Goal: Task Accomplishment & Management: Use online tool/utility

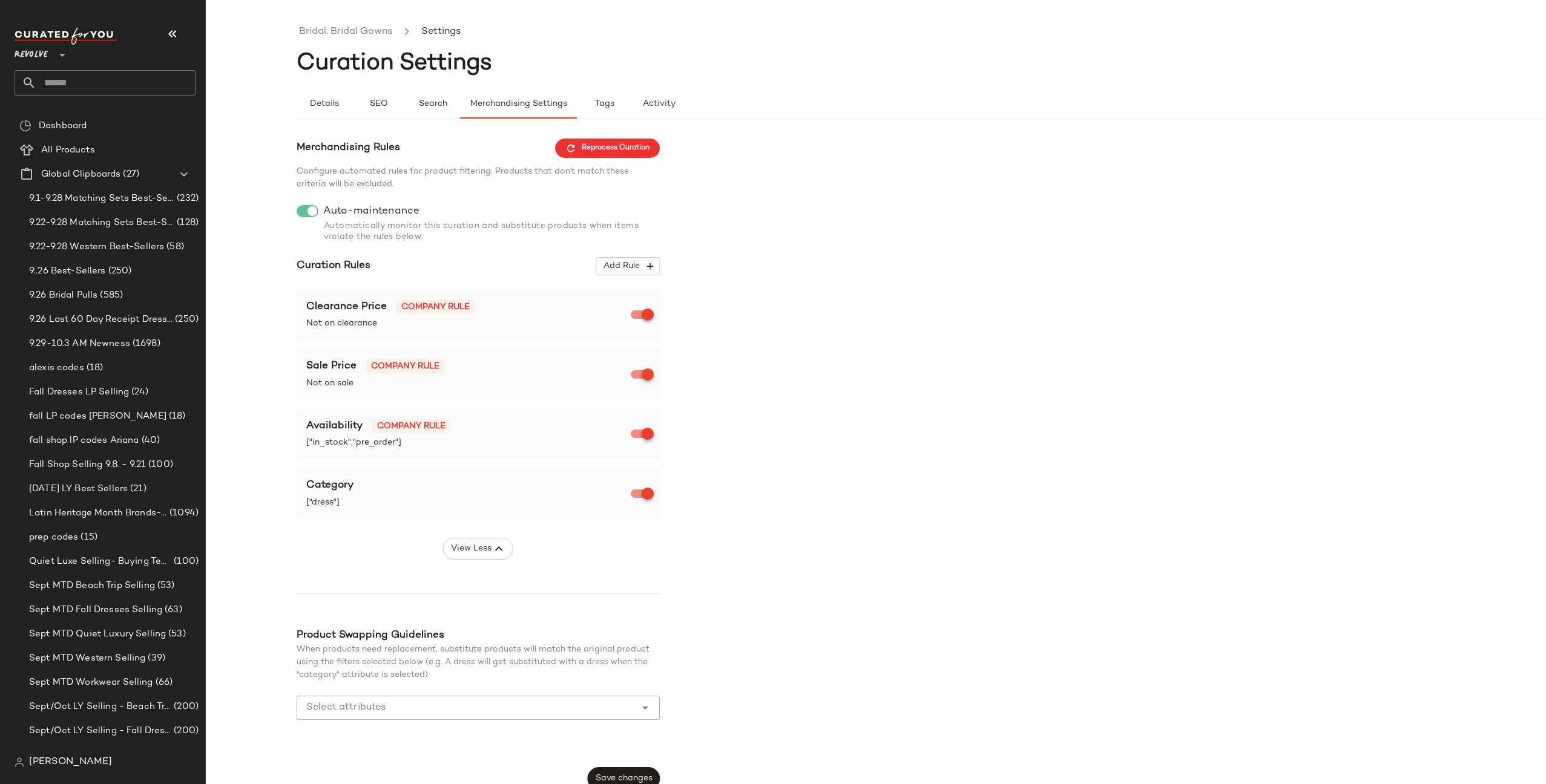
click at [75, 81] on input "text" at bounding box center [116, 83] width 159 height 25
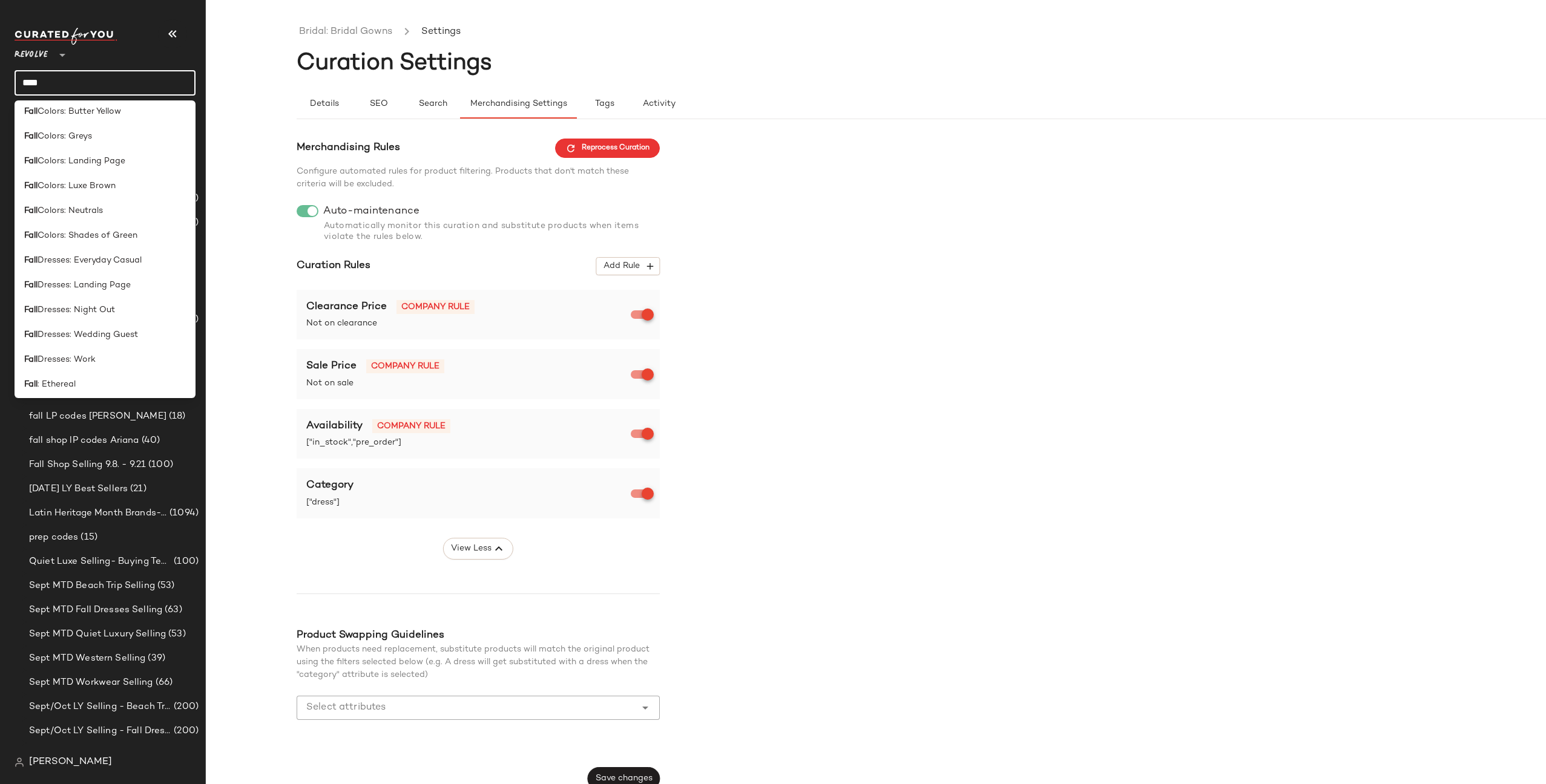
scroll to position [256, 0]
type input "****"
click at [94, 285] on span "Dresses: Landing Page" at bounding box center [85, 283] width 93 height 13
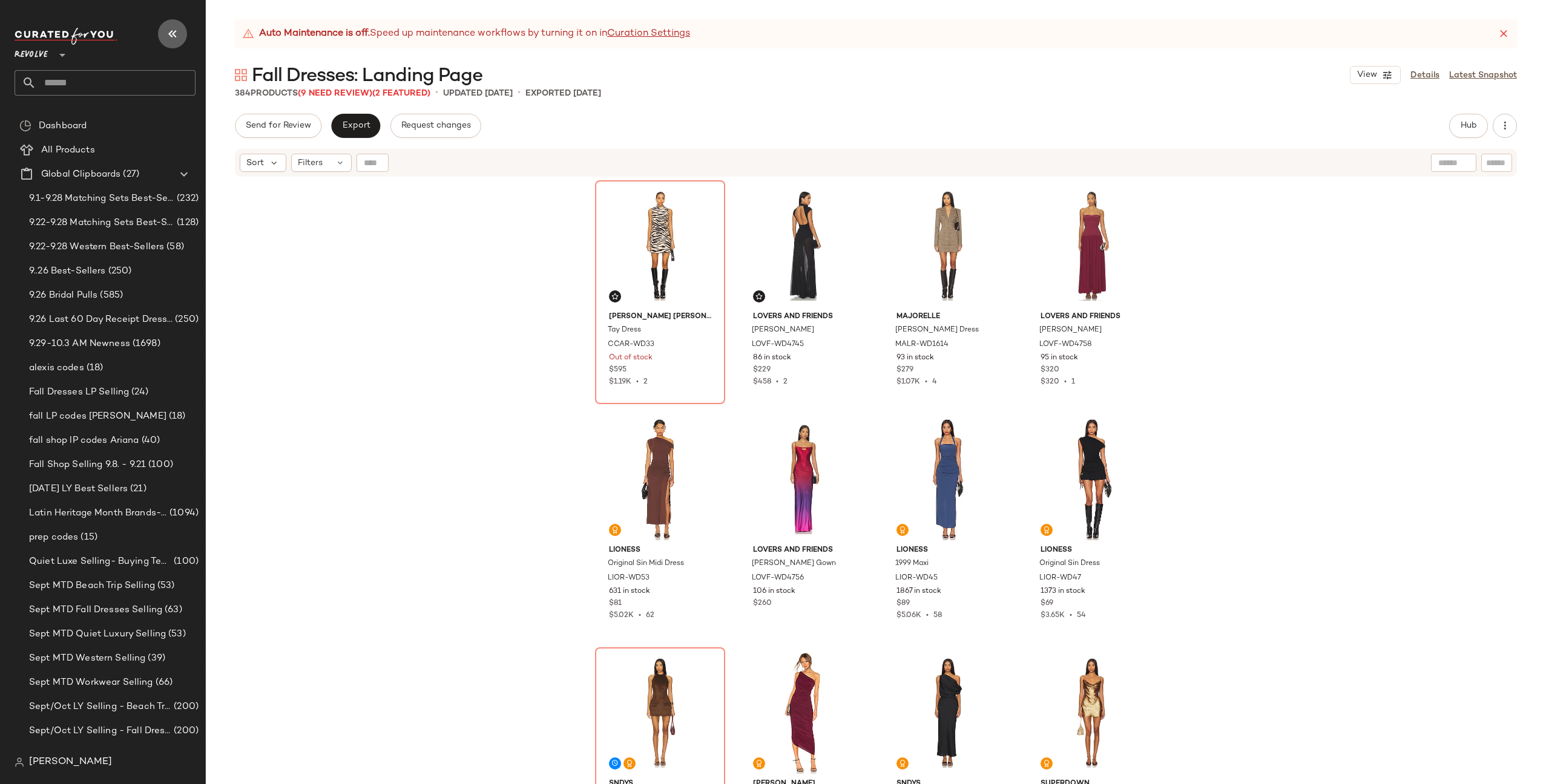
click at [171, 29] on icon "button" at bounding box center [173, 34] width 15 height 15
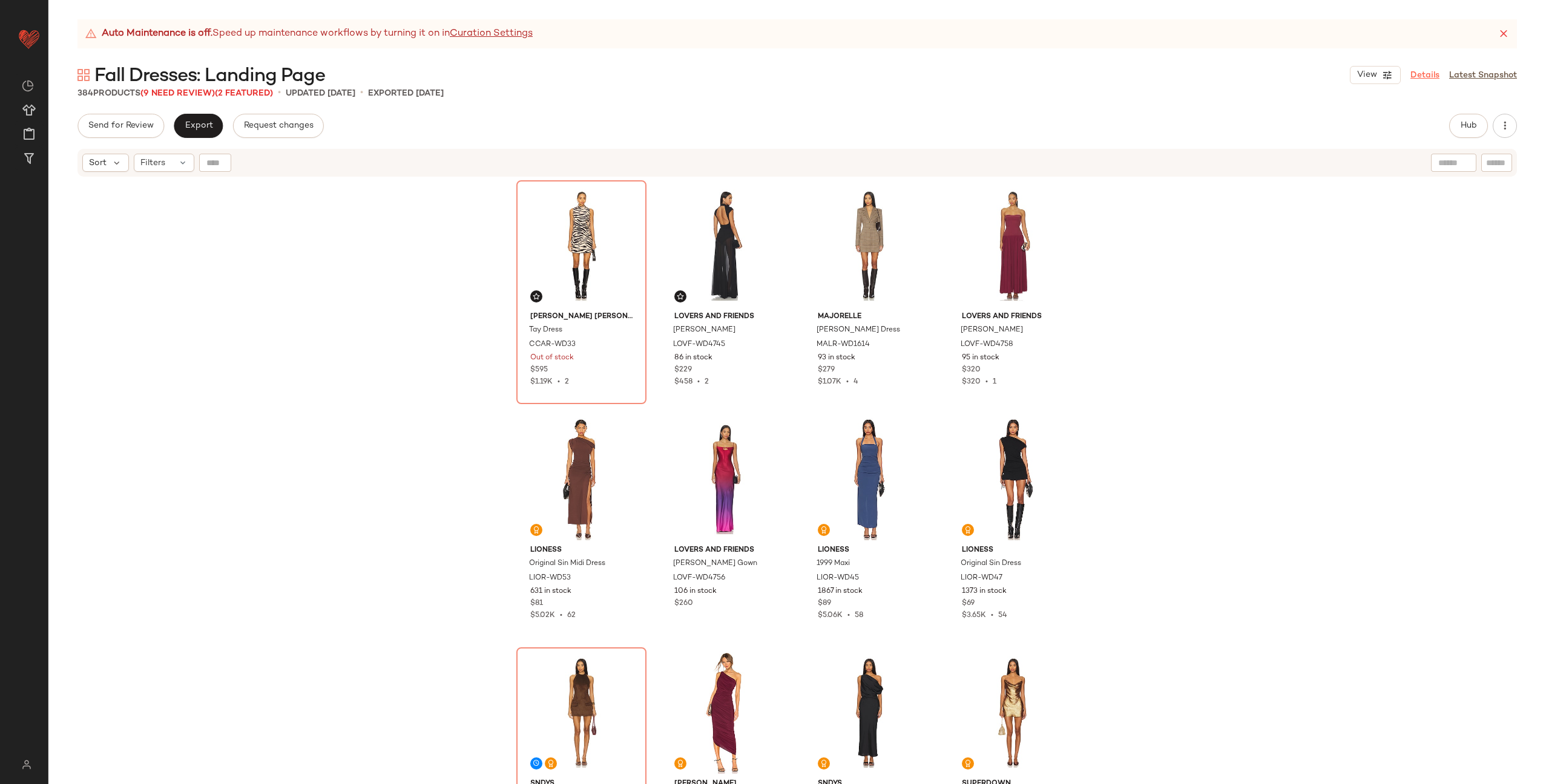
click at [1423, 76] on link "Details" at bounding box center [1424, 75] width 29 height 13
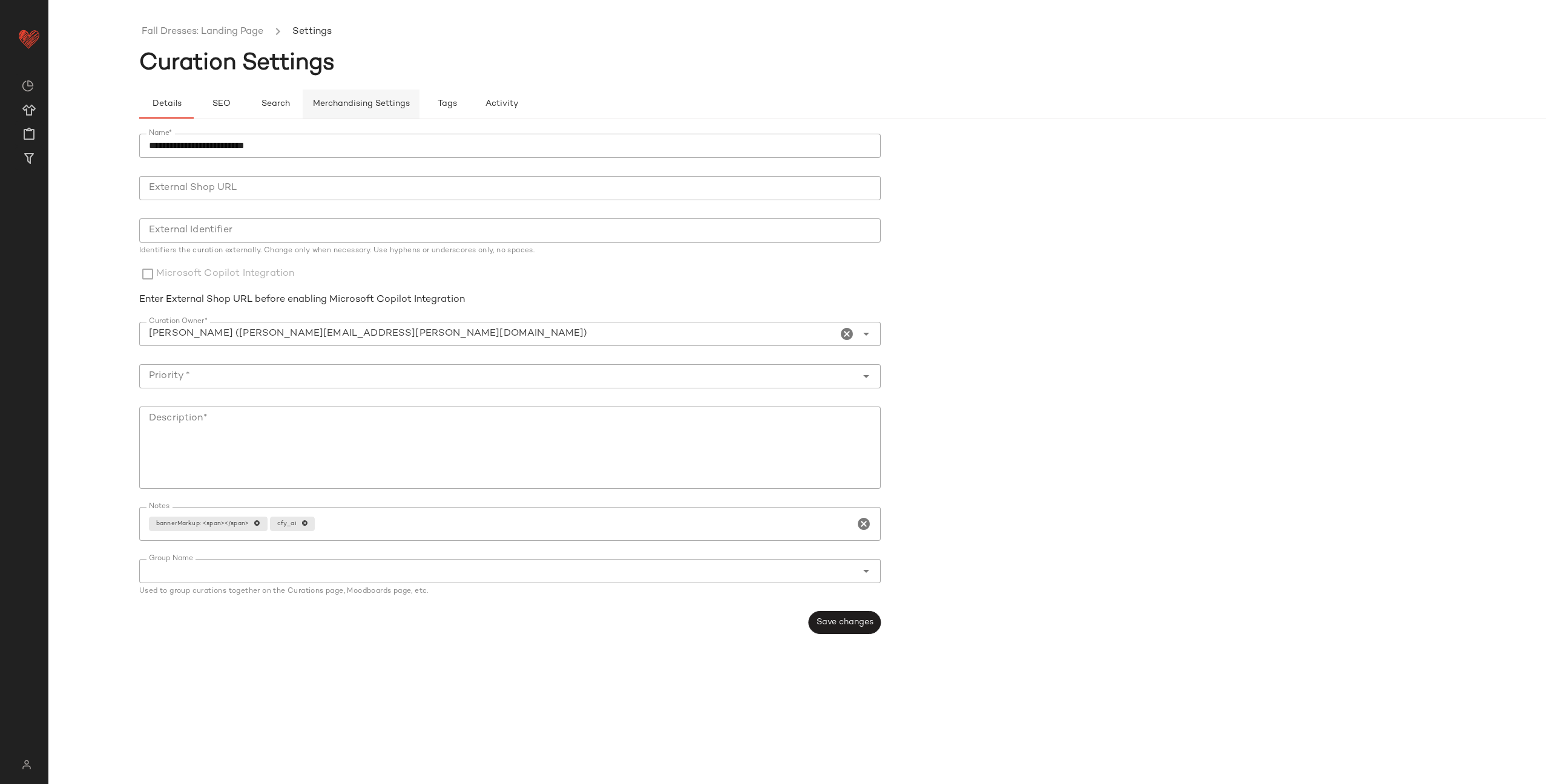
click at [328, 104] on span "Merchandising Settings" at bounding box center [360, 104] width 97 height 10
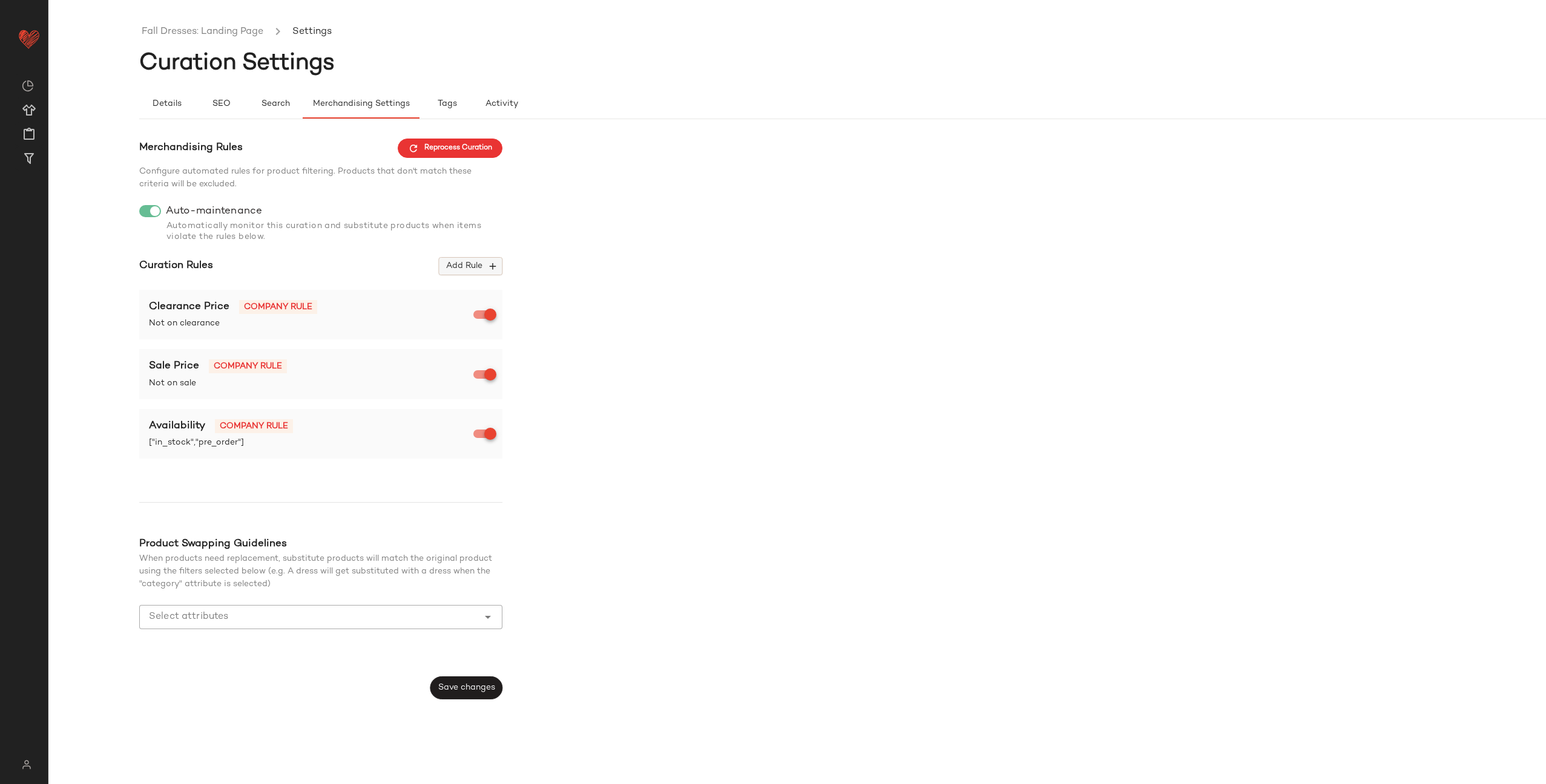
click at [467, 259] on button "Add Rule" at bounding box center [471, 266] width 64 height 18
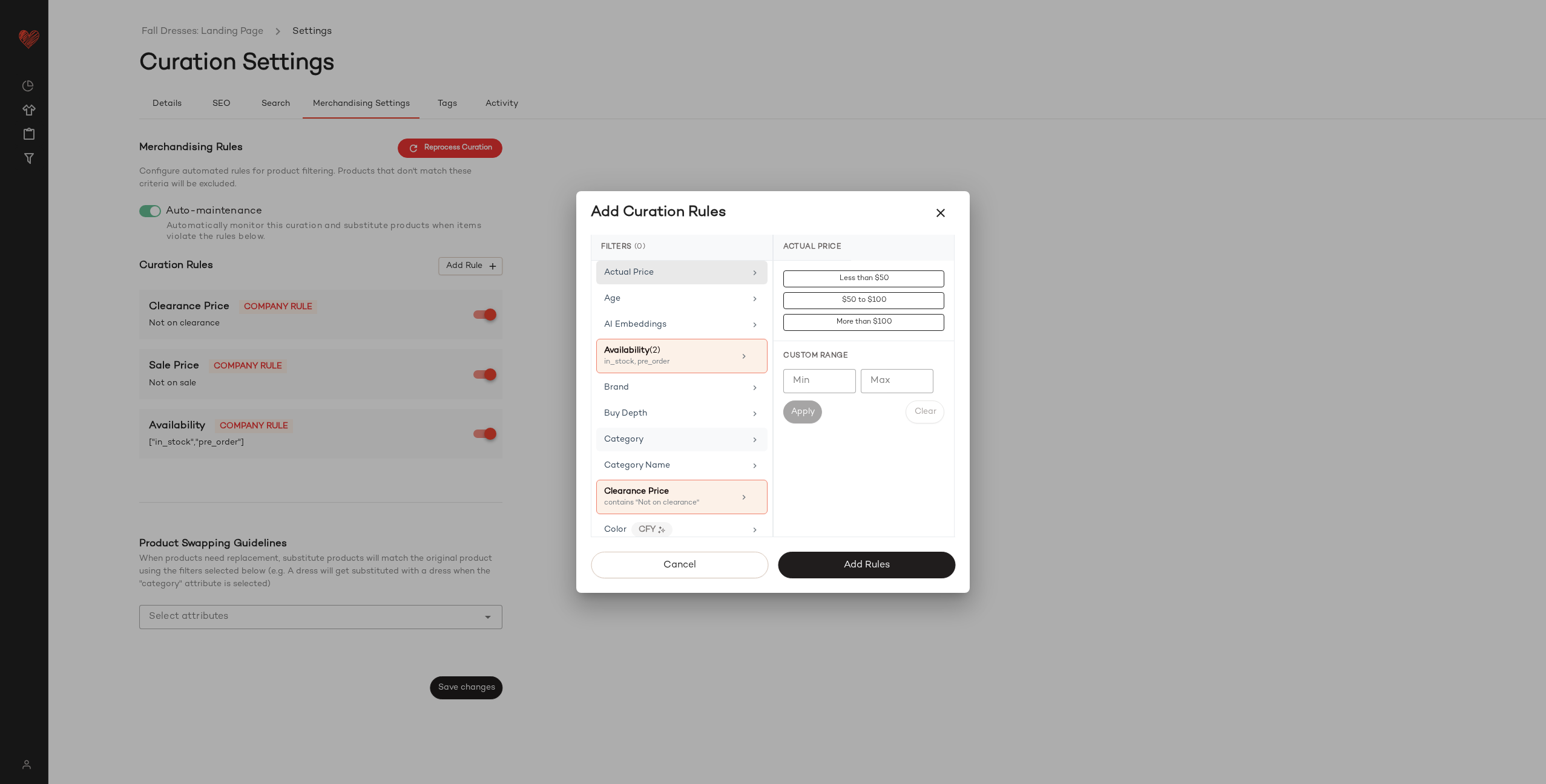
click at [704, 445] on div "Category" at bounding box center [675, 439] width 141 height 13
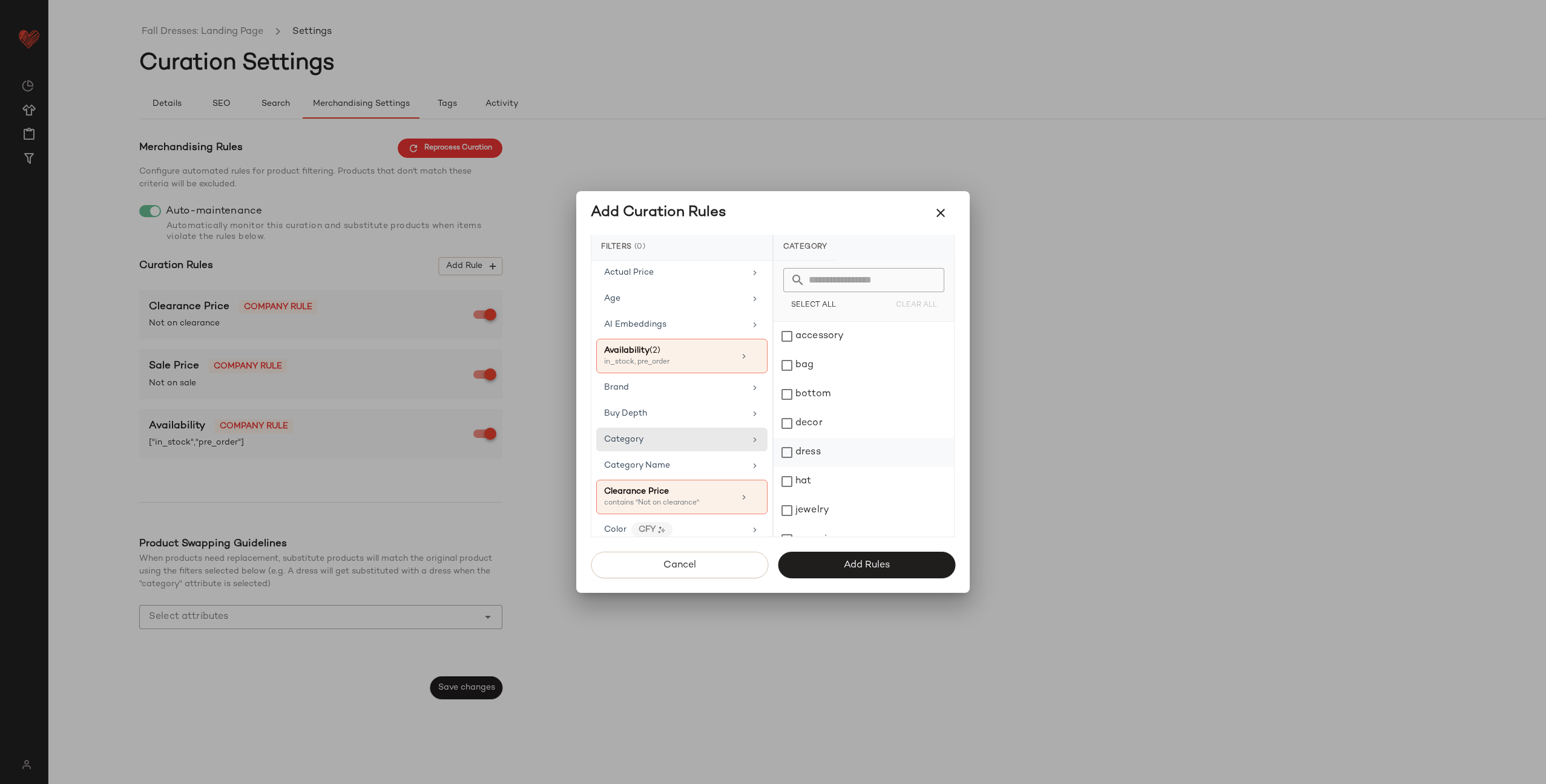
click at [853, 457] on div "dress" at bounding box center [863, 452] width 180 height 29
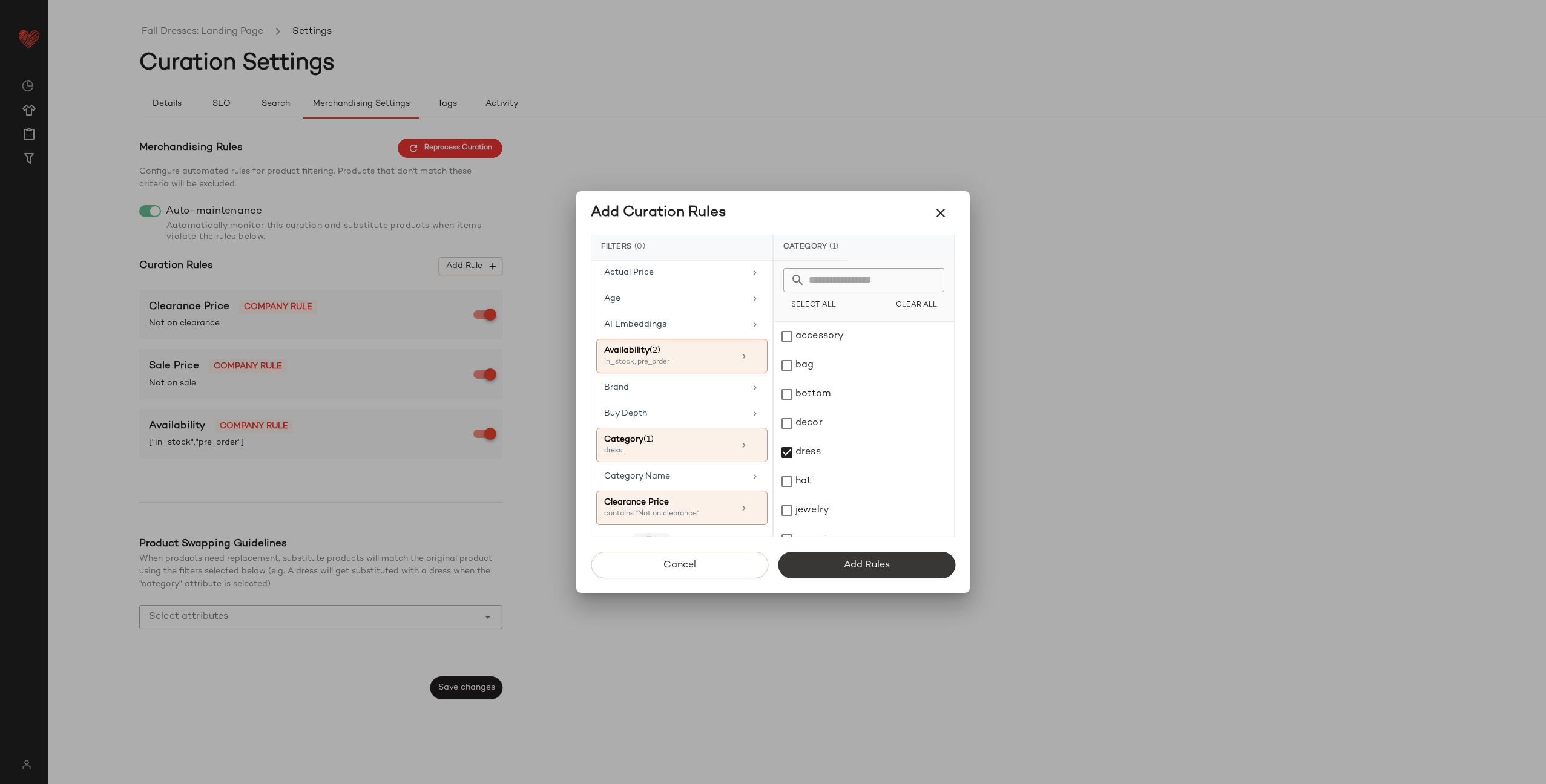
click at [874, 562] on span "Add Rules" at bounding box center [866, 565] width 47 height 12
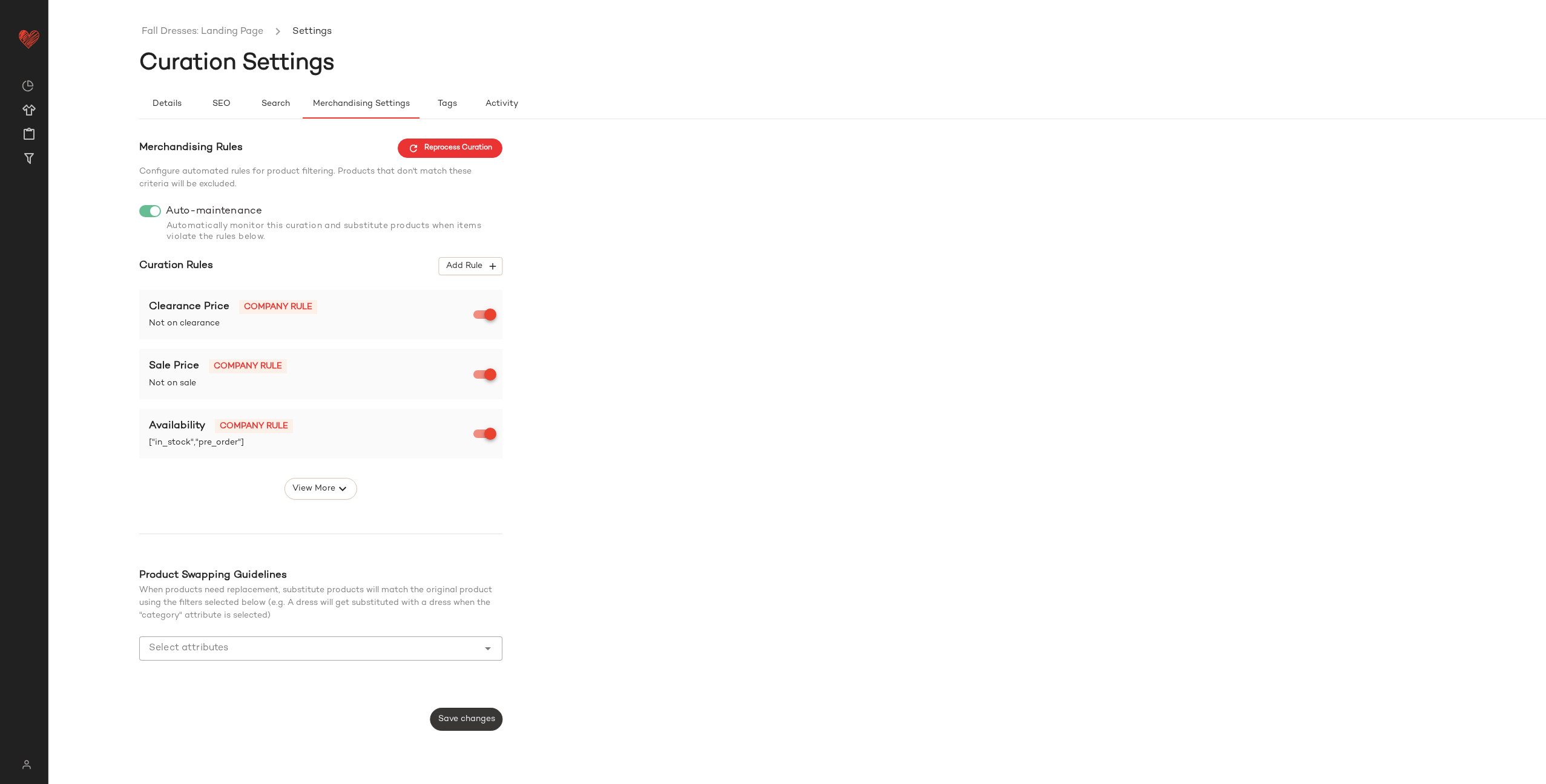
click at [472, 725] on button "Save changes" at bounding box center [466, 719] width 72 height 23
click at [318, 479] on button "View More" at bounding box center [321, 488] width 73 height 21
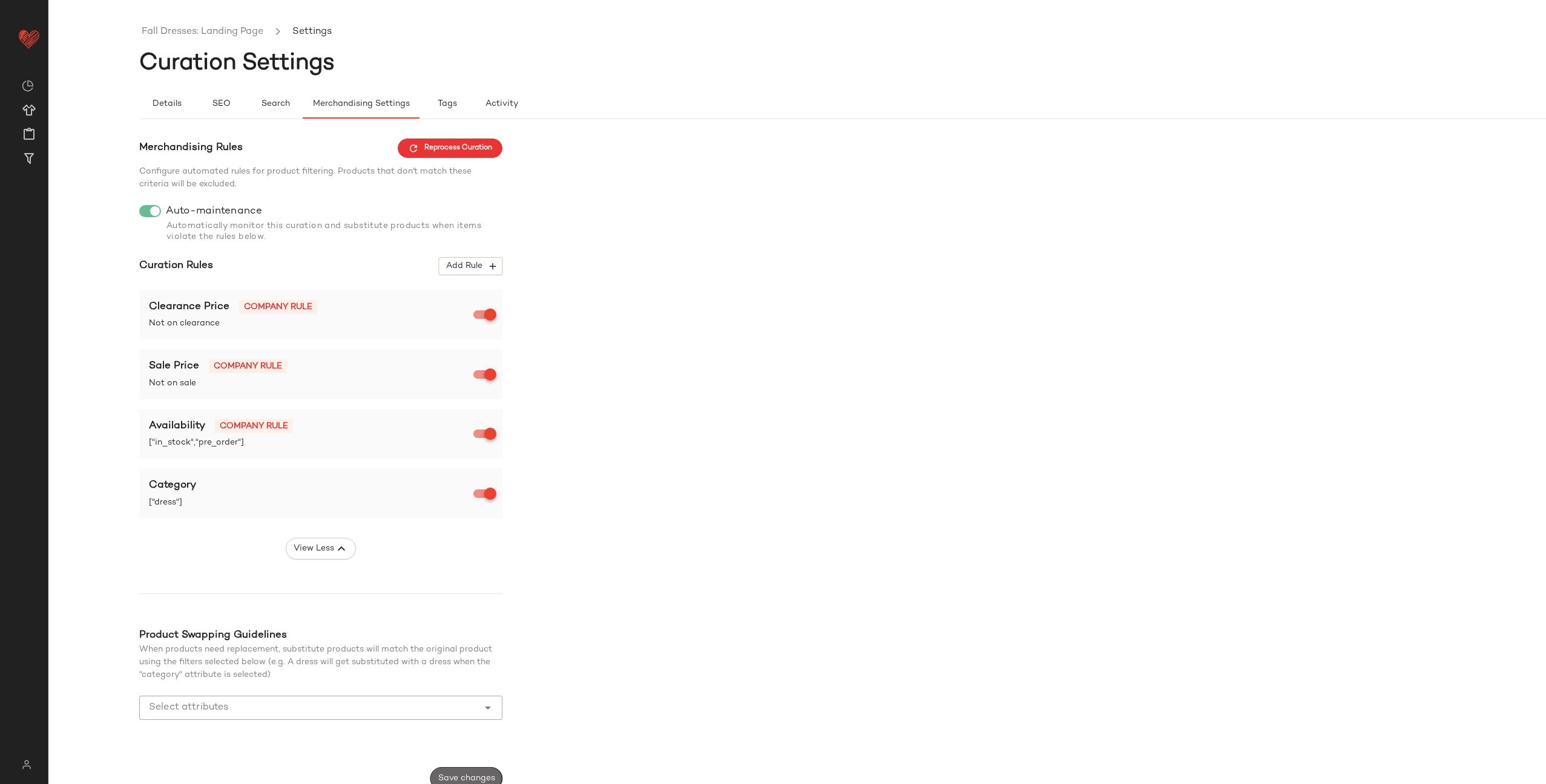
click at [453, 774] on span "Save changes" at bounding box center [466, 778] width 58 height 10
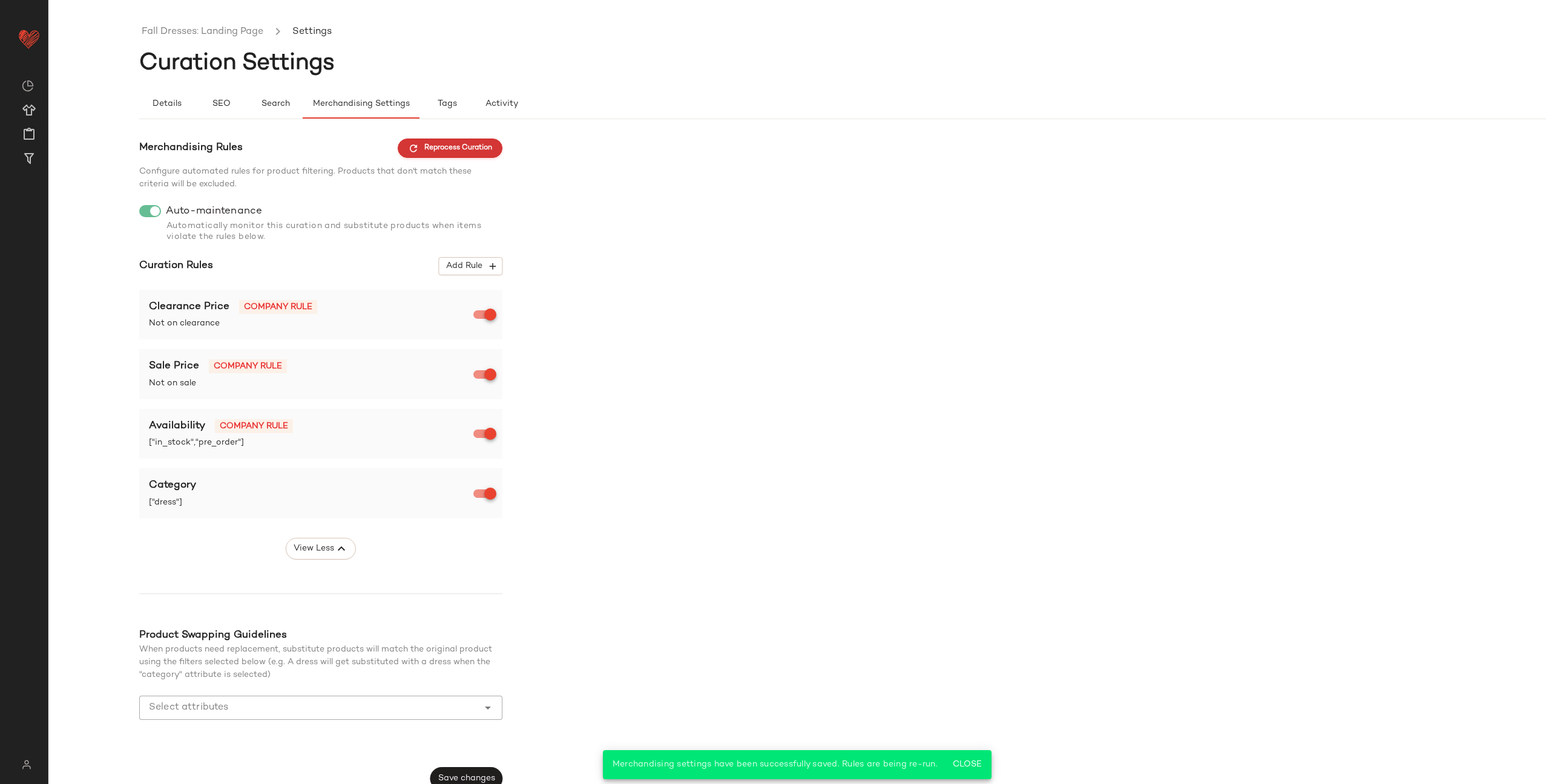
click at [456, 147] on span "Reprocess Curation" at bounding box center [449, 148] width 84 height 11
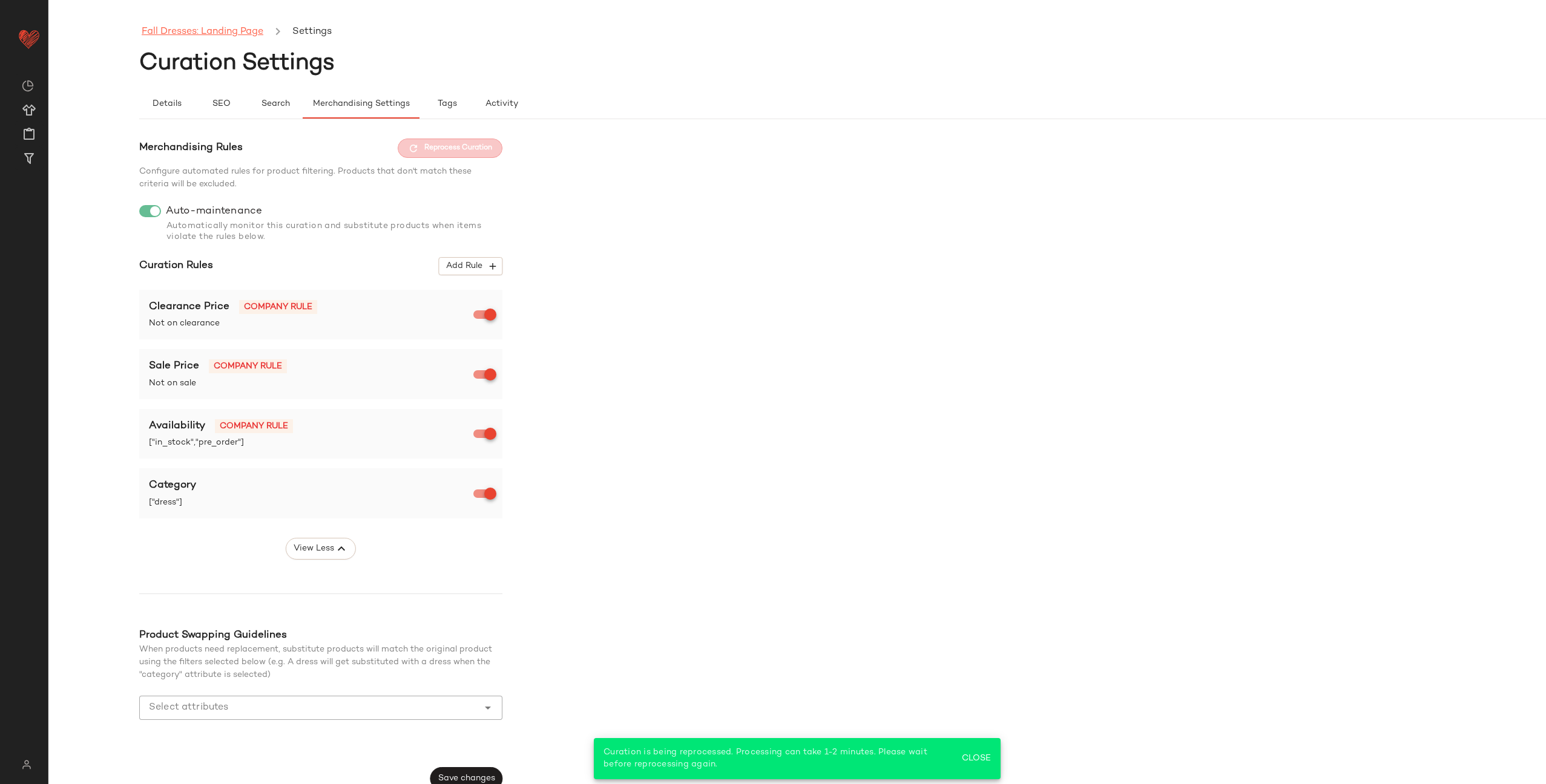
click at [199, 36] on link "Fall Dresses: Landing Page" at bounding box center [202, 32] width 122 height 16
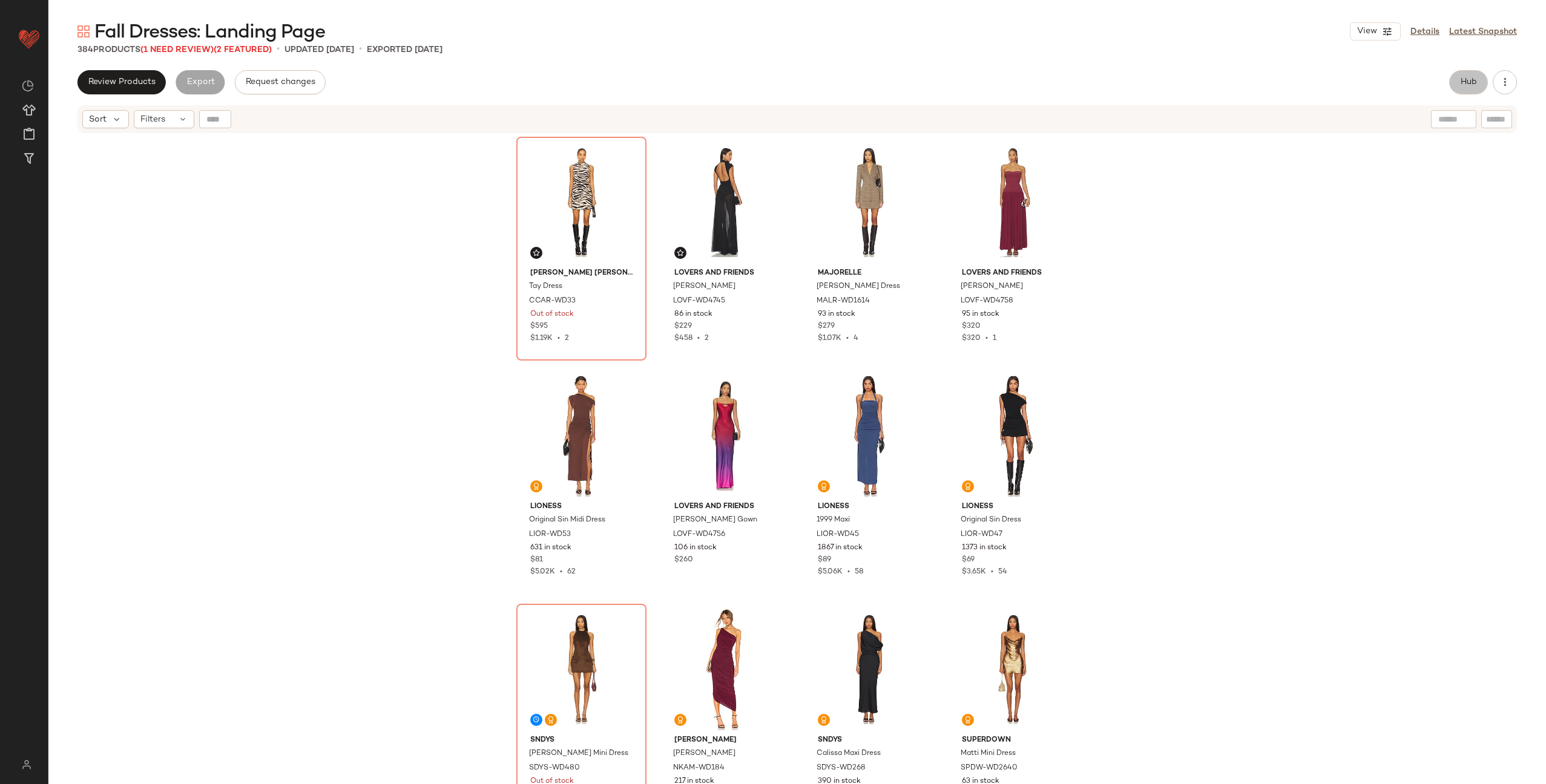
click at [1484, 82] on button "Hub" at bounding box center [1468, 82] width 39 height 24
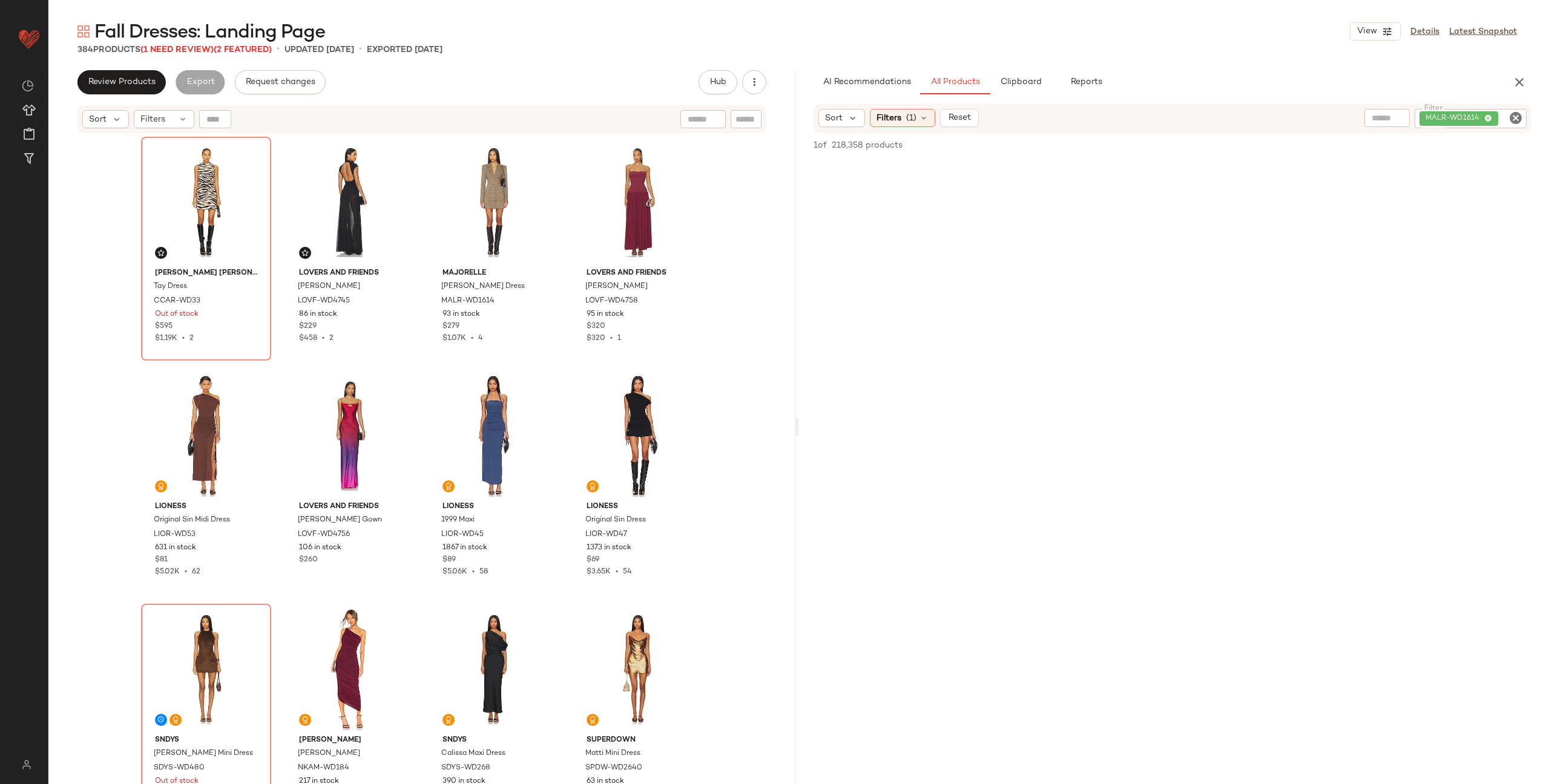
click at [1513, 117] on icon "Clear Filter" at bounding box center [1516, 118] width 15 height 15
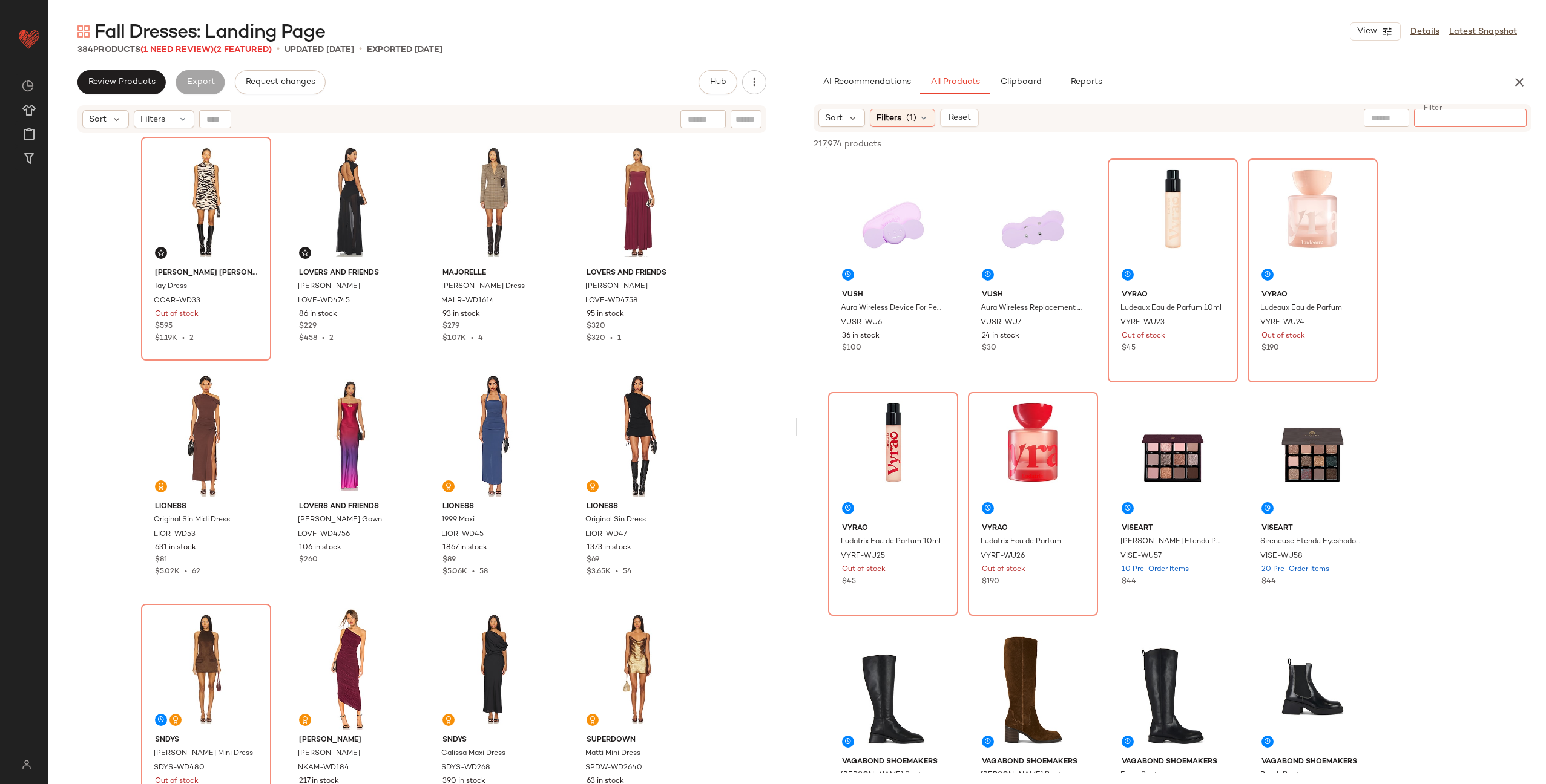
paste input "*********"
type input "*********"
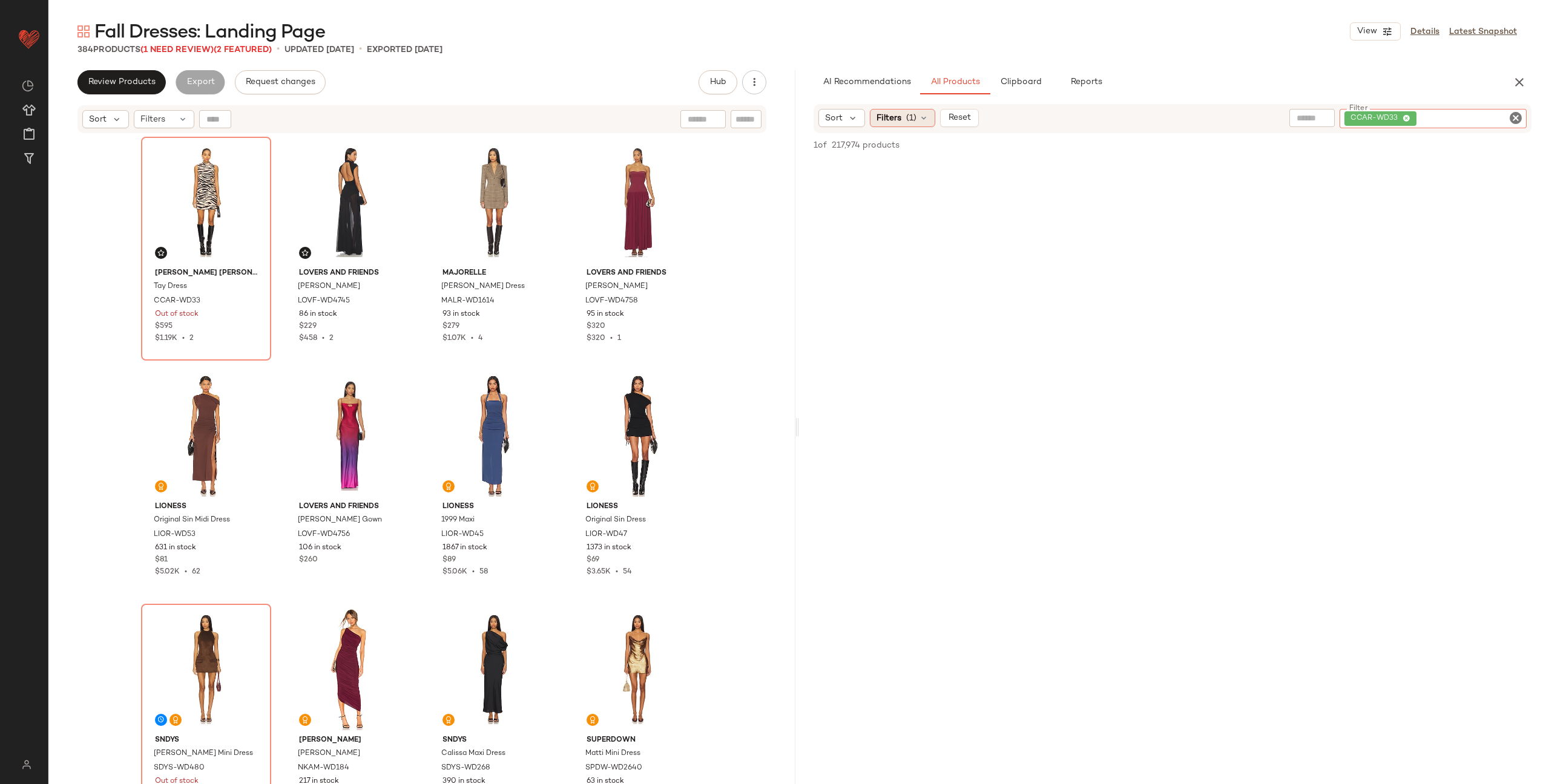
click at [914, 117] on span "(1)" at bounding box center [911, 118] width 10 height 13
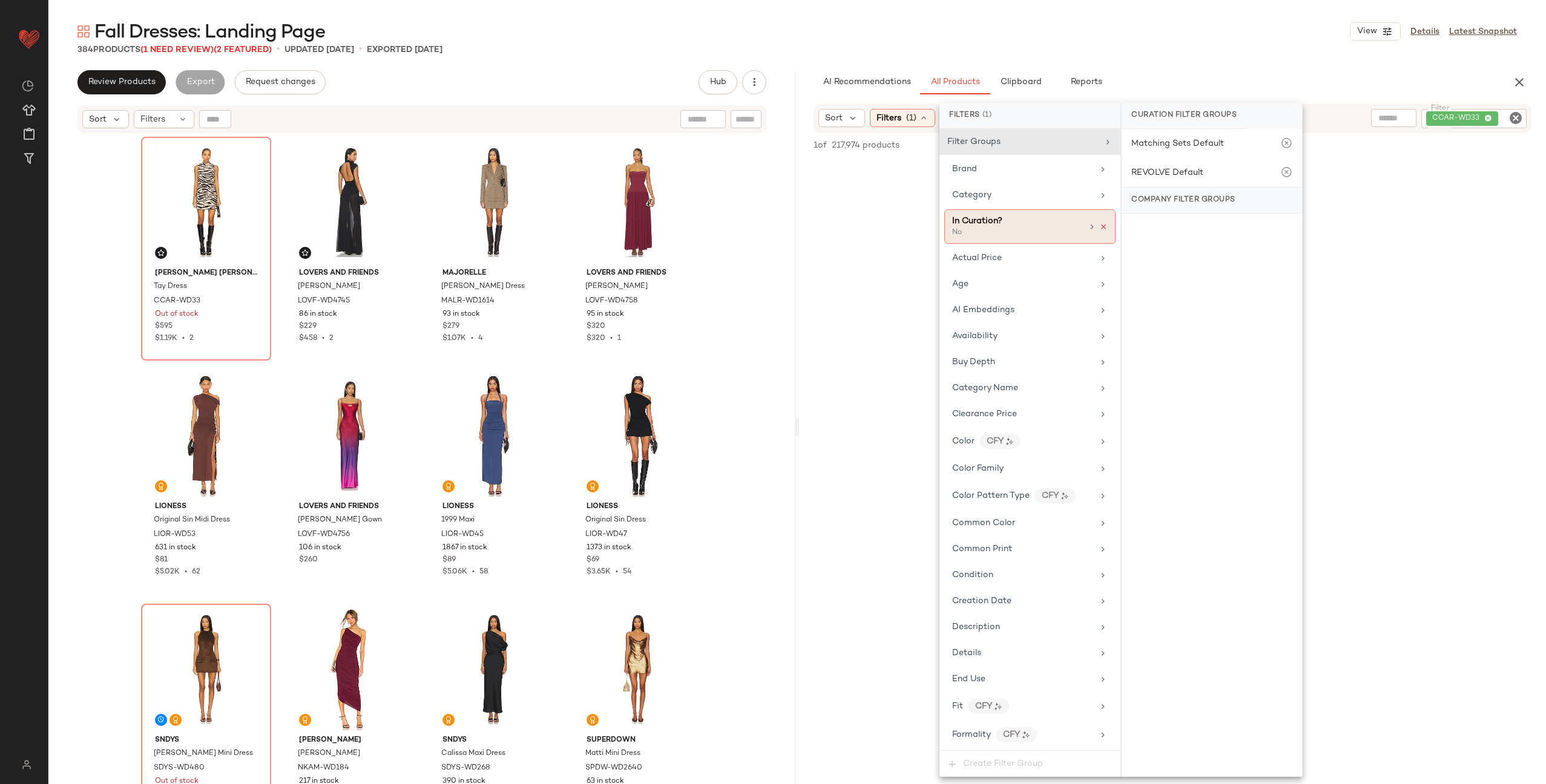
click at [1099, 225] on icon at bounding box center [1103, 226] width 8 height 8
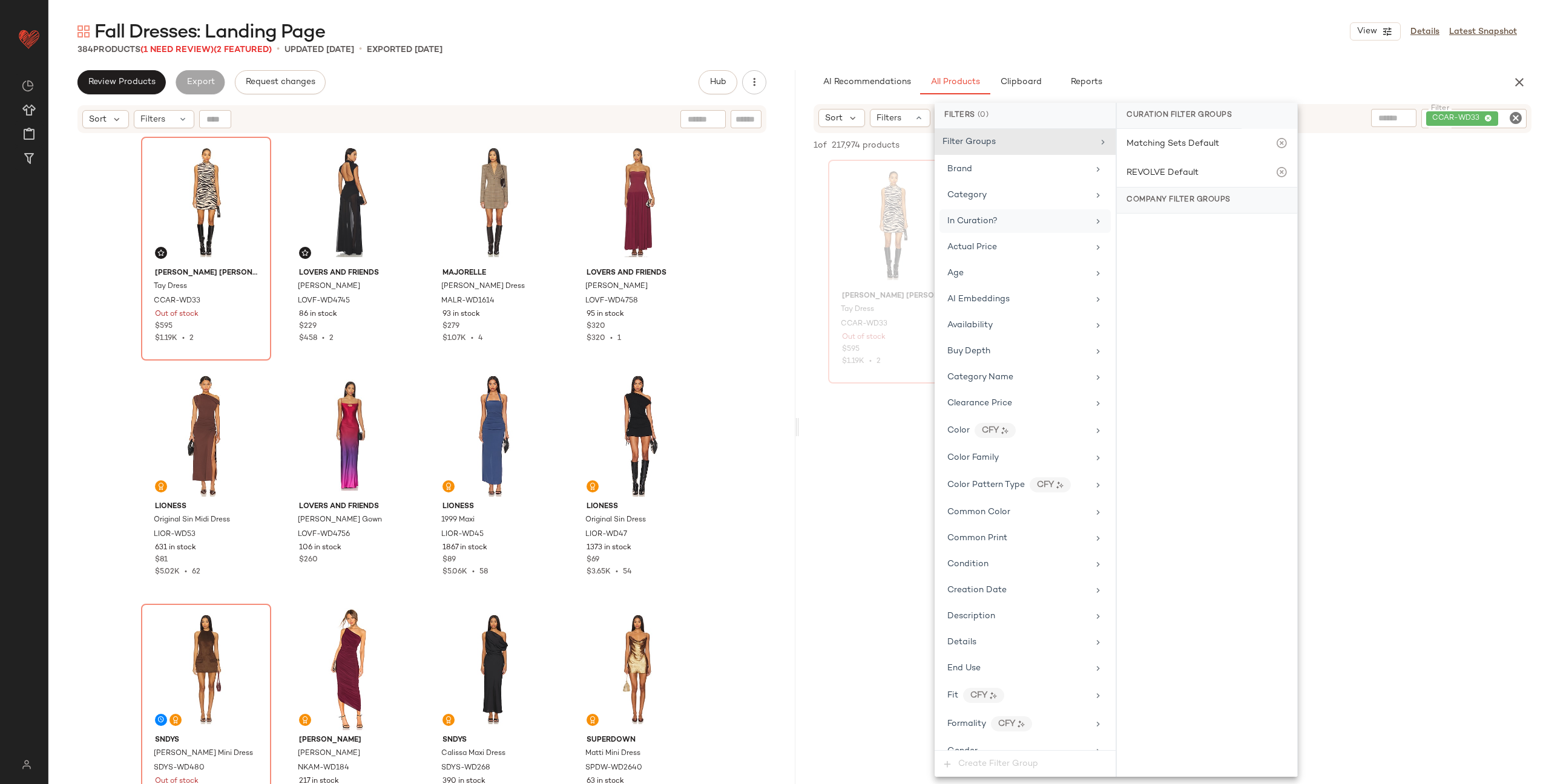
click at [1477, 305] on div "Cara Cara Tay Dress CCAR-WD33 Out of stock $595 $1.19K • 2" at bounding box center [1172, 272] width 747 height 224
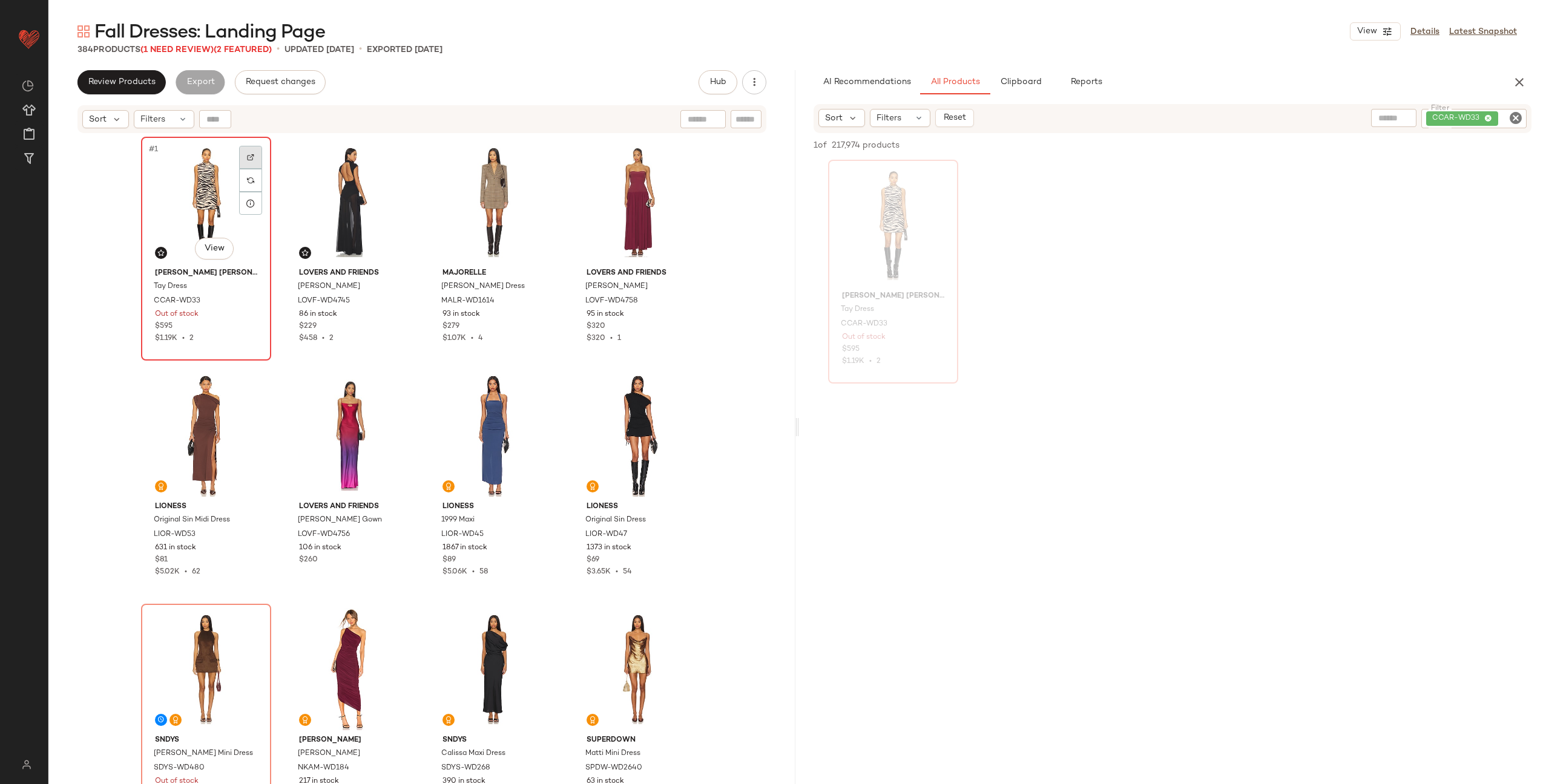
click at [248, 160] on img at bounding box center [251, 157] width 7 height 7
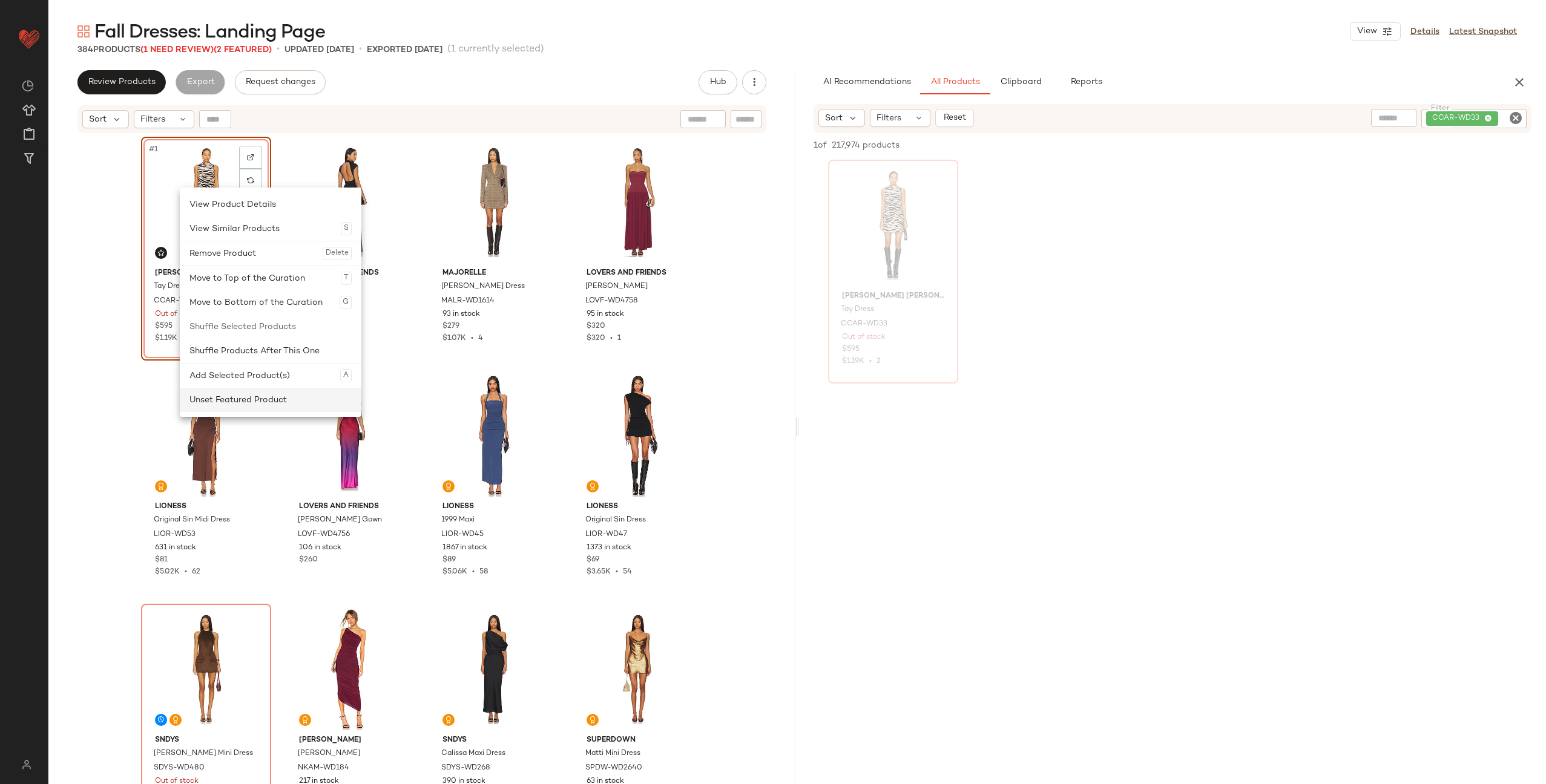
click at [233, 397] on div "Unset Featured Product" at bounding box center [271, 399] width 162 height 24
click at [295, 421] on div "Set Featured Product" at bounding box center [295, 415] width 162 height 24
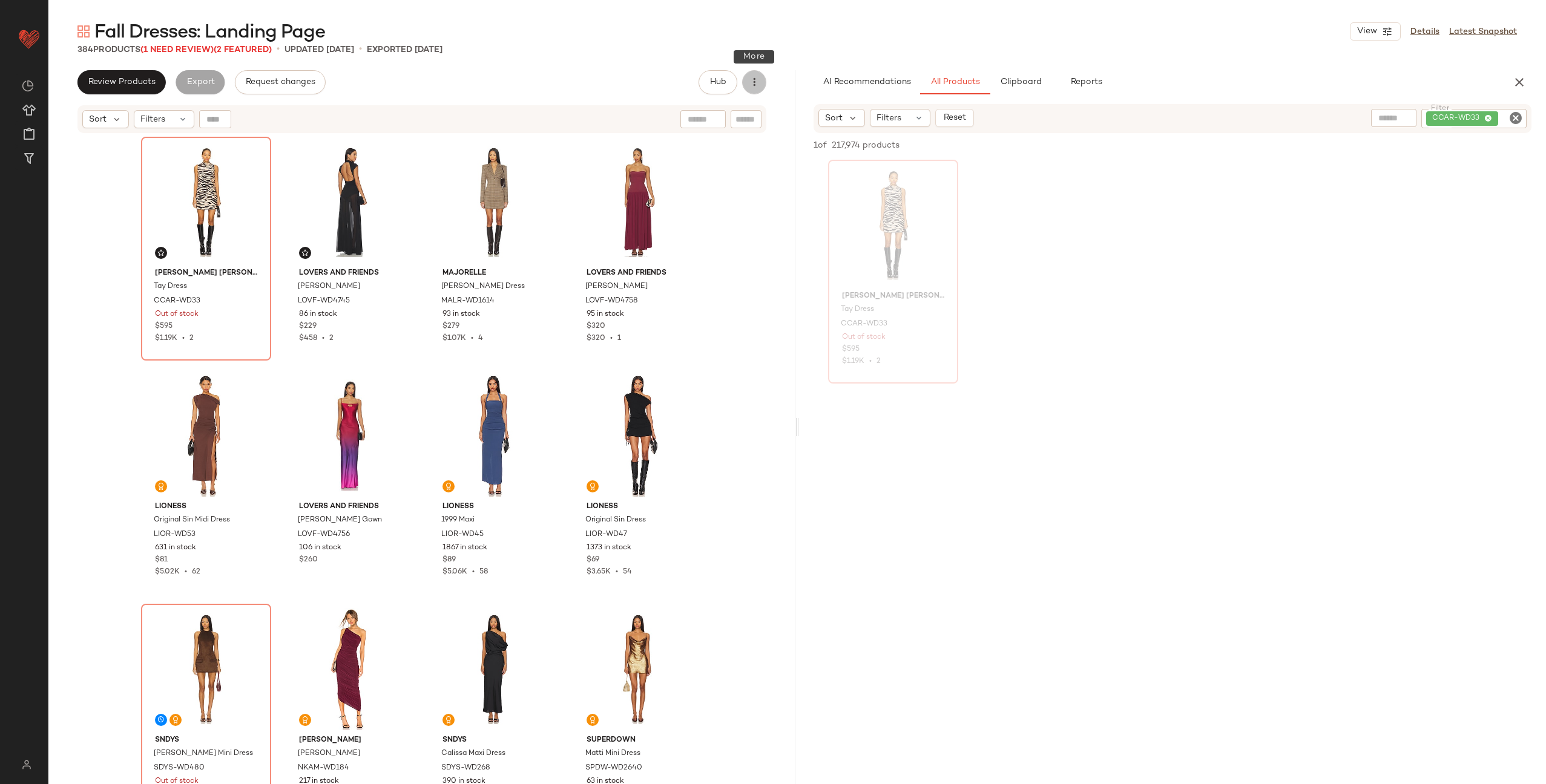
click at [753, 90] on button "button" at bounding box center [754, 82] width 24 height 24
click at [566, 209] on div "Cara Cara Tay Dress CCAR-WD33 Out of stock $595 $1.19K • 2 Lovers and Friends D…" at bounding box center [422, 475] width 562 height 677
click at [176, 48] on span "(1 Need Review)" at bounding box center [176, 50] width 73 height 9
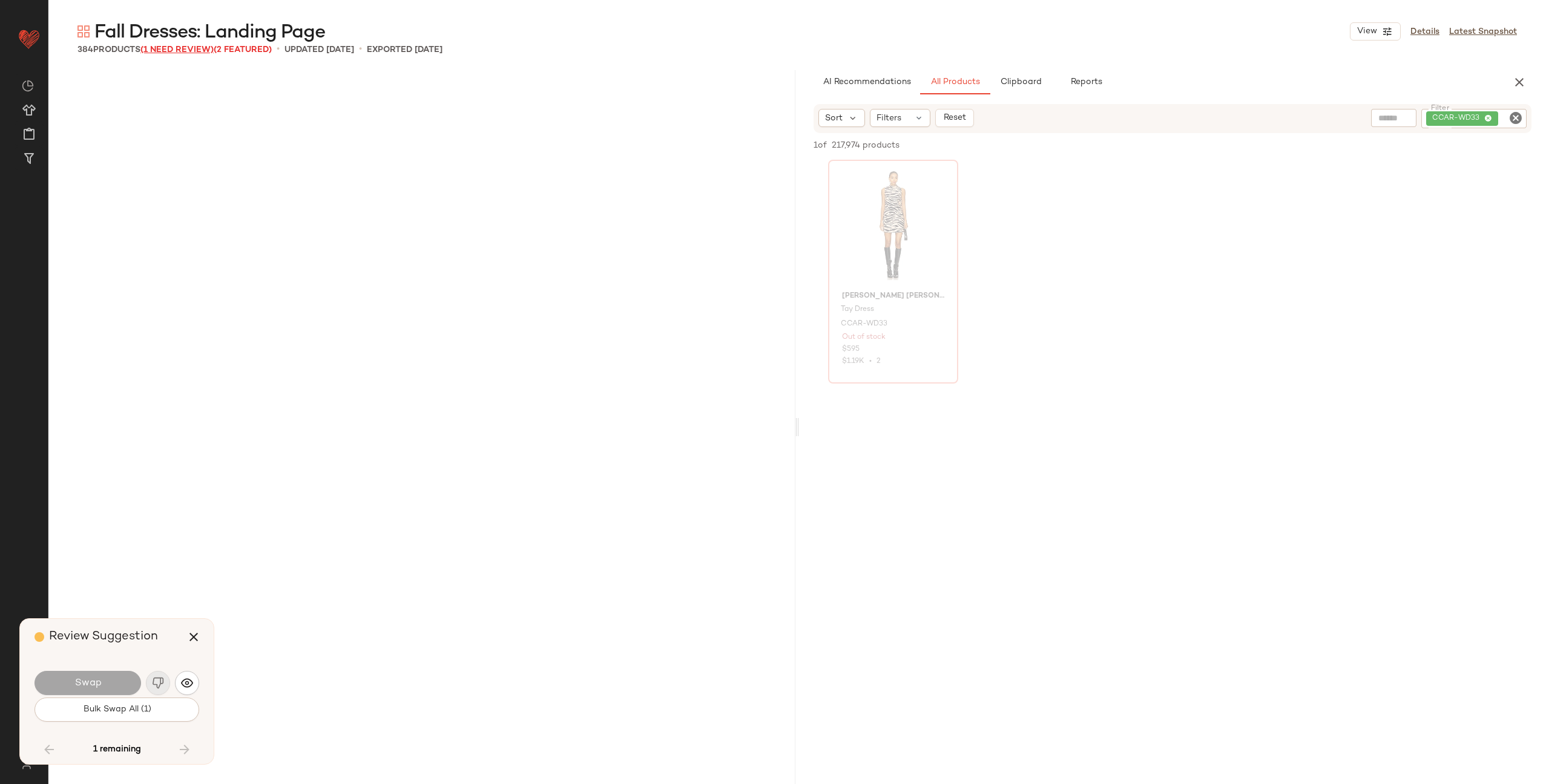
scroll to position [4436, 0]
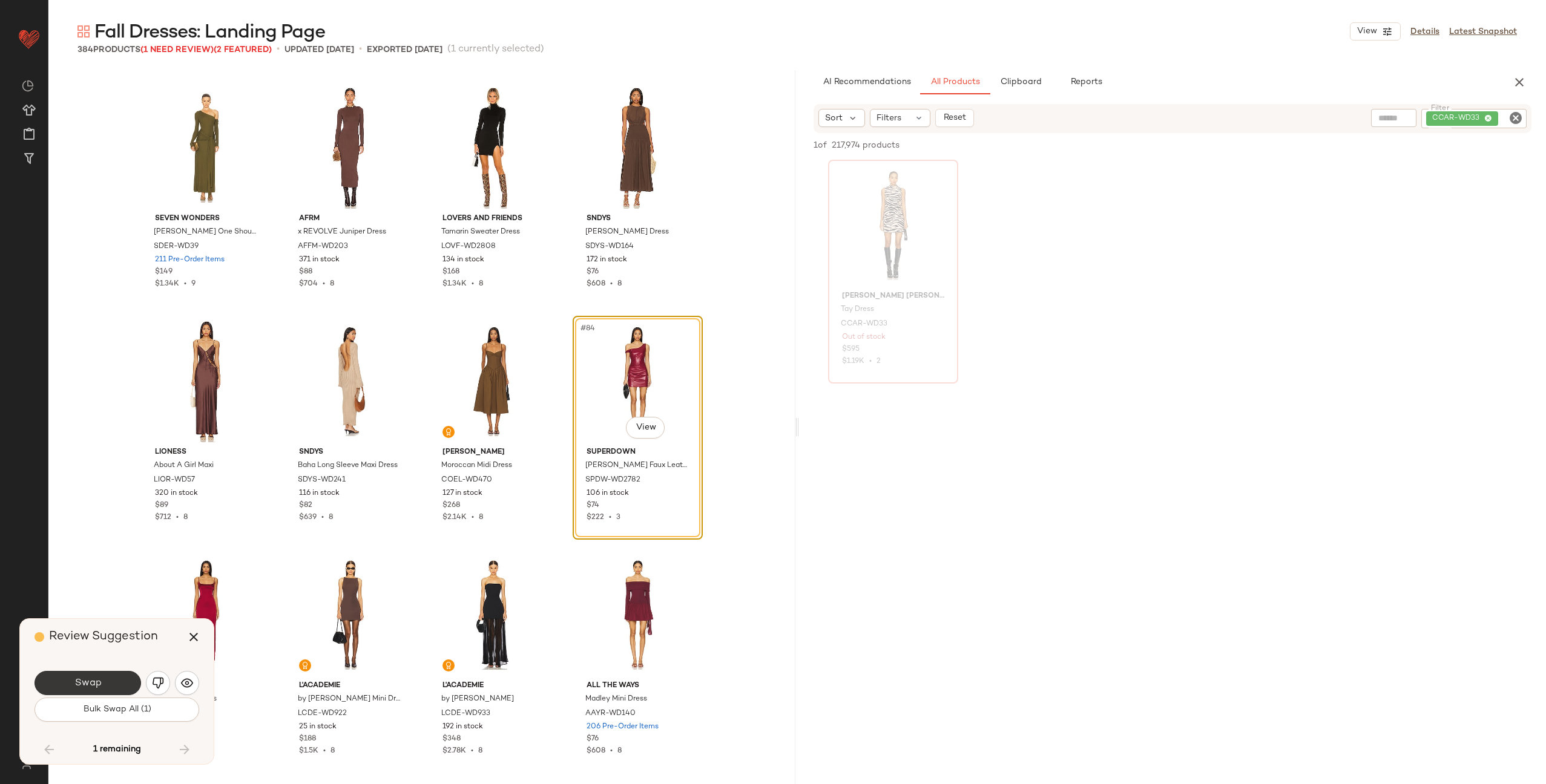
click at [96, 680] on span "Swap" at bounding box center [87, 683] width 27 height 12
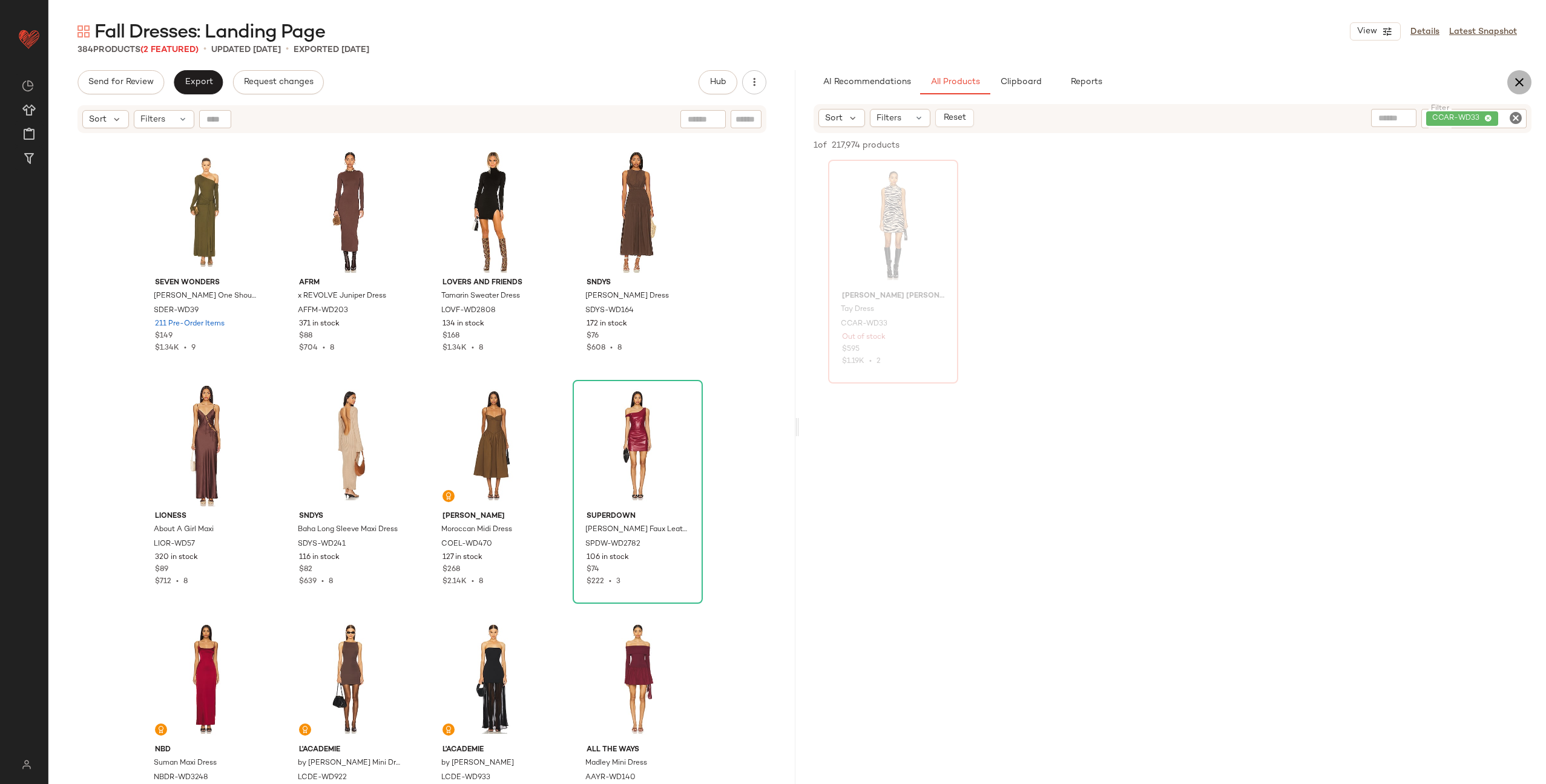
click at [1529, 77] on button "button" at bounding box center [1519, 82] width 24 height 24
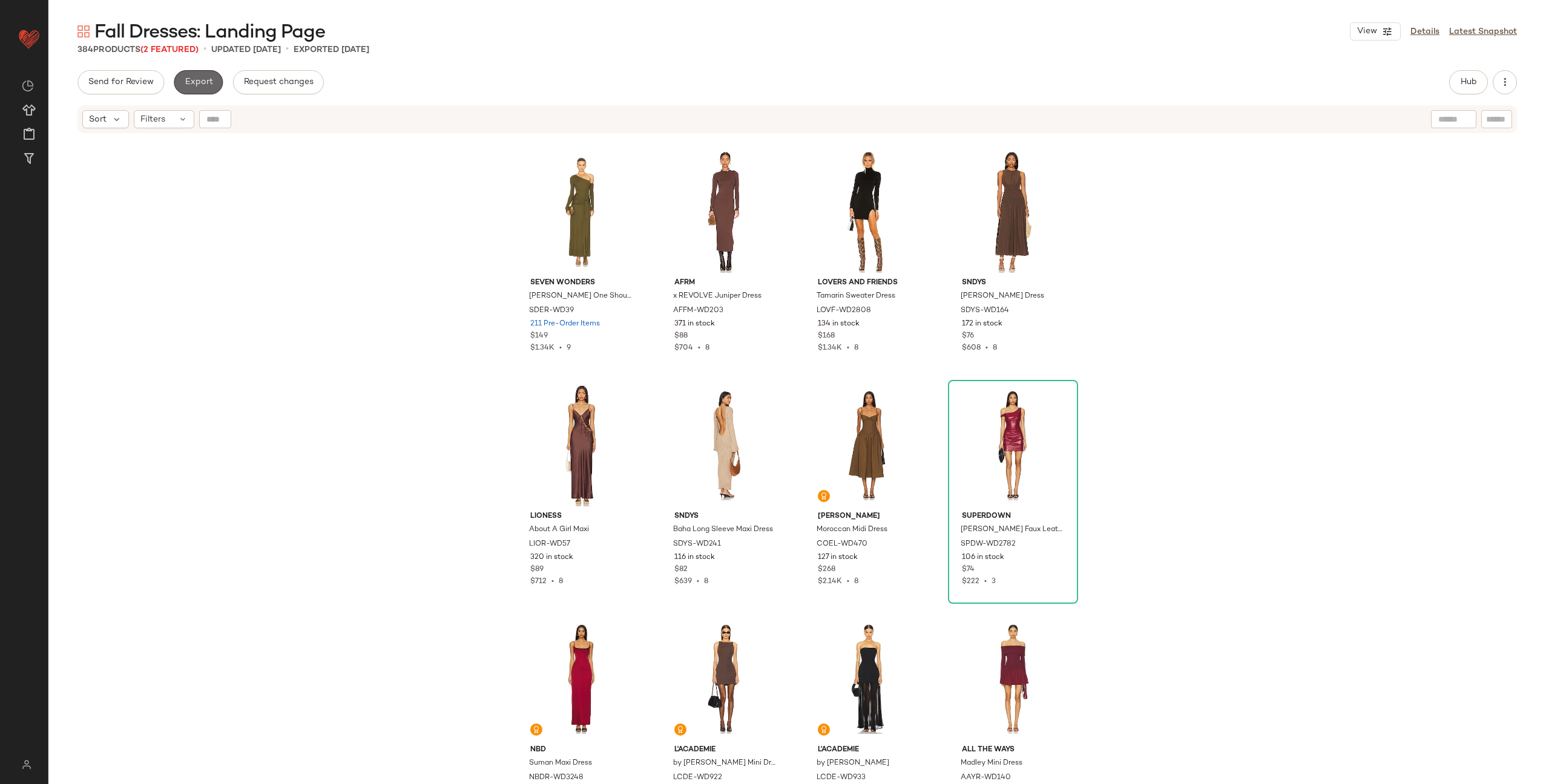
click at [202, 83] on span "Export" at bounding box center [198, 82] width 28 height 10
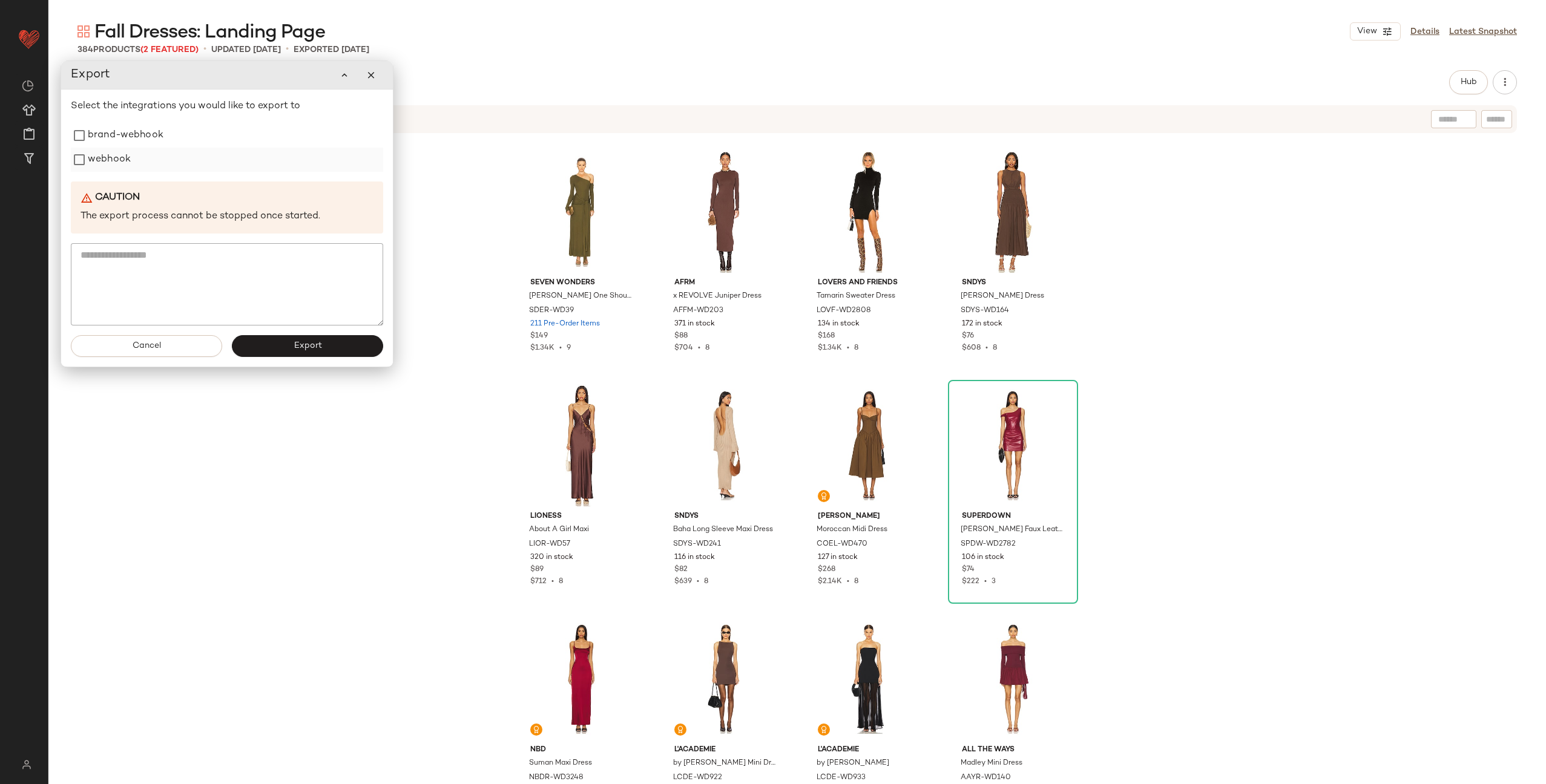
click at [117, 166] on label "webhook" at bounding box center [109, 159] width 43 height 24
click at [319, 344] on span "Export" at bounding box center [307, 345] width 28 height 10
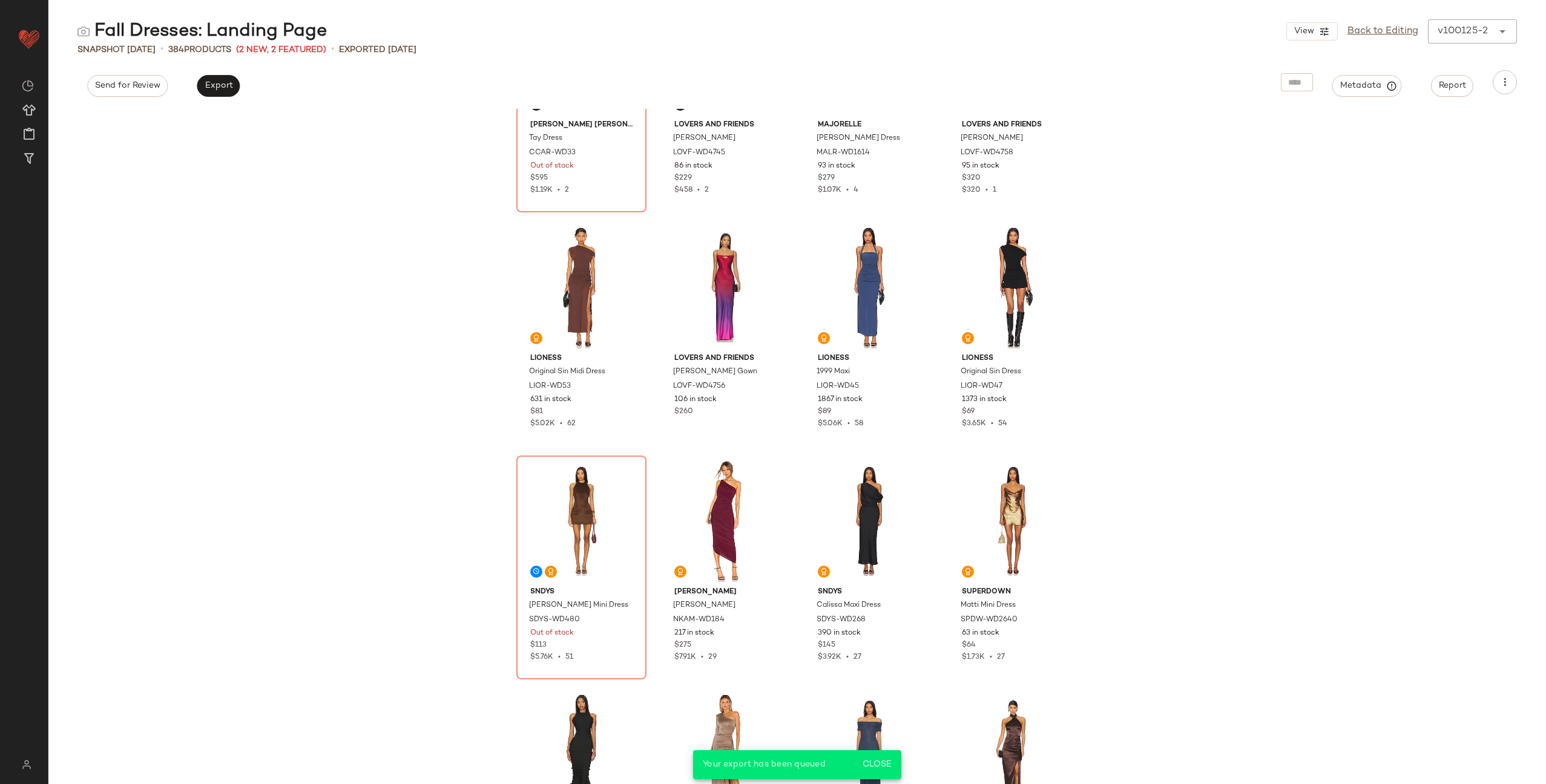
scroll to position [212, 0]
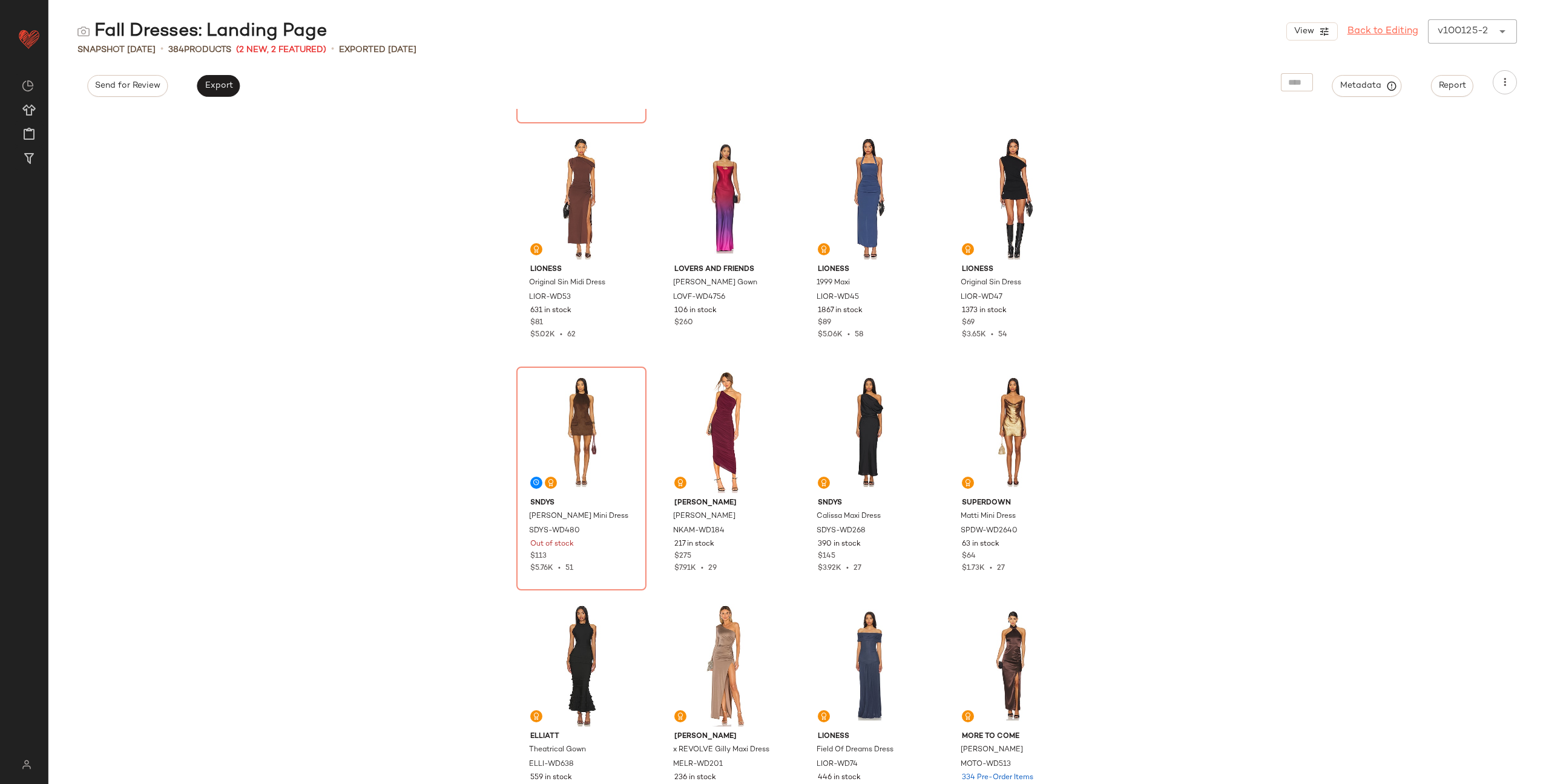
click at [1370, 36] on link "Back to Editing" at bounding box center [1383, 32] width 71 height 15
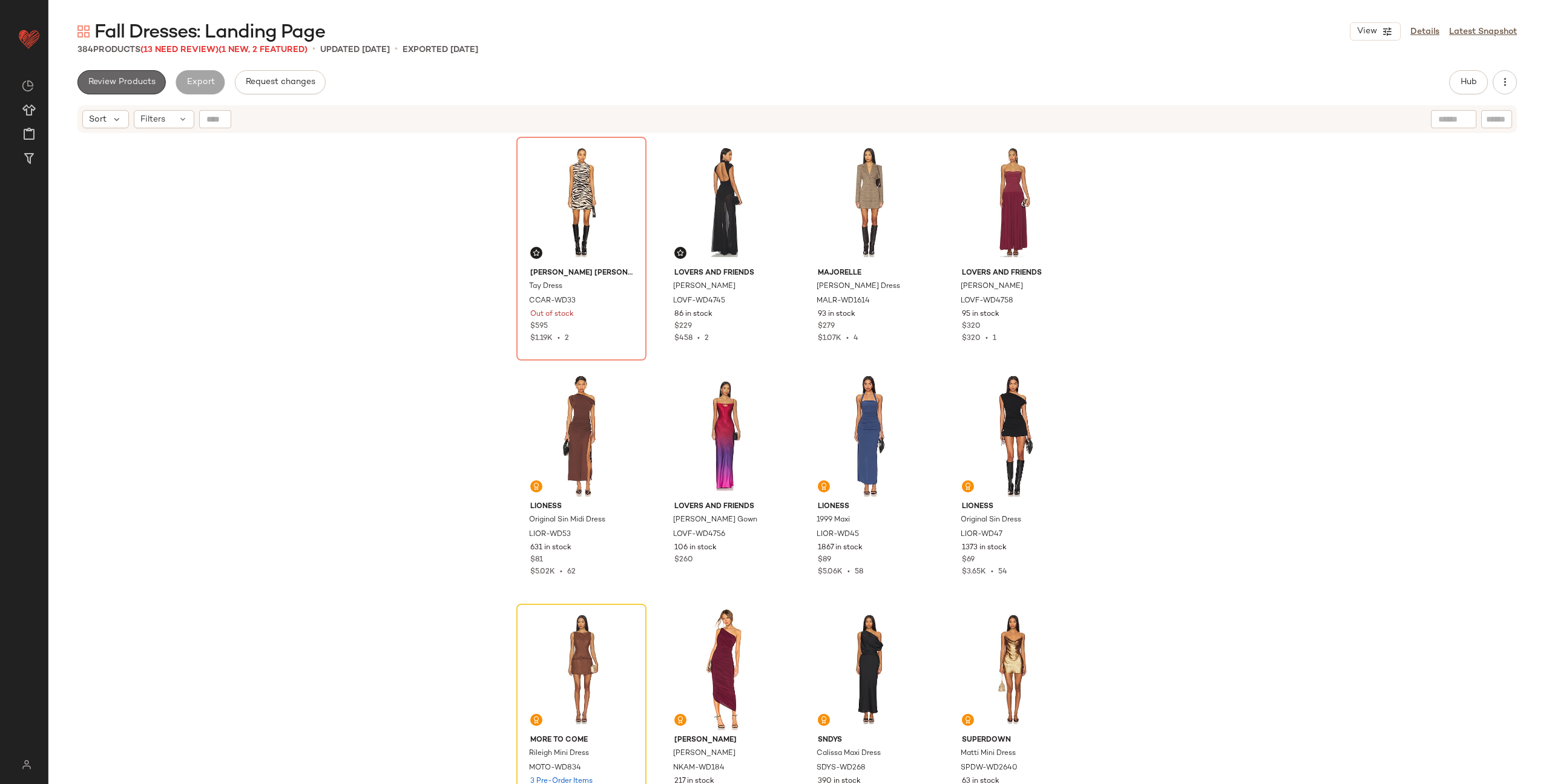
click at [120, 81] on span "Review Products" at bounding box center [121, 82] width 67 height 10
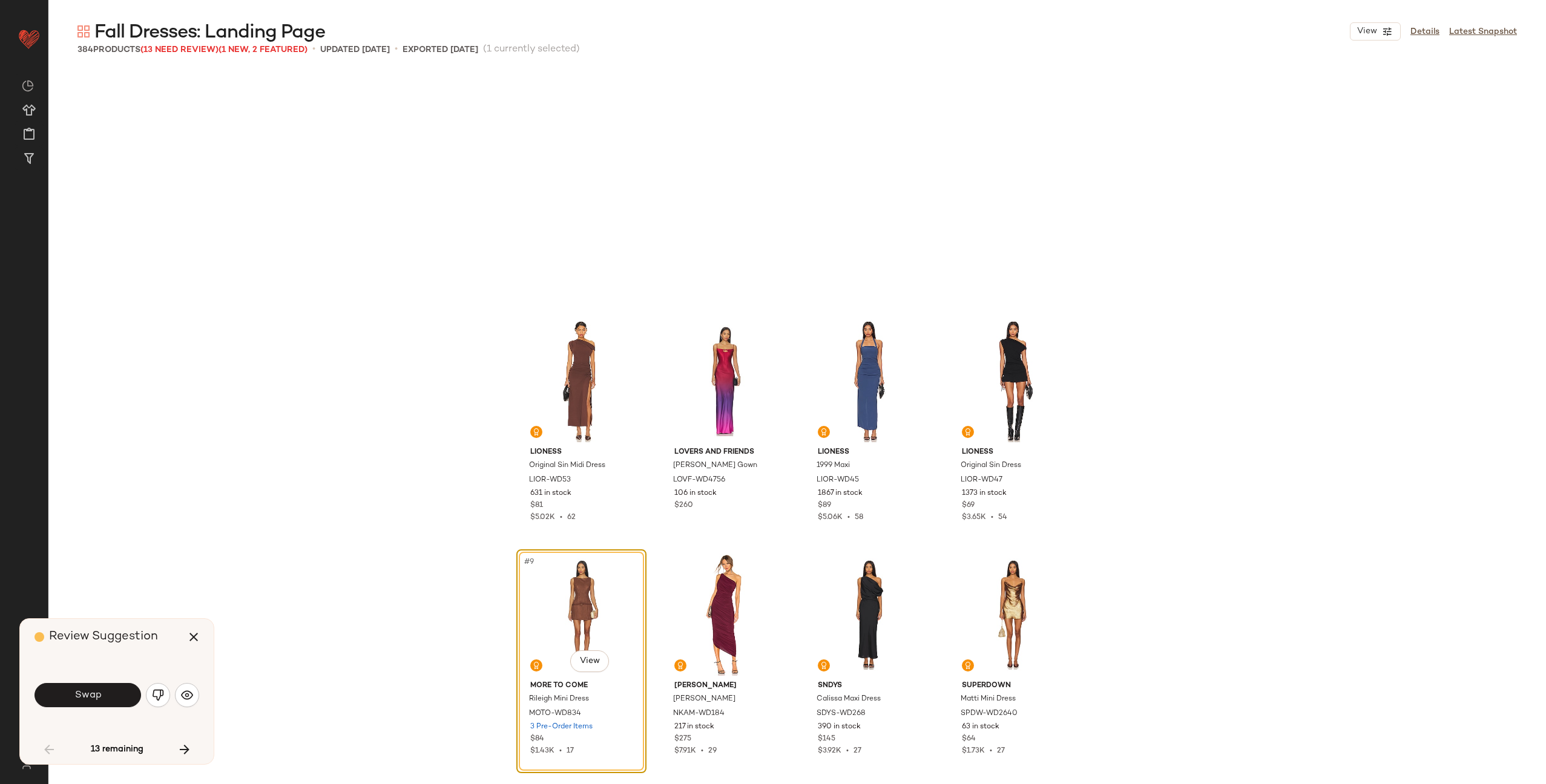
scroll to position [243, 0]
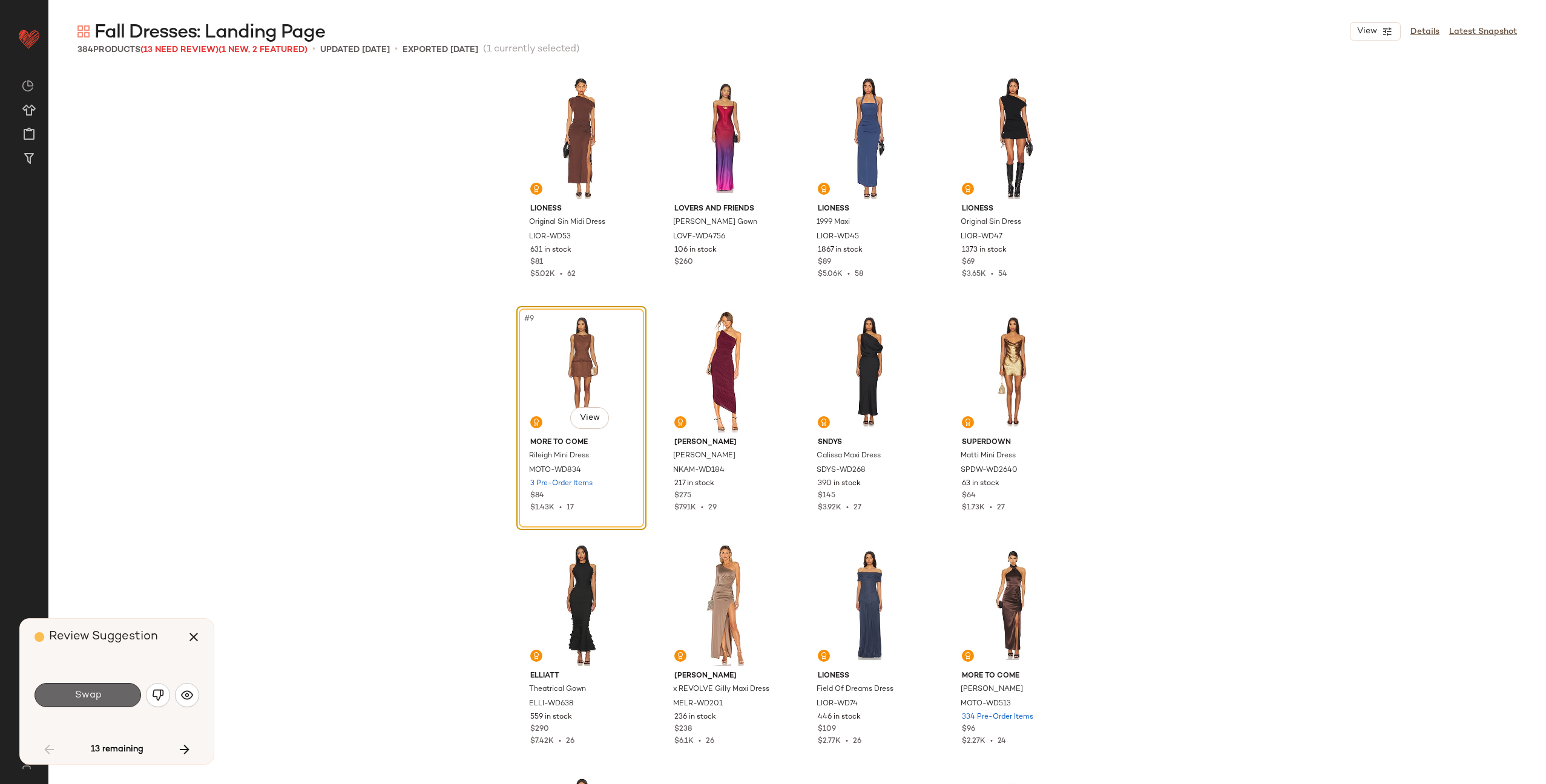
click at [95, 693] on span "Swap" at bounding box center [87, 696] width 27 height 12
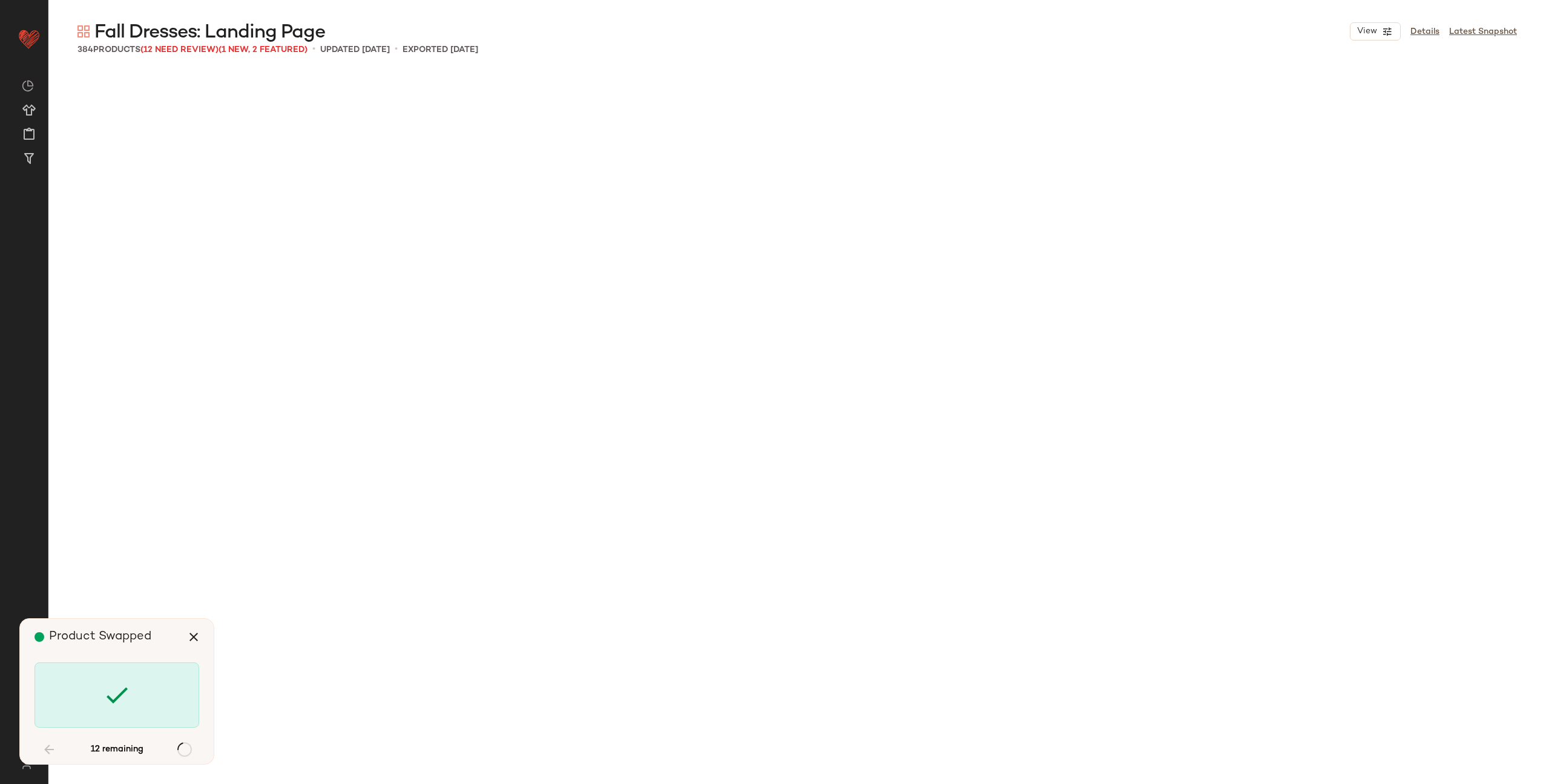
scroll to position [6070, 0]
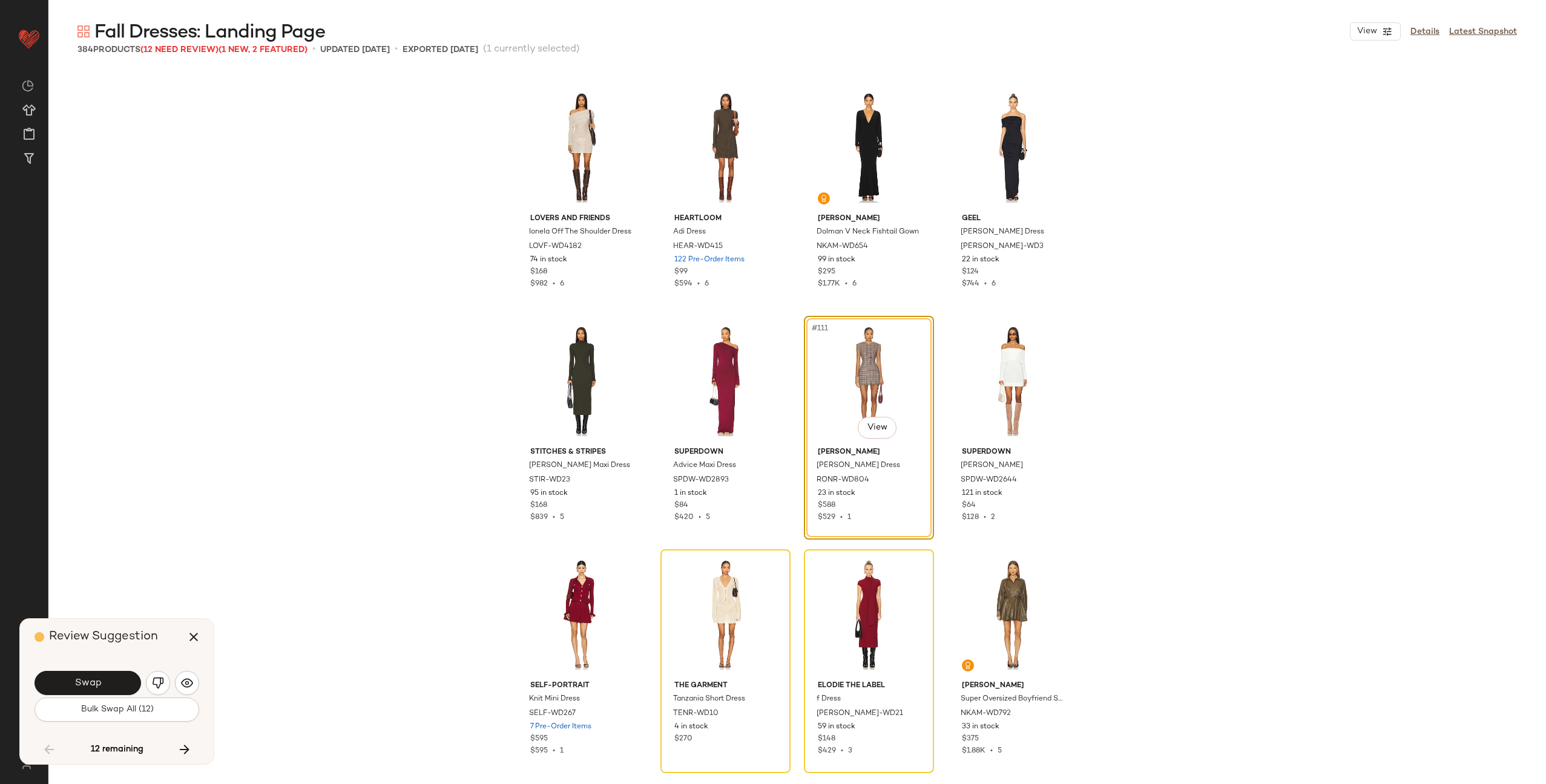
click at [95, 693] on button "Swap" at bounding box center [88, 682] width 107 height 24
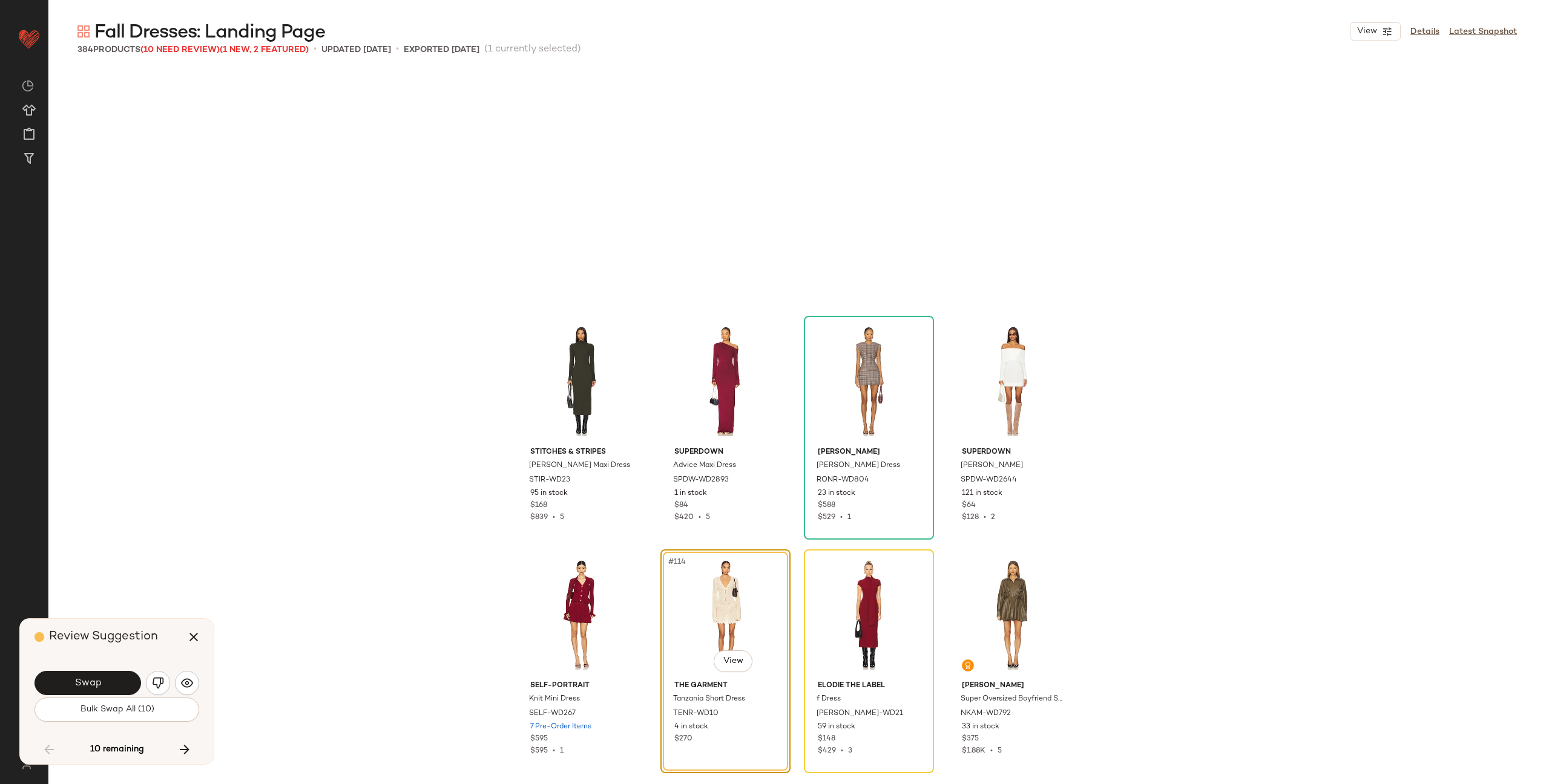
scroll to position [6304, 0]
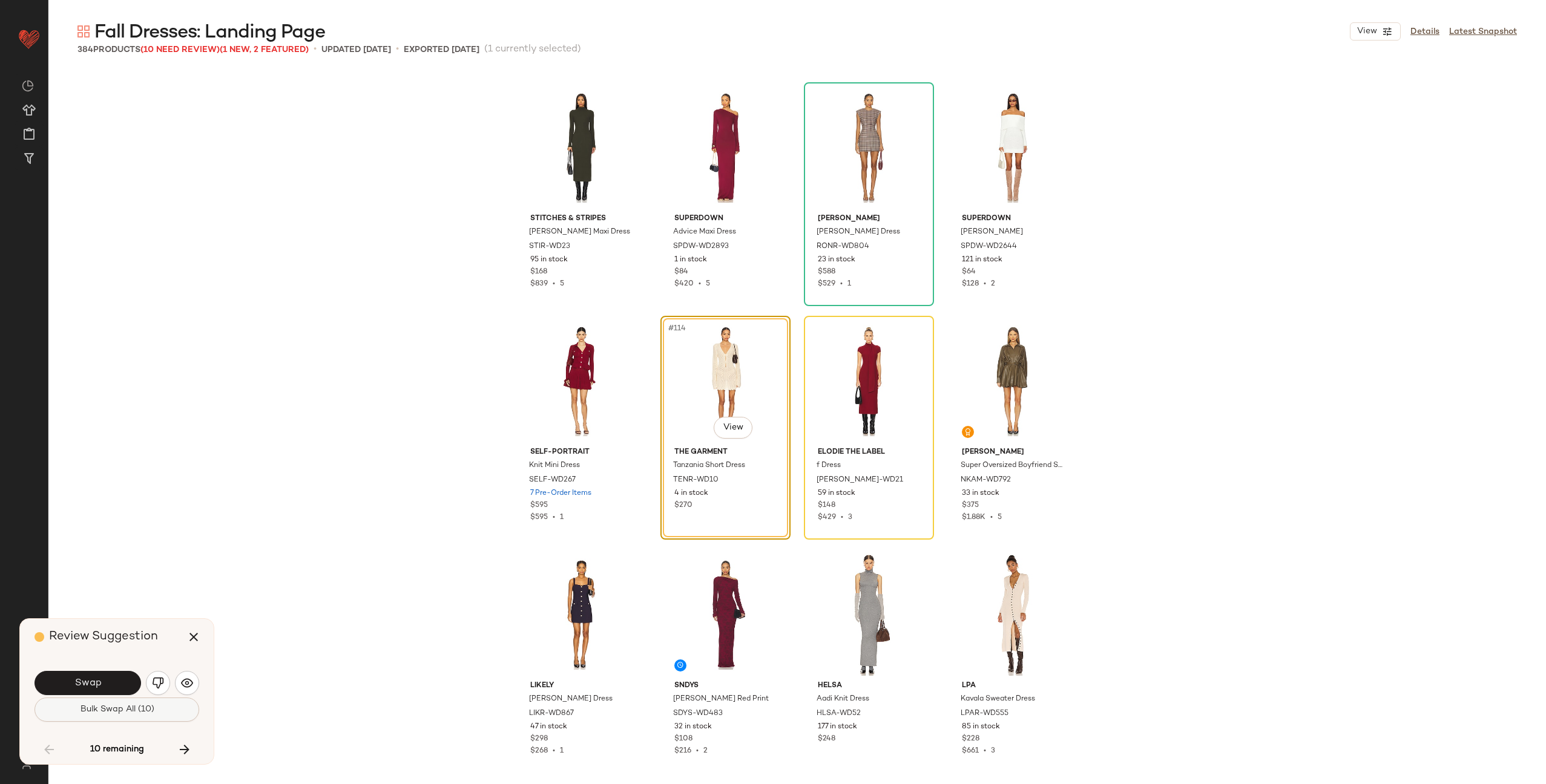
click at [94, 711] on span "Bulk Swap All (10)" at bounding box center [116, 709] width 74 height 10
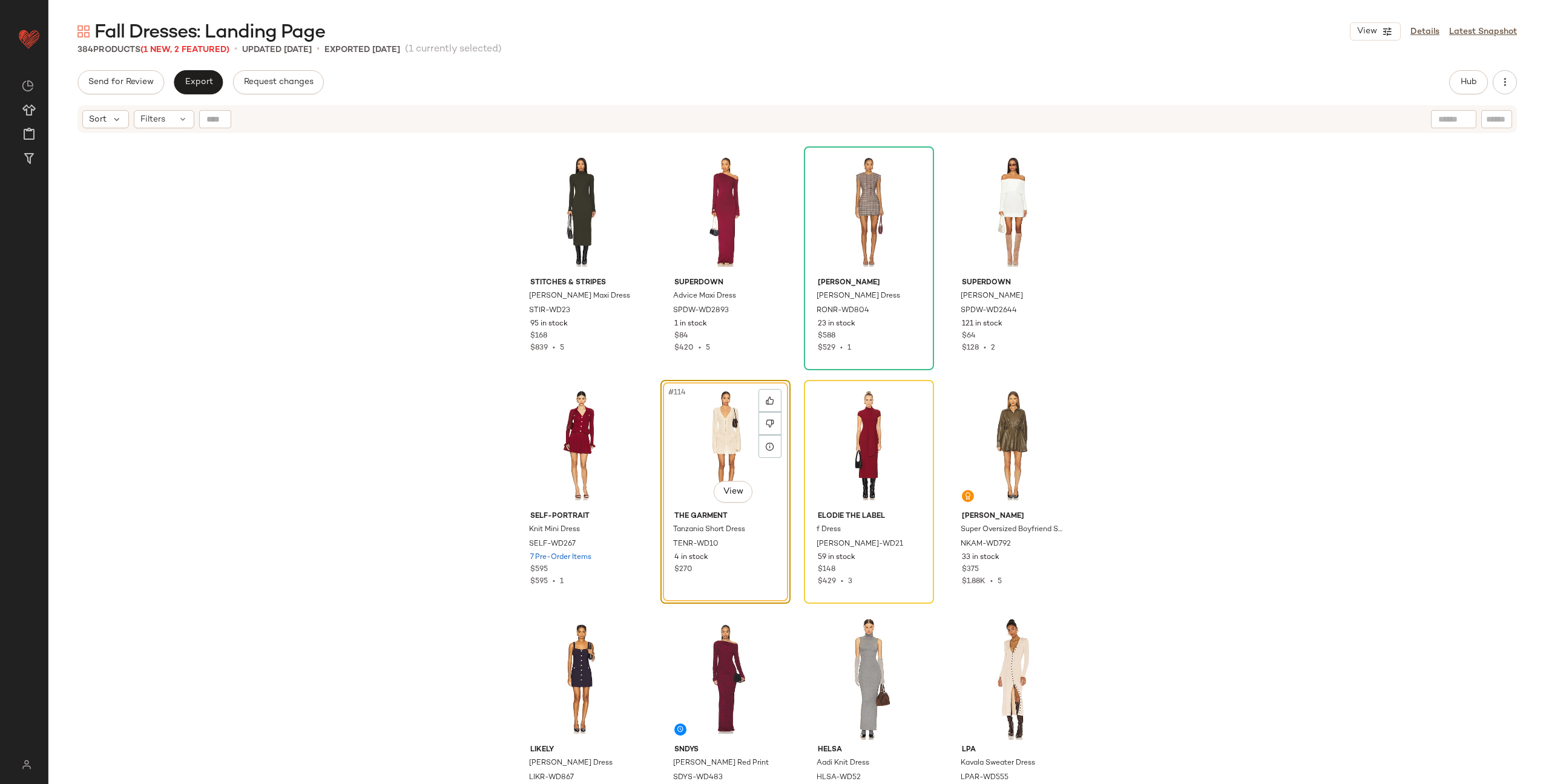
click at [183, 96] on div "Send for Review Export Request changes Hub Send for Review External Review Inte…" at bounding box center [797, 427] width 1498 height 714
click at [193, 86] on span "Export" at bounding box center [198, 82] width 28 height 10
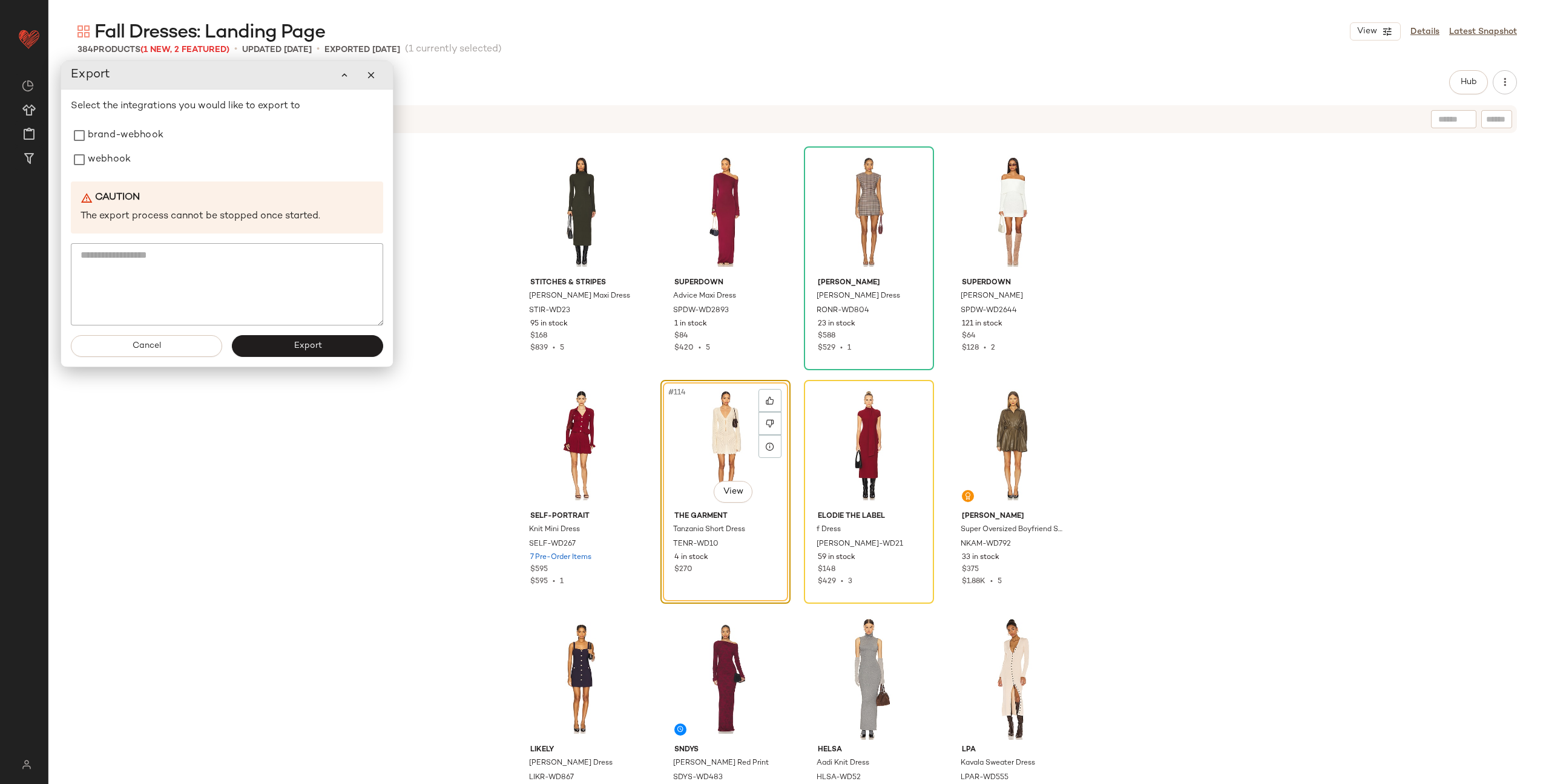
click at [115, 176] on div "Select the integrations you would like to export to brand-webhook webhook Cauti…" at bounding box center [227, 212] width 312 height 226
click at [129, 165] on label "webhook" at bounding box center [109, 159] width 43 height 24
click at [292, 345] on button "Export" at bounding box center [308, 345] width 151 height 21
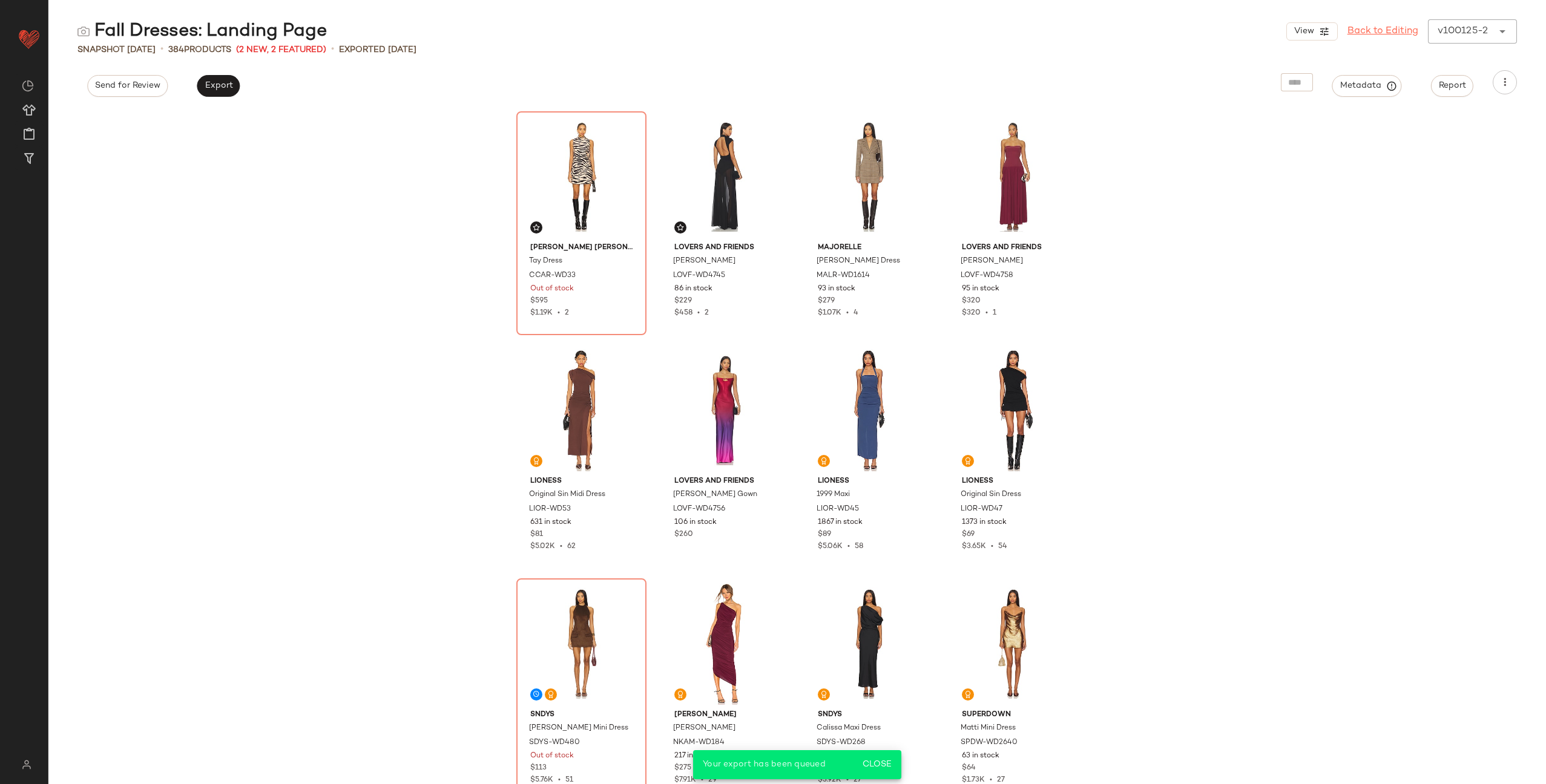
click at [1368, 31] on link "Back to Editing" at bounding box center [1383, 32] width 71 height 15
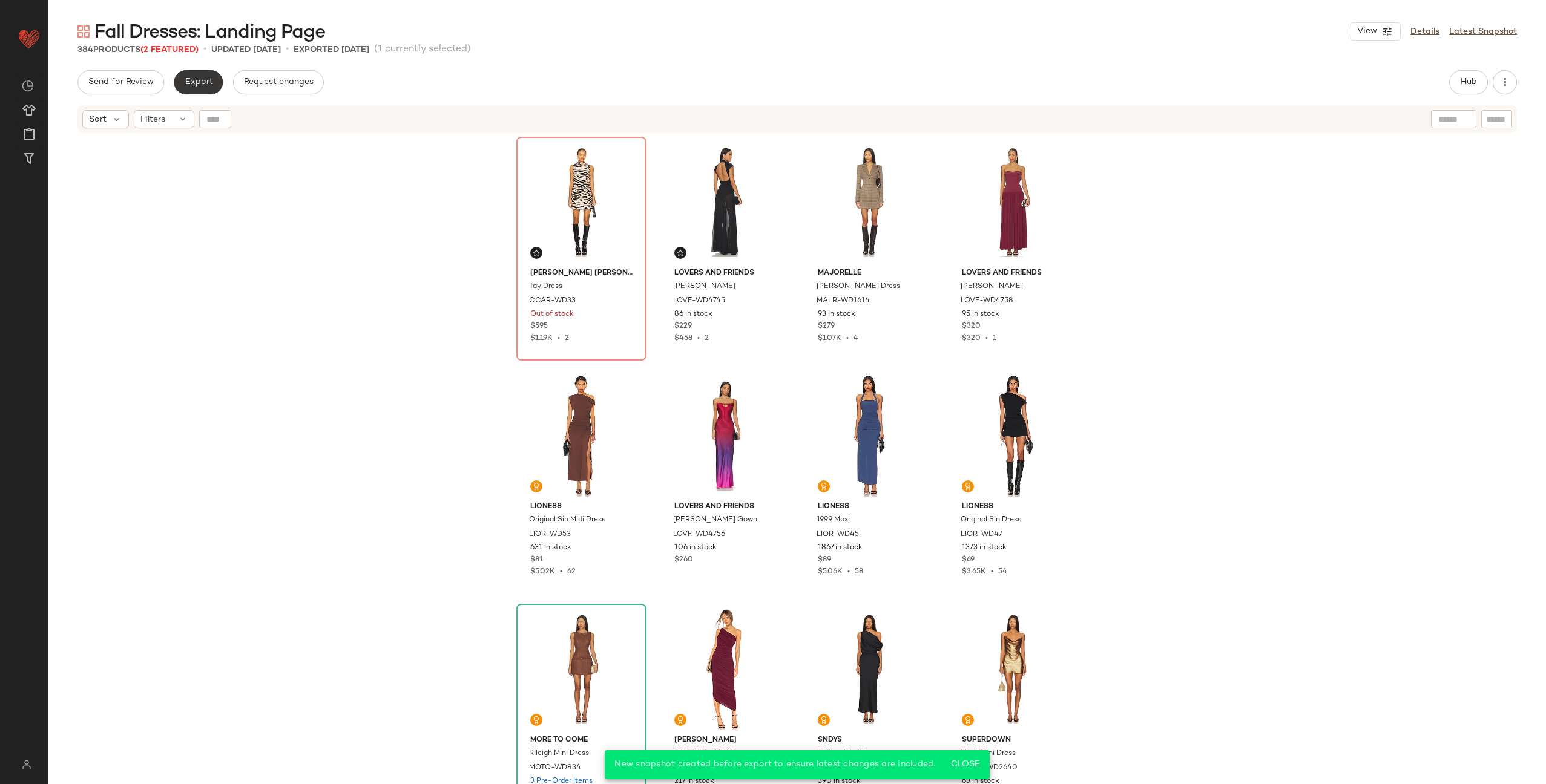
click at [202, 84] on span "Export" at bounding box center [198, 82] width 28 height 10
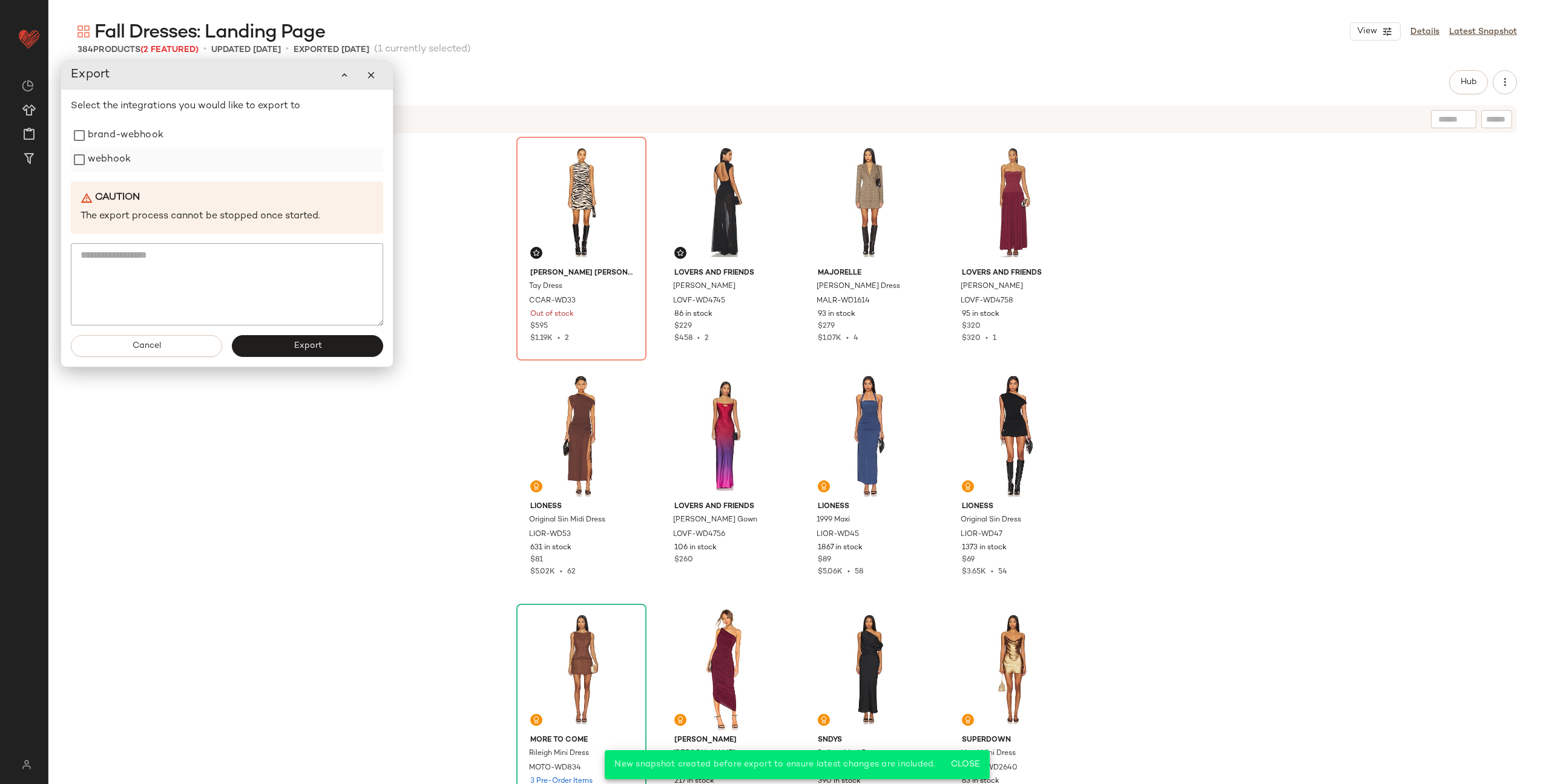
click at [118, 153] on label "webhook" at bounding box center [109, 159] width 43 height 24
click at [311, 339] on button "Export" at bounding box center [308, 345] width 151 height 21
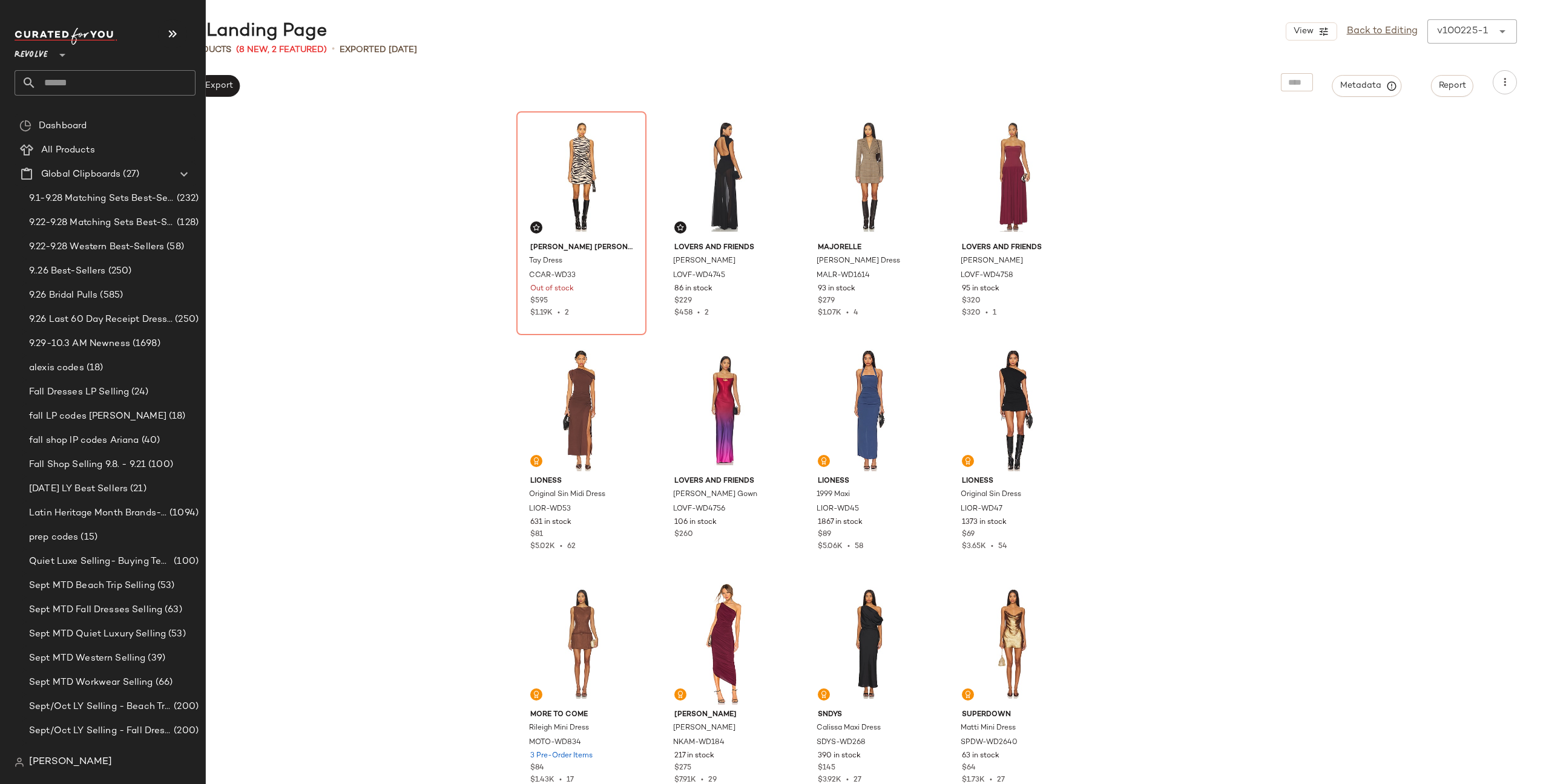
click at [81, 87] on input "text" at bounding box center [116, 83] width 159 height 25
type input "***"
click at [72, 113] on span "Night Out Dresses:" at bounding box center [63, 117] width 77 height 13
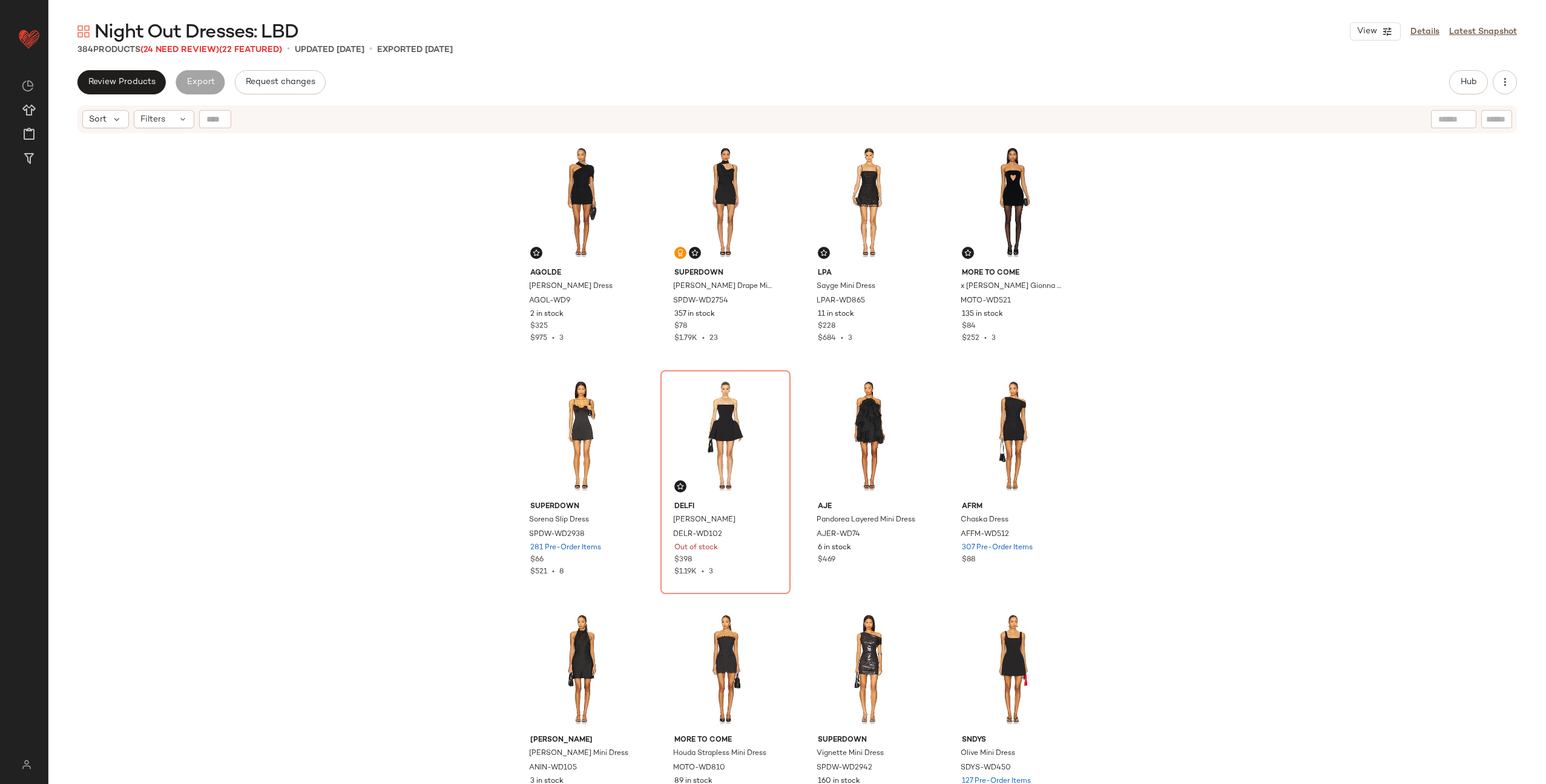
click at [1467, 95] on div "Review Products Export Request changes Hub Send for Review External Review Inte…" at bounding box center [797, 427] width 1498 height 714
click at [1468, 77] on span "Hub" at bounding box center [1468, 82] width 17 height 10
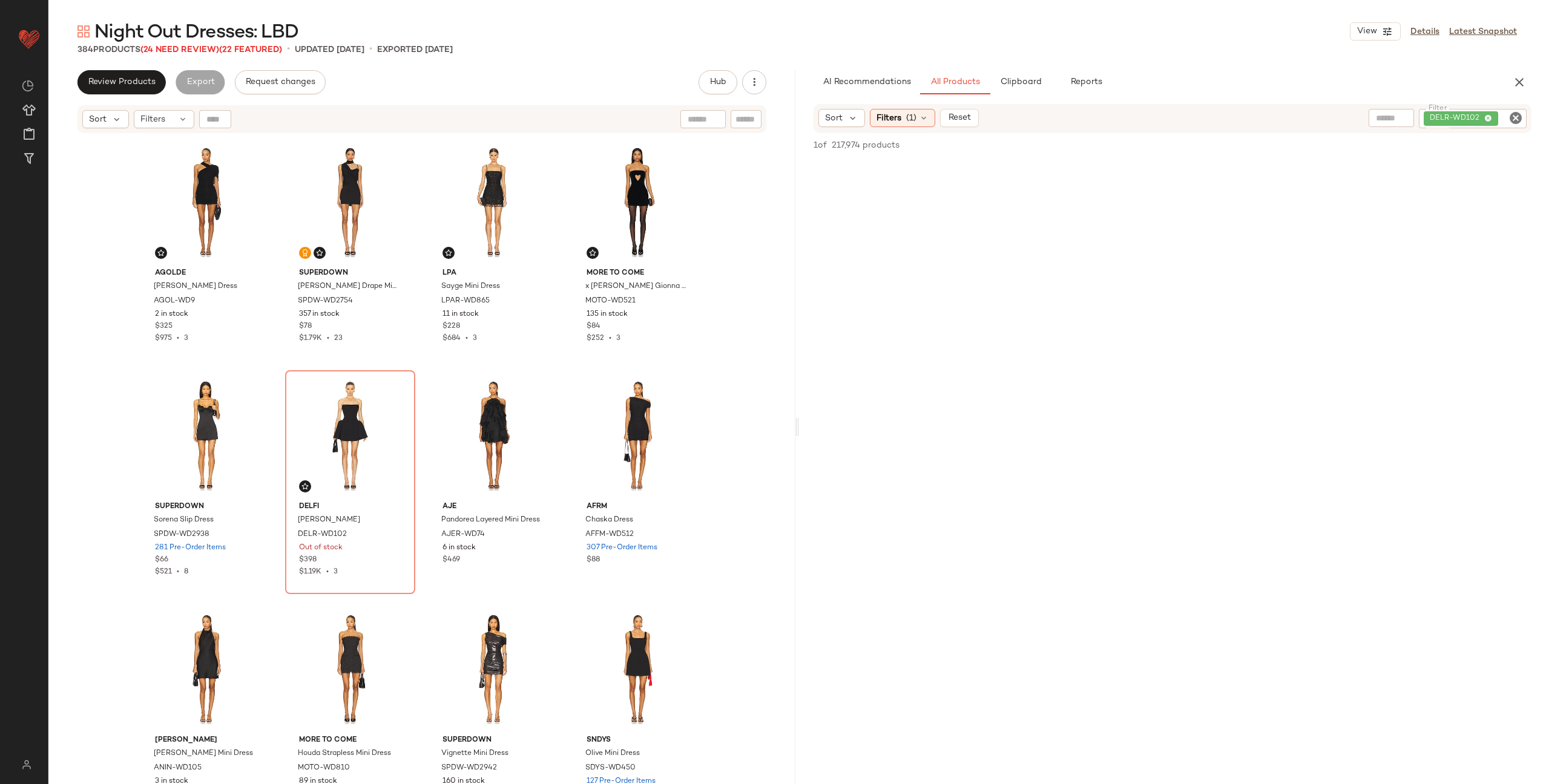
click at [1510, 116] on icon "Clear Filter" at bounding box center [1516, 118] width 15 height 15
paste input "********"
type input "********"
click at [920, 113] on icon at bounding box center [923, 118] width 10 height 10
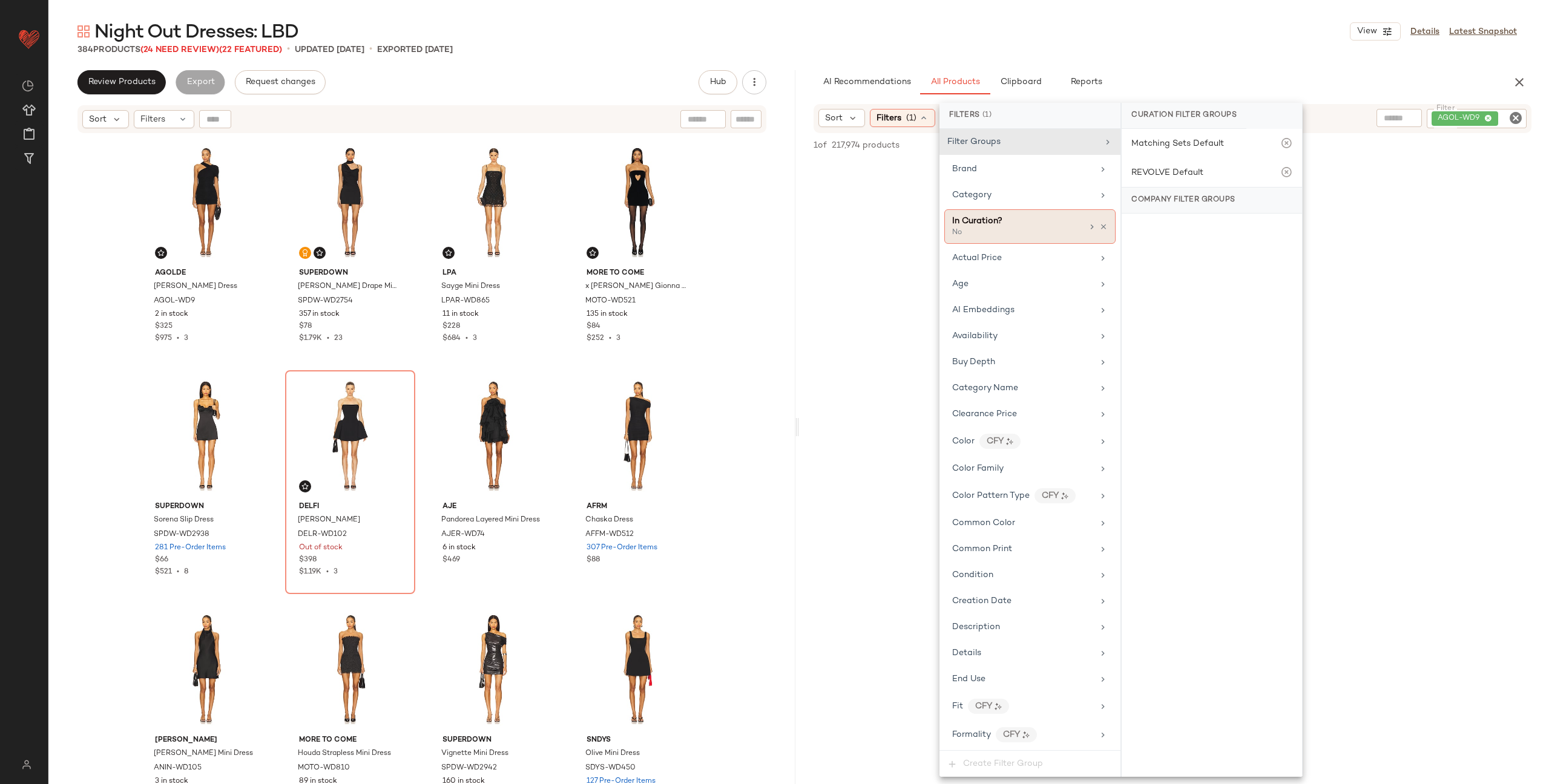
click at [1099, 222] on icon at bounding box center [1103, 226] width 8 height 8
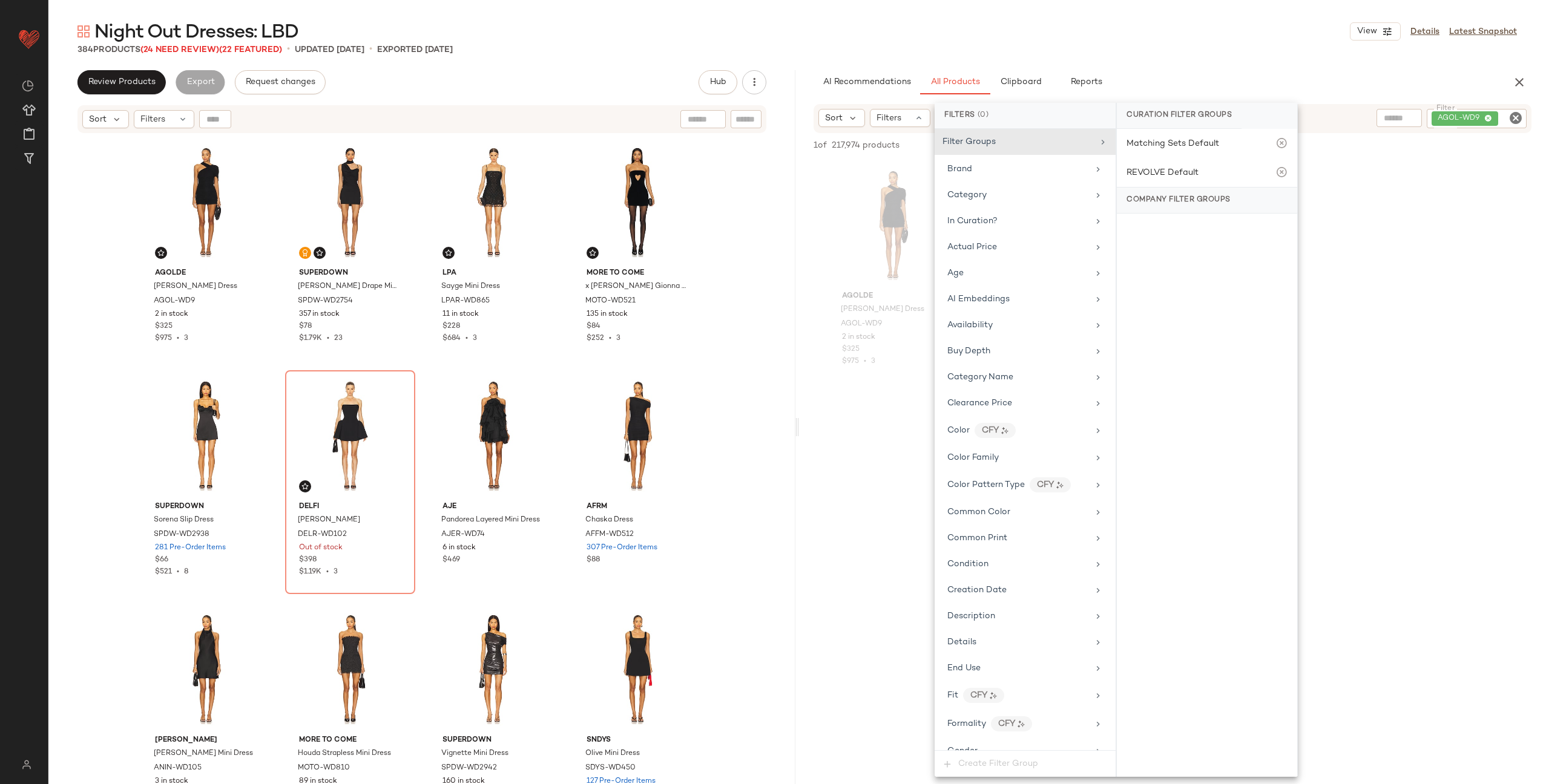
click at [807, 297] on div "AGOLDE Marla Dress AGOL-WD9 2 in stock $325 $975 • 3" at bounding box center [1172, 272] width 747 height 224
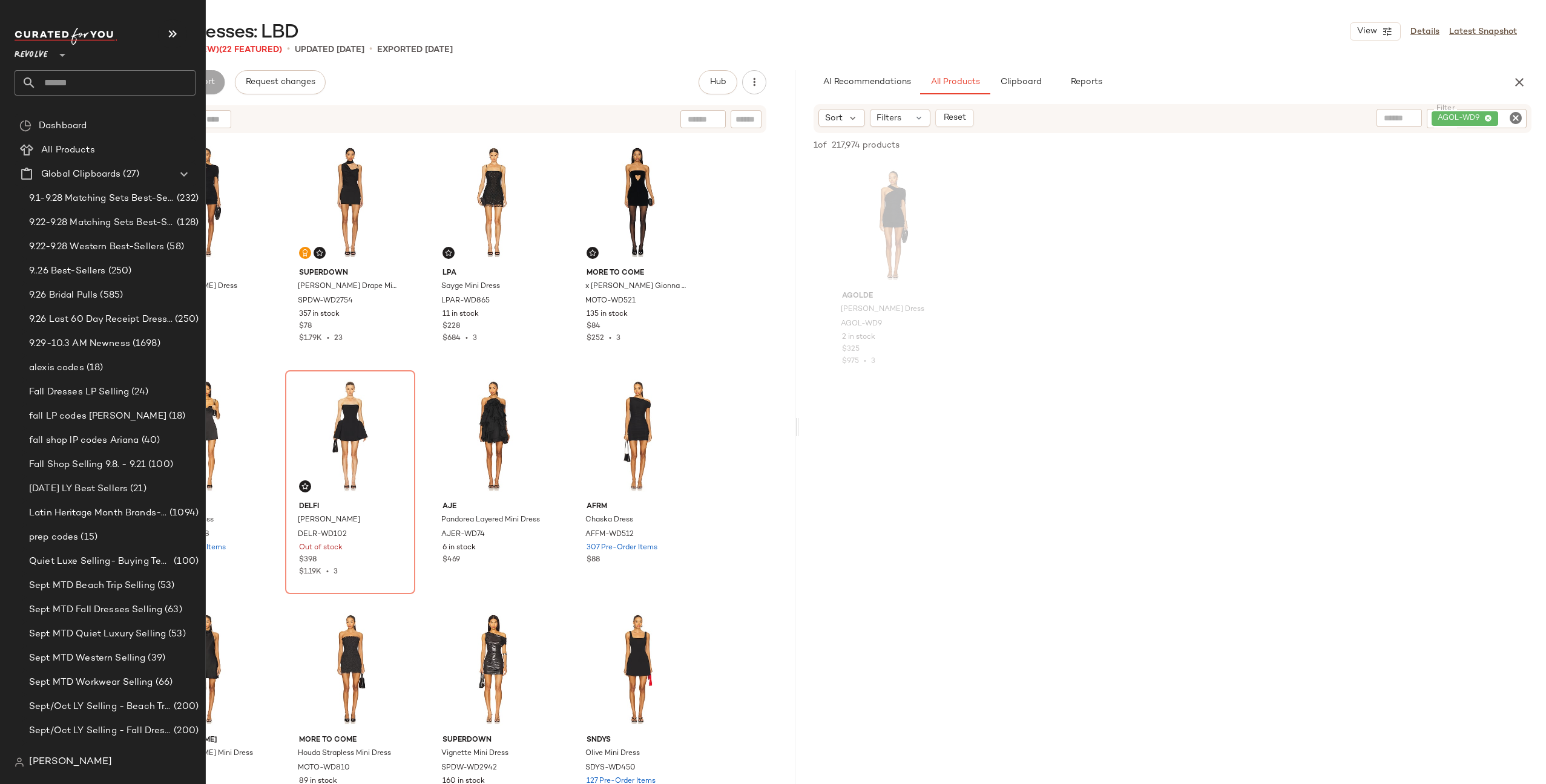
click at [83, 81] on input "text" at bounding box center [116, 83] width 159 height 25
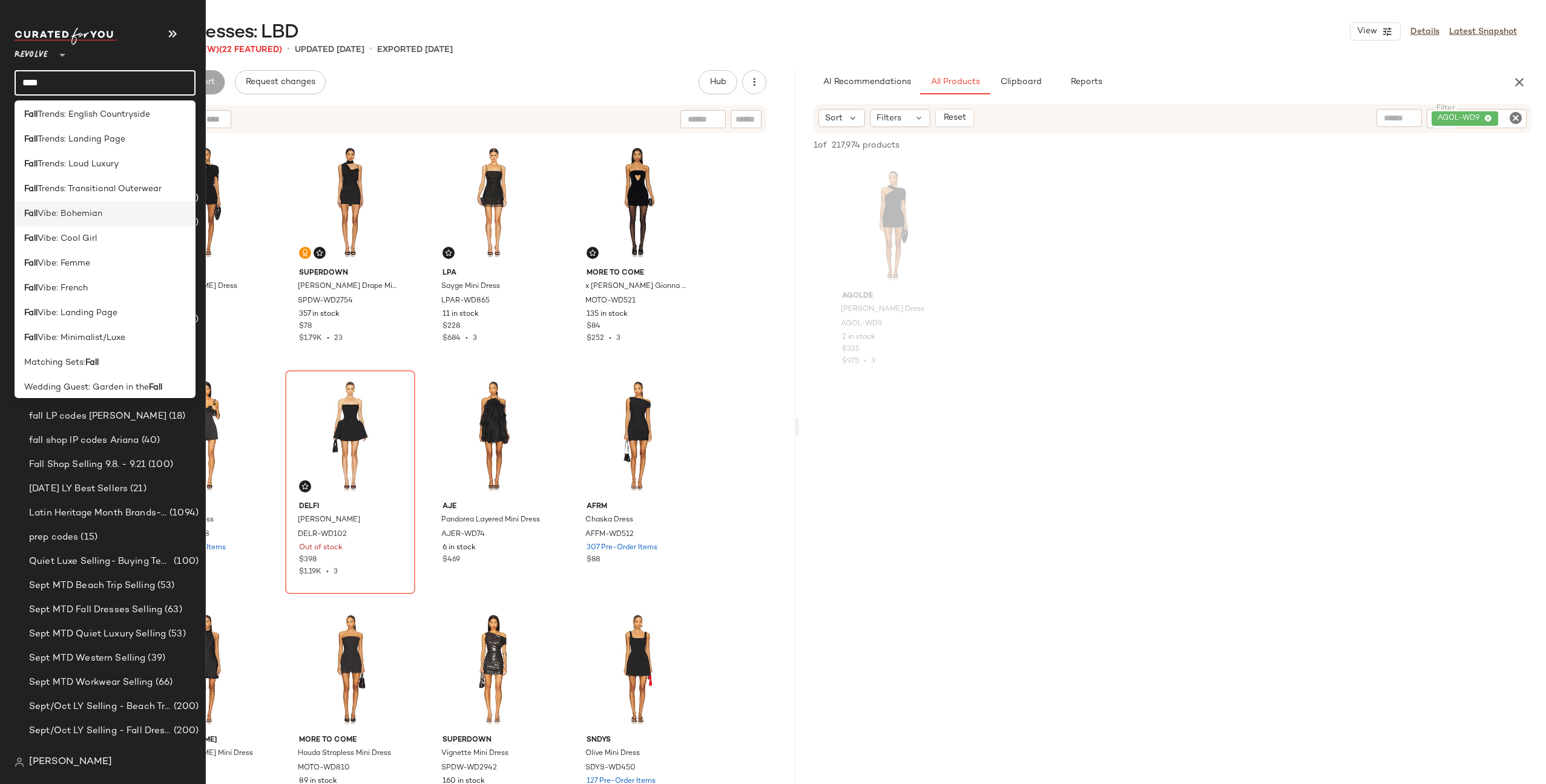
scroll to position [627, 0]
type input "****"
click at [93, 165] on span "Trends: Landing Page" at bounding box center [82, 159] width 87 height 13
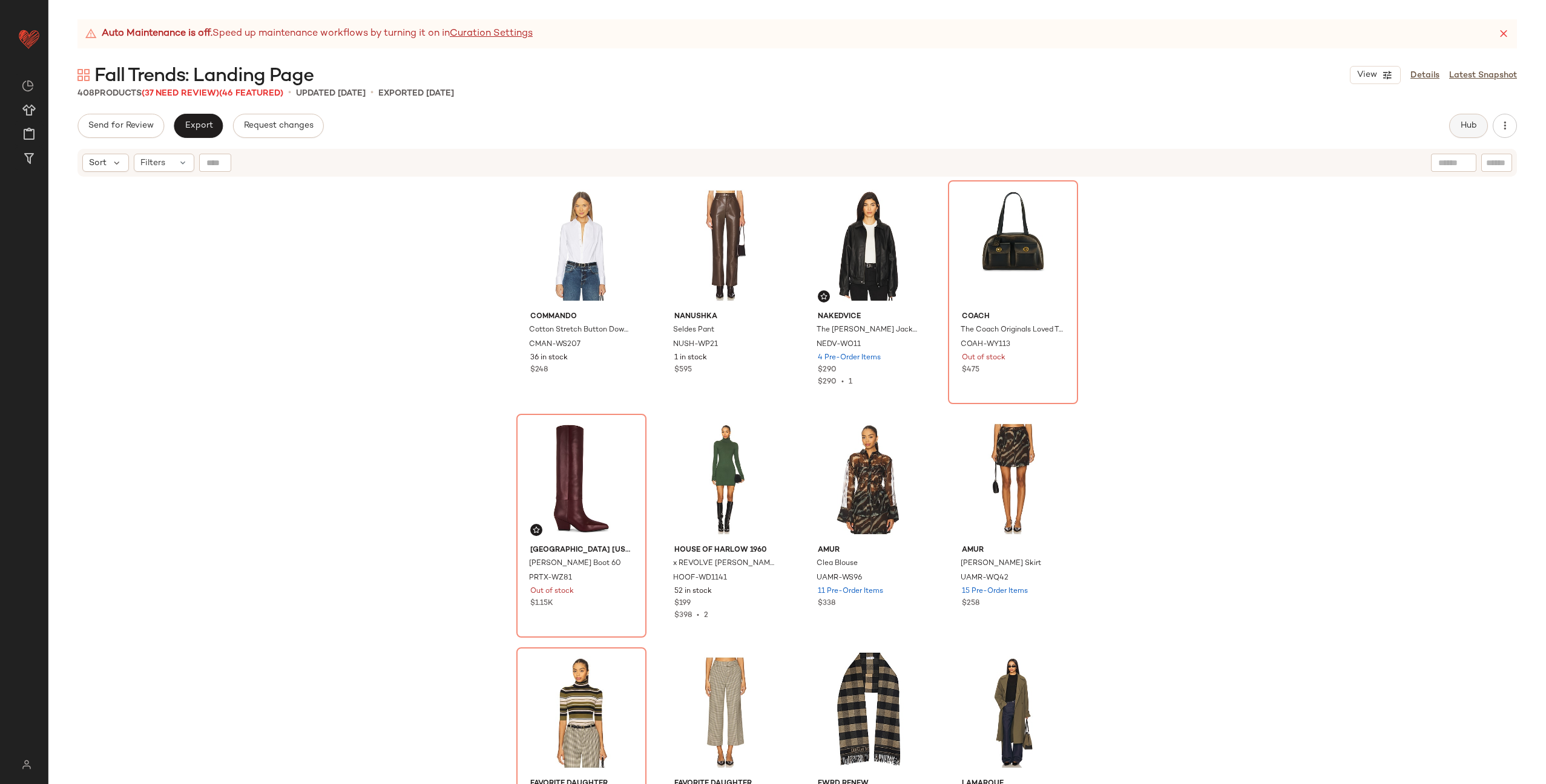
click at [1470, 127] on span "Hub" at bounding box center [1468, 125] width 17 height 10
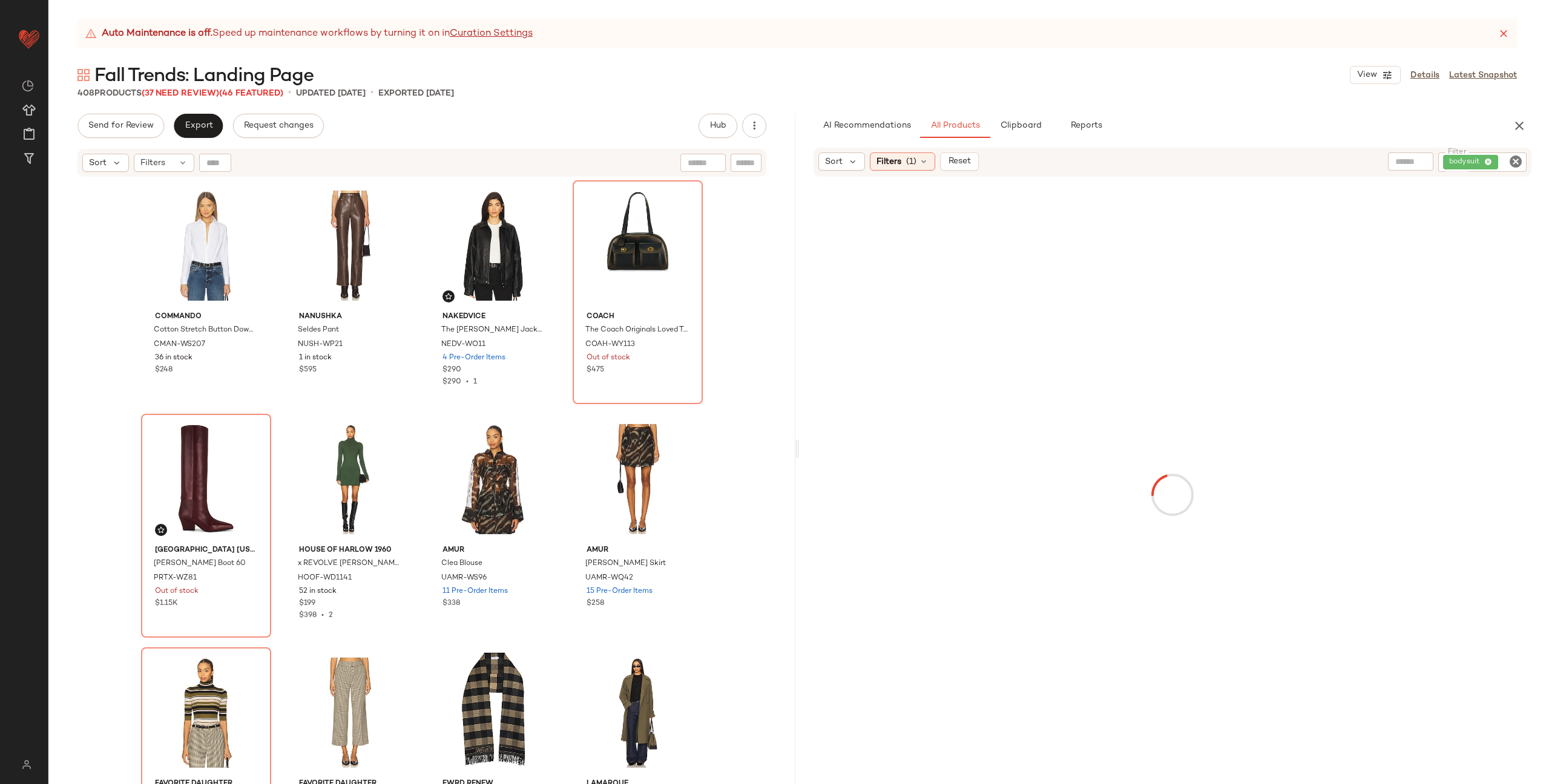
click at [1519, 163] on icon "Clear Filter" at bounding box center [1516, 162] width 15 height 15
paste input "********"
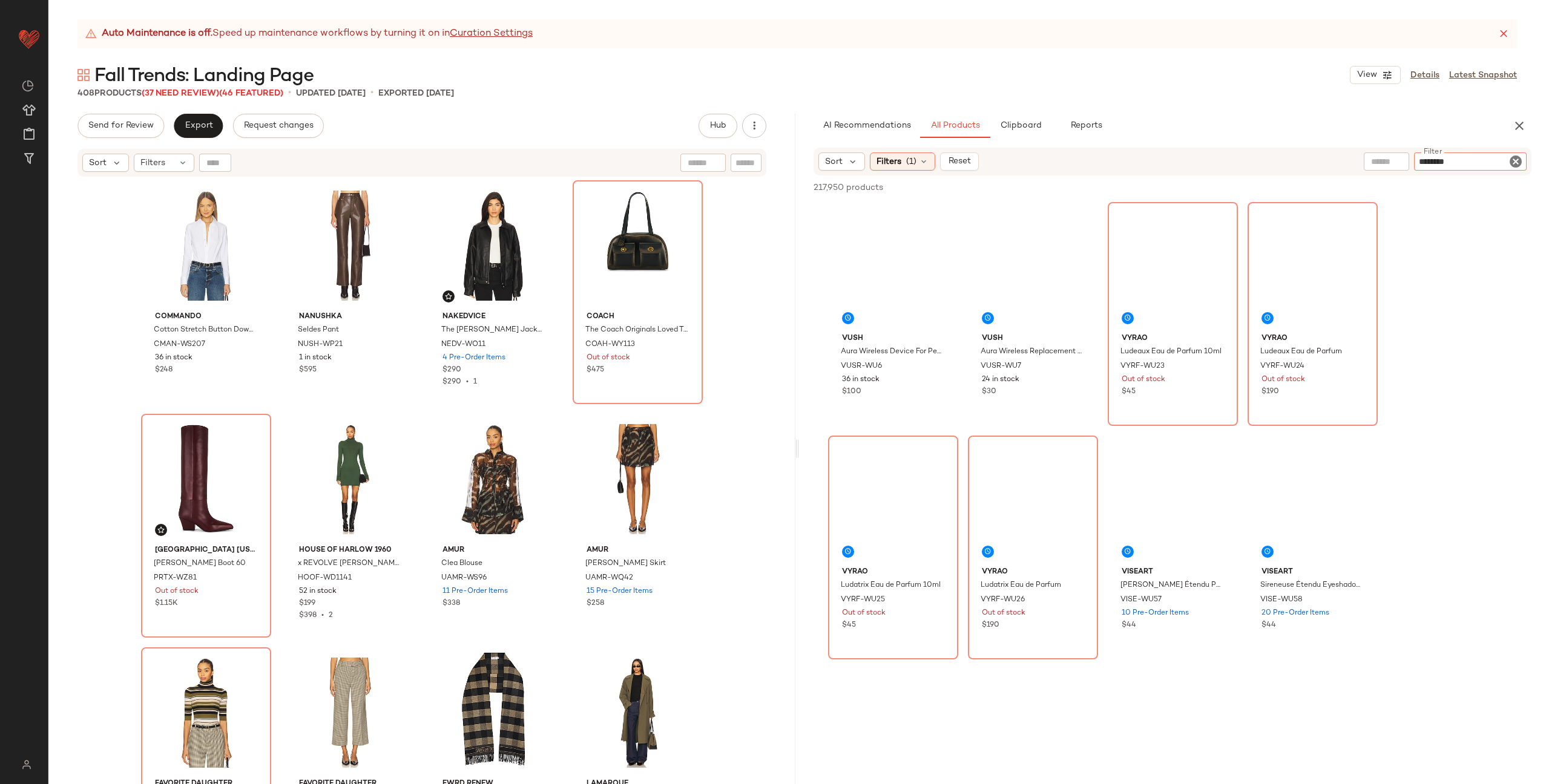
type input "********"
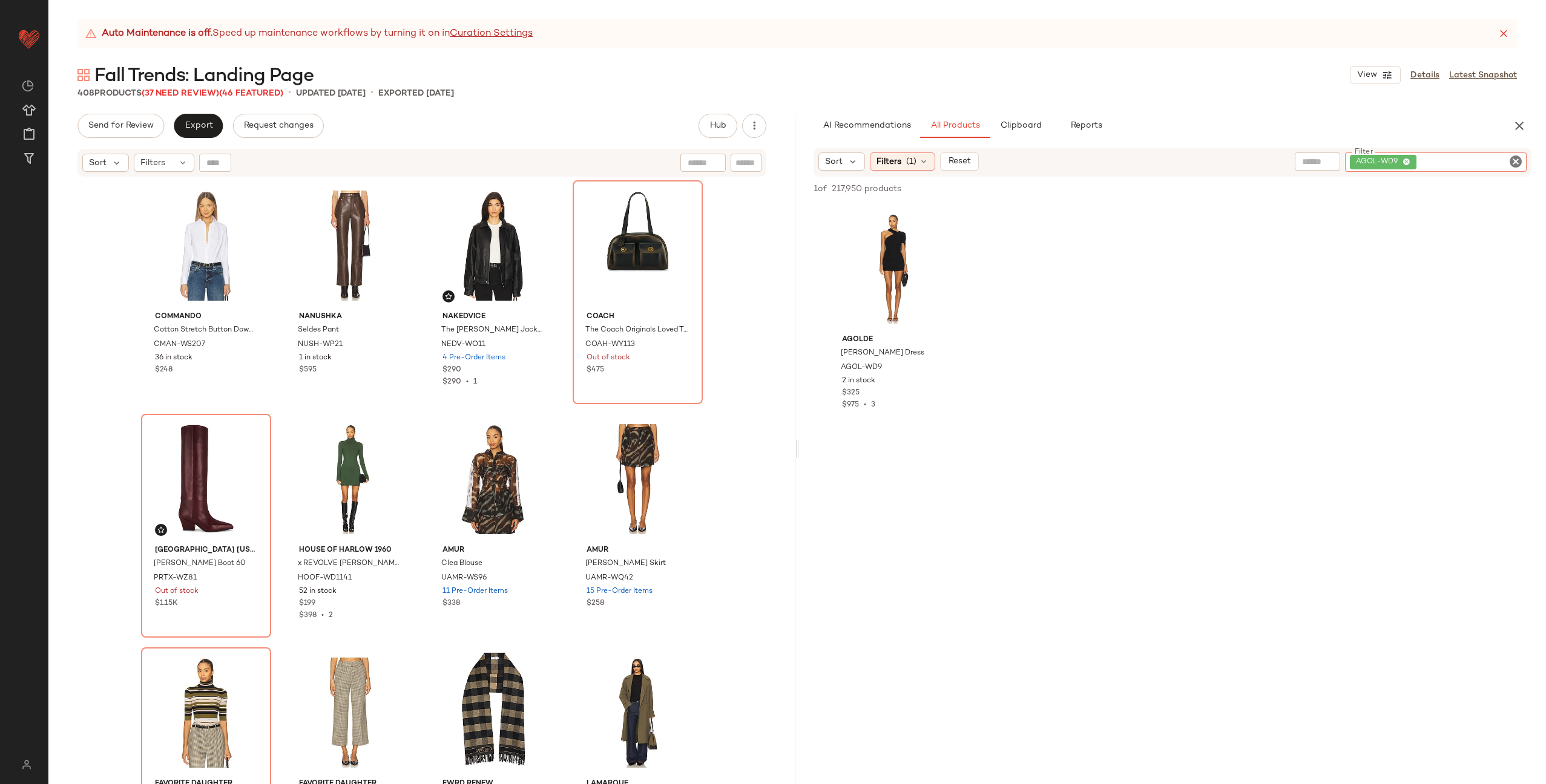
click at [1510, 164] on icon "Clear Filter" at bounding box center [1516, 162] width 15 height 15
paste input "**********"
type input "**********"
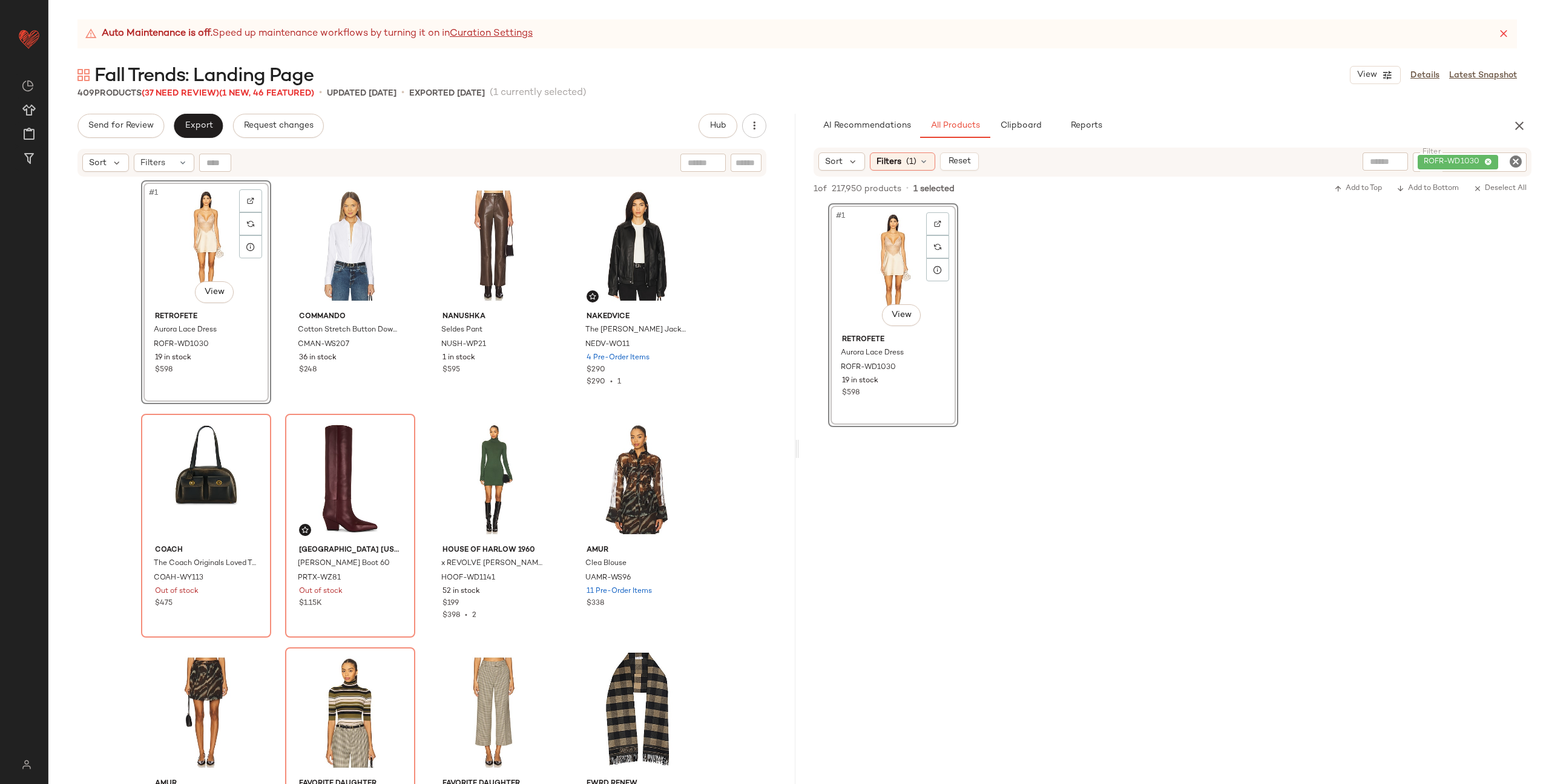
drag, startPoint x: 891, startPoint y: 262, endPoint x: 865, endPoint y: 13, distance: 250.4
click at [1516, 163] on icon "Clear Filter" at bounding box center [1516, 162] width 15 height 15
paste input "*********"
type input "*********"
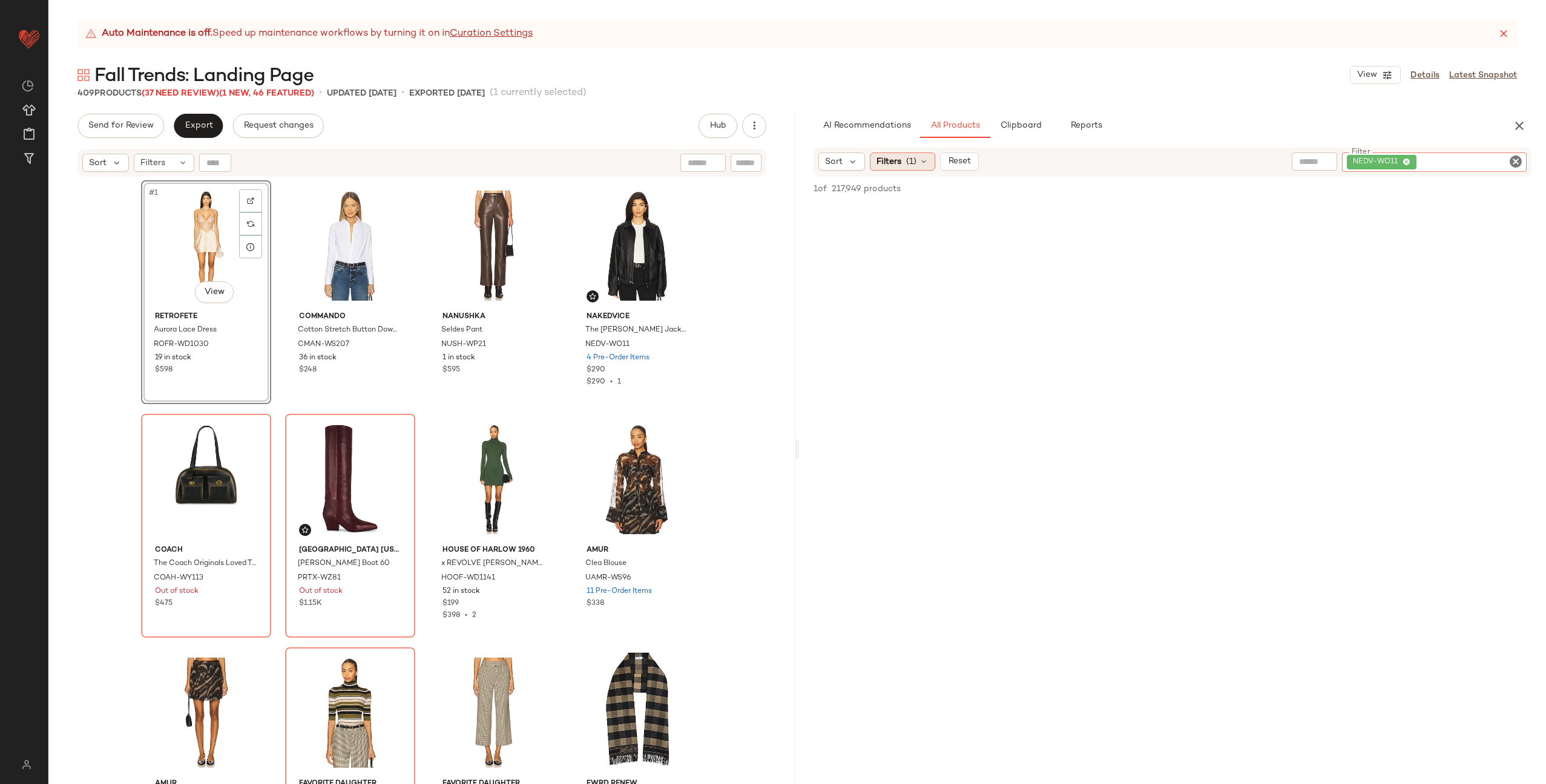
click at [911, 162] on span "(1)" at bounding box center [911, 162] width 10 height 13
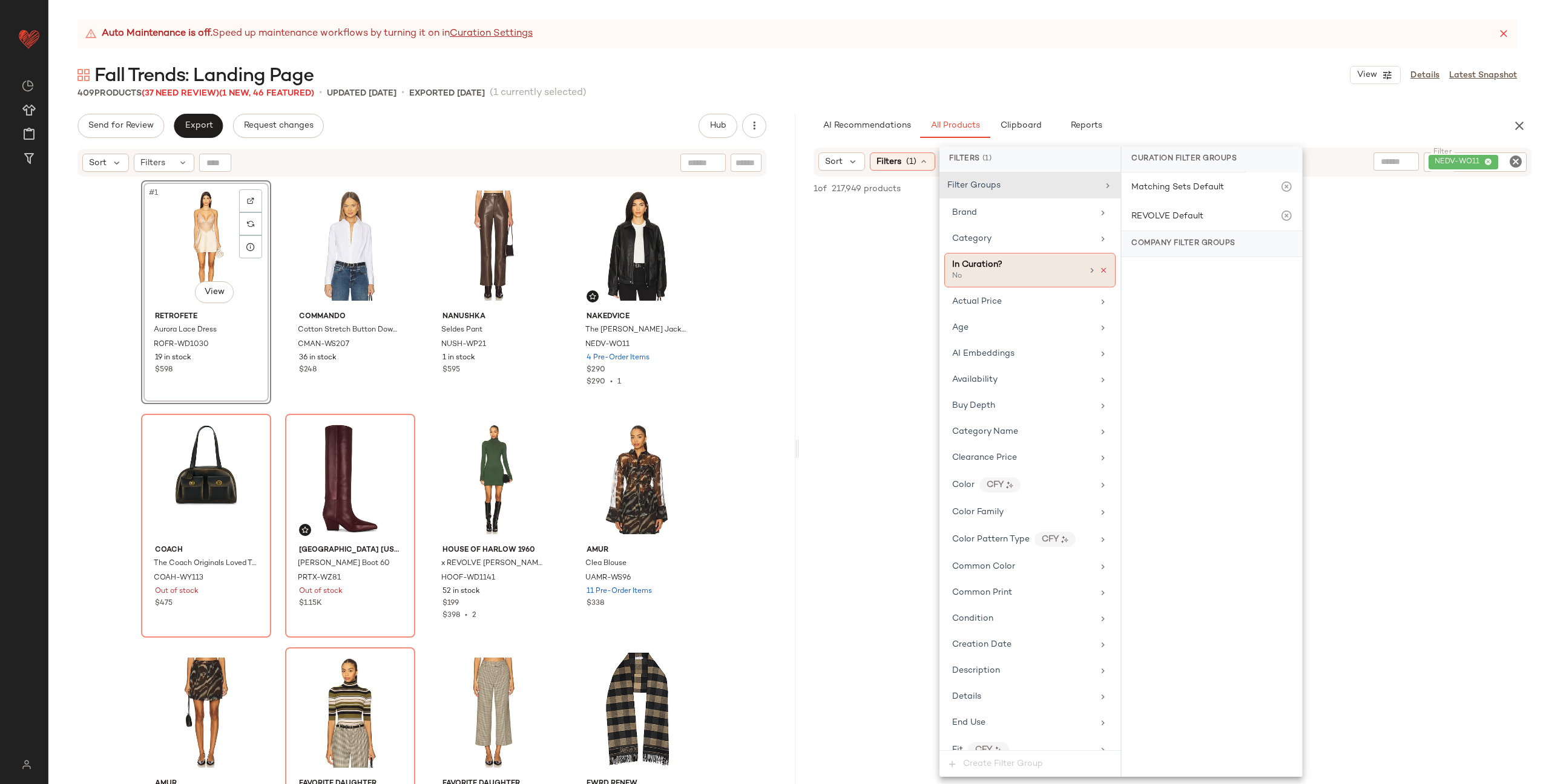
click at [1102, 266] on icon at bounding box center [1103, 270] width 8 height 8
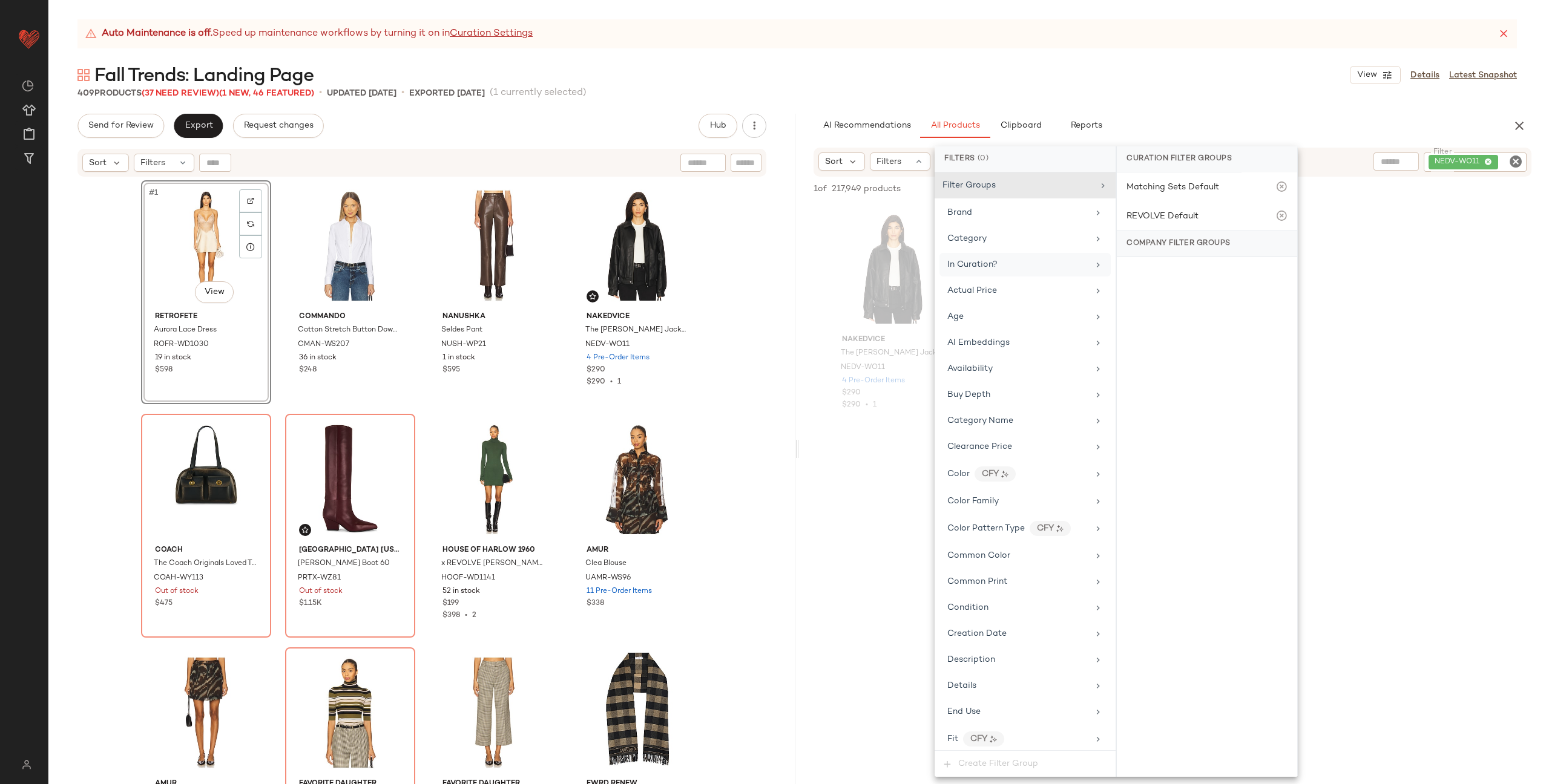
click at [1387, 288] on div "Nakedvice The Torey Jacket NEDV-WO11 4 Pre-Order Items $290 $290 • 1" at bounding box center [1172, 315] width 747 height 224
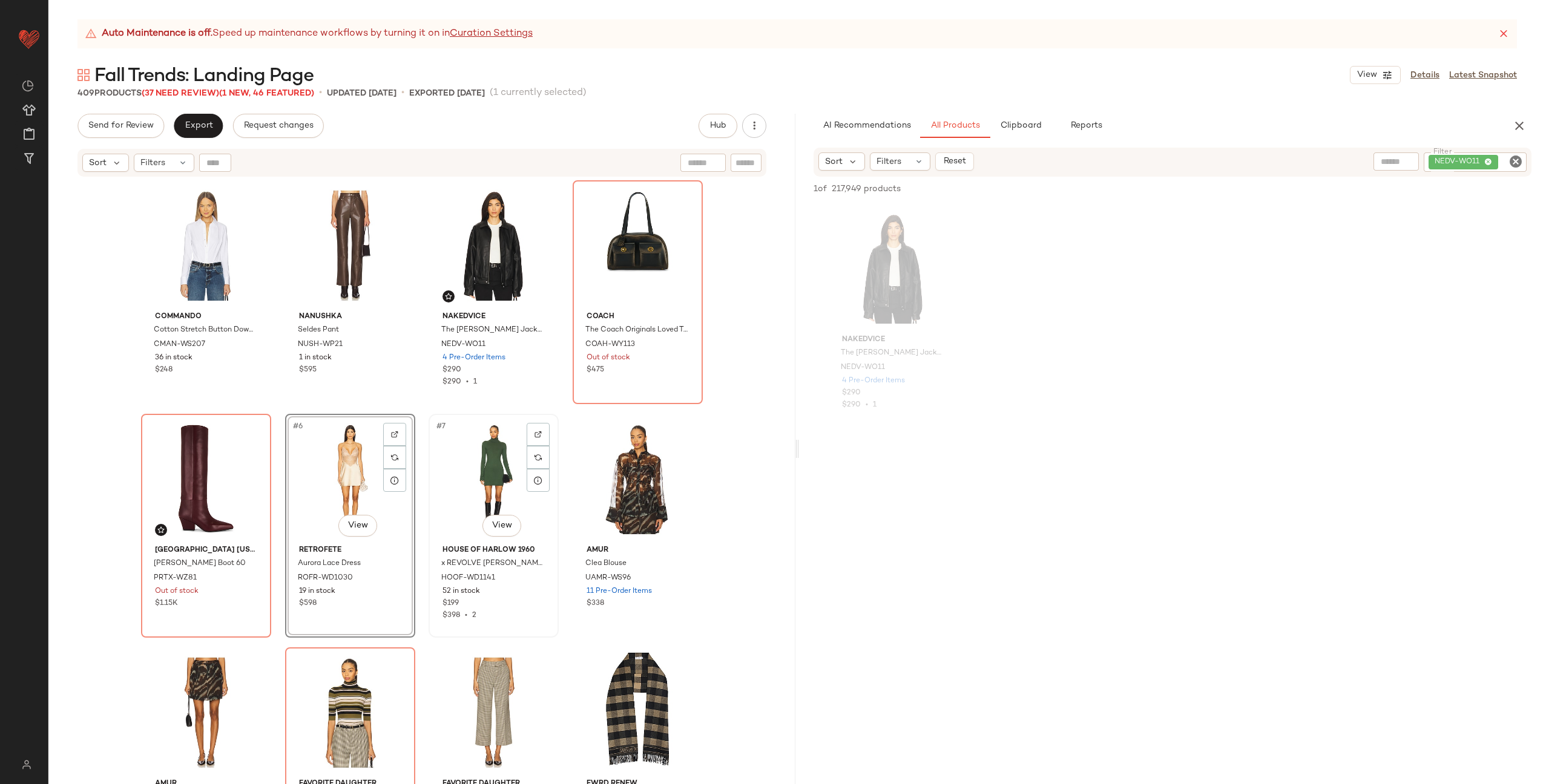
click at [455, 462] on div "#7 View" at bounding box center [494, 479] width 122 height 122
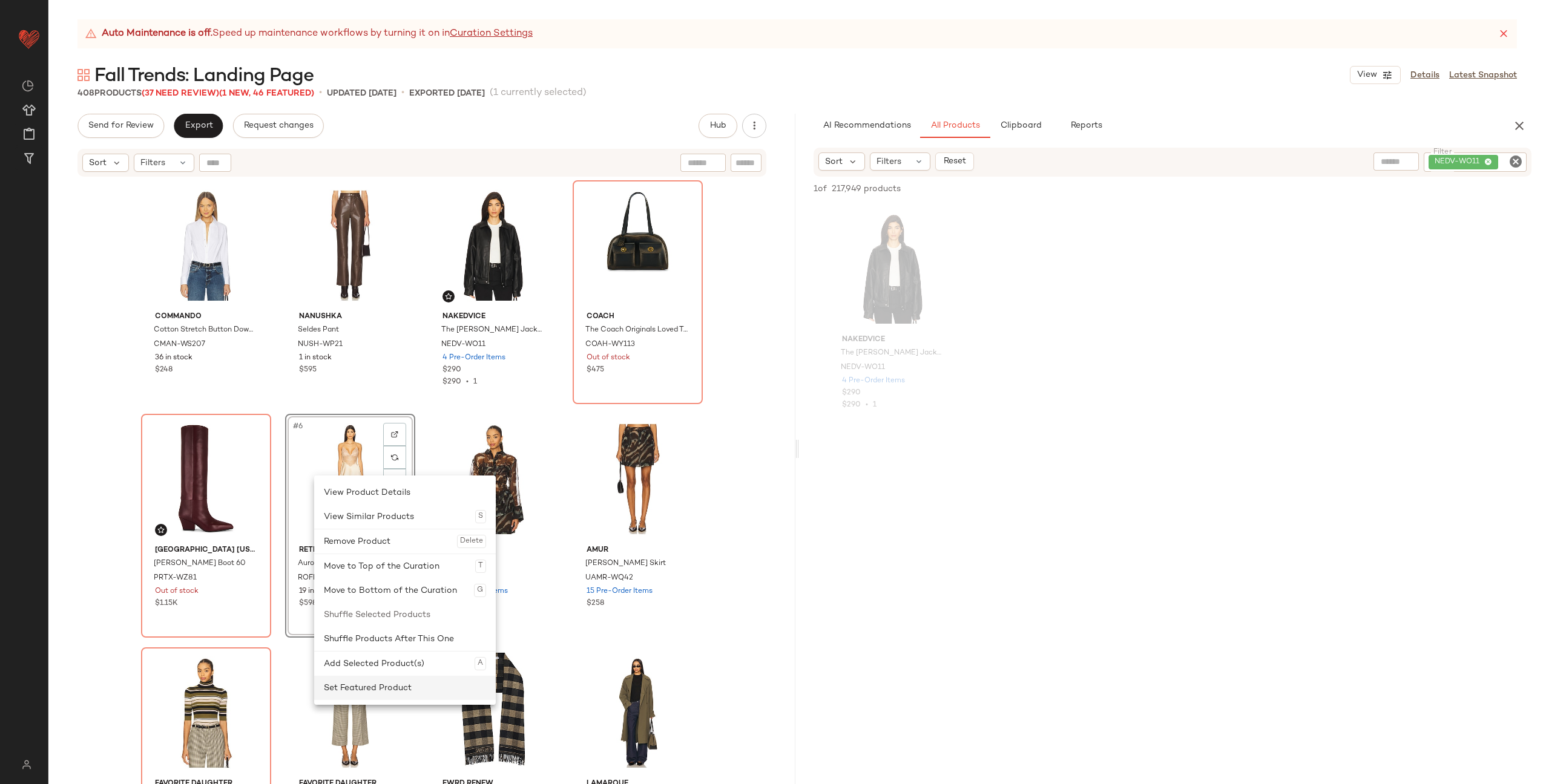
click at [414, 685] on div "Set Featured Product" at bounding box center [405, 688] width 162 height 24
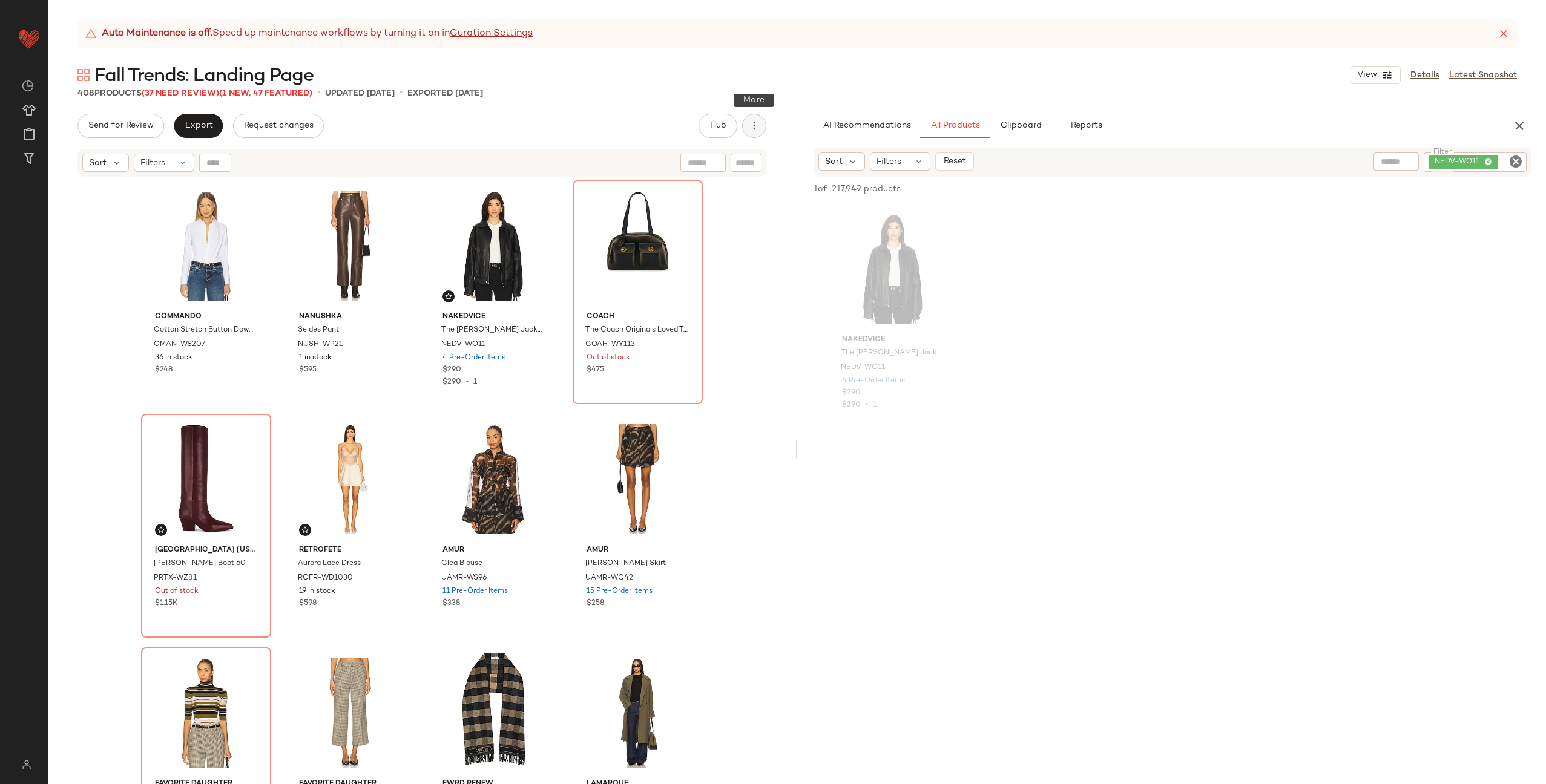
click at [750, 122] on icon "button" at bounding box center [754, 126] width 12 height 12
click at [604, 122] on div "Send for Review Export Request changes Hub Send for Review External Review Inte…" at bounding box center [421, 125] width 689 height 24
click at [197, 127] on span "Export" at bounding box center [198, 125] width 28 height 10
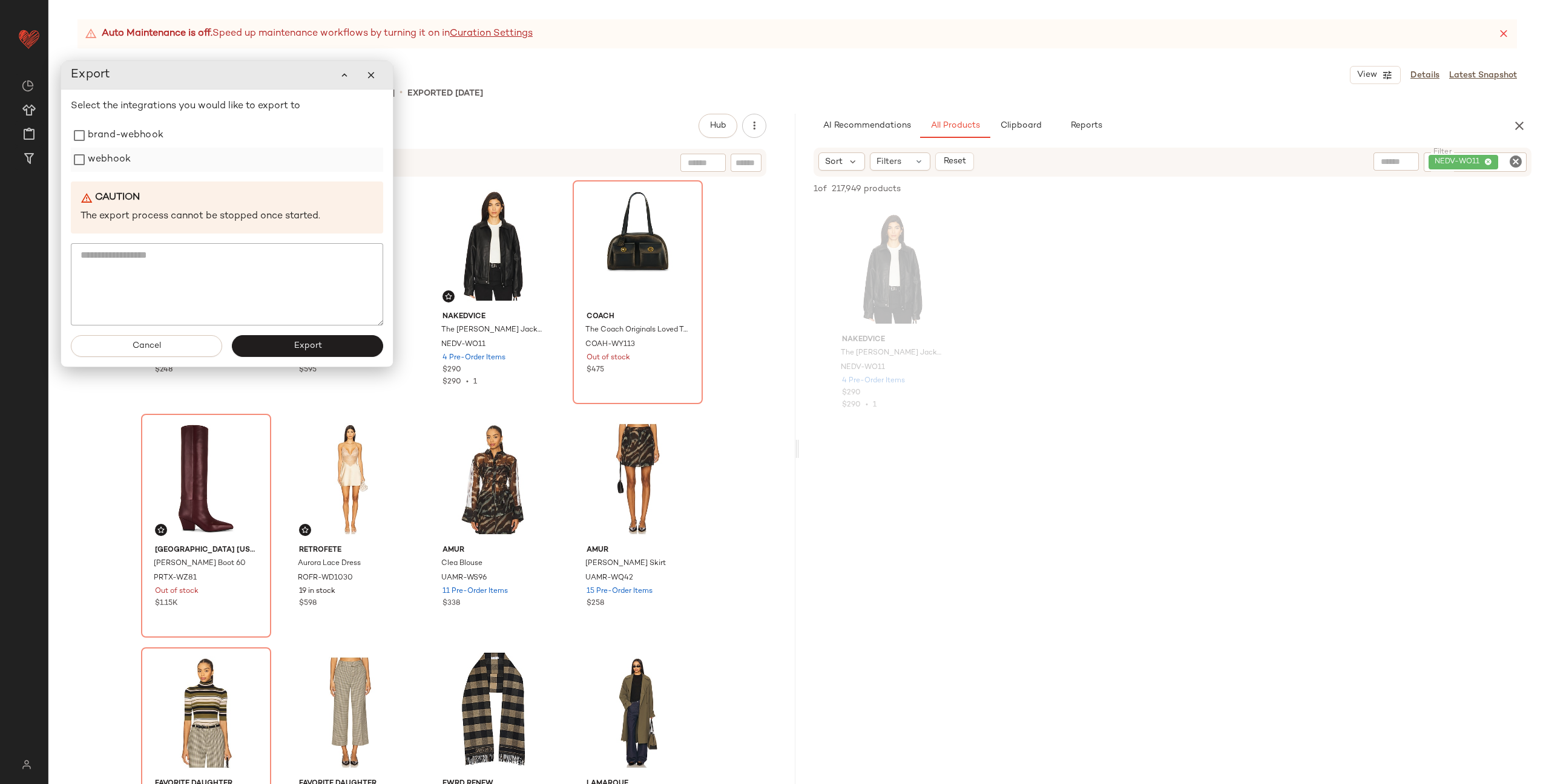
click at [124, 159] on label "webhook" at bounding box center [109, 159] width 43 height 24
click at [332, 345] on button "Export" at bounding box center [308, 345] width 151 height 21
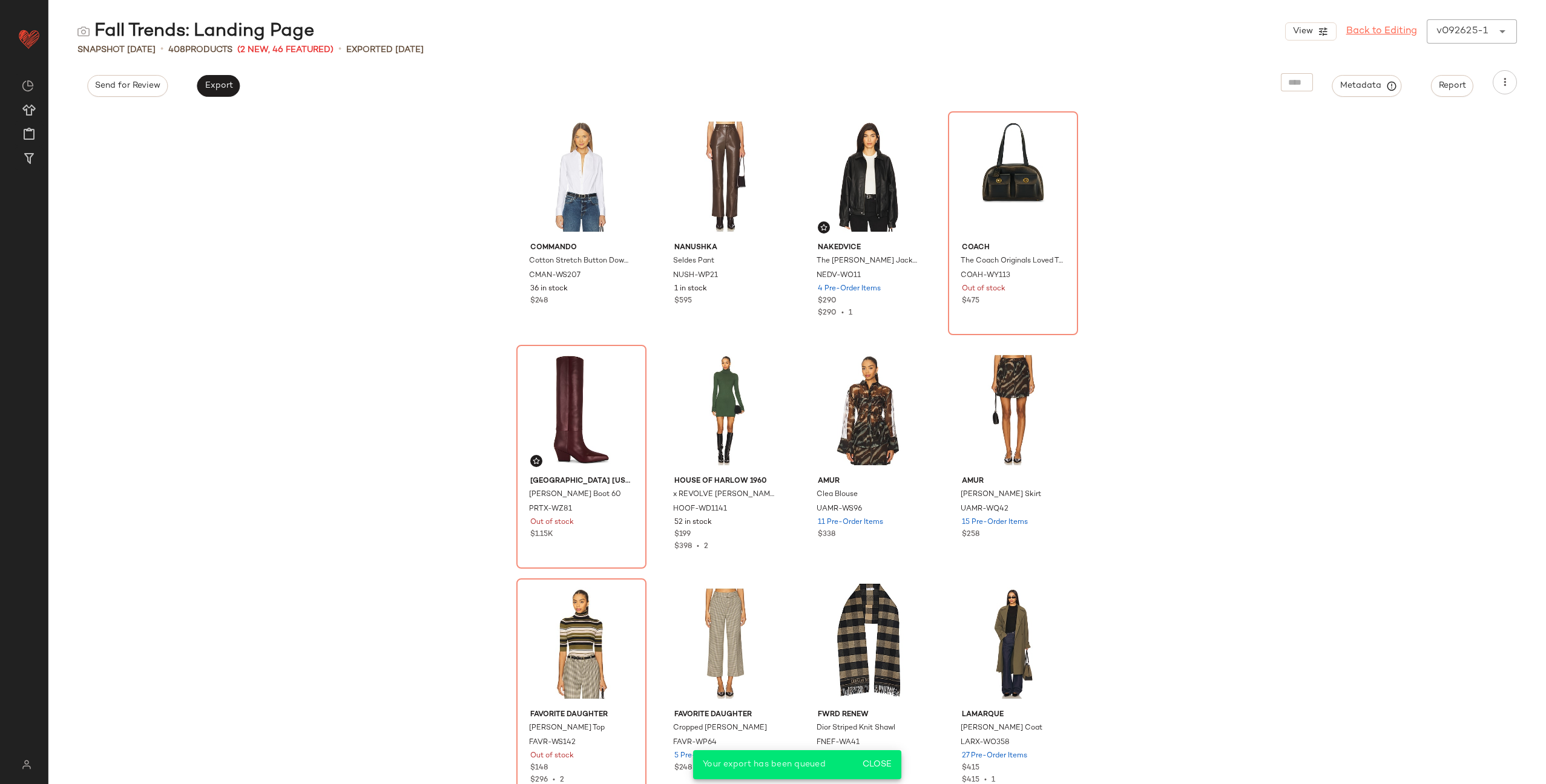
click at [1367, 33] on link "Back to Editing" at bounding box center [1381, 32] width 71 height 15
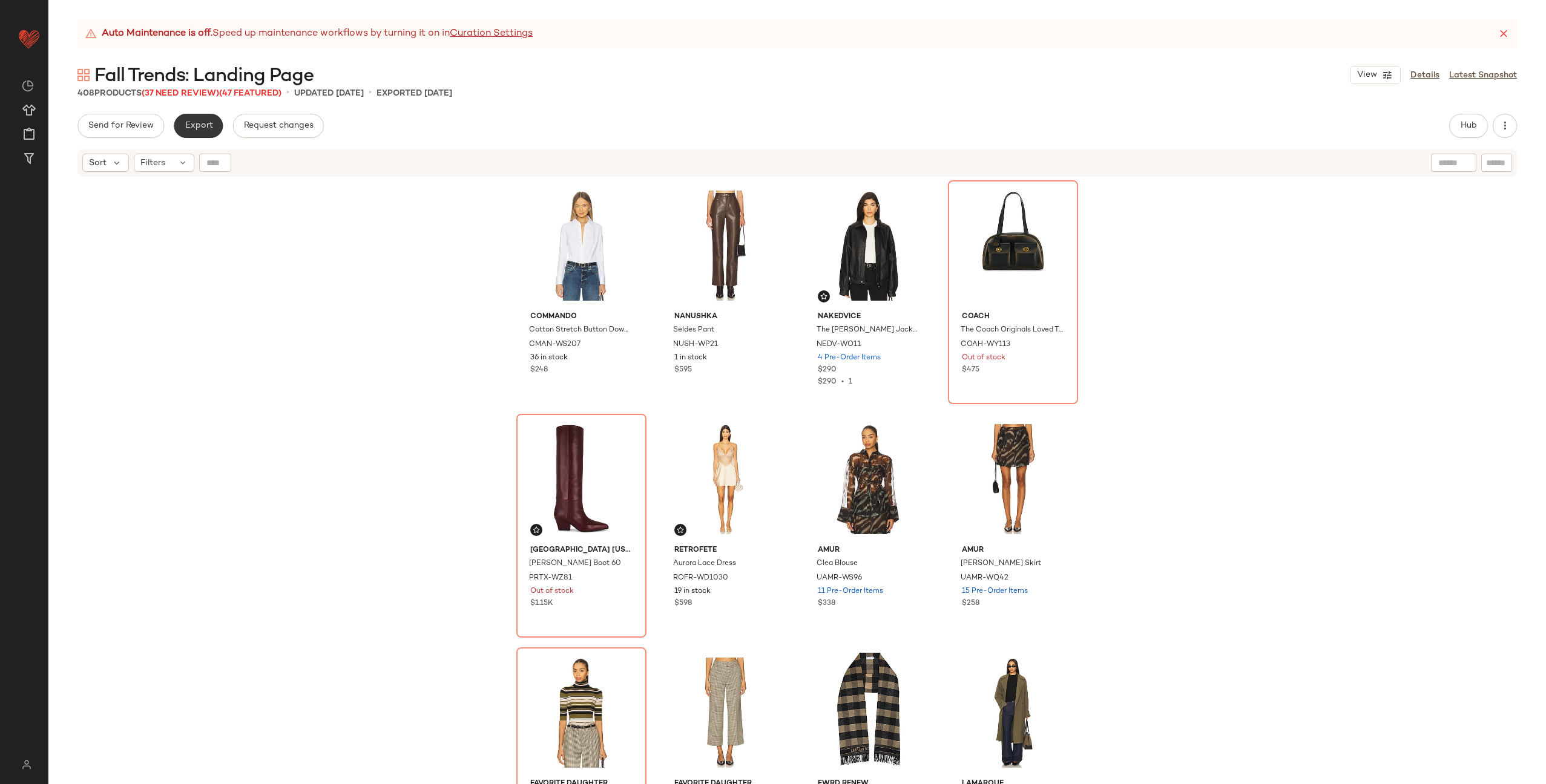
click at [191, 127] on span "Export" at bounding box center [198, 125] width 28 height 10
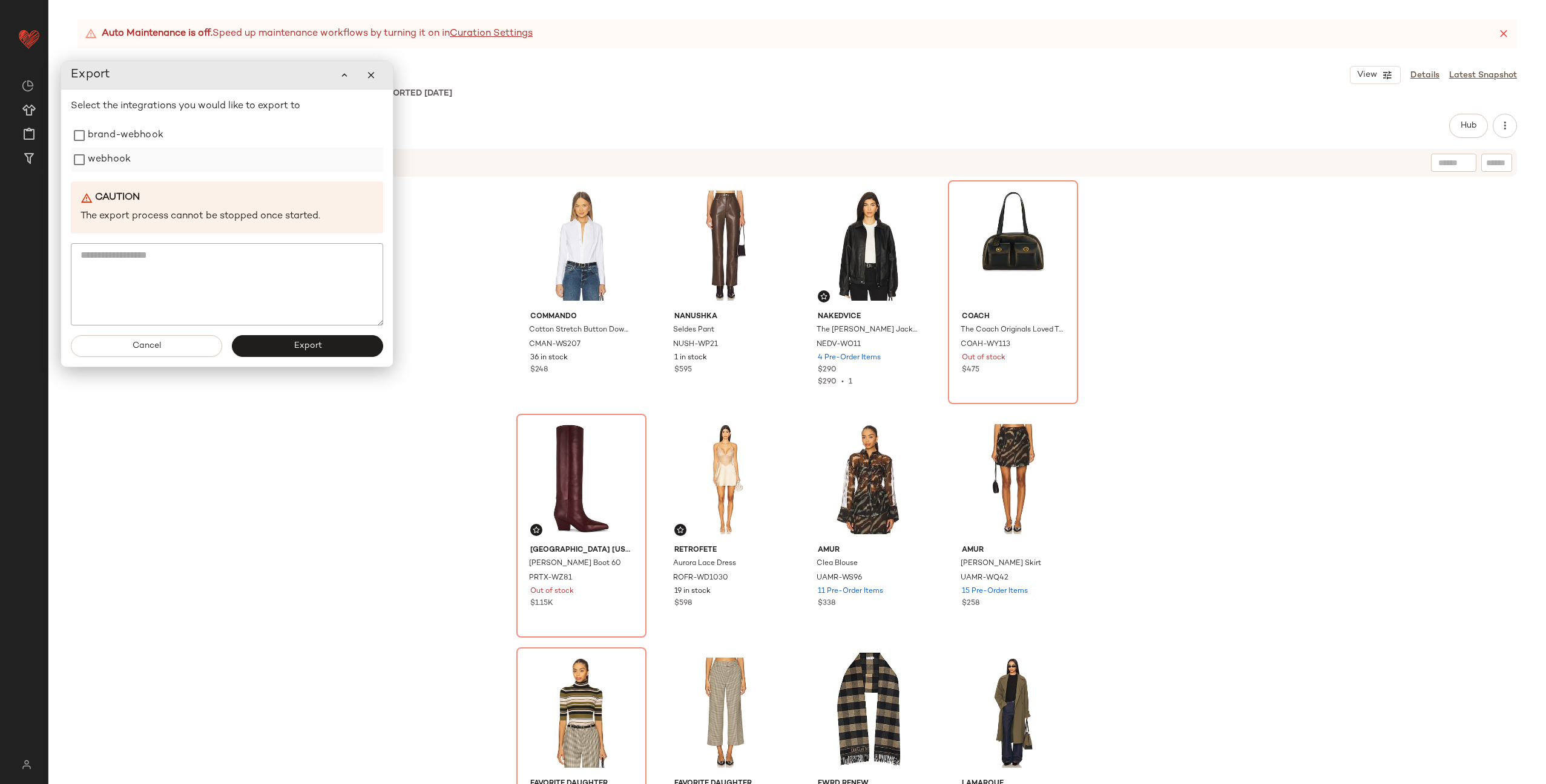
click at [116, 158] on label "webhook" at bounding box center [109, 159] width 43 height 24
click at [331, 347] on button "Export" at bounding box center [308, 345] width 151 height 21
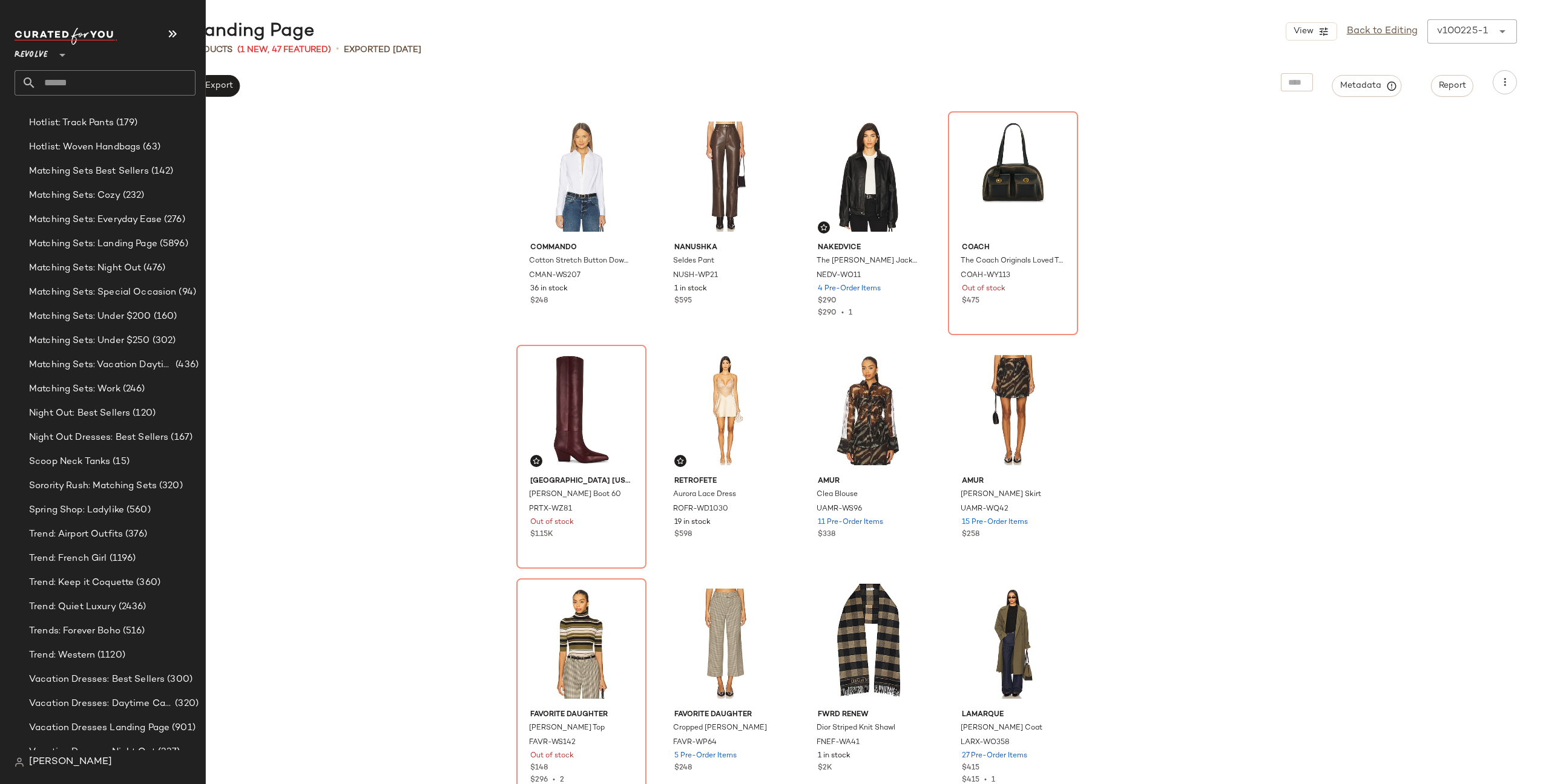
scroll to position [1856, 0]
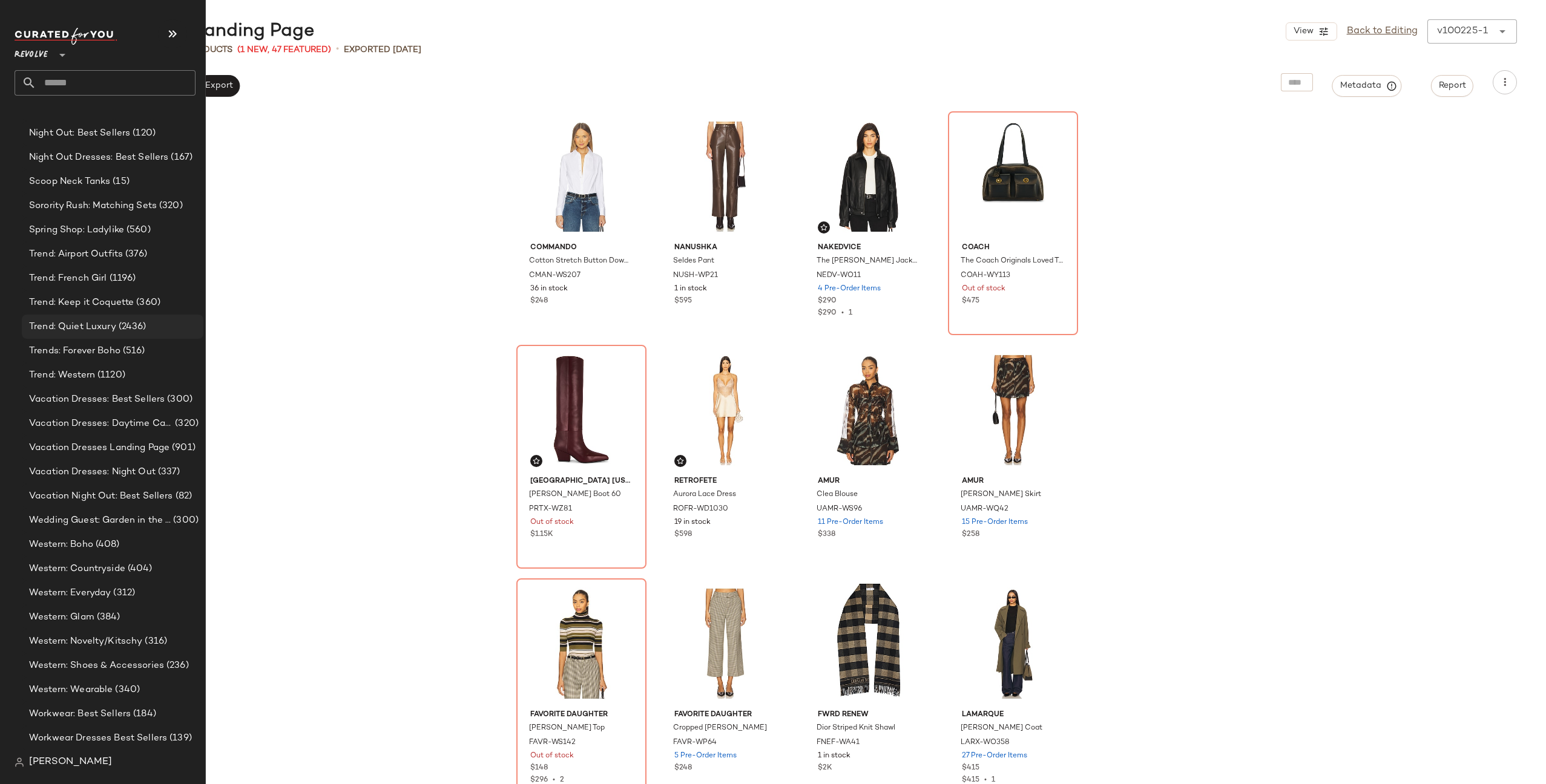
click at [87, 328] on span "Trend: Quiet Luxury" at bounding box center [73, 327] width 87 height 14
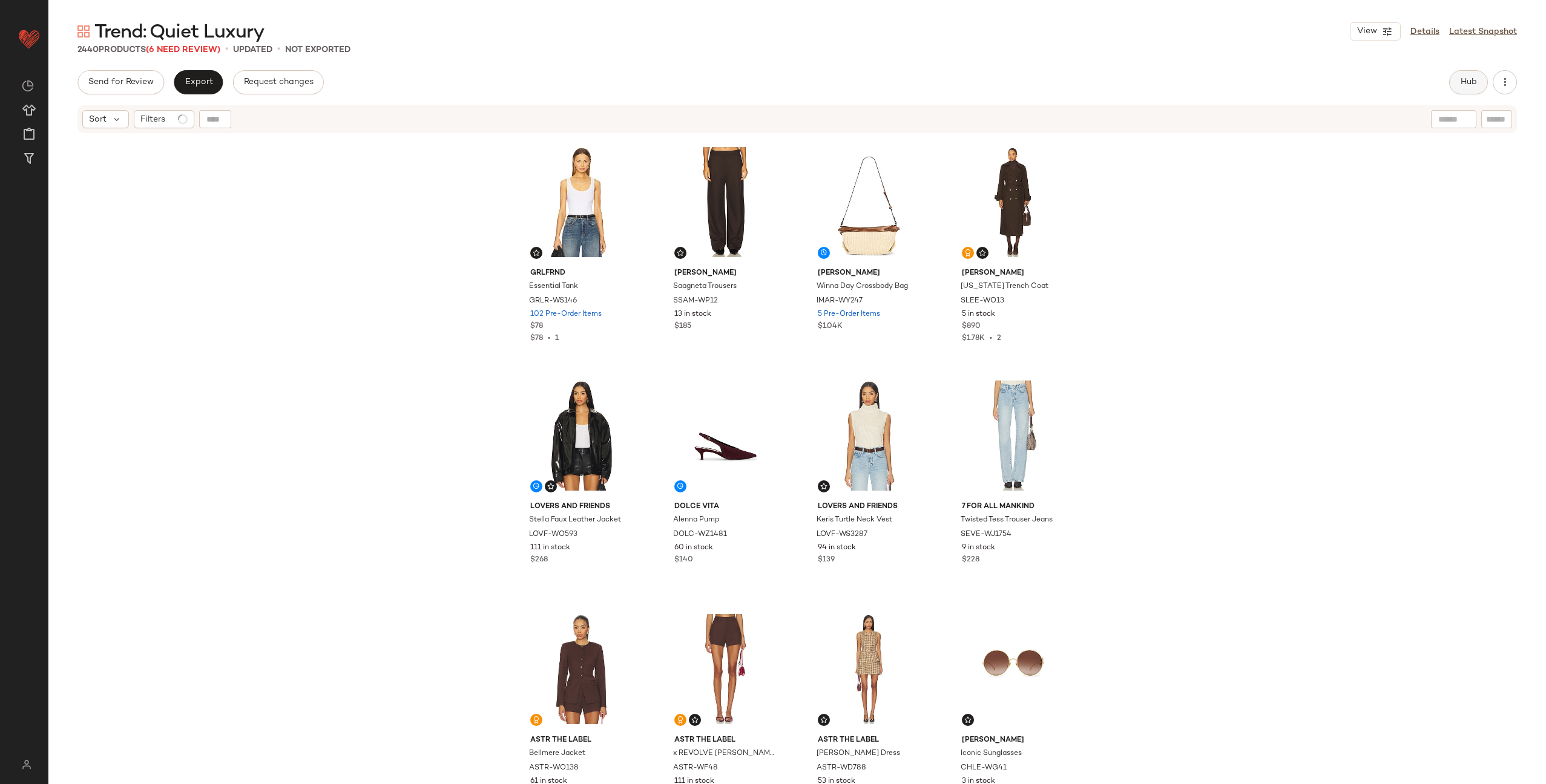
click at [1464, 82] on span "Hub" at bounding box center [1468, 82] width 17 height 10
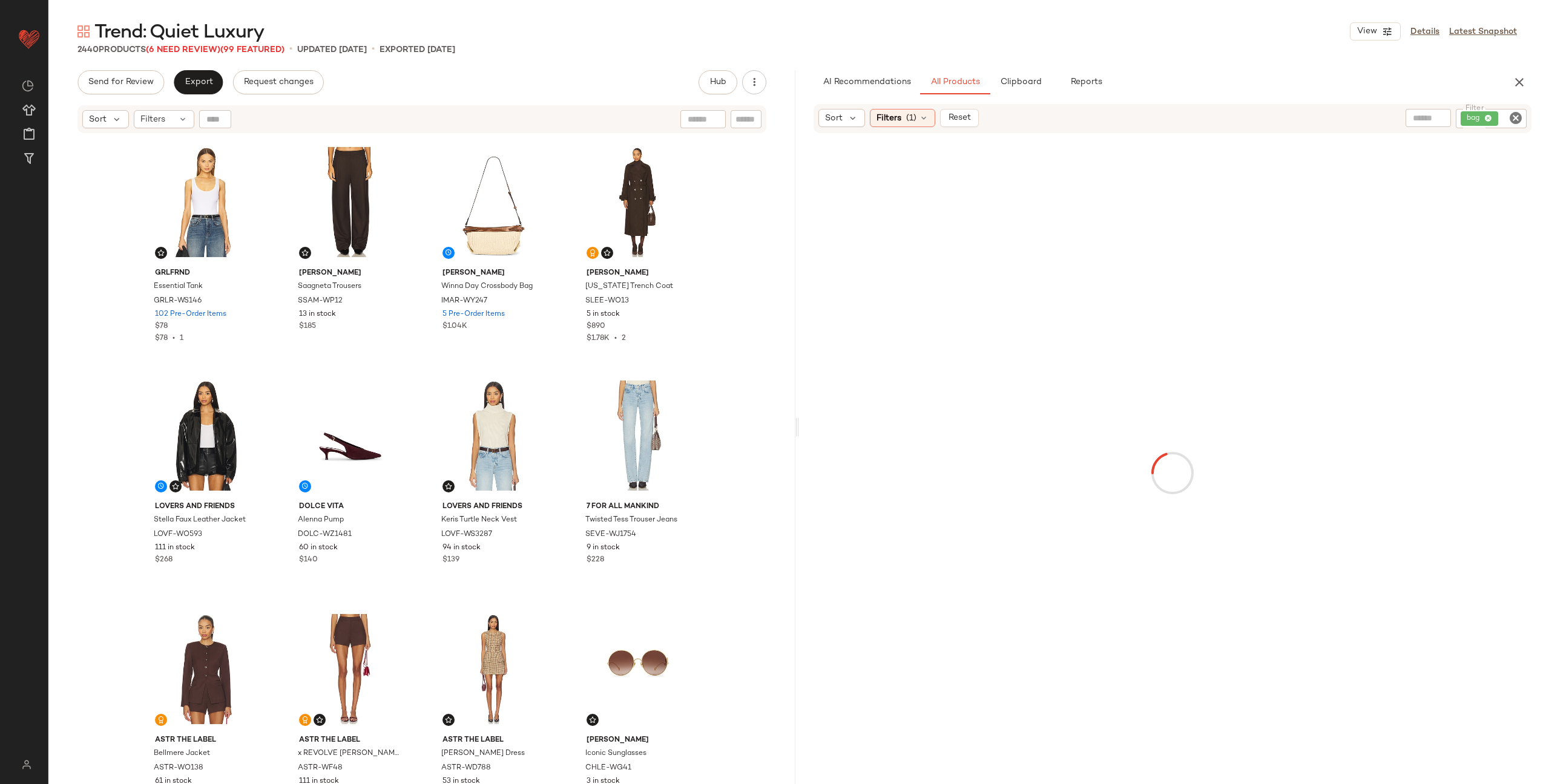
click at [1511, 119] on icon "Clear Filter" at bounding box center [1516, 118] width 15 height 15
paste input "*********"
type input "*********"
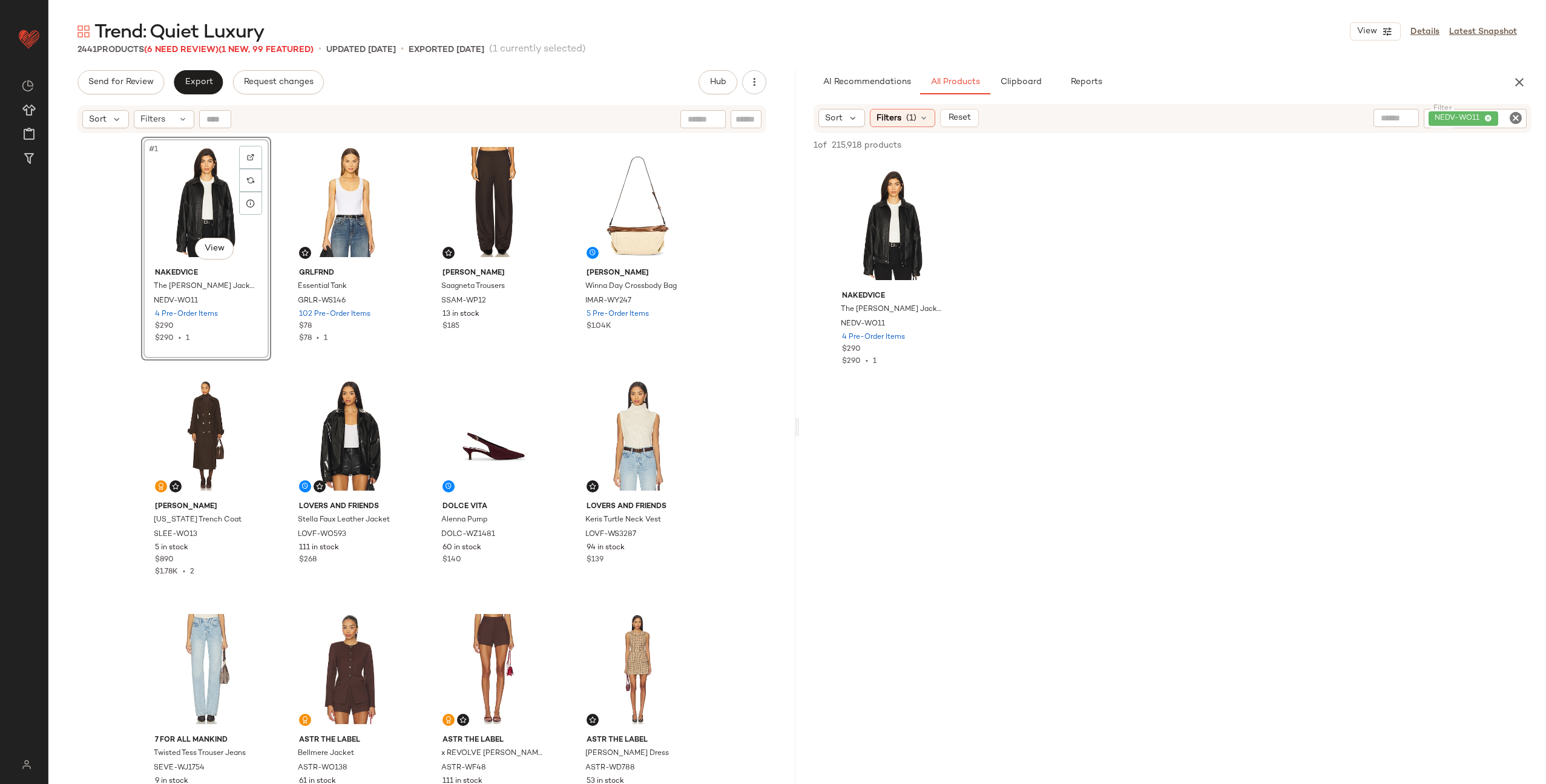
drag, startPoint x: 885, startPoint y: 212, endPoint x: 348, endPoint y: 1, distance: 577.0
click at [1513, 115] on icon "Clear Filter" at bounding box center [1516, 118] width 15 height 15
paste input "**********"
type input "**********"
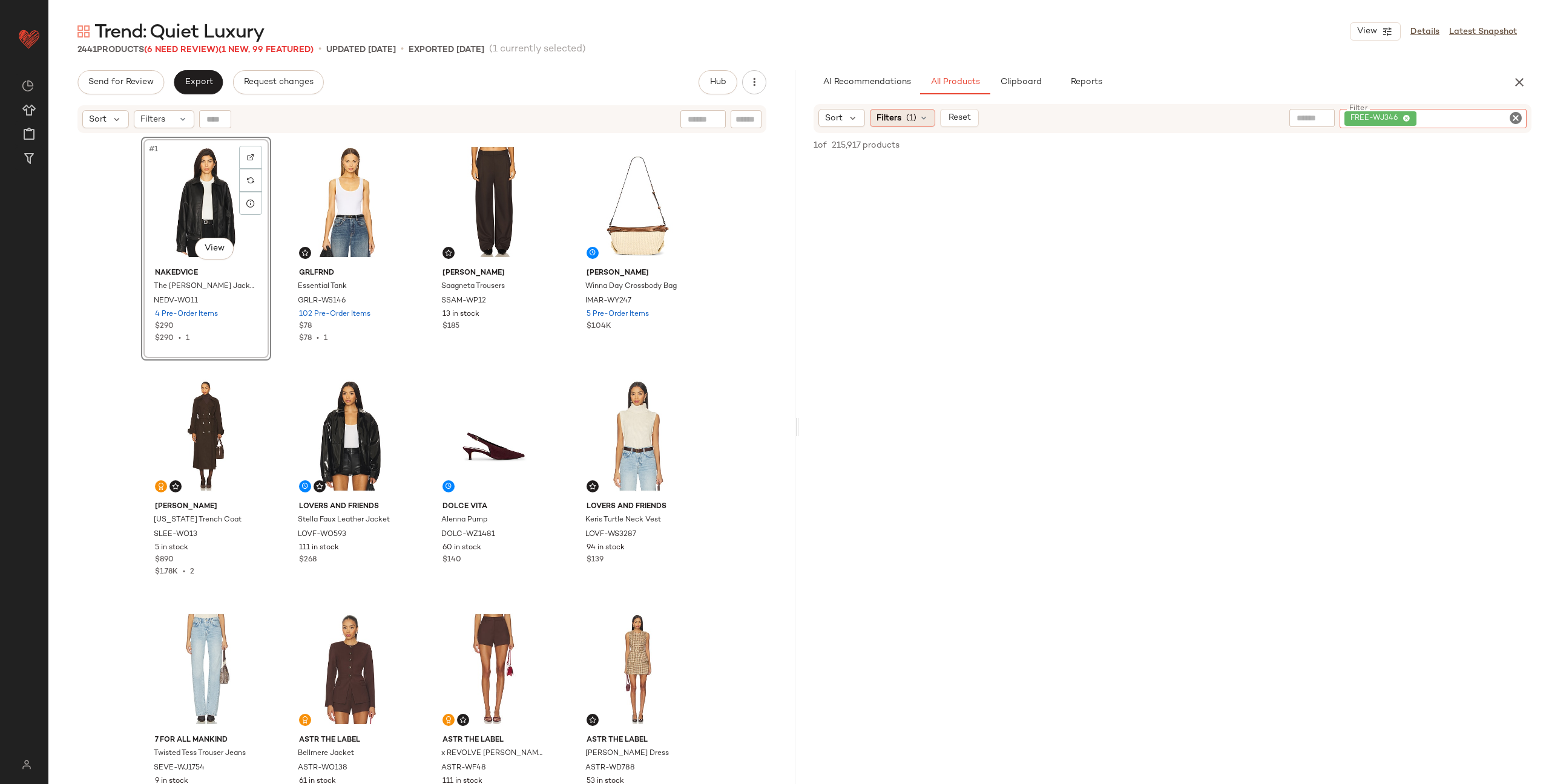
click at [908, 130] on div "Sort Filters (1) Reset Filter FREE-WJ346 Filter" at bounding box center [1172, 118] width 718 height 29
click at [920, 117] on icon at bounding box center [923, 118] width 10 height 10
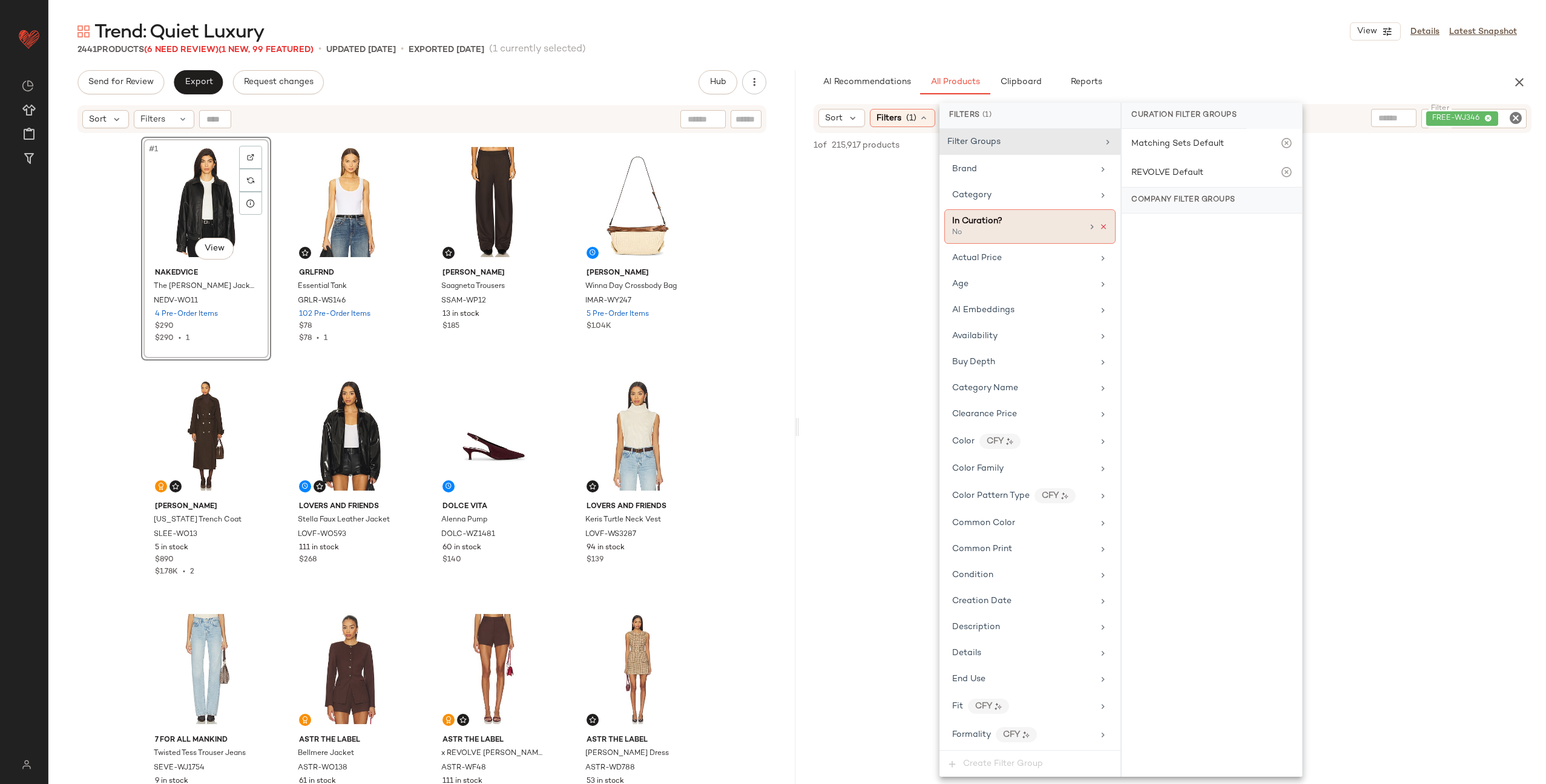
click at [1099, 226] on icon at bounding box center [1103, 226] width 8 height 8
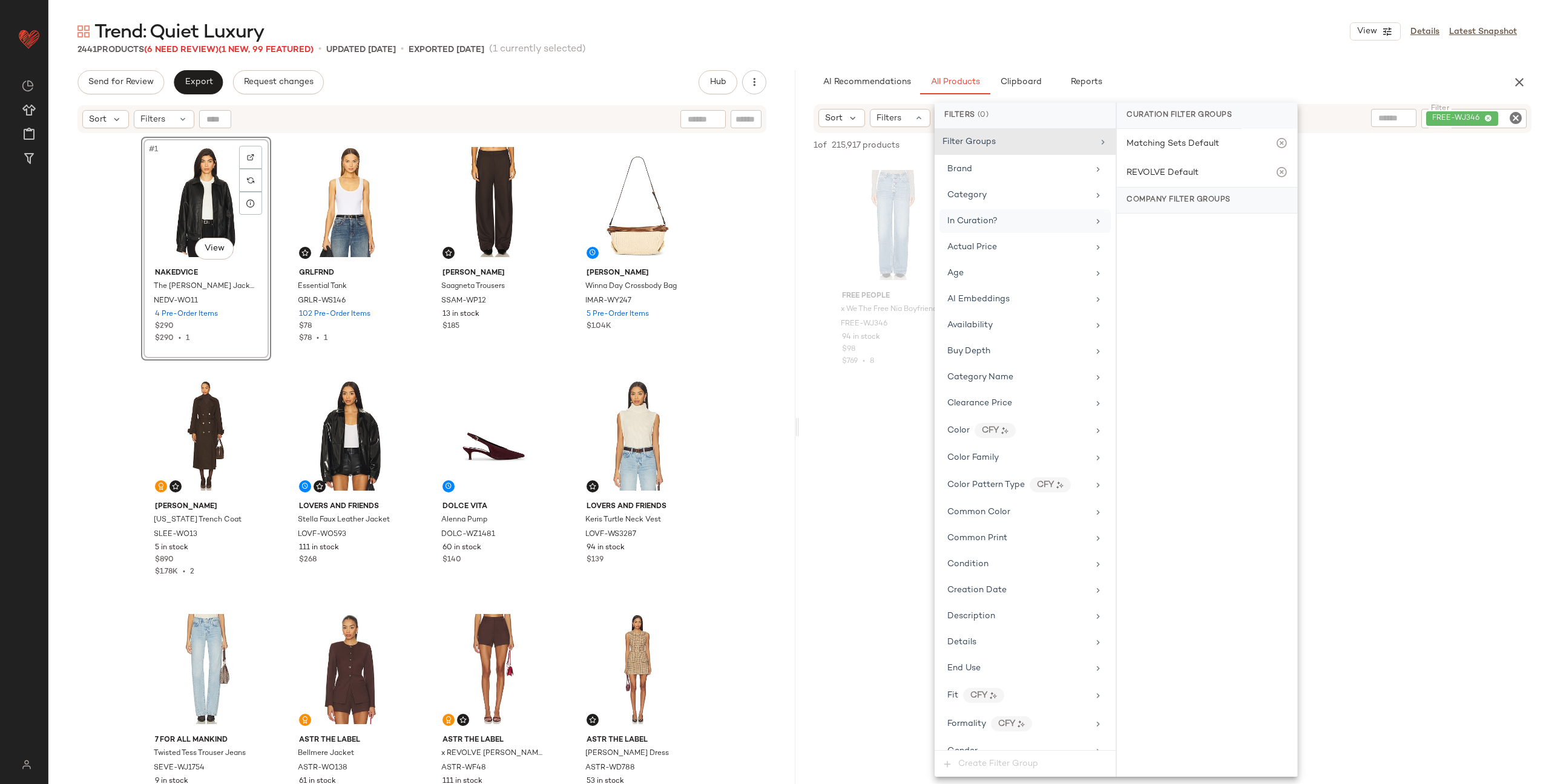
click at [869, 443] on div at bounding box center [1172, 500] width 747 height 233
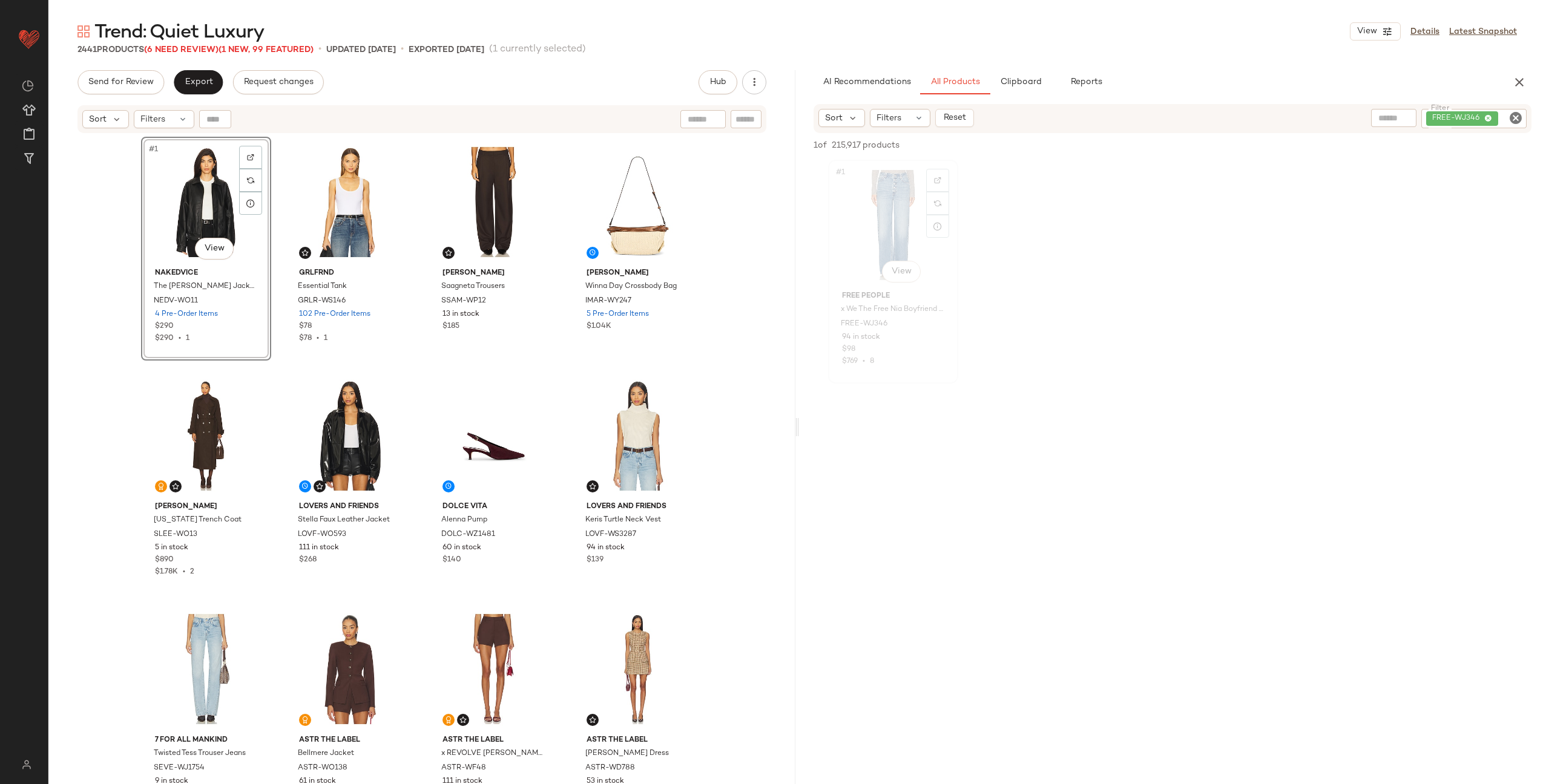
click at [905, 219] on div "#1 View" at bounding box center [893, 225] width 122 height 122
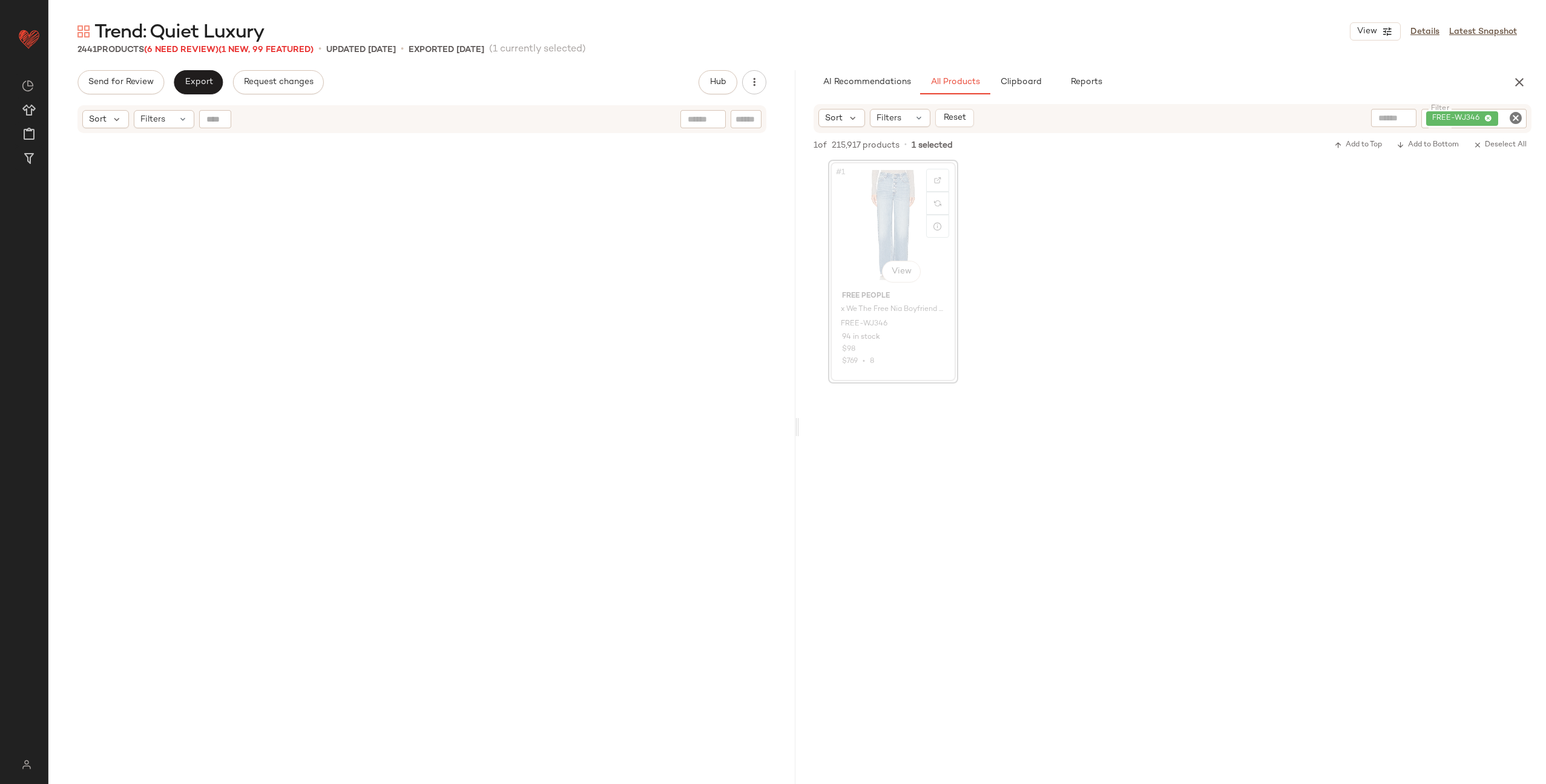
scroll to position [1167, 0]
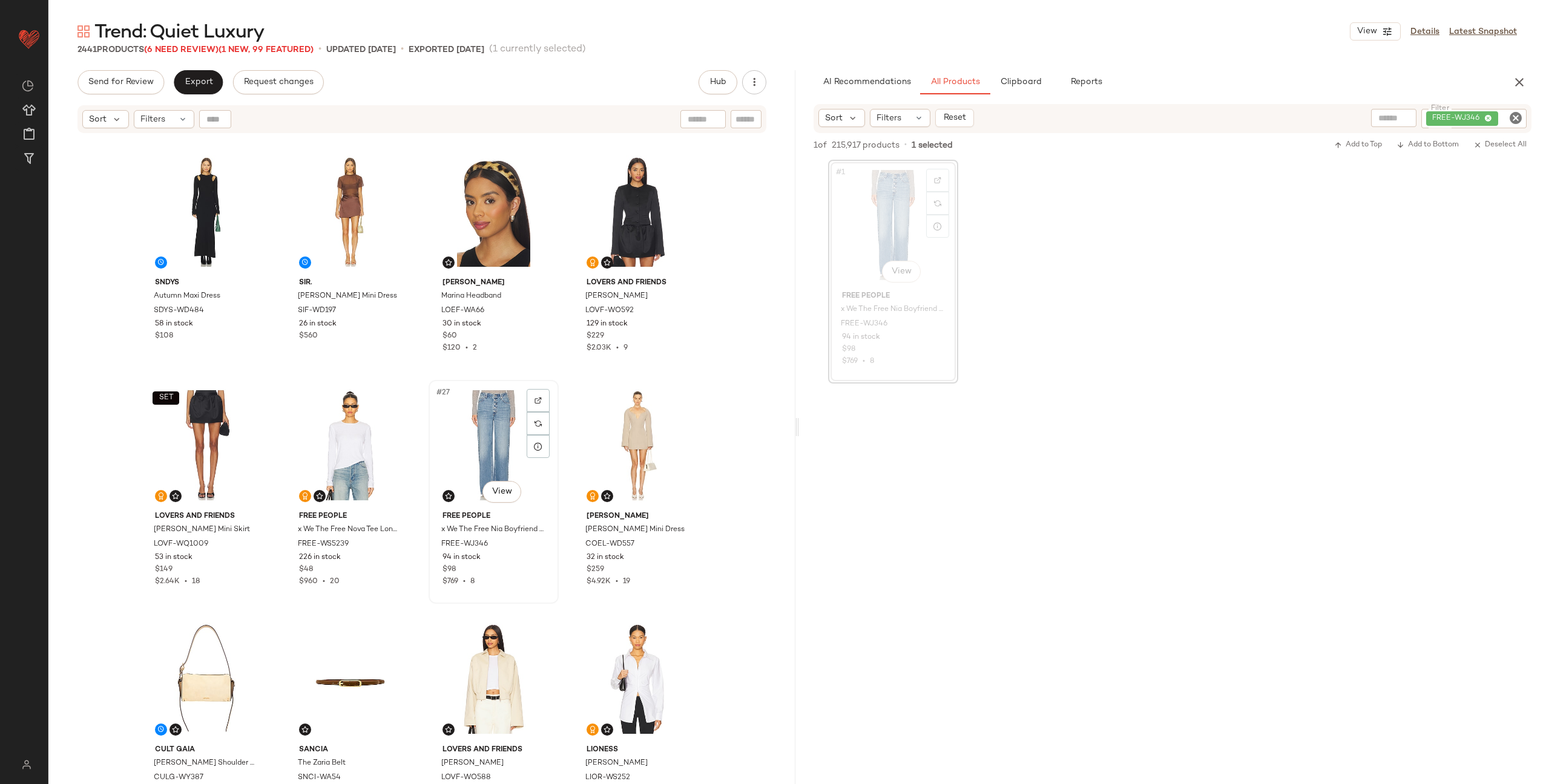
click at [486, 446] on div "#27 View" at bounding box center [494, 445] width 122 height 122
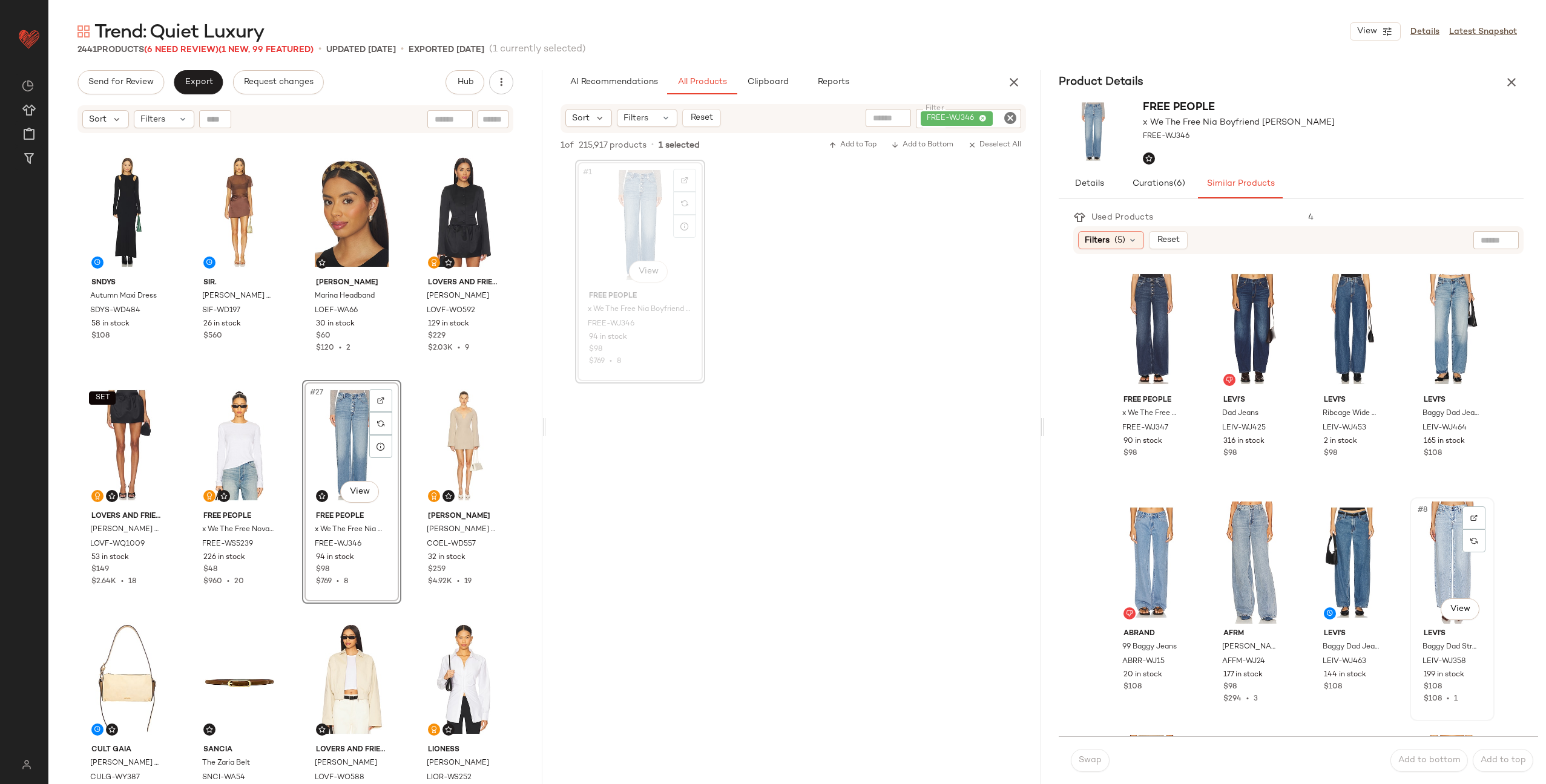
click at [1427, 558] on div "#8 View" at bounding box center [1452, 562] width 76 height 122
click at [1072, 760] on button "Swap" at bounding box center [1090, 760] width 39 height 23
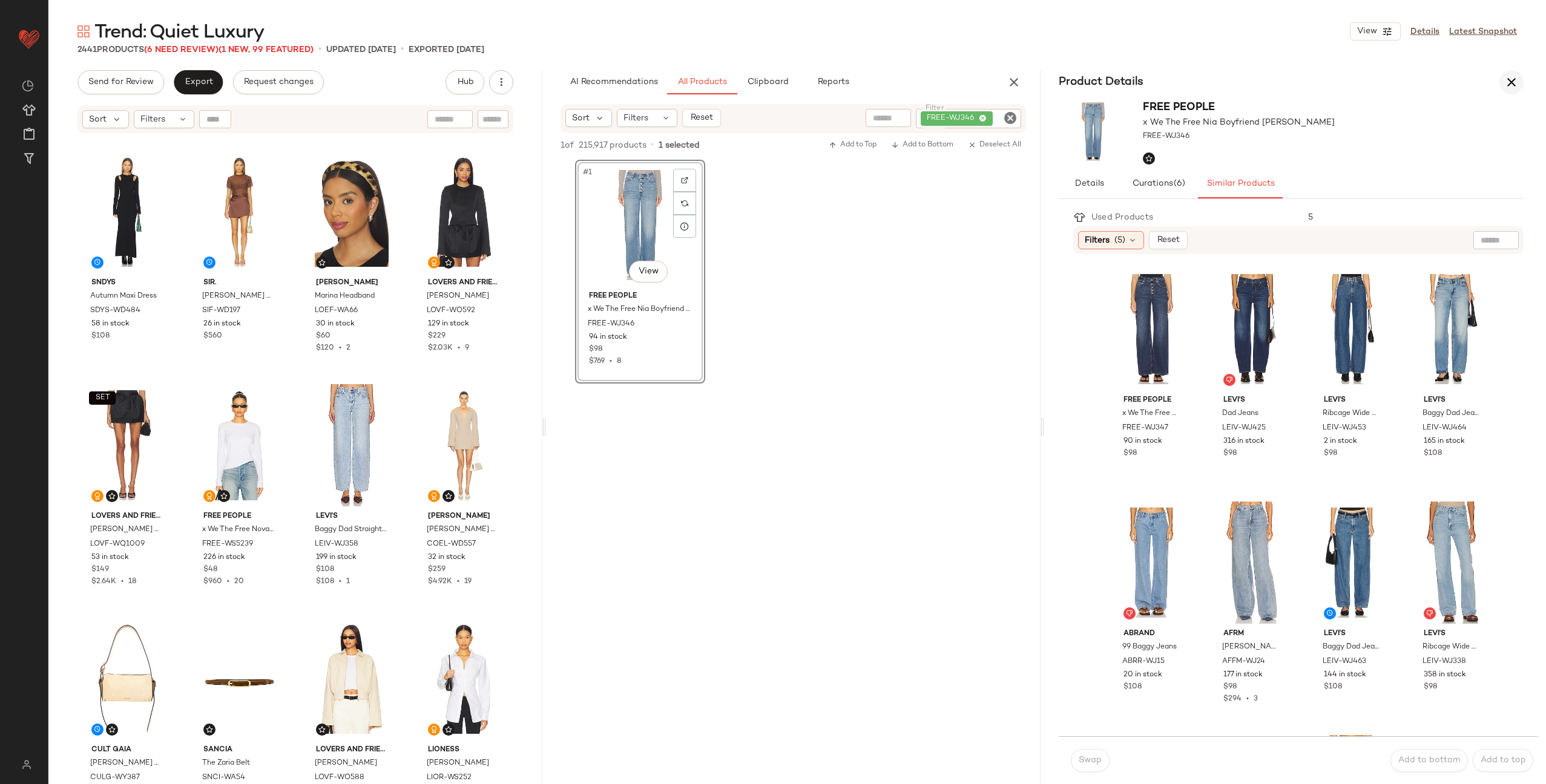
click at [1507, 79] on icon "button" at bounding box center [1511, 82] width 15 height 15
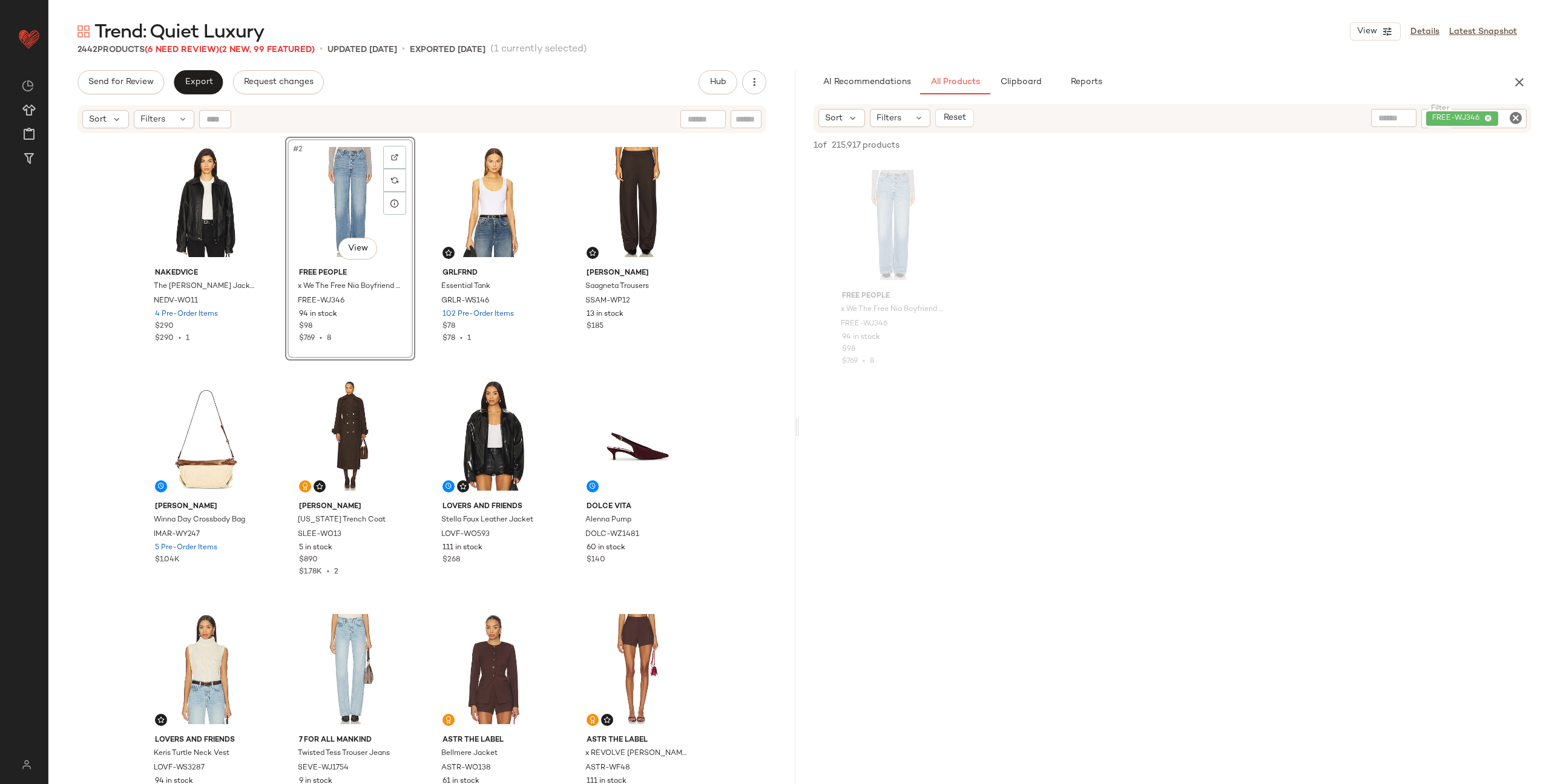
drag, startPoint x: 883, startPoint y: 229, endPoint x: 707, endPoint y: 5, distance: 284.9
click at [1516, 122] on icon "Clear Filter" at bounding box center [1516, 118] width 15 height 15
paste input "**********"
type input "**********"
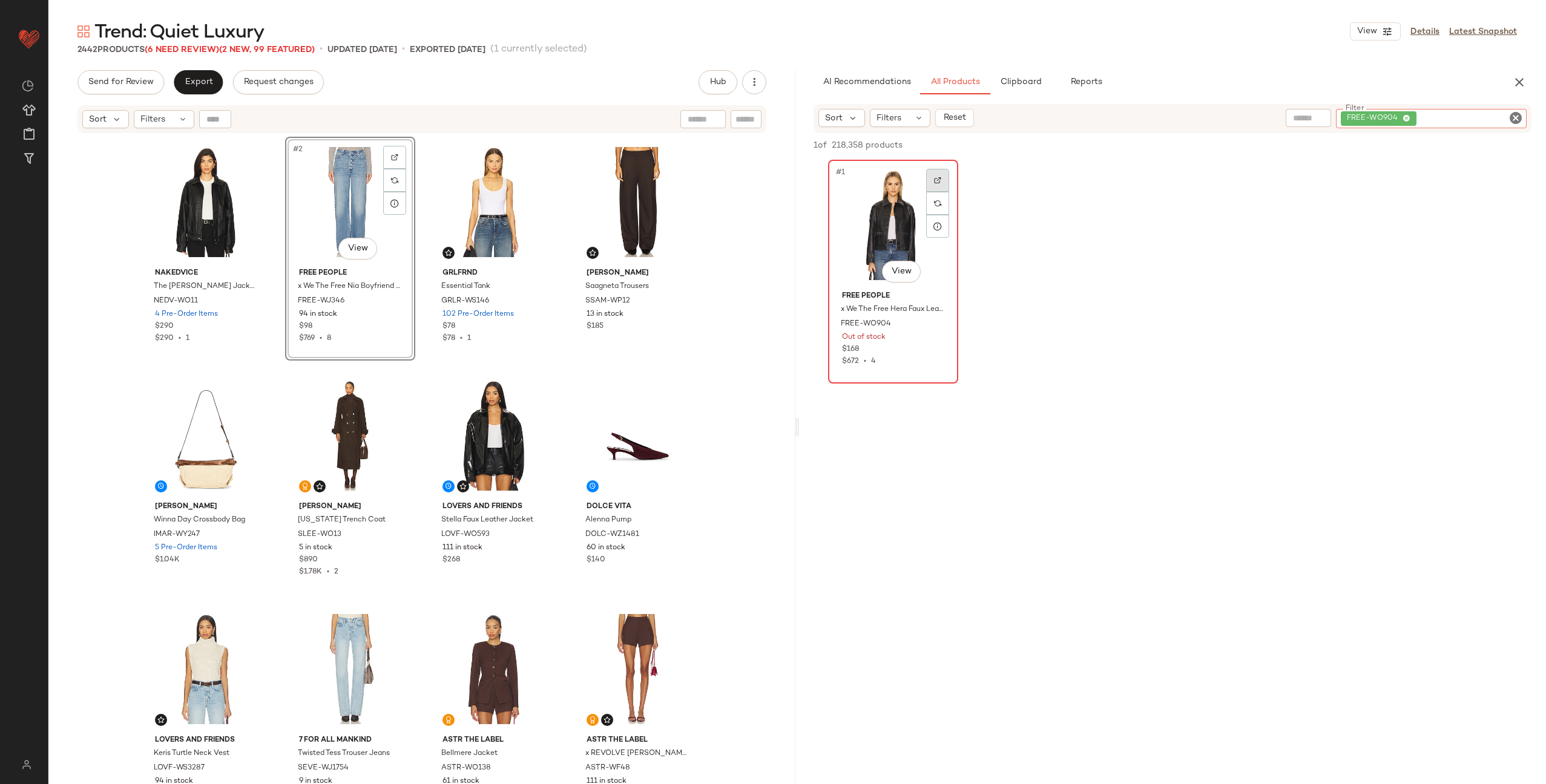
click at [939, 173] on div at bounding box center [937, 180] width 23 height 23
click at [1513, 118] on icon "Clear Filter" at bounding box center [1516, 118] width 15 height 15
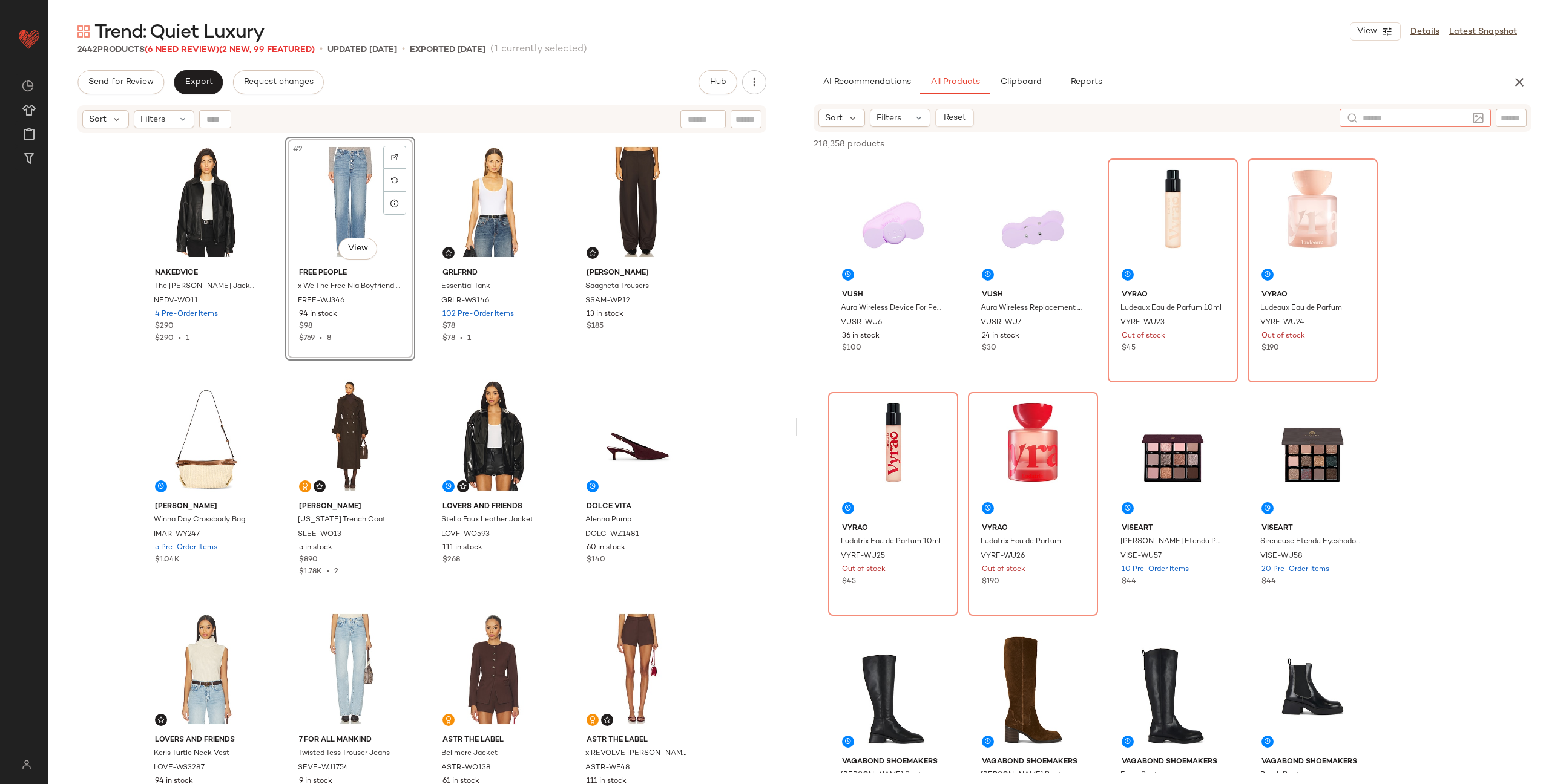
click at [1380, 118] on input "text" at bounding box center [1415, 118] width 105 height 13
type input "**********"
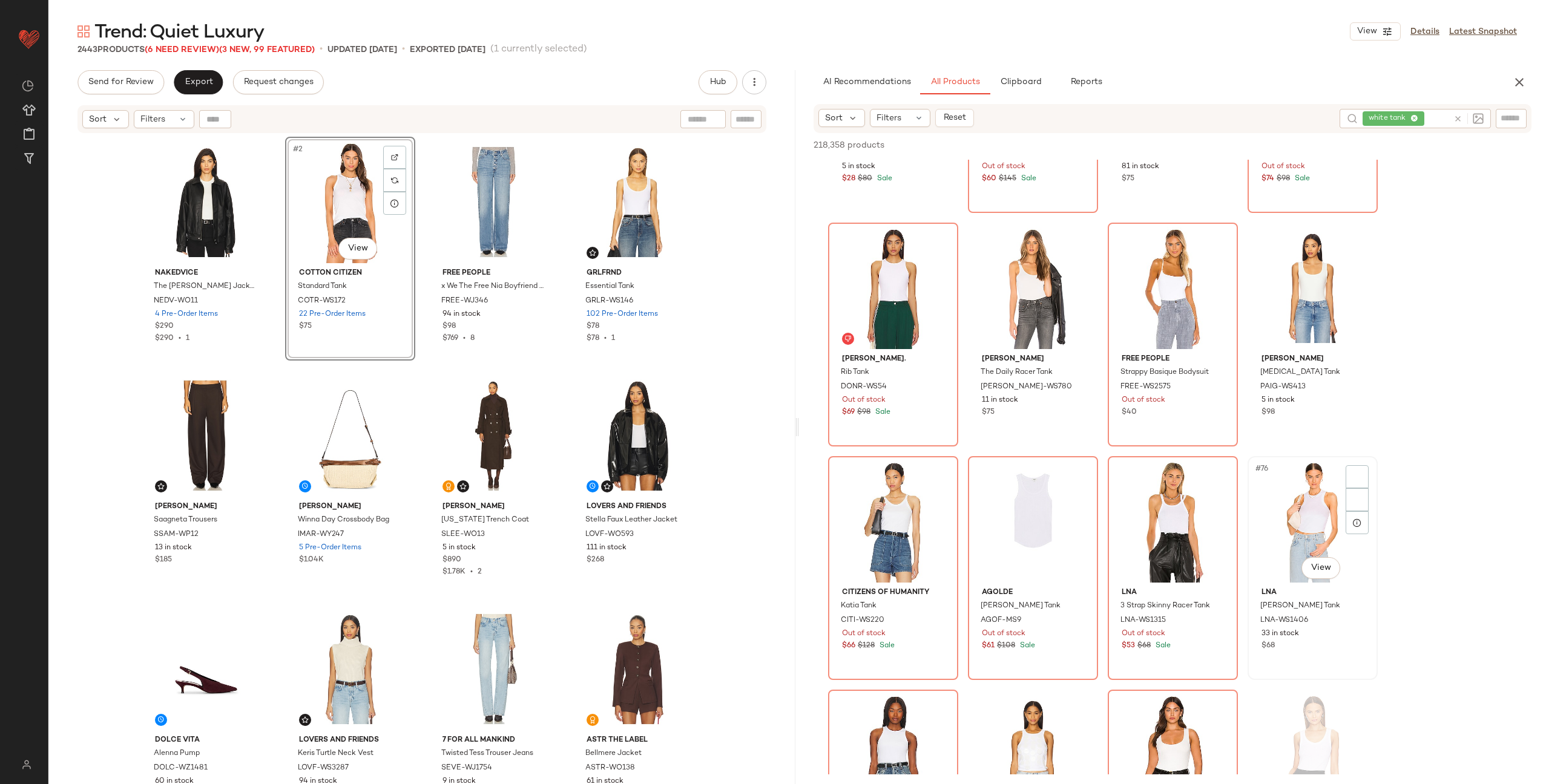
scroll to position [4065, 0]
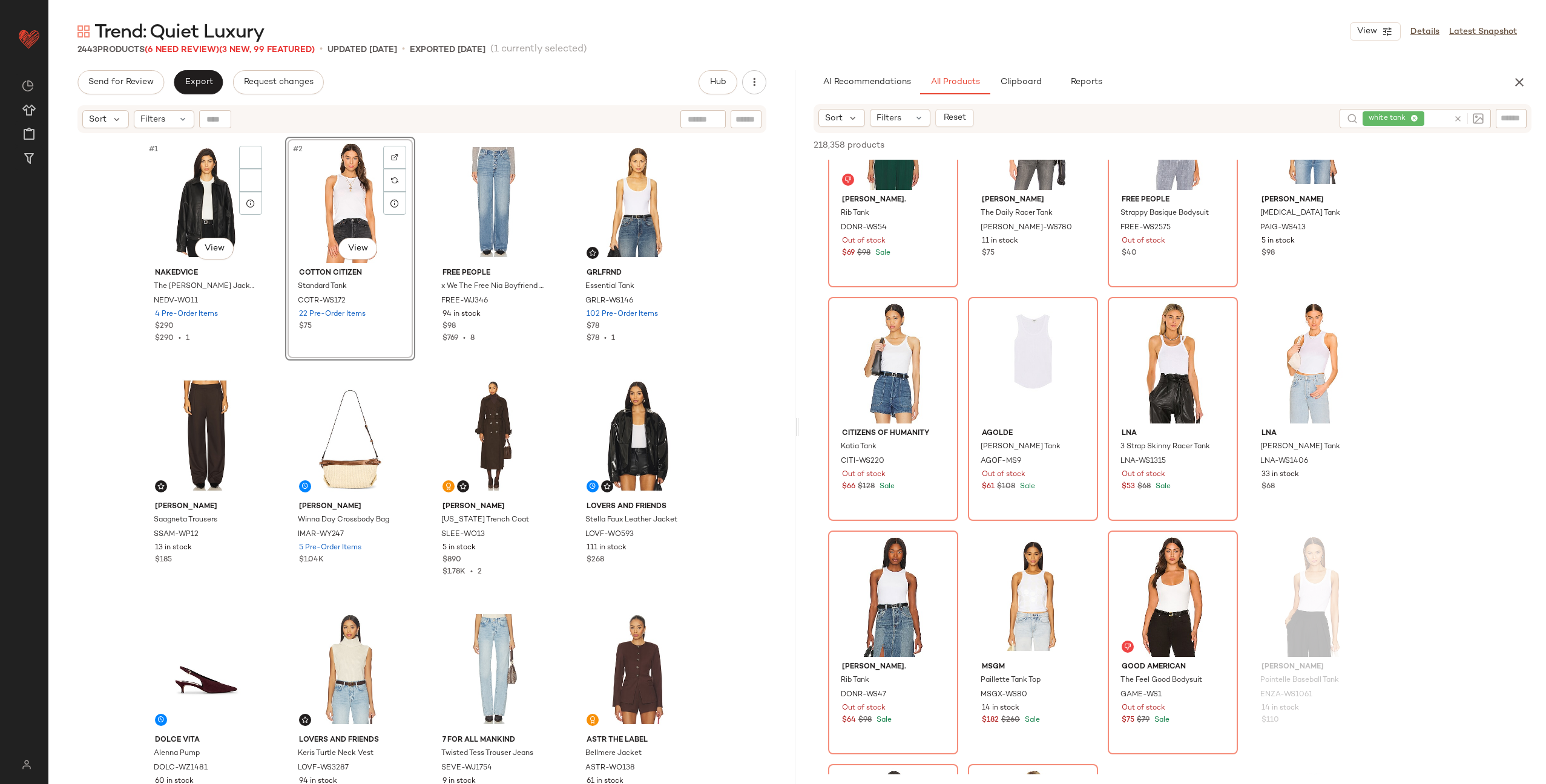
click at [202, 213] on div "#1 View" at bounding box center [206, 202] width 122 height 122
click at [471, 206] on div at bounding box center [494, 202] width 122 height 122
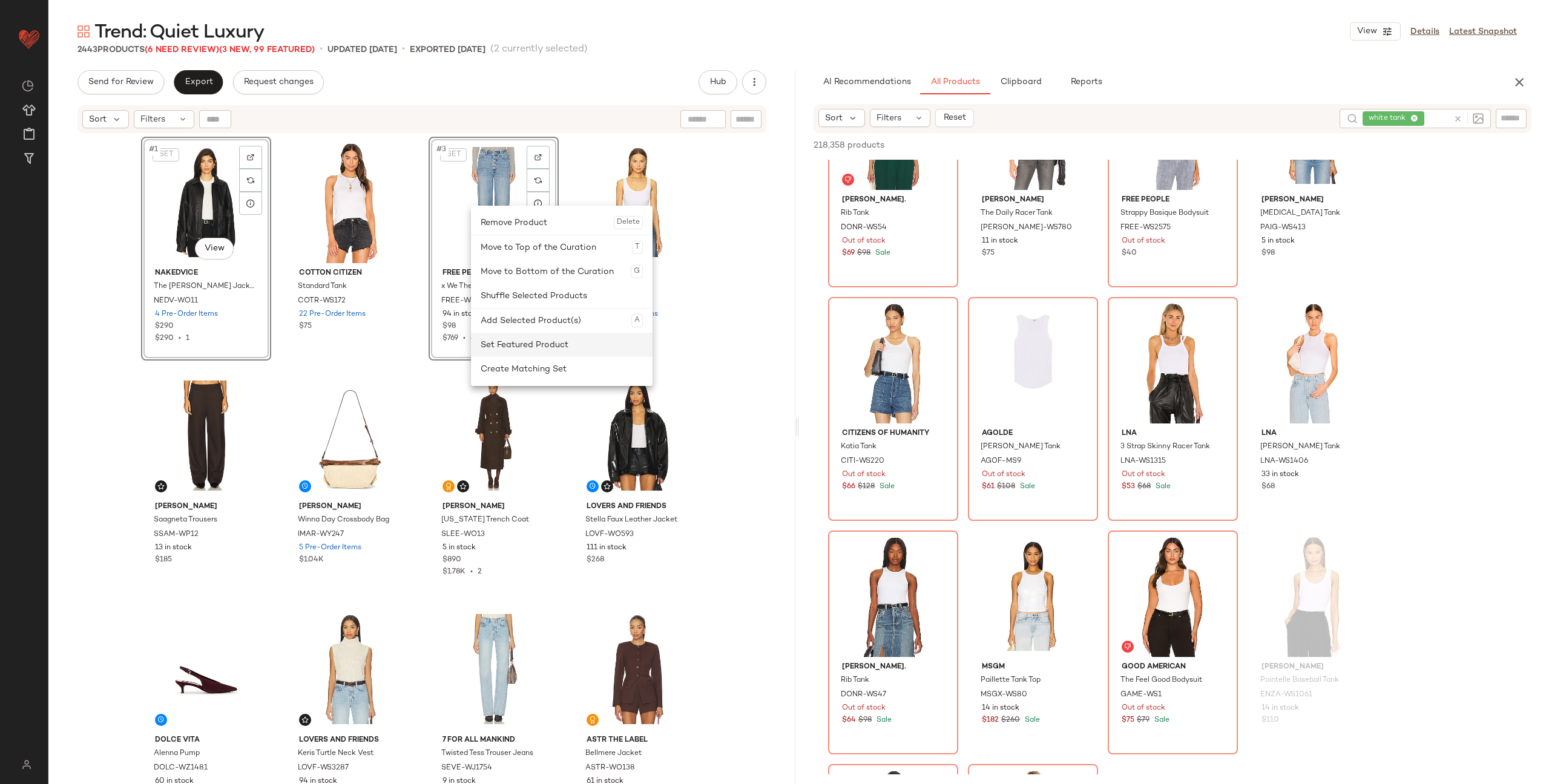
click at [521, 342] on div "Set Featured Product" at bounding box center [561, 345] width 162 height 24
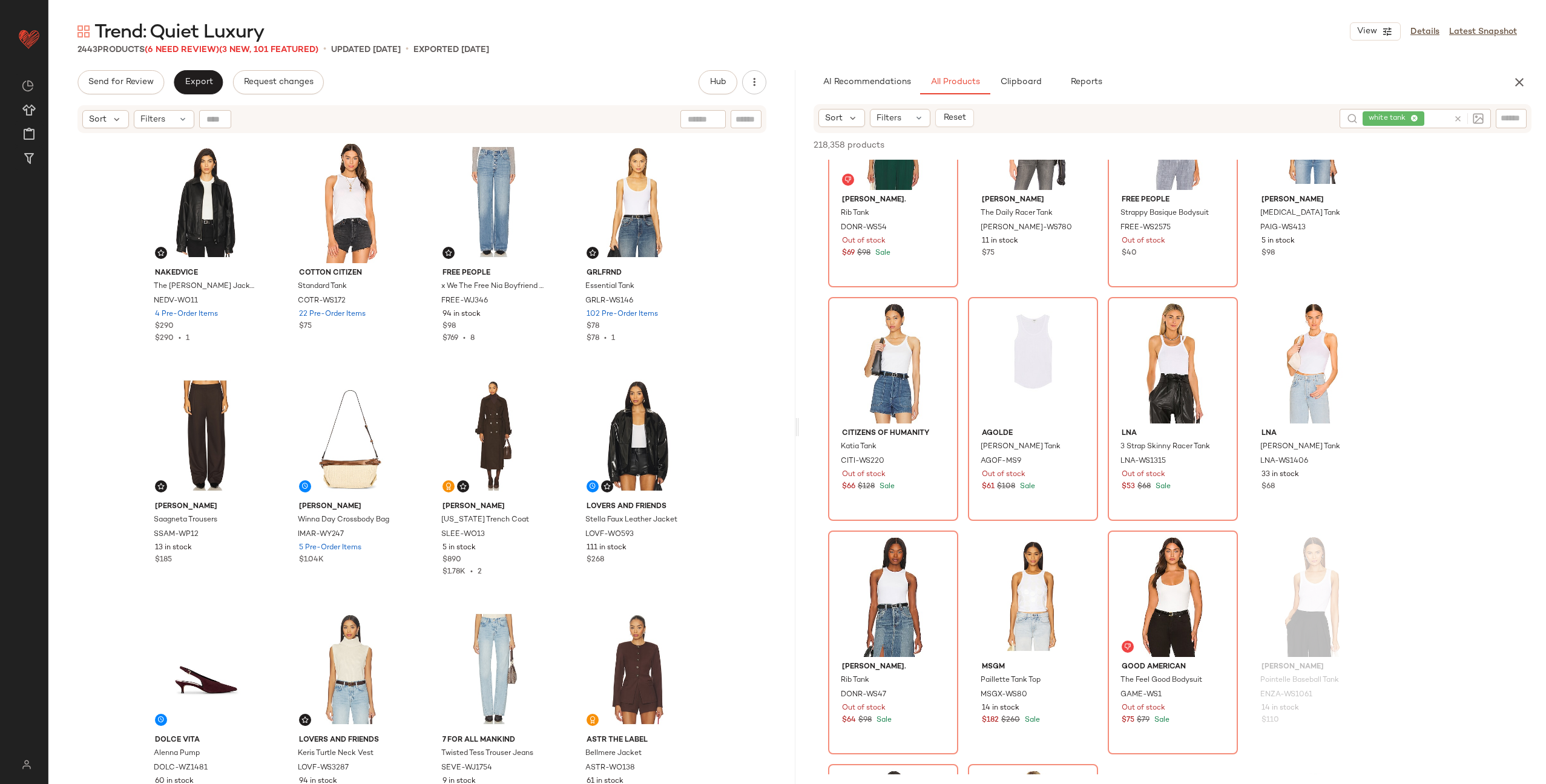
click at [1461, 119] on icon at bounding box center [1458, 119] width 9 height 9
click at [908, 113] on div "Filters" at bounding box center [900, 118] width 61 height 18
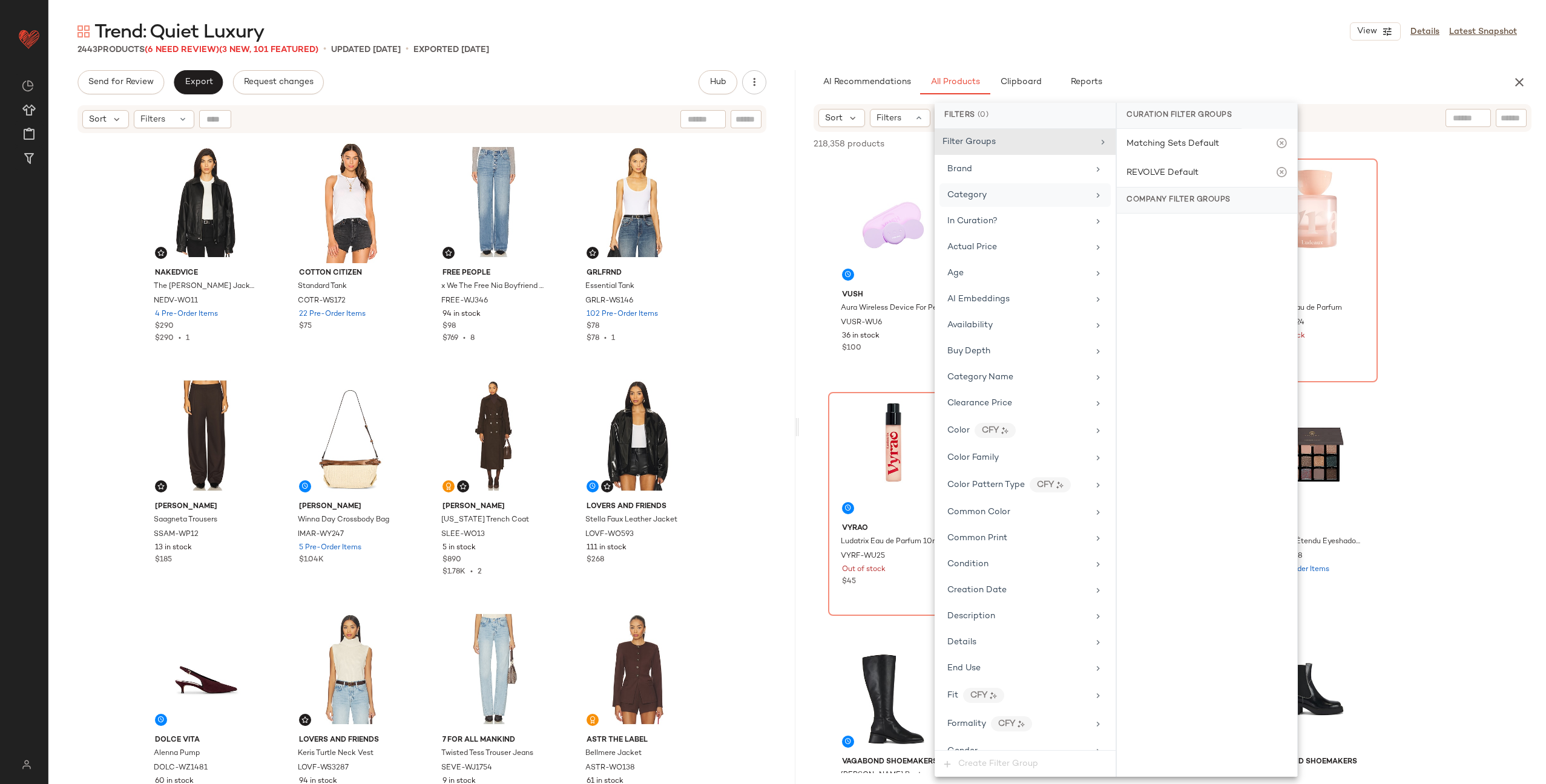
click at [1011, 199] on div "Category" at bounding box center [1018, 195] width 141 height 13
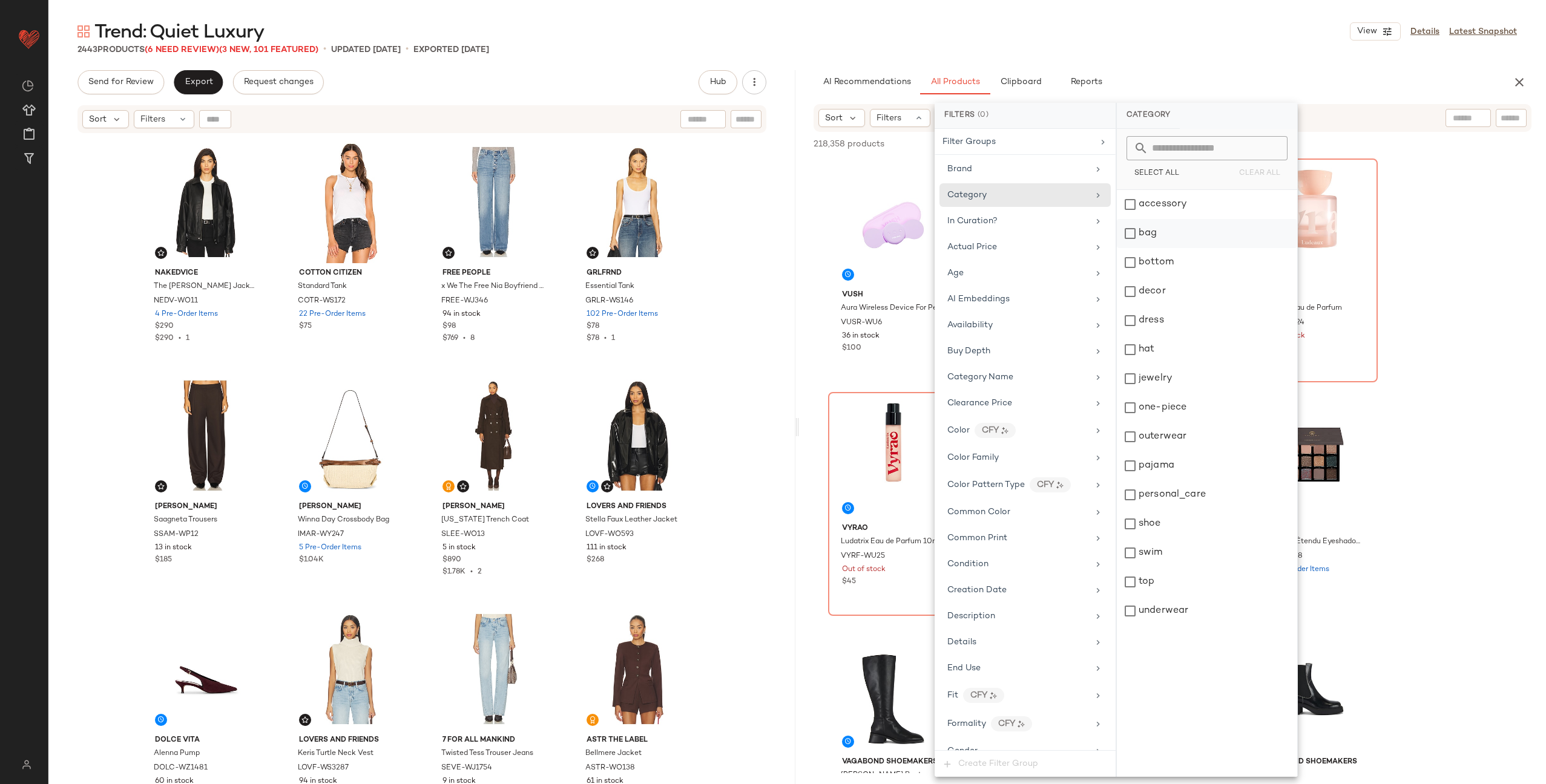
click at [1179, 233] on div "bag" at bounding box center [1206, 233] width 180 height 29
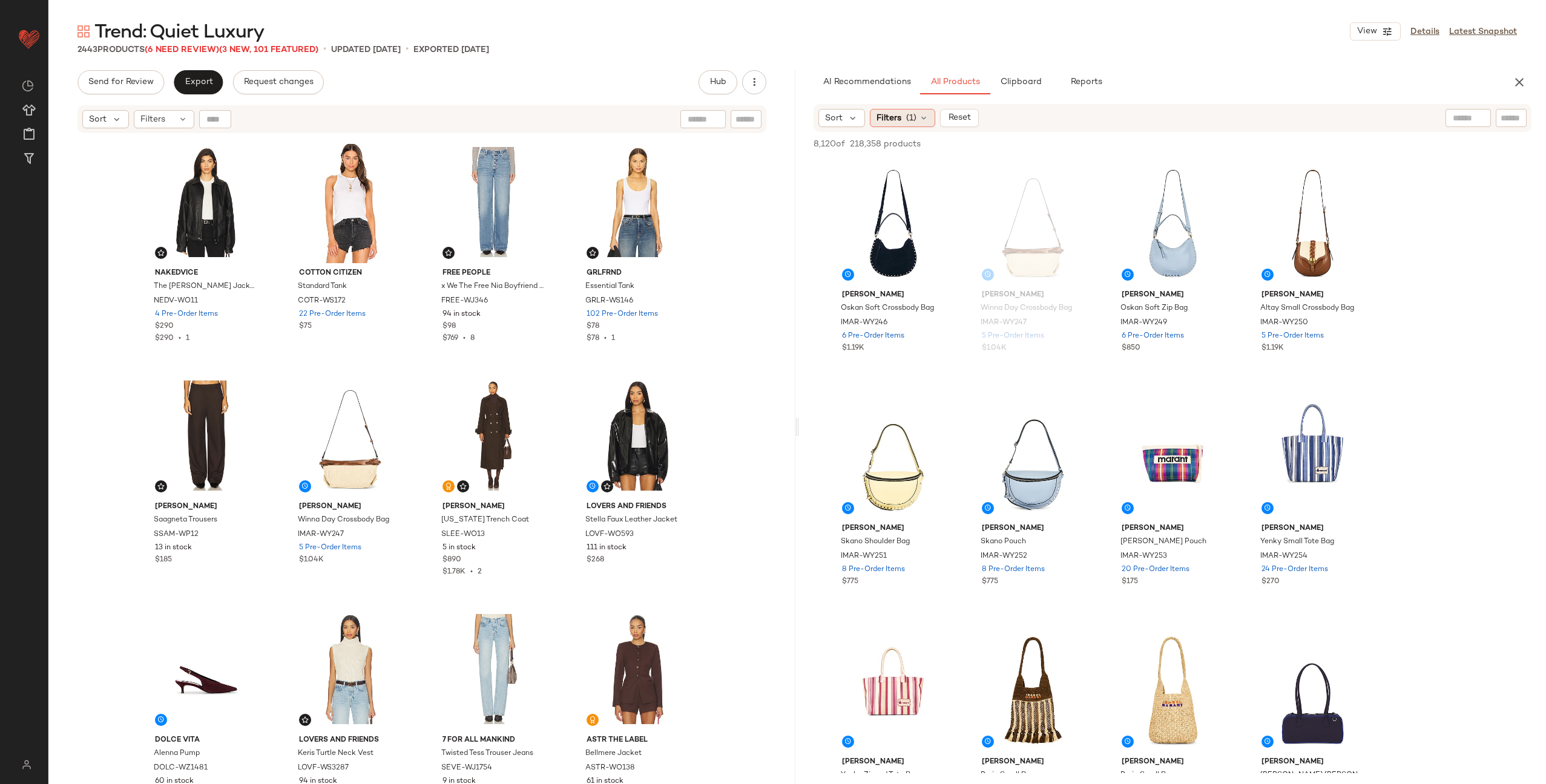
click at [918, 117] on div "Filters (1)" at bounding box center [902, 118] width 65 height 18
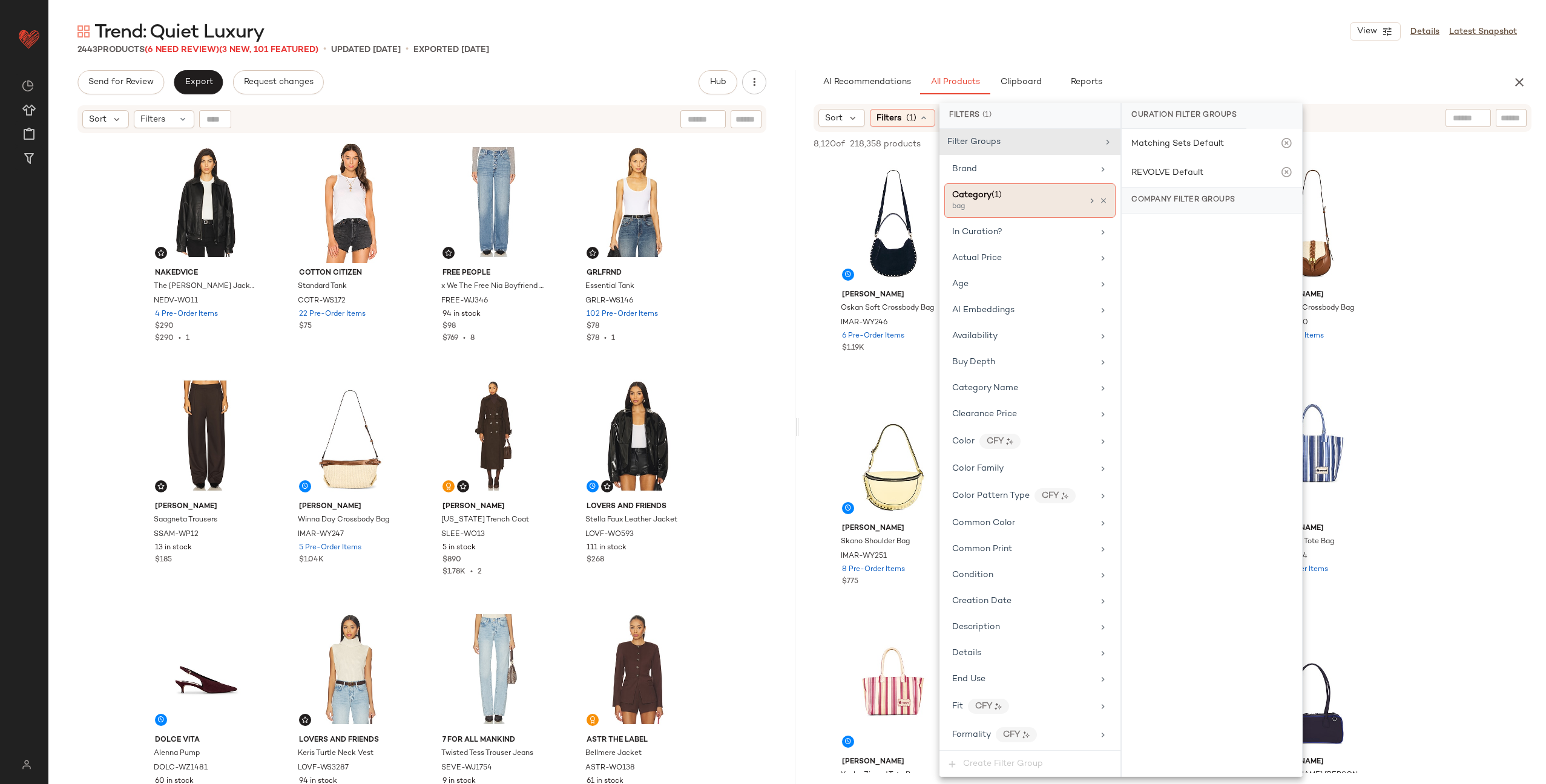
click at [1019, 200] on div "Category (1)" at bounding box center [1017, 195] width 131 height 13
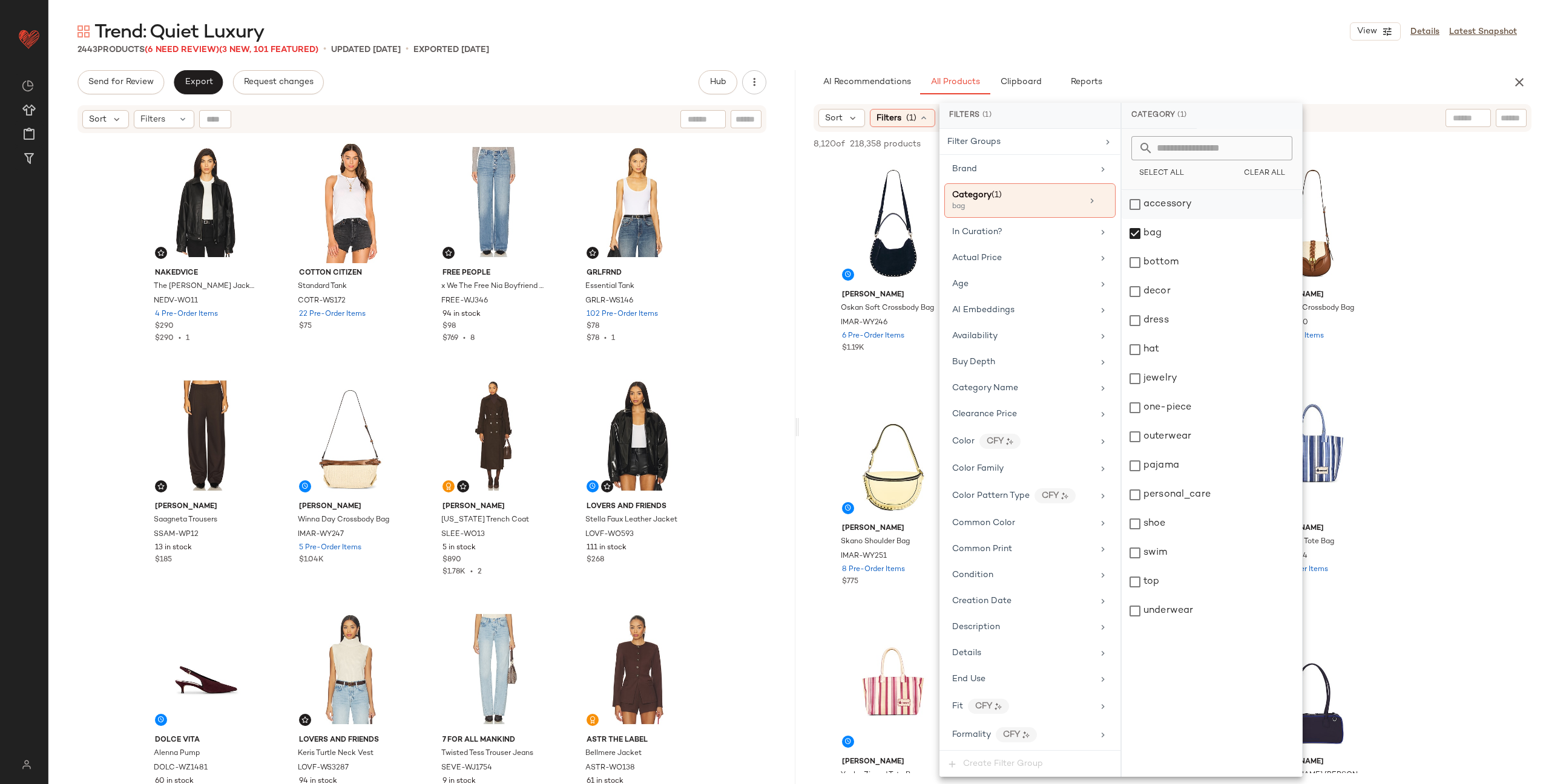
click at [1176, 208] on div "accessory" at bounding box center [1212, 204] width 180 height 29
click at [1177, 232] on div "bag" at bounding box center [1212, 233] width 180 height 29
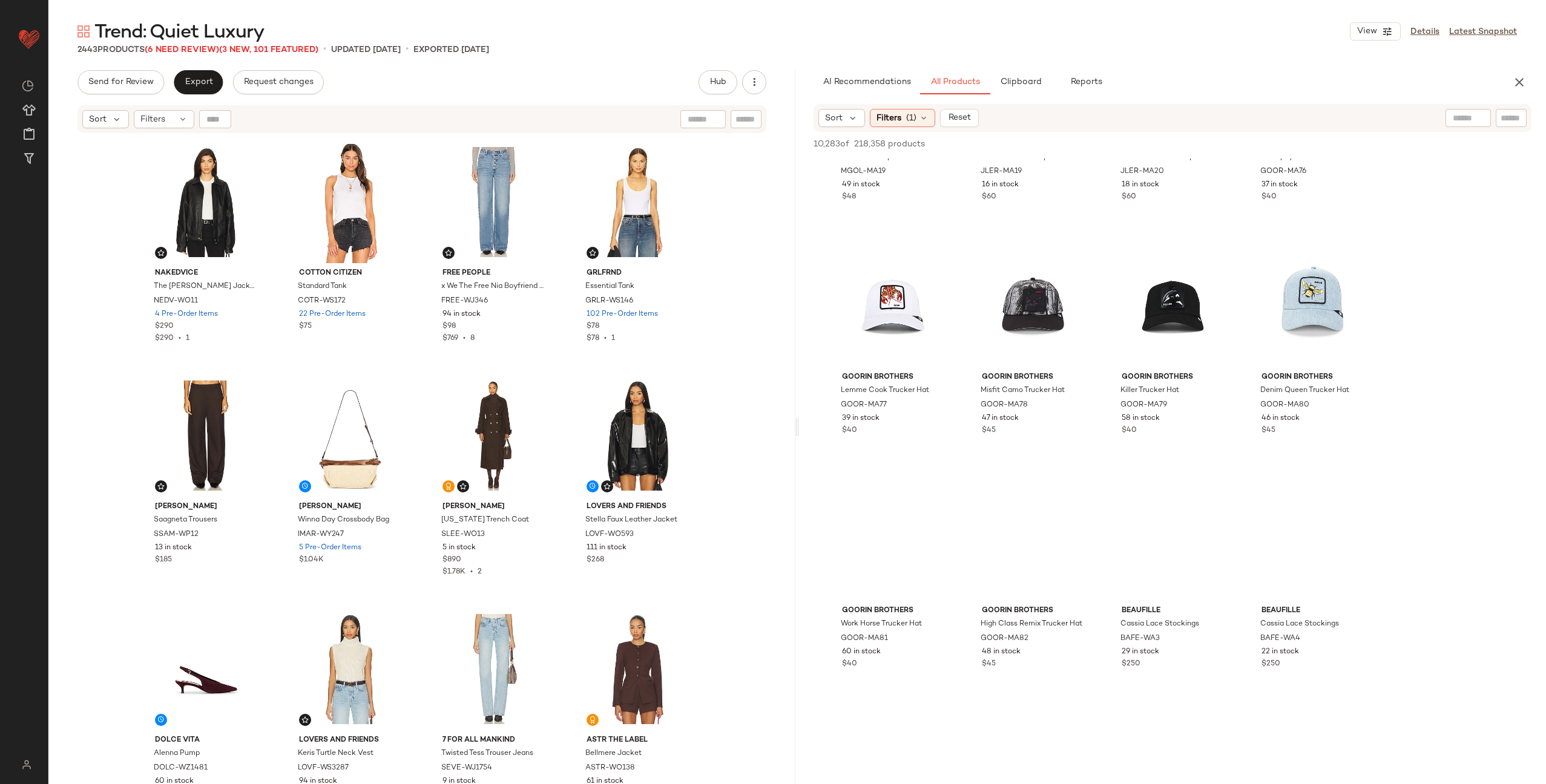
scroll to position [6024, 0]
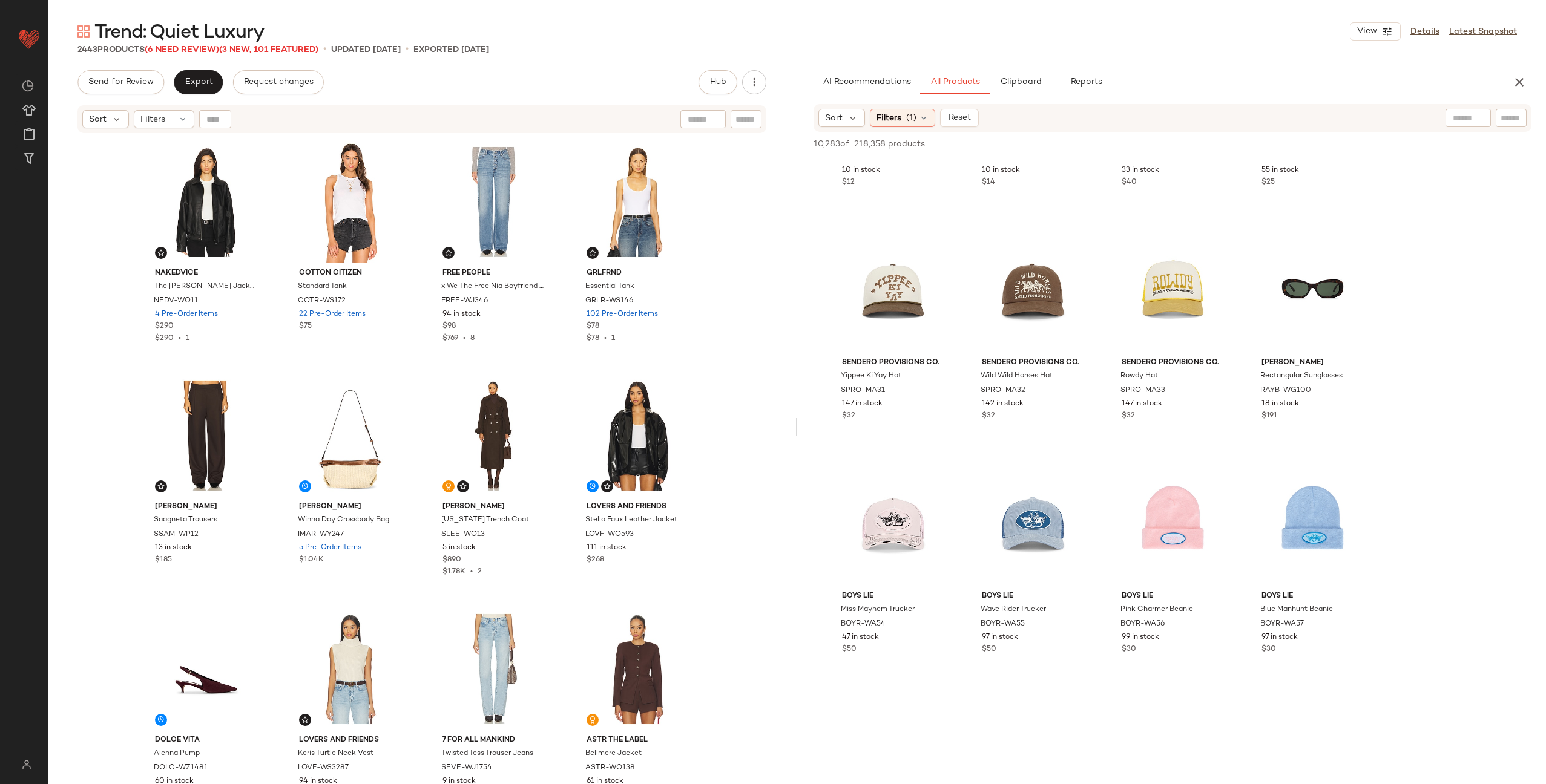
scroll to position [7259, 0]
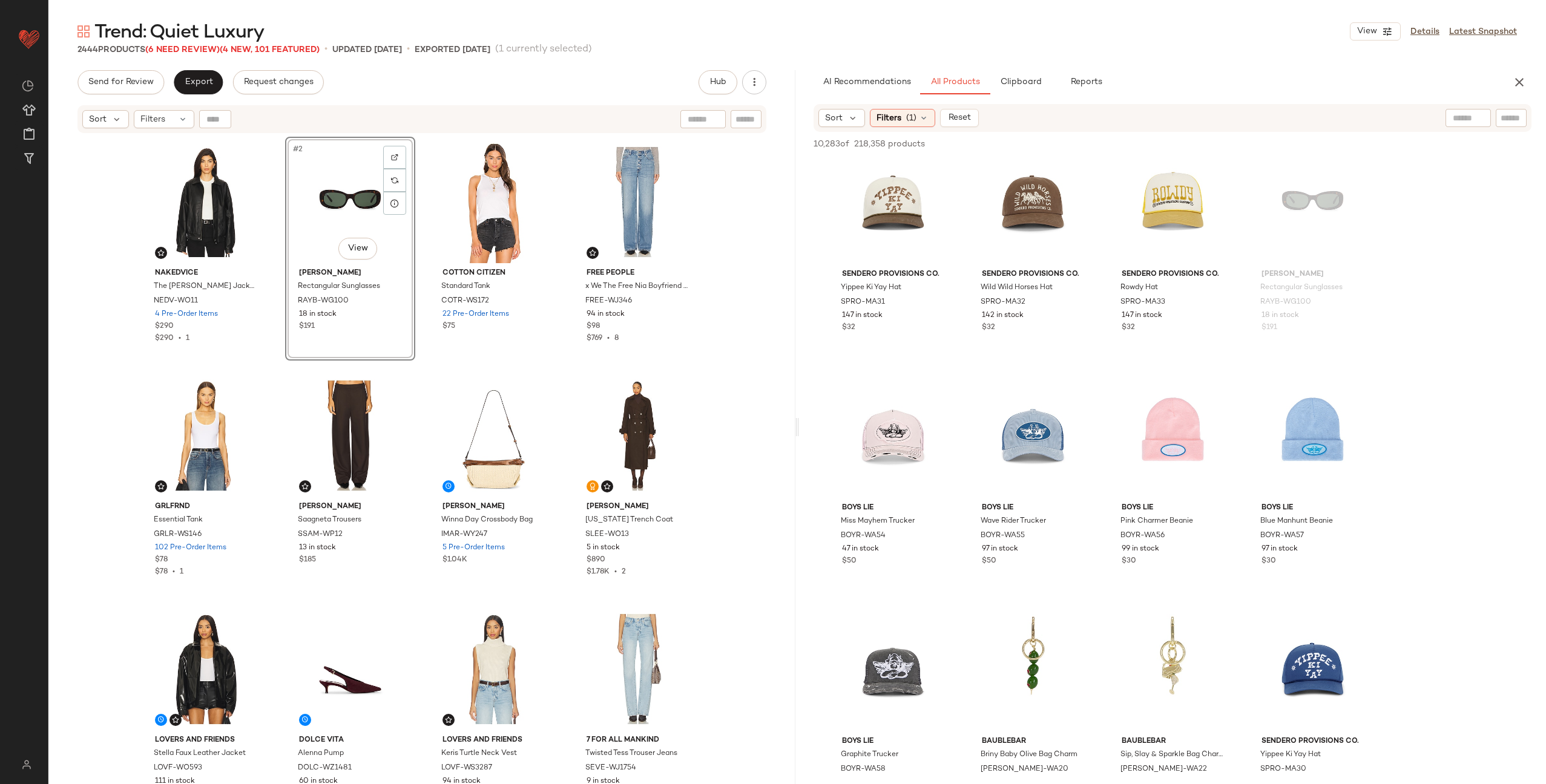
click at [417, 236] on div "Nakedvice The Torey Jacket NEDV-WO11 4 Pre-Order Items $290 $290 • 1 #2 View Ra…" at bounding box center [422, 475] width 562 height 677
click at [202, 88] on button "Export" at bounding box center [198, 82] width 49 height 24
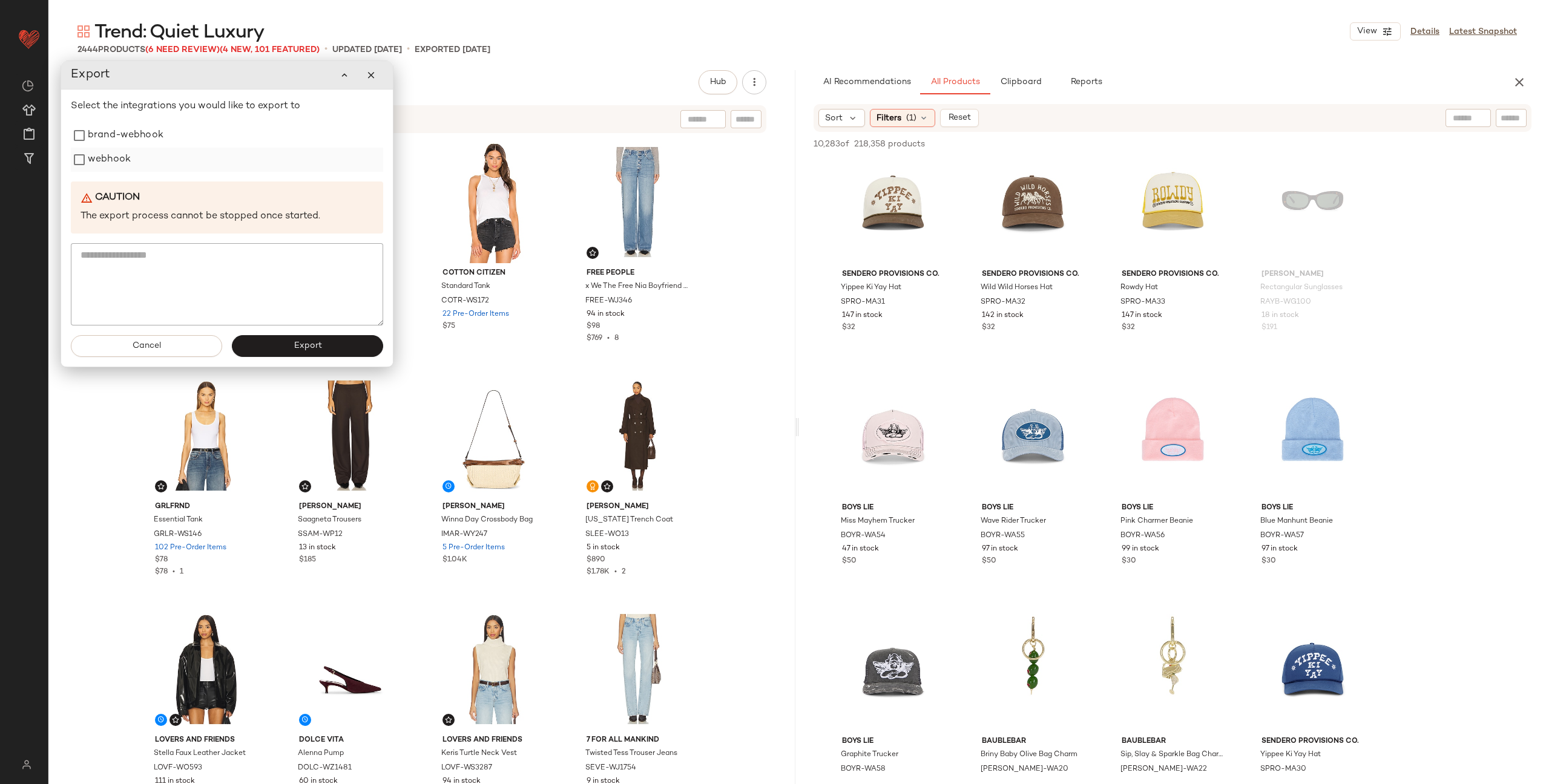
click at [99, 165] on label "webhook" at bounding box center [109, 159] width 43 height 24
click at [288, 341] on button "Export" at bounding box center [308, 345] width 151 height 21
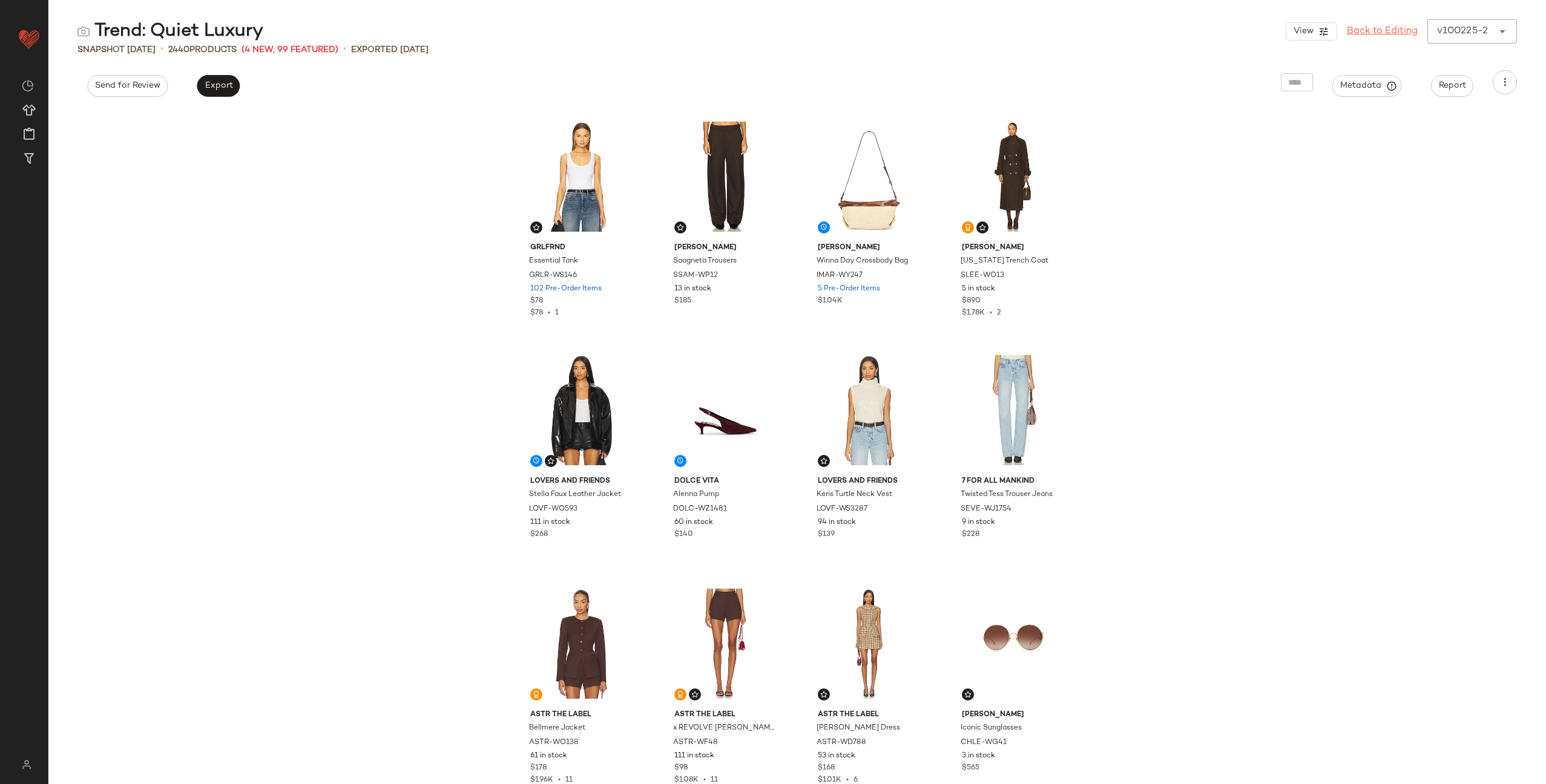
click at [1387, 30] on link "Back to Editing" at bounding box center [1382, 32] width 71 height 15
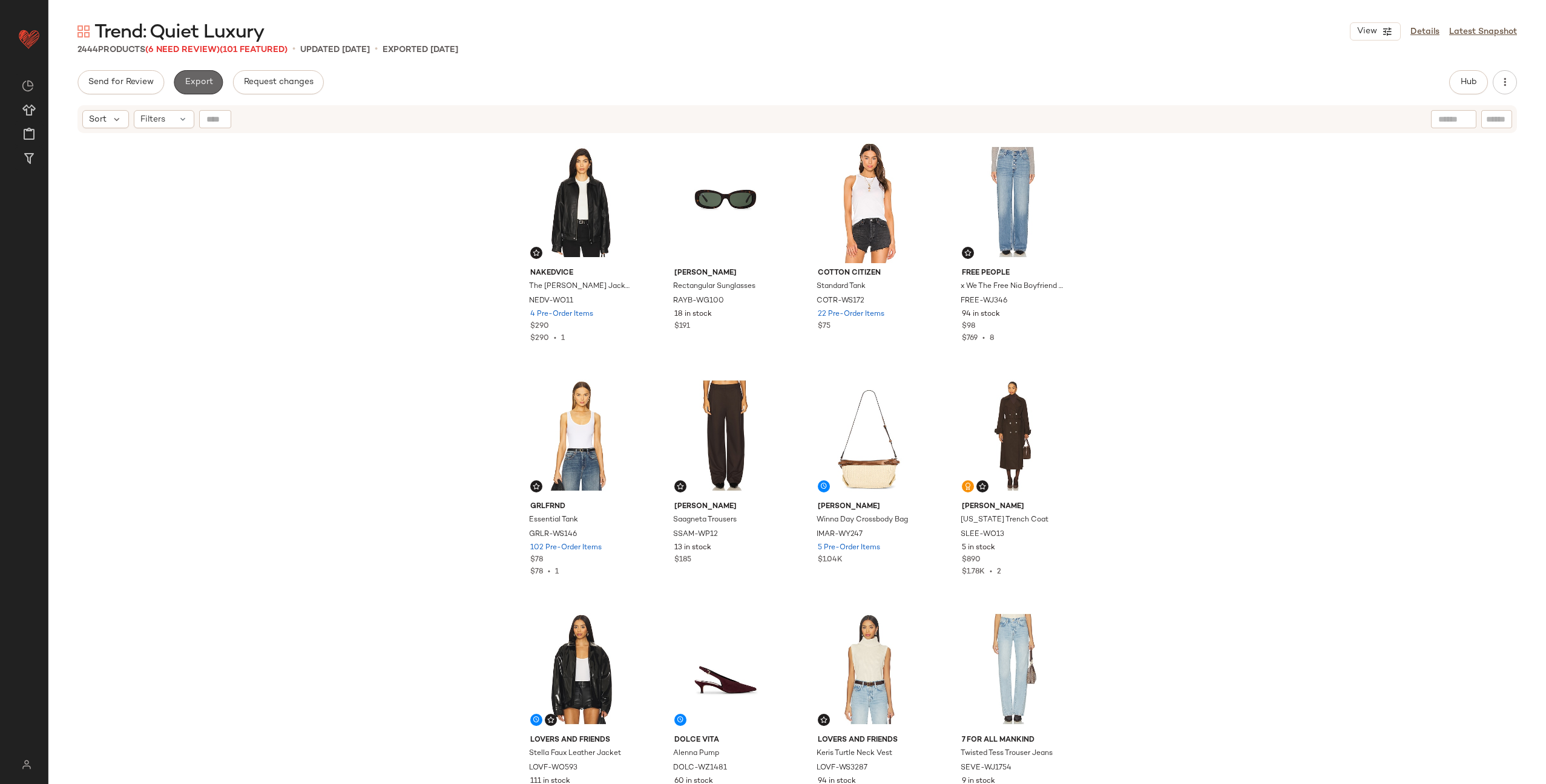
click at [199, 84] on span "Export" at bounding box center [198, 82] width 28 height 10
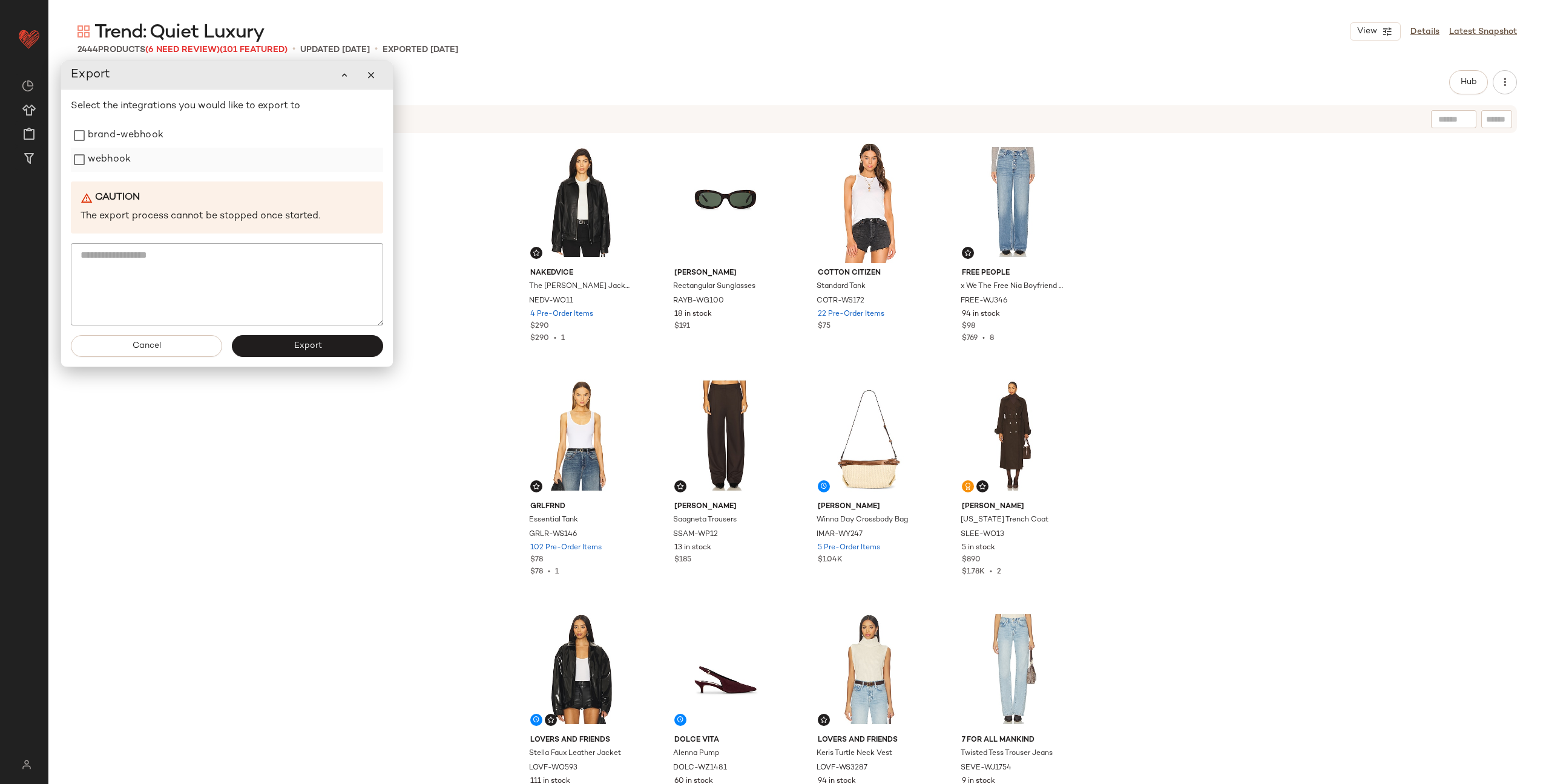
click at [126, 160] on label "webhook" at bounding box center [109, 159] width 43 height 24
click at [317, 344] on span "Export" at bounding box center [307, 345] width 28 height 10
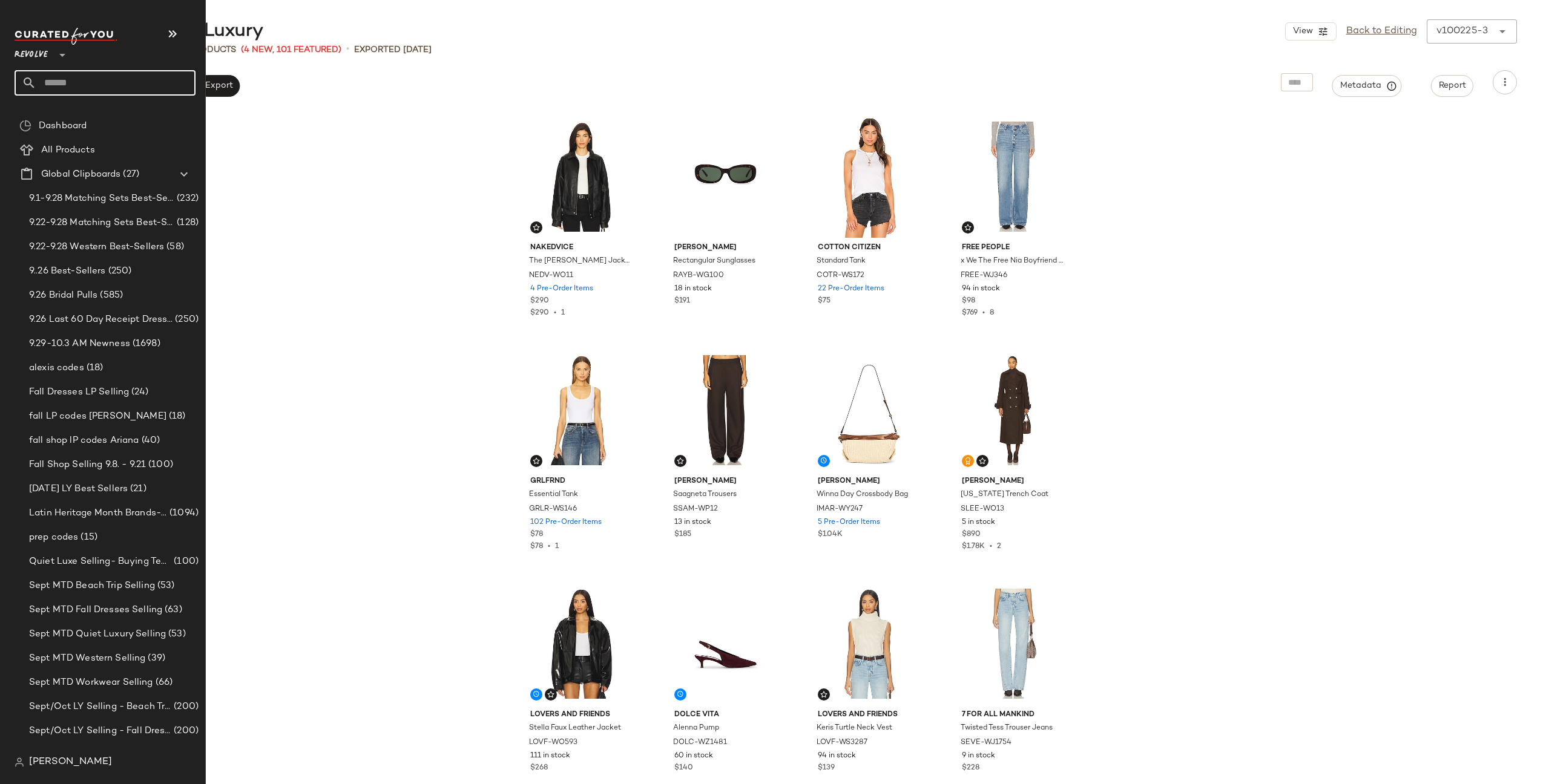
click at [90, 79] on input "text" at bounding box center [116, 83] width 159 height 25
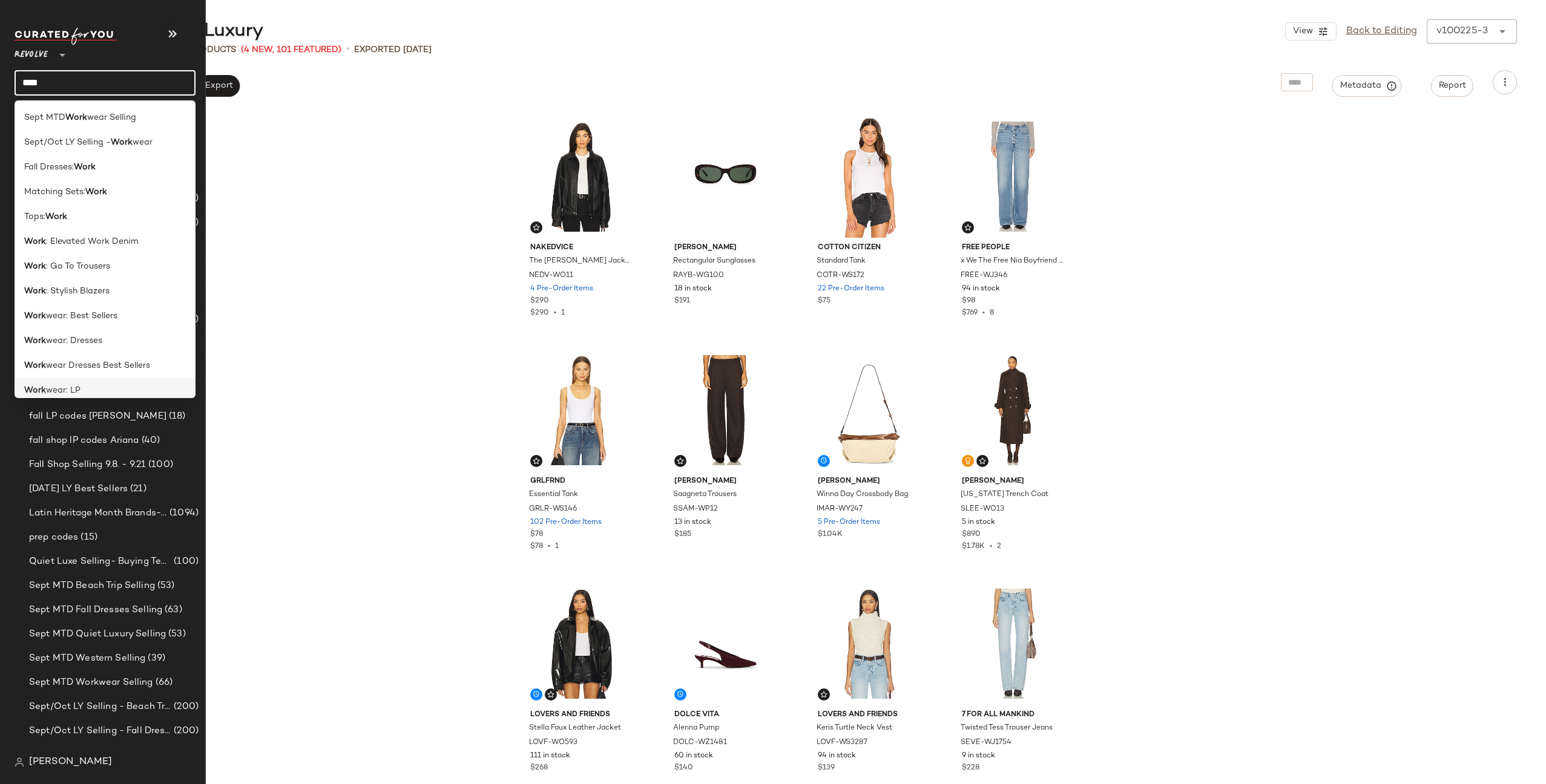
type input "****"
click at [88, 381] on div "Work wear: LP" at bounding box center [105, 390] width 181 height 24
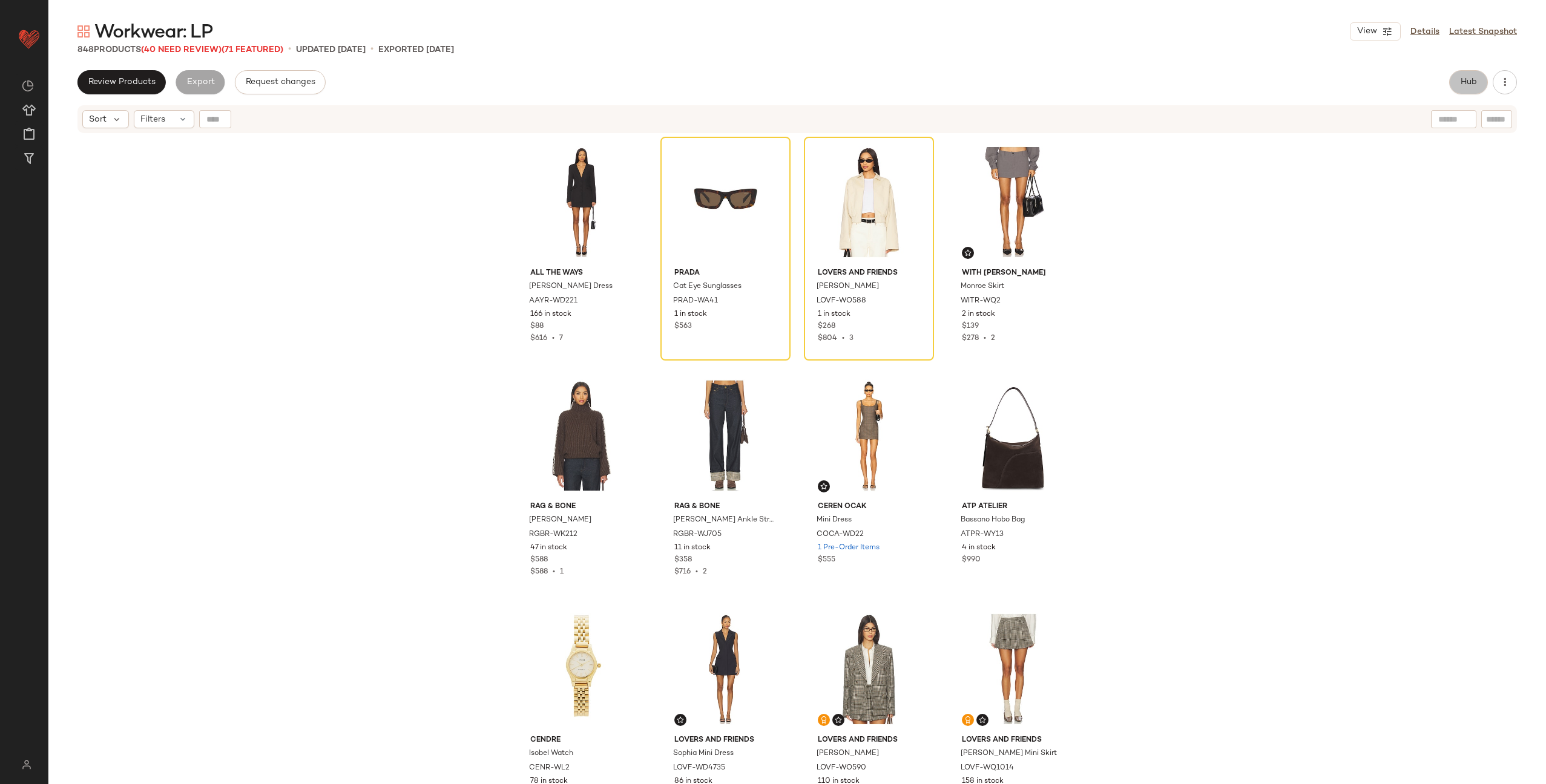
click at [1460, 84] on span "Hub" at bounding box center [1468, 82] width 17 height 10
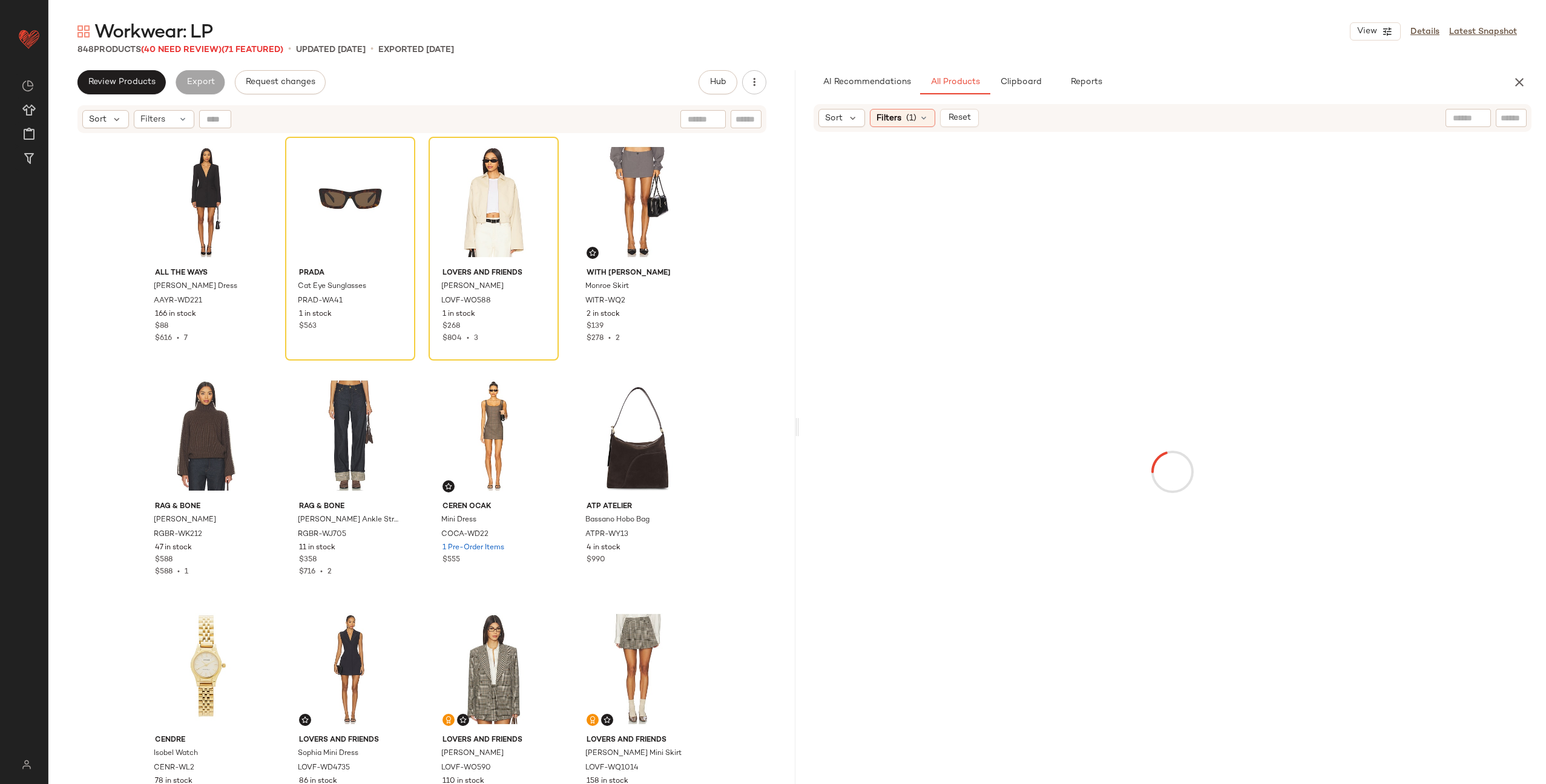
click at [1511, 117] on input "text" at bounding box center [1511, 118] width 22 height 13
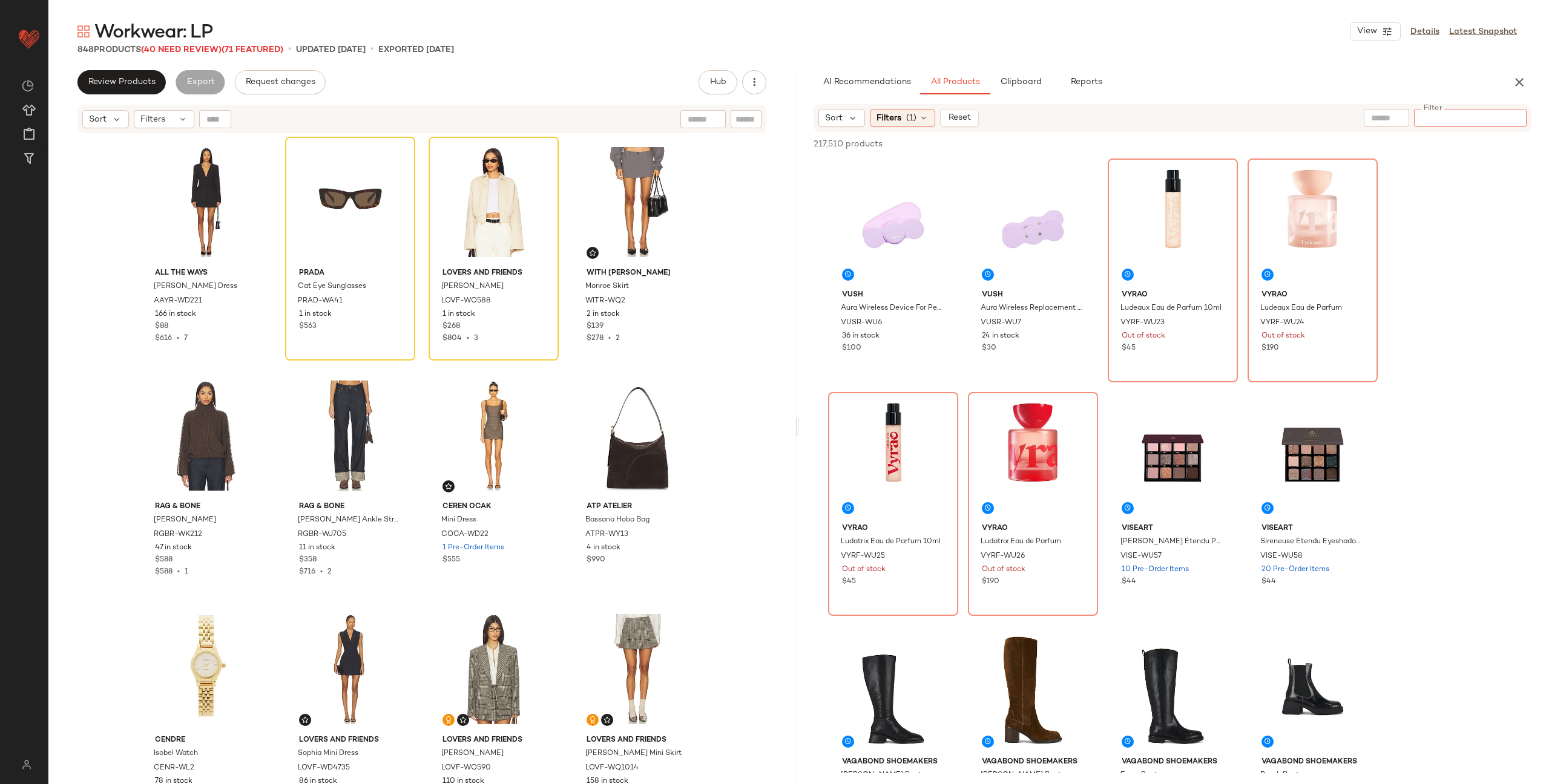
paste input "********"
type input "********"
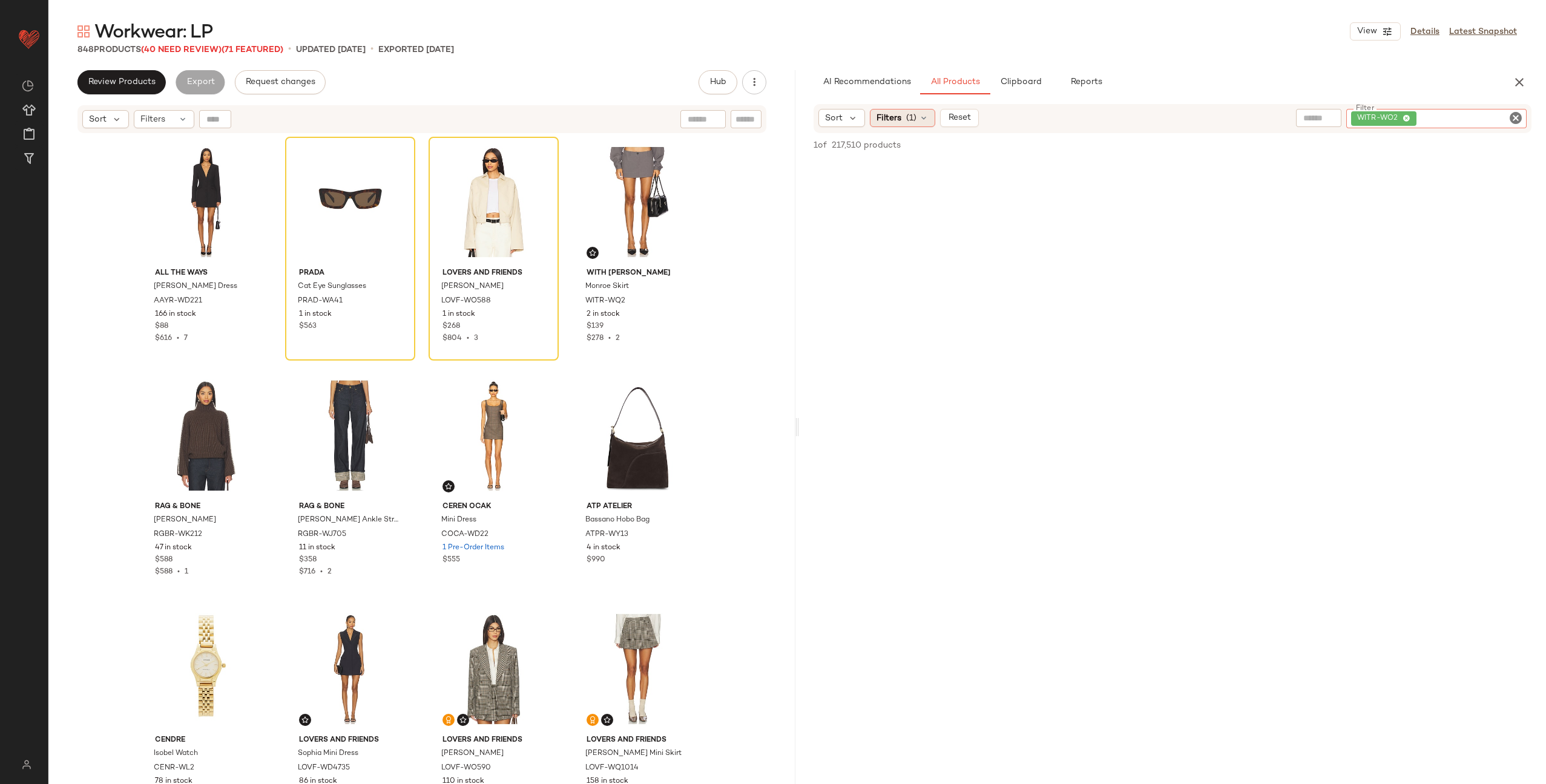
click at [920, 113] on icon at bounding box center [923, 118] width 10 height 10
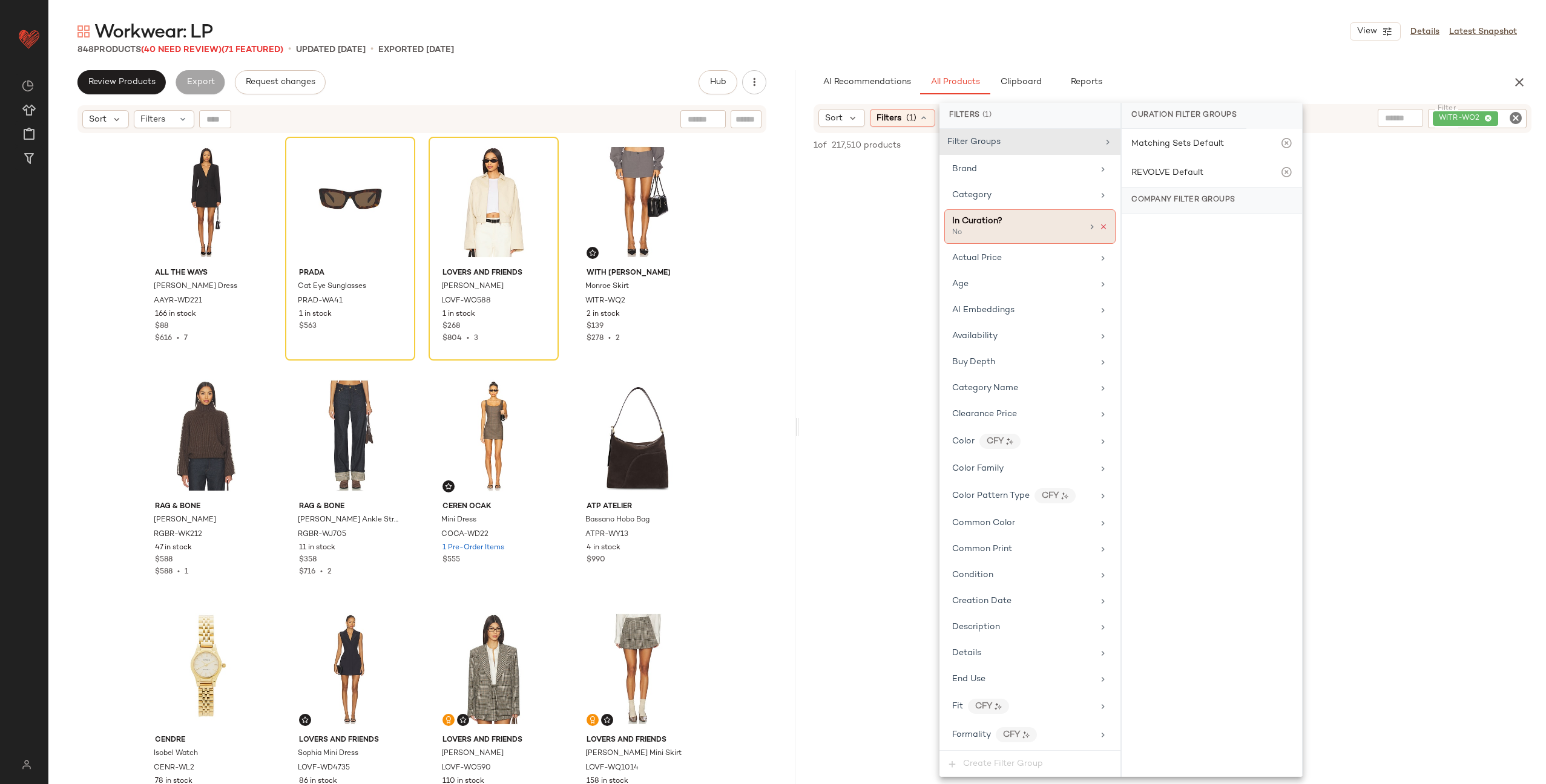
click at [1102, 224] on icon at bounding box center [1103, 226] width 8 height 8
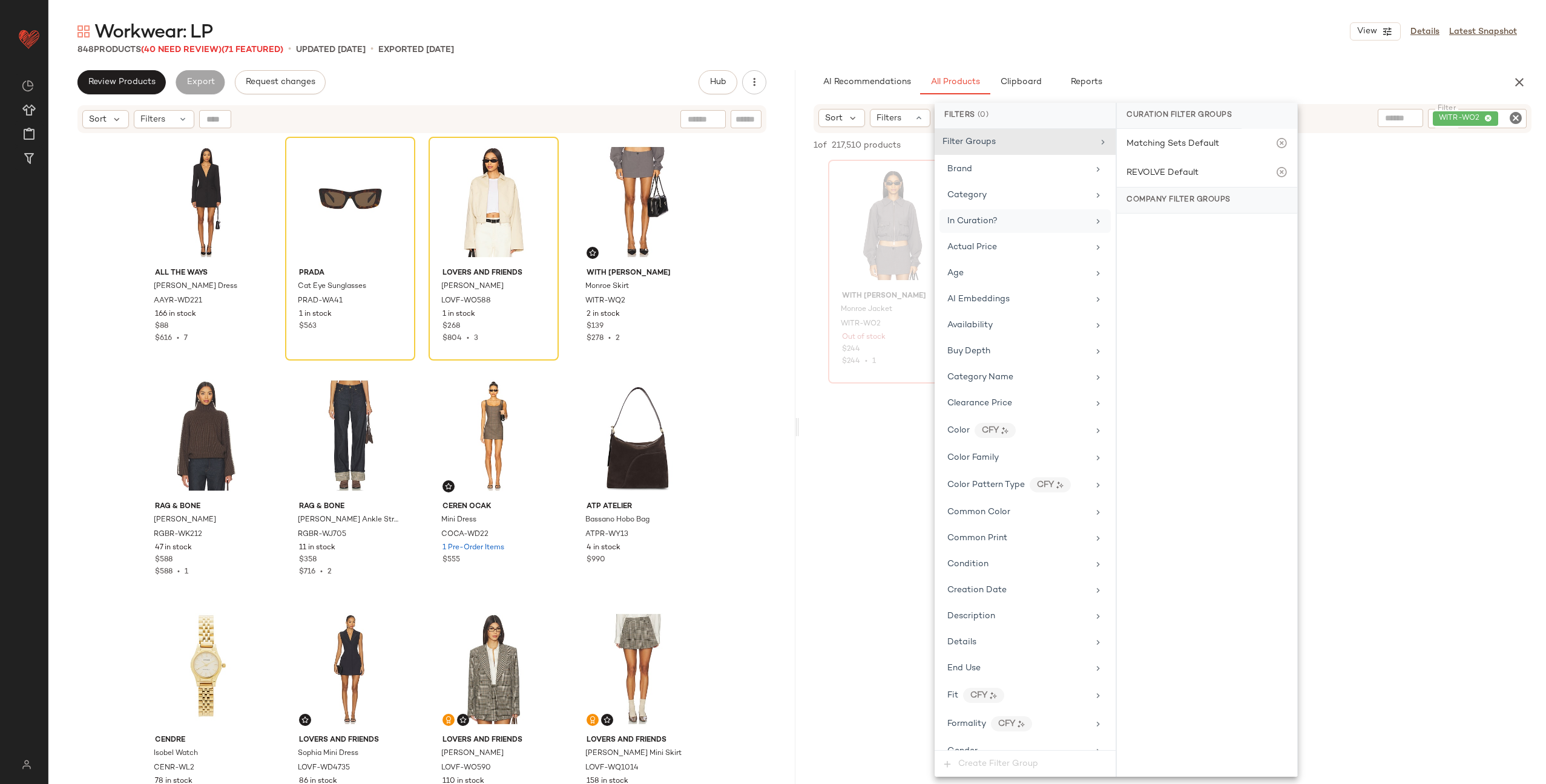
click at [1419, 226] on div "With Jean Monroe Jacket WITR-WO2 Out of stock $244 $244 • 1" at bounding box center [1172, 272] width 747 height 224
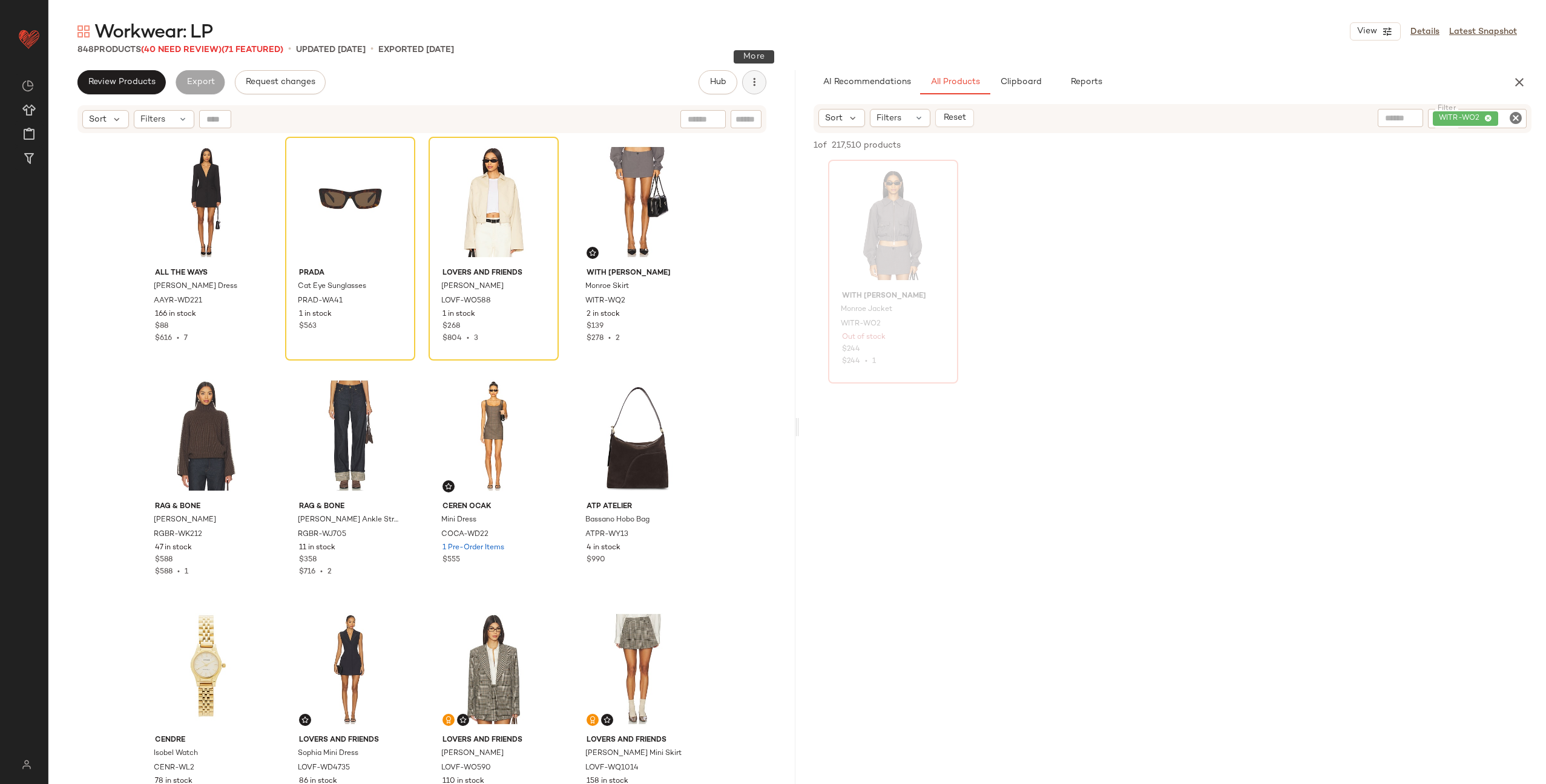
click at [756, 90] on button "button" at bounding box center [754, 82] width 24 height 24
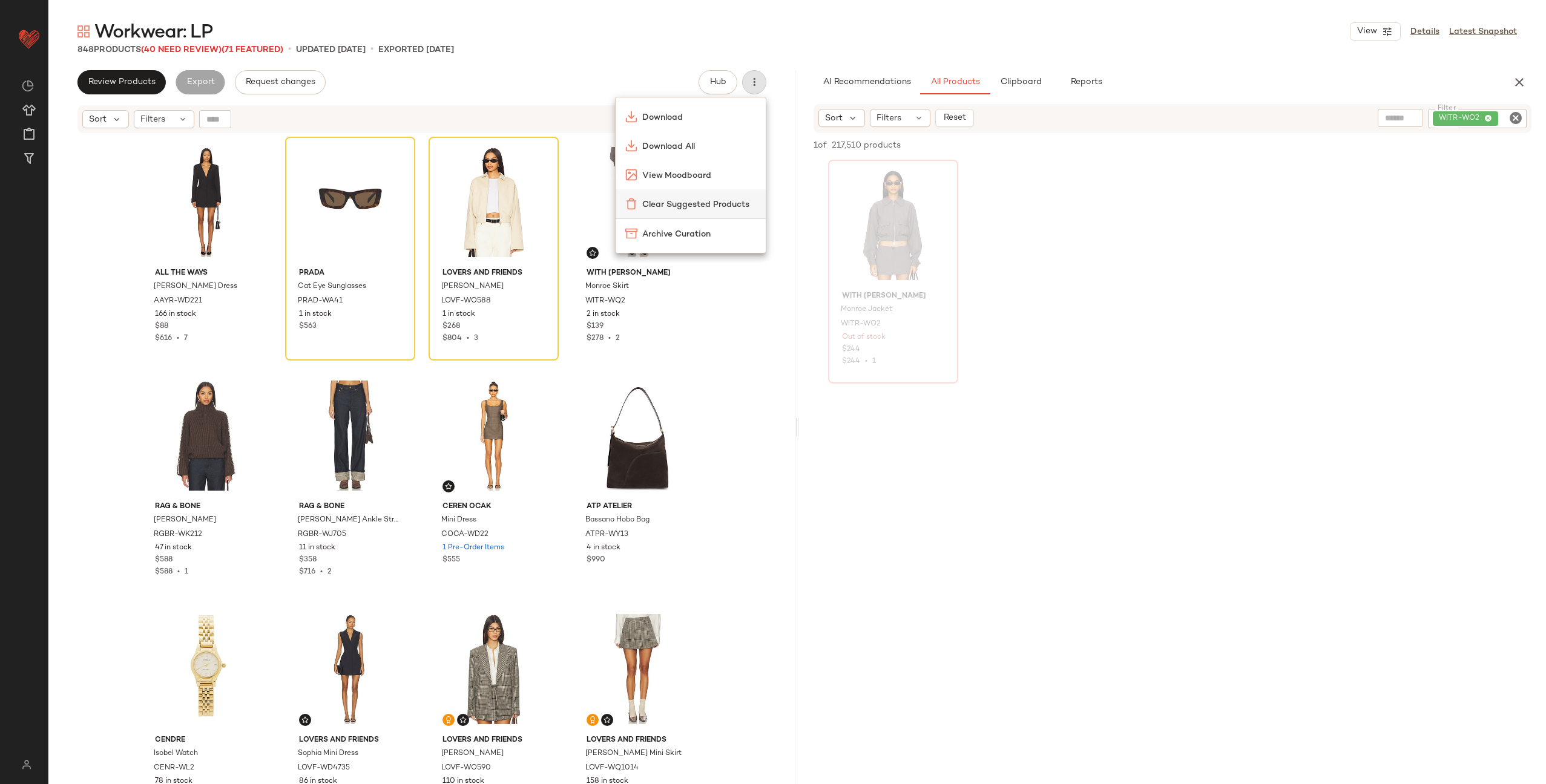
click at [675, 199] on span "Clear Suggested Products" at bounding box center [698, 205] width 113 height 13
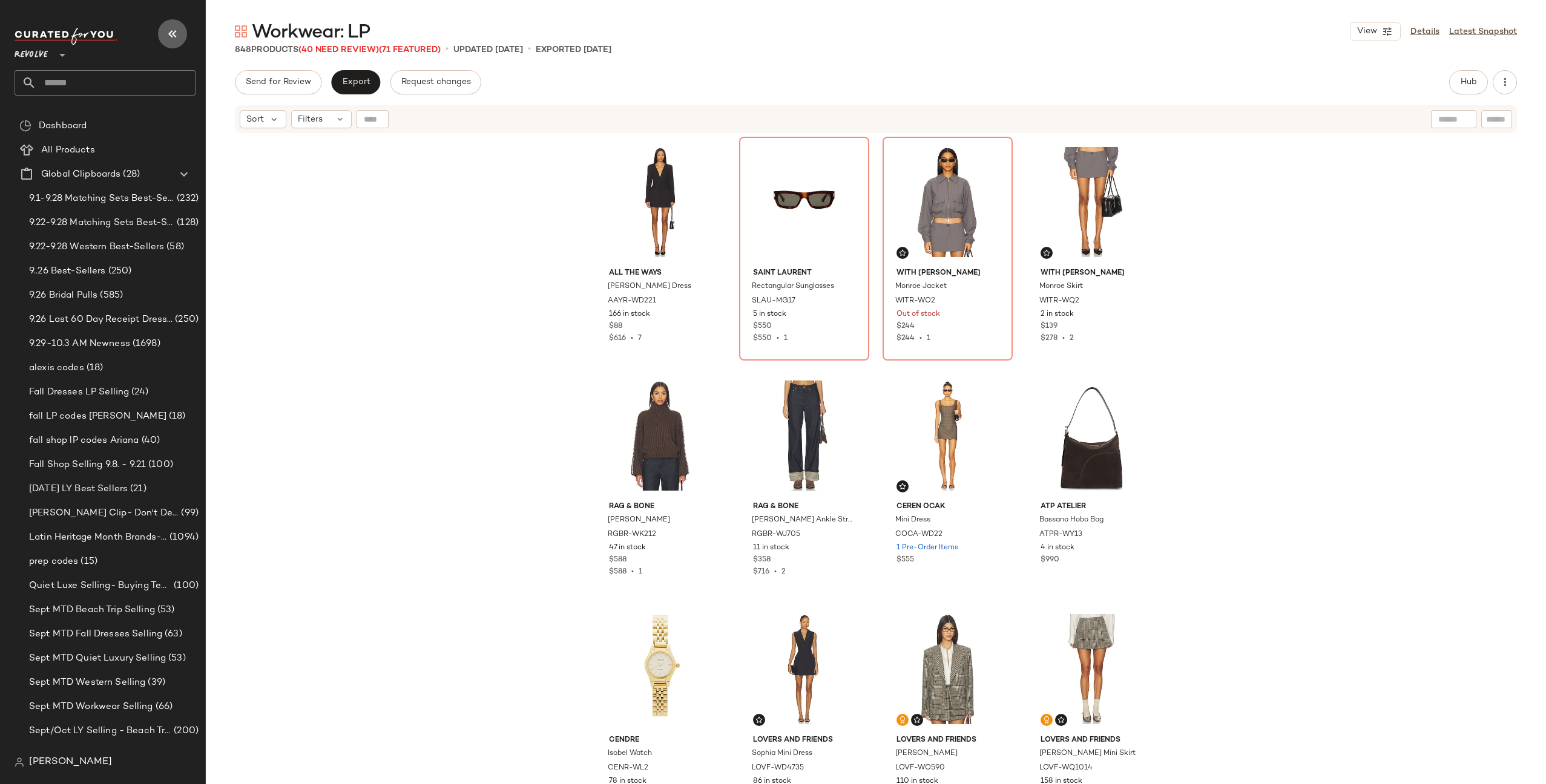
click at [164, 28] on button "button" at bounding box center [172, 33] width 29 height 29
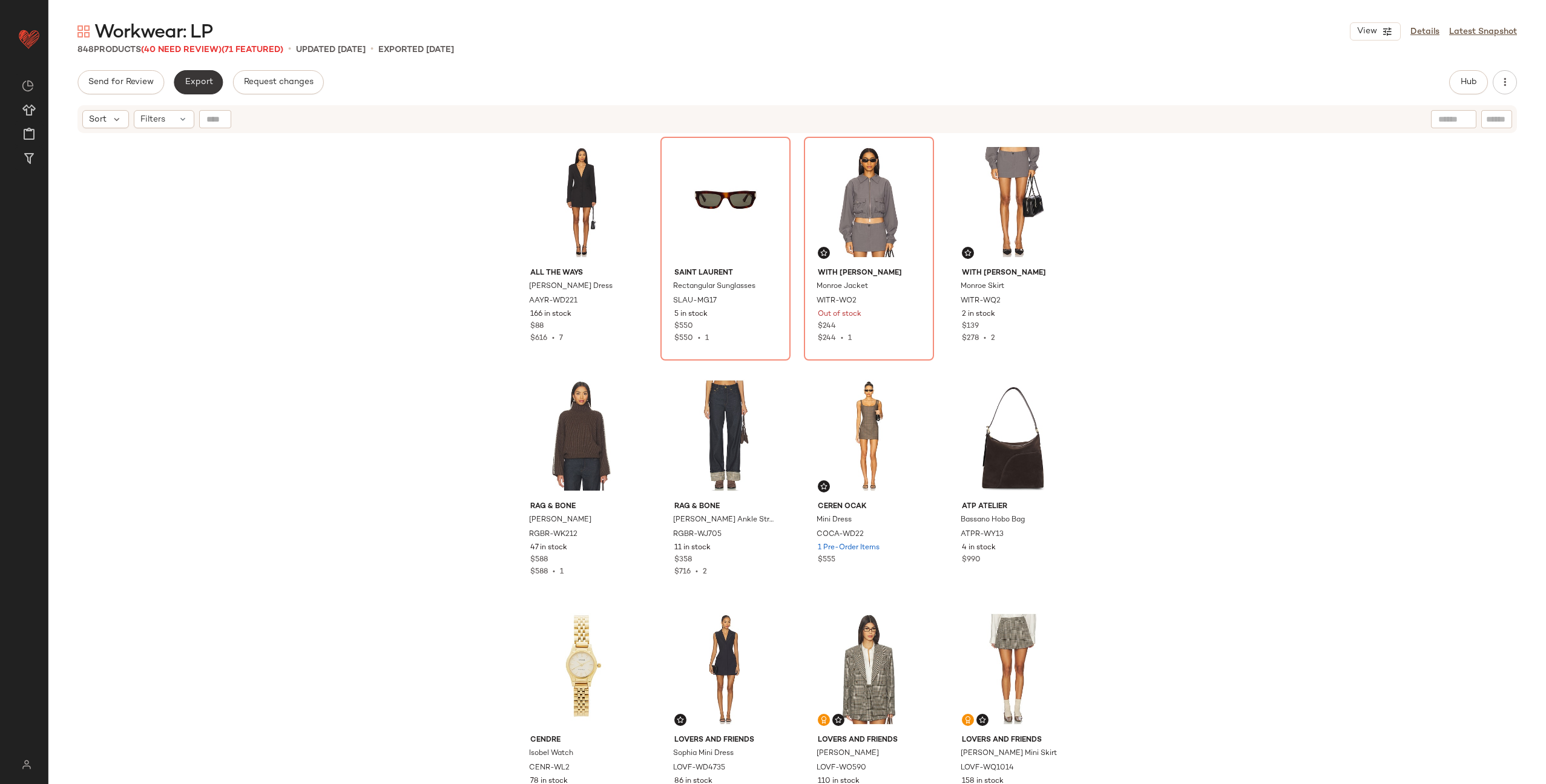
click at [195, 83] on span "Export" at bounding box center [198, 82] width 28 height 10
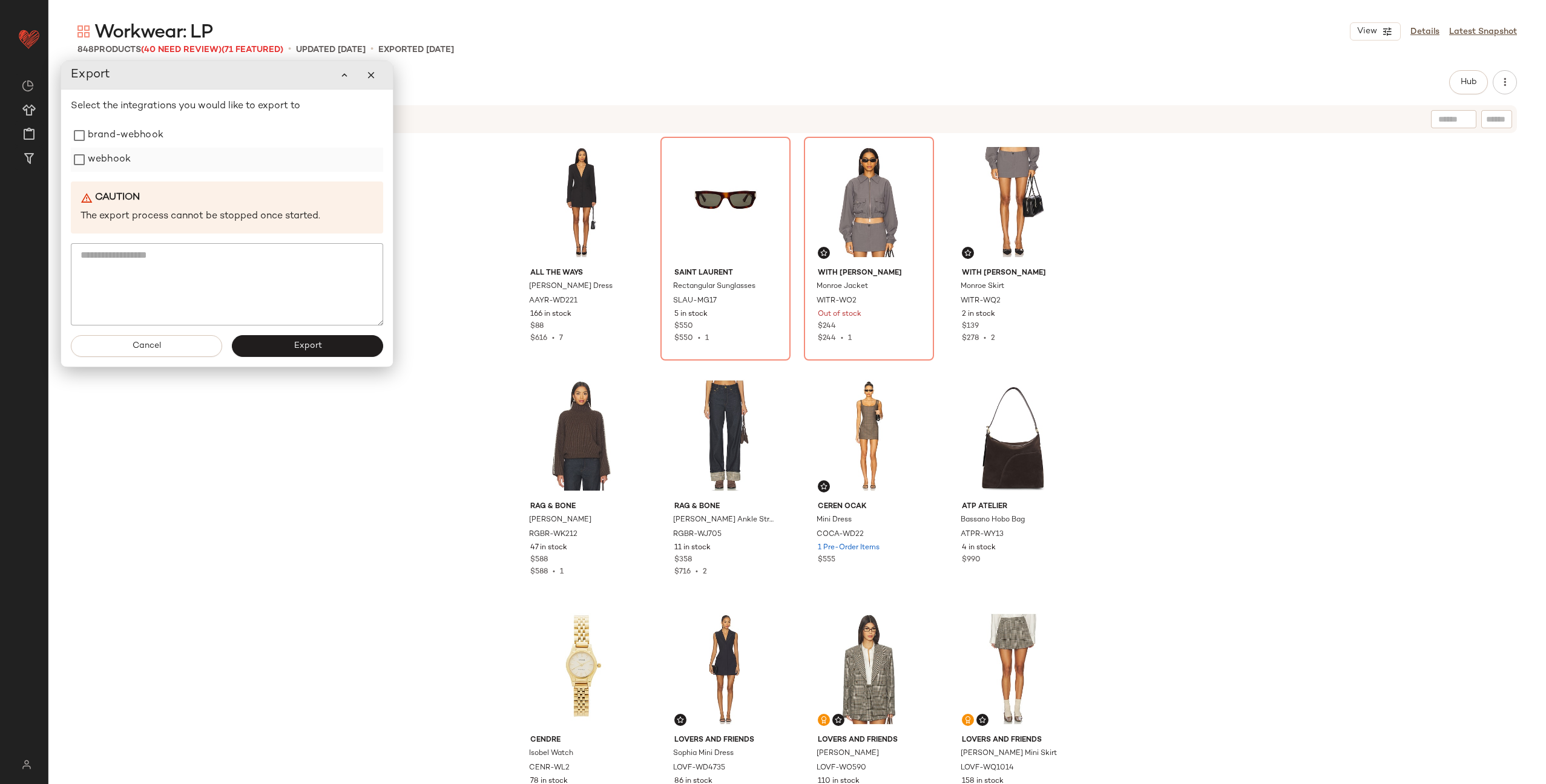
click at [94, 165] on label "webhook" at bounding box center [109, 159] width 43 height 24
click at [304, 351] on button "Export" at bounding box center [308, 345] width 151 height 21
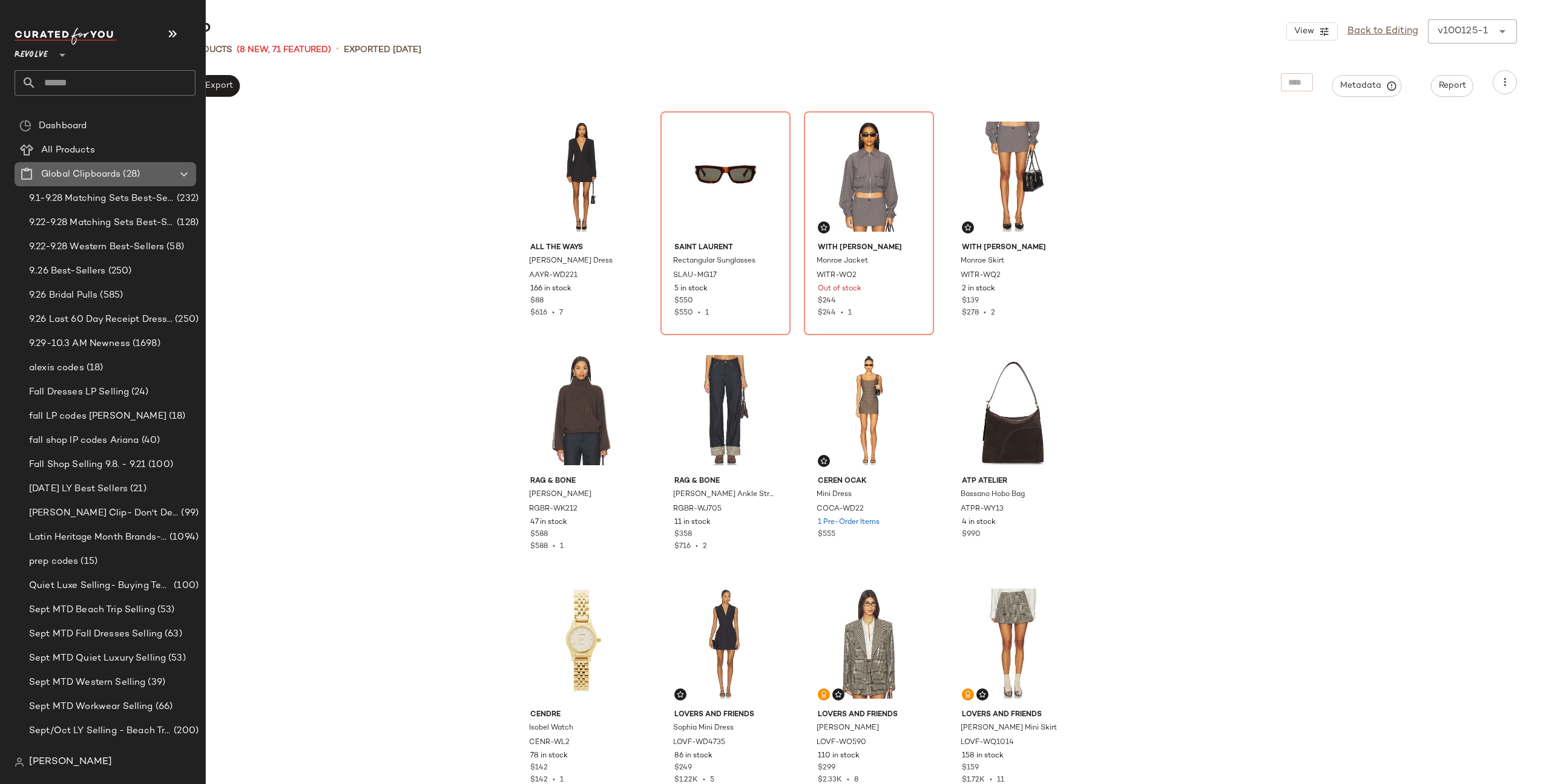
click at [189, 178] on icon at bounding box center [184, 174] width 15 height 15
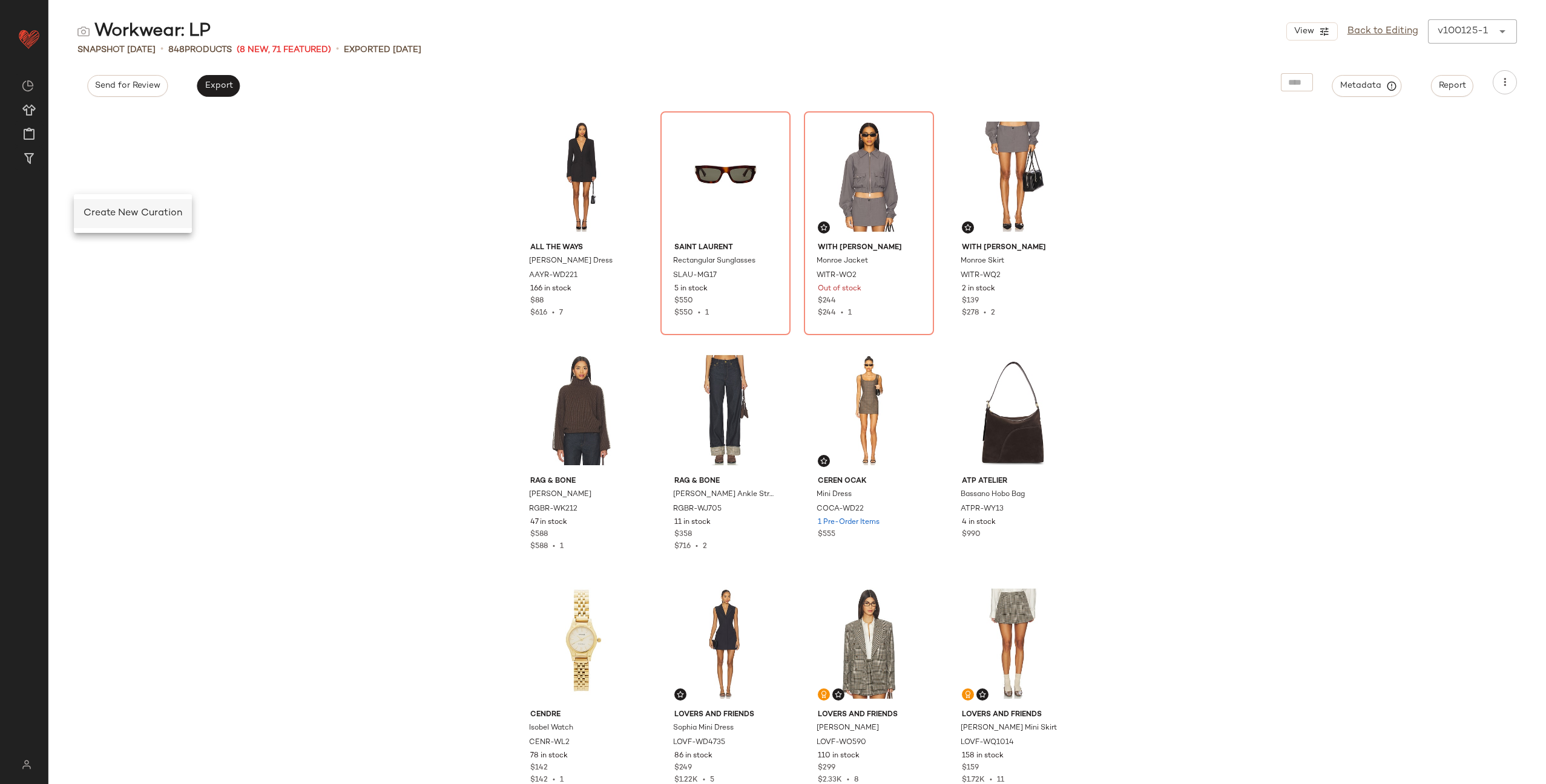
click at [113, 213] on span "Create New Curation" at bounding box center [133, 213] width 99 height 10
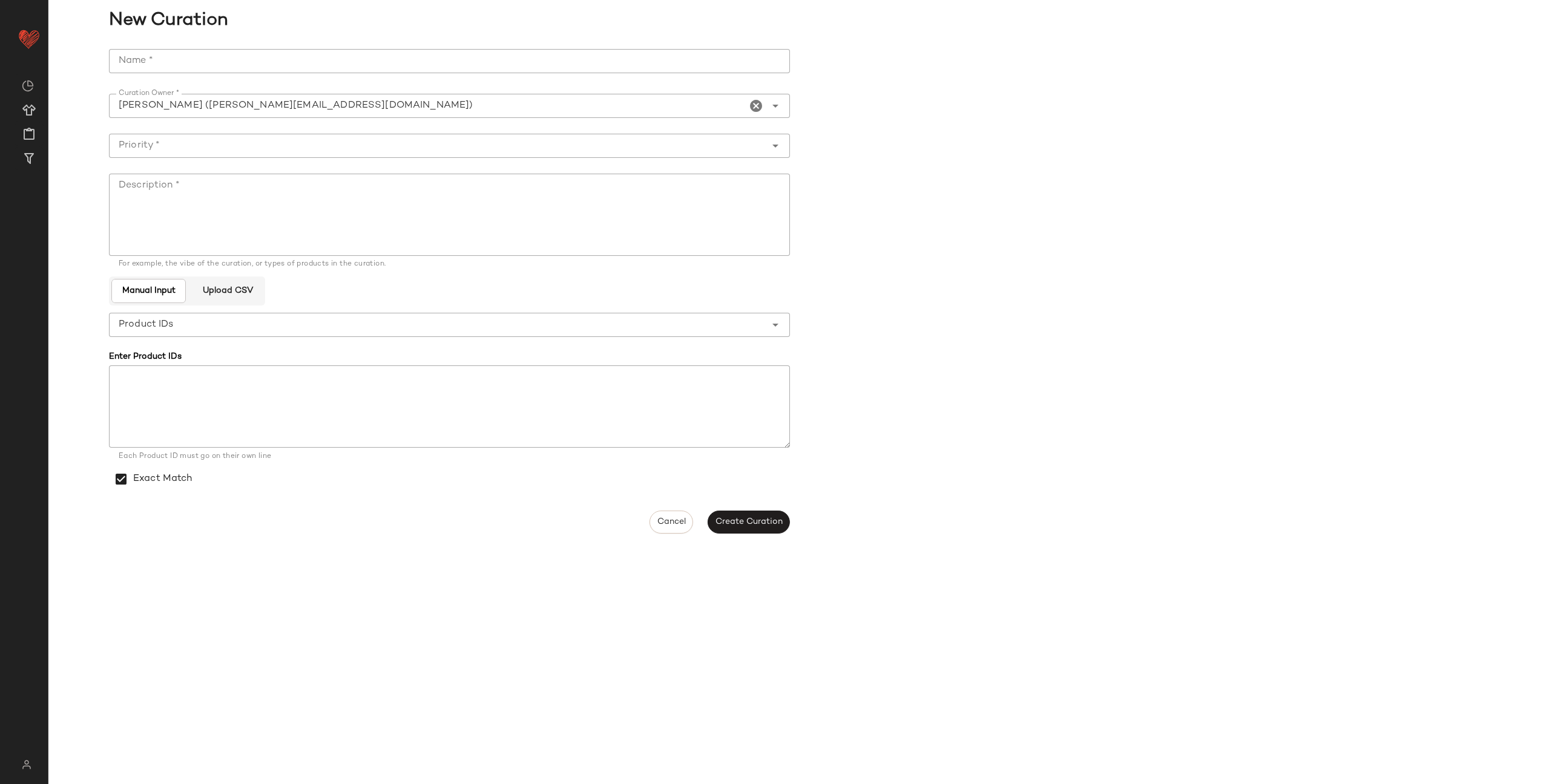
click at [215, 61] on input "Name *" at bounding box center [449, 61] width 681 height 24
type input "**********"
click at [262, 139] on input "Priority *" at bounding box center [437, 146] width 657 height 15
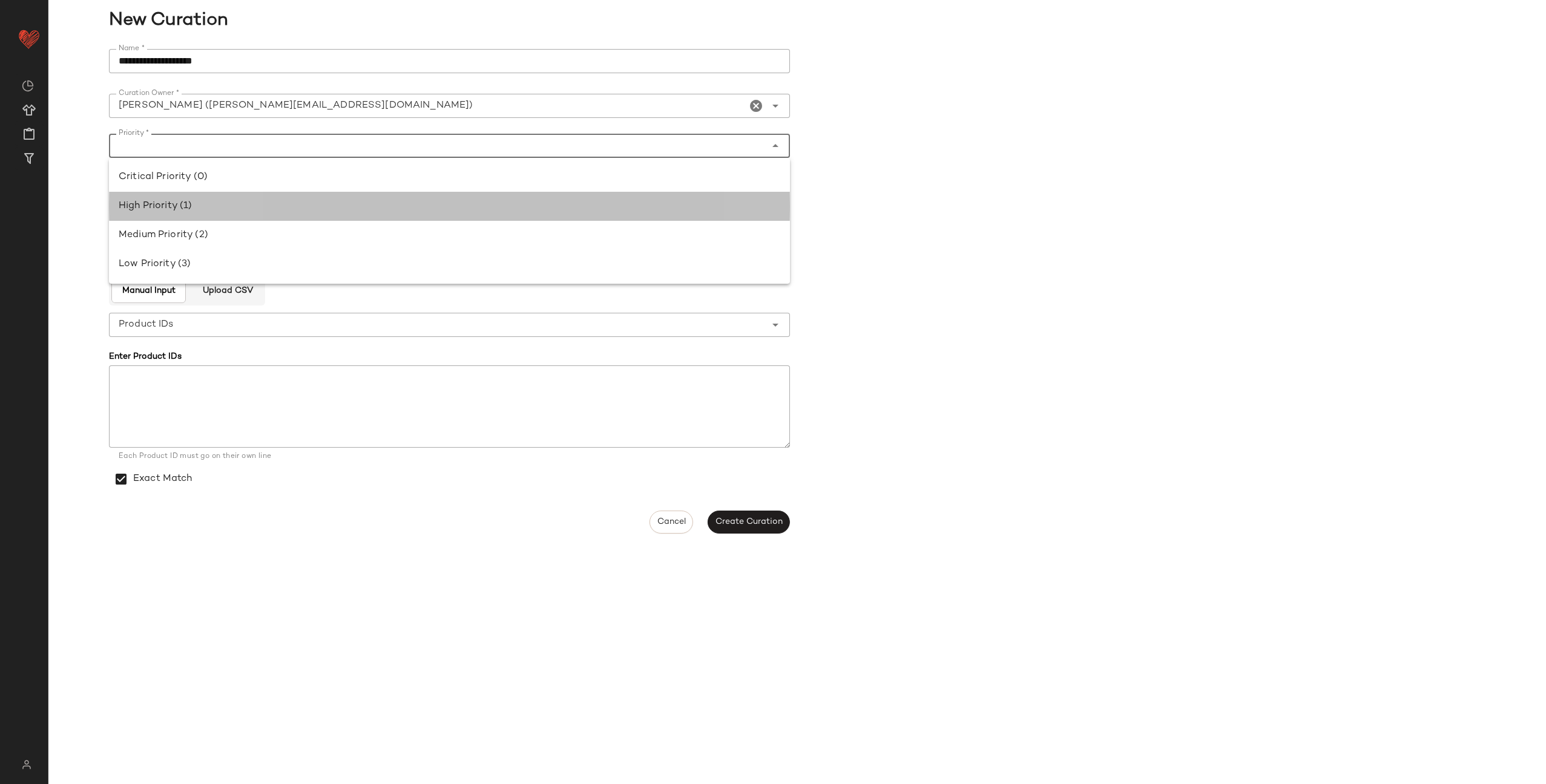
click at [231, 209] on div "High Priority (1)" at bounding box center [449, 207] width 661 height 15
type input "**********"
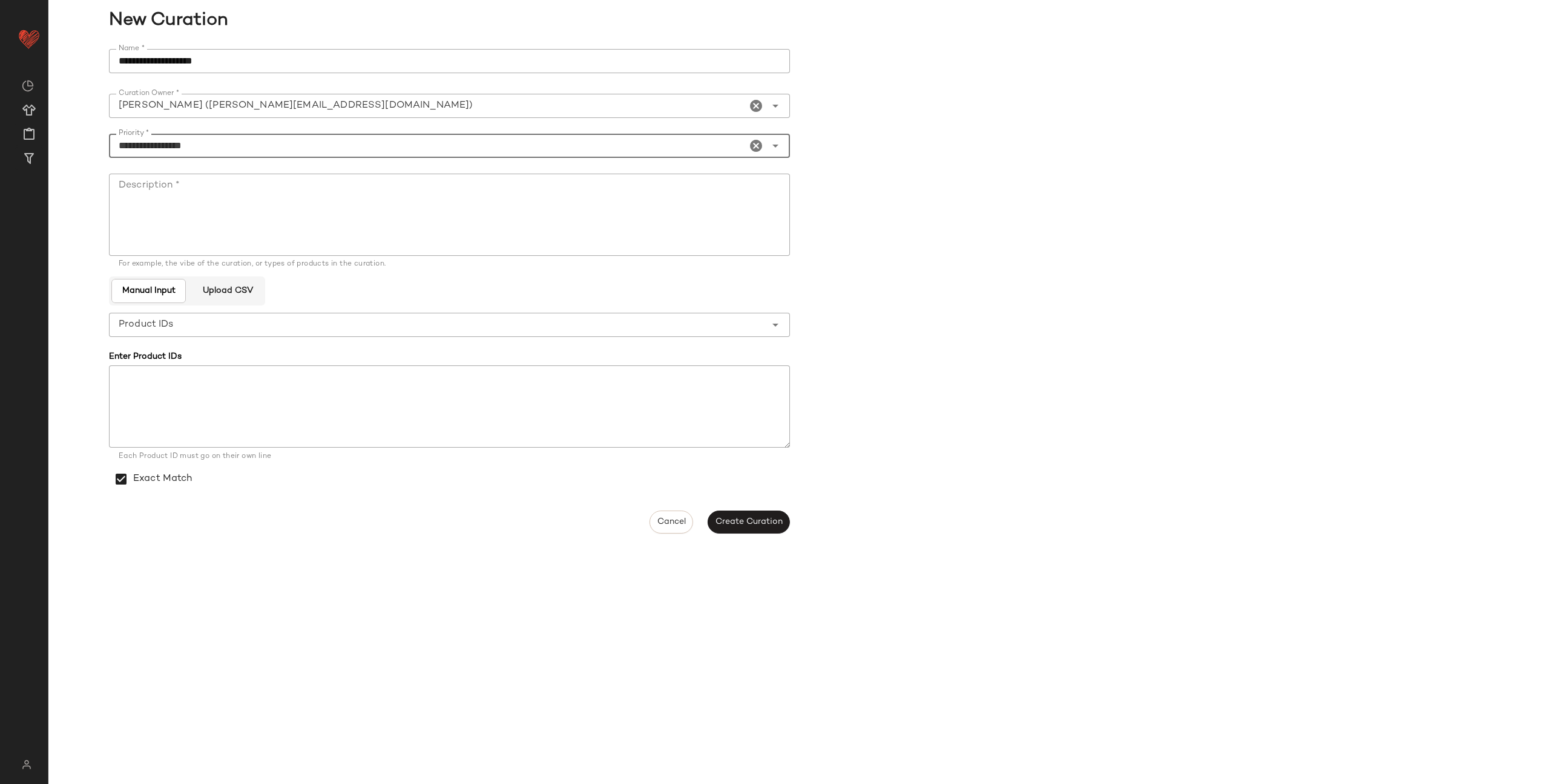
click at [248, 199] on textarea "Description *" at bounding box center [449, 214] width 681 height 82
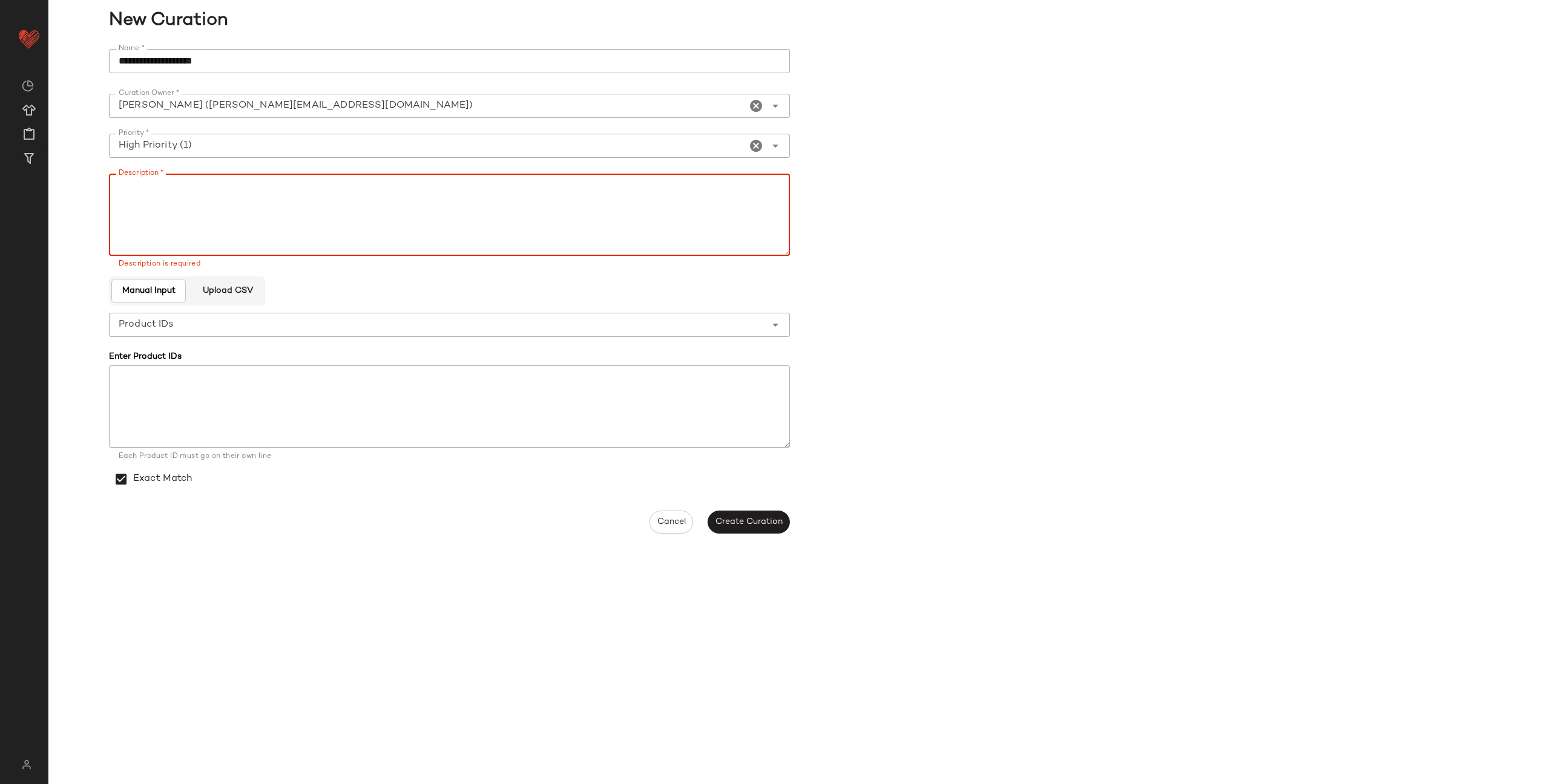
click at [235, 188] on textarea "Description *" at bounding box center [449, 214] width 681 height 82
paste textarea "**********"
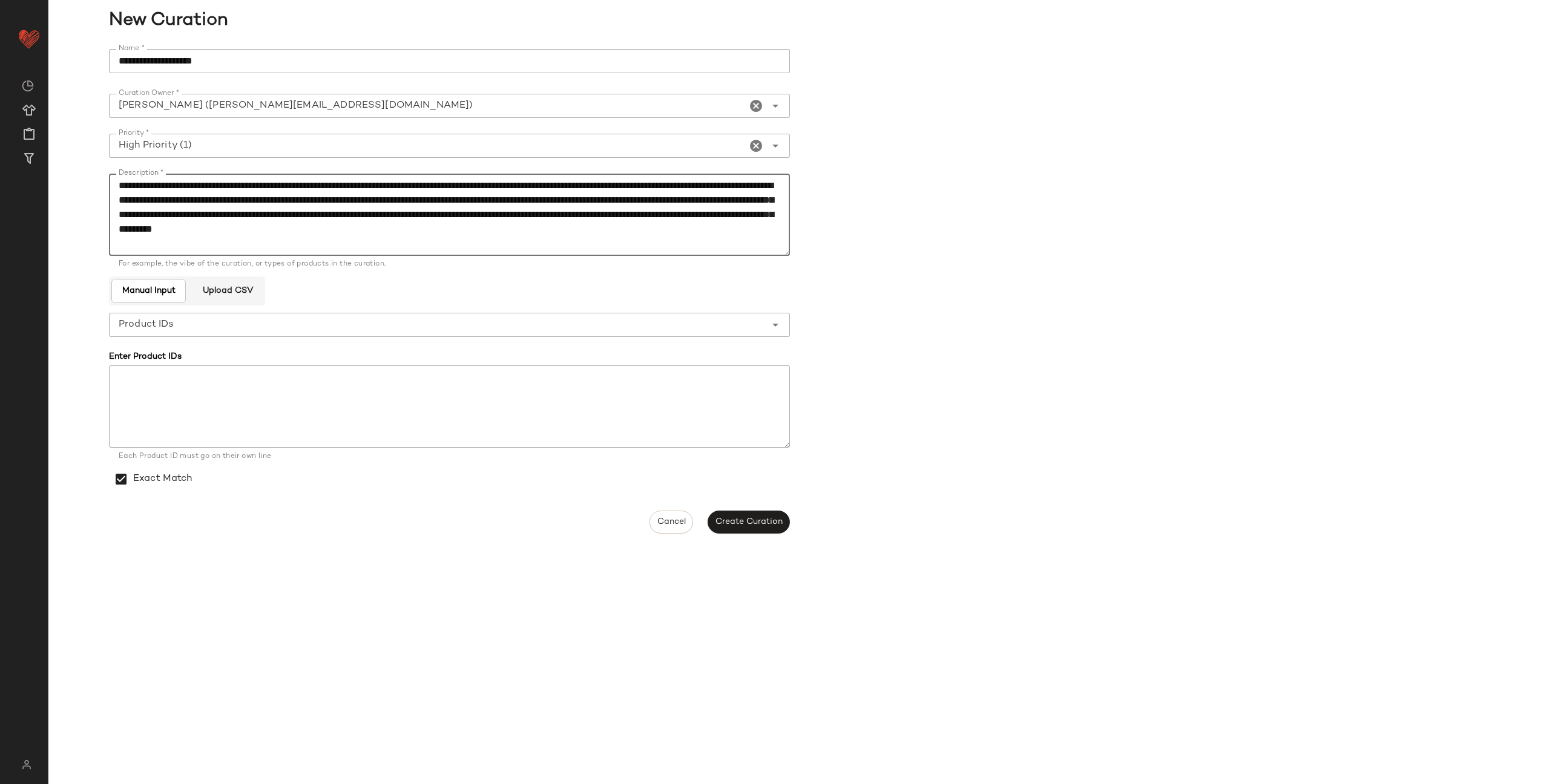
type textarea "**********"
click at [333, 383] on textarea at bounding box center [449, 406] width 681 height 82
paste textarea "**********"
type textarea "**********"
click at [733, 524] on span "Create Curation" at bounding box center [748, 522] width 67 height 10
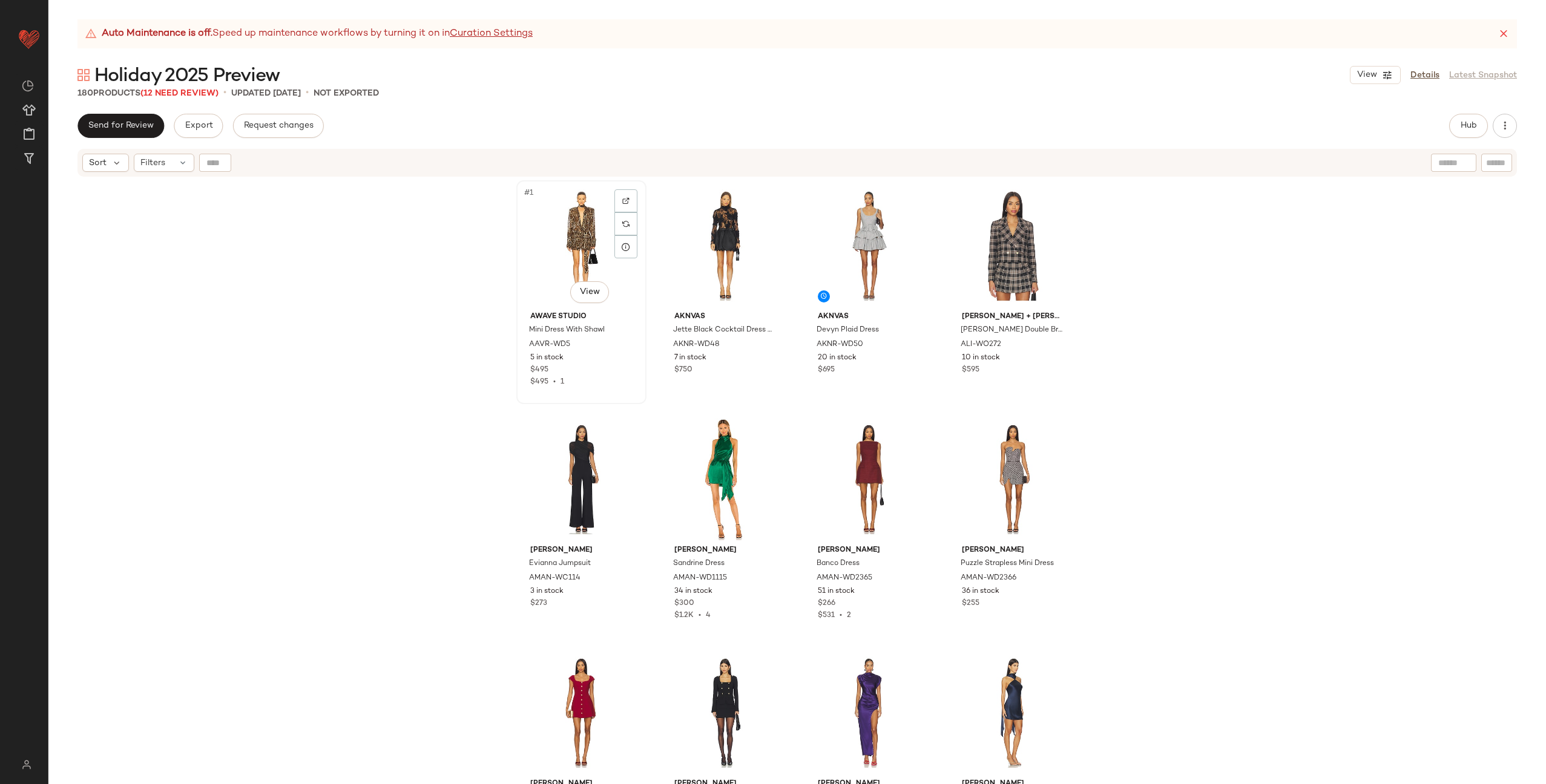
click at [580, 248] on div "#1 View" at bounding box center [581, 245] width 122 height 122
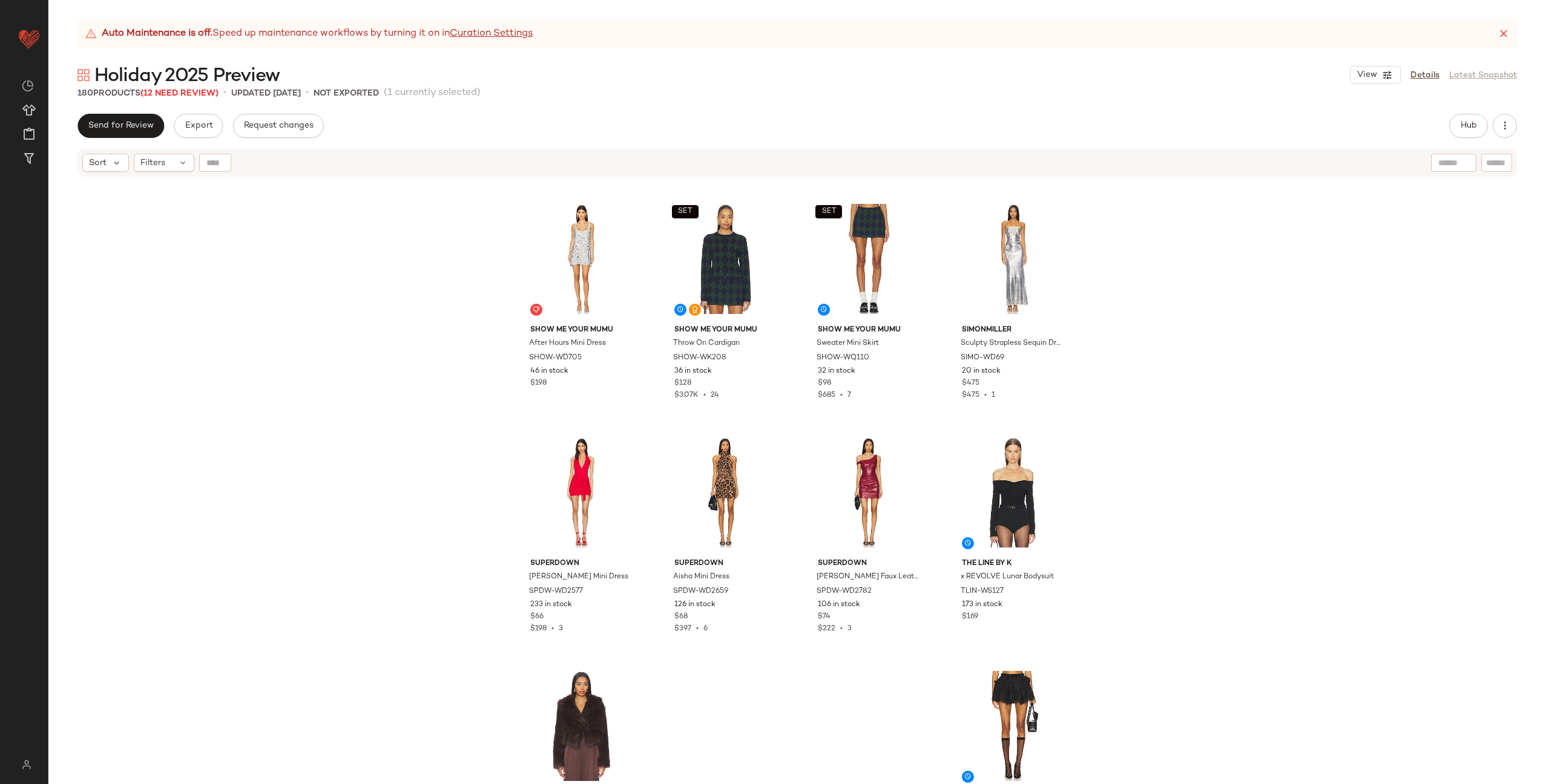
scroll to position [9873, 0]
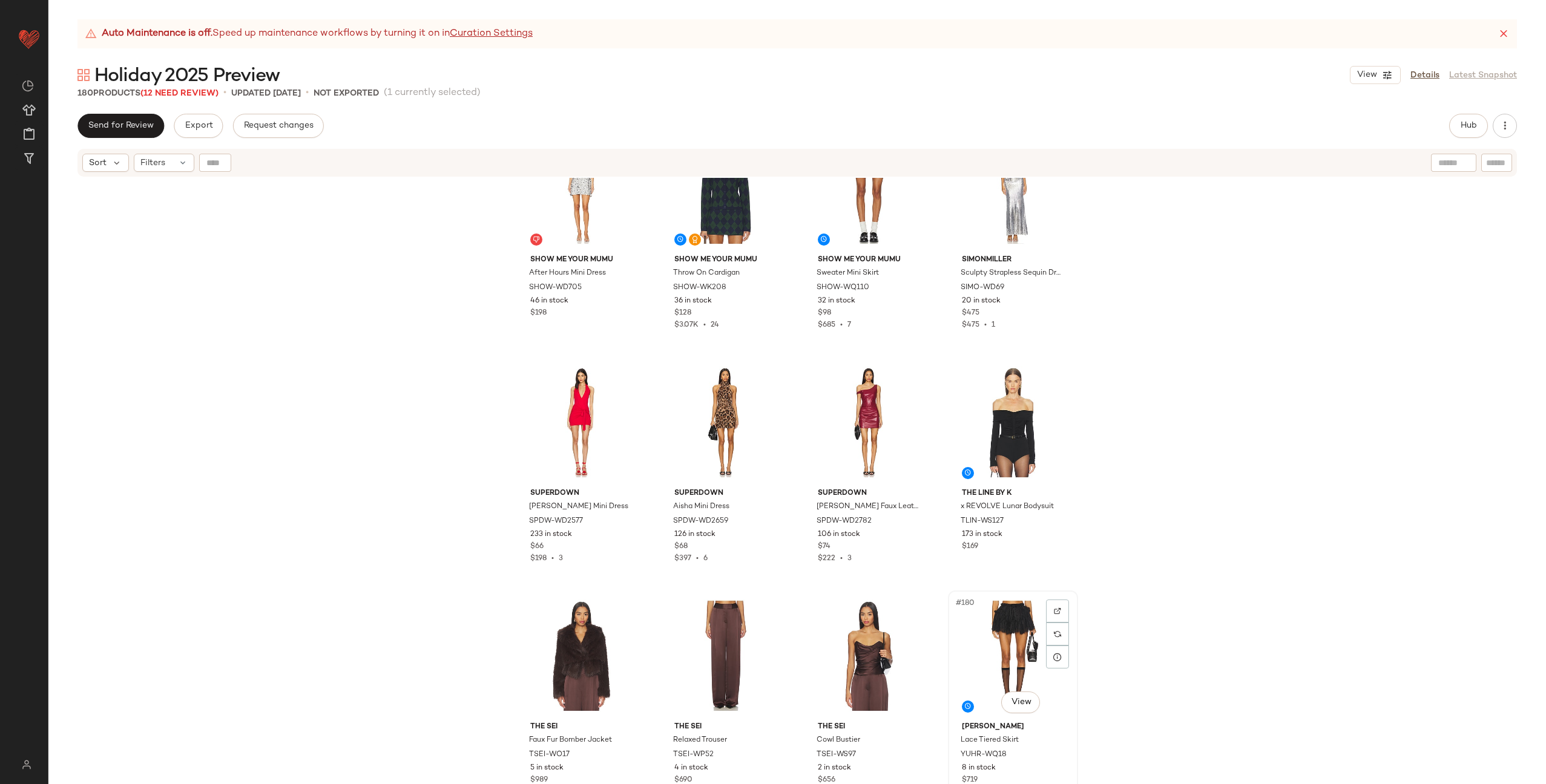
click at [1005, 648] on div "#180 View" at bounding box center [1013, 655] width 122 height 122
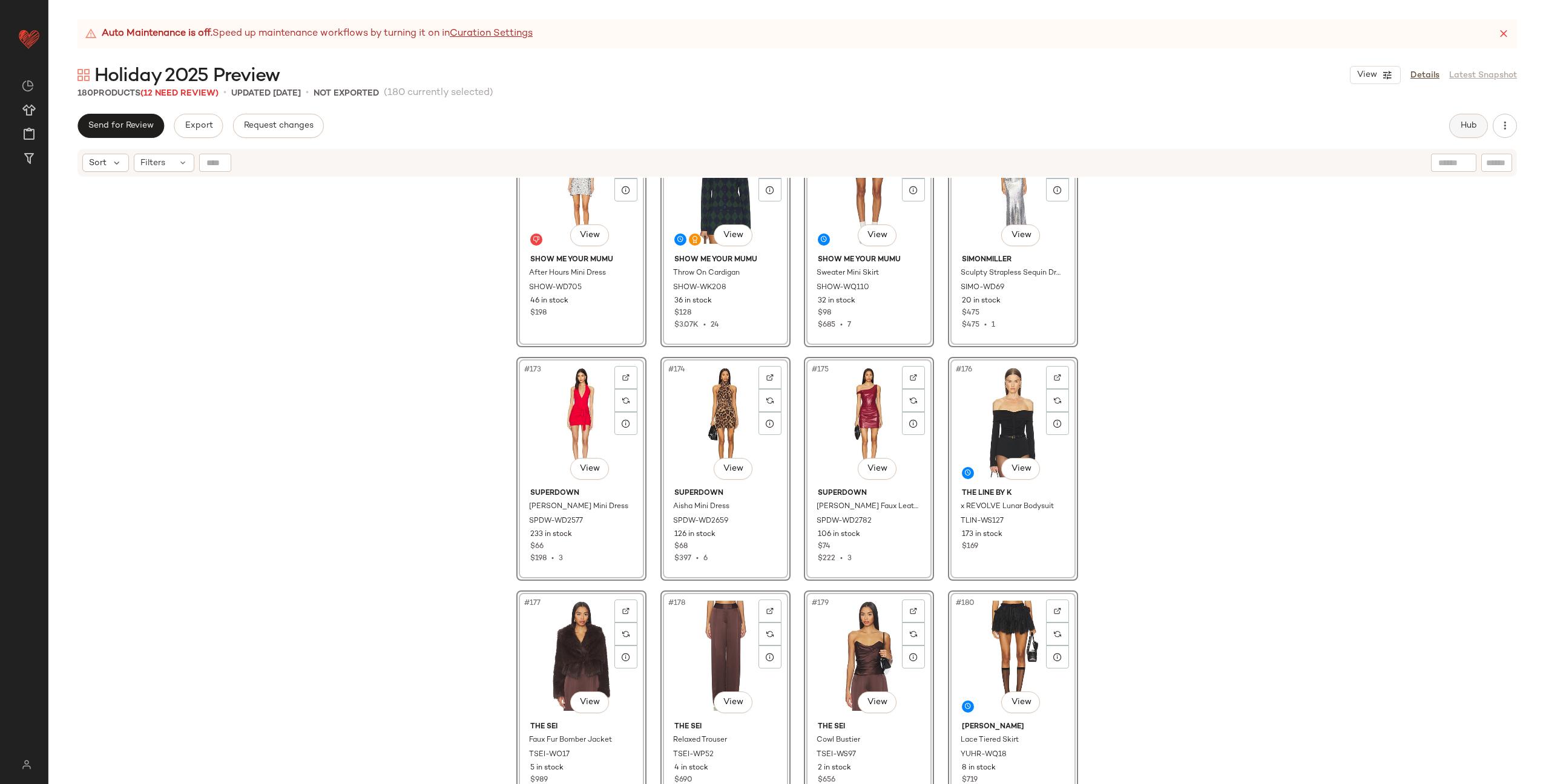
click at [1460, 126] on span "Hub" at bounding box center [1468, 125] width 17 height 10
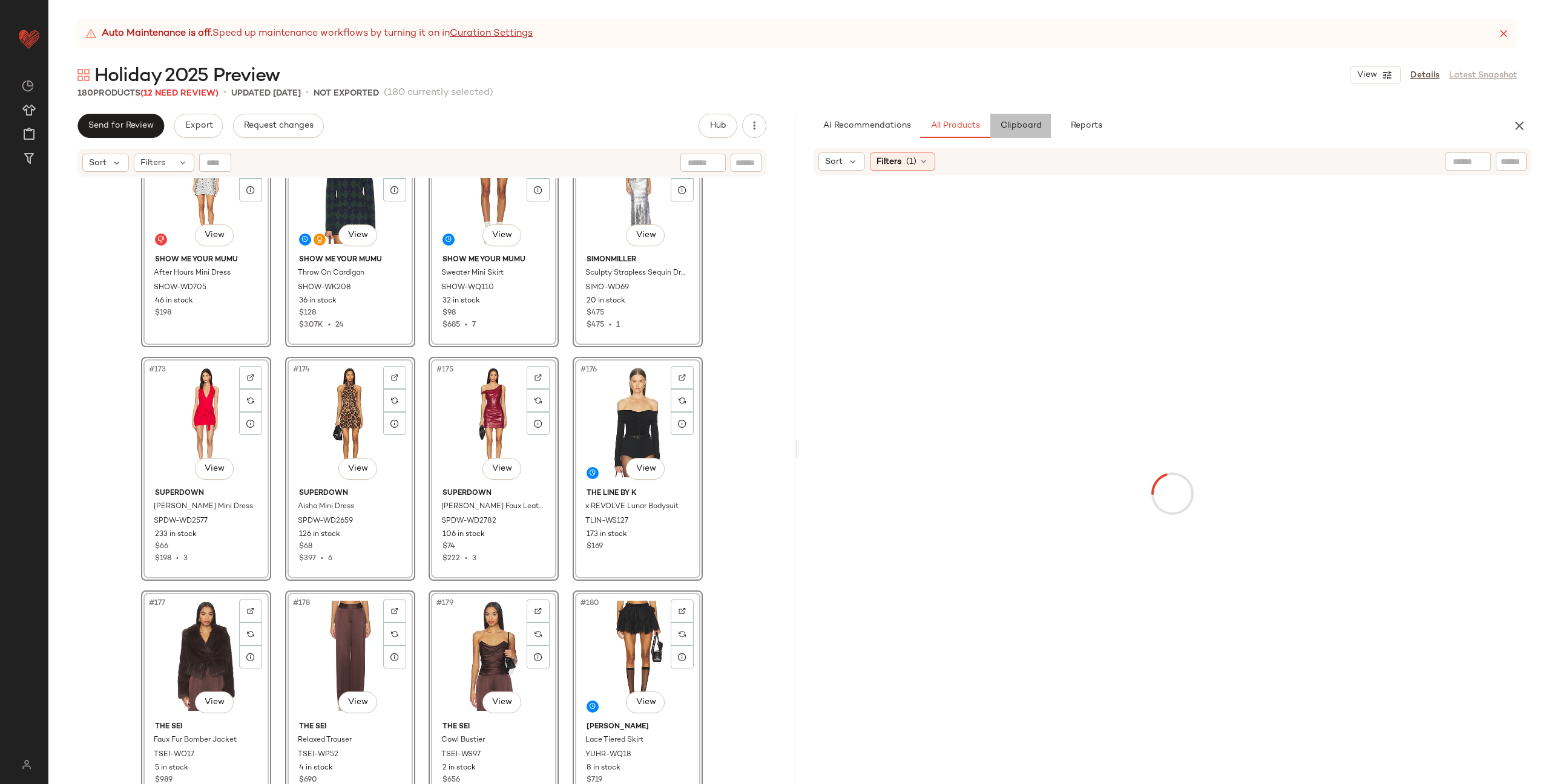
click at [1020, 125] on span "Clipboard" at bounding box center [1020, 125] width 42 height 10
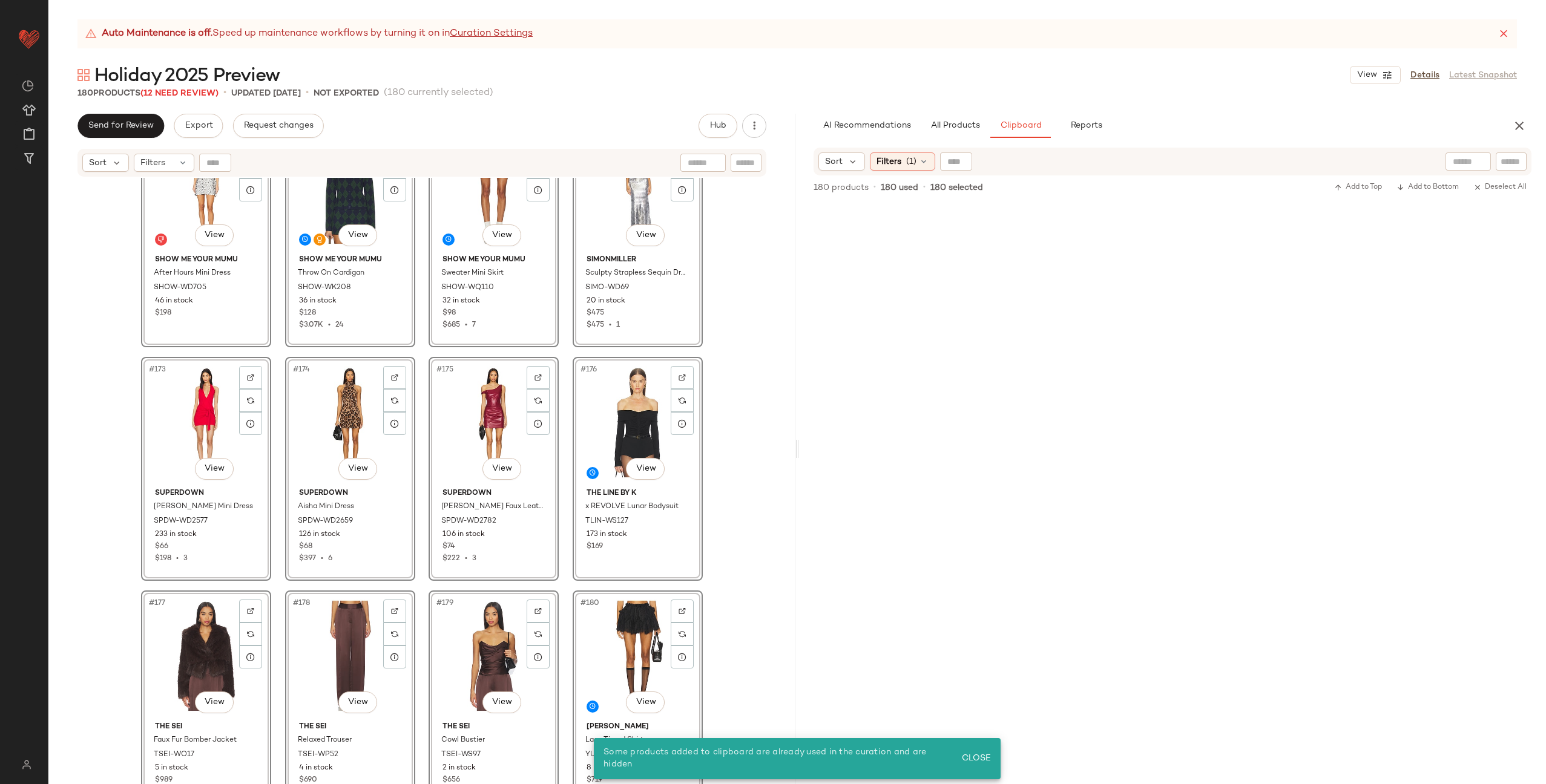
click at [707, 345] on div "#165 View self-portrait Taffeta Bandeau Top SELF-WS52 24 Pre-Order Items $435 #…" at bounding box center [421, 496] width 747 height 637
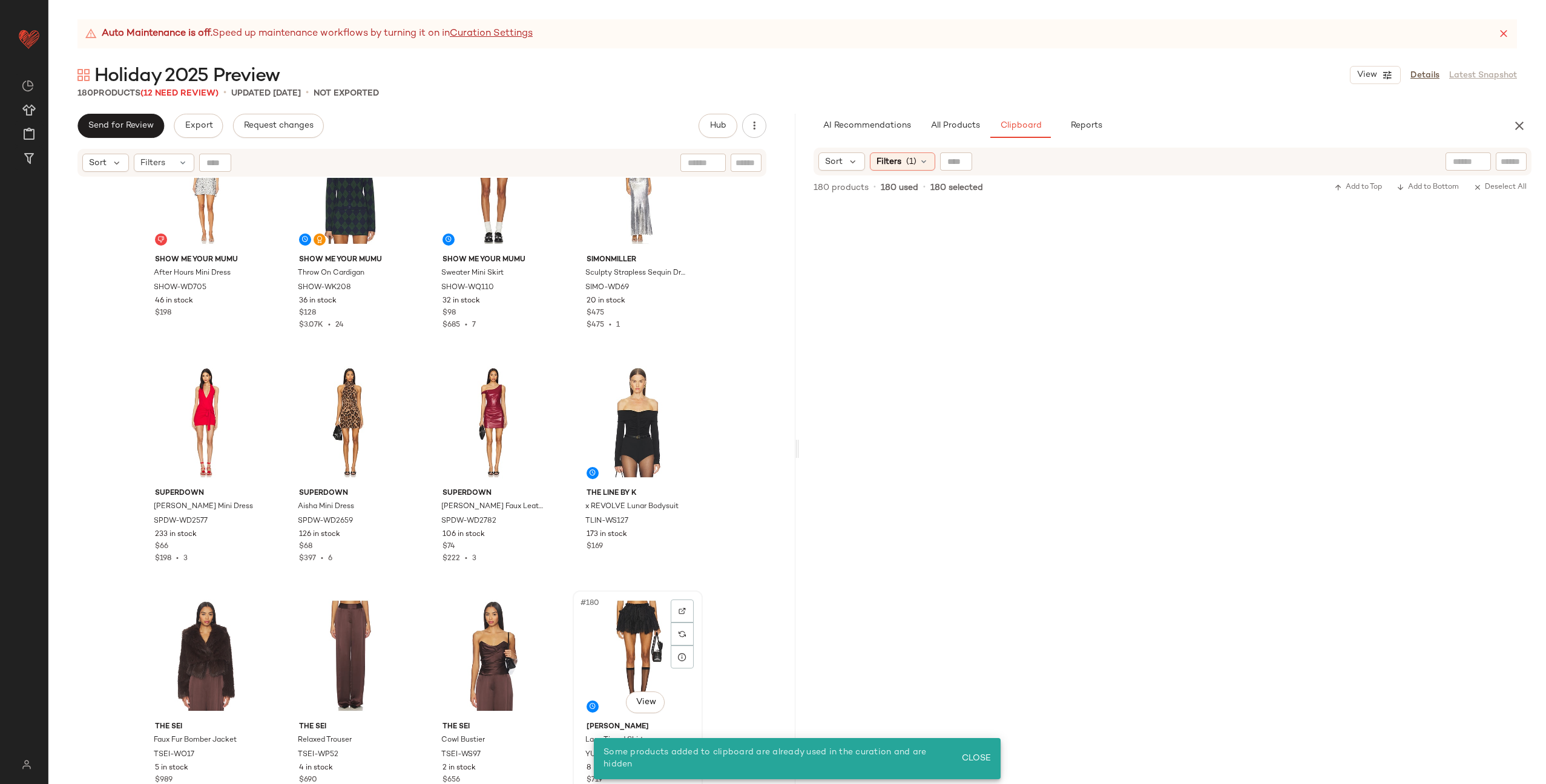
click at [634, 644] on div "#180 View" at bounding box center [638, 655] width 122 height 122
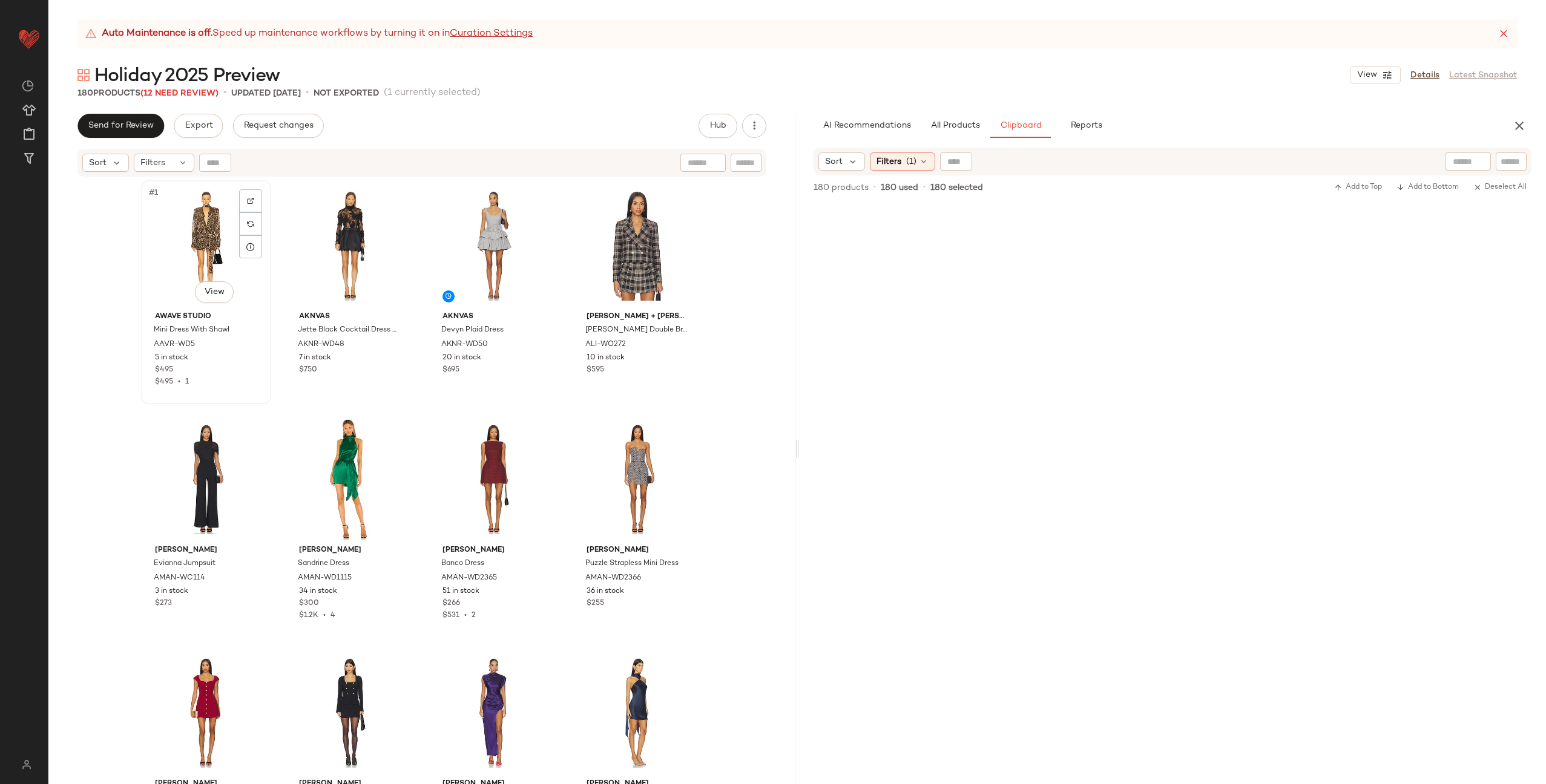
click at [176, 251] on div "#1 View" at bounding box center [206, 245] width 122 height 122
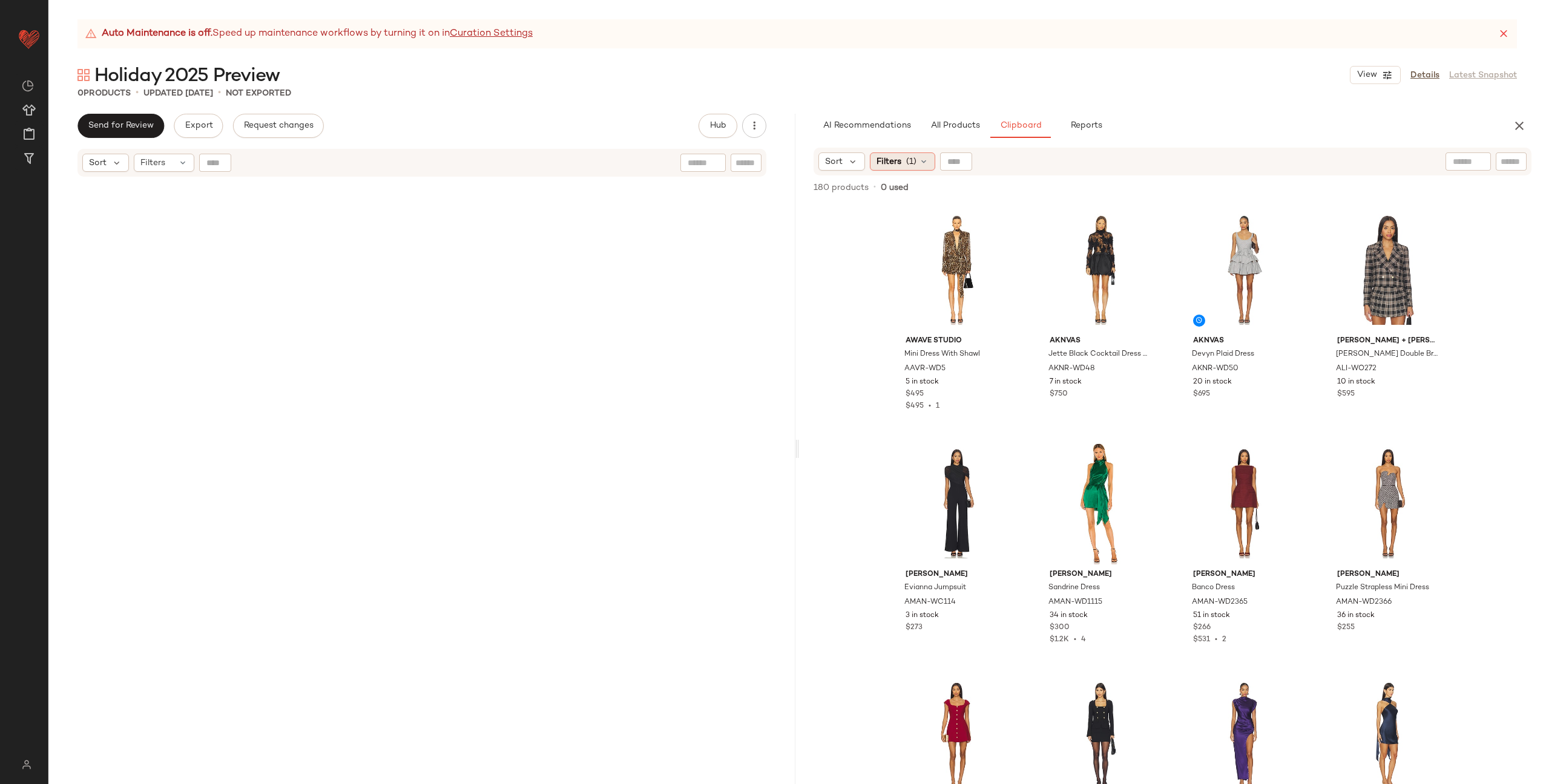
click at [896, 160] on span "Filters" at bounding box center [888, 162] width 24 height 13
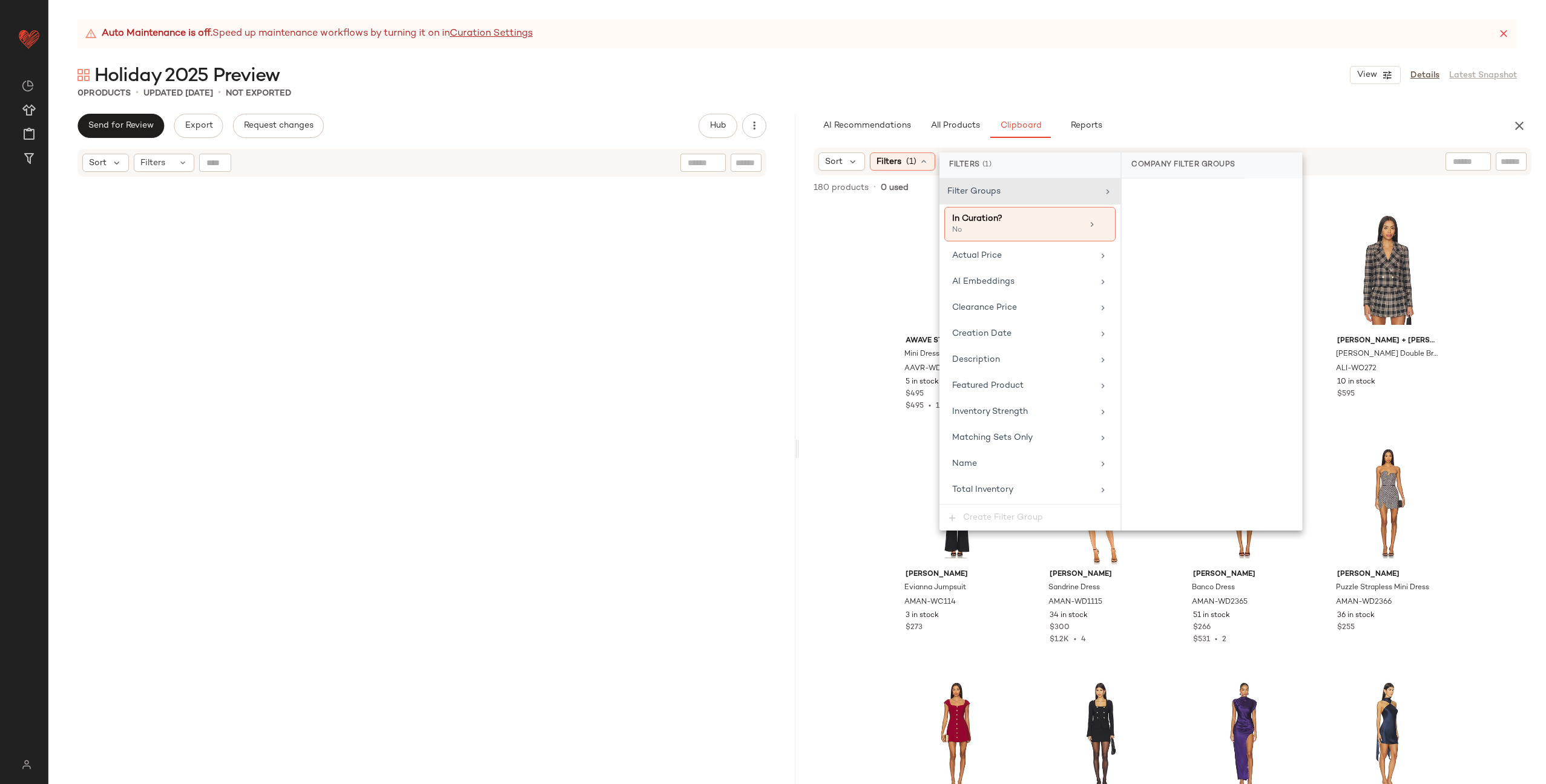
click at [834, 287] on div "AWAVE Studio Mini Dress With Shawl AAVR-WD5 5 in stock $495 $495 • 1 AKNVAS Jet…" at bounding box center [1172, 493] width 747 height 582
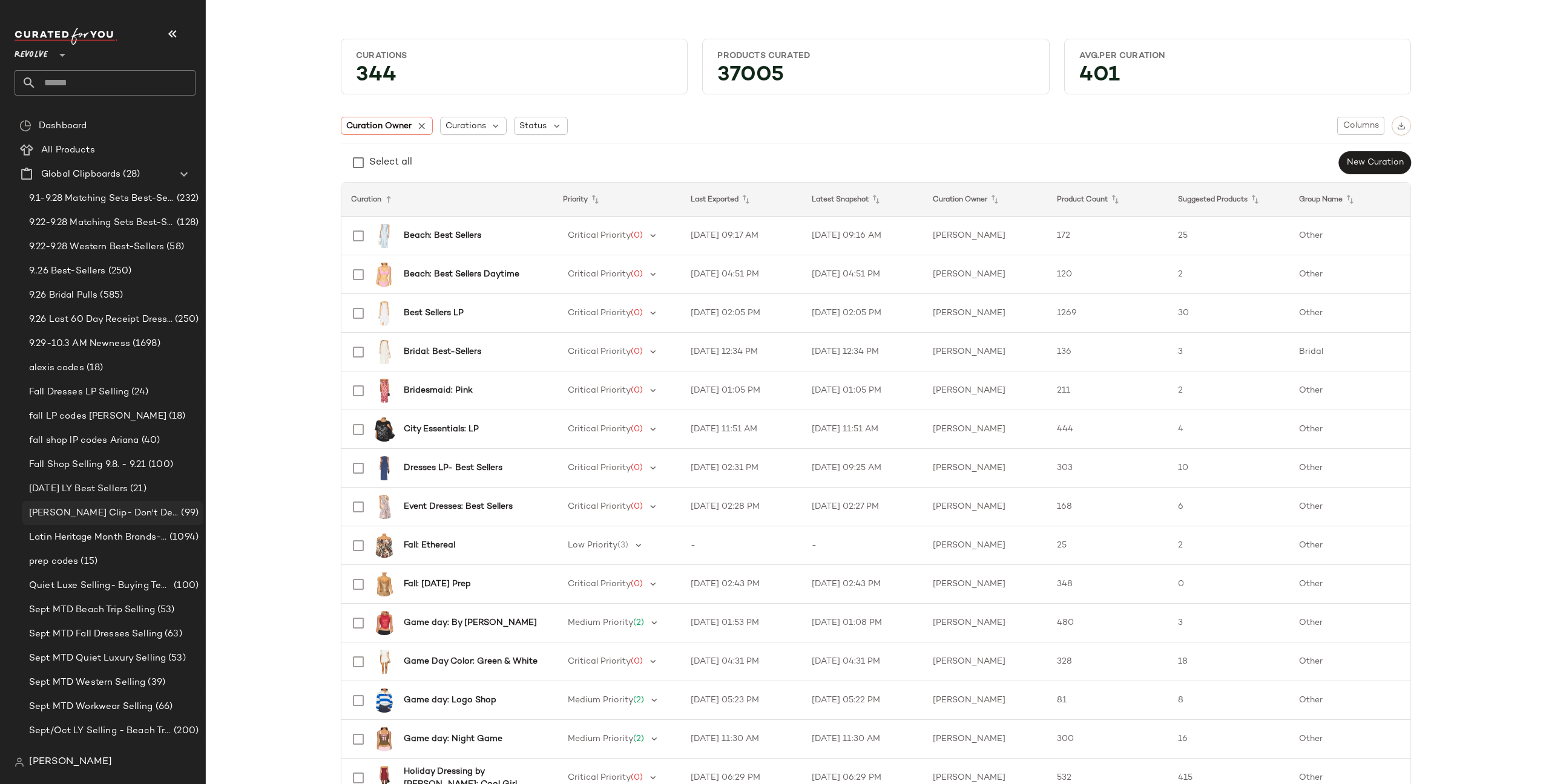
click at [97, 509] on span "Jay Holiday Clip- Don't Delete" at bounding box center [104, 513] width 150 height 14
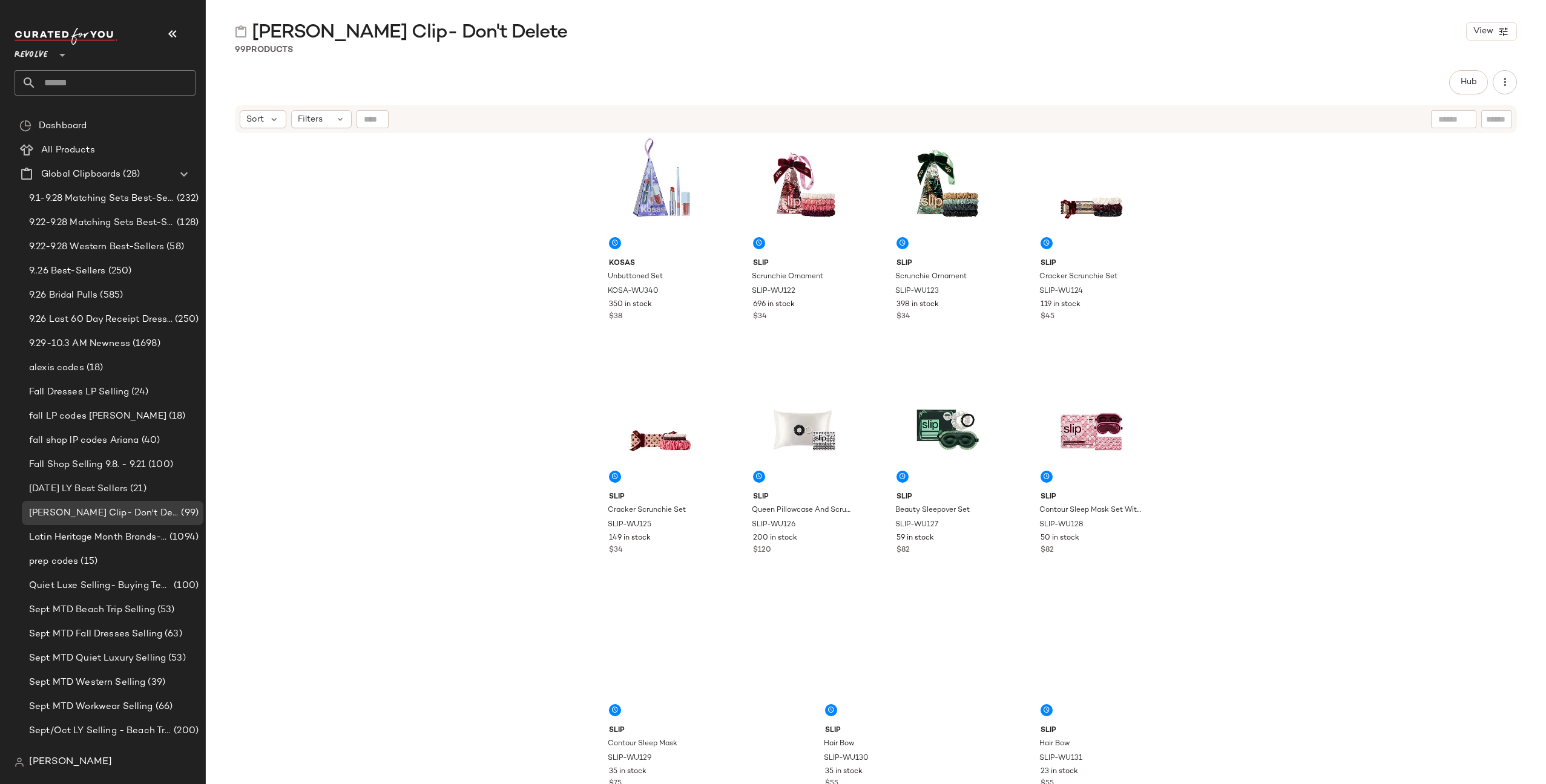
scroll to position [5160, 0]
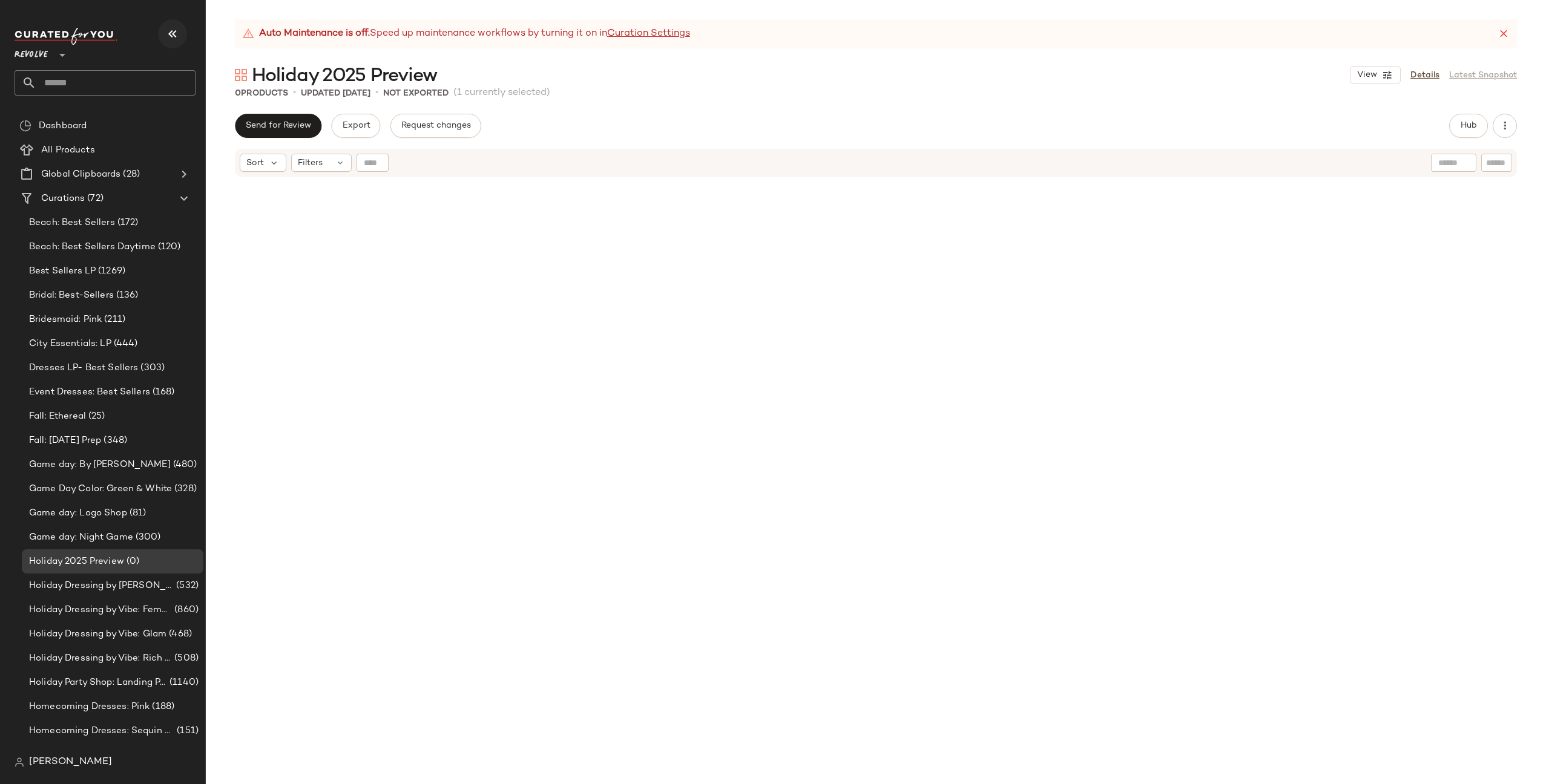
click at [179, 36] on button "button" at bounding box center [172, 33] width 29 height 29
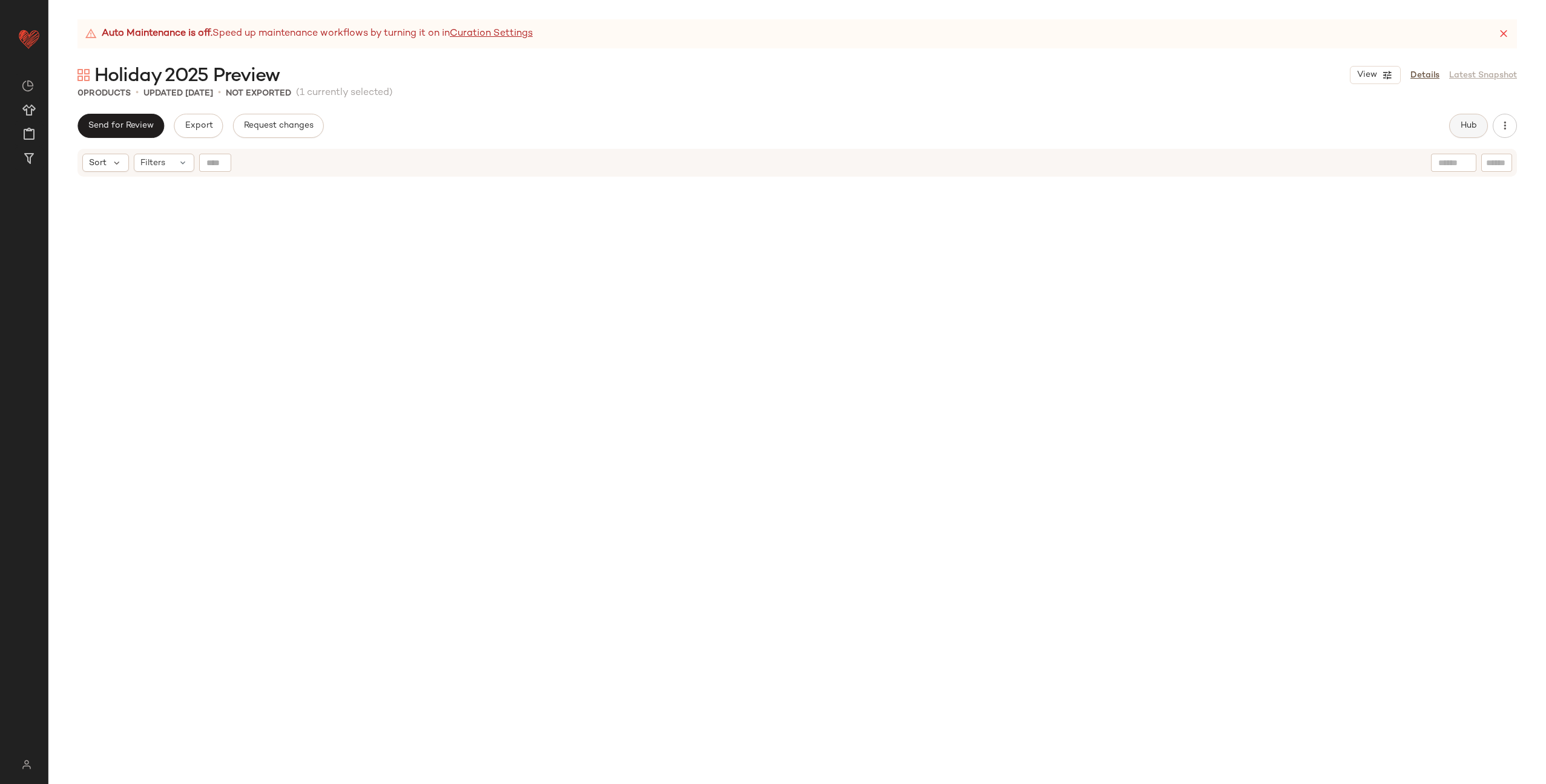
click at [1458, 125] on button "Hub" at bounding box center [1468, 125] width 39 height 24
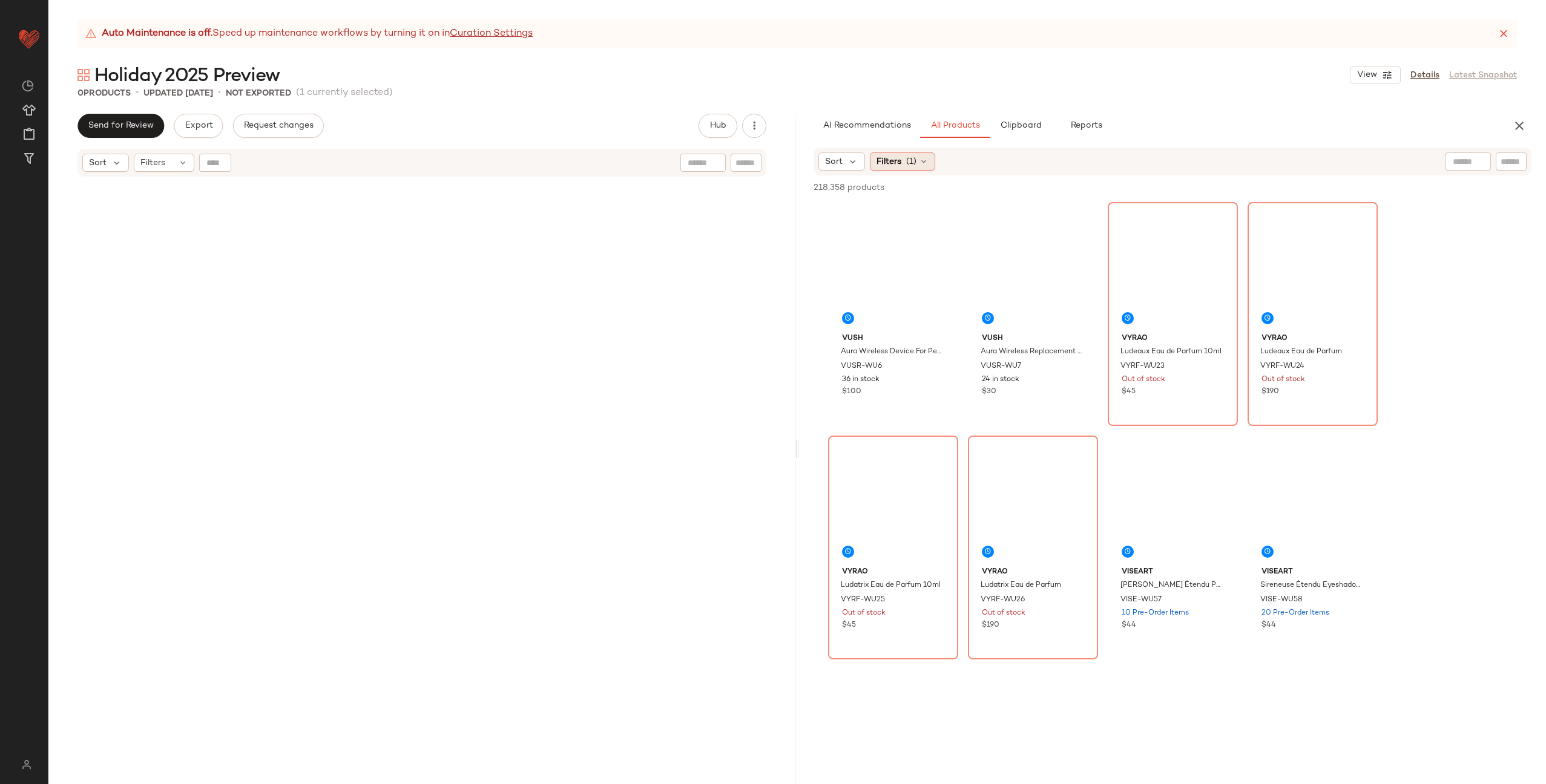
click at [916, 166] on div "Filters (1)" at bounding box center [902, 162] width 65 height 18
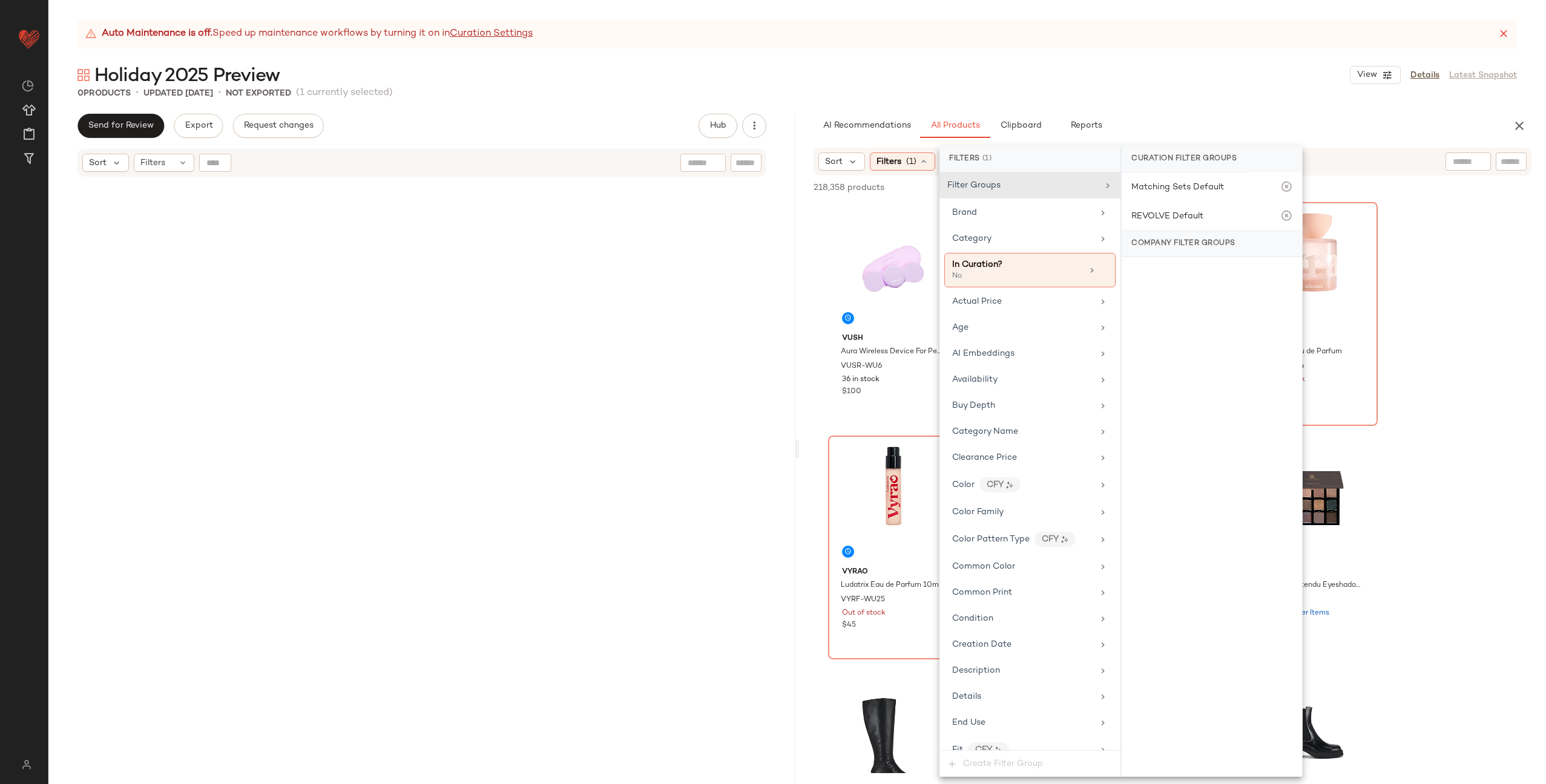
click at [1020, 143] on div "AI Recommendations All Products Clipboard Reports Sort Filters (1) 218,358 prod…" at bounding box center [1172, 448] width 747 height 670
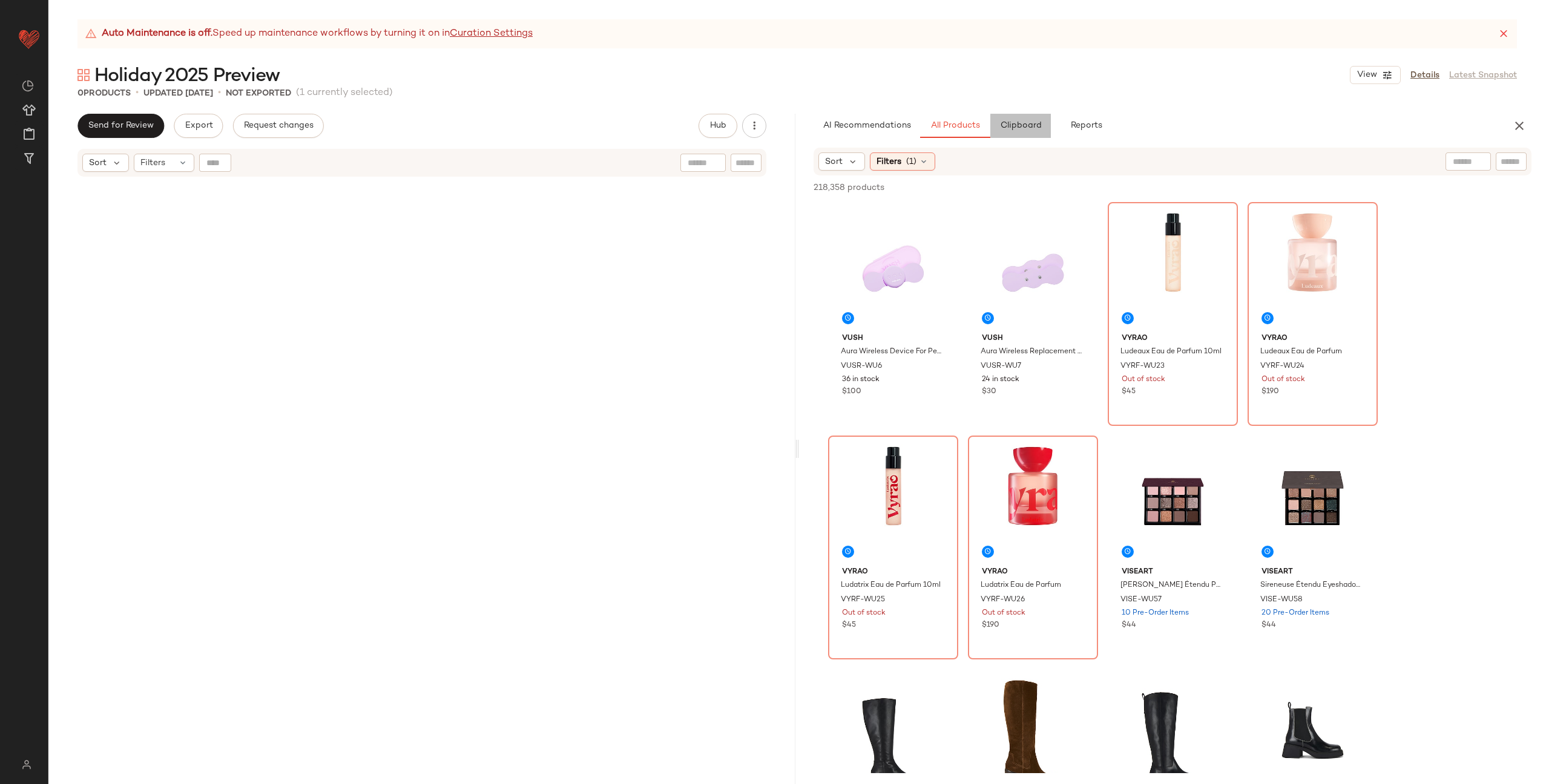
click at [1025, 116] on button "Clipboard" at bounding box center [1020, 125] width 61 height 24
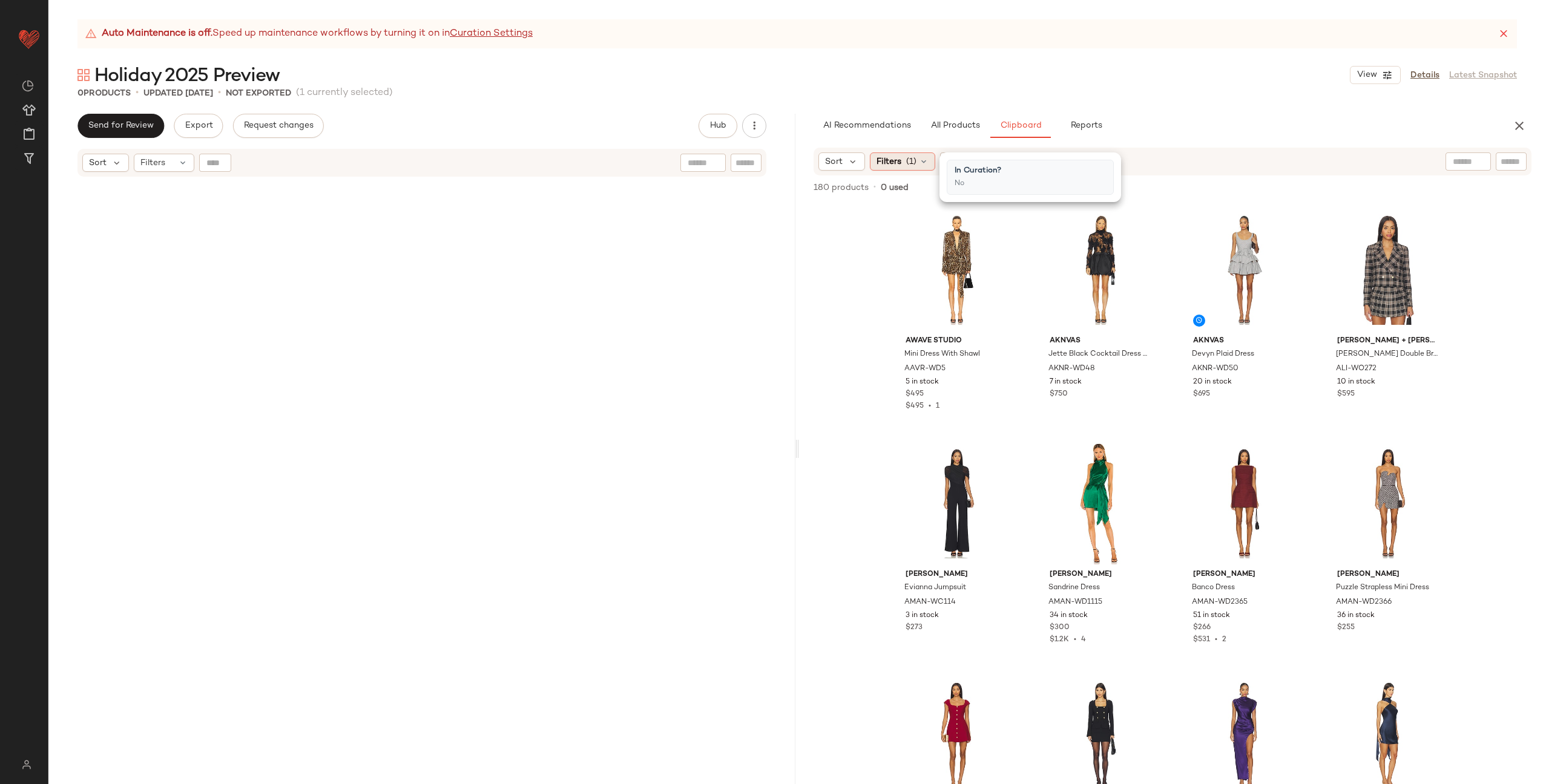
click at [913, 163] on span "(1)" at bounding box center [911, 162] width 10 height 13
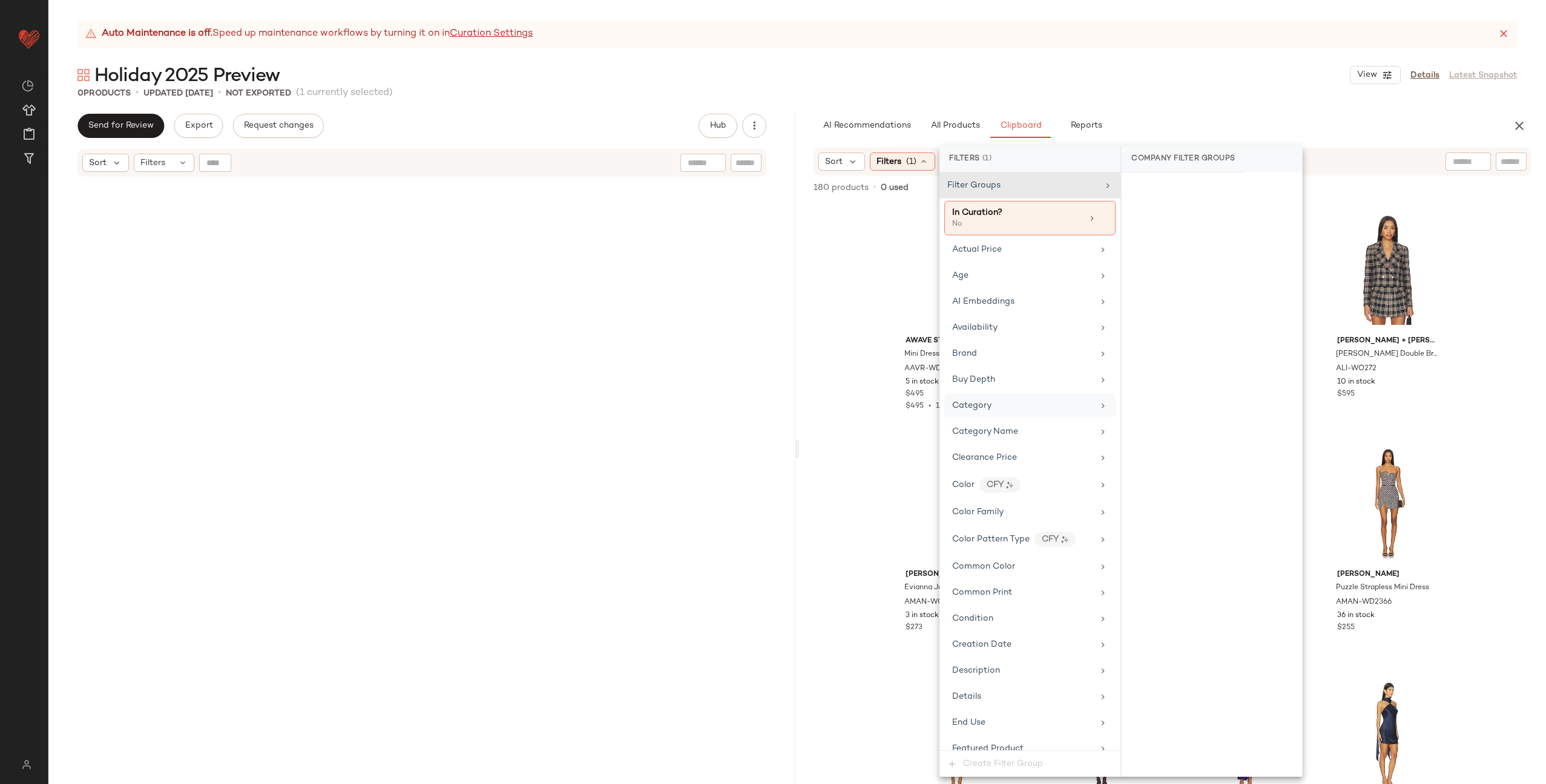
click at [1048, 408] on div "Category" at bounding box center [1023, 405] width 141 height 13
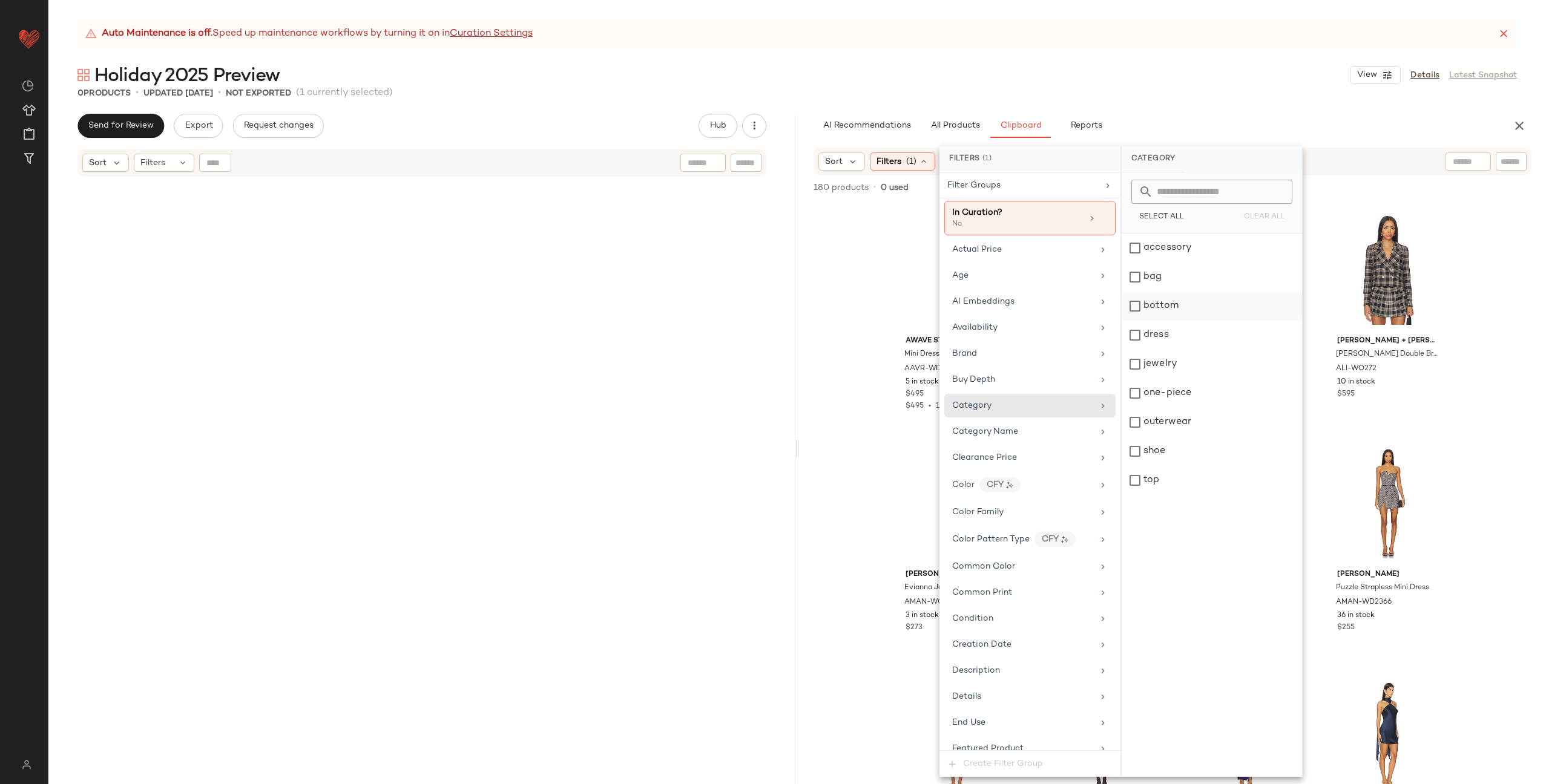
click at [1178, 308] on div "bottom" at bounding box center [1212, 305] width 180 height 29
click at [1198, 482] on div "top" at bounding box center [1212, 480] width 180 height 29
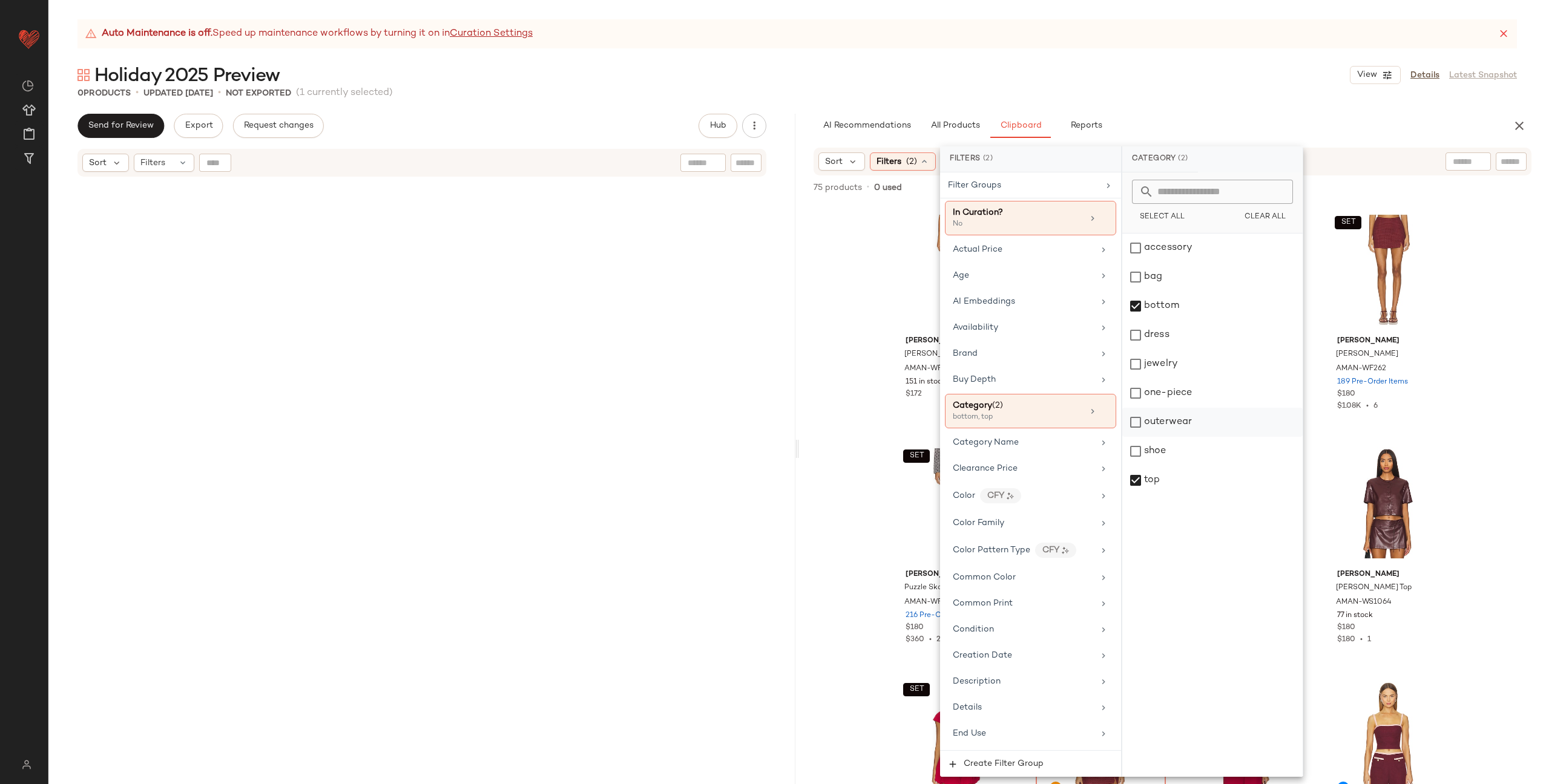
click at [1189, 421] on div "outerwear" at bounding box center [1212, 422] width 180 height 29
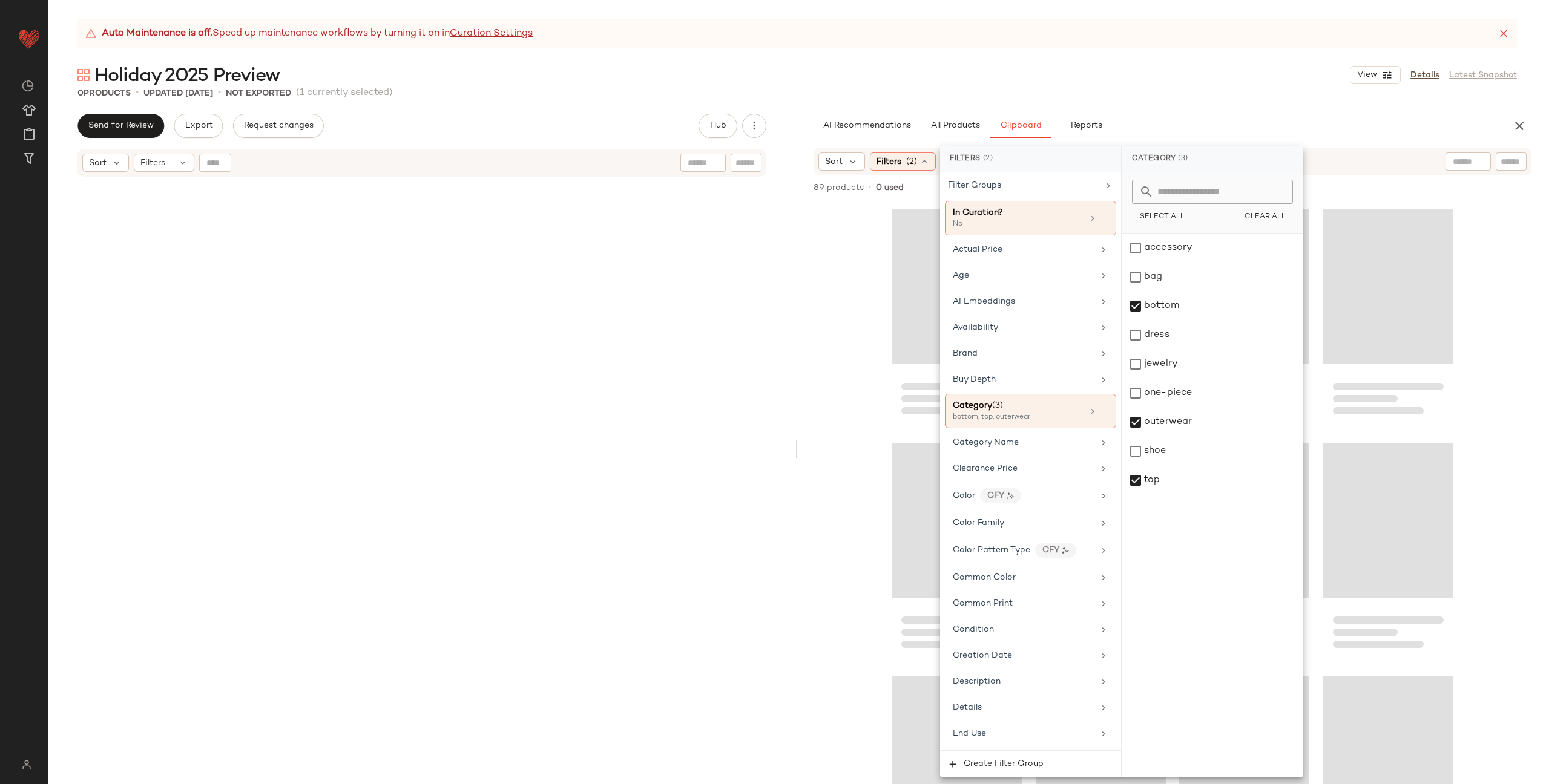
click at [1510, 413] on div at bounding box center [1172, 493] width 747 height 582
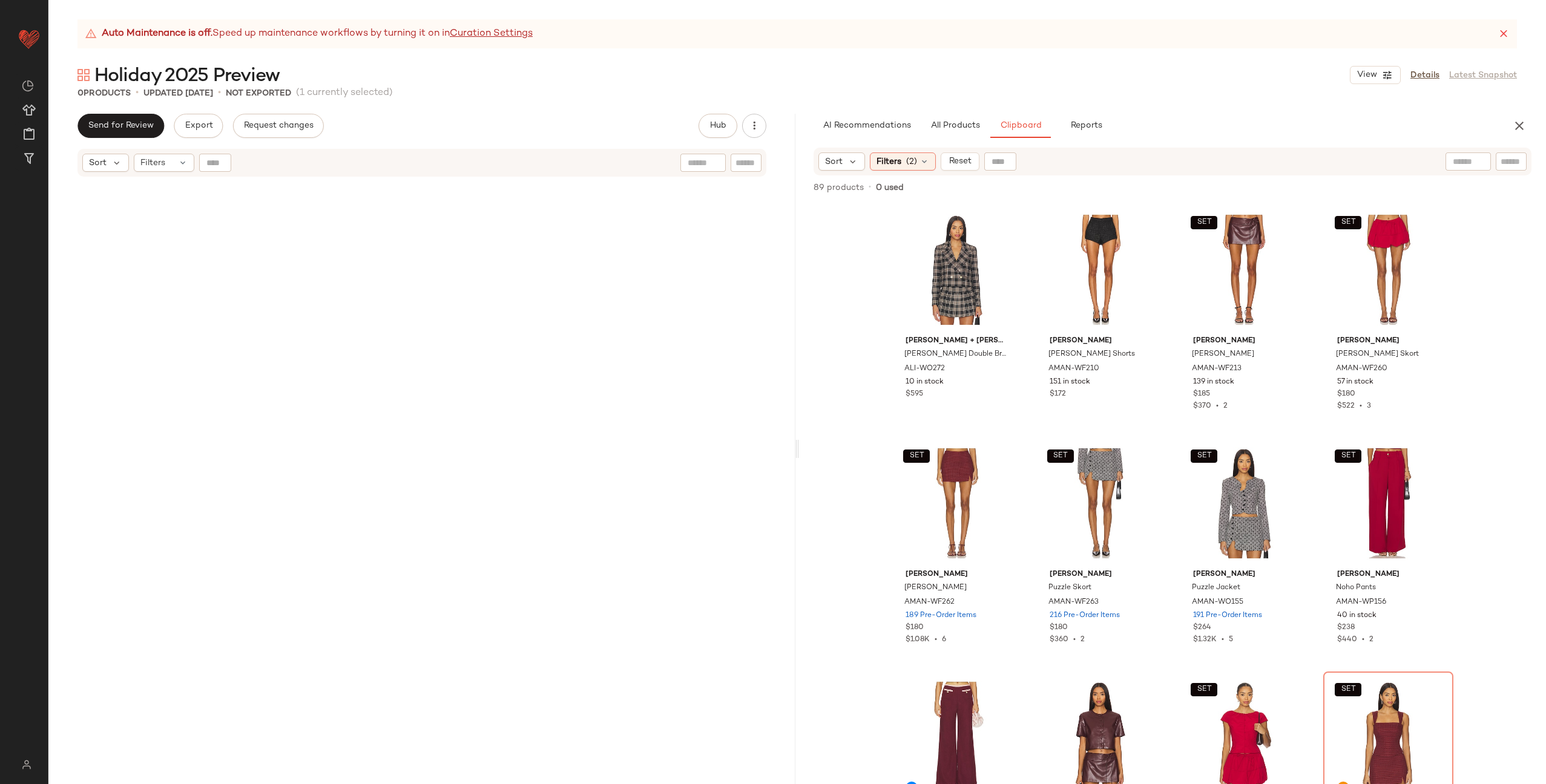
click at [839, 235] on div "Alice + Olivia Avery Double Breasted Blazer ALI-WO272 10 in stock $595 Amanda U…" at bounding box center [1172, 493] width 747 height 582
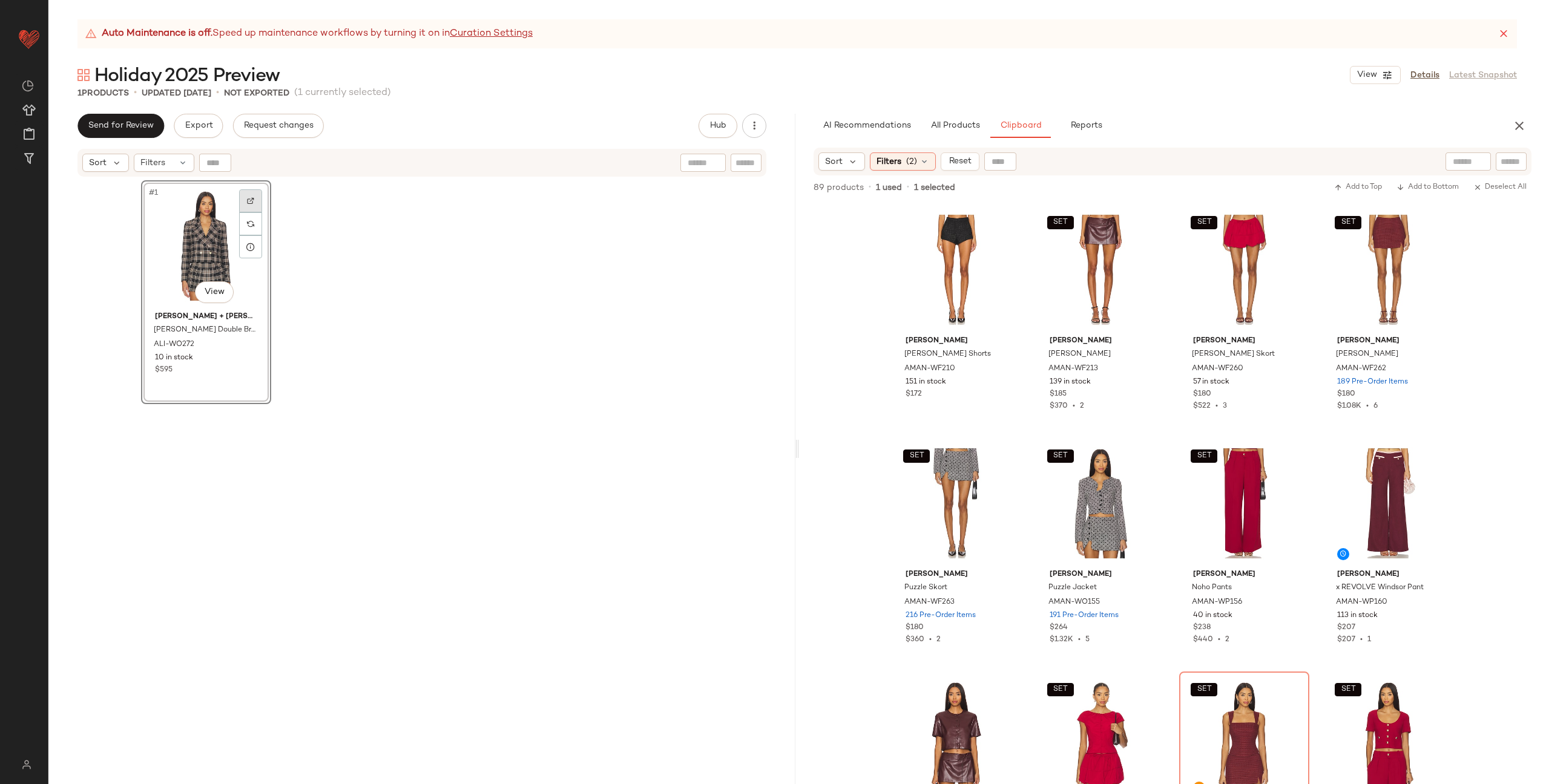
click at [243, 192] on div at bounding box center [250, 201] width 23 height 23
click at [249, 346] on button "button" at bounding box center [248, 345] width 17 height 11
click at [997, 224] on img at bounding box center [1001, 225] width 7 height 7
click at [959, 119] on button "All Products" at bounding box center [955, 125] width 70 height 24
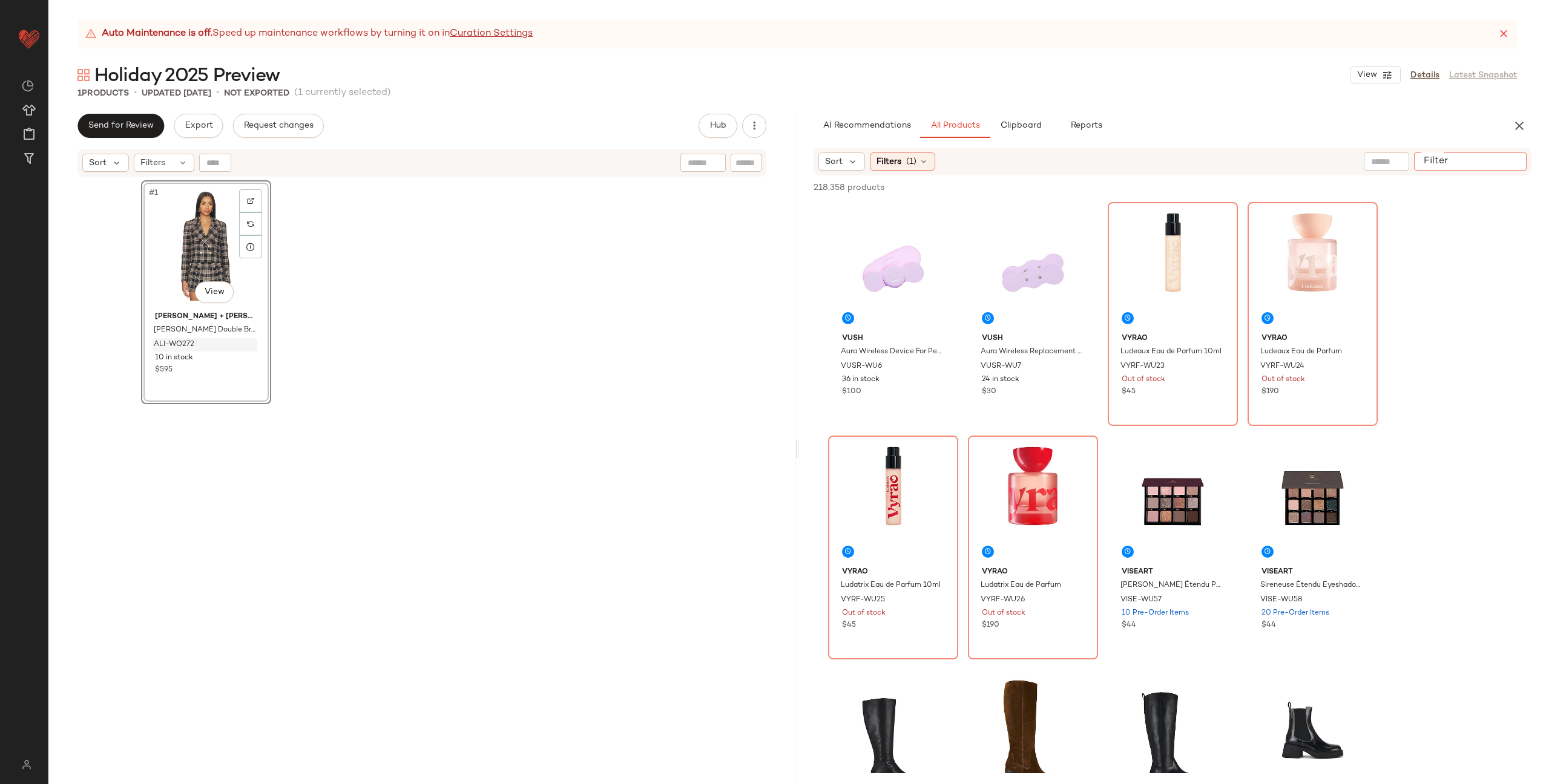
click at [1510, 159] on input "Filter" at bounding box center [1470, 162] width 103 height 13
paste input "*********"
type input "*********"
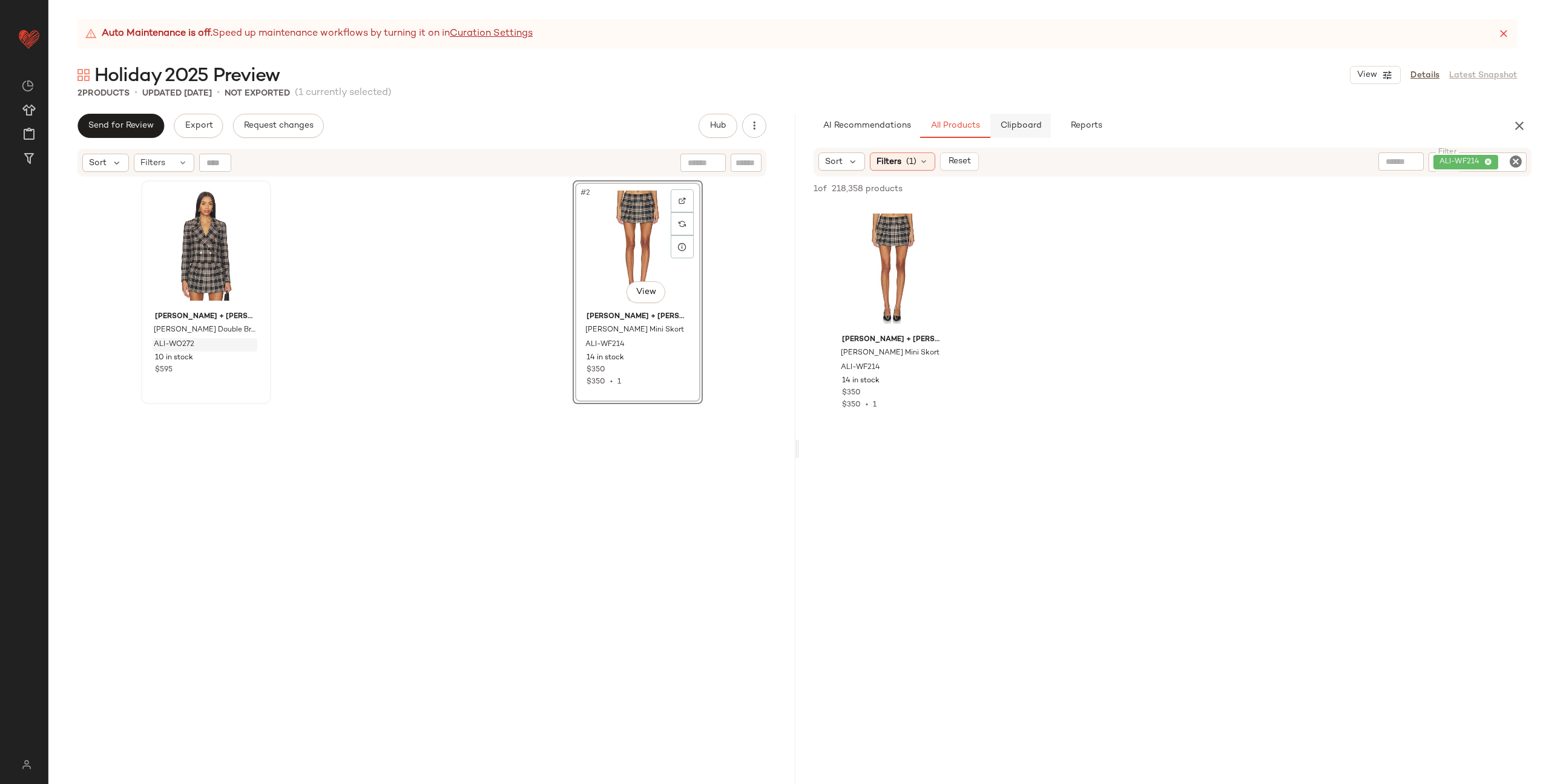
click at [1024, 130] on span "Clipboard" at bounding box center [1020, 125] width 42 height 10
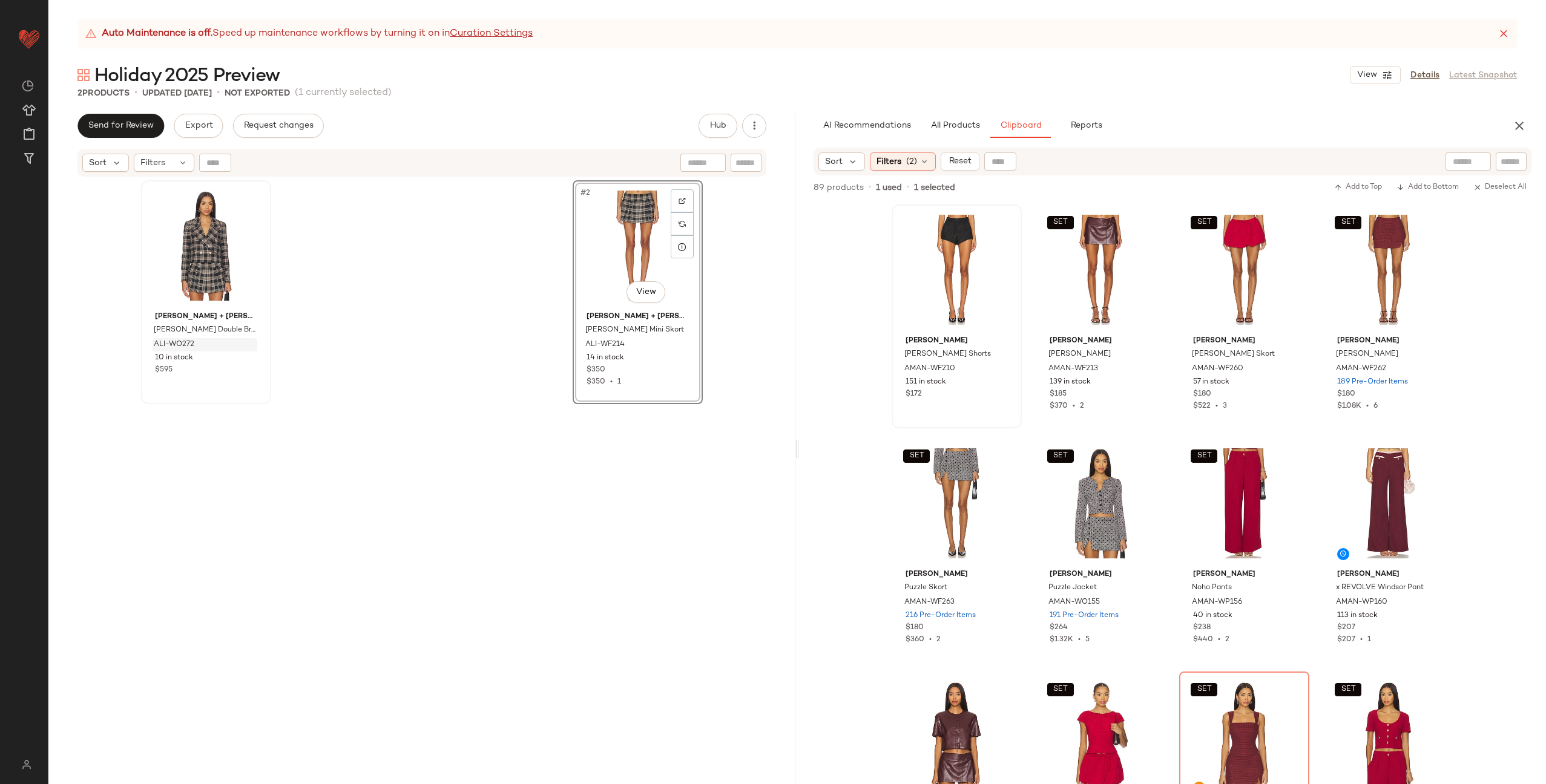
click at [1028, 313] on div "Amanda Uprichard Kelso Shorts AMAN-WF210 151 in stock $172 SET Amanda Uprichard…" at bounding box center [1172, 494] width 562 height 579
click at [993, 225] on div at bounding box center [1001, 225] width 23 height 23
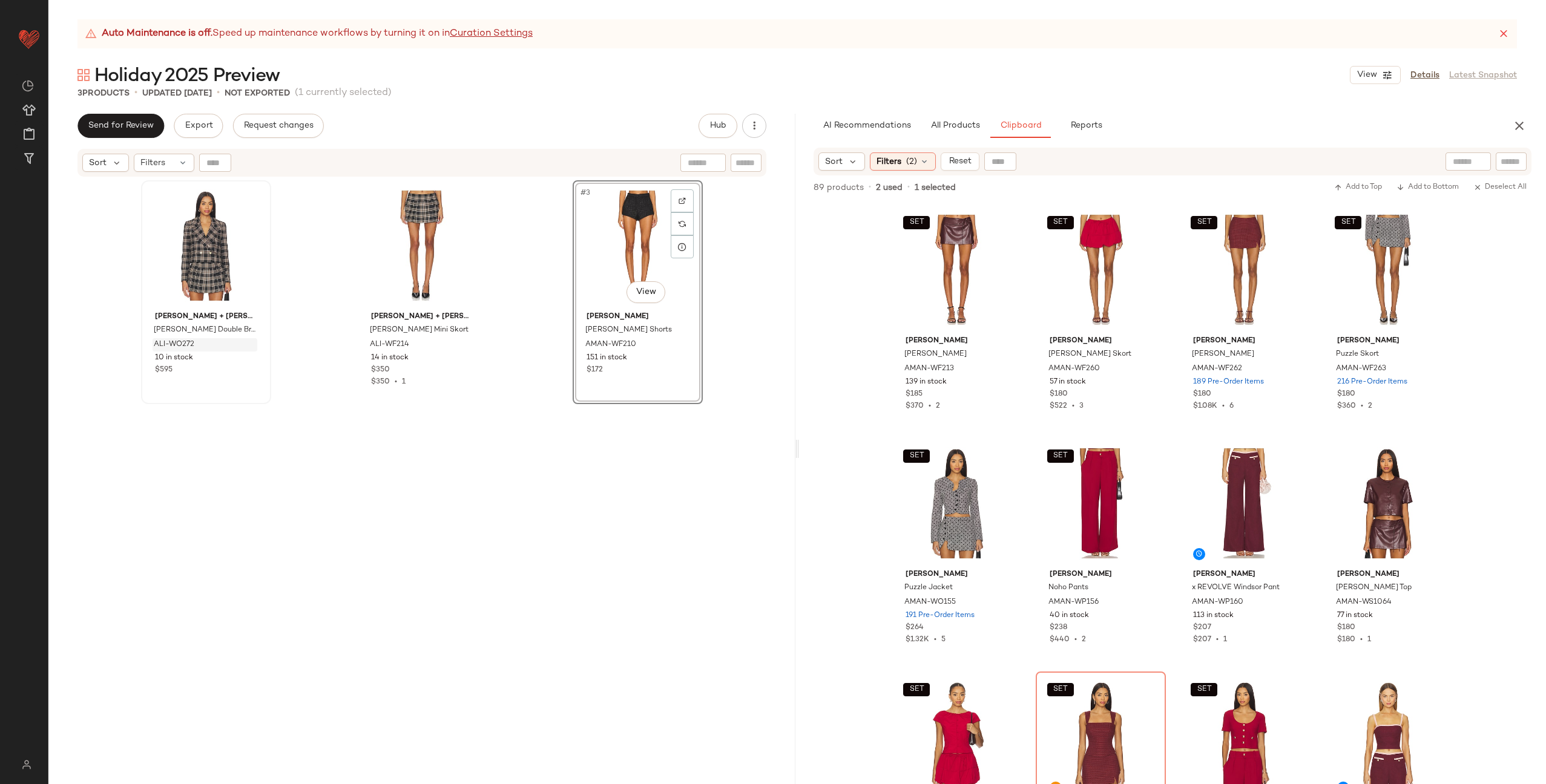
drag, startPoint x: 931, startPoint y: 253, endPoint x: 473, endPoint y: 9, distance: 518.9
click at [945, 123] on span "All Products" at bounding box center [955, 125] width 50 height 10
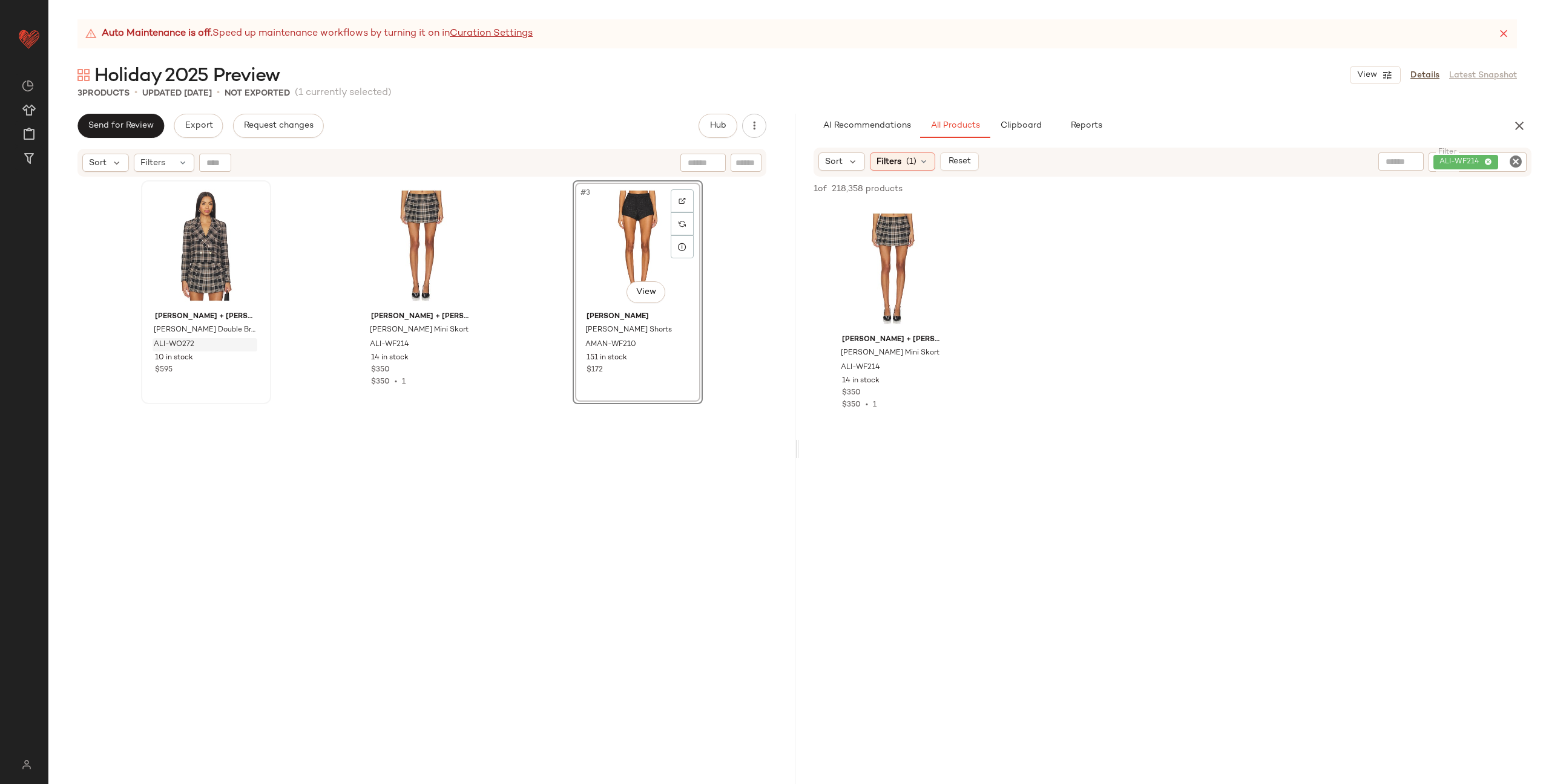
click at [1514, 160] on icon "Clear Filter" at bounding box center [1516, 162] width 15 height 15
paste input "**********"
type input "**********"
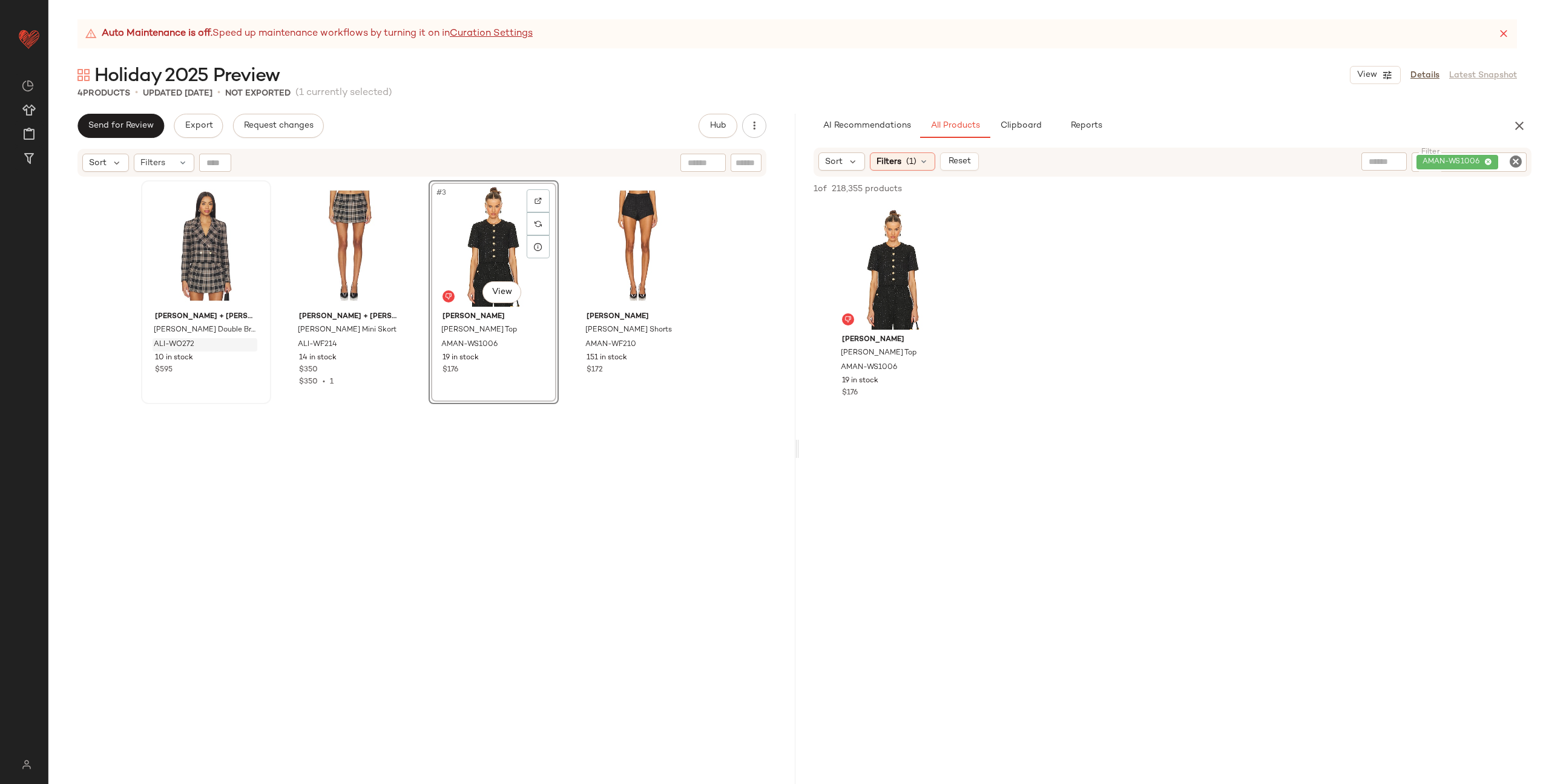
click at [556, 288] on div "Alice + Olivia Avery Double Breasted Blazer ALI-WO272 10 in stock $595 Alice + …" at bounding box center [422, 496] width 562 height 634
click at [1002, 125] on span "Clipboard" at bounding box center [1020, 125] width 42 height 10
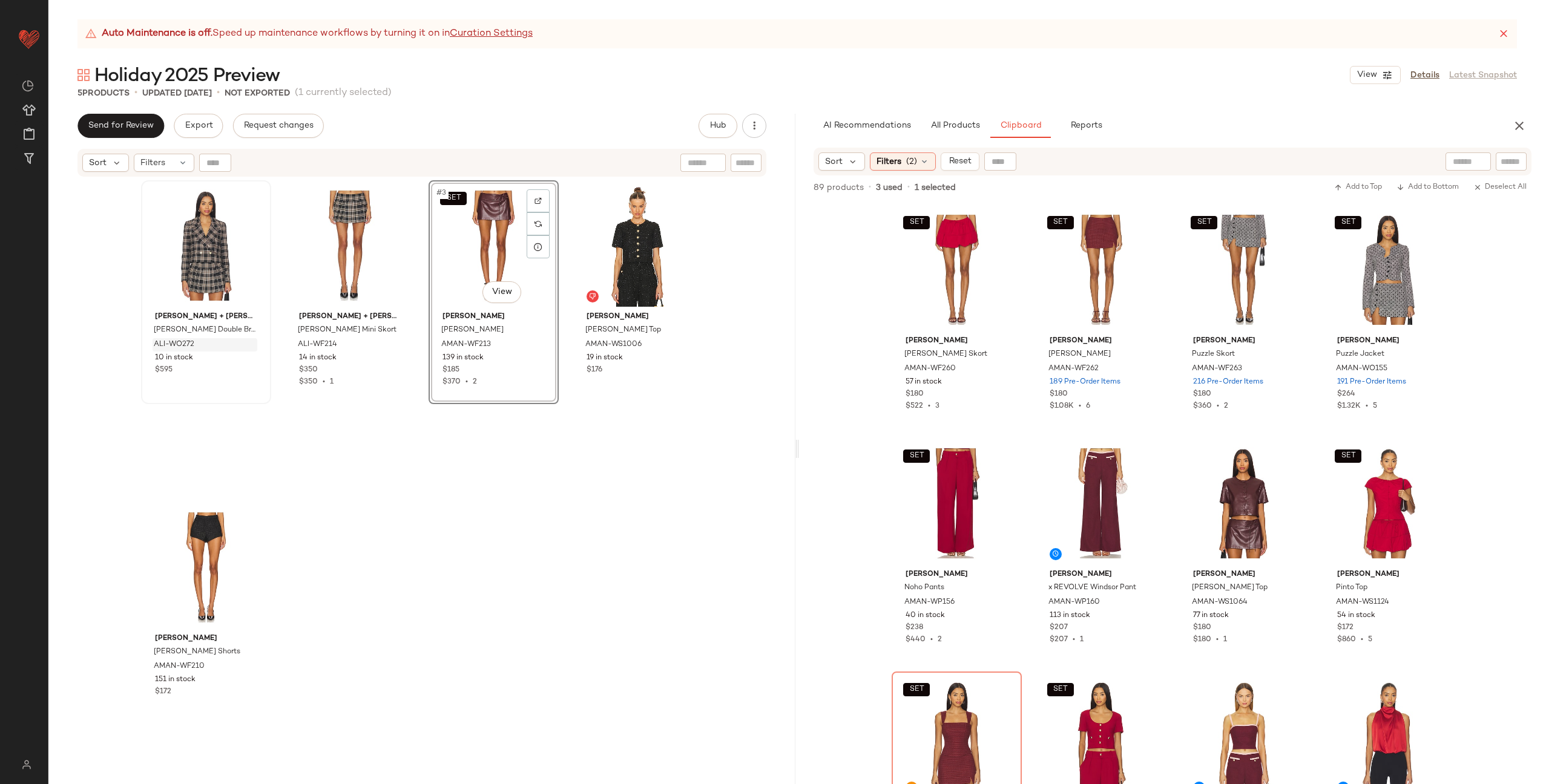
click at [566, 278] on div "Alice + Olivia Avery Double Breasted Blazer ALI-WO272 10 in stock $595 Alice + …" at bounding box center [422, 496] width 562 height 634
click at [528, 202] on div at bounding box center [538, 201] width 23 height 23
click at [953, 122] on span "All Products" at bounding box center [955, 125] width 50 height 10
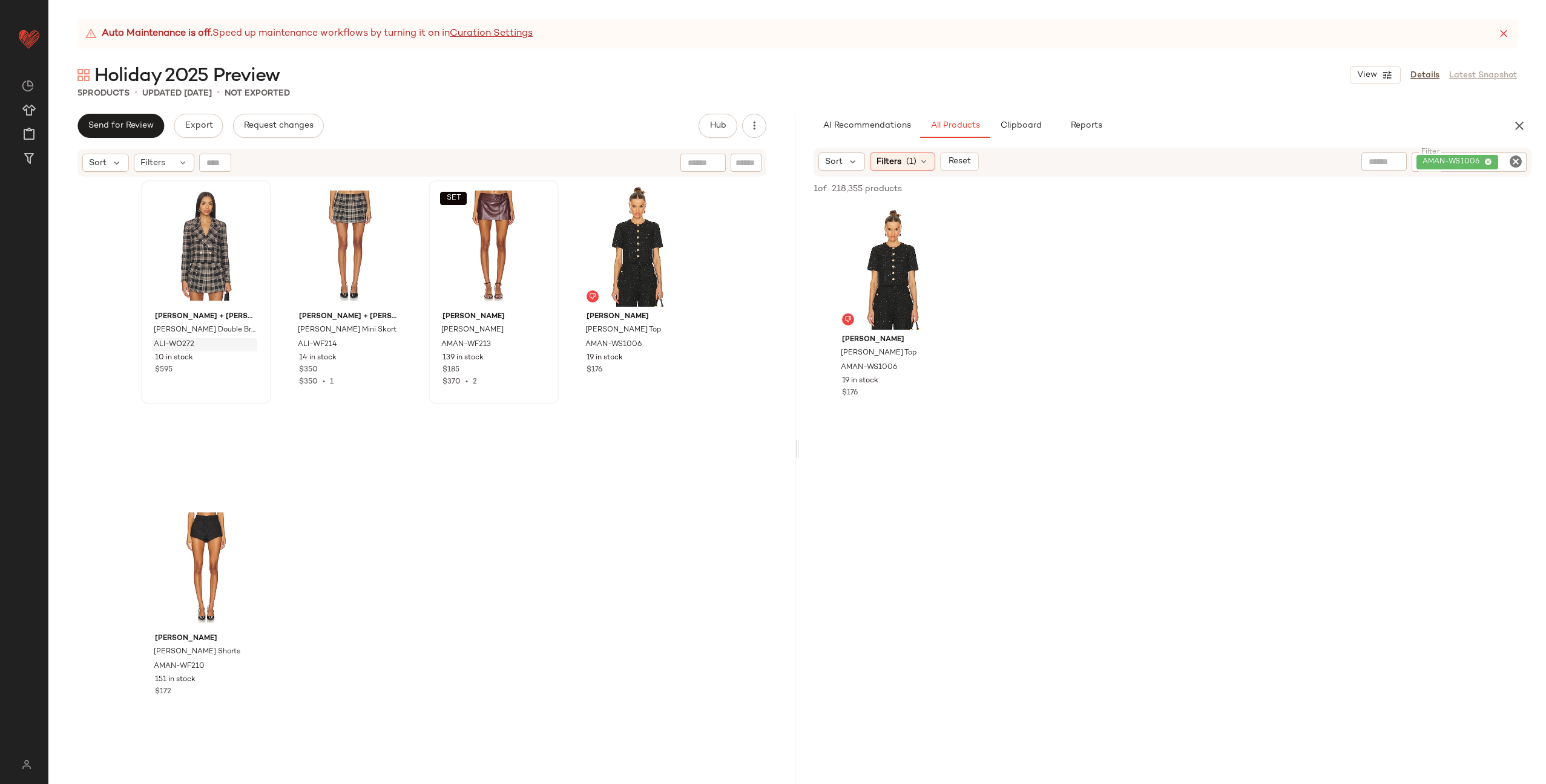
click at [1517, 165] on icon "Clear Filter" at bounding box center [1516, 162] width 15 height 15
paste input "**********"
type input "**********"
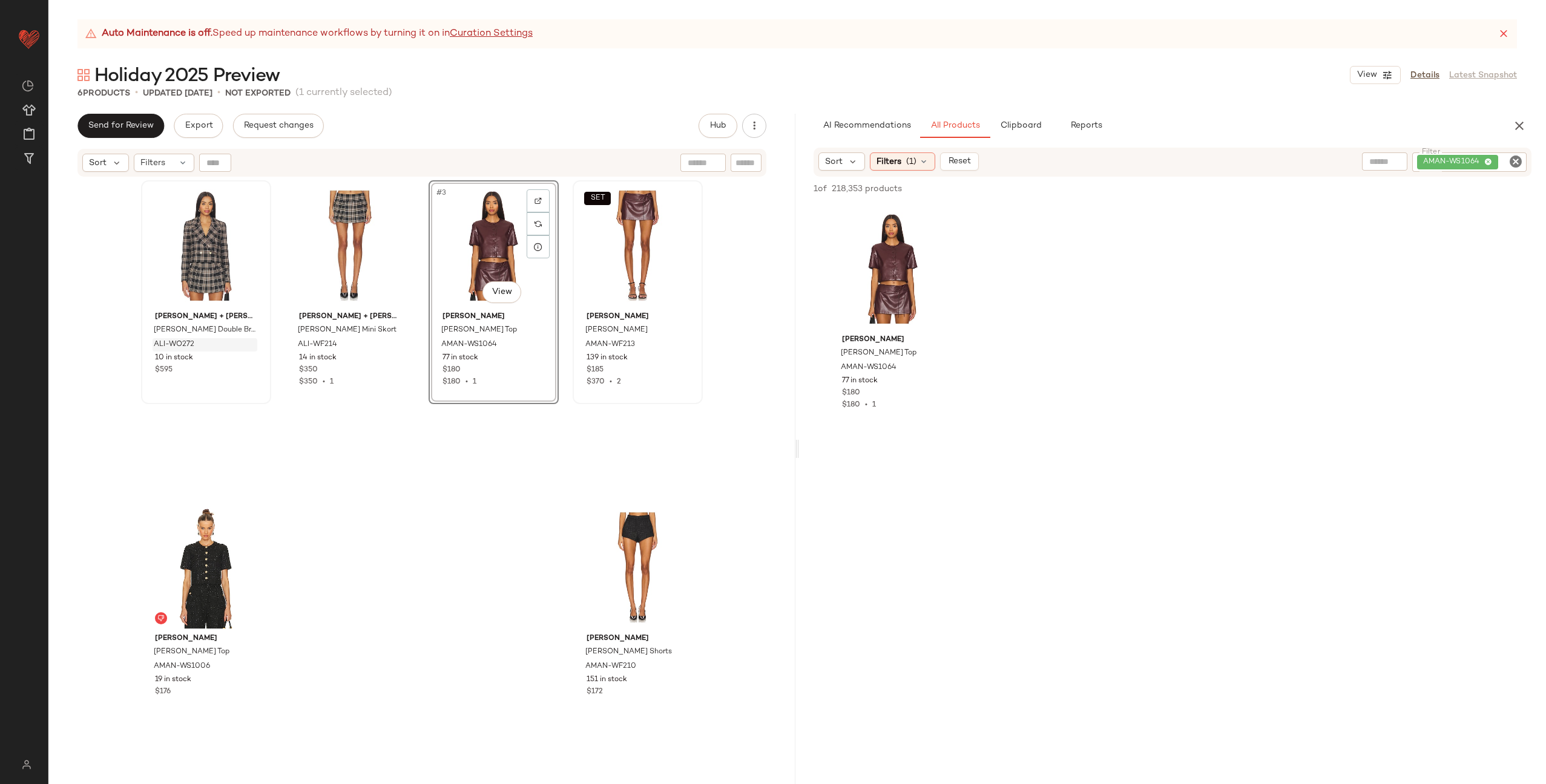
click at [564, 244] on div "Alice + Olivia Avery Double Breasted Blazer ALI-WO272 10 in stock $595 Alice + …" at bounding box center [422, 496] width 562 height 634
click at [1027, 124] on span "Clipboard" at bounding box center [1020, 125] width 42 height 10
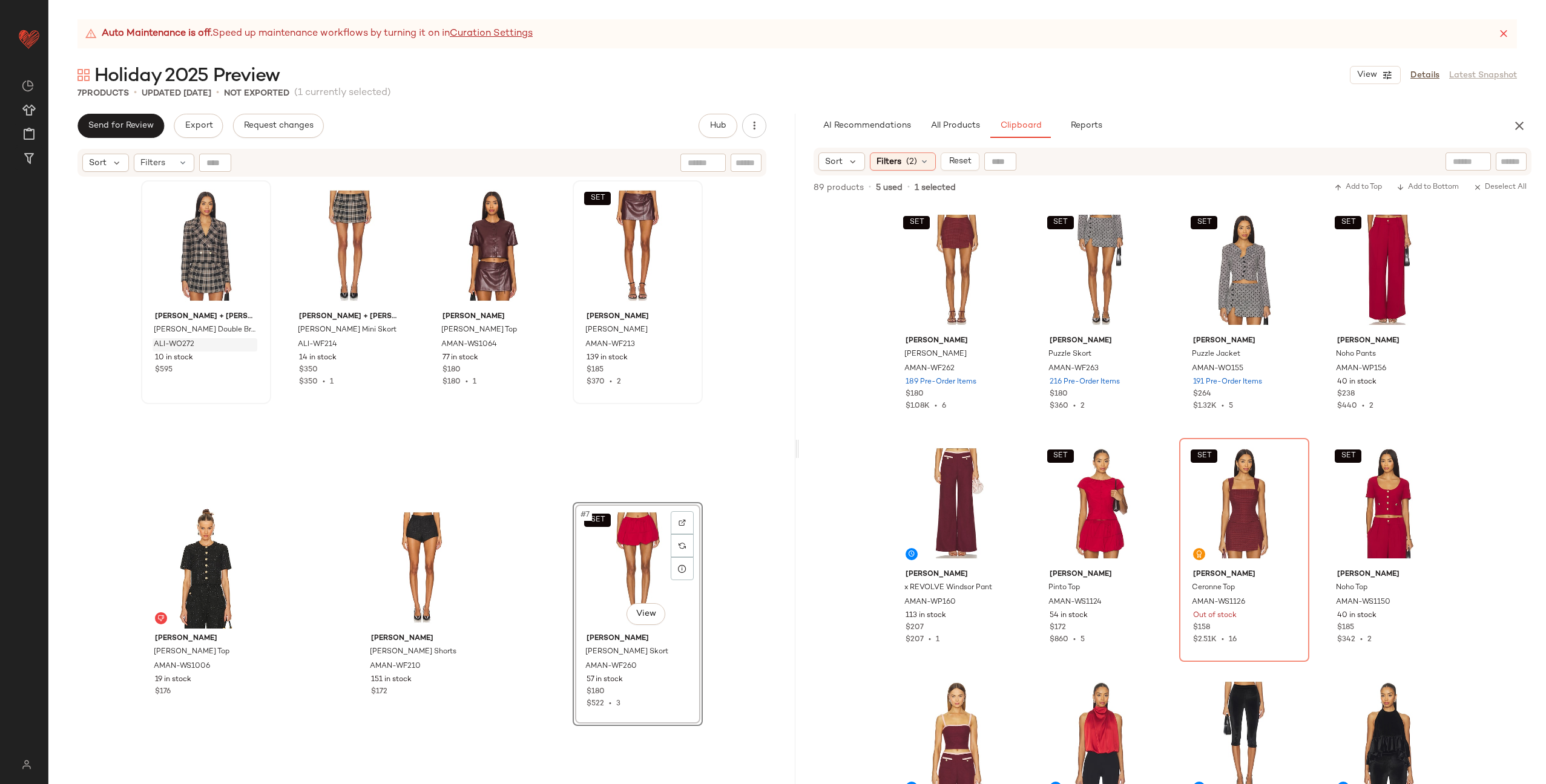
click at [554, 494] on div "Alice + Olivia Avery Double Breasted Blazer ALI-WO272 10 in stock $595 Alice + …" at bounding box center [422, 496] width 562 height 634
click at [677, 515] on div at bounding box center [681, 522] width 23 height 23
click at [955, 119] on button "All Products" at bounding box center [955, 125] width 70 height 24
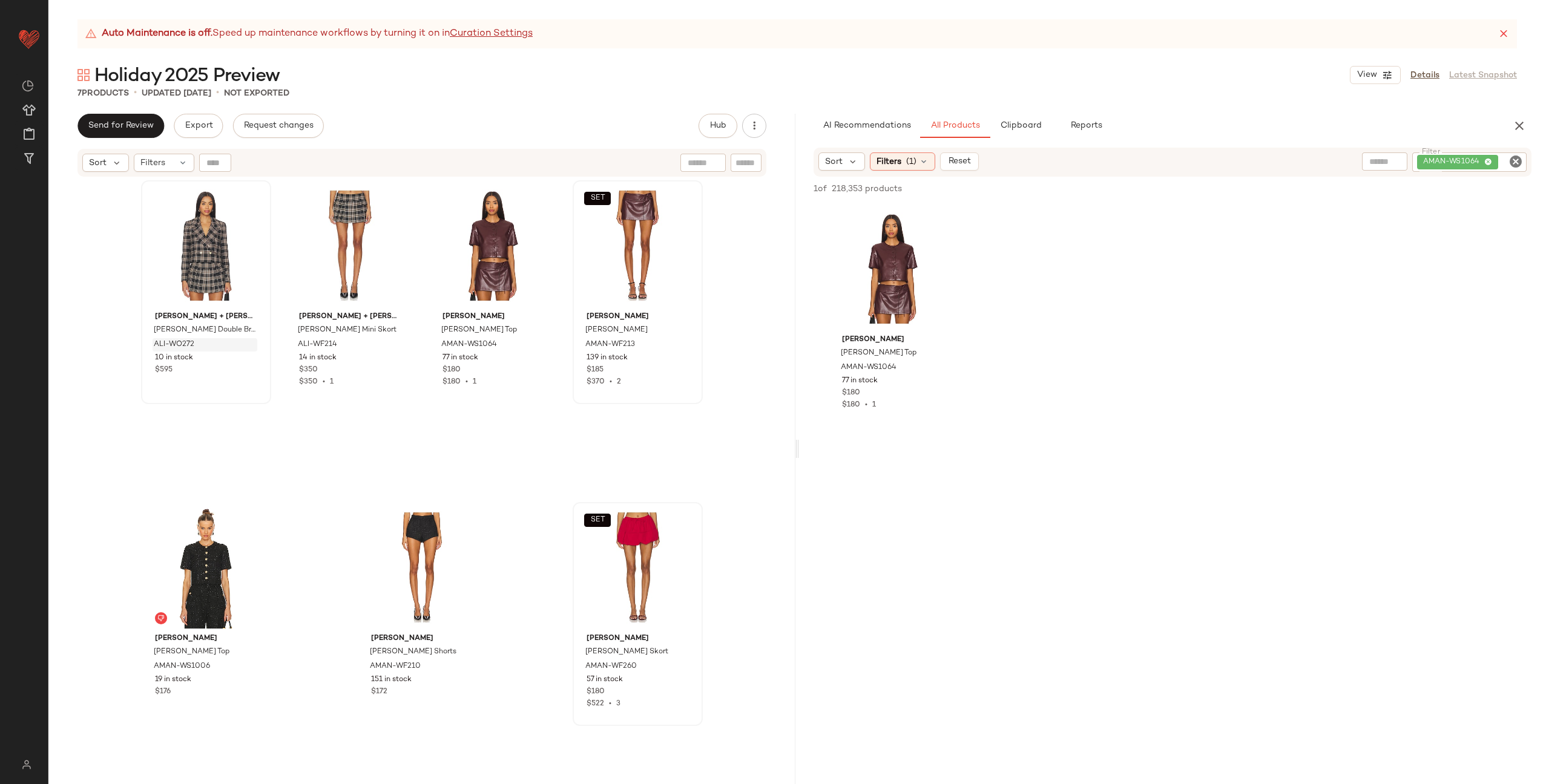
click at [1519, 162] on icon "Clear Filter" at bounding box center [1516, 162] width 15 height 15
paste input "**********"
type input "**********"
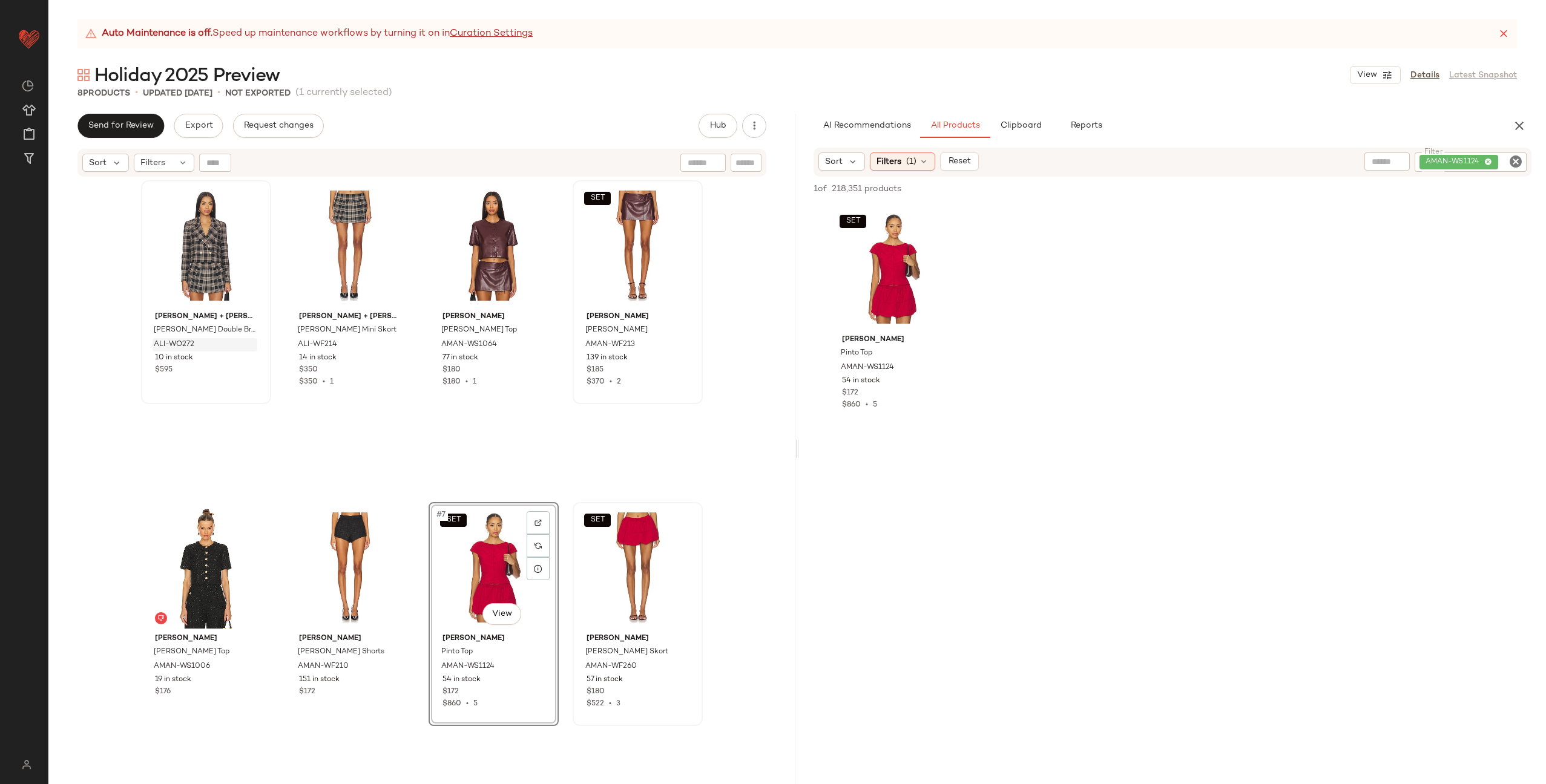
click at [564, 480] on div "Alice + Olivia Avery Double Breasted Blazer ALI-WO272 10 in stock $595 Alice + …" at bounding box center [422, 496] width 562 height 634
click at [1028, 126] on span "Clipboard" at bounding box center [1020, 125] width 42 height 10
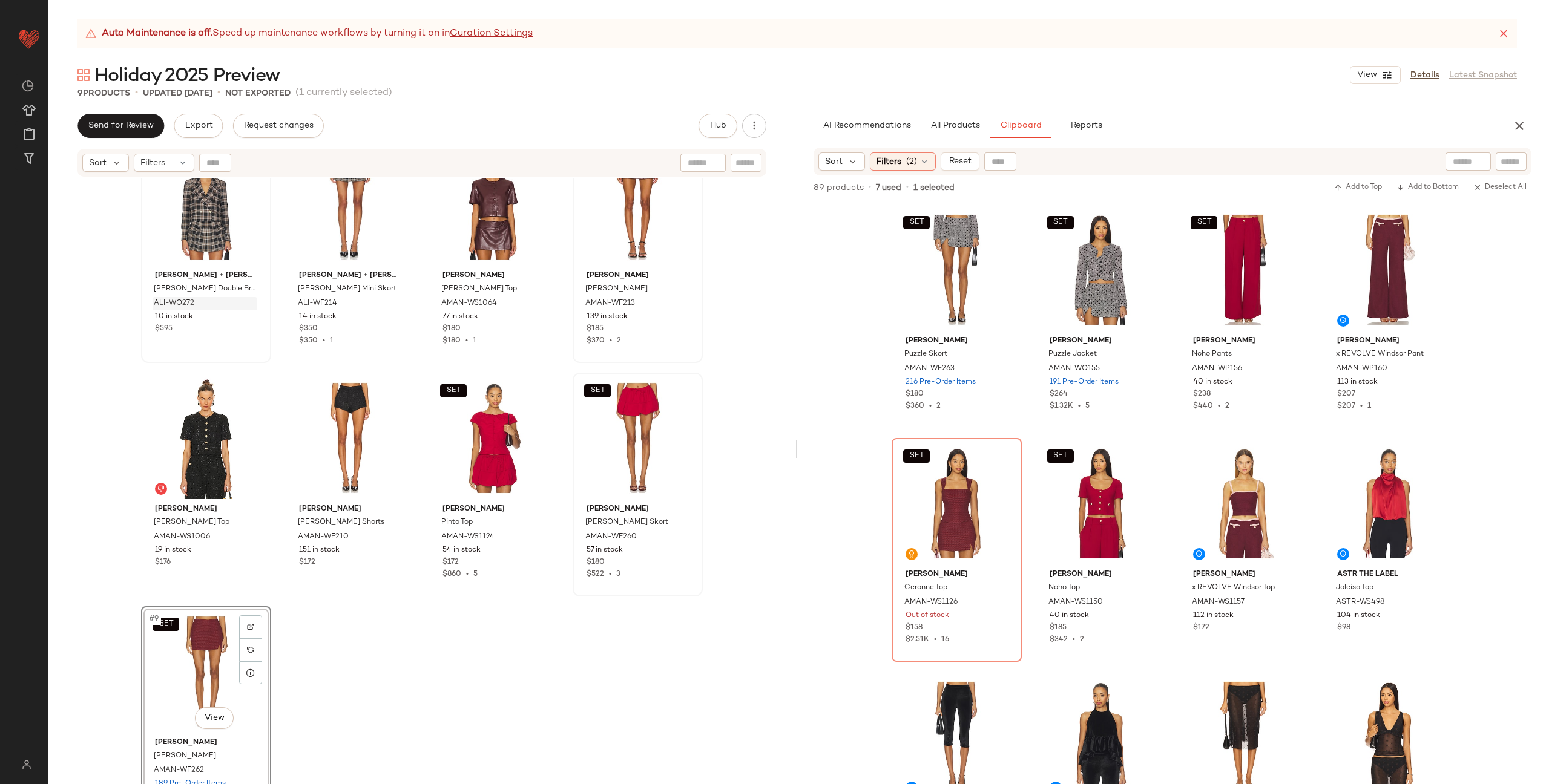
scroll to position [57, 0]
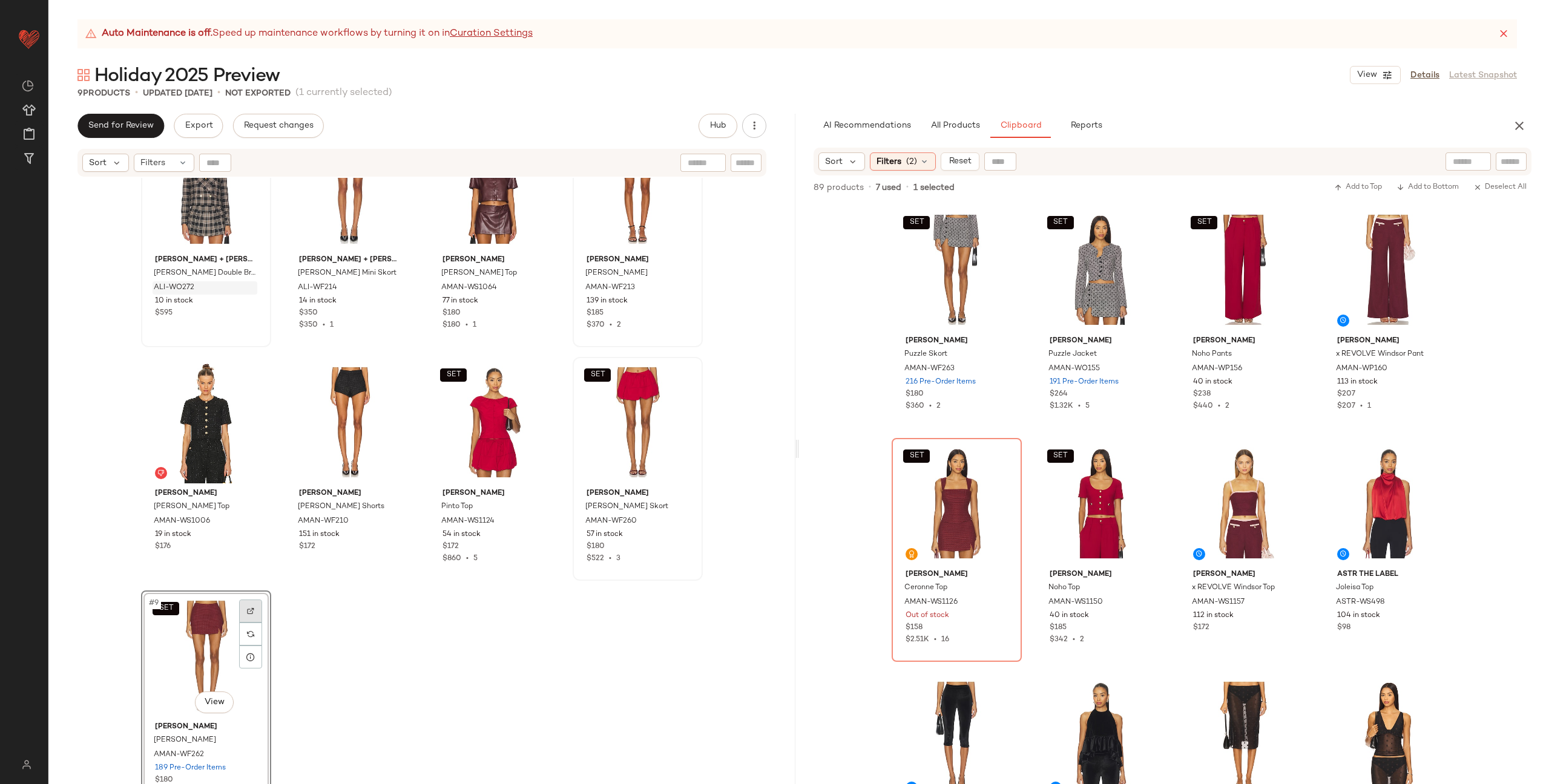
click at [247, 613] on img at bounding box center [251, 611] width 7 height 7
click at [961, 138] on div "AI Recommendations All Products Clipboard Reports Sort Filters (1) Reset Filter…" at bounding box center [1172, 448] width 747 height 670
click at [961, 127] on span "All Products" at bounding box center [955, 125] width 50 height 10
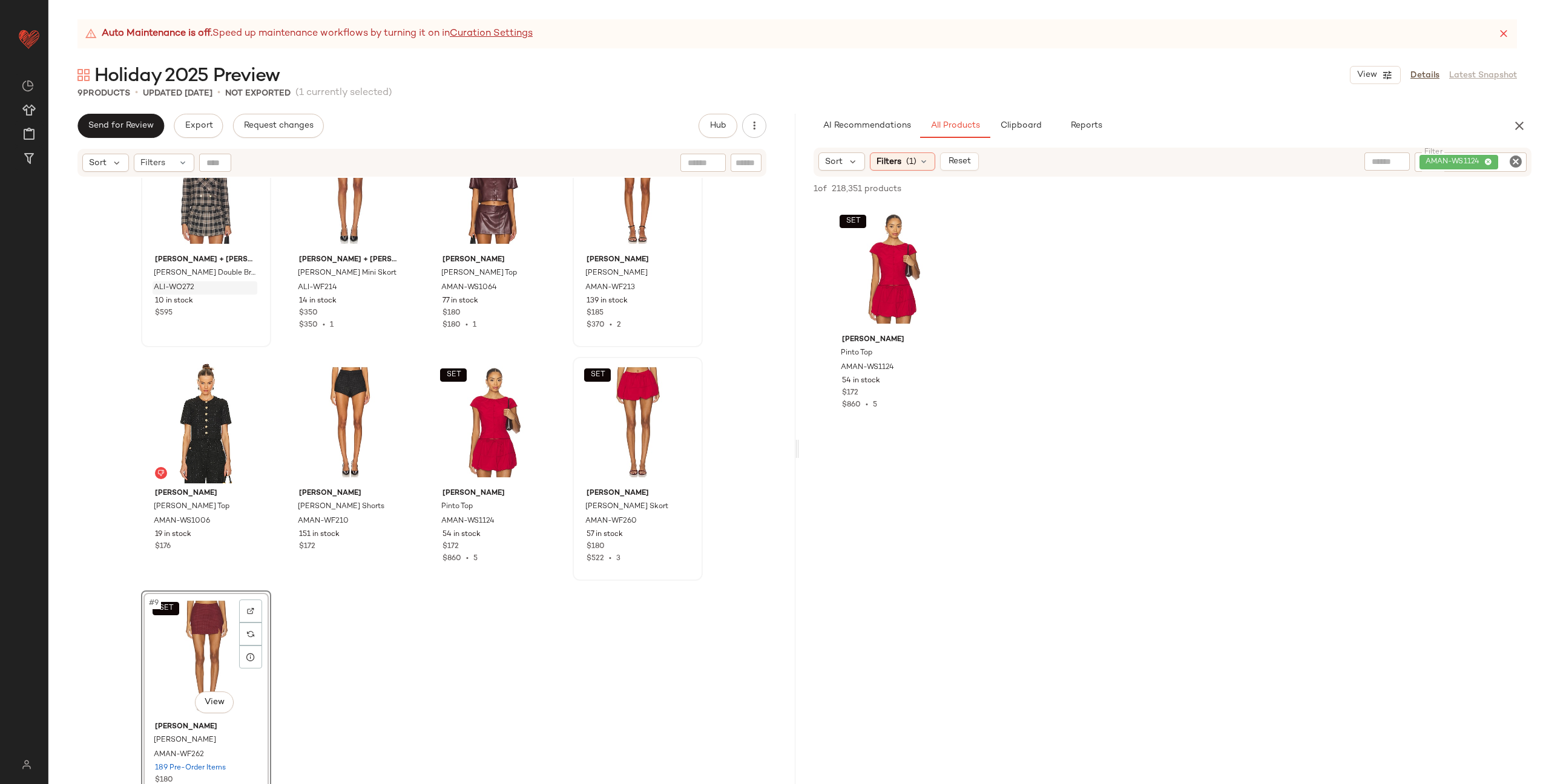
click at [1513, 160] on icon "Clear Filter" at bounding box center [1516, 162] width 15 height 15
paste input "**********"
type input "**********"
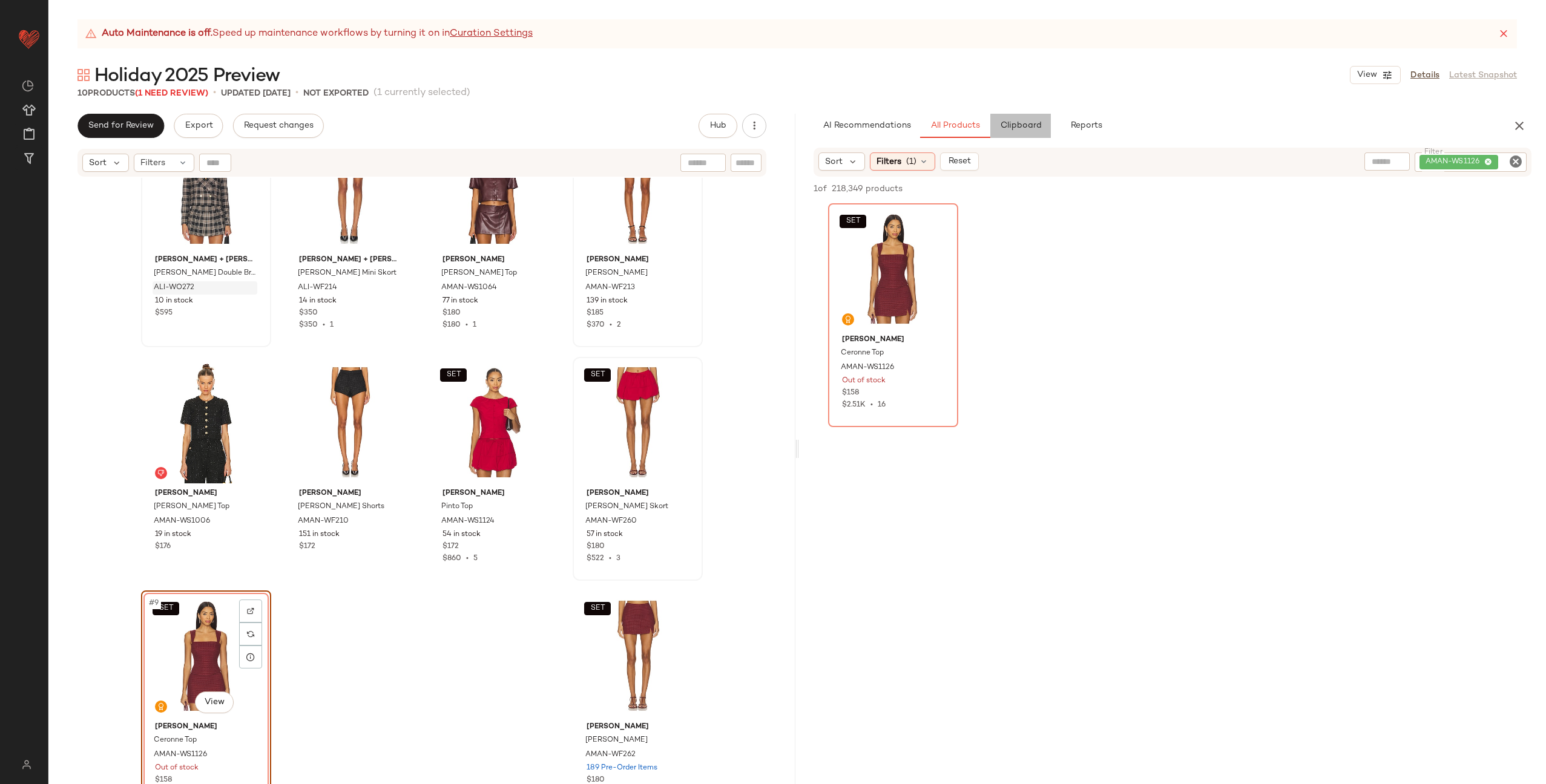
click at [1014, 130] on span "Clipboard" at bounding box center [1020, 125] width 42 height 10
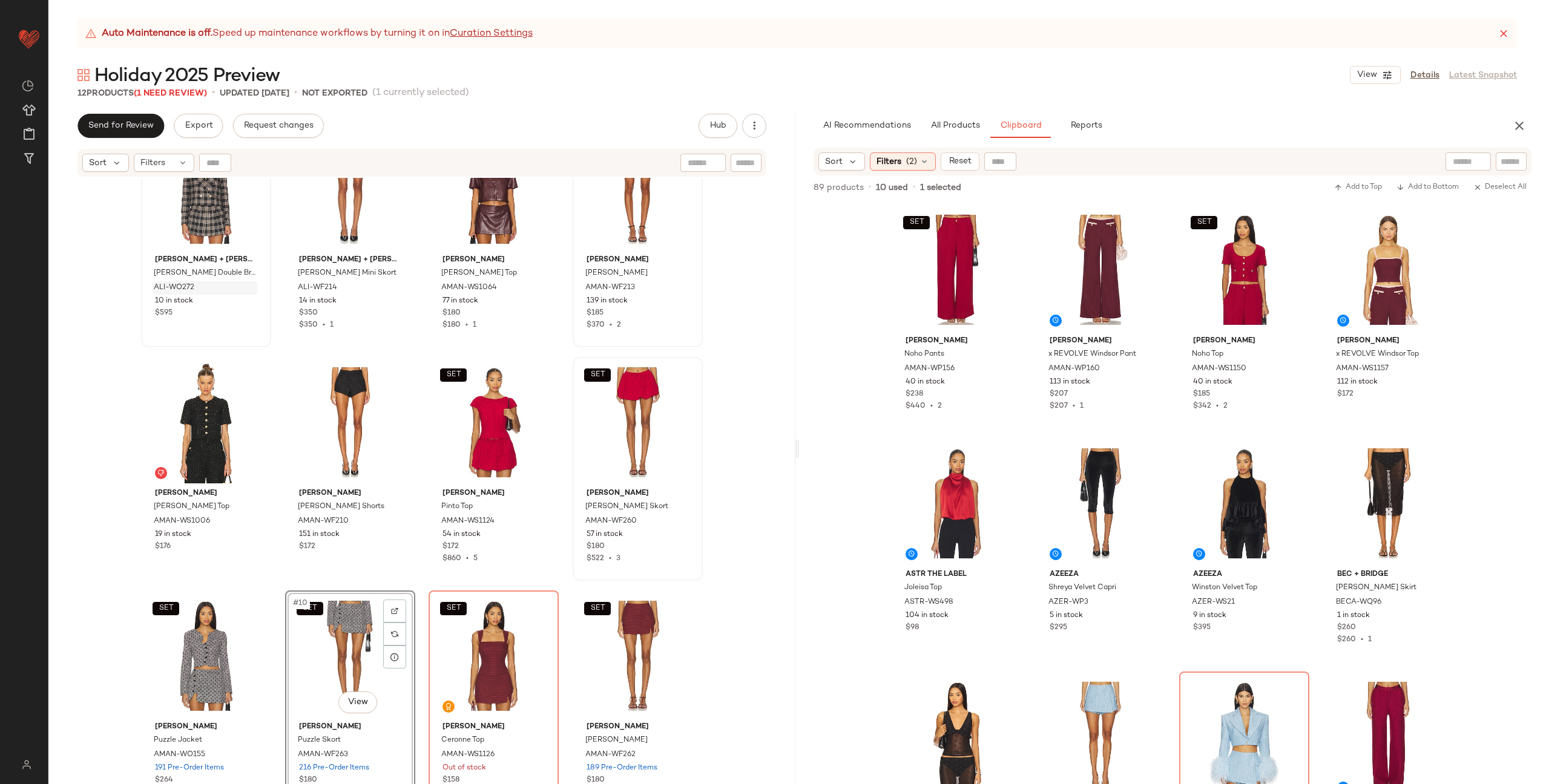
click at [416, 567] on div "Alice + Olivia Avery Double Breasted Blazer ALI-WO272 10 in stock $595 Alice + …" at bounding box center [422, 440] width 562 height 634
click at [944, 726] on div "#9 View" at bounding box center [957, 737] width 122 height 122
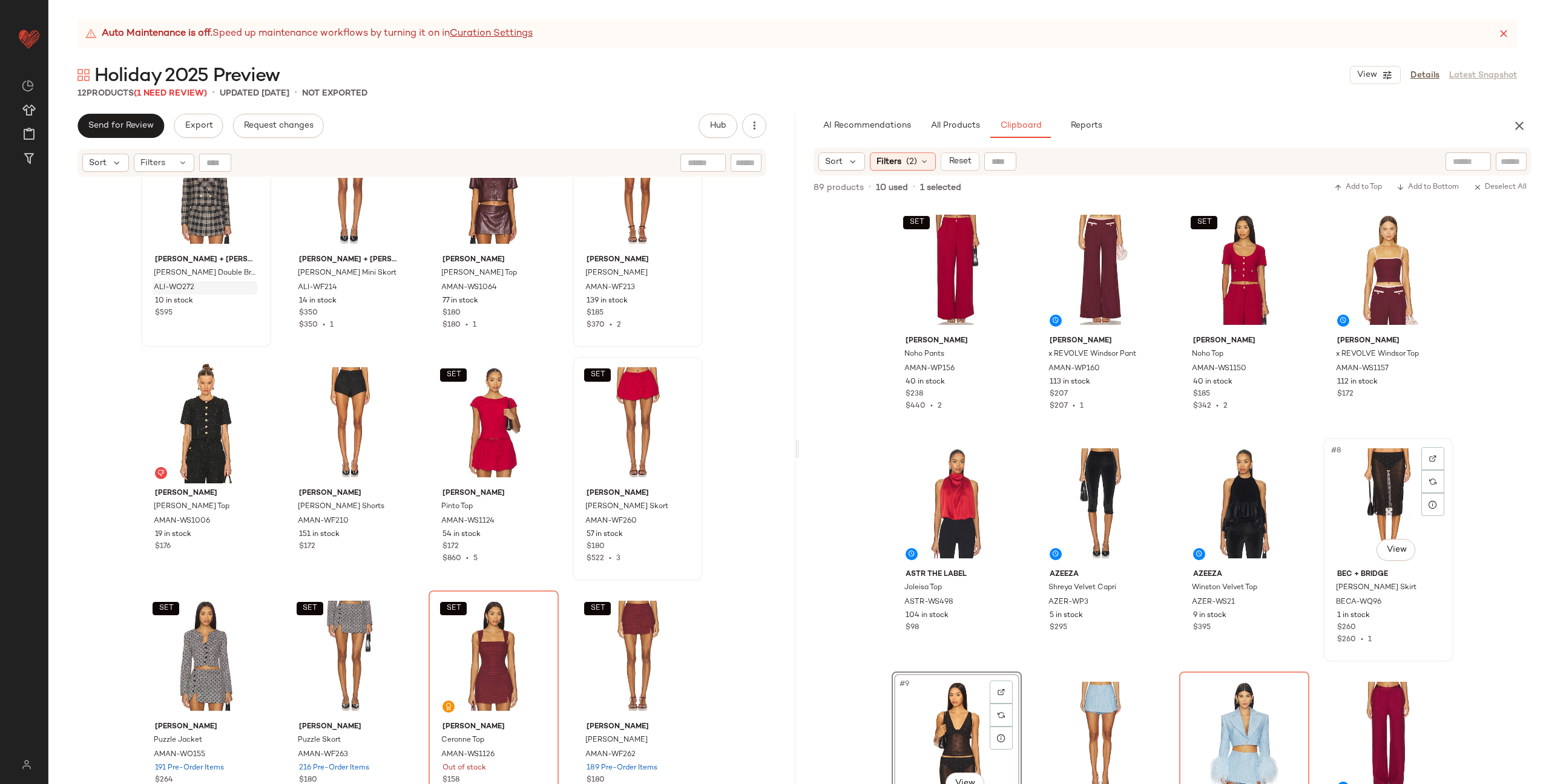
click at [1395, 509] on div "#8 View" at bounding box center [1388, 503] width 122 height 122
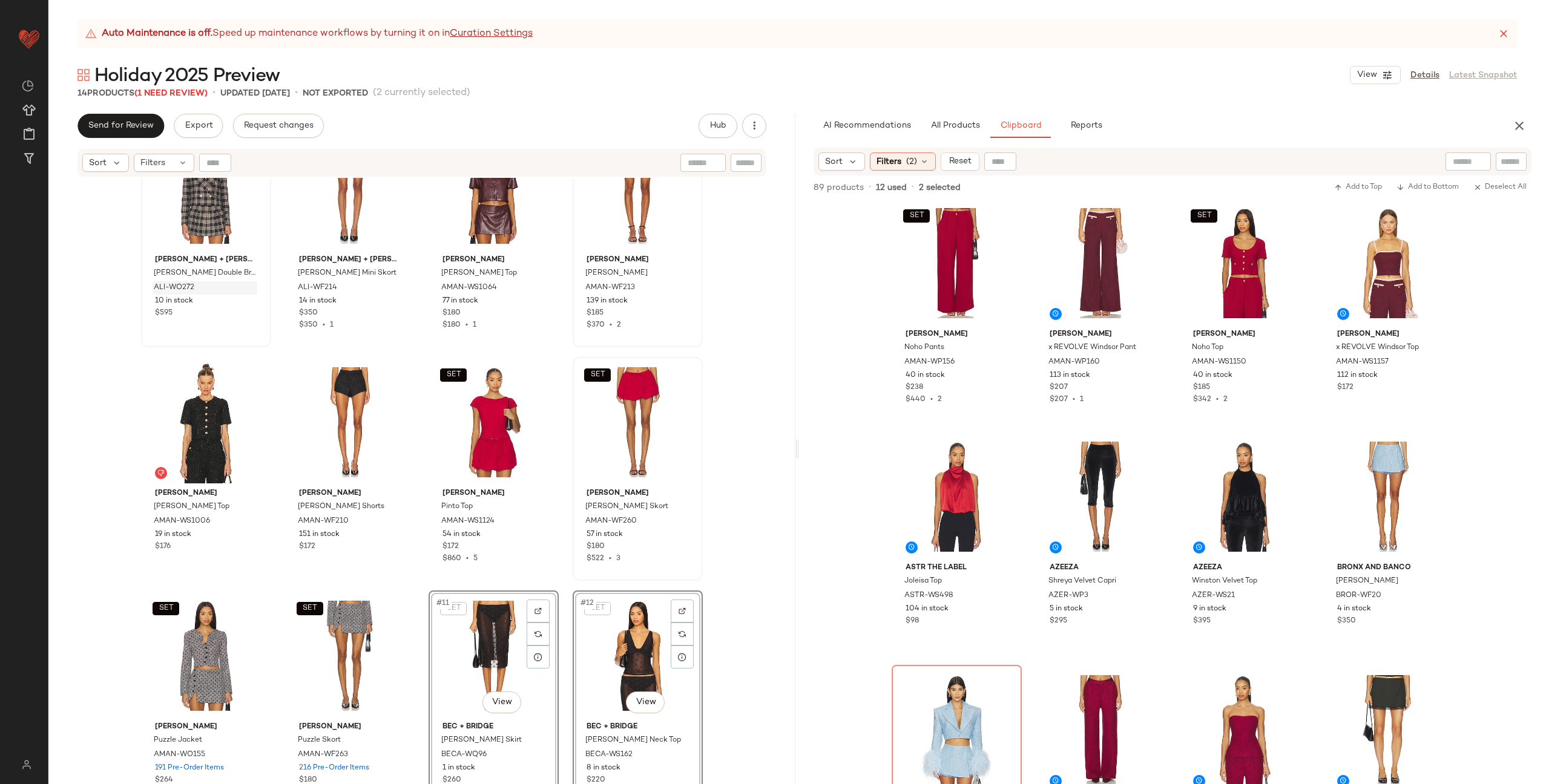
click at [423, 577] on div "Alice + Olivia Avery Double Breasted Blazer ALI-WO272 10 in stock $595 Alice + …" at bounding box center [422, 440] width 562 height 634
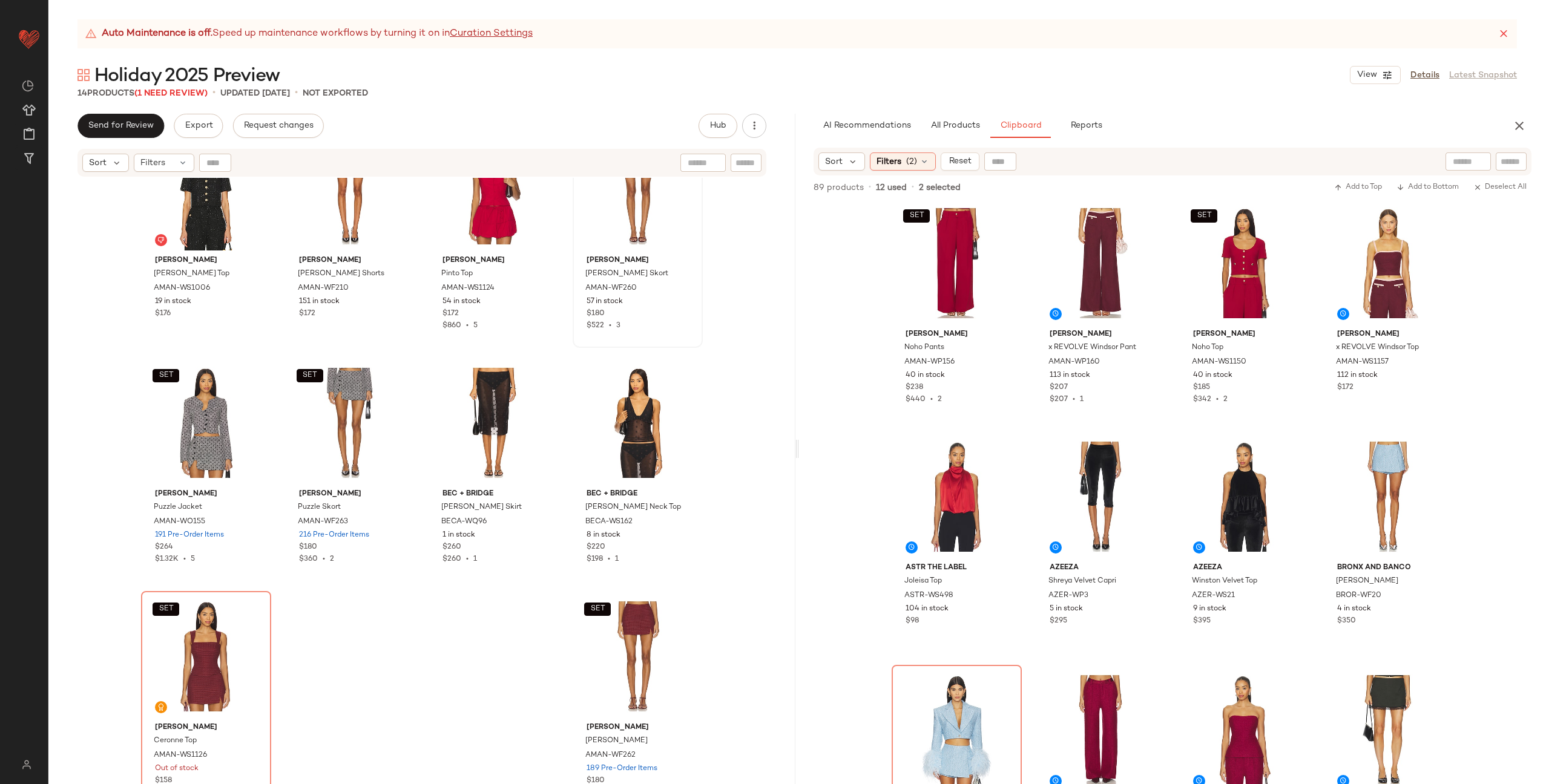
scroll to position [300, 0]
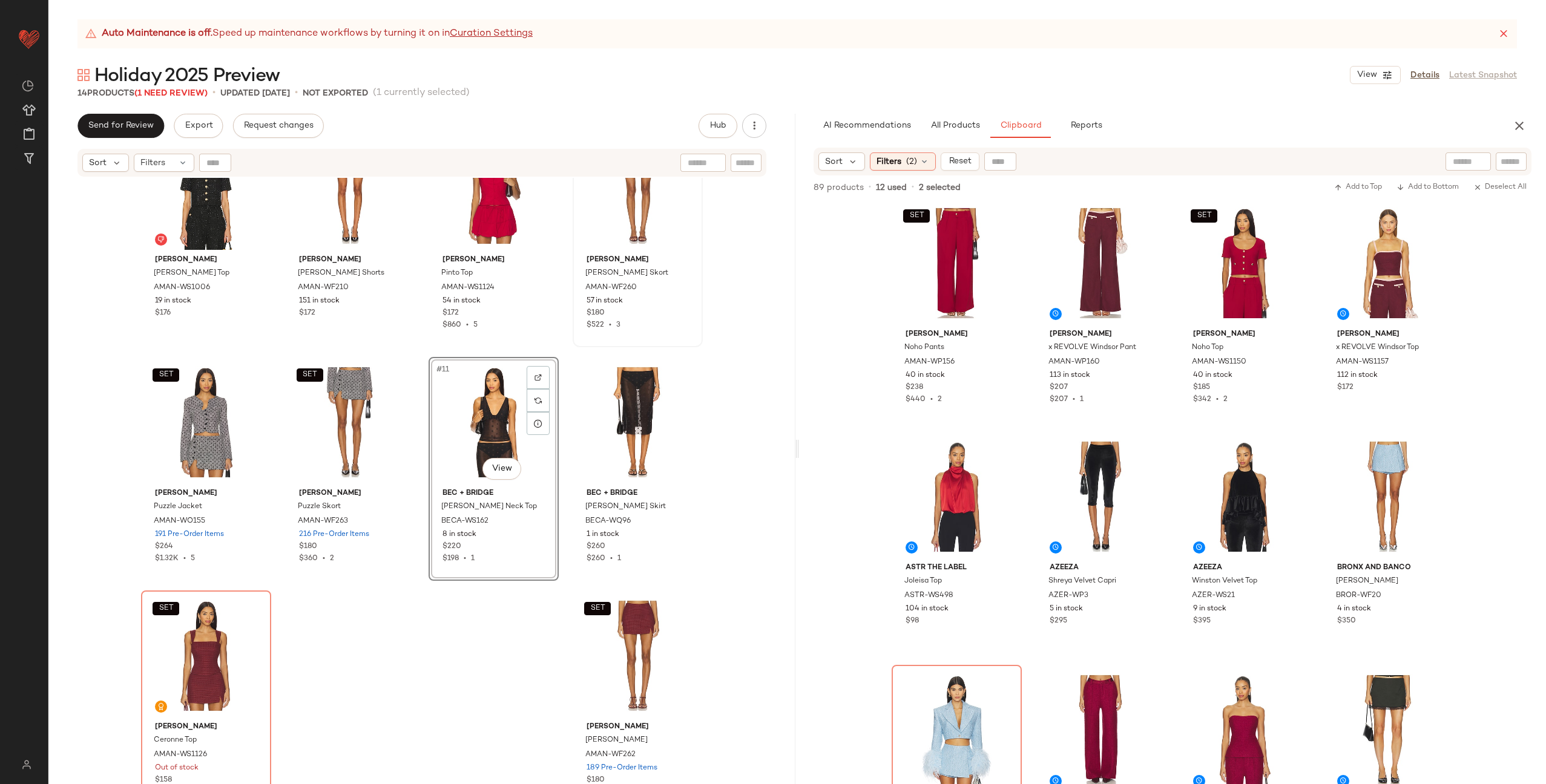
click at [562, 430] on div "Amanda Uprichard Braswell Top AMAN-WS1006 19 in stock $176 Amanda Uprichard Kel…" at bounding box center [422, 196] width 562 height 634
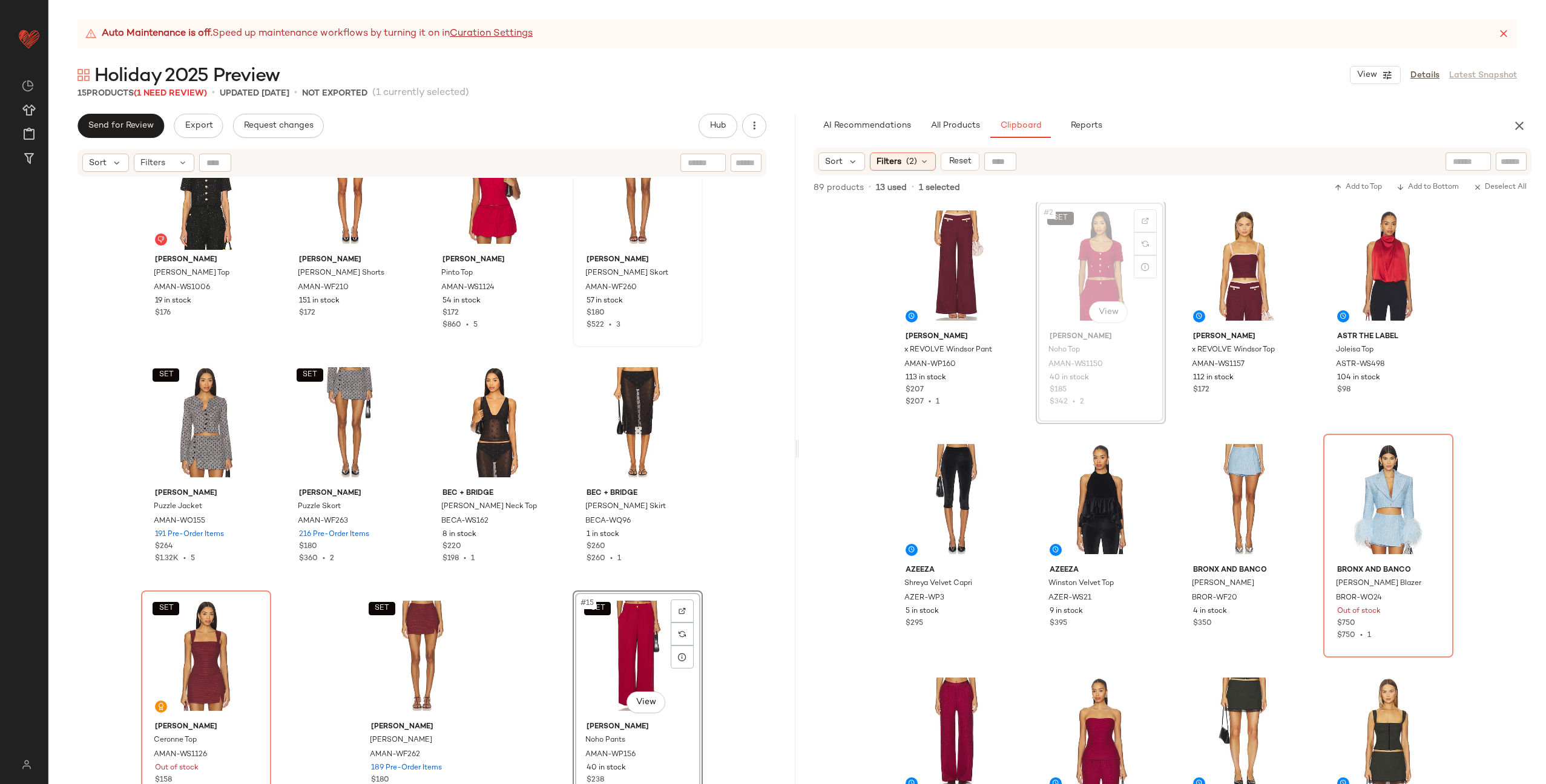
scroll to position [1, 0]
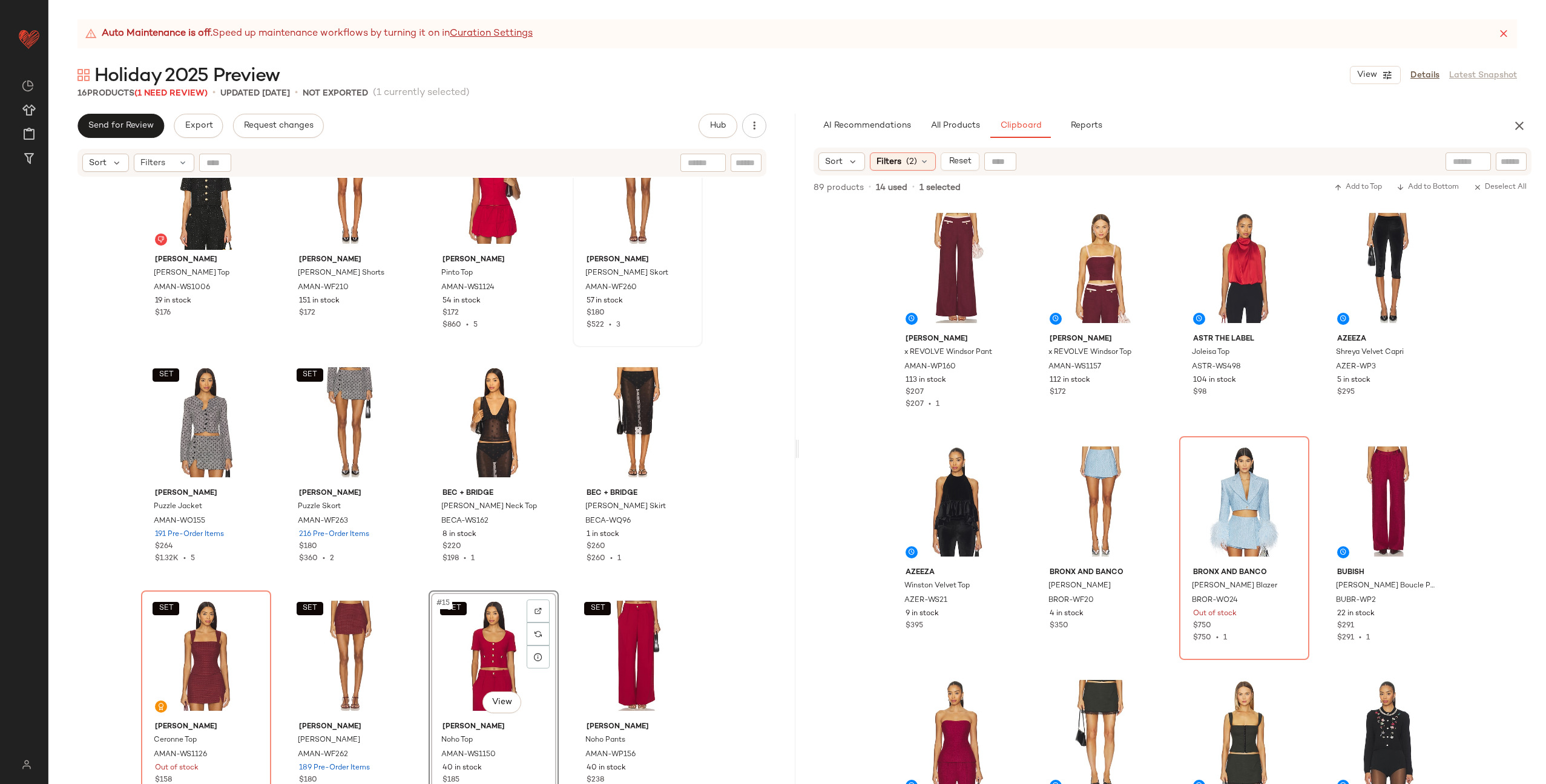
click at [558, 580] on div "Amanda Uprichard Braswell Top AMAN-WS1006 19 in stock $176 Amanda Uprichard Kel…" at bounding box center [421, 496] width 747 height 637
click at [945, 513] on div "#5 View" at bounding box center [957, 501] width 122 height 122
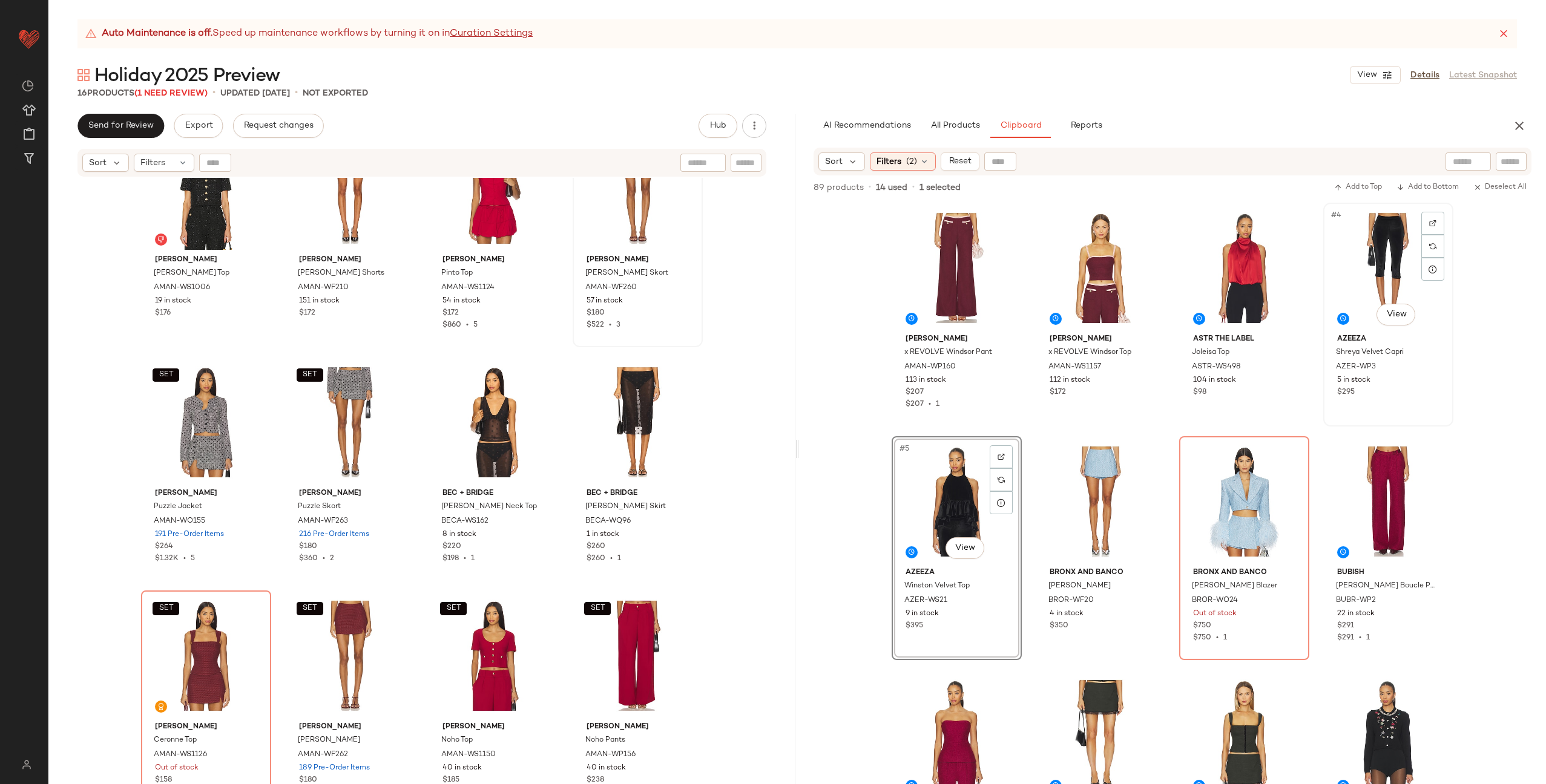
click at [1364, 274] on div "#4 View" at bounding box center [1388, 268] width 122 height 122
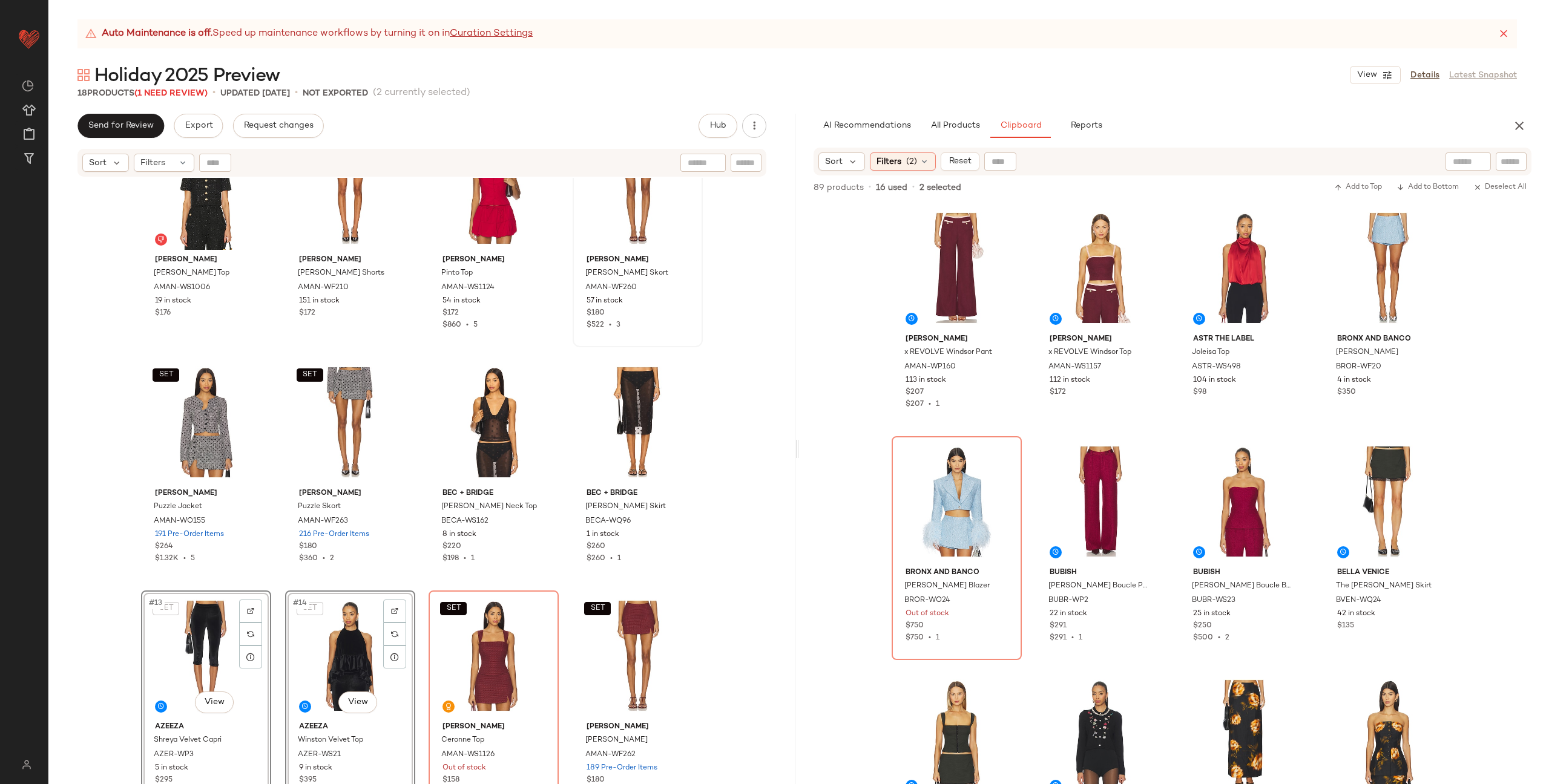
click at [416, 578] on div "Amanda Uprichard Braswell Top AMAN-WS1006 19 in stock $176 Amanda Uprichard Kel…" at bounding box center [421, 496] width 747 height 637
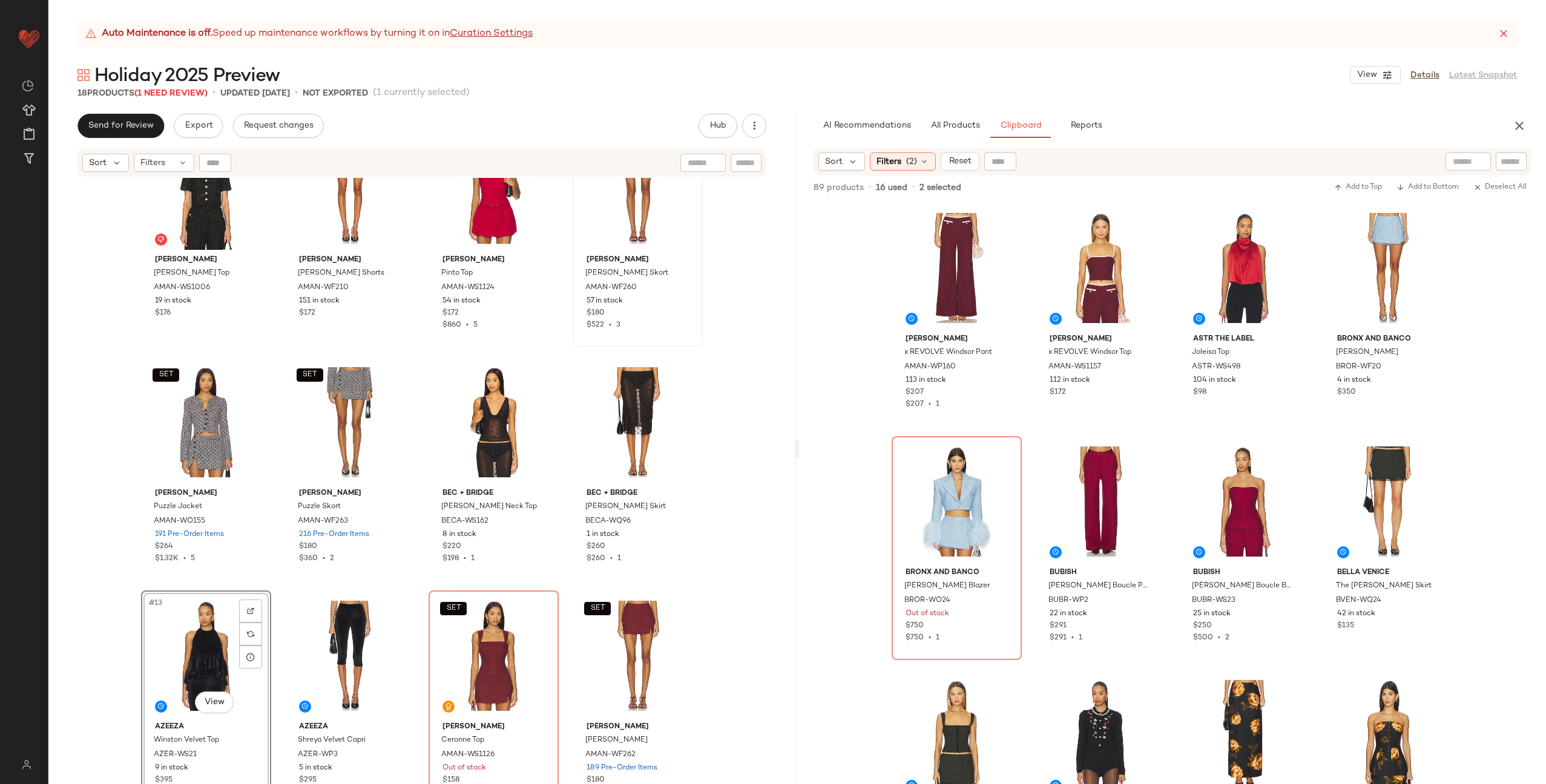
click at [423, 585] on div "Amanda Uprichard Braswell Top AMAN-WS1006 19 in stock $176 Amanda Uprichard Kel…" at bounding box center [421, 496] width 747 height 637
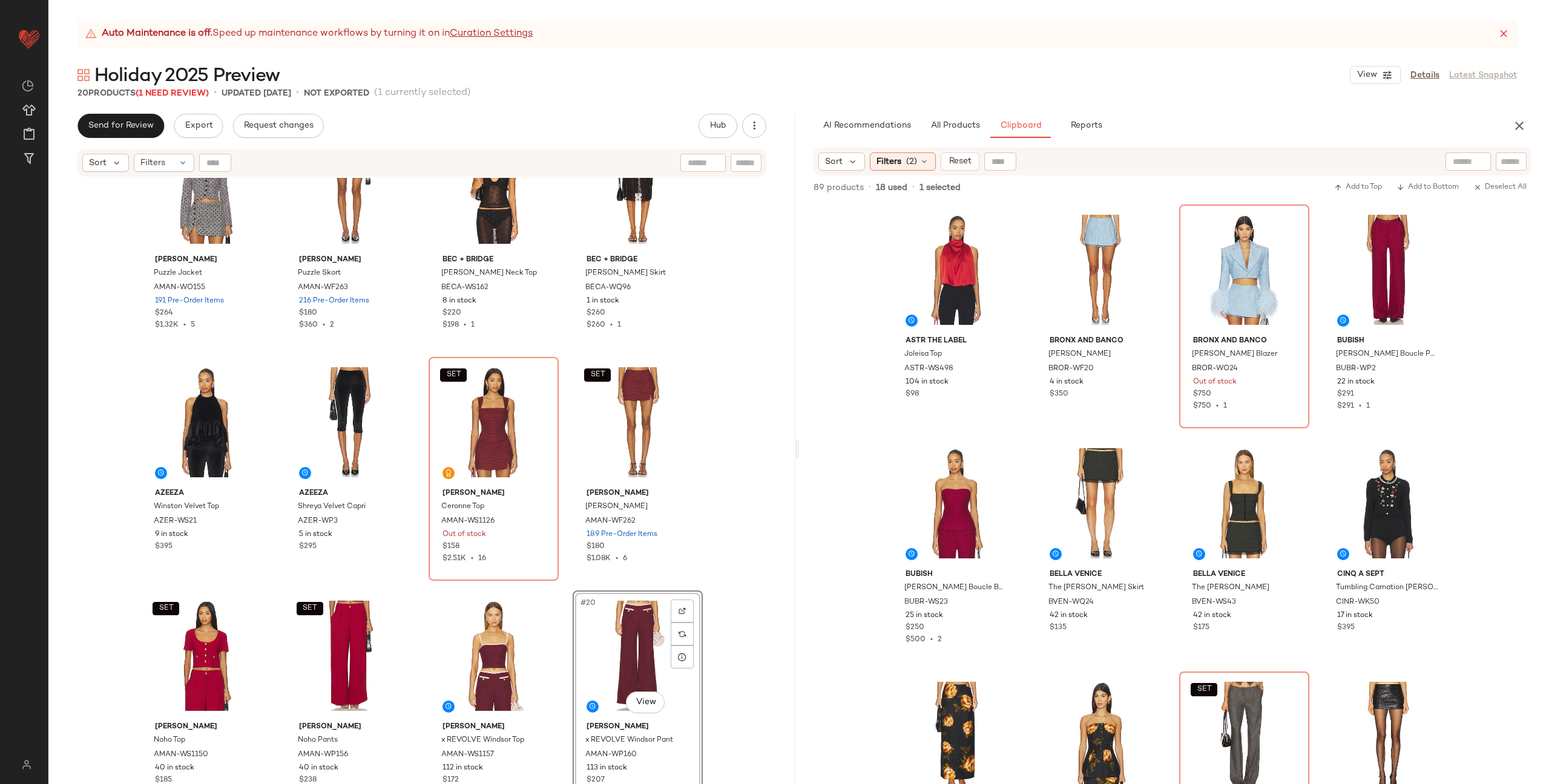
click at [561, 578] on div "SET Amanda Uprichard Puzzle Jacket AMAN-WO155 191 Pre-Order Items $264 $1.32K •…" at bounding box center [421, 496] width 747 height 637
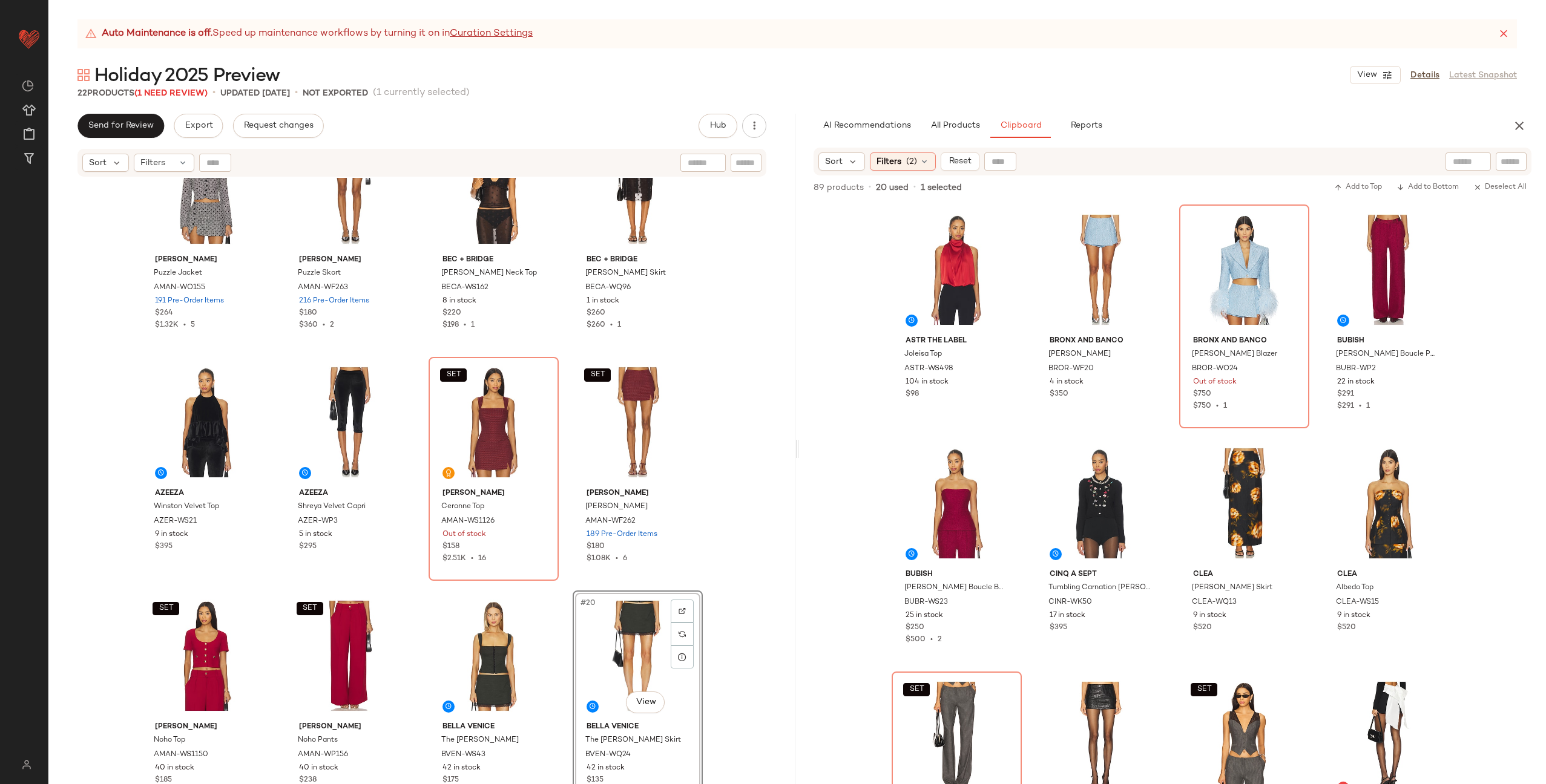
click at [556, 585] on div "SET Amanda Uprichard Puzzle Jacket AMAN-WO155 191 Pre-Order Items $264 $1.32K •…" at bounding box center [421, 496] width 747 height 637
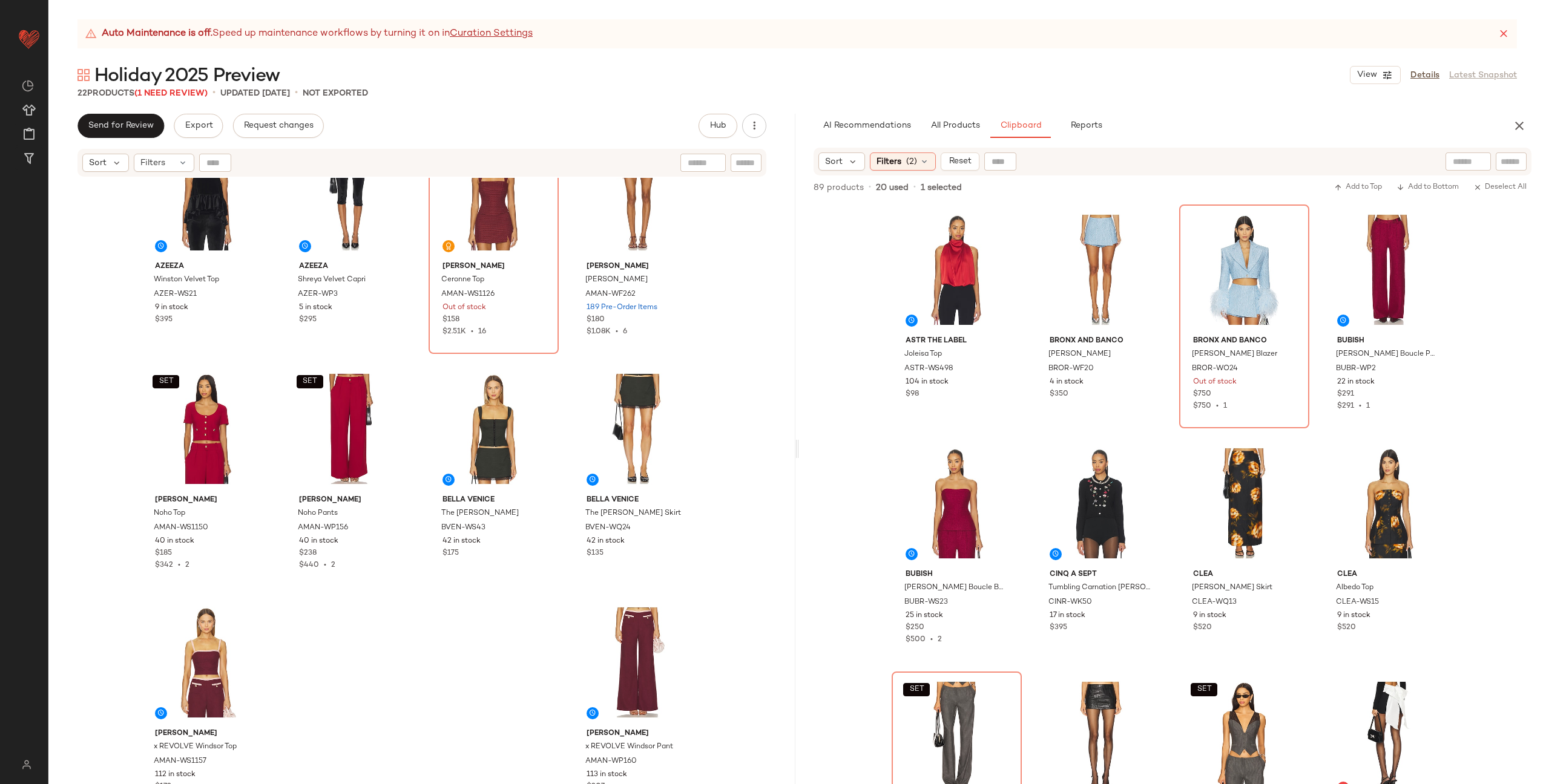
scroll to position [767, 0]
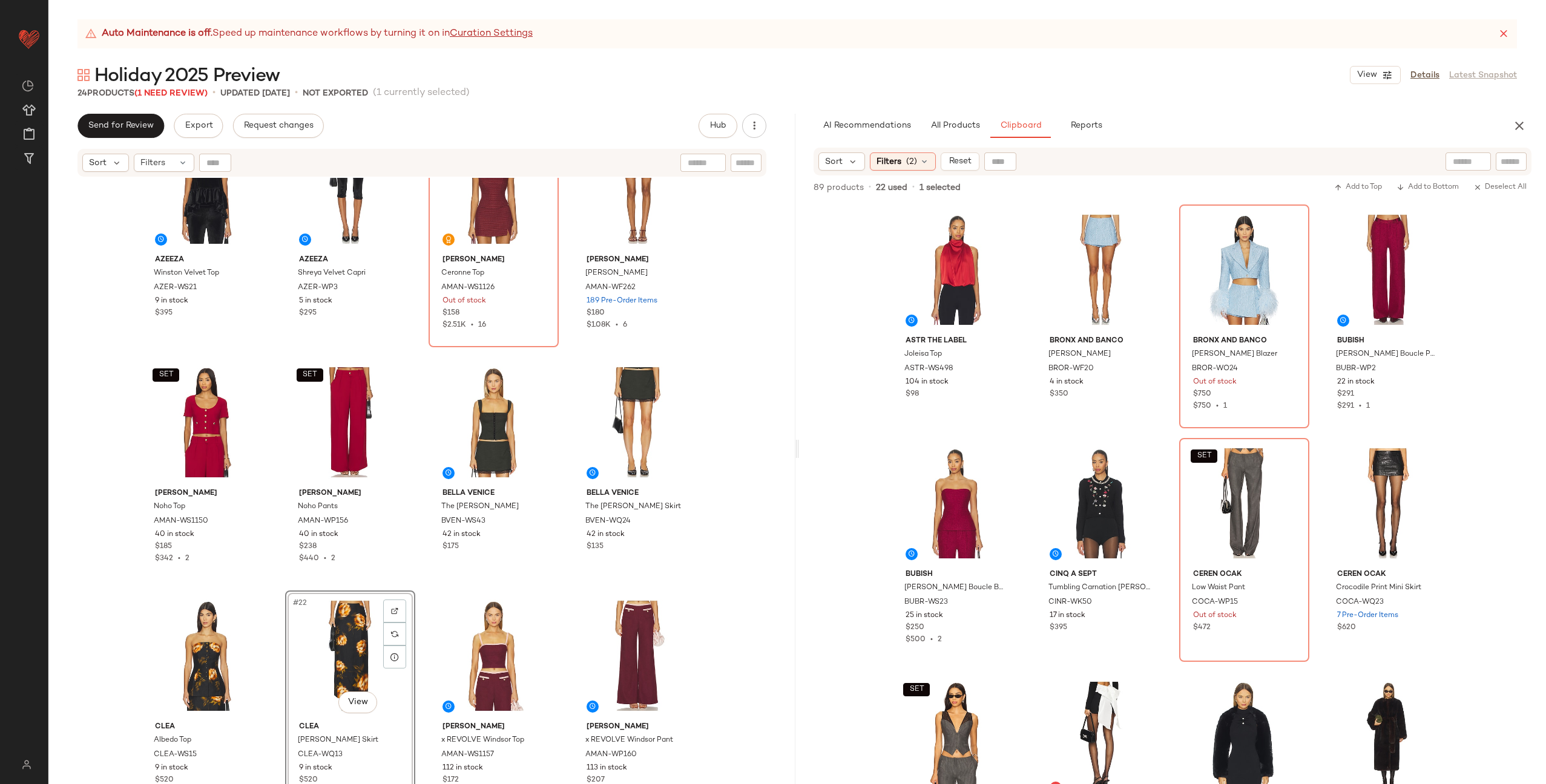
click at [420, 579] on div "Azeeza Winston Velvet Top AZER-WS21 9 in stock $395 Azeeza Shreya Velvet Capri …" at bounding box center [421, 496] width 747 height 637
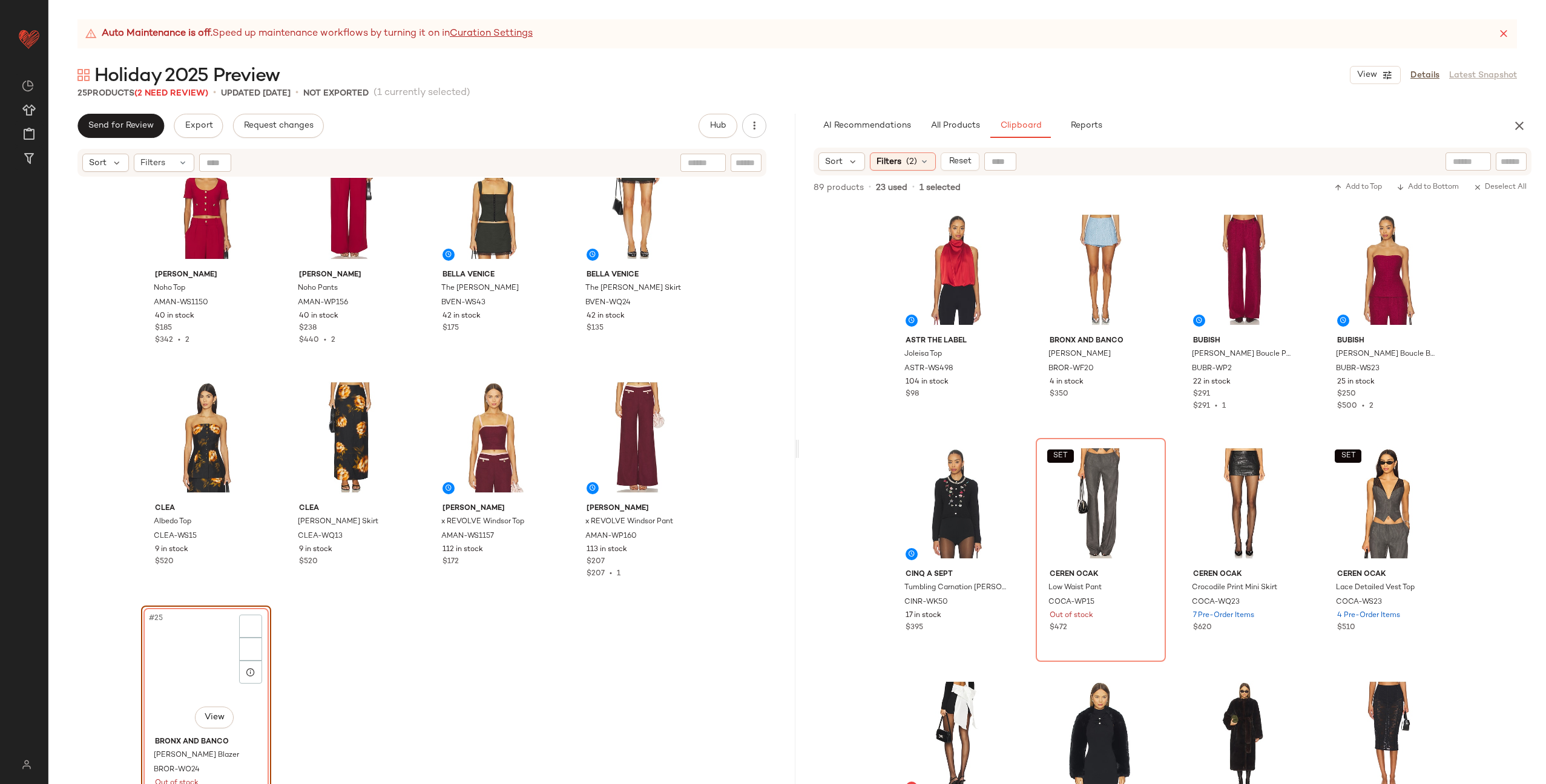
scroll to position [1000, 0]
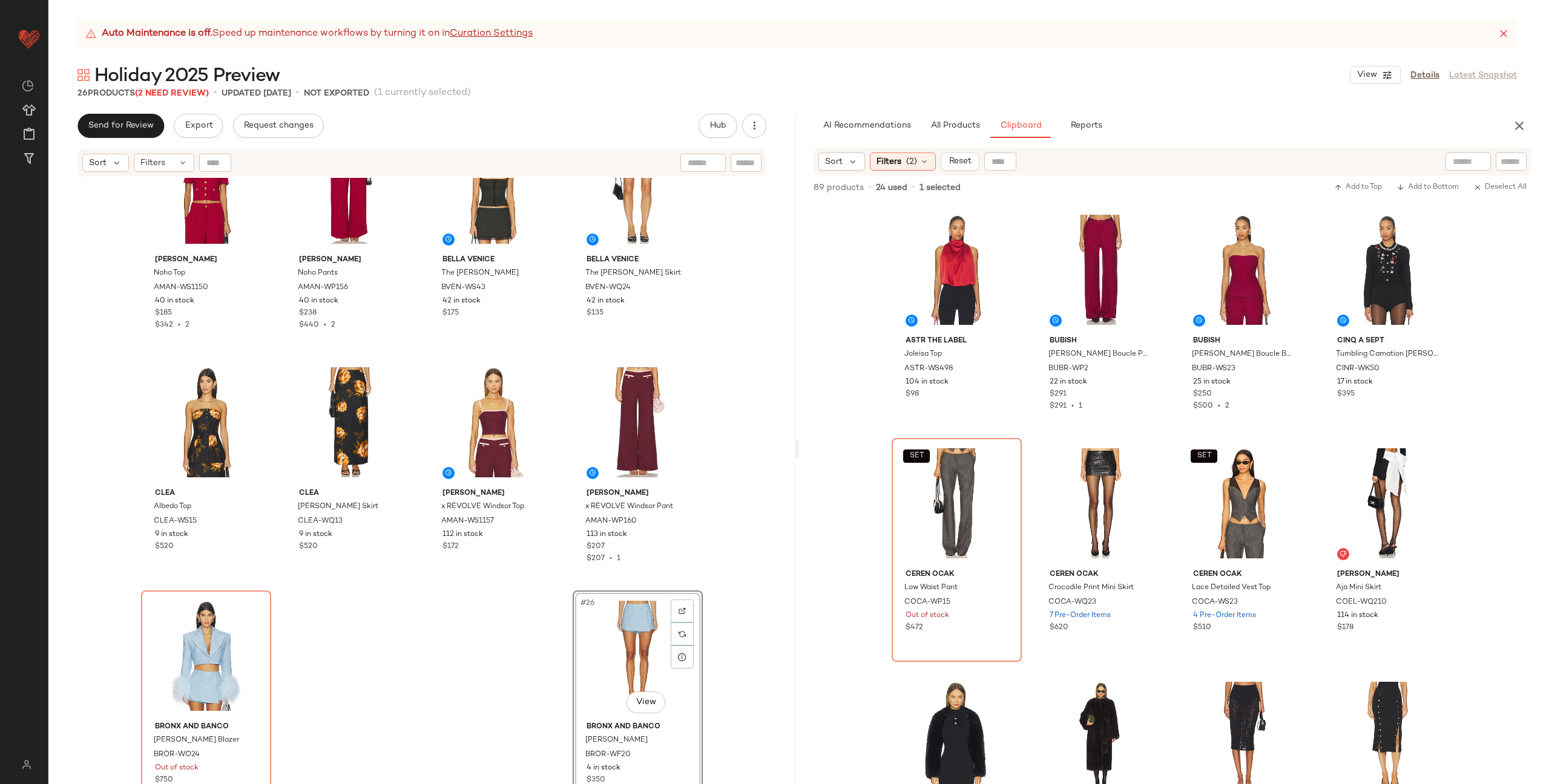
click at [275, 581] on div "Azeeza Winston Velvet Top AZER-WS21 9 in stock $395 Azeeza Shreya Velvet Capri …" at bounding box center [421, 496] width 747 height 637
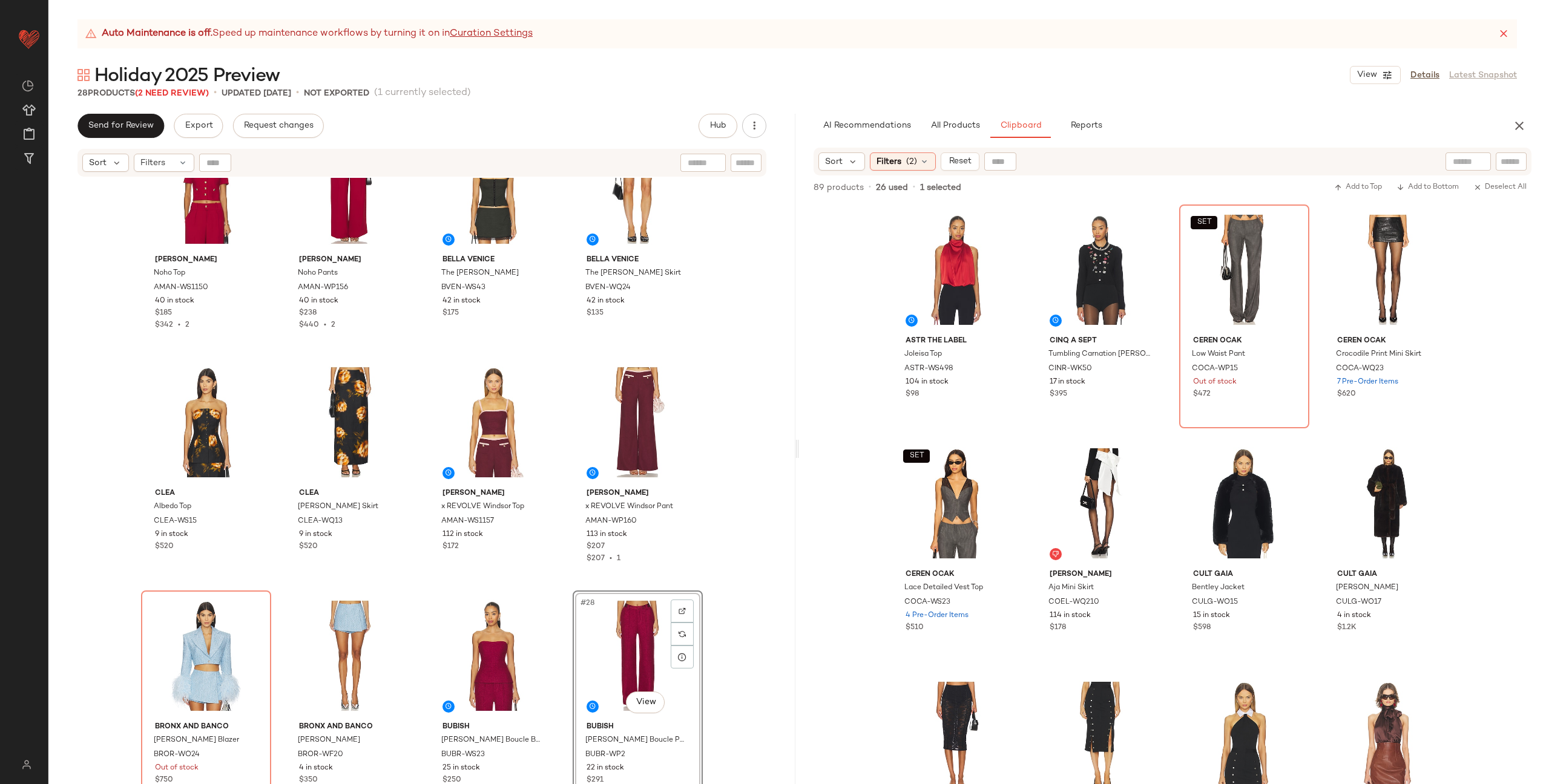
click at [553, 582] on div "Azeeza Winston Velvet Top AZER-WS21 9 in stock $395 Azeeza Shreya Velvet Capri …" at bounding box center [421, 496] width 747 height 637
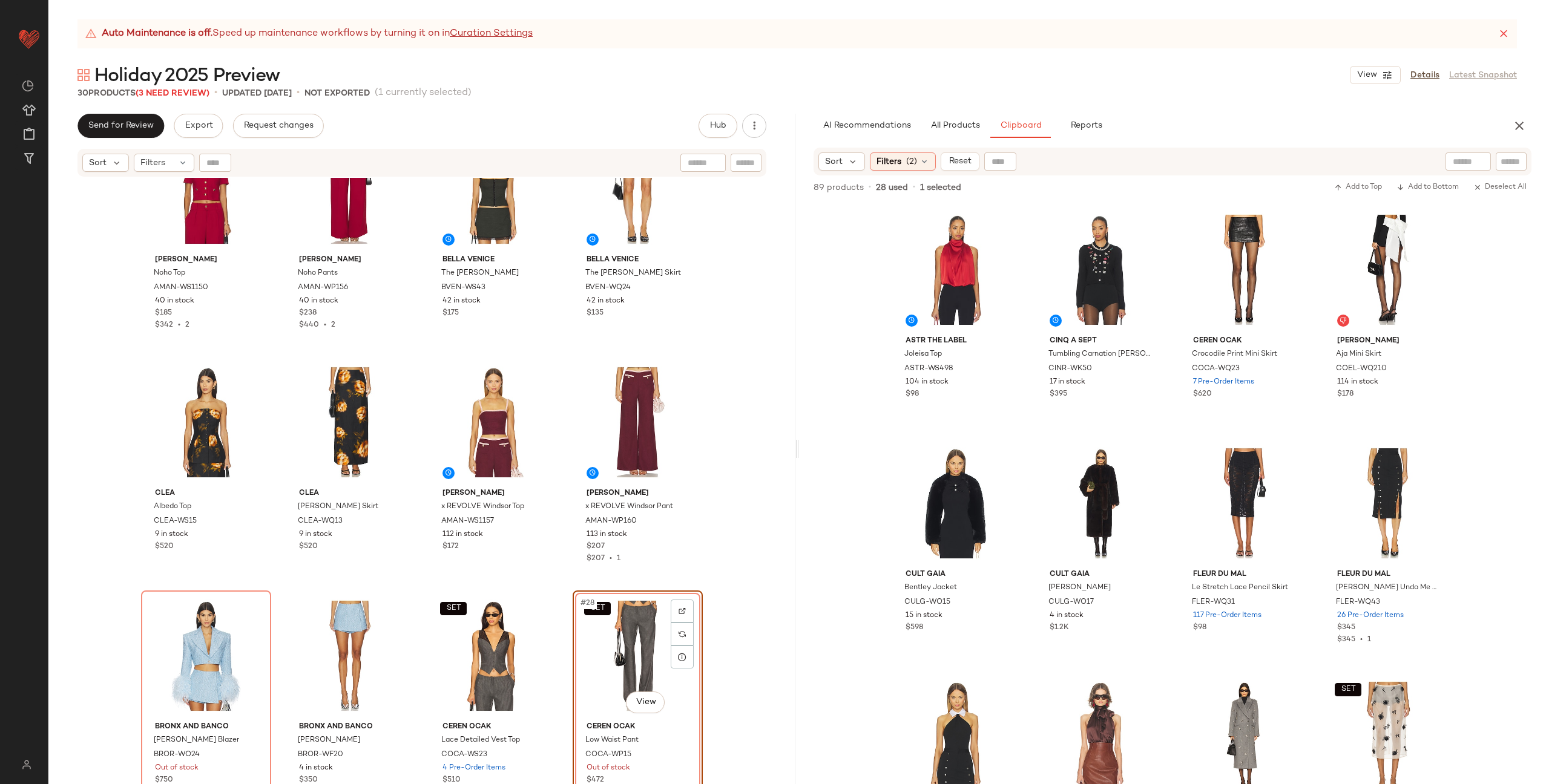
click at [562, 586] on div "Azeeza Winston Velvet Top AZER-WS21 9 in stock $395 Azeeza Shreya Velvet Capri …" at bounding box center [421, 496] width 747 height 637
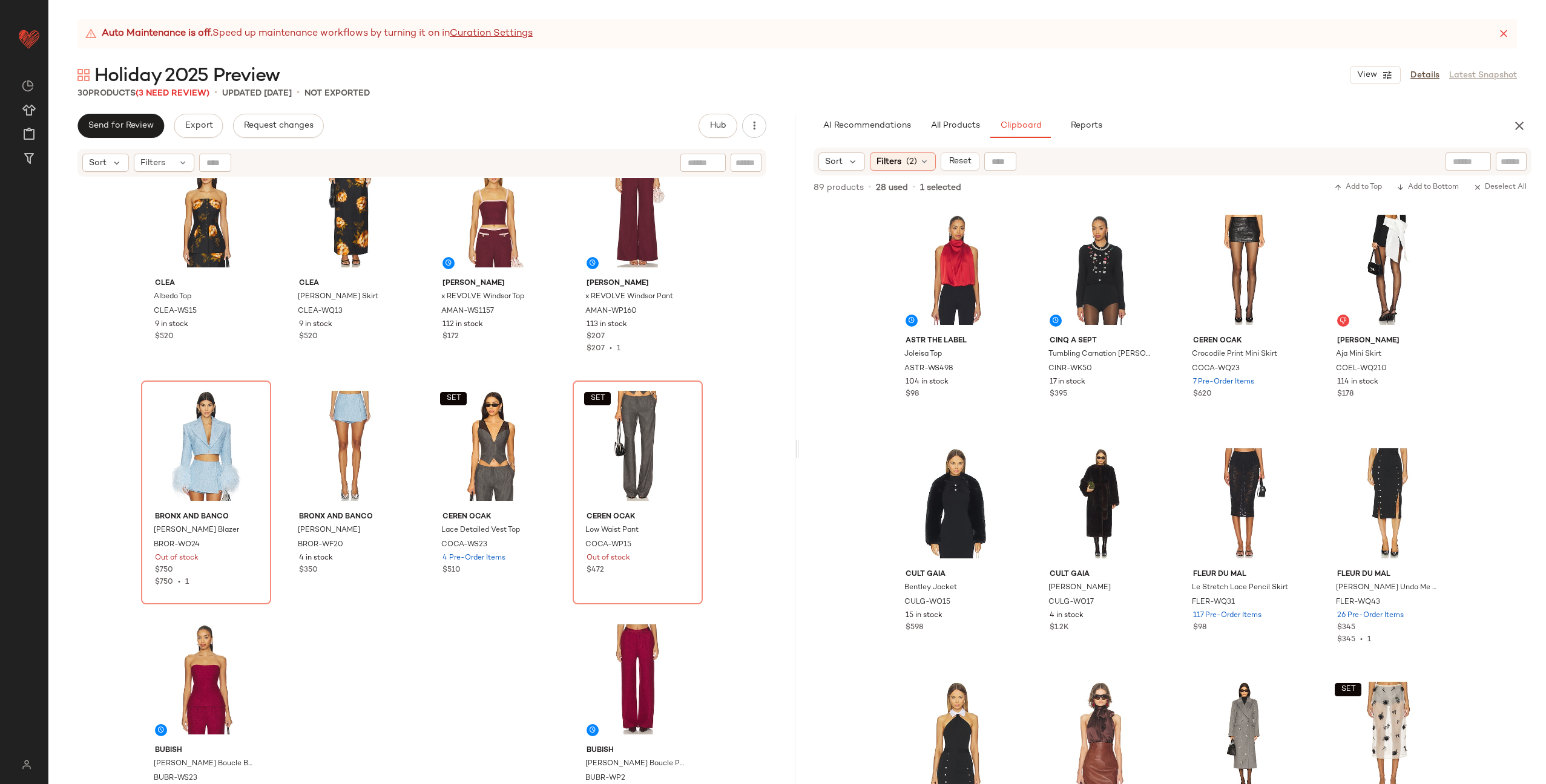
scroll to position [1234, 0]
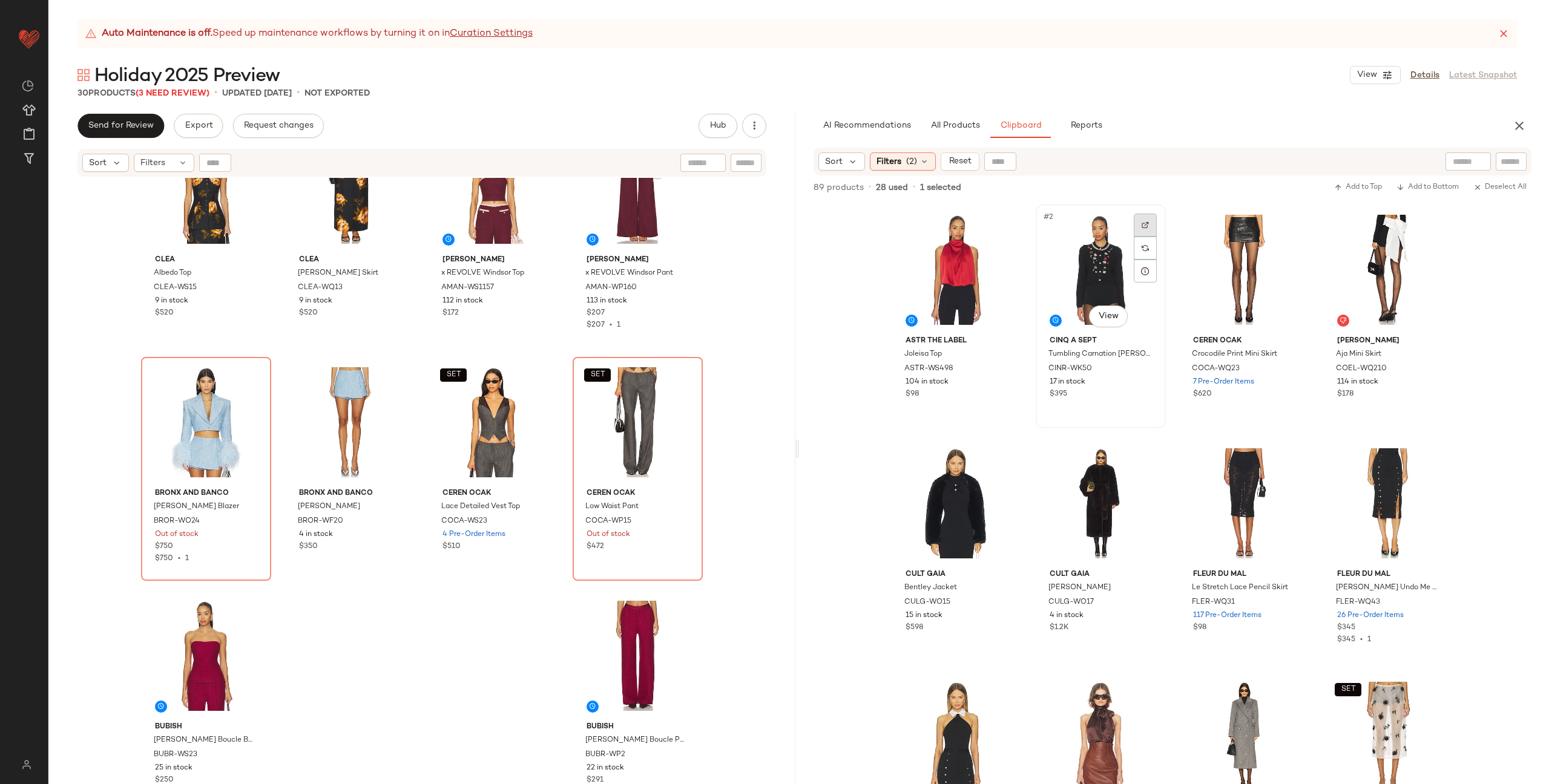
click at [1146, 217] on div at bounding box center [1145, 225] width 23 height 23
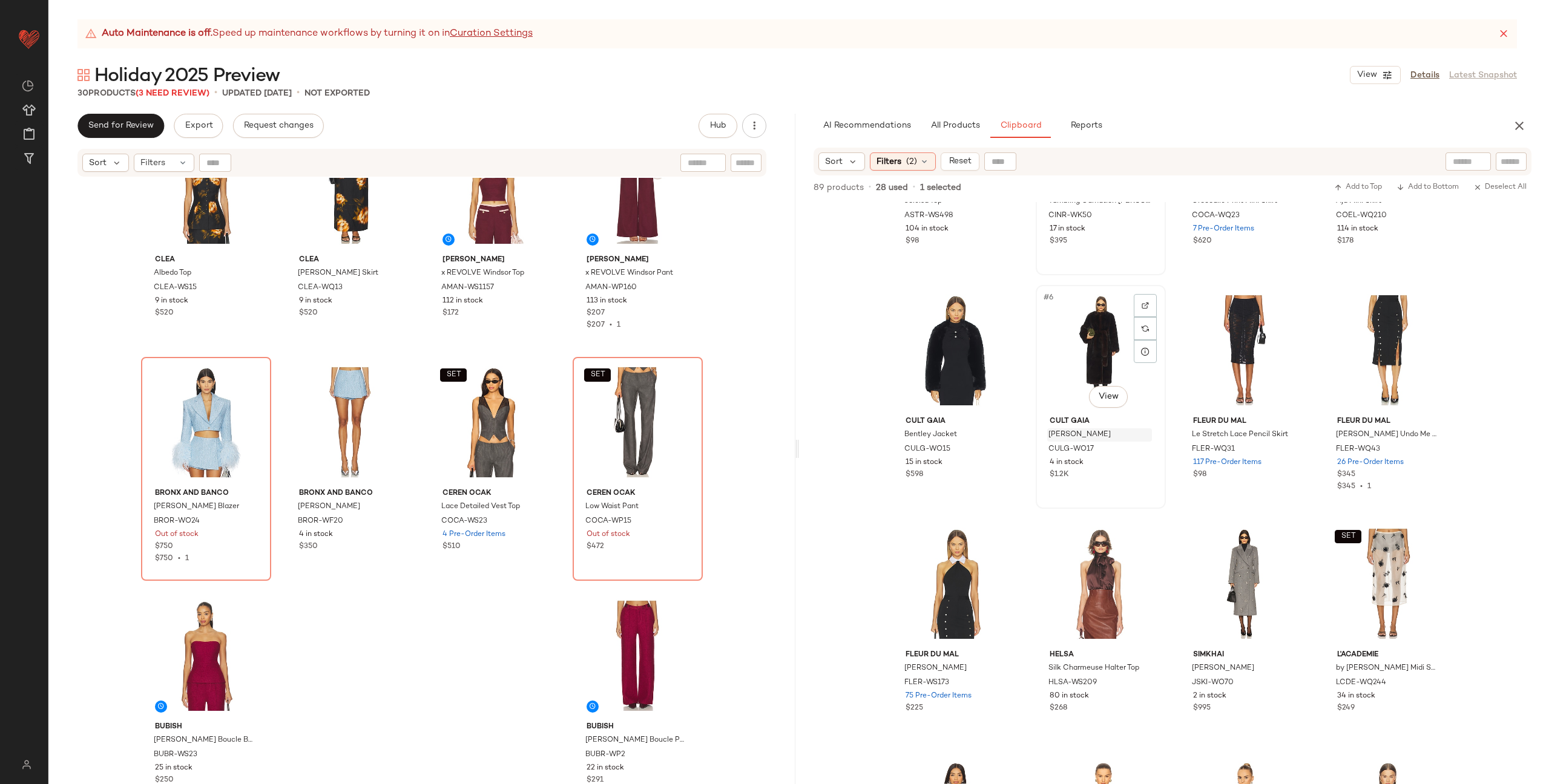
scroll to position [117, 0]
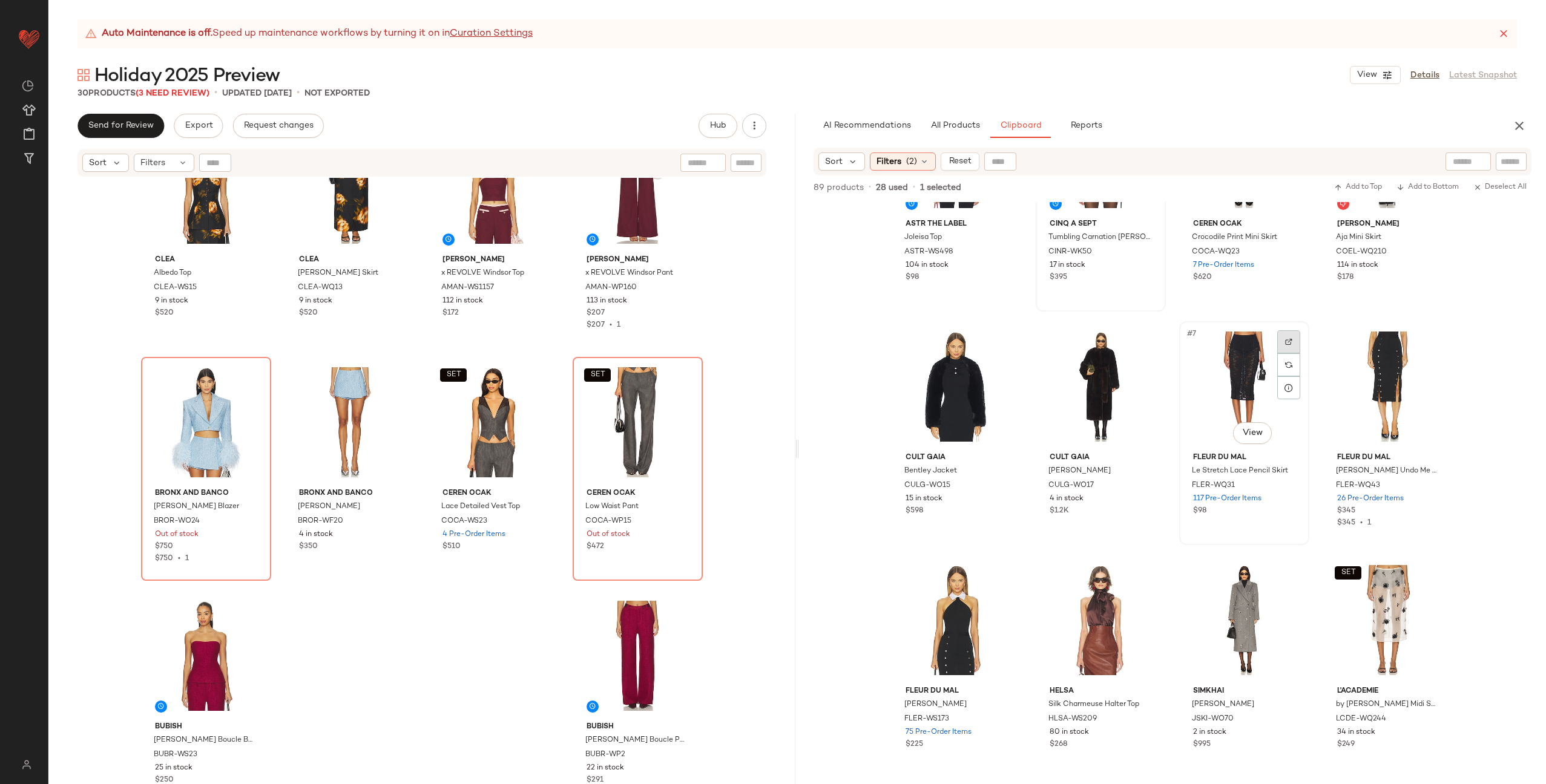
click at [1285, 340] on img at bounding box center [1289, 342] width 7 height 7
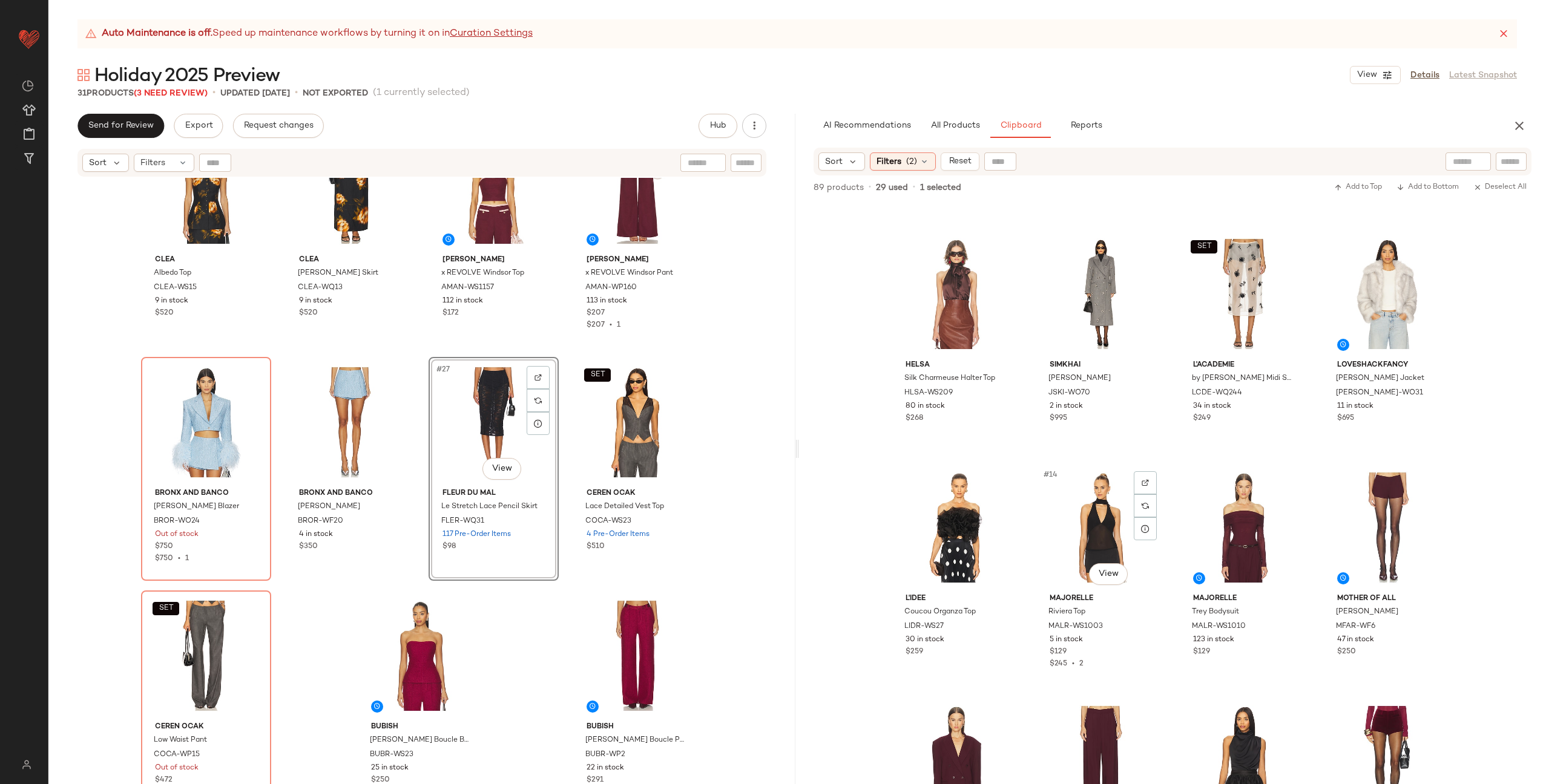
scroll to position [0, 0]
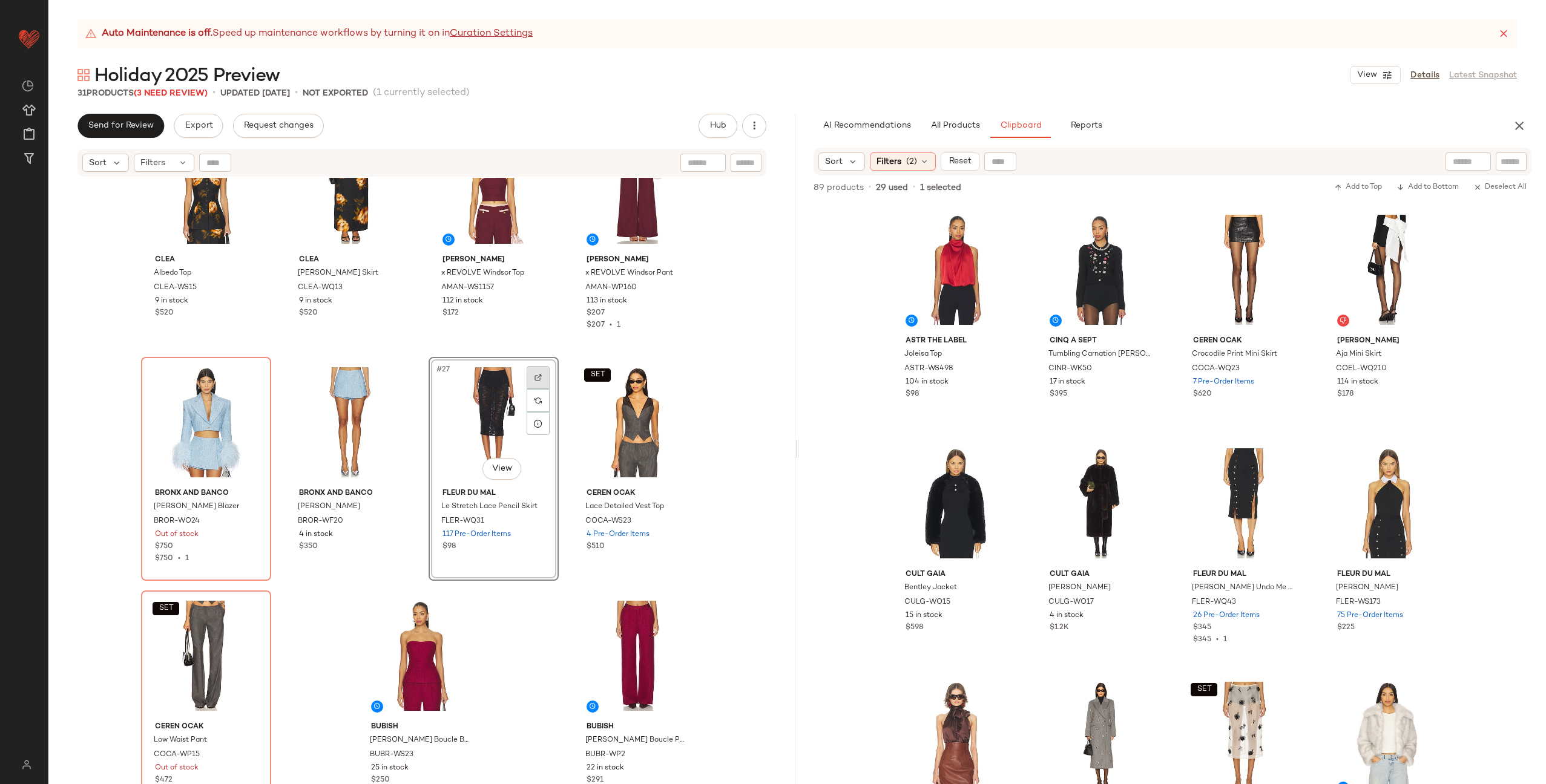
click at [531, 371] on div at bounding box center [538, 377] width 23 height 23
click at [962, 124] on span "All Products" at bounding box center [955, 125] width 50 height 10
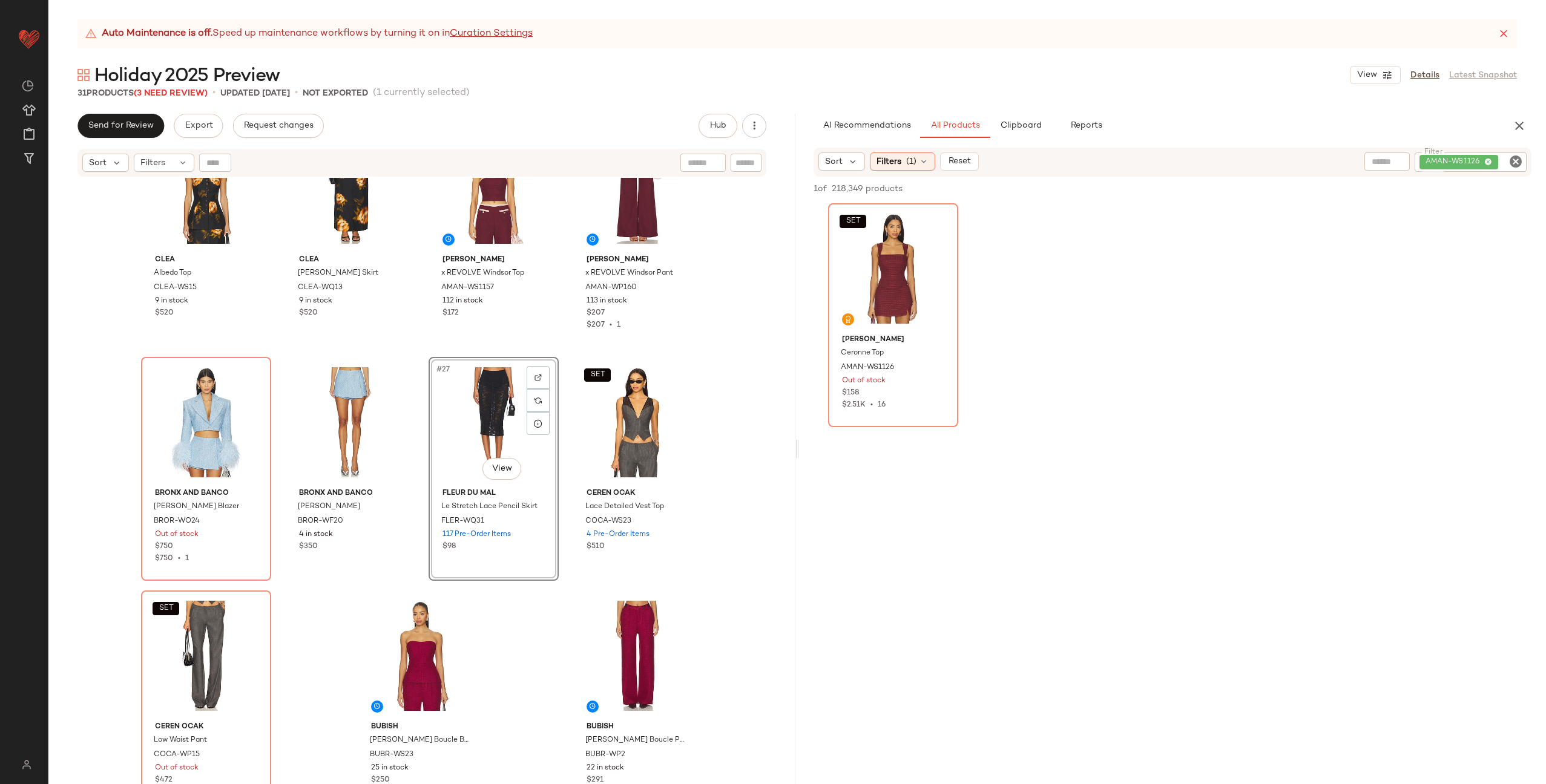
click at [1516, 163] on icon "Clear Filter" at bounding box center [1516, 162] width 15 height 15
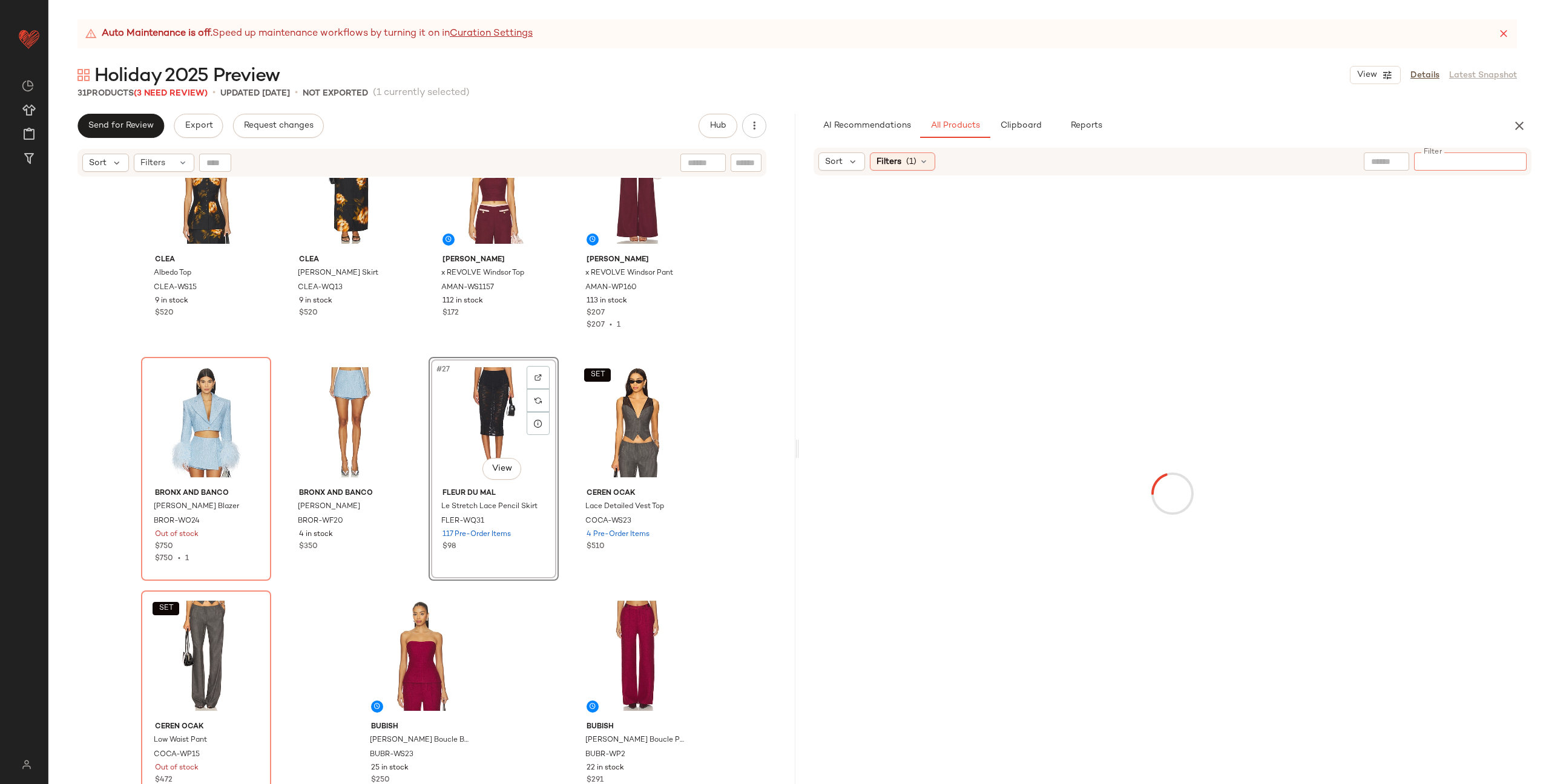
paste input "**********"
type input "**********"
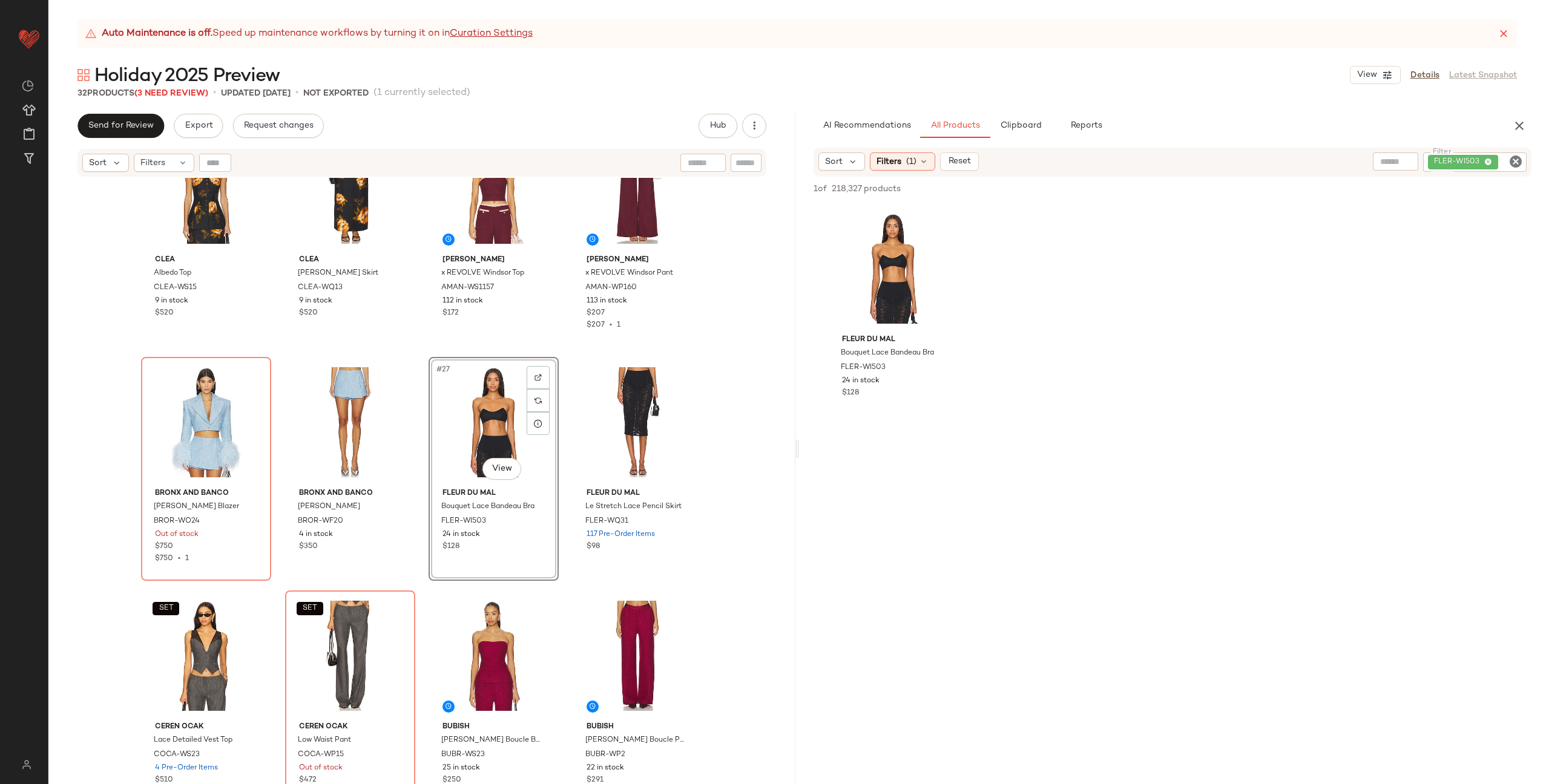
click at [567, 362] on div "Clea Albedo Top CLEA-WS15 9 in stock $520 Clea Morgan Skirt CLEA-WQ13 9 in stoc…" at bounding box center [421, 496] width 747 height 637
click at [1023, 127] on span "Clipboard" at bounding box center [1020, 125] width 42 height 10
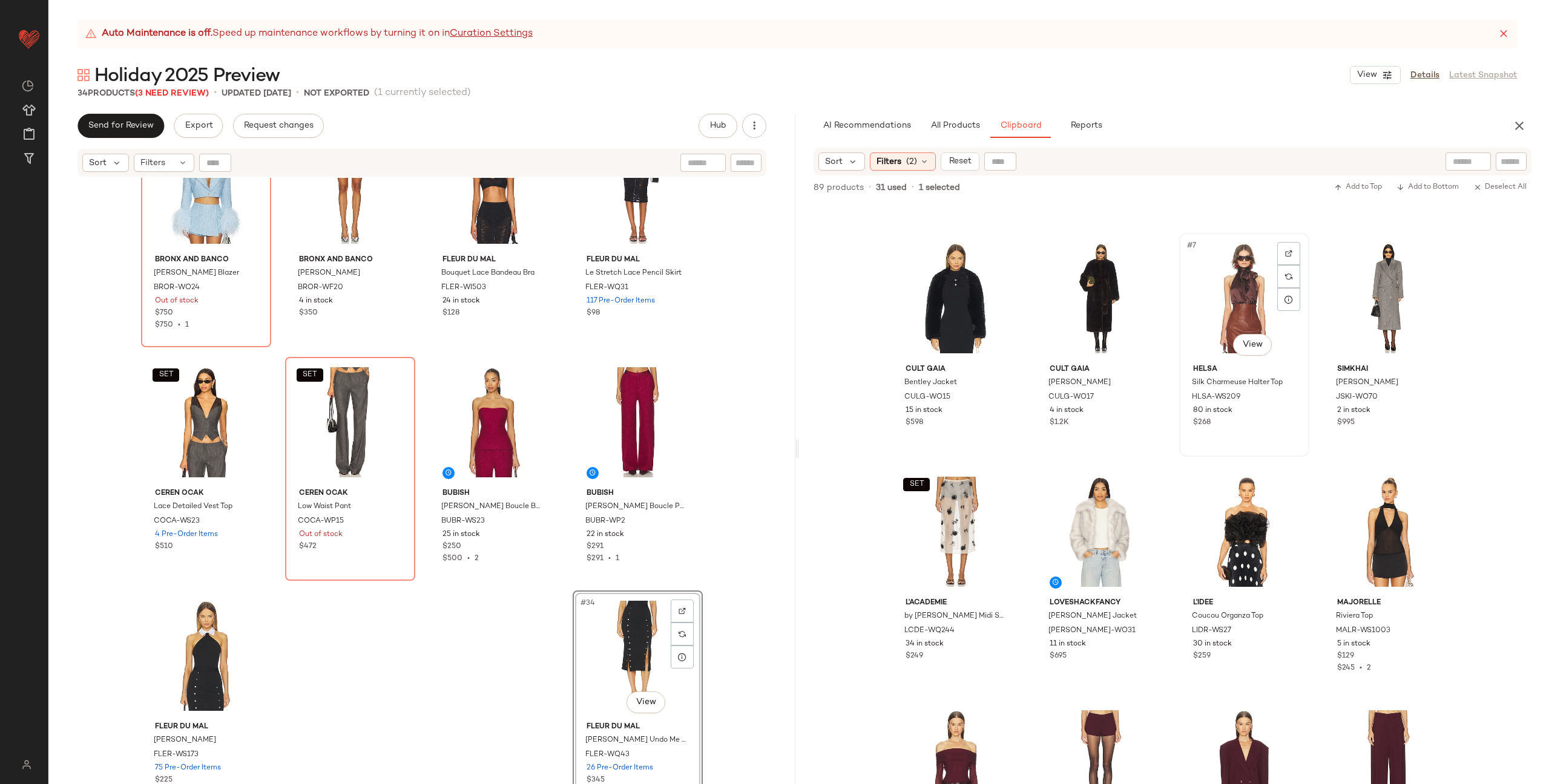
scroll to position [203, 0]
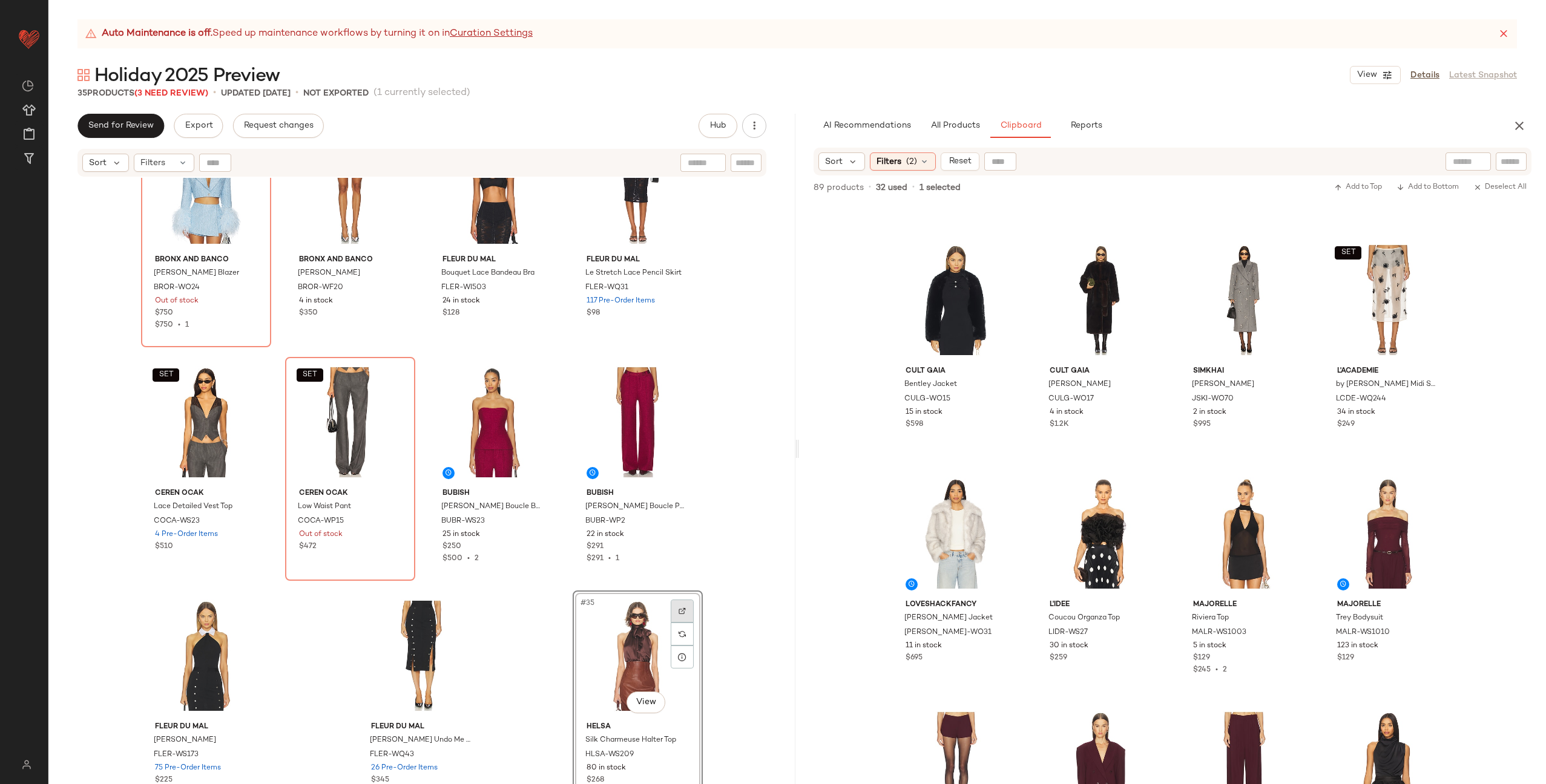
click at [678, 606] on div at bounding box center [681, 611] width 23 height 23
click at [940, 133] on button "All Products" at bounding box center [955, 125] width 70 height 24
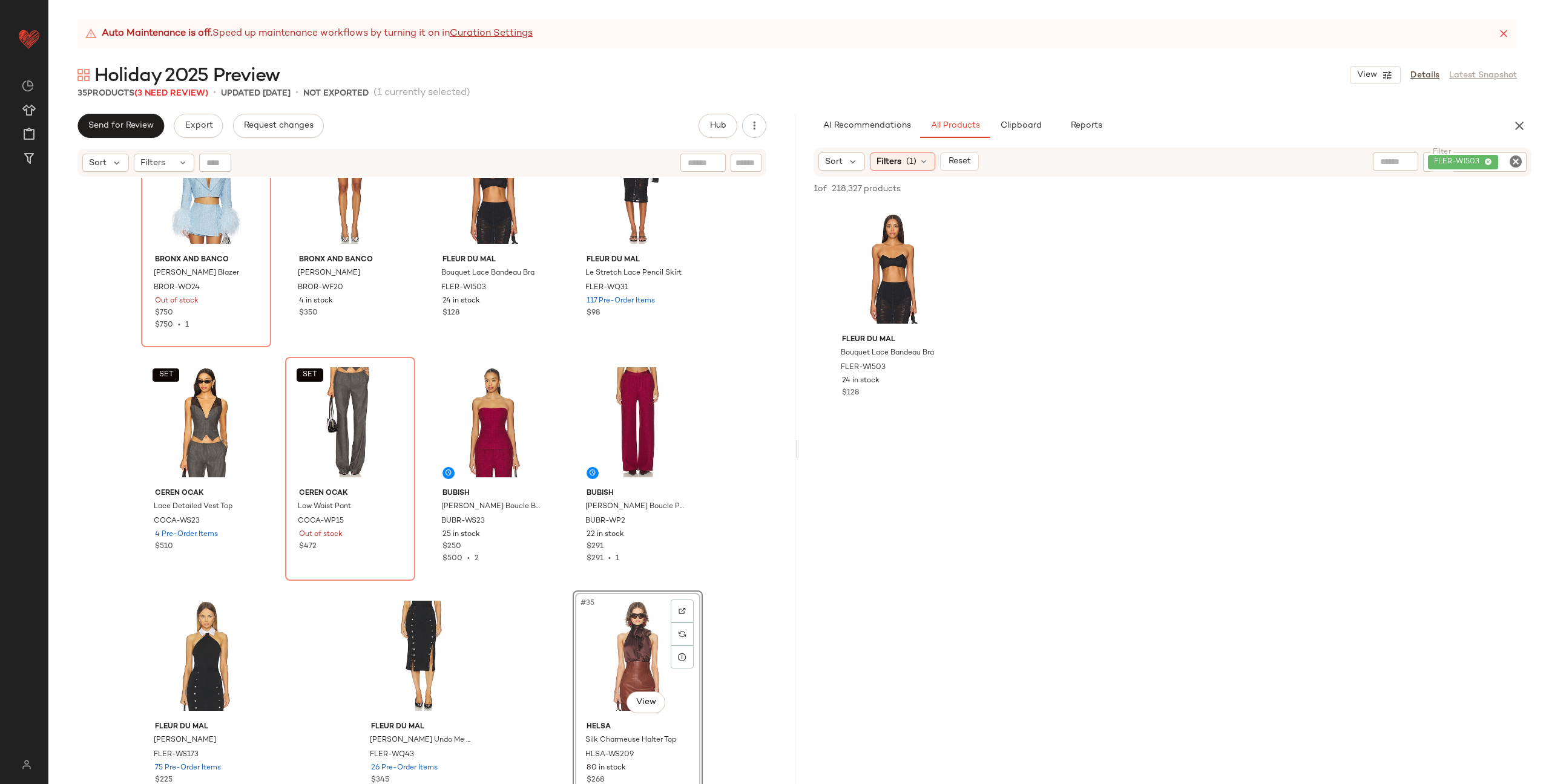
click at [1517, 161] on icon "Clear Filter" at bounding box center [1516, 162] width 15 height 15
paste input "*********"
type input "*********"
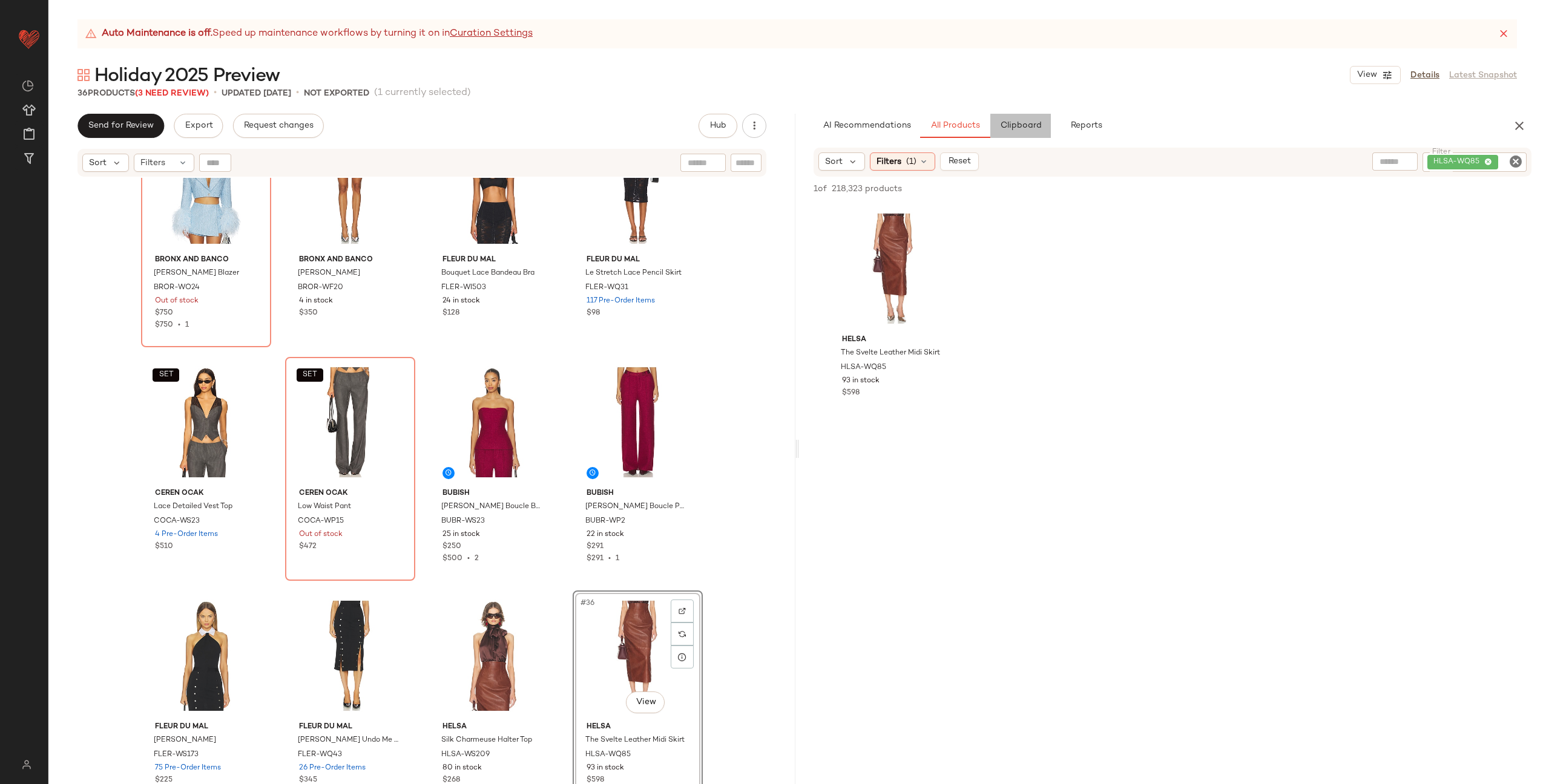
click at [1021, 122] on span "Clipboard" at bounding box center [1020, 125] width 42 height 10
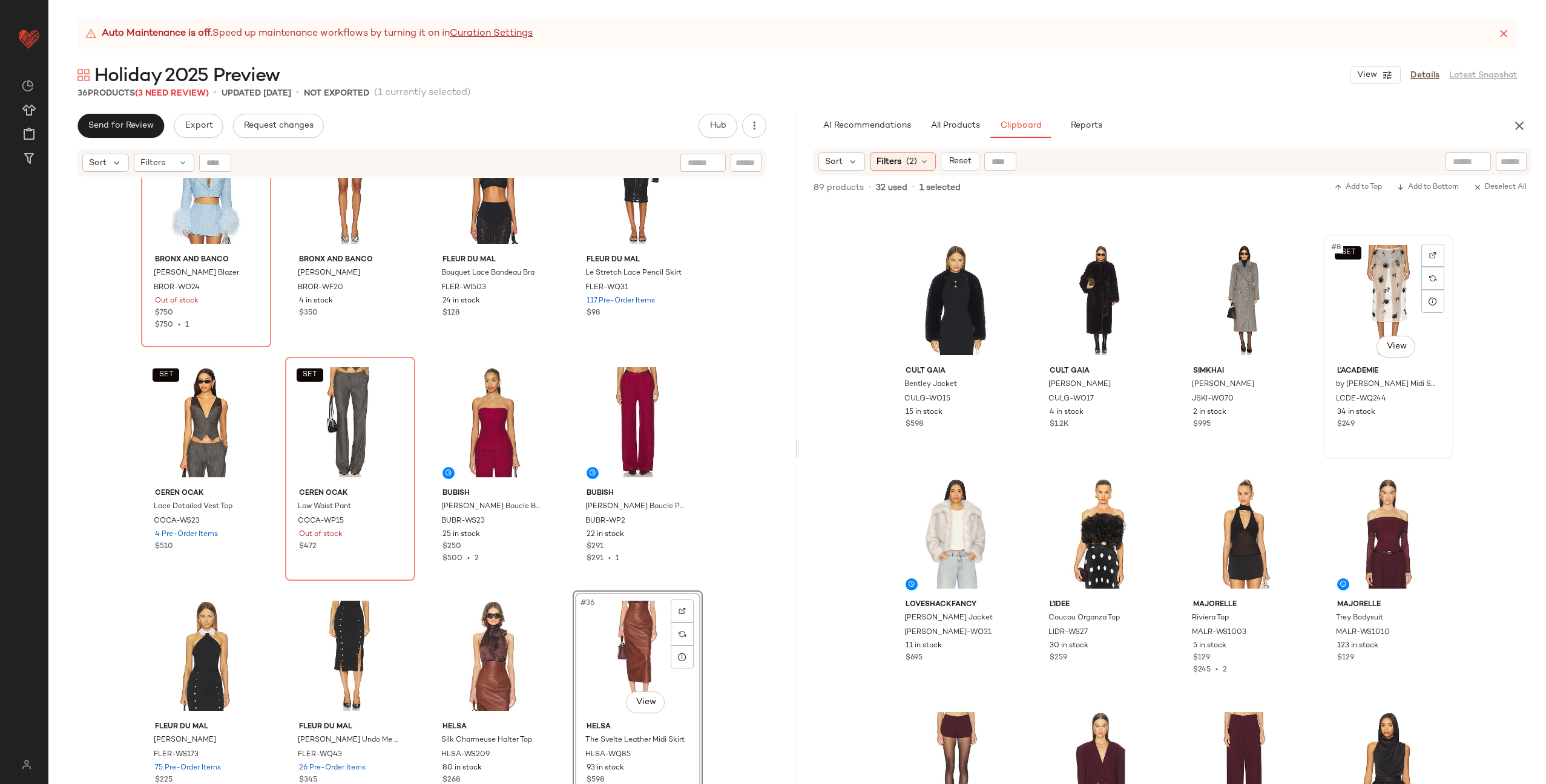
scroll to position [201, 0]
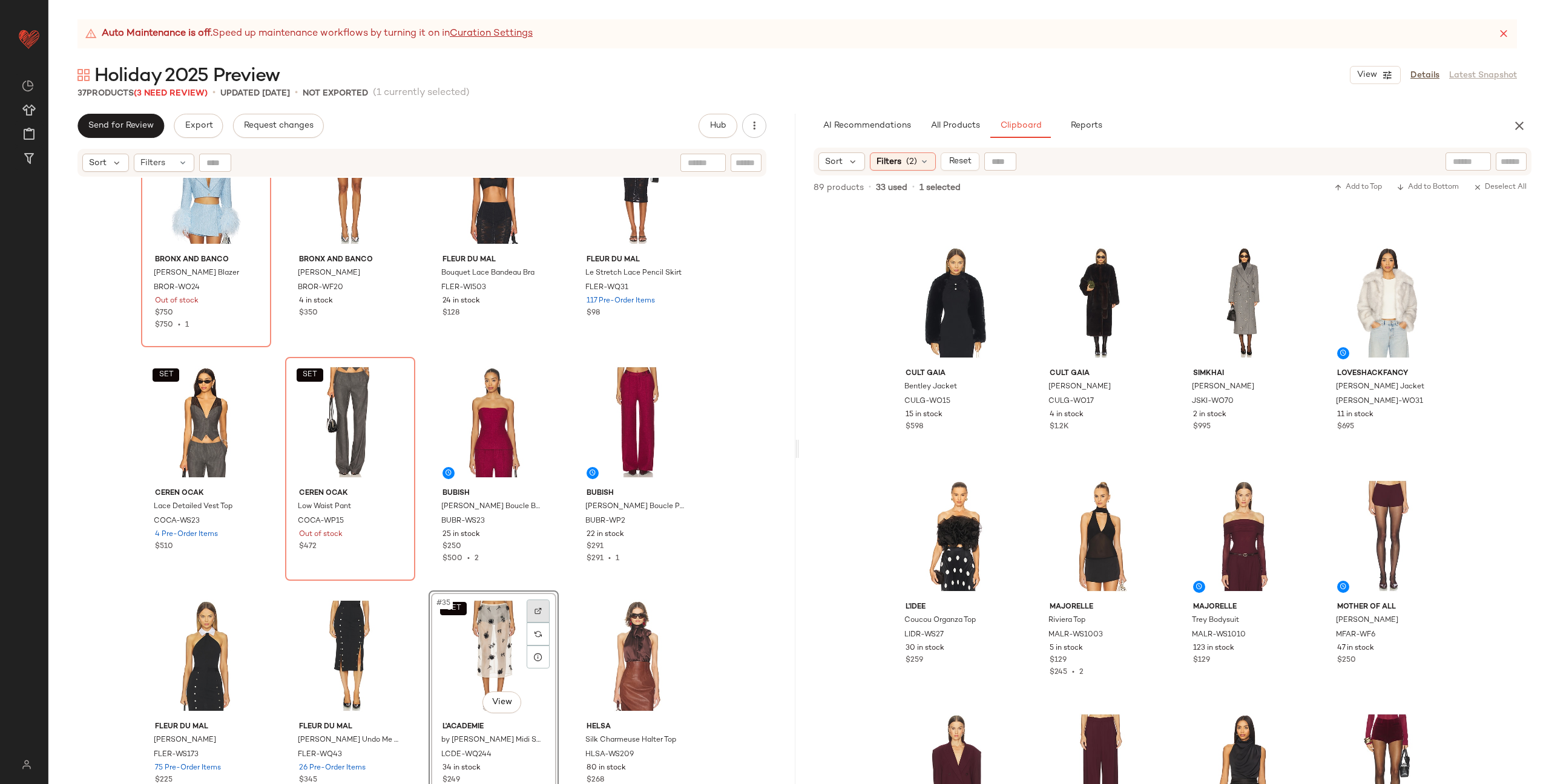
click at [538, 606] on div at bounding box center [538, 611] width 23 height 23
click at [532, 756] on img "button" at bounding box center [536, 755] width 7 height 7
click at [951, 124] on span "All Products" at bounding box center [955, 125] width 50 height 10
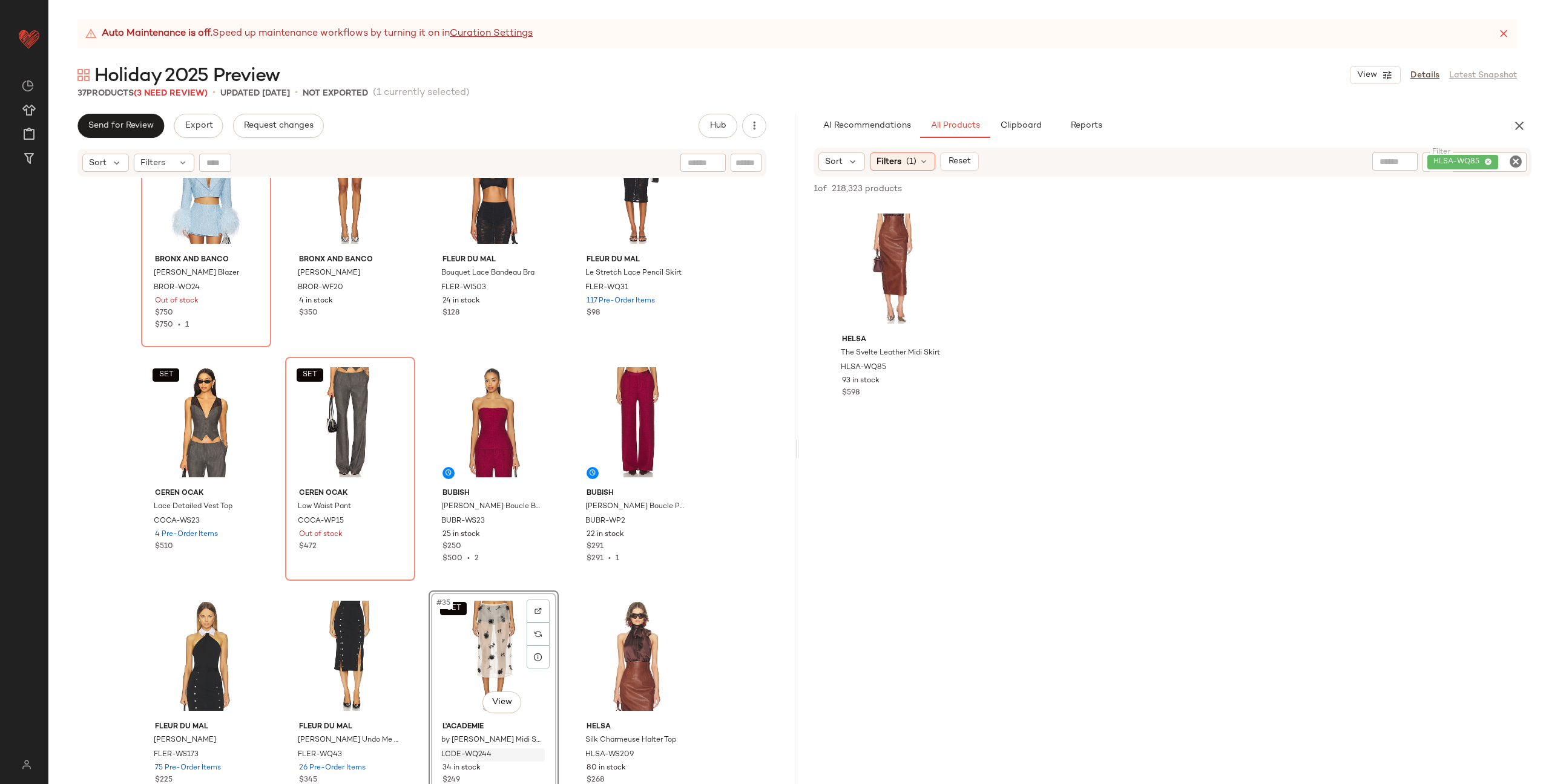
click at [1512, 161] on icon "Clear Filter" at bounding box center [1516, 162] width 15 height 15
paste input "**********"
type input "**********"
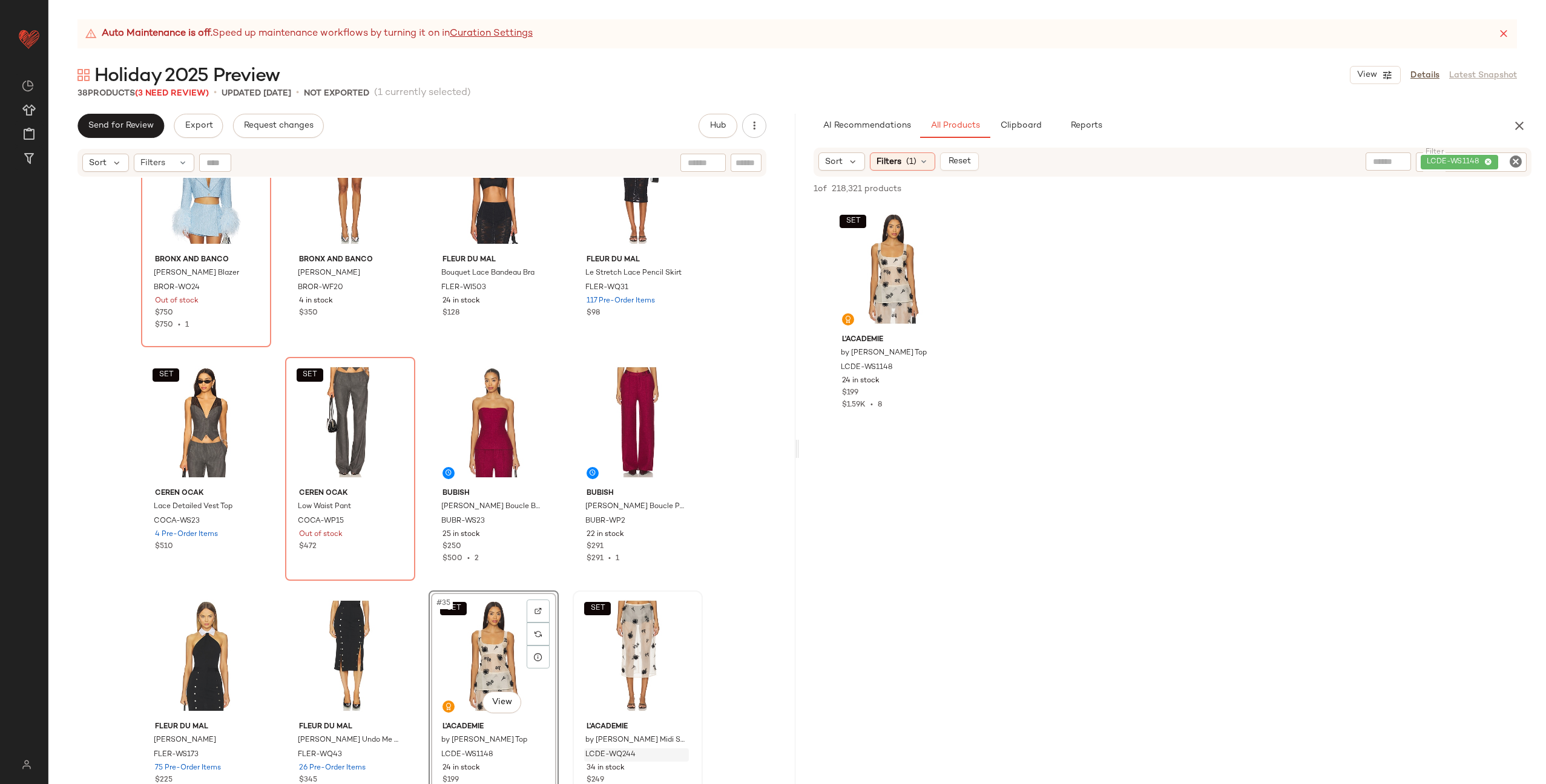
click at [561, 579] on div "Bronx and Banco Kacey Cropped Blazer BROR-WO24 Out of stock $750 $750 • 1 Bronx…" at bounding box center [421, 496] width 747 height 637
click at [492, 673] on div "SET #35 View" at bounding box center [494, 655] width 122 height 122
click at [629, 667] on div "SET #36 View" at bounding box center [638, 655] width 122 height 122
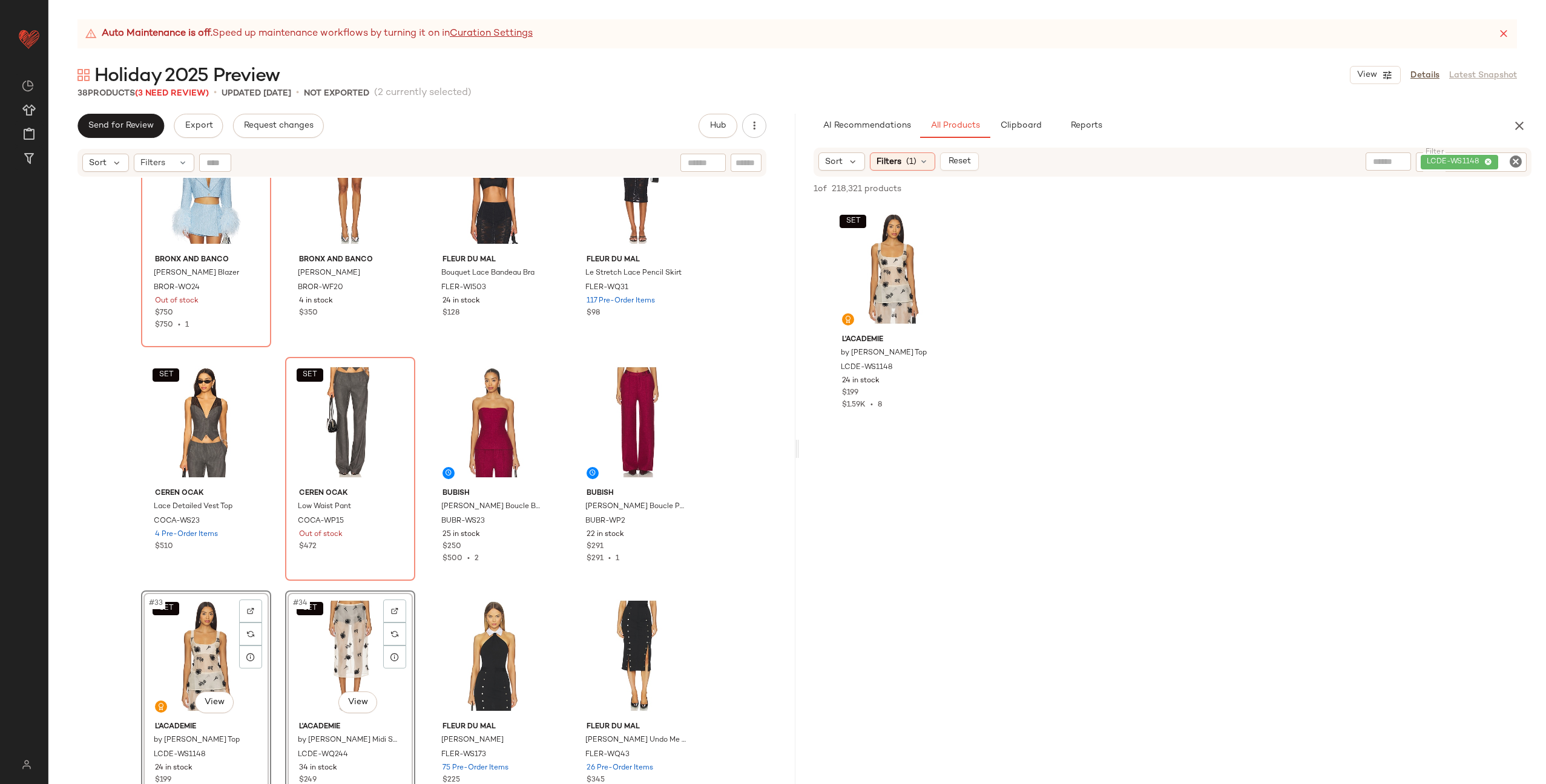
click at [414, 587] on div "Bronx and Banco Kacey Cropped Blazer BROR-WO24 Out of stock $750 $750 • 1 Bronx…" at bounding box center [421, 496] width 747 height 637
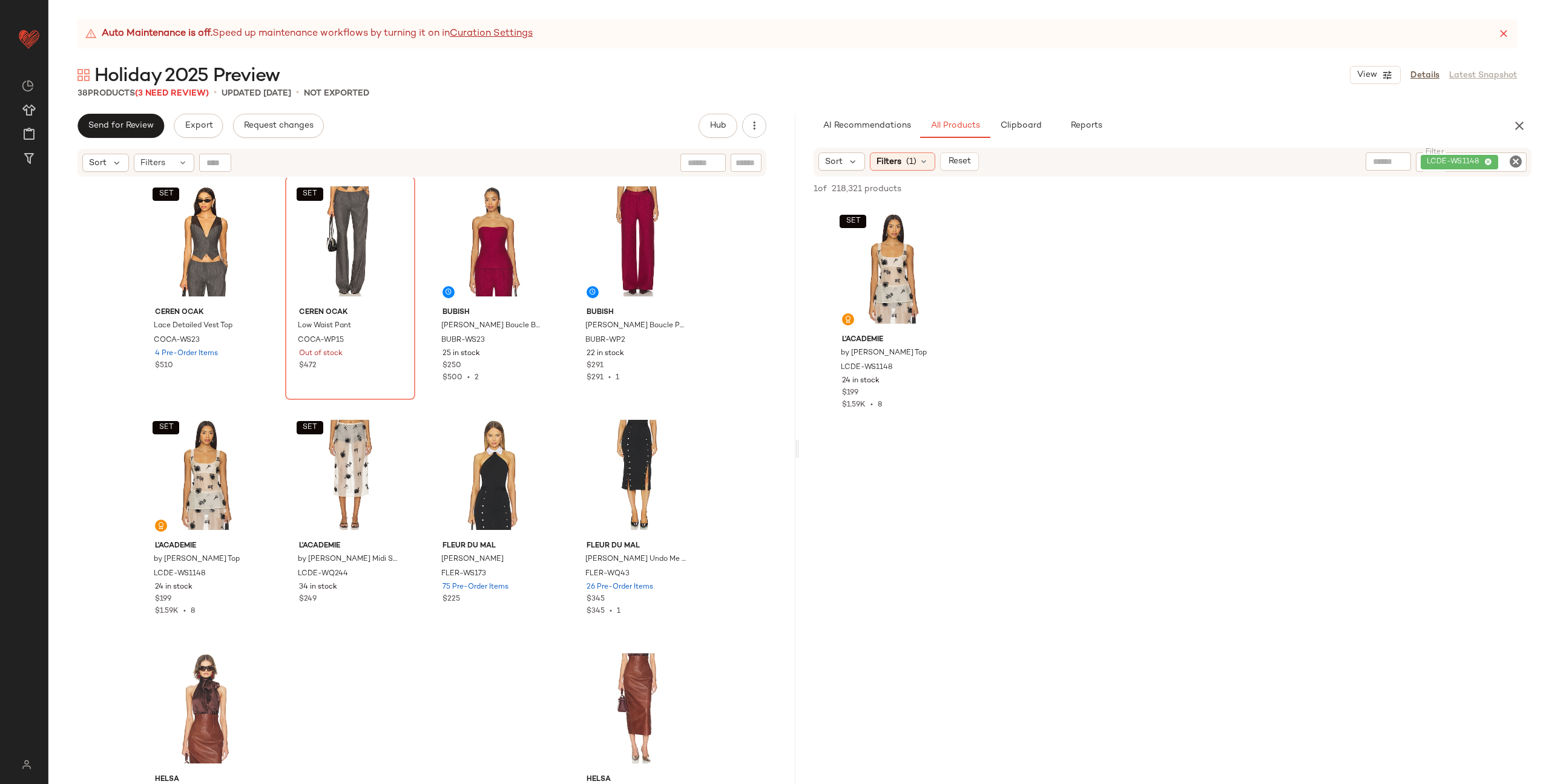
scroll to position [1701, 0]
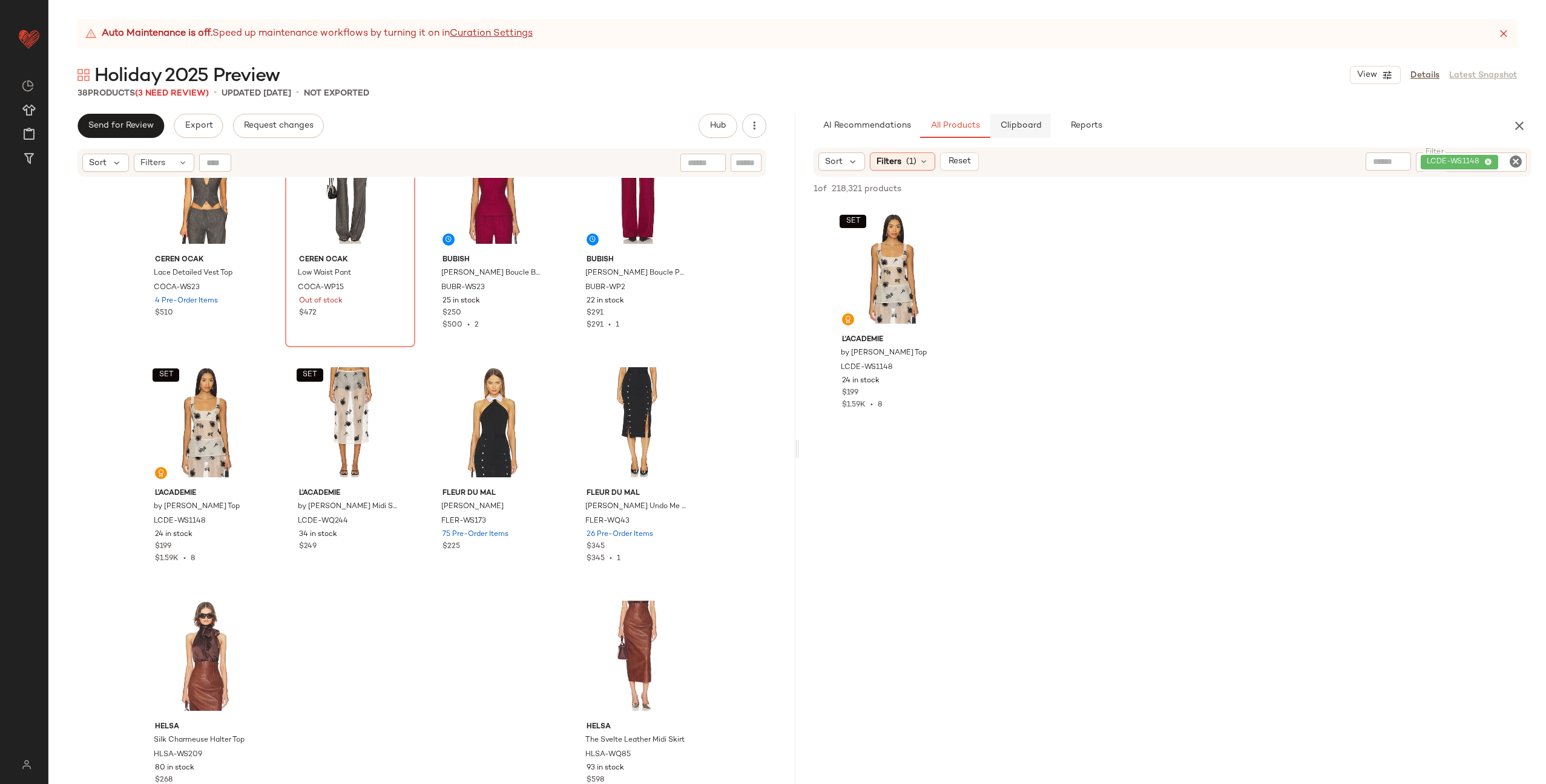
click at [1031, 121] on span "Clipboard" at bounding box center [1020, 125] width 42 height 10
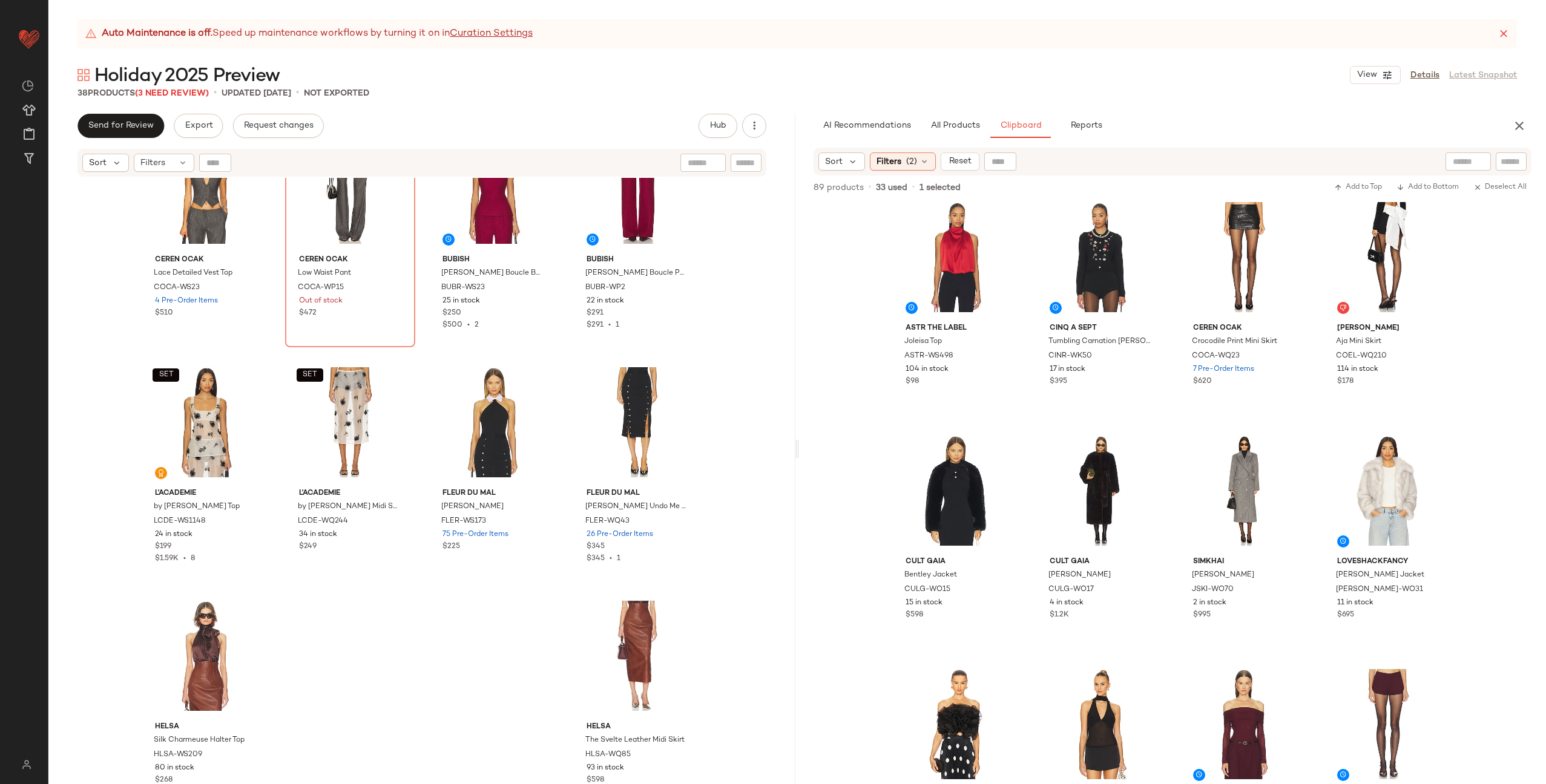
scroll to position [0, 0]
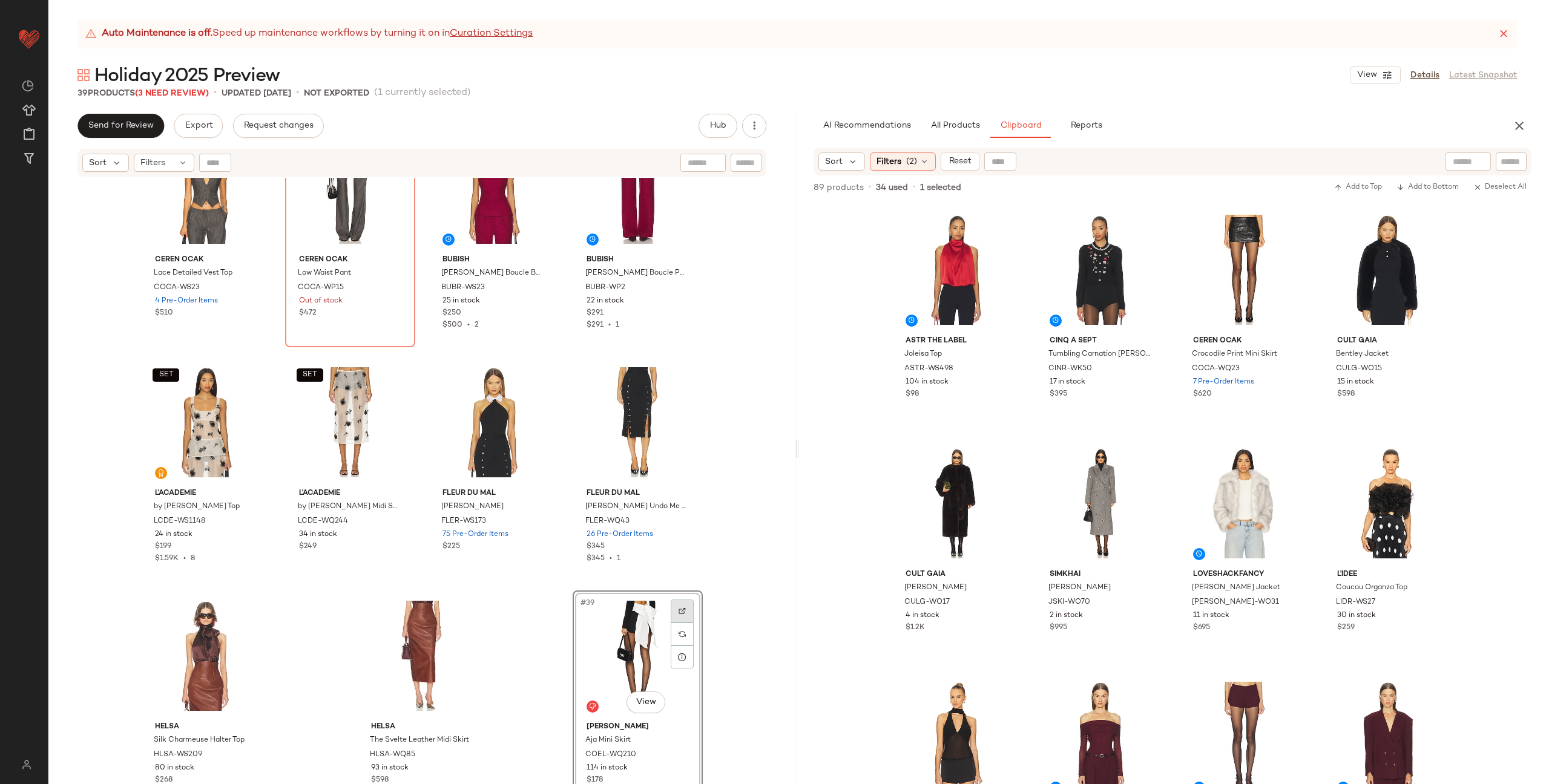
click at [678, 608] on img at bounding box center [682, 611] width 7 height 7
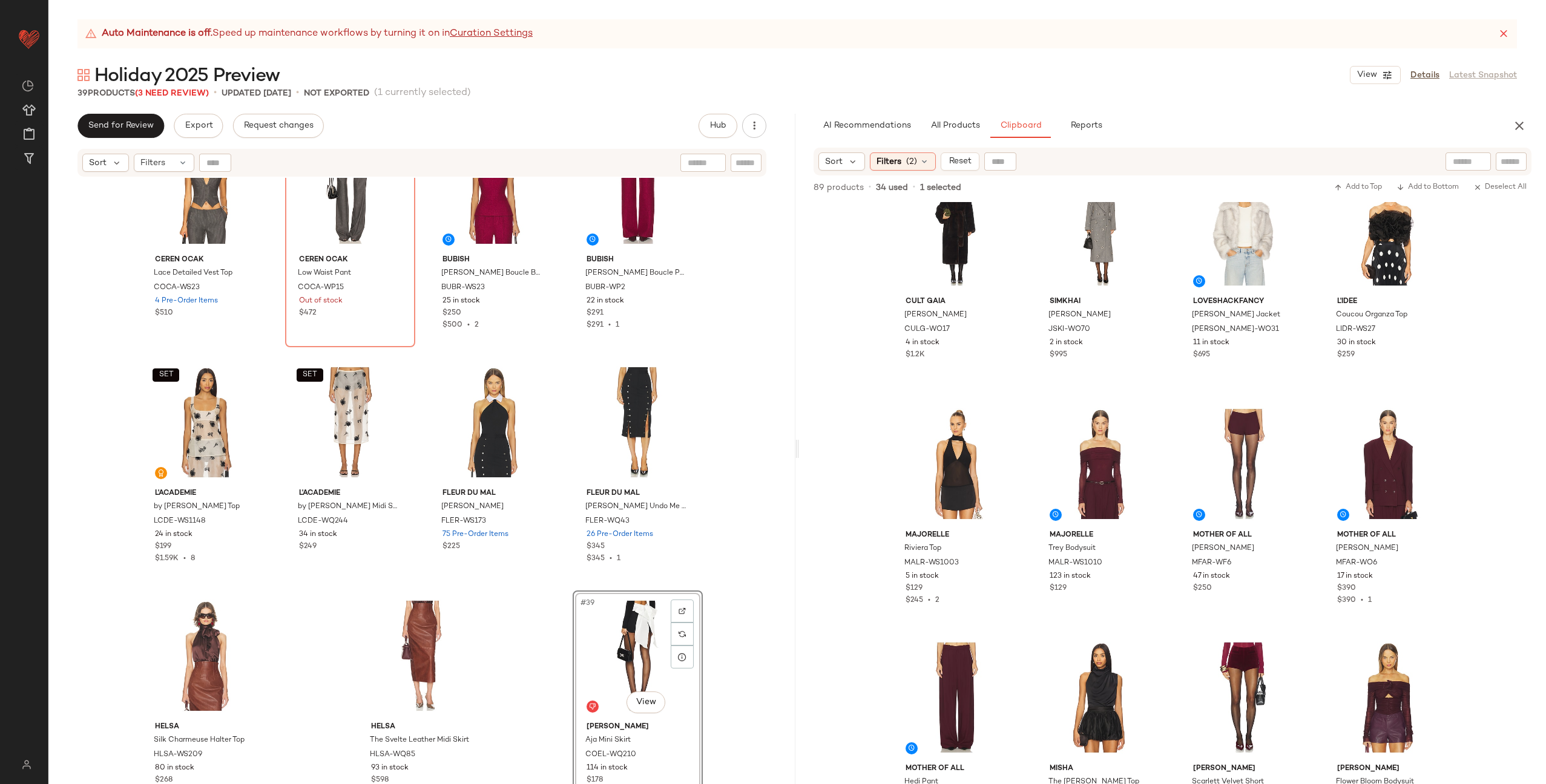
scroll to position [331, 0]
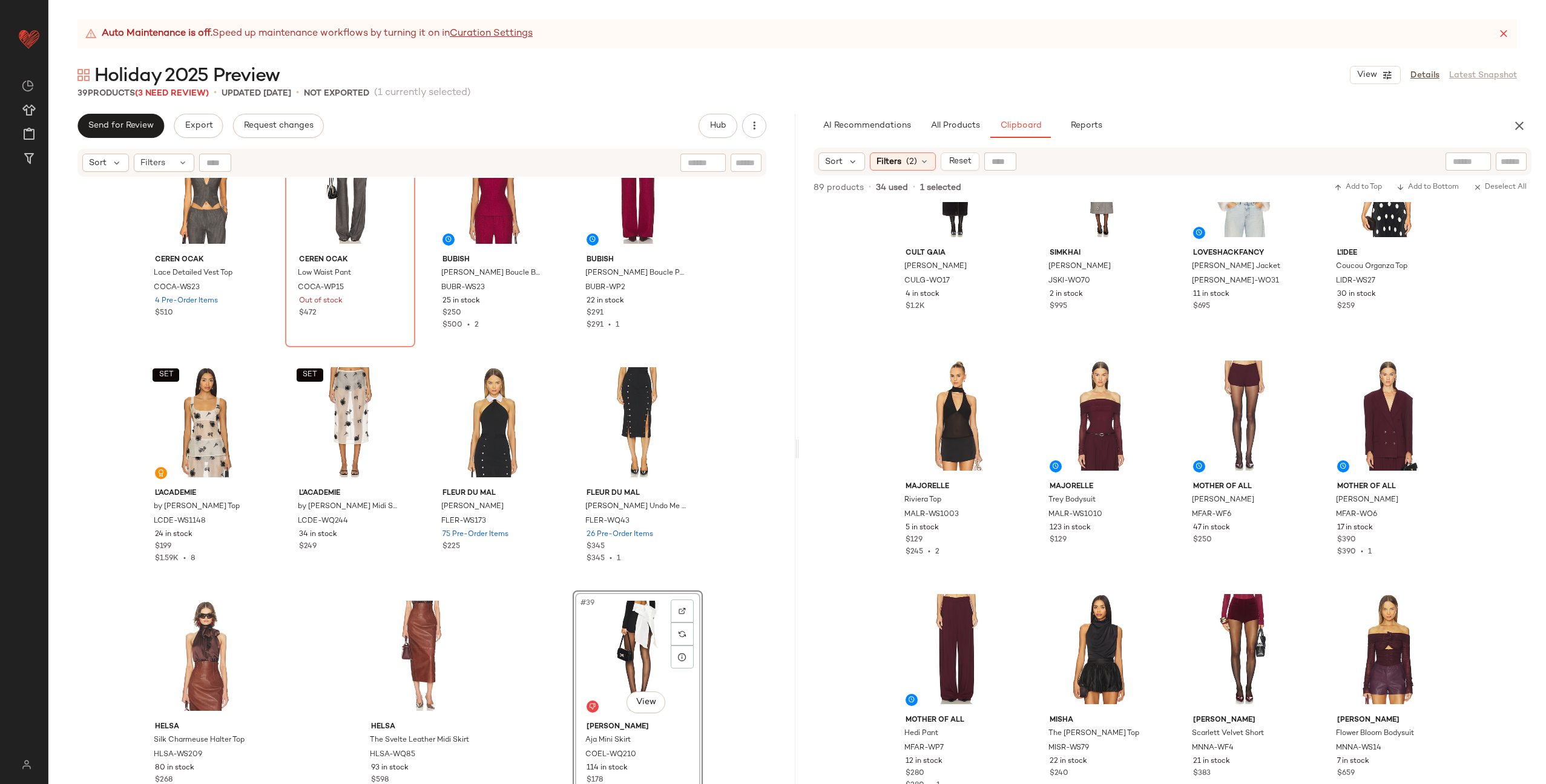
click at [561, 648] on div "SET Ceren Ocak Lace Detailed Vest Top COCA-WS23 4 Pre-Order Items $510 SET Cere…" at bounding box center [421, 496] width 747 height 637
click at [607, 638] on div "#39 View" at bounding box center [638, 655] width 122 height 122
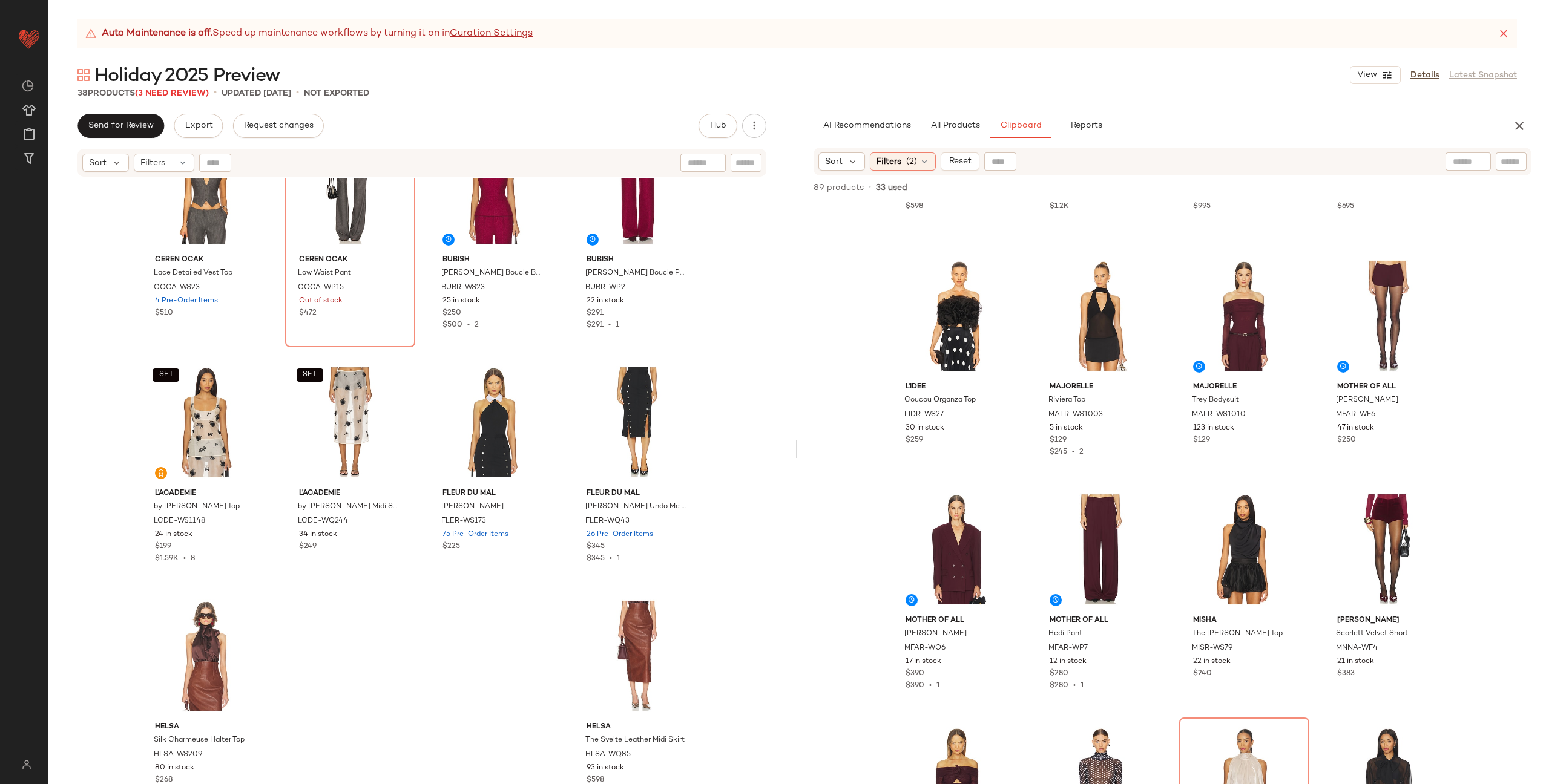
scroll to position [549, 0]
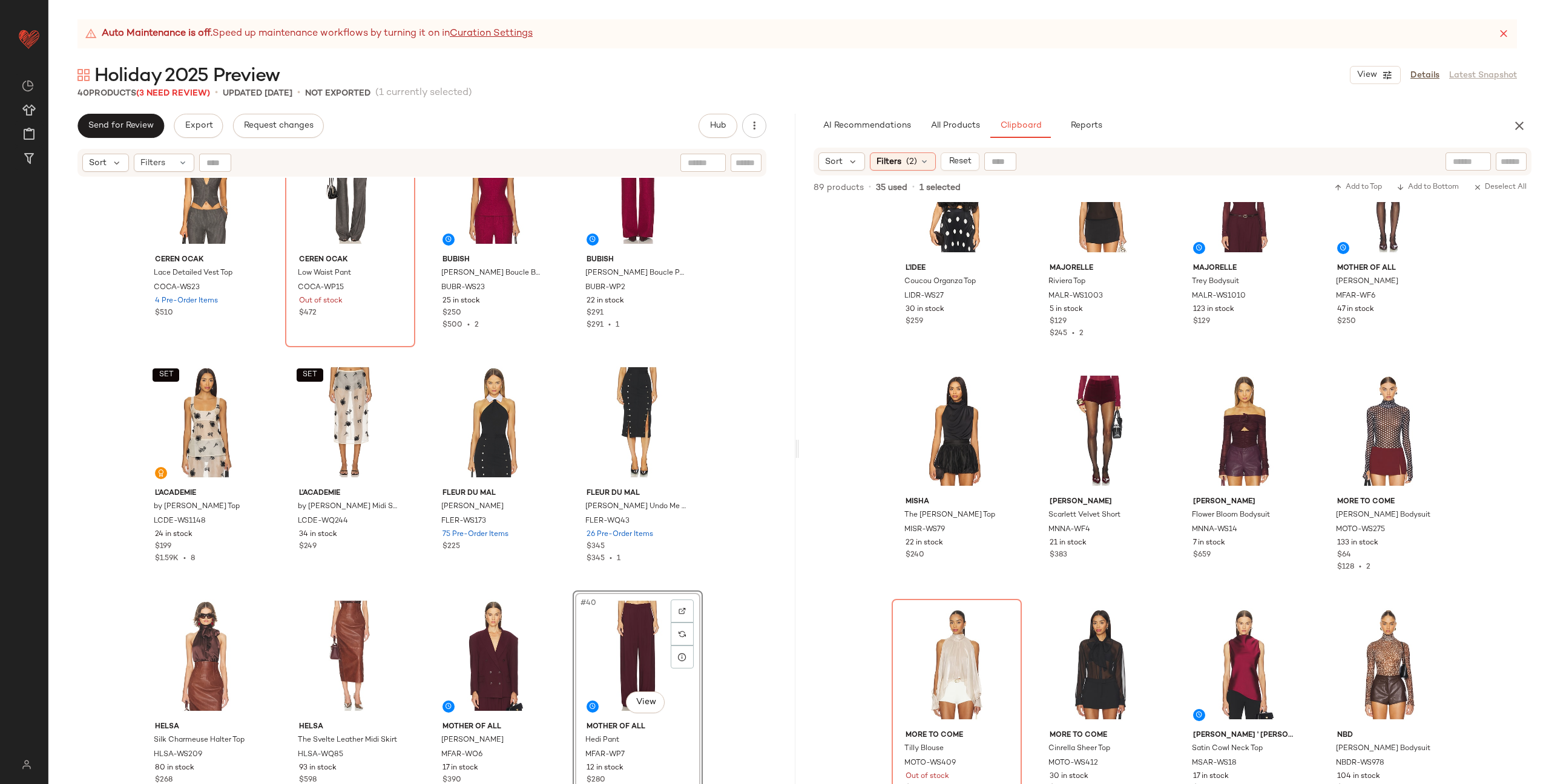
click at [561, 564] on div "SET Ceren Ocak Lace Detailed Vest Top COCA-WS23 4 Pre-Order Items $510 SET Cere…" at bounding box center [421, 496] width 747 height 637
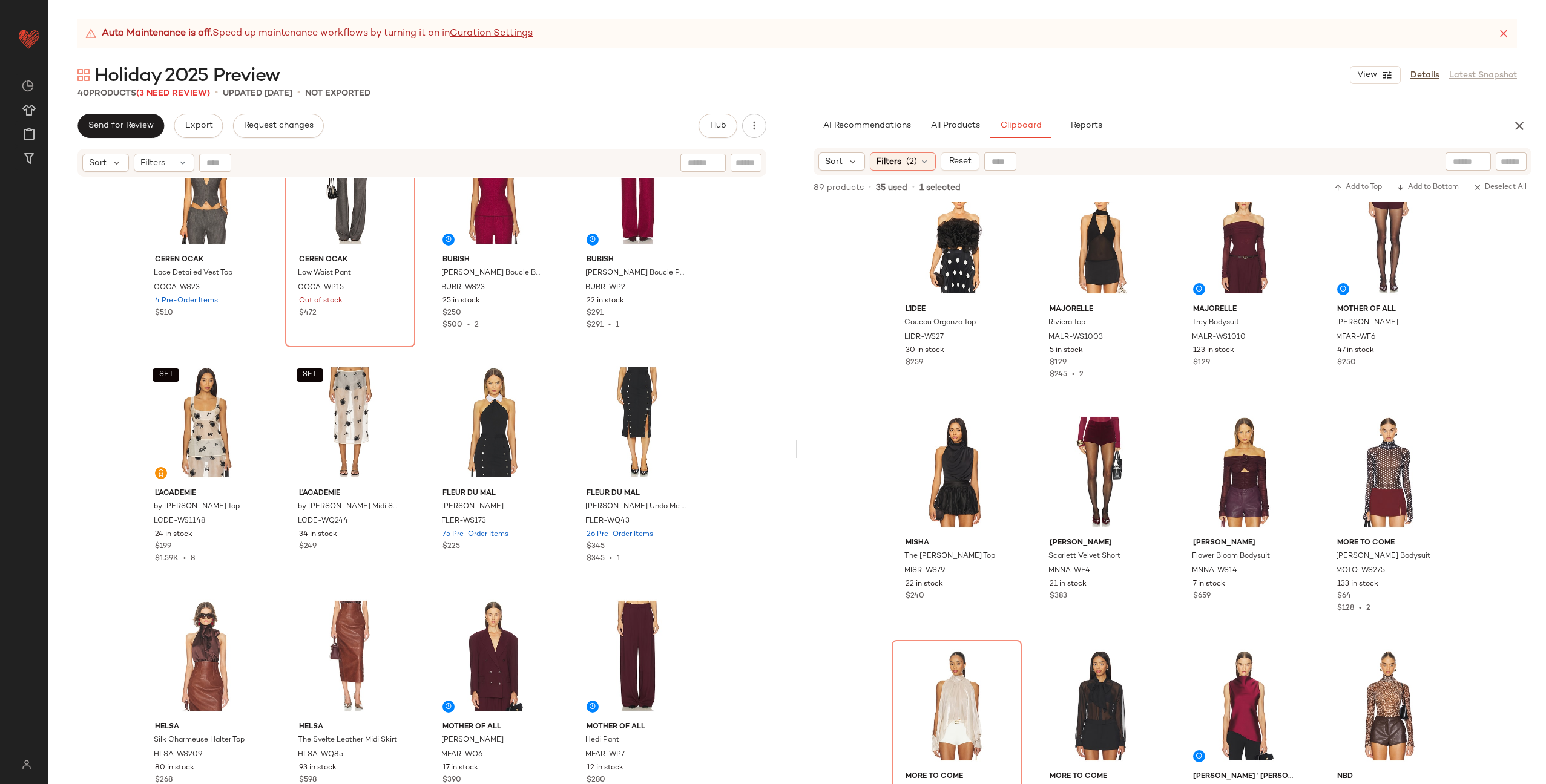
scroll to position [474, 0]
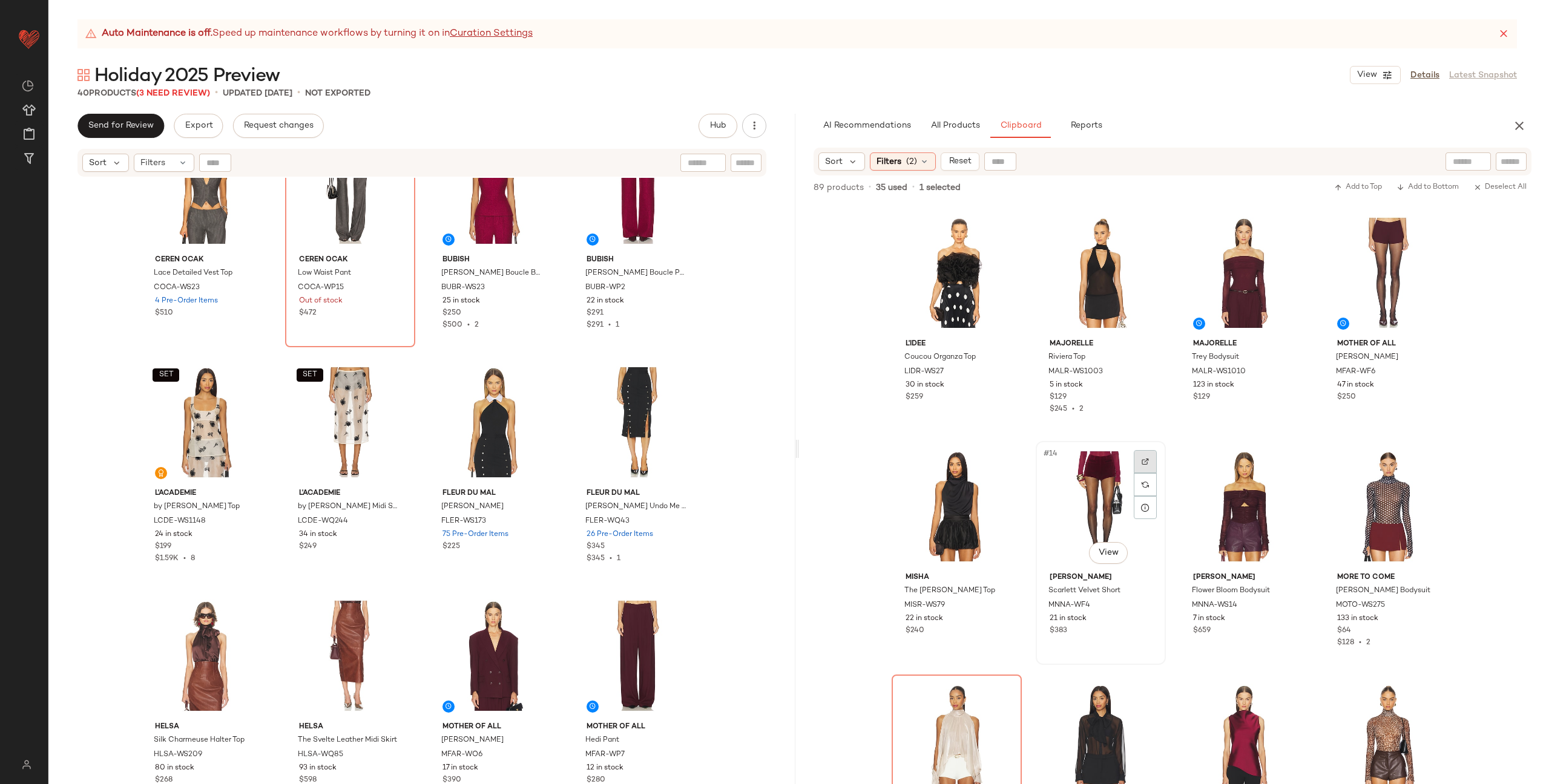
click at [1142, 465] on img at bounding box center [1146, 462] width 7 height 7
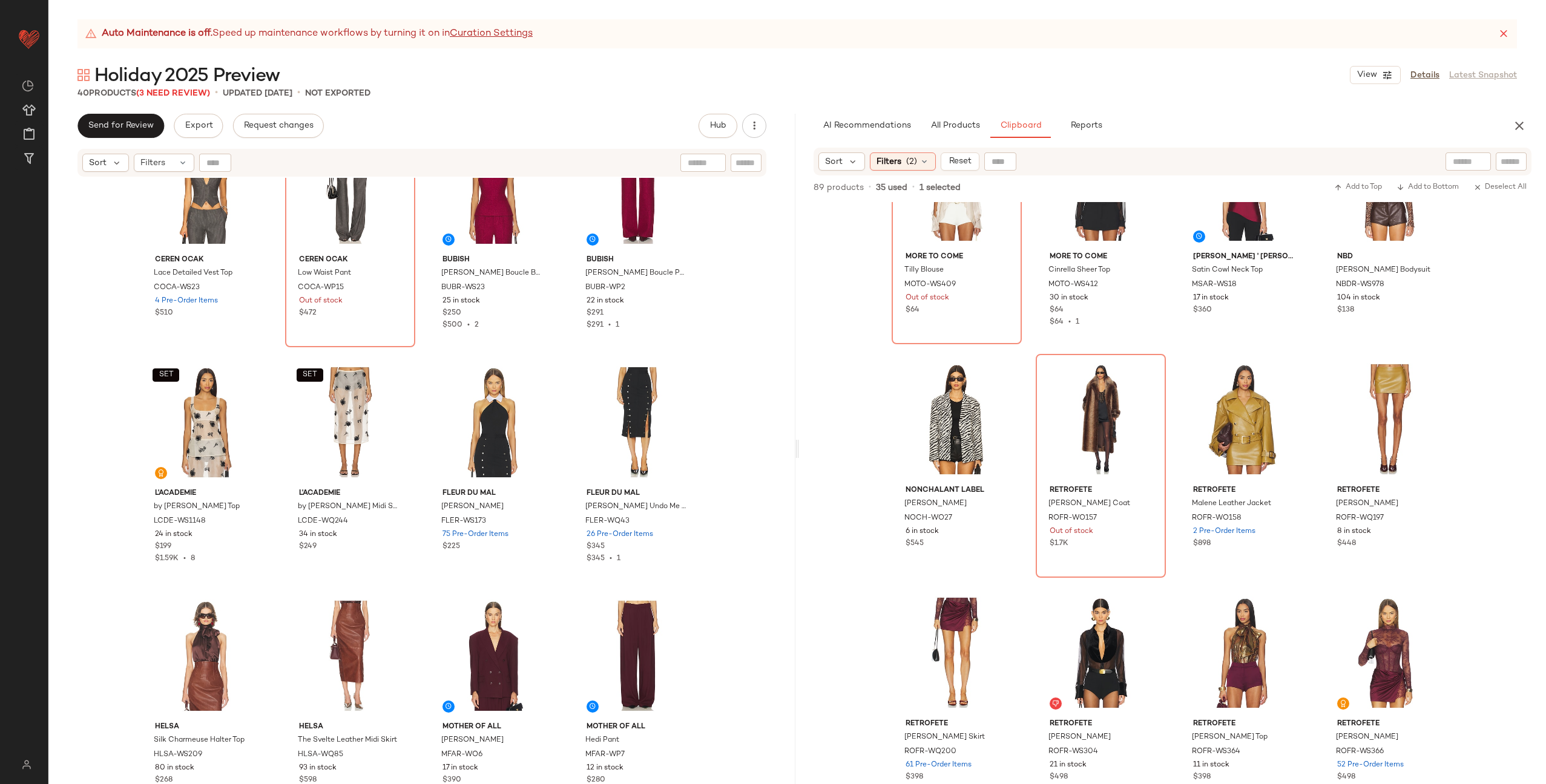
scroll to position [1032, 0]
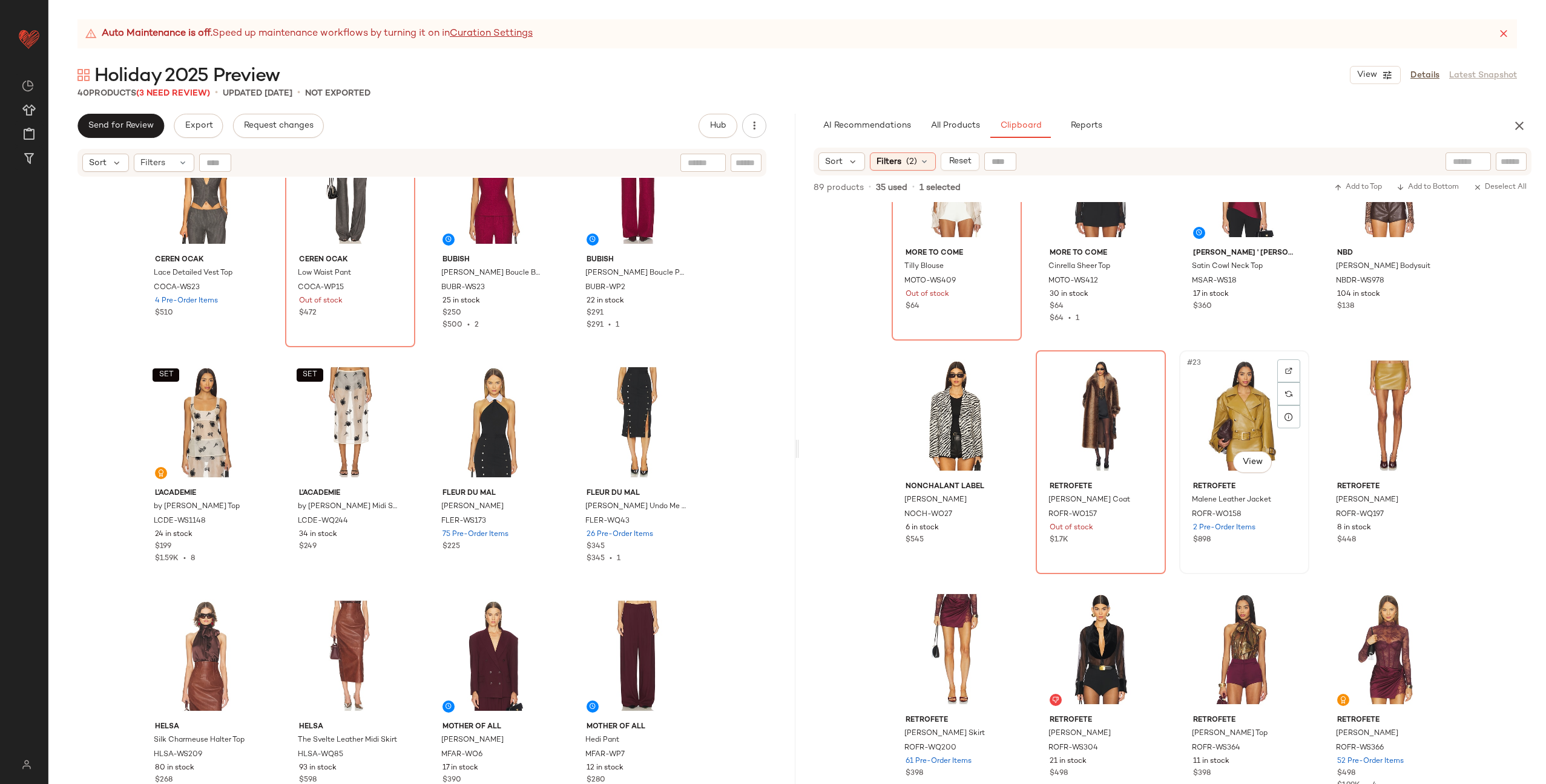
click at [1220, 427] on div "#23 View" at bounding box center [1244, 415] width 122 height 122
click at [1355, 423] on div "#24 View" at bounding box center [1388, 415] width 122 height 122
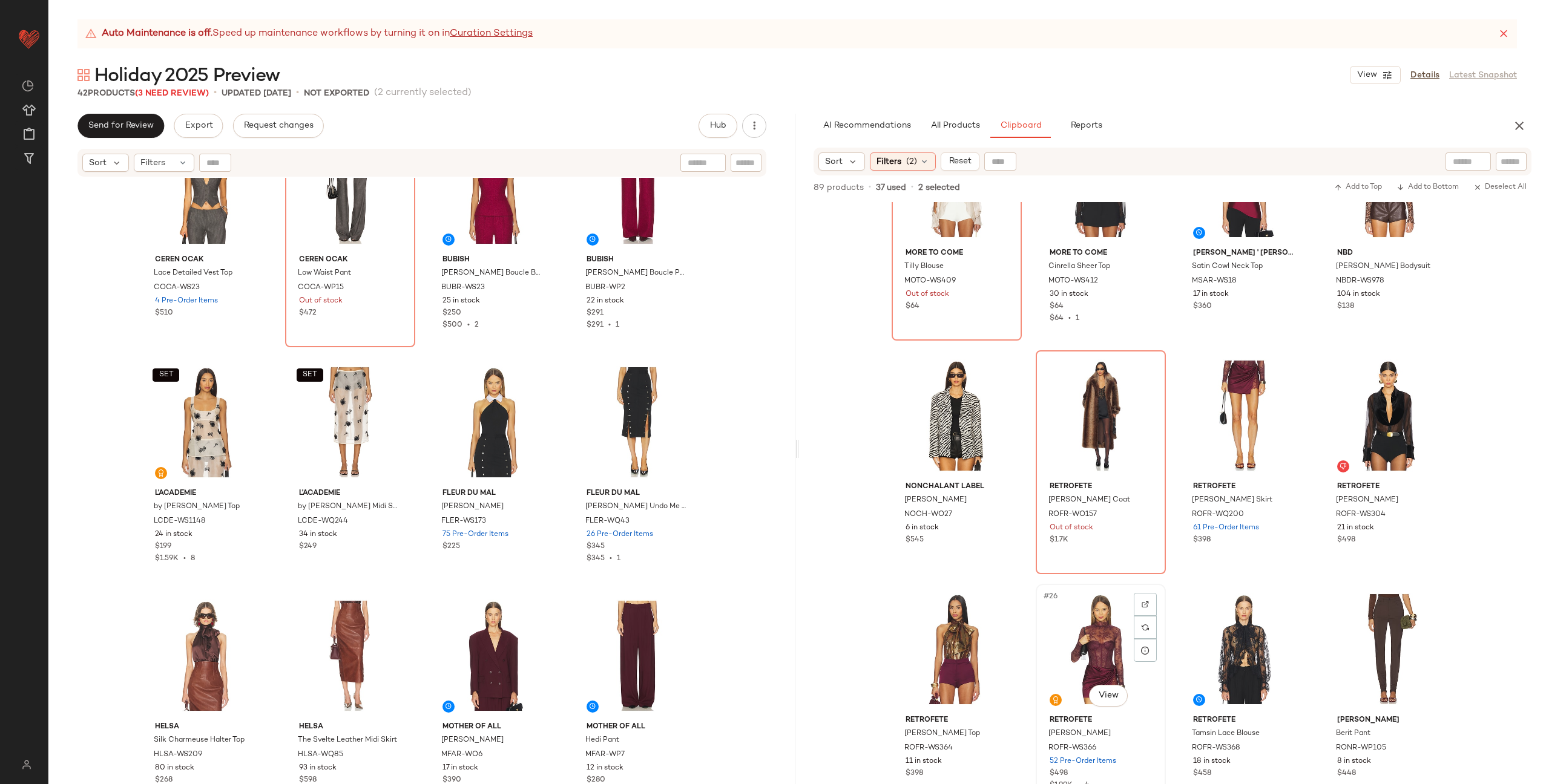
click at [1071, 651] on div "#26 View" at bounding box center [1100, 648] width 122 height 122
click at [1241, 425] on div "#23 View" at bounding box center [1244, 415] width 122 height 122
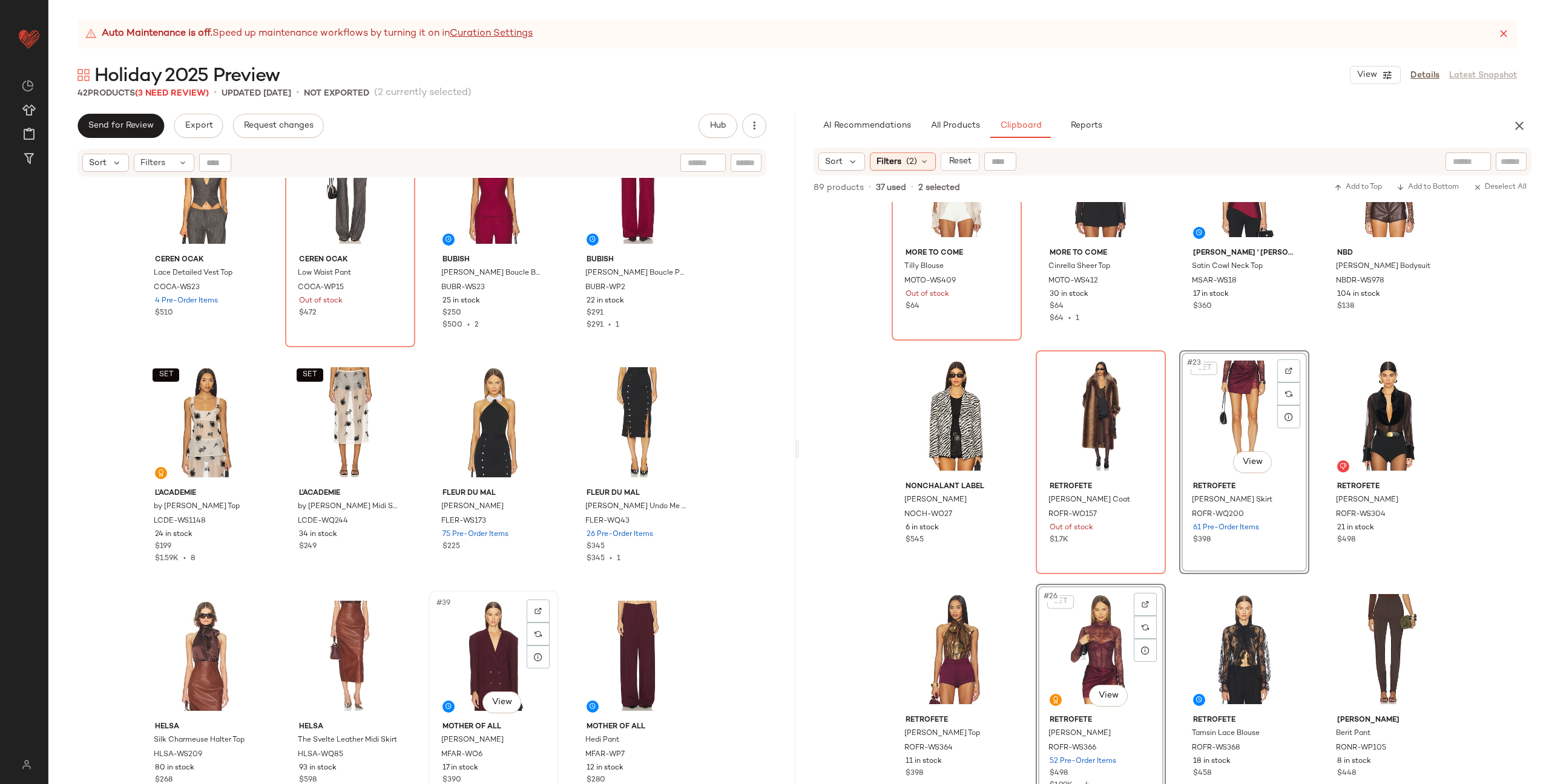
scroll to position [1935, 0]
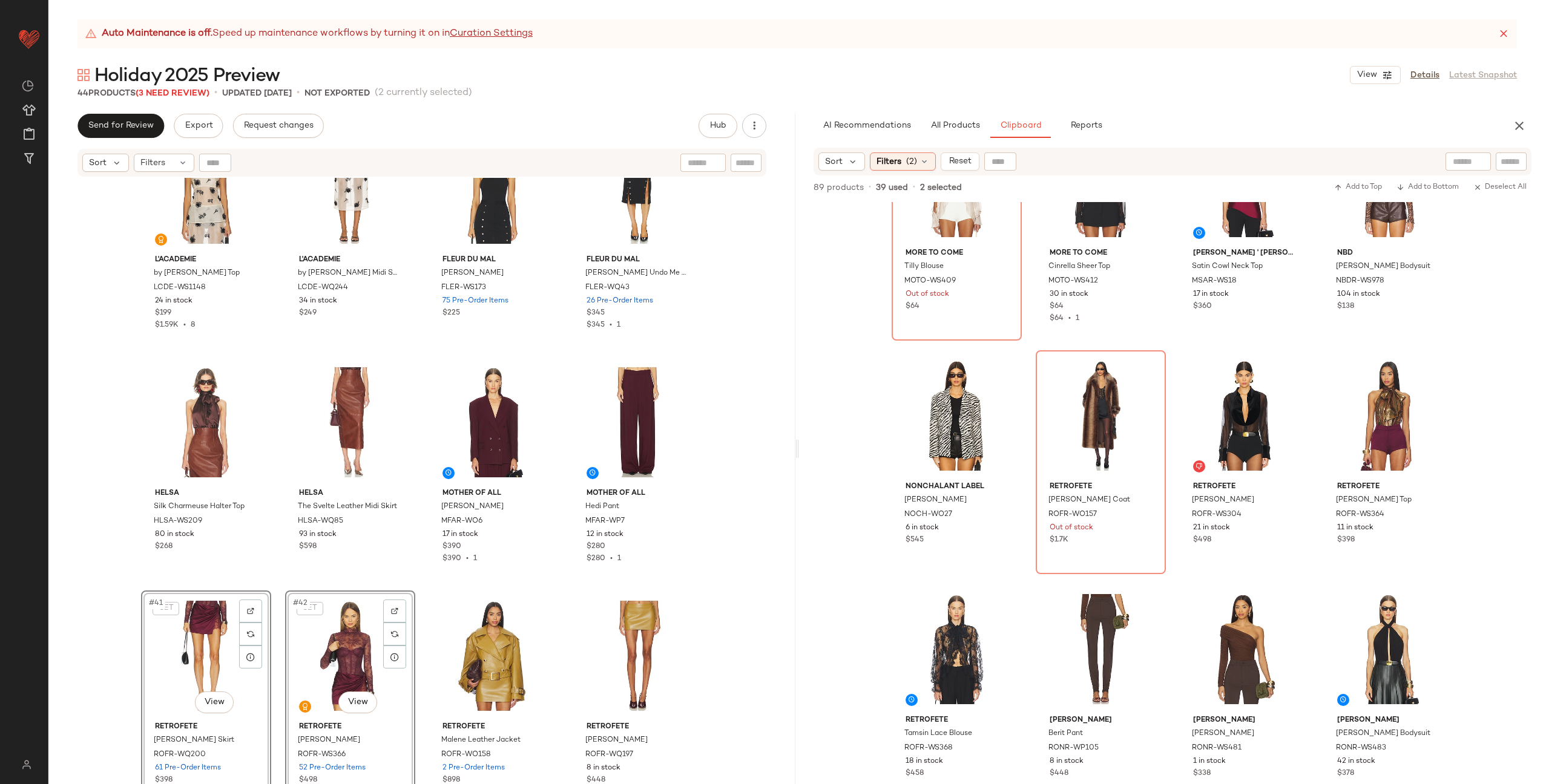
click at [419, 588] on div "SET Ceren Ocak Lace Detailed Vest Top COCA-WS23 4 Pre-Order Items $510 SET Cere…" at bounding box center [421, 496] width 747 height 637
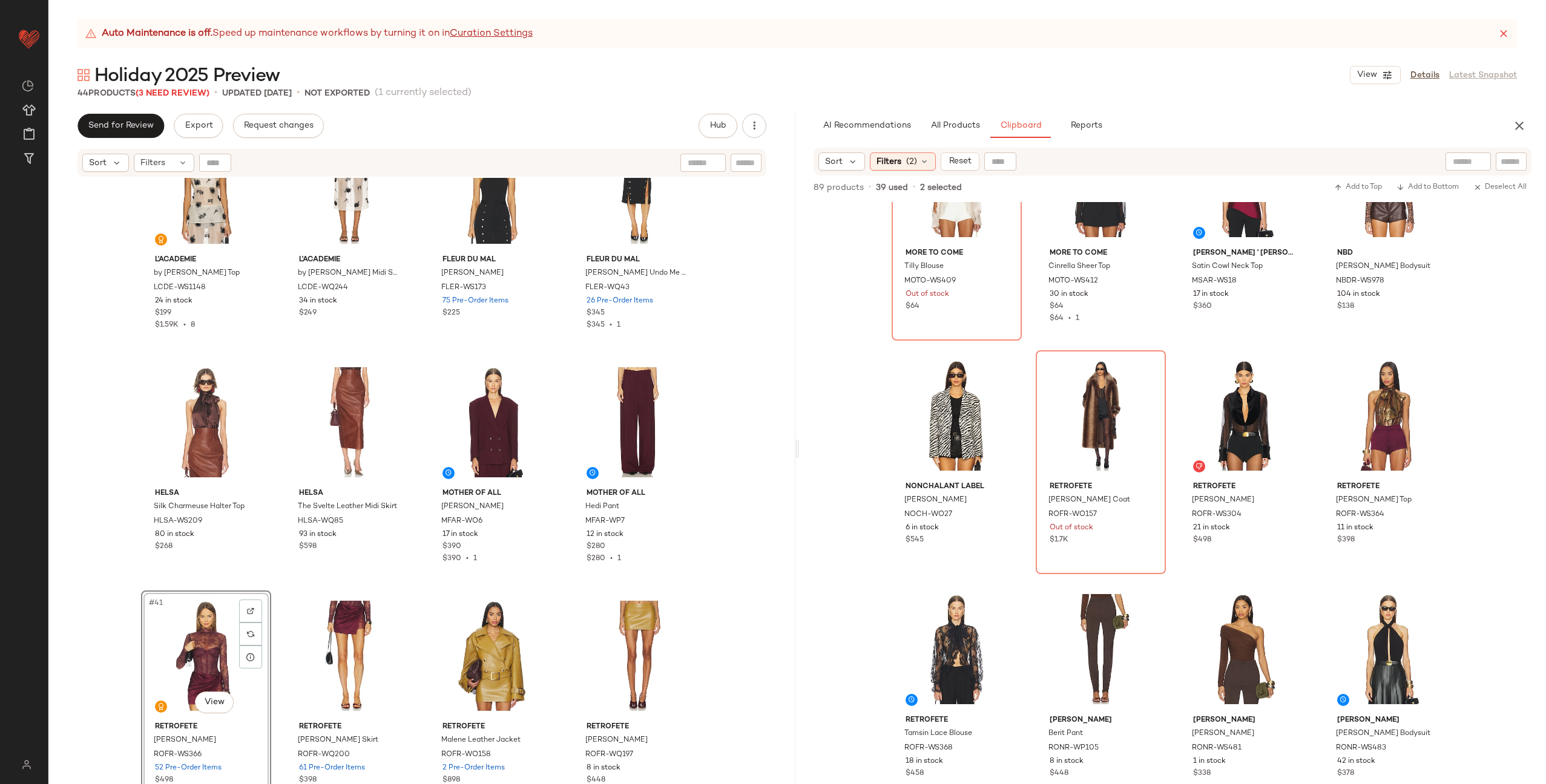
click at [420, 591] on div "SET Ceren Ocak Lace Detailed Vest Top COCA-WS23 4 Pre-Order Items $510 SET Cere…" at bounding box center [421, 496] width 747 height 637
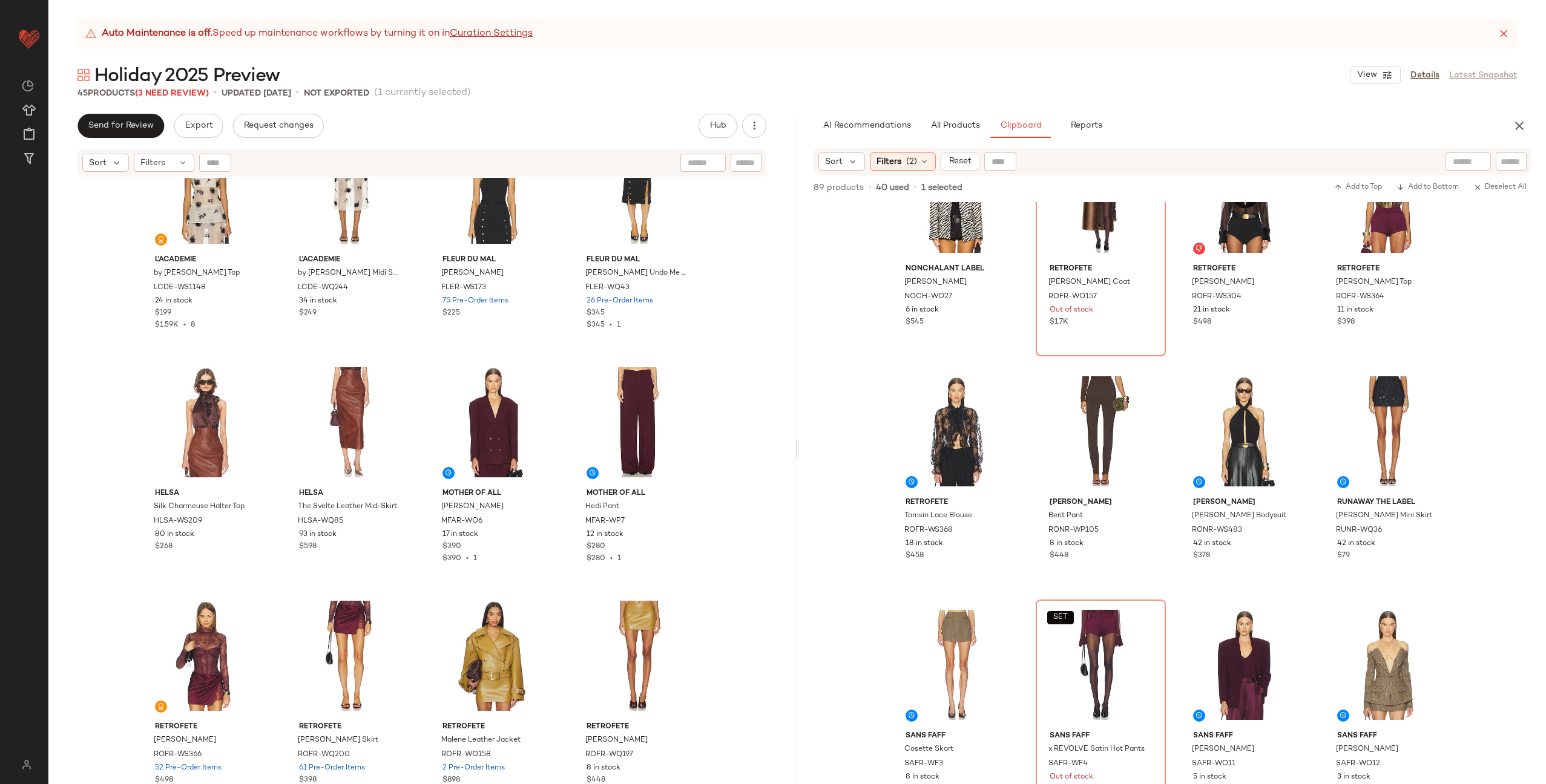
scroll to position [2168, 0]
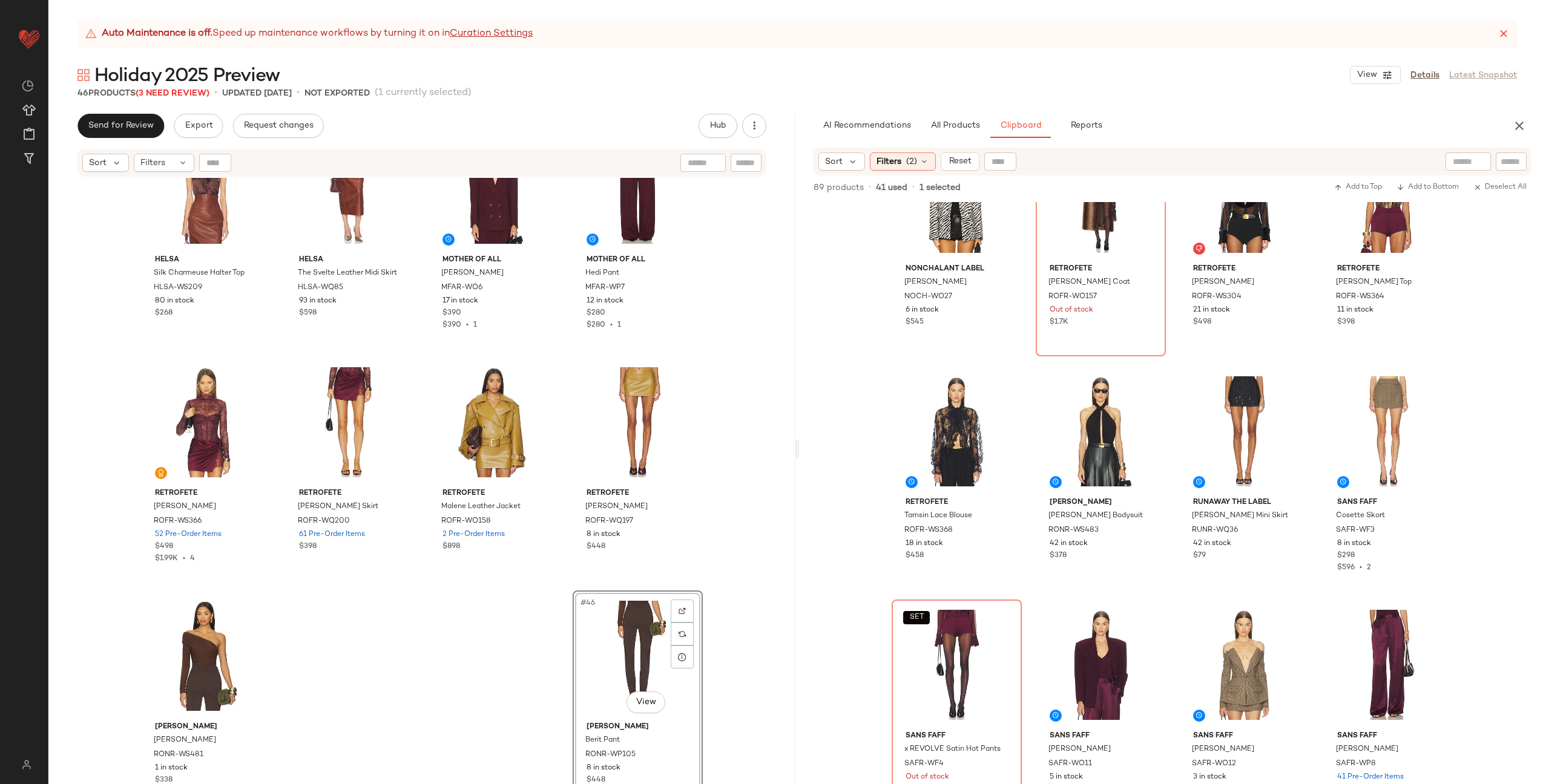
click at [1019, 367] on div "NONchalant Label Clemence Blazer NOCH-WO27 6 in stock $545 retrofete Shantel Co…" at bounding box center [1172, 493] width 747 height 582
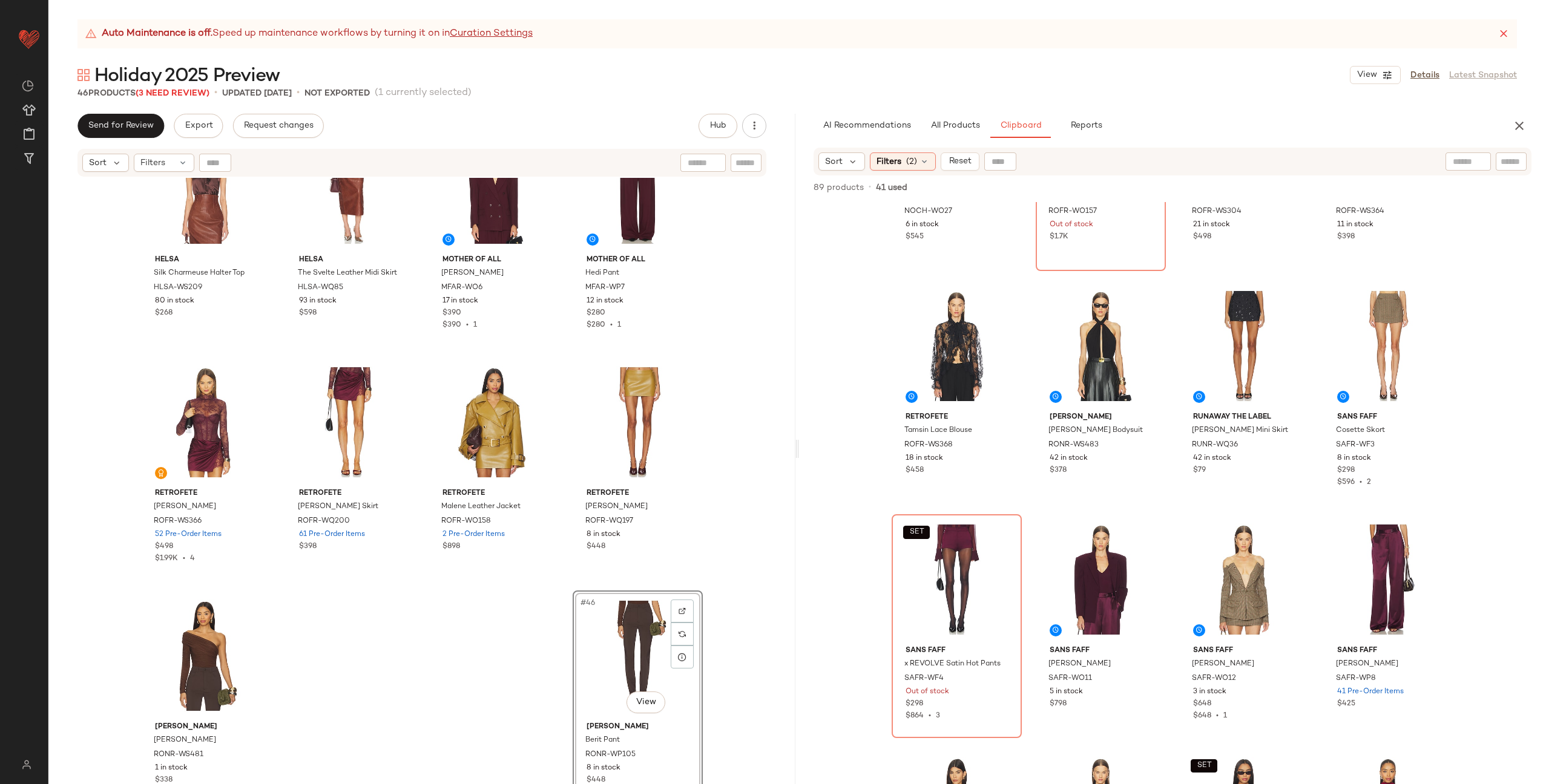
scroll to position [1336, 0]
click at [1223, 585] on div "#31 View" at bounding box center [1244, 577] width 122 height 122
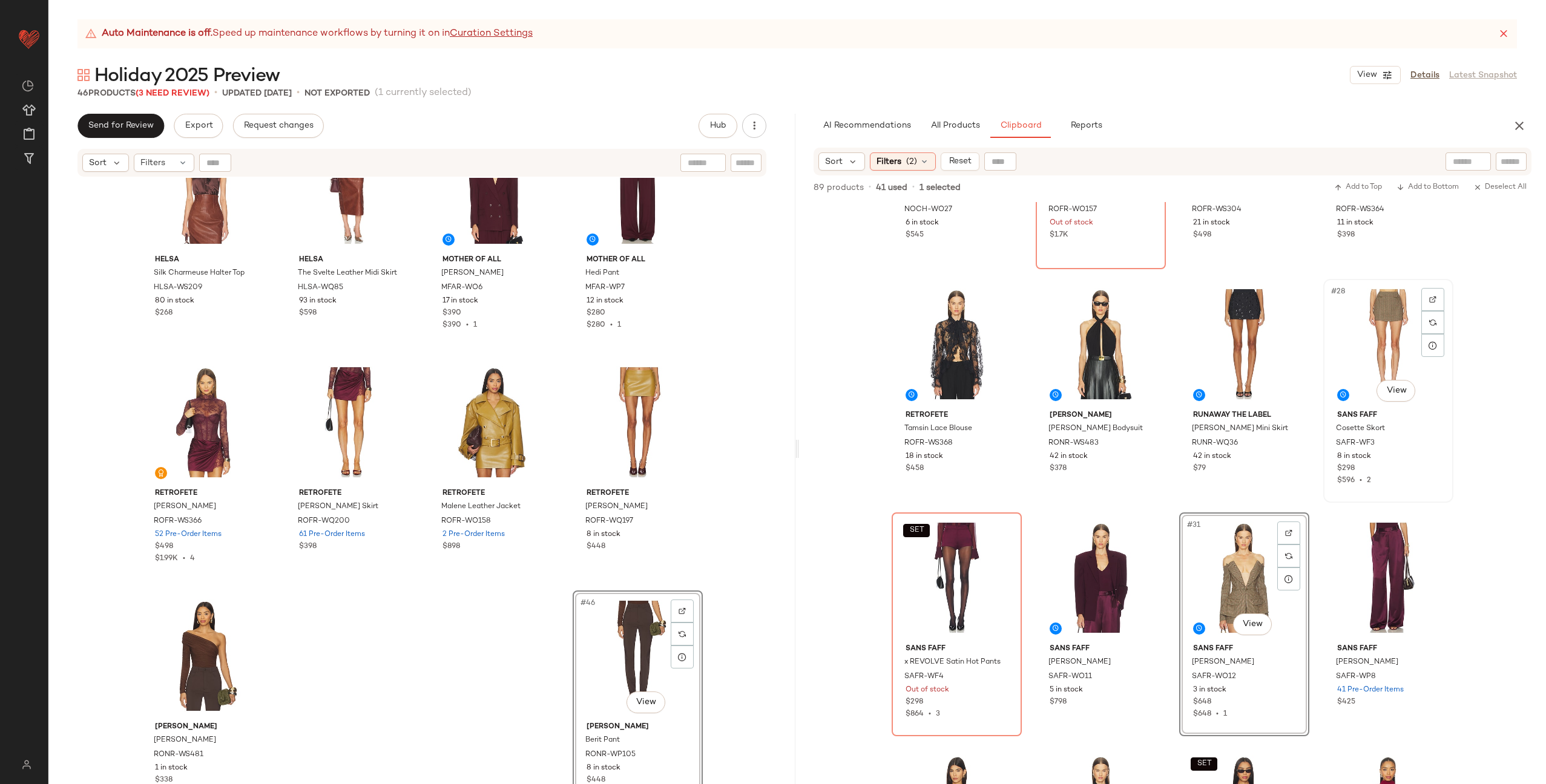
click at [1349, 353] on div "#28 View" at bounding box center [1388, 344] width 122 height 122
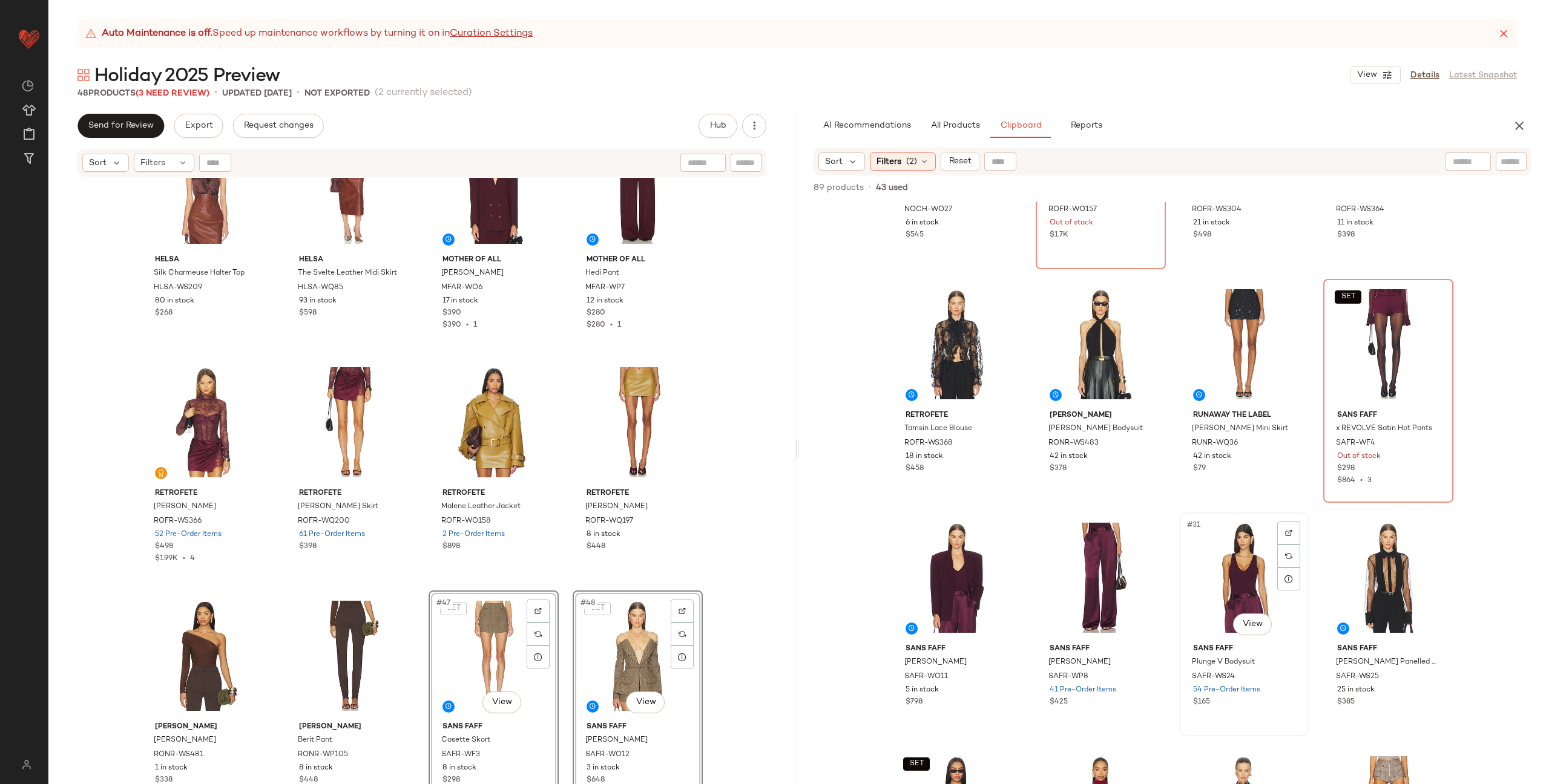
click at [1229, 585] on div "#31 View" at bounding box center [1244, 577] width 122 height 122
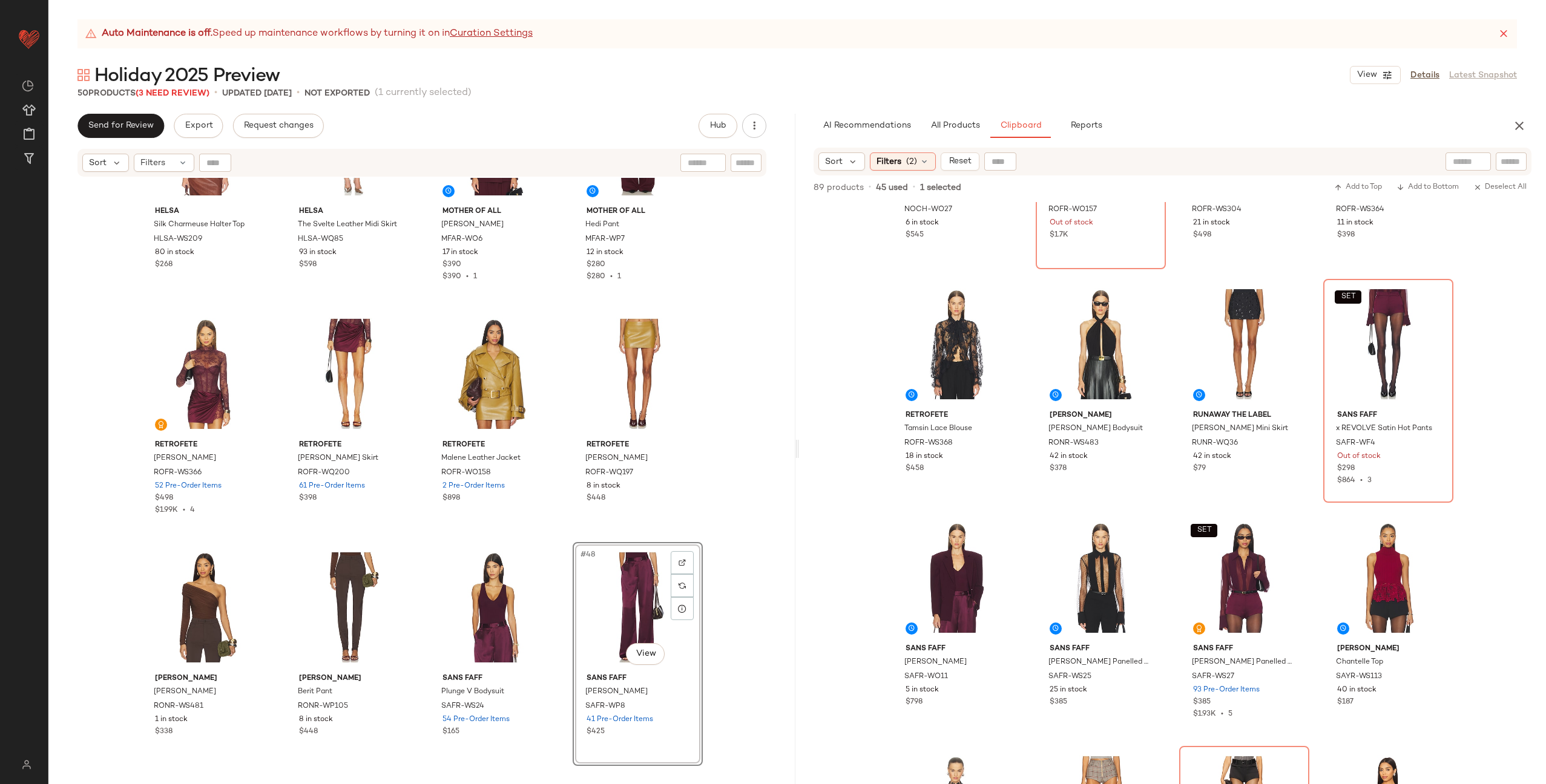
scroll to position [2388, 0]
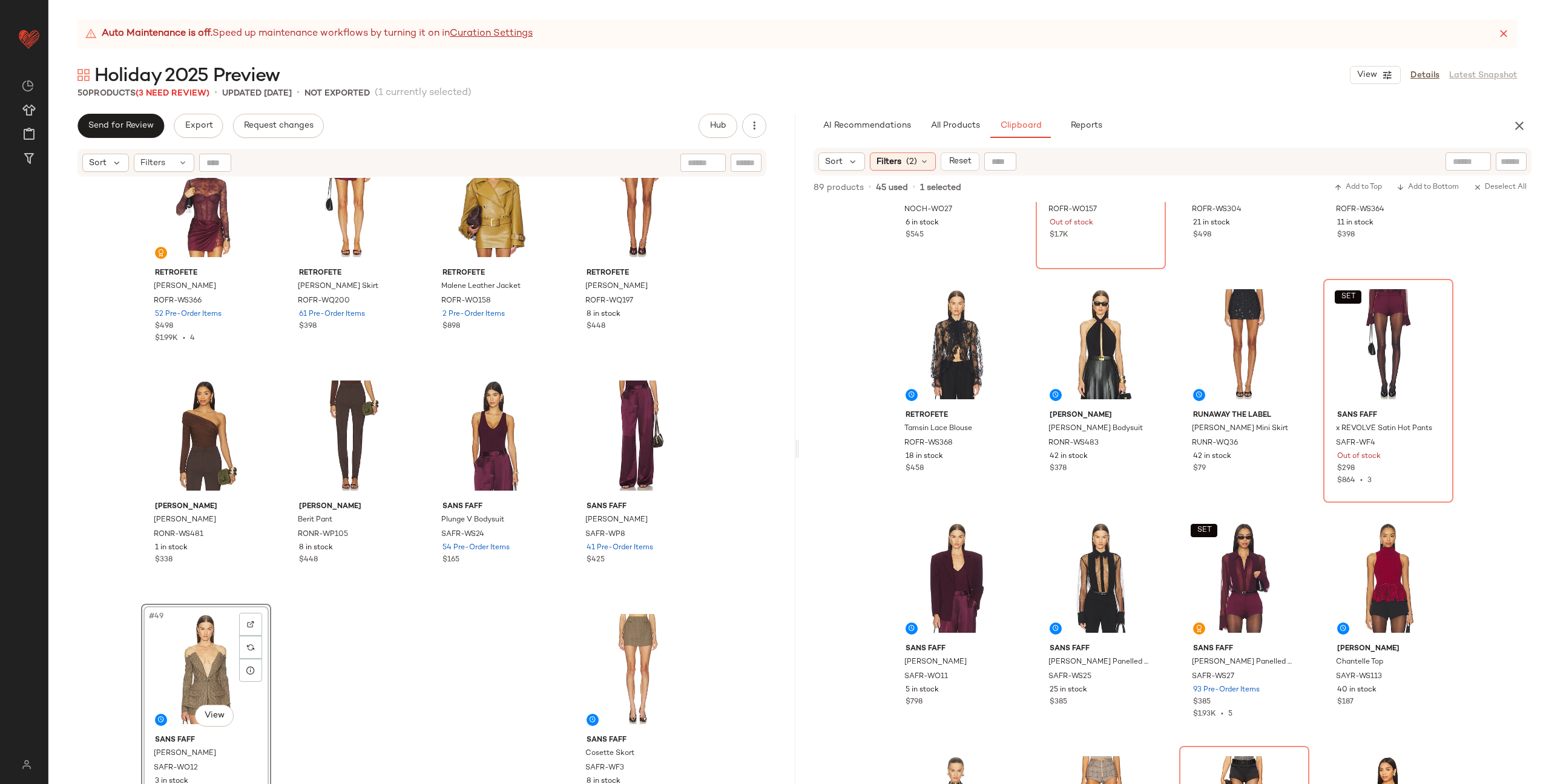
click at [412, 611] on div "Helsa Silk Charmeuse Halter Top HLSA-WS209 80 in stock $268 Helsa The Svelte Le…" at bounding box center [421, 496] width 747 height 637
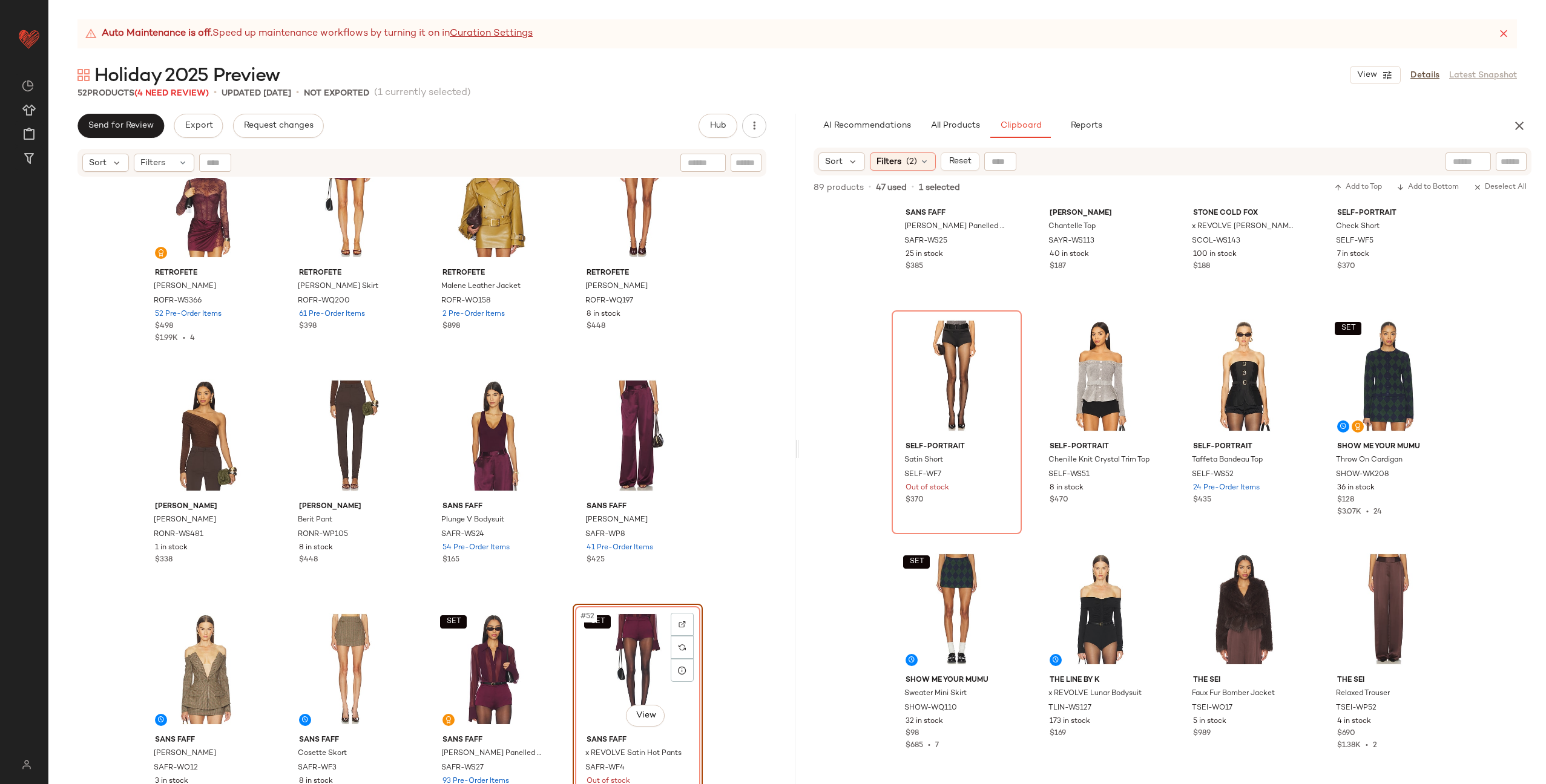
scroll to position [1810, 0]
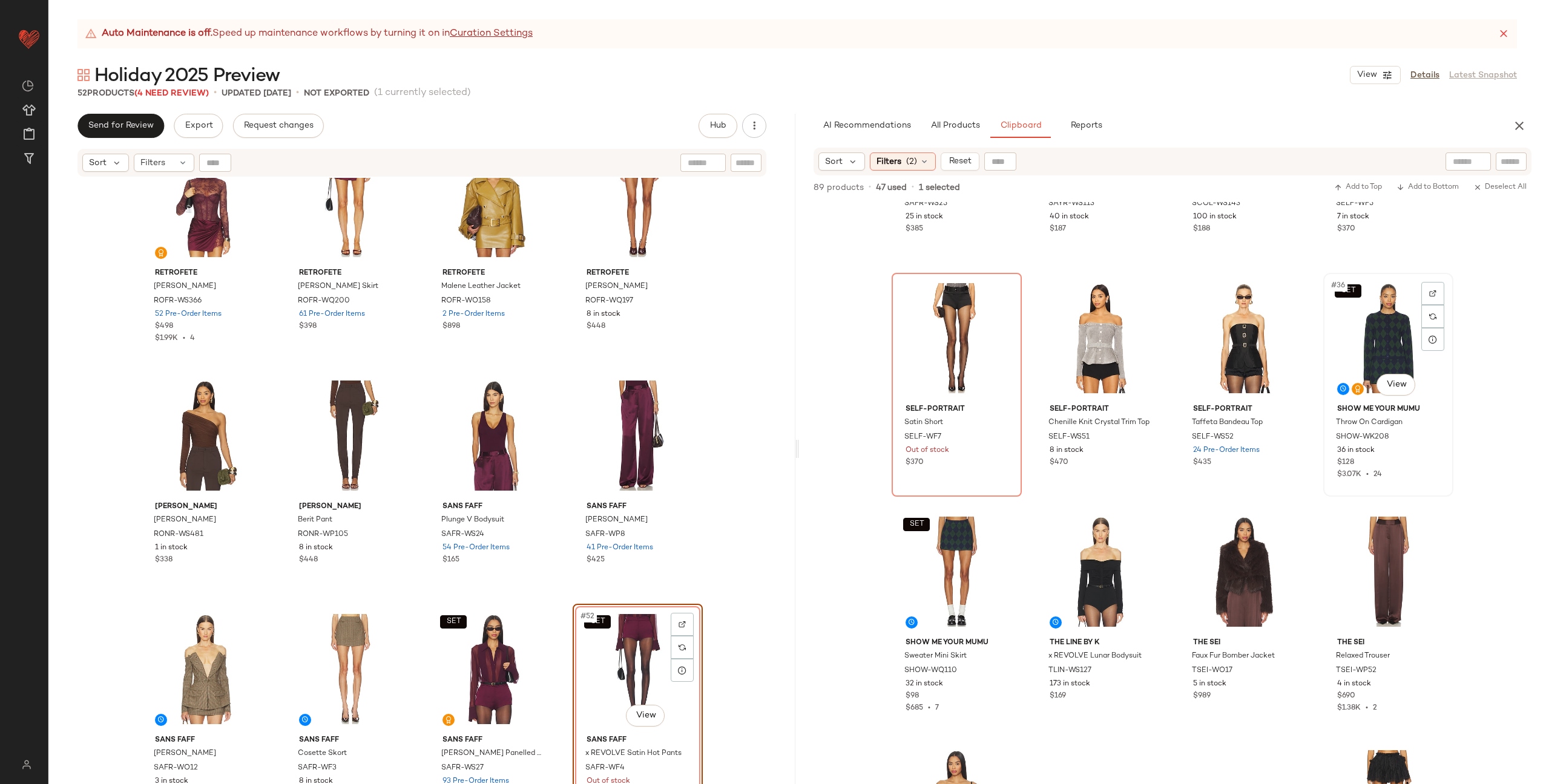
click at [1383, 353] on div "SET #36 View" at bounding box center [1388, 338] width 122 height 122
click at [947, 583] on div "SET #37 View" at bounding box center [957, 571] width 122 height 122
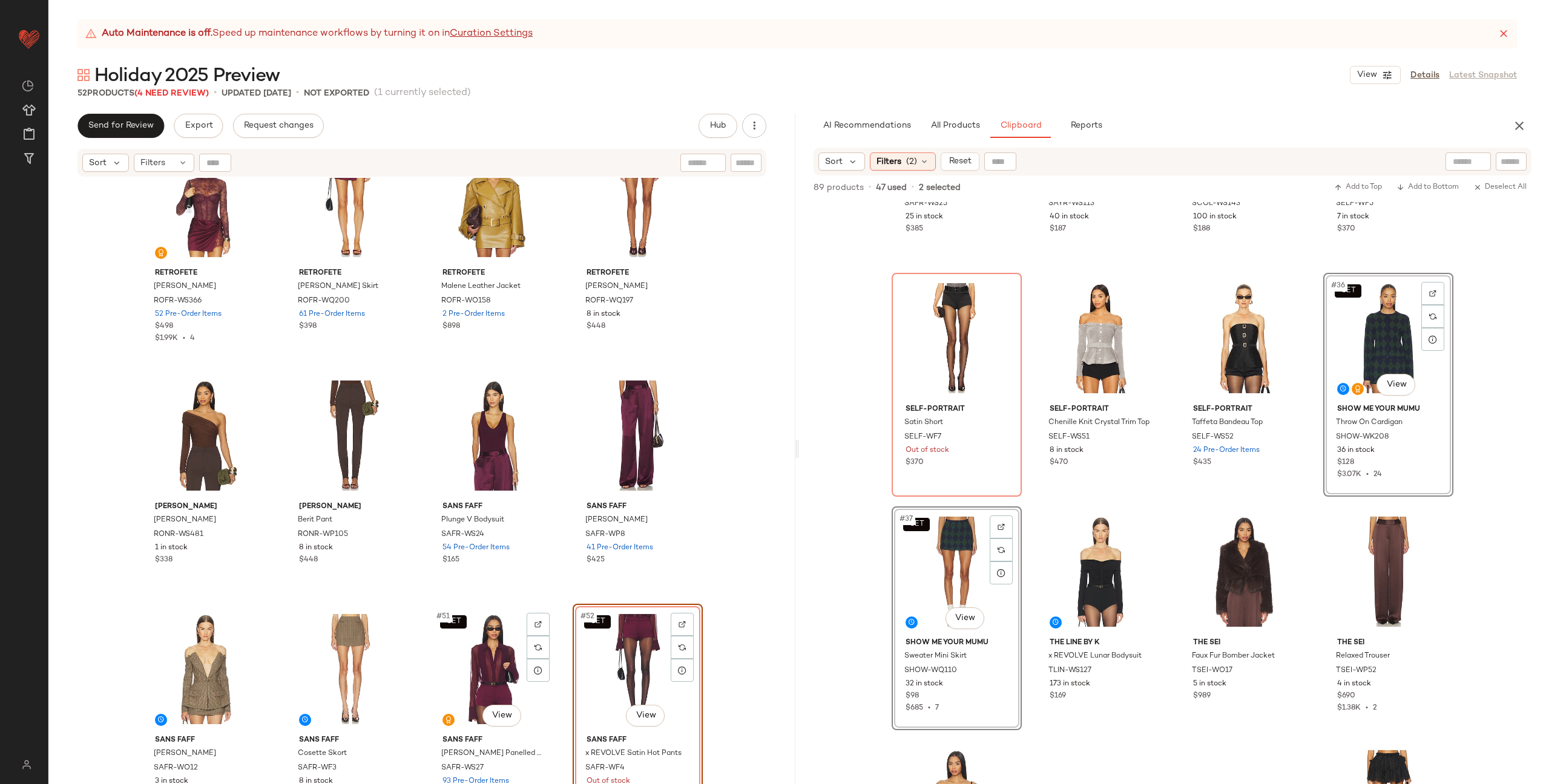
scroll to position [1755, 0]
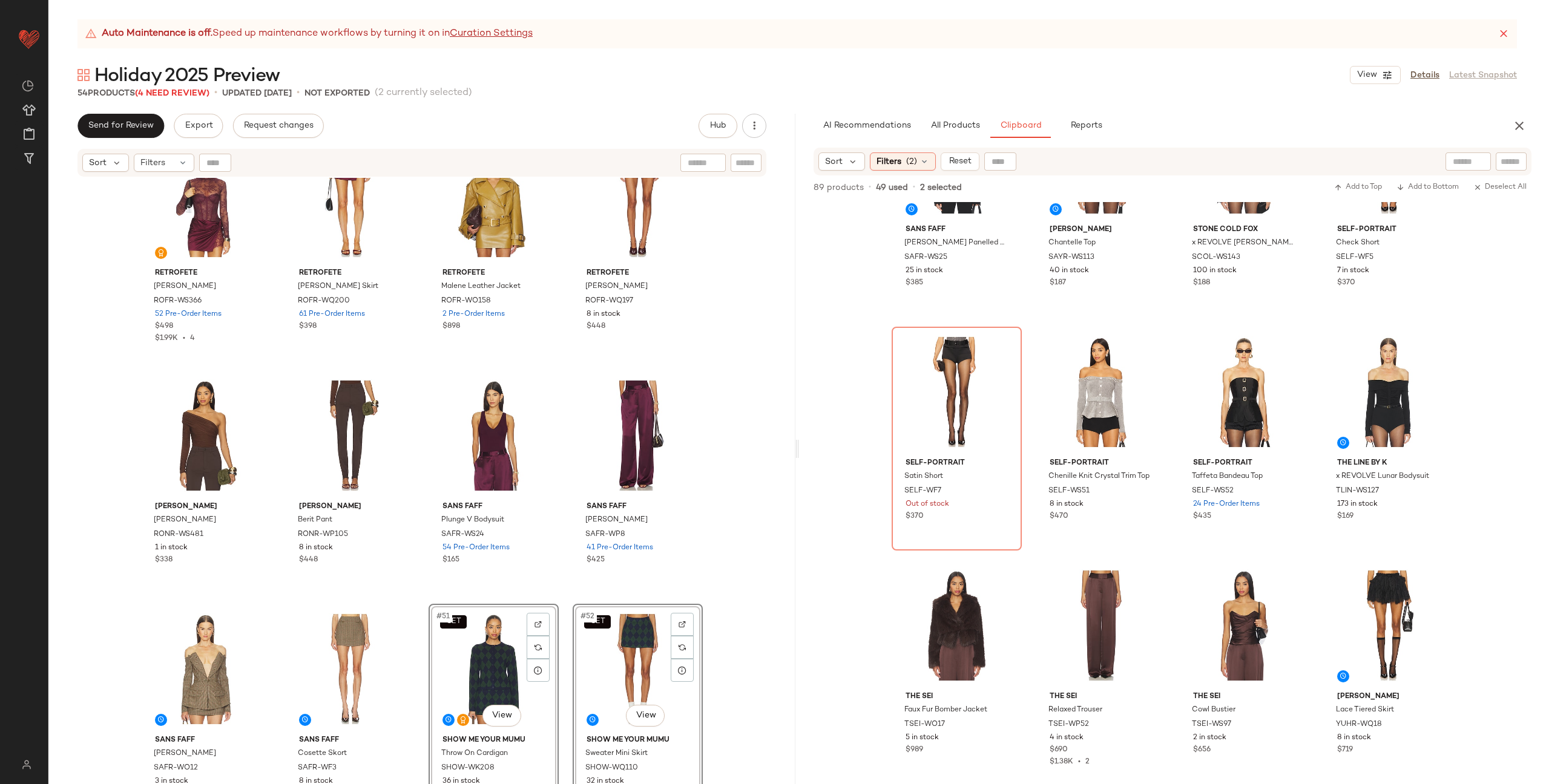
click at [558, 592] on div "Helsa Silk Charmeuse Halter Top HLSA-WS209 80 in stock $268 Helsa The Svelte Le…" at bounding box center [421, 496] width 747 height 637
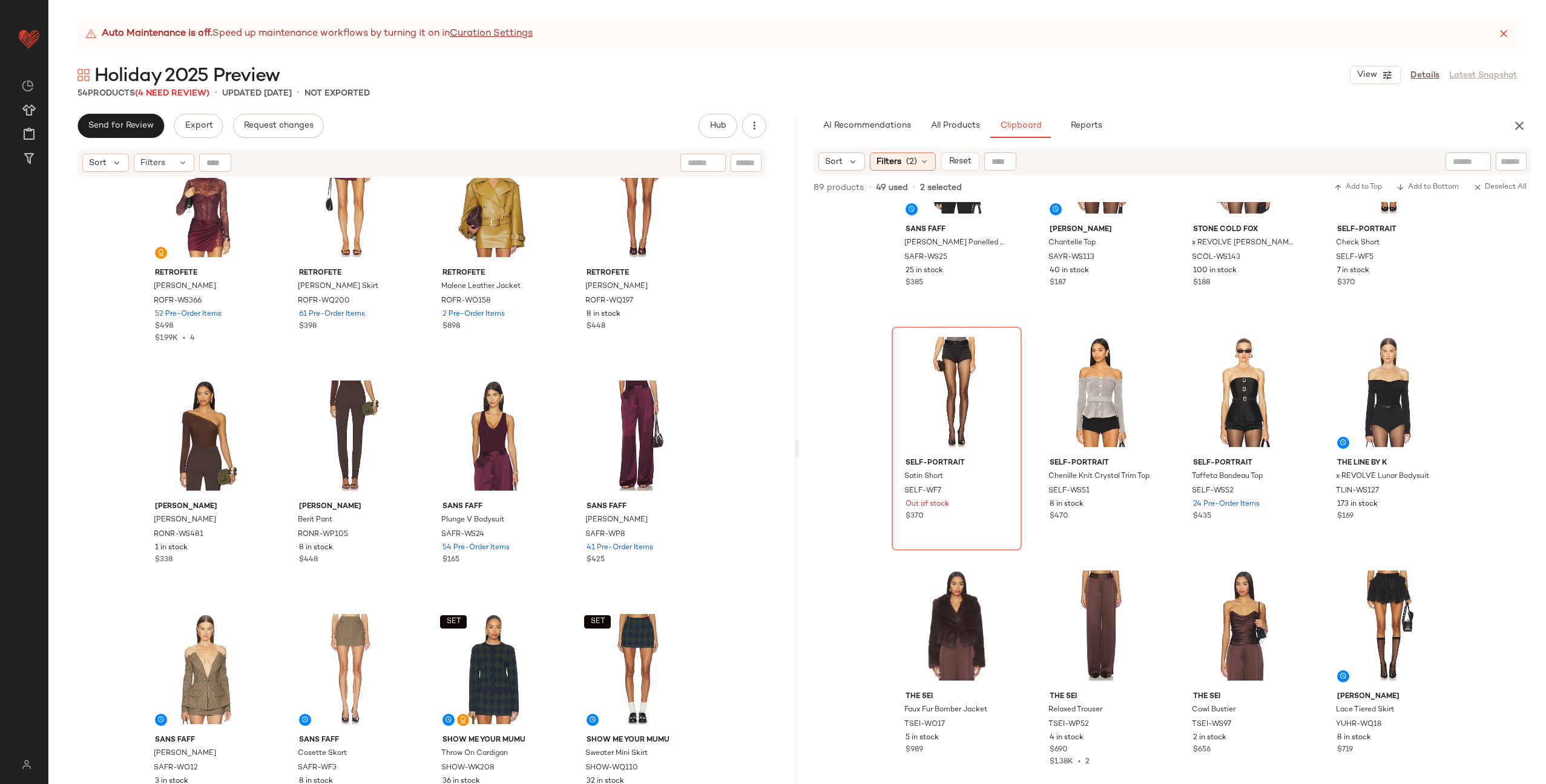
scroll to position [2631, 0]
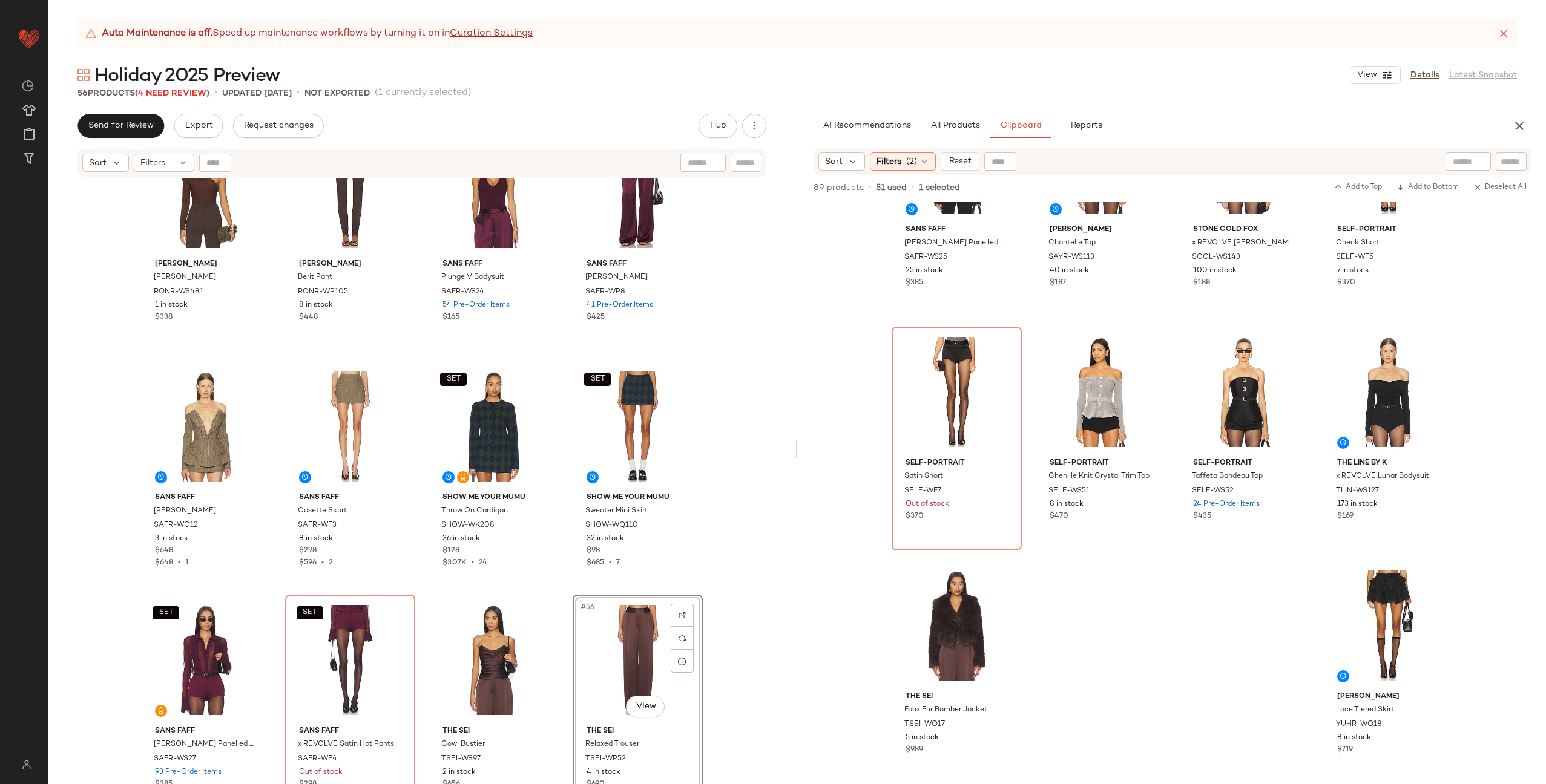
click at [1113, 631] on div "SANS FAFF Meghan Panelled Polka Silk Blouse SAFR-WS25 25 in stock $385 SAYLOR C…" at bounding box center [1172, 493] width 747 height 582
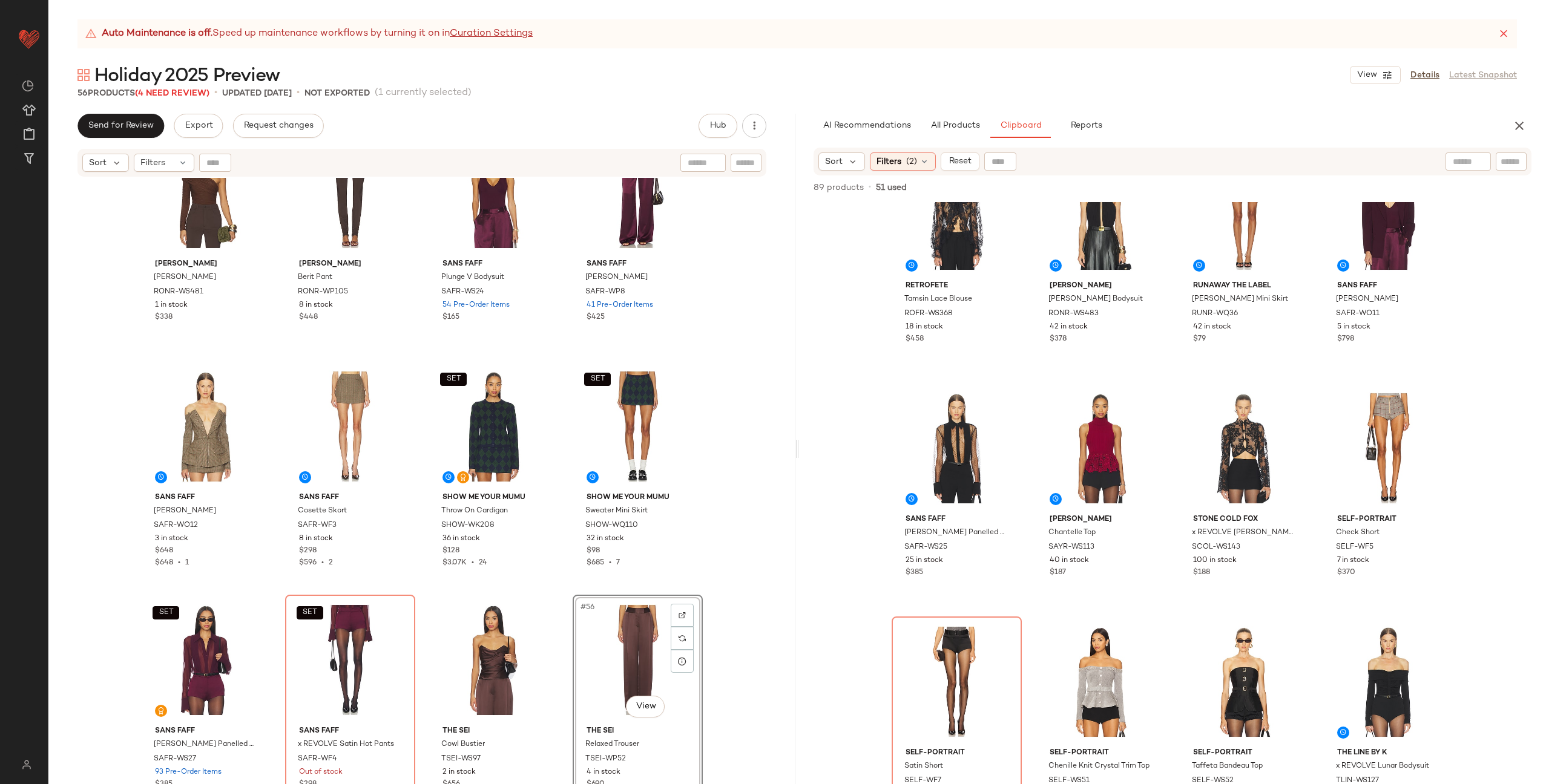
scroll to position [1464, 0]
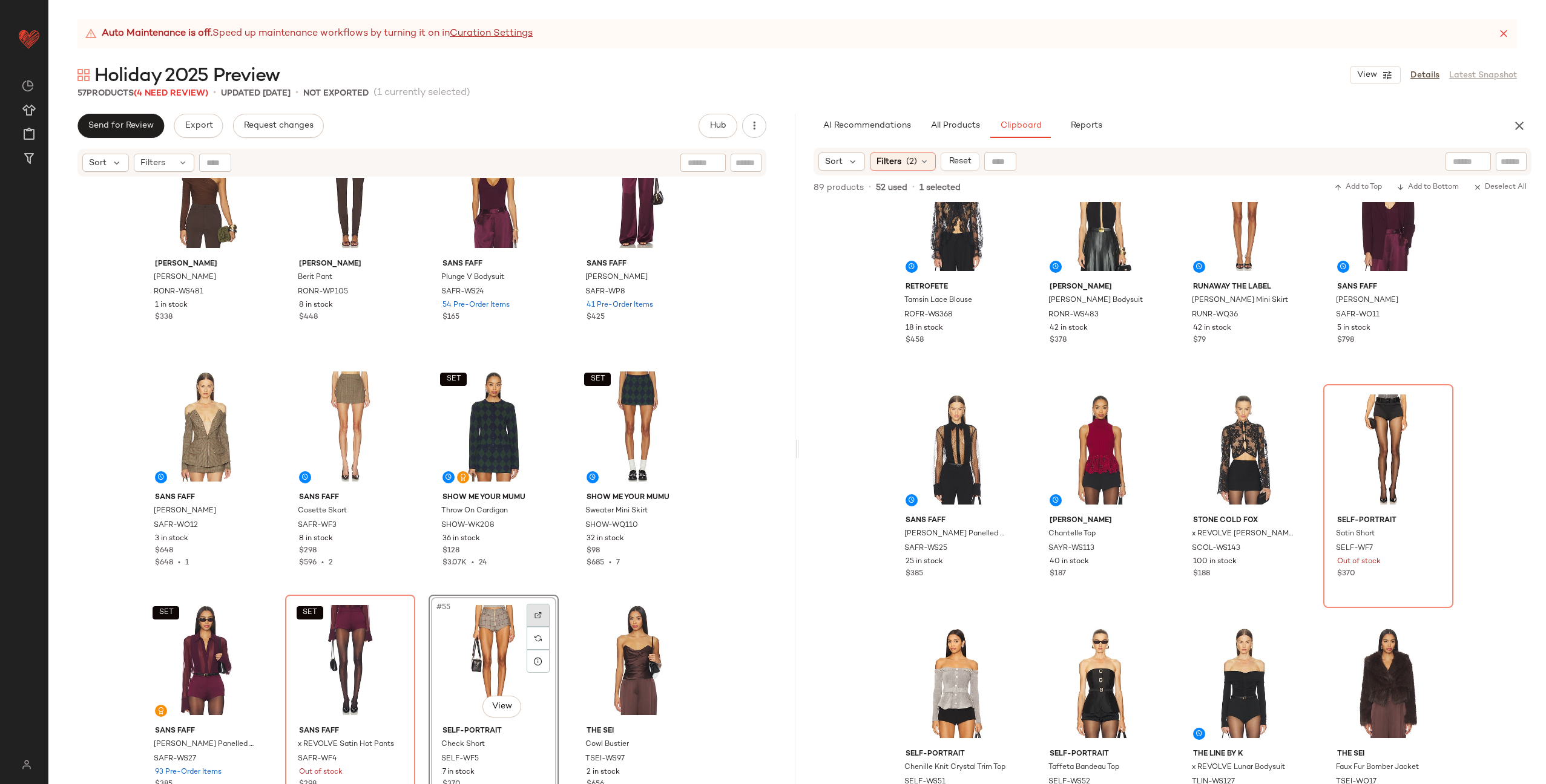
click at [535, 613] on img at bounding box center [538, 615] width 7 height 7
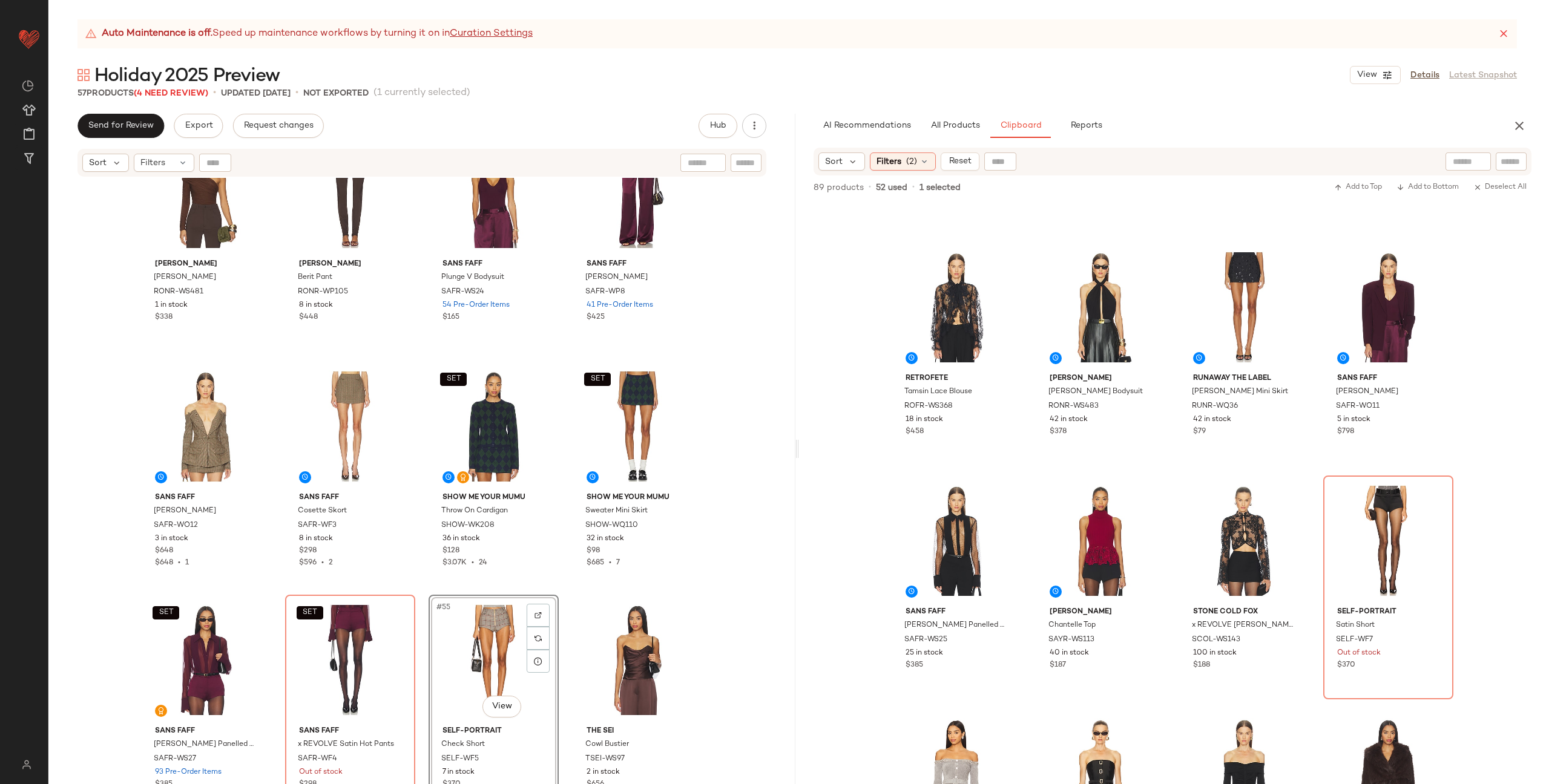
scroll to position [1289, 0]
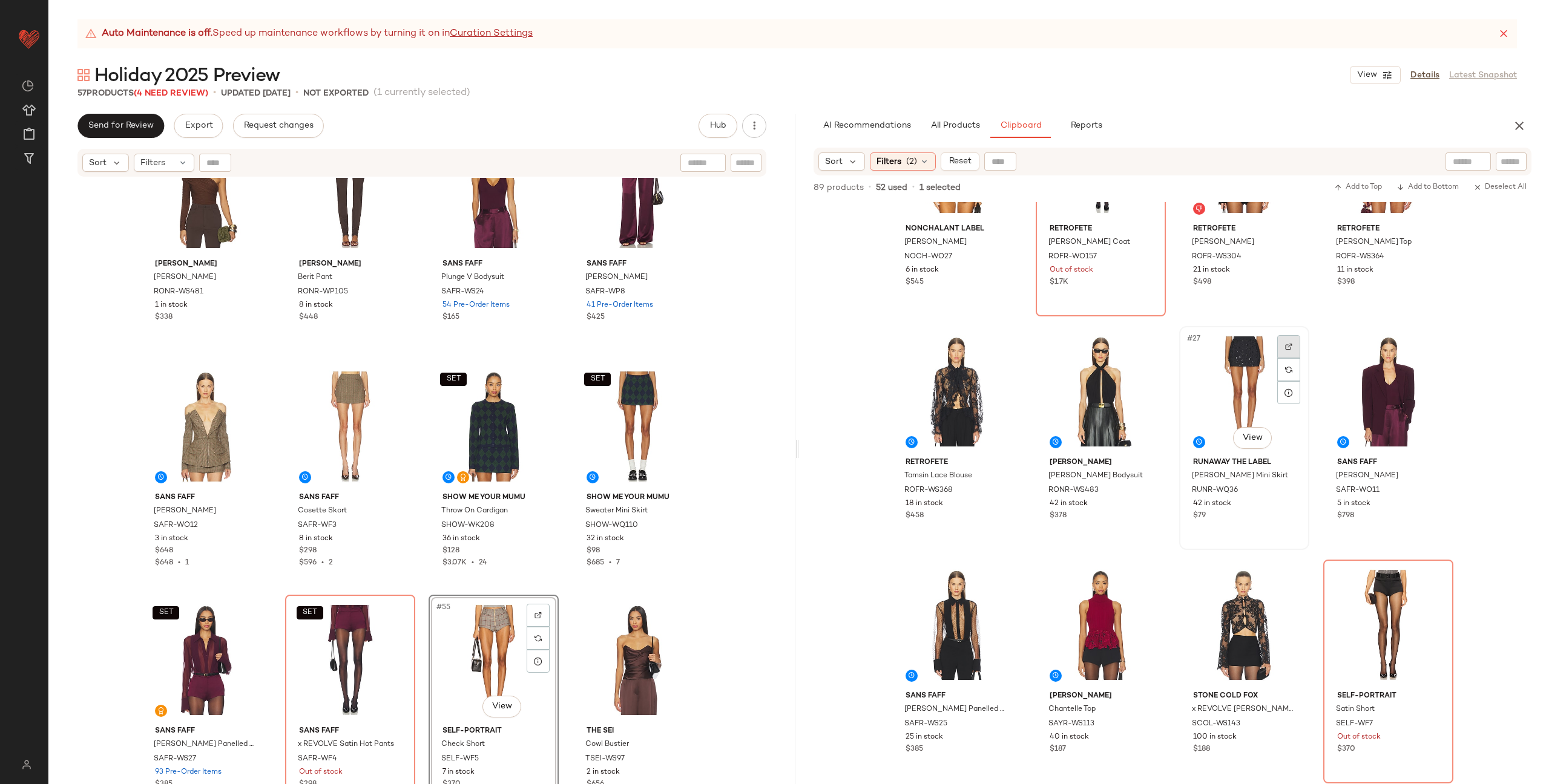
click at [1282, 342] on div at bounding box center [1288, 346] width 23 height 23
click at [1019, 546] on div "NONchalant Label Clemence Blazer NOCH-WO27 6 in stock $545 retrofete Shantel Co…" at bounding box center [1172, 493] width 747 height 582
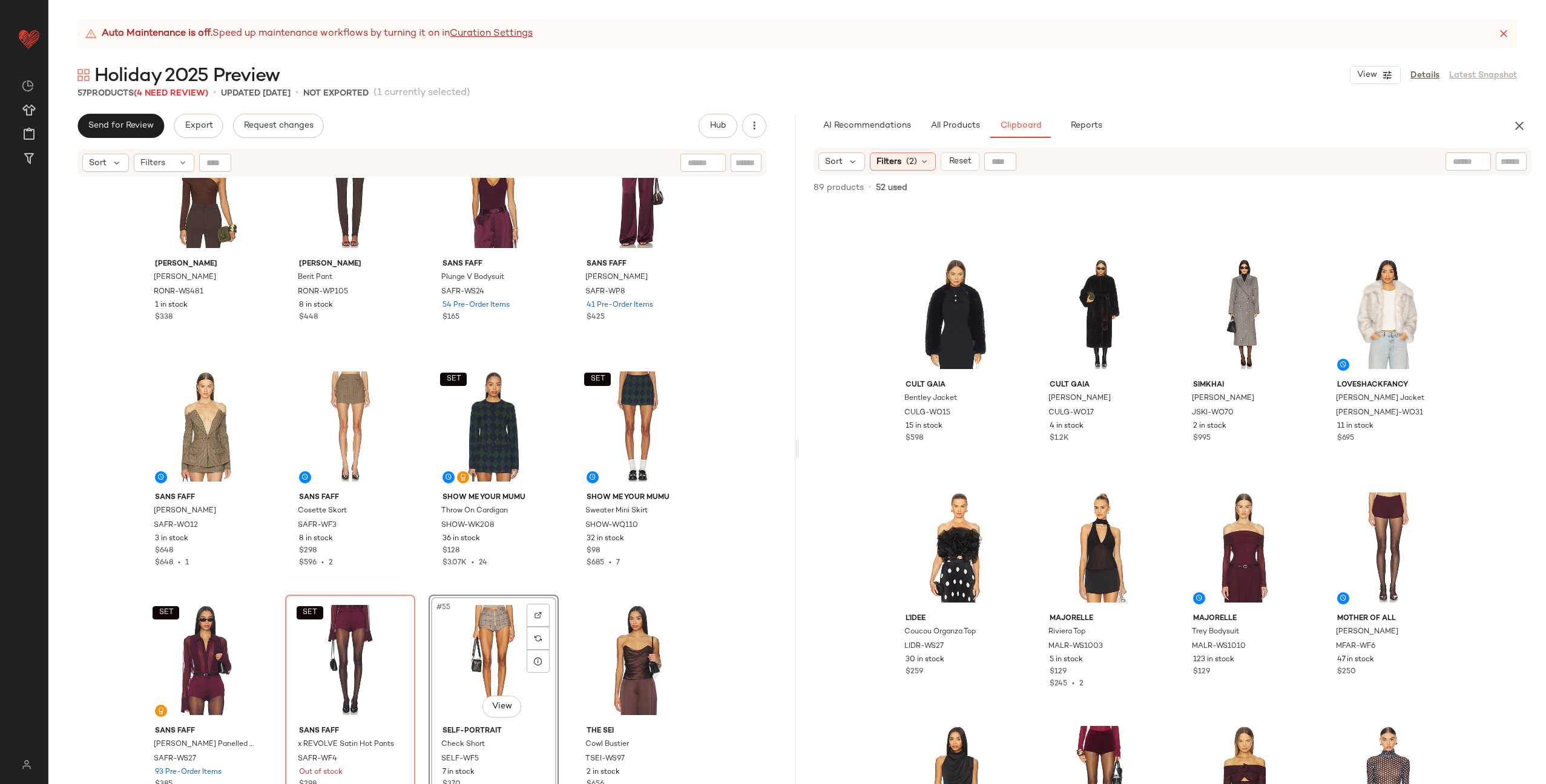
scroll to position [0, 0]
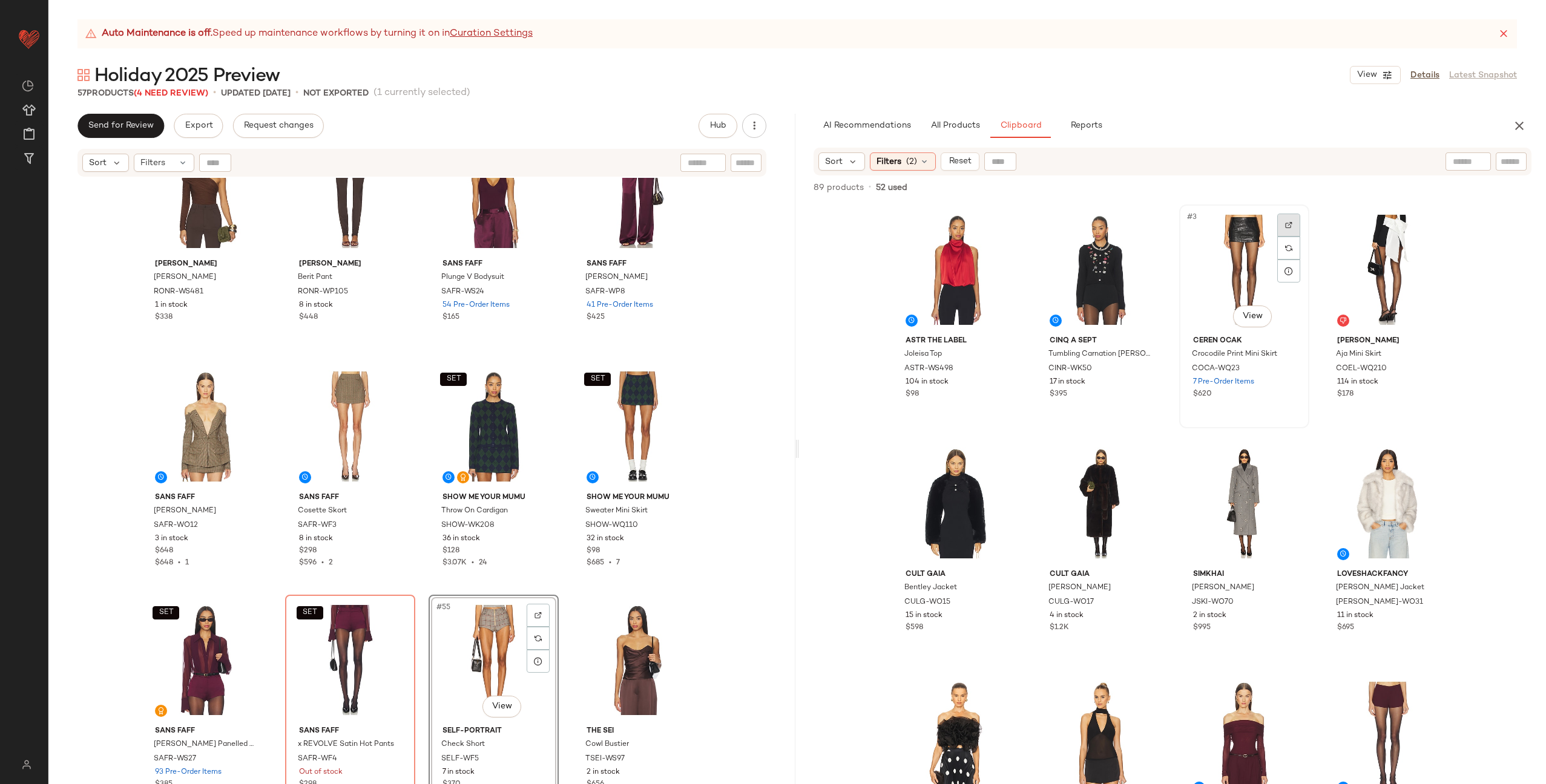
click at [1289, 222] on div at bounding box center [1288, 225] width 23 height 23
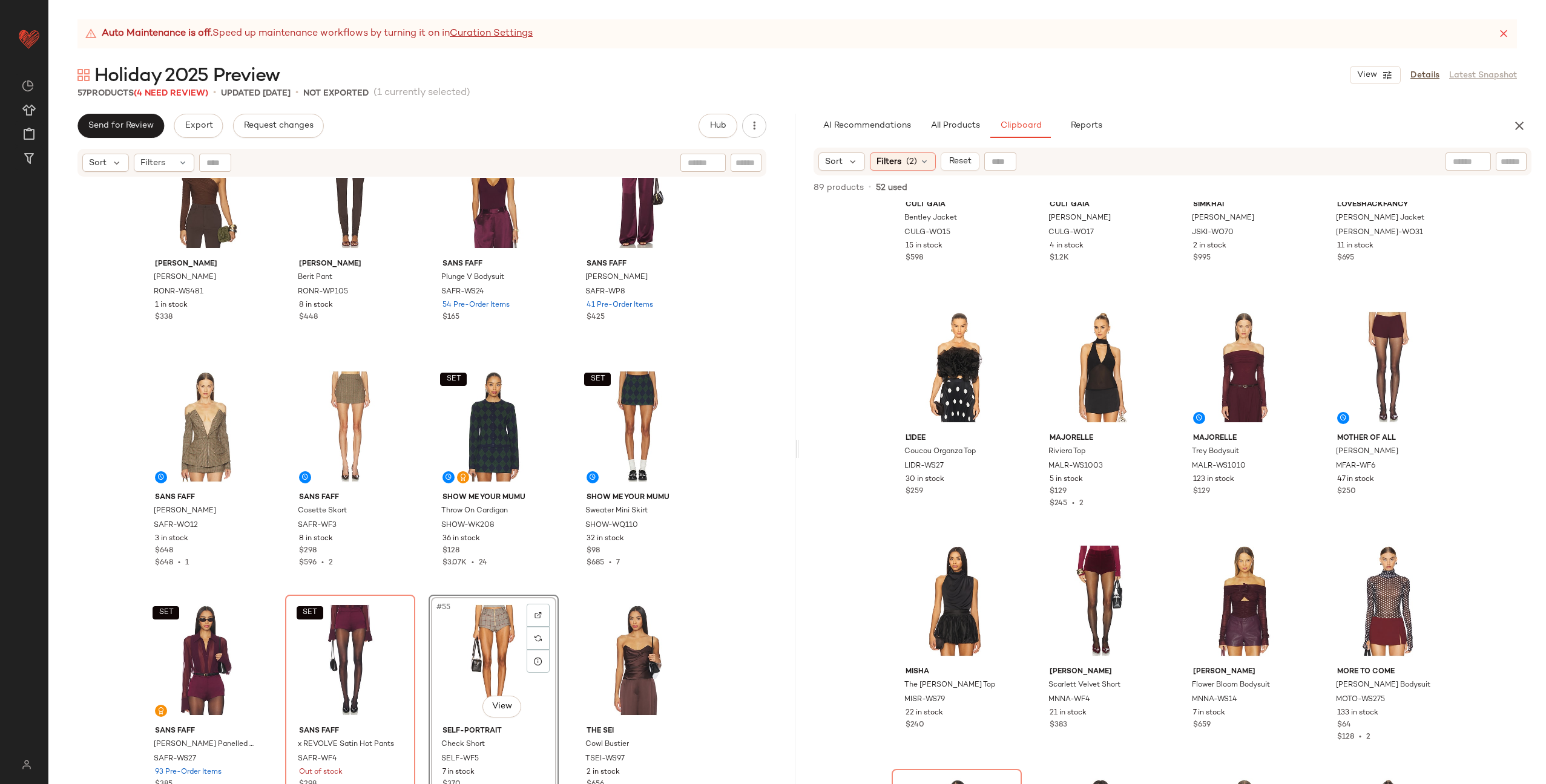
scroll to position [465, 0]
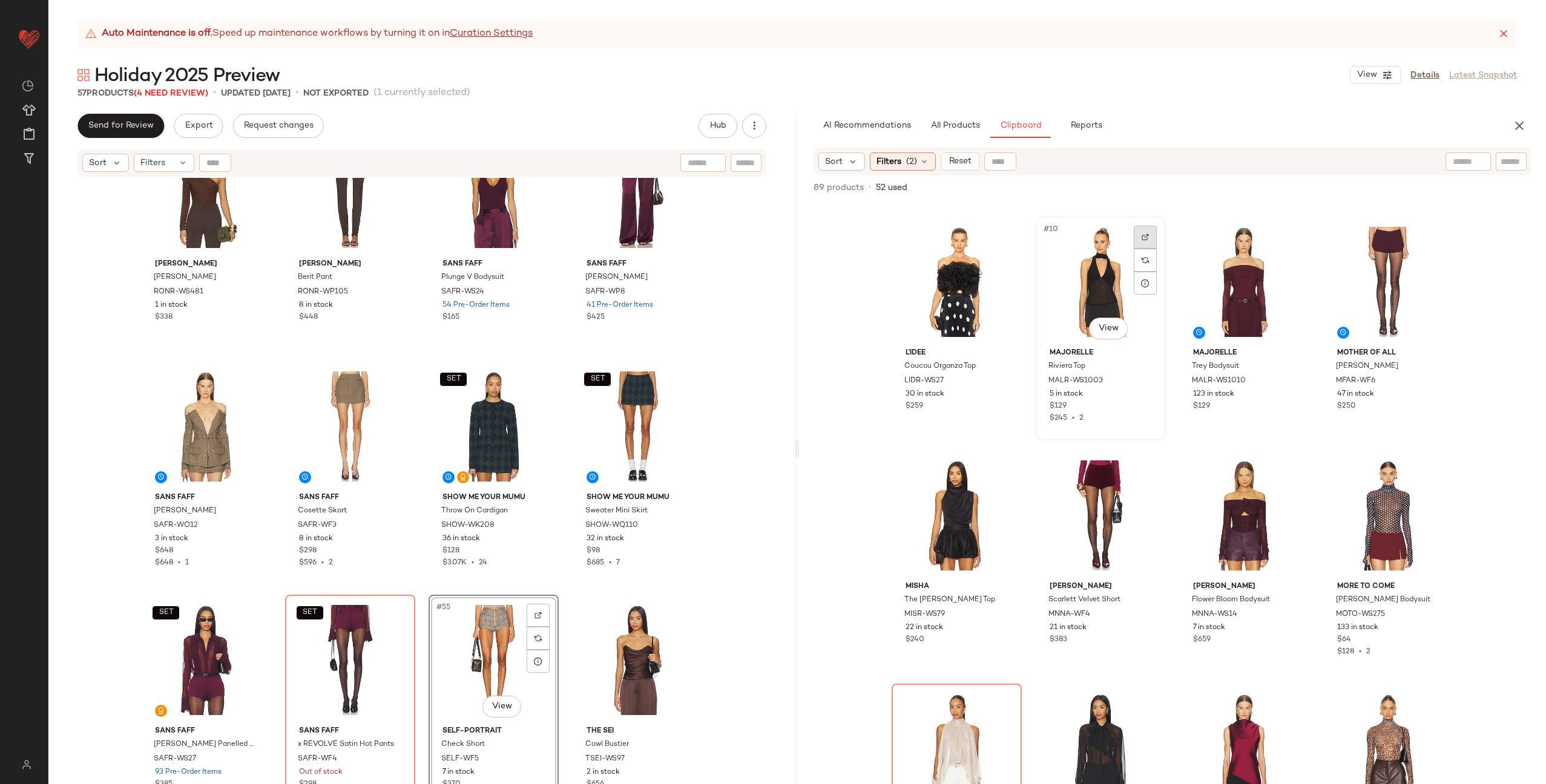
click at [1142, 239] on img at bounding box center [1146, 237] width 7 height 7
click at [1277, 235] on div at bounding box center [1288, 236] width 23 height 23
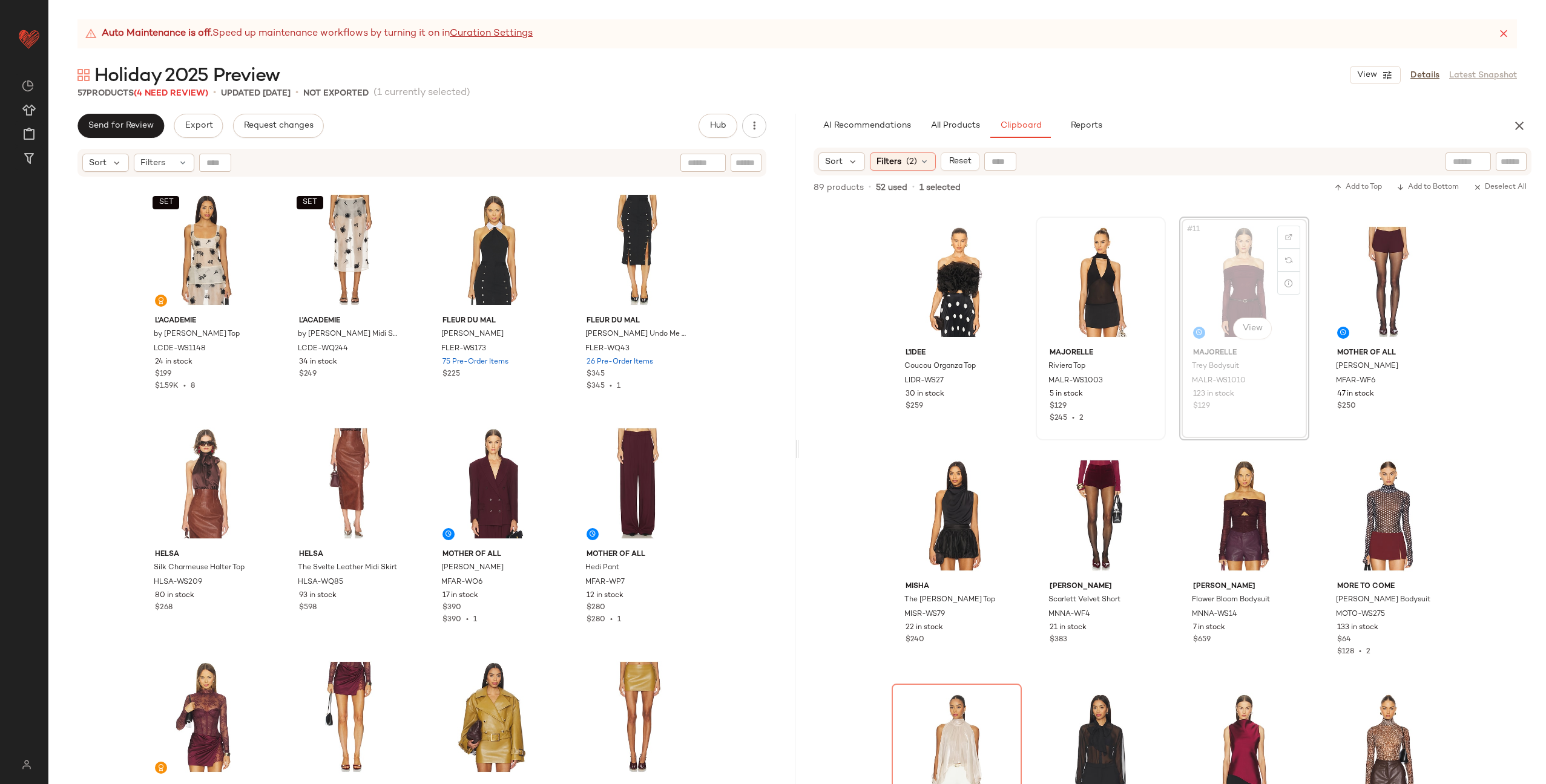
scroll to position [462, 0]
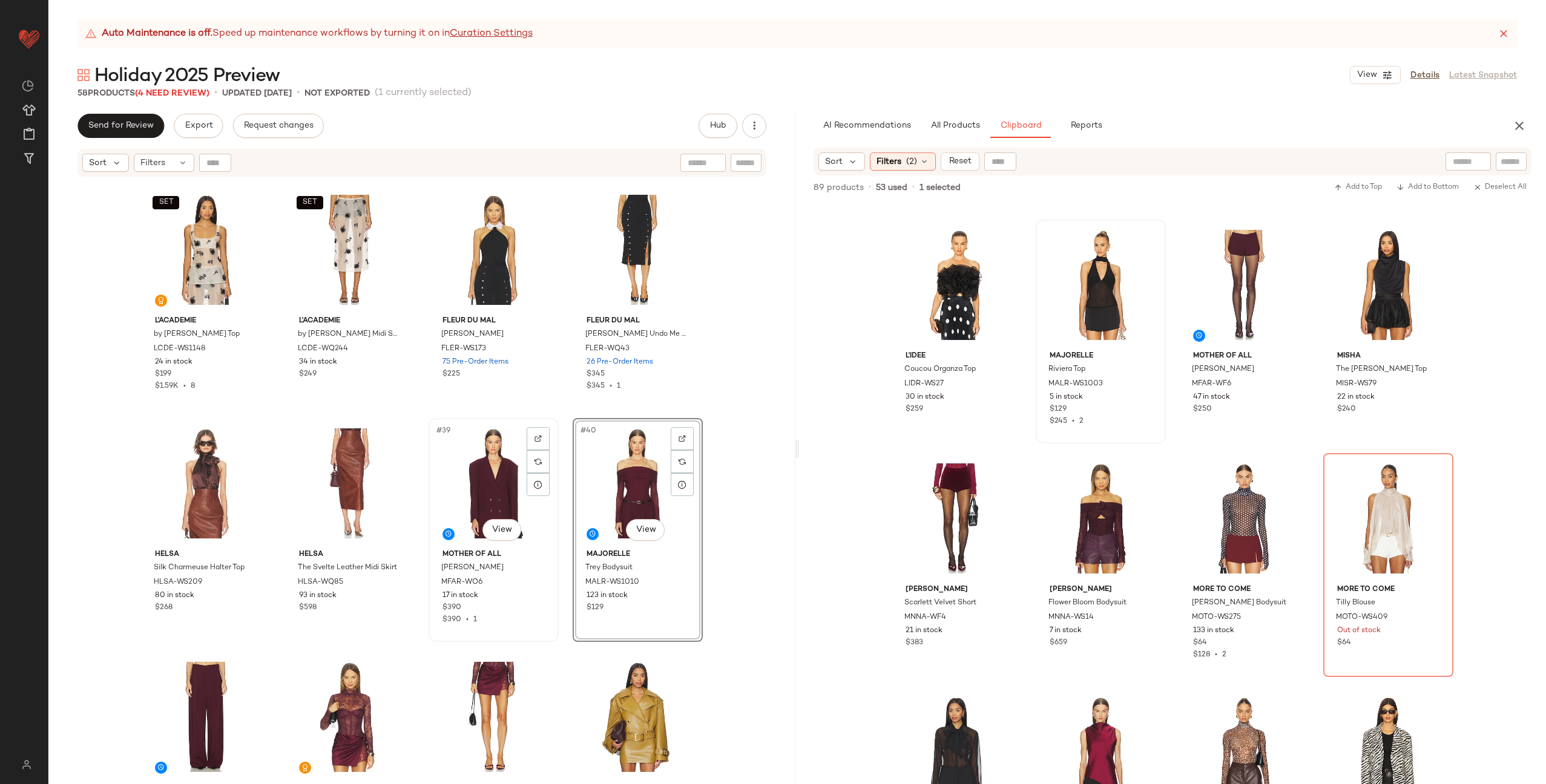
click at [474, 474] on div "#39 View" at bounding box center [494, 483] width 122 height 122
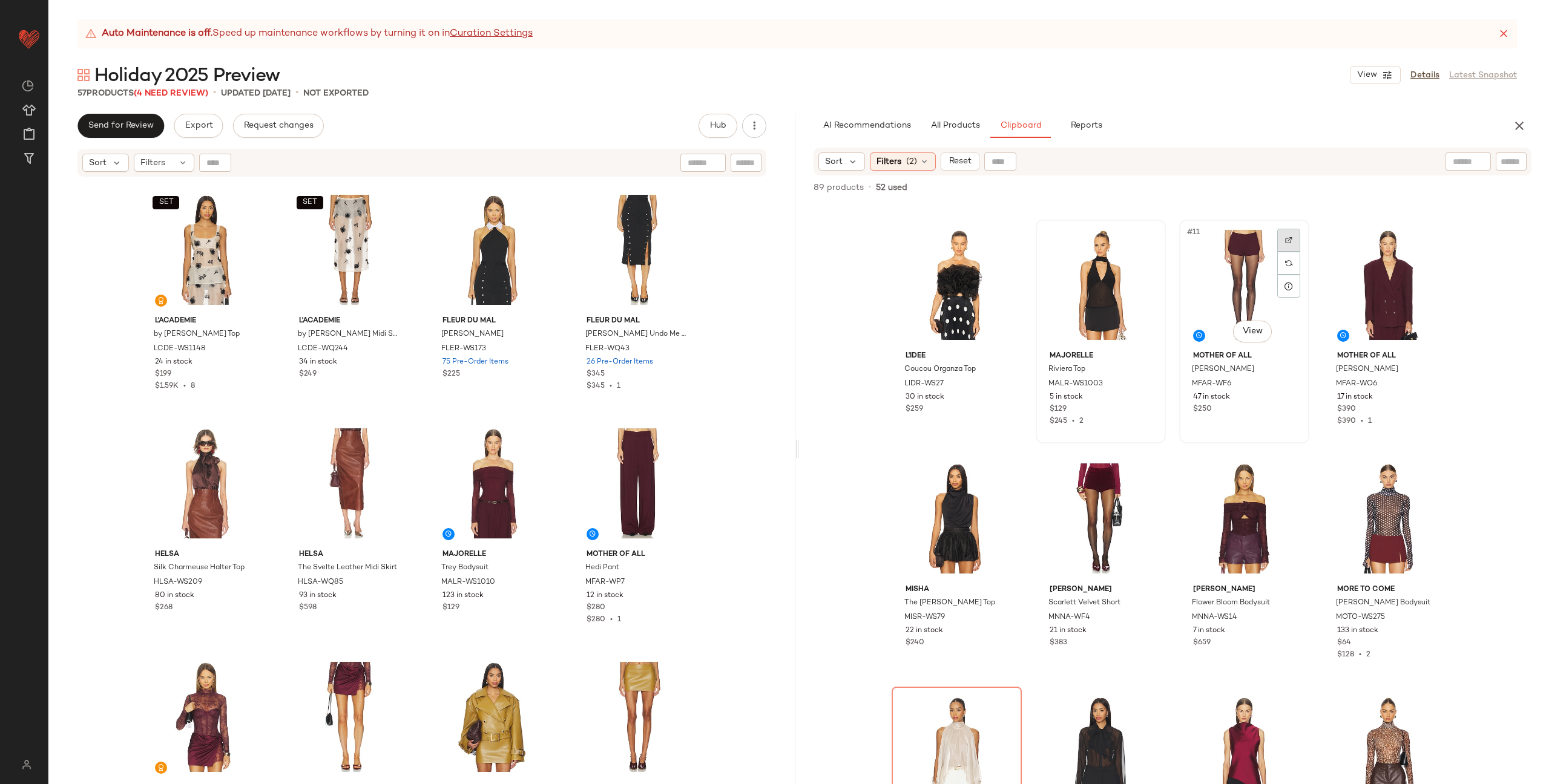
click at [1285, 242] on img at bounding box center [1289, 240] width 7 height 7
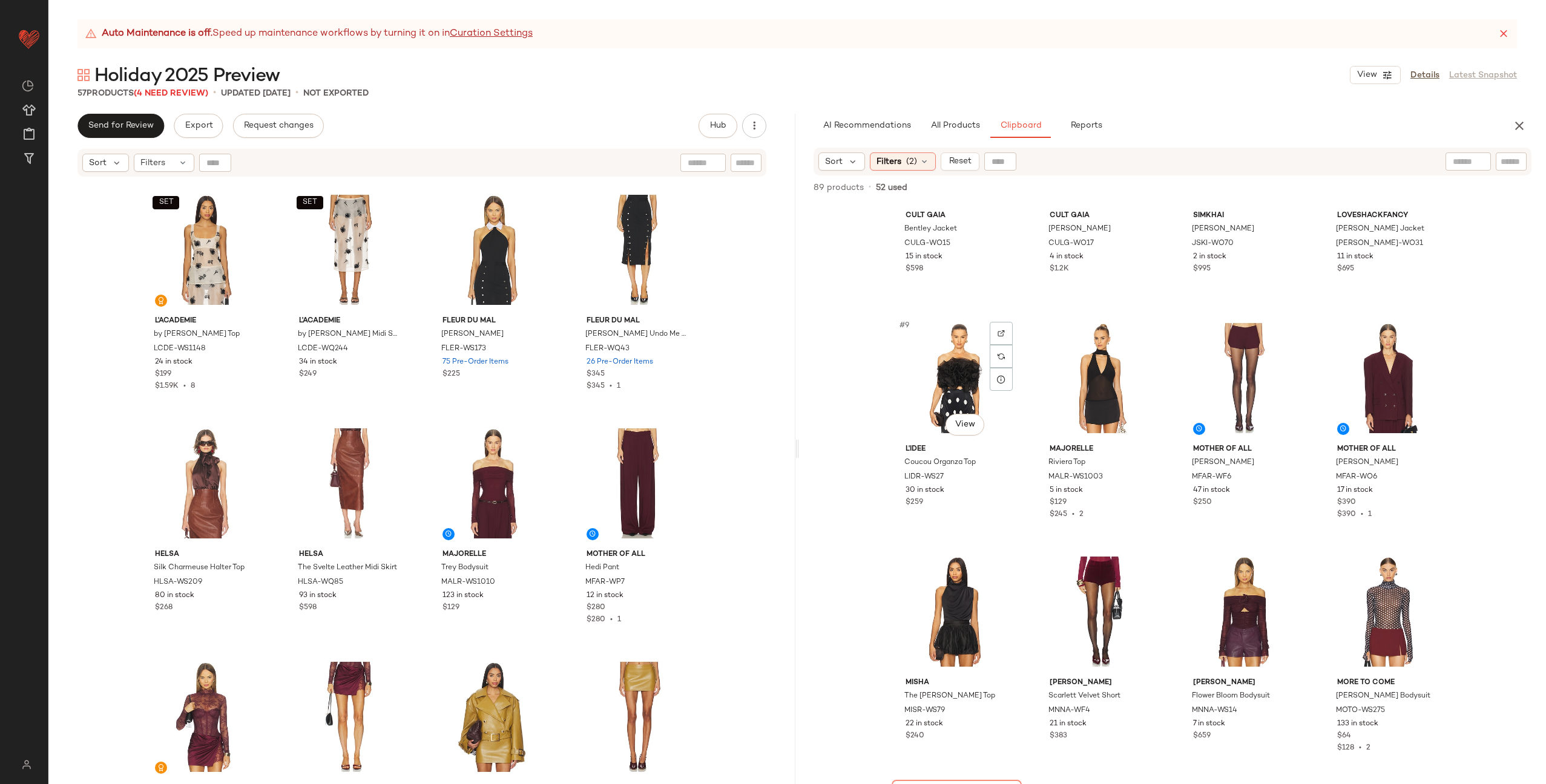
scroll to position [433, 0]
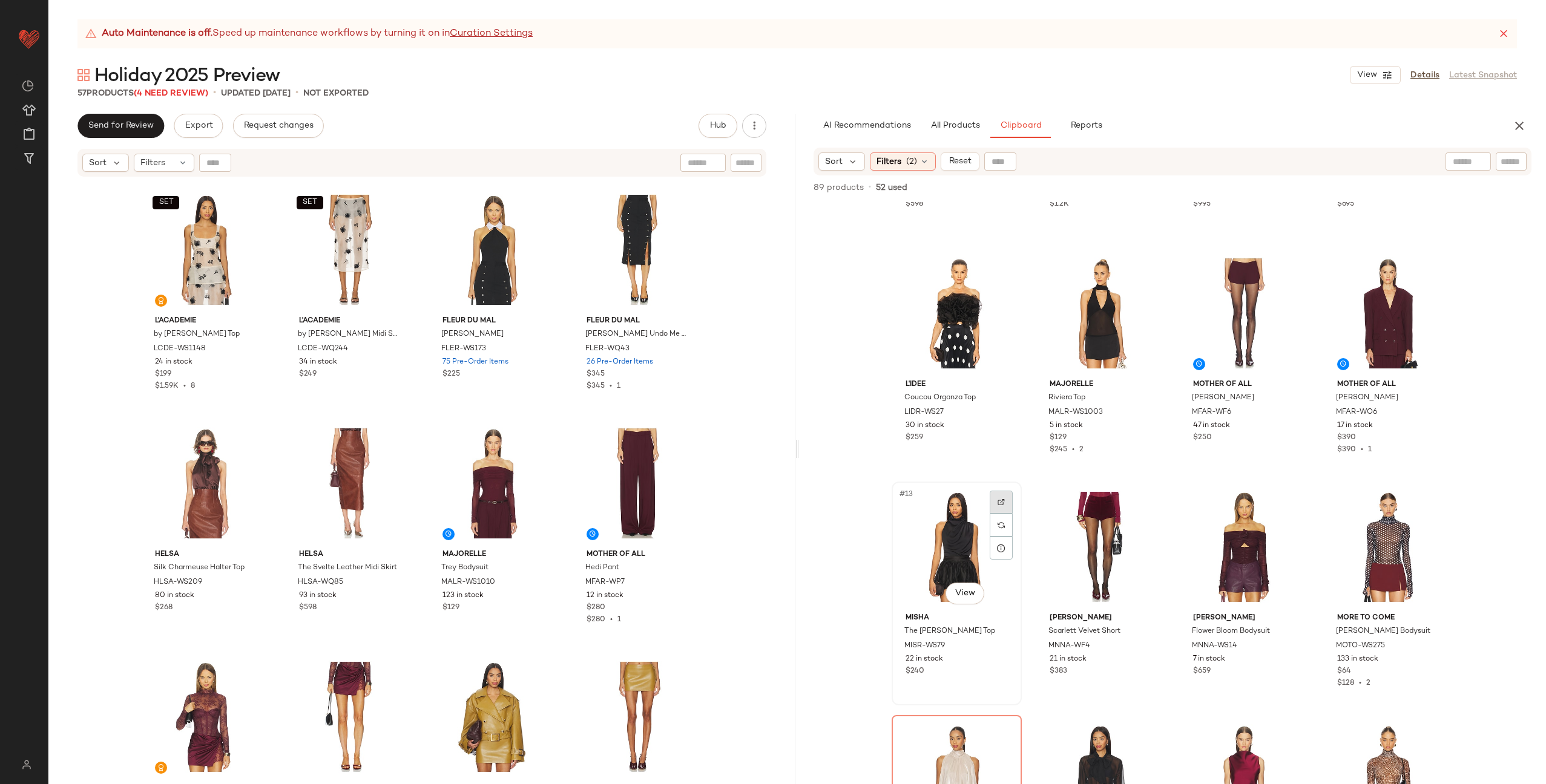
click at [1005, 498] on div at bounding box center [1001, 502] width 23 height 23
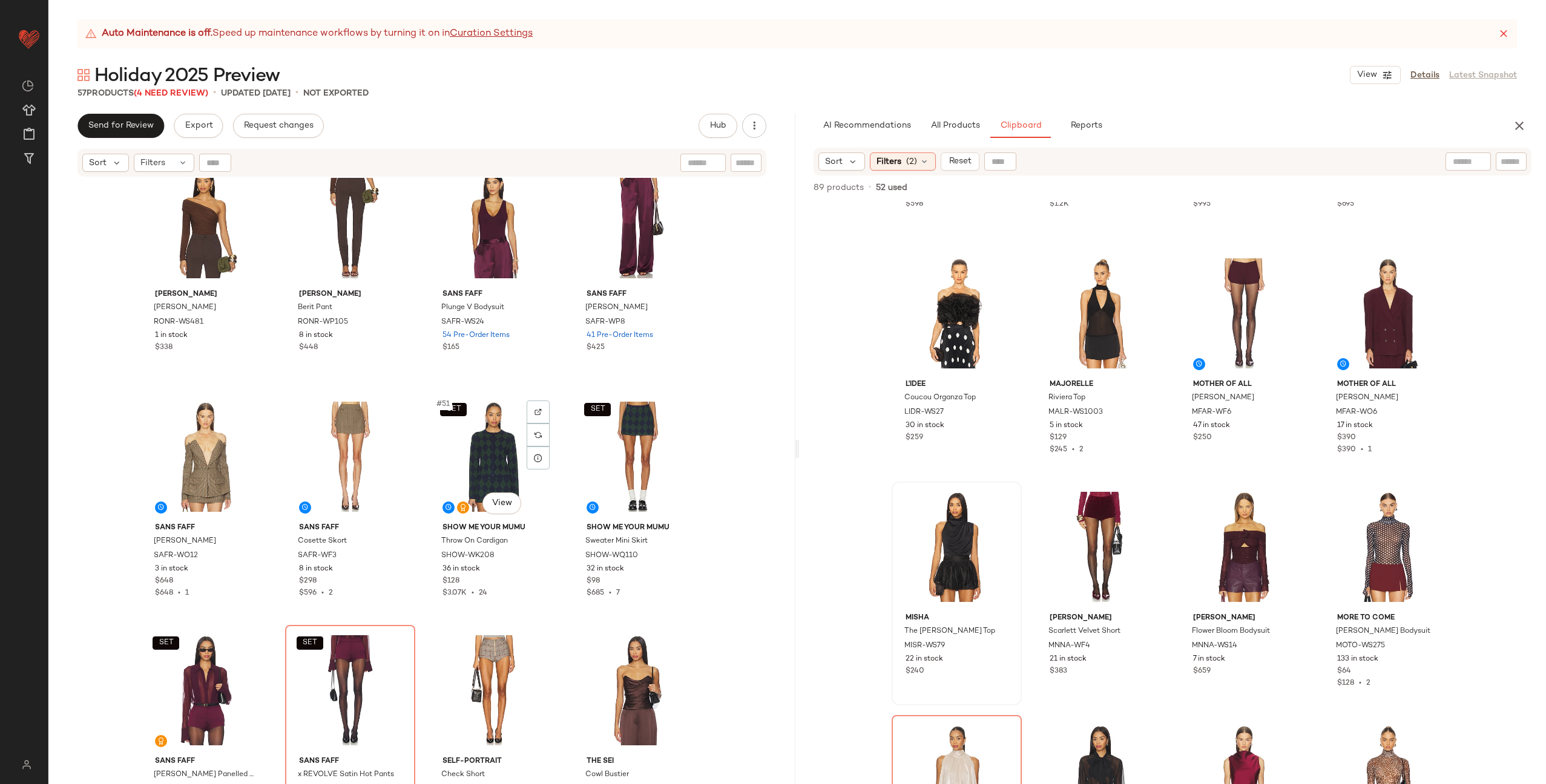
scroll to position [2868, 0]
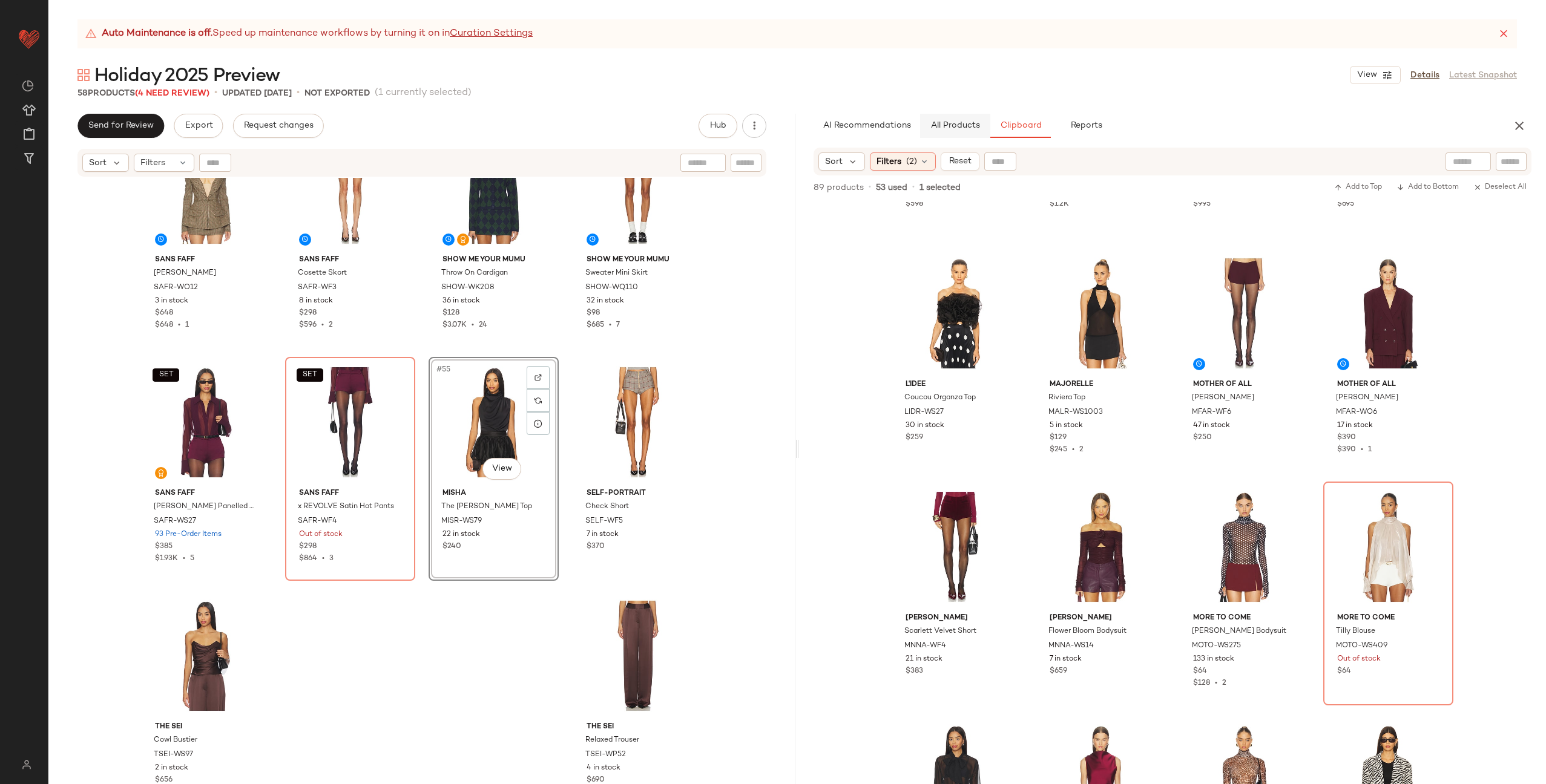
click at [936, 130] on button "All Products" at bounding box center [955, 125] width 70 height 24
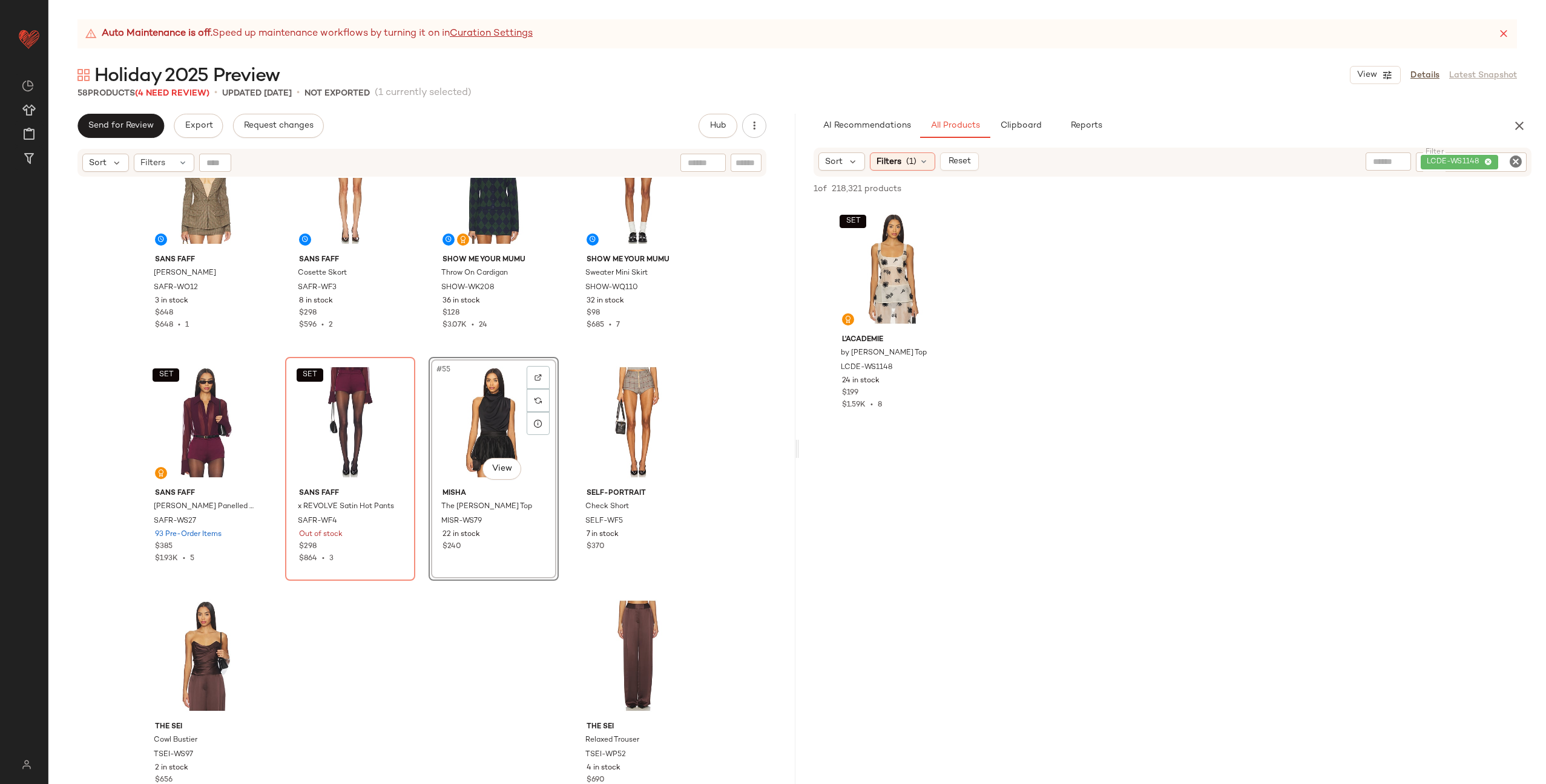
click at [1519, 162] on icon "Clear Filter" at bounding box center [1516, 162] width 15 height 15
paste input "*********"
type input "*********"
click at [618, 423] on div "#56 View" at bounding box center [638, 422] width 122 height 122
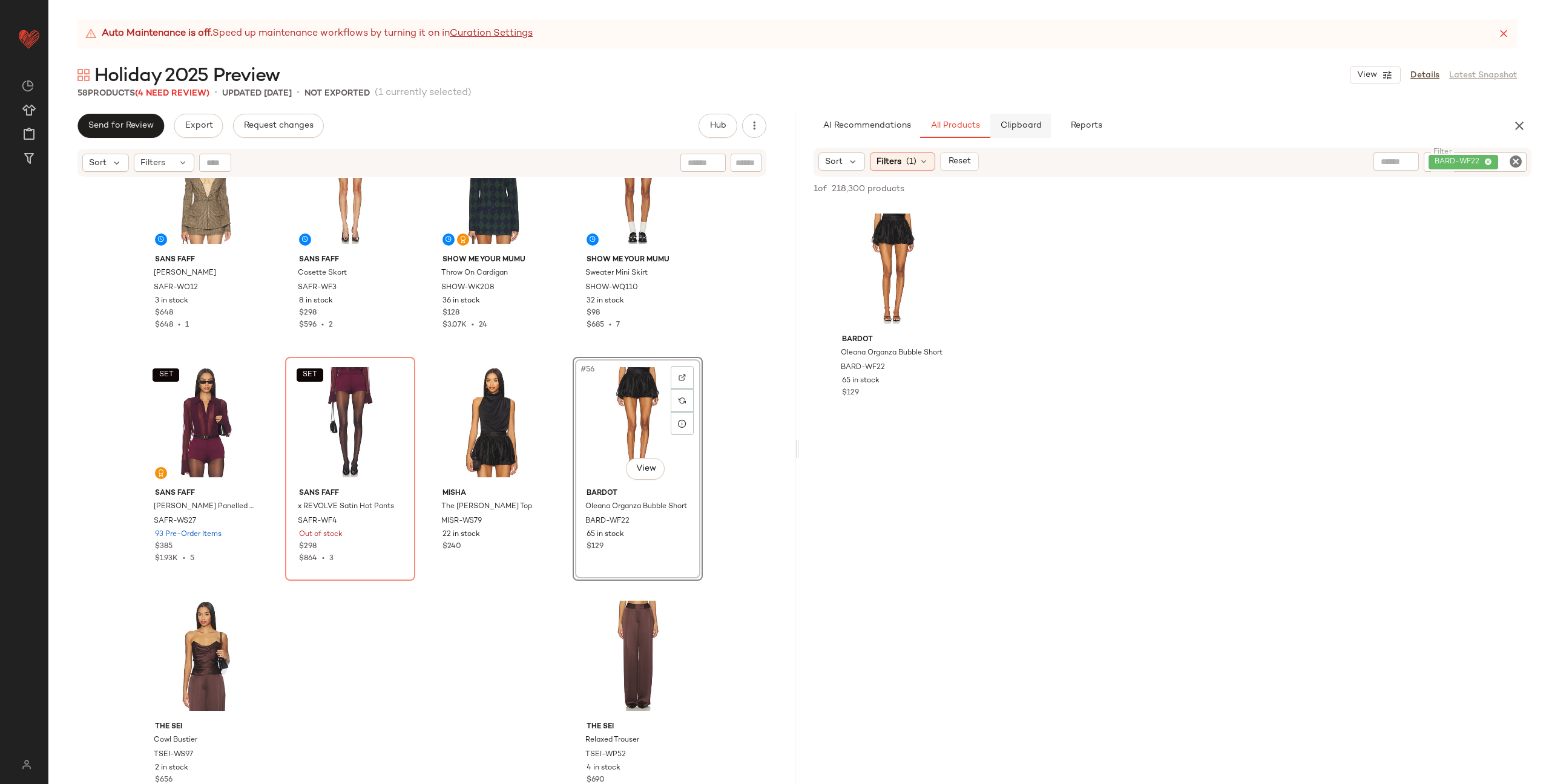
click at [1022, 127] on span "Clipboard" at bounding box center [1020, 125] width 42 height 10
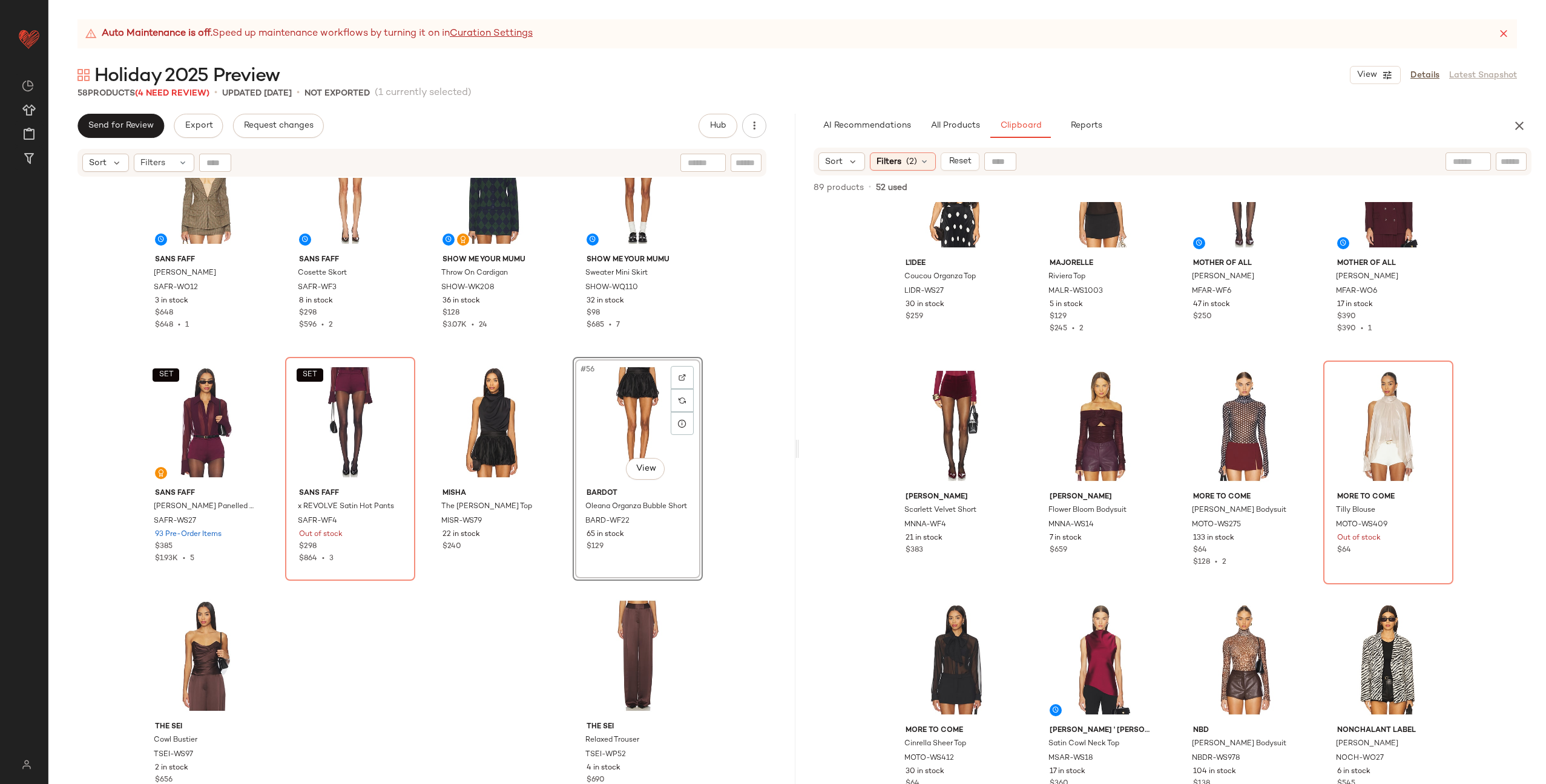
scroll to position [617, 0]
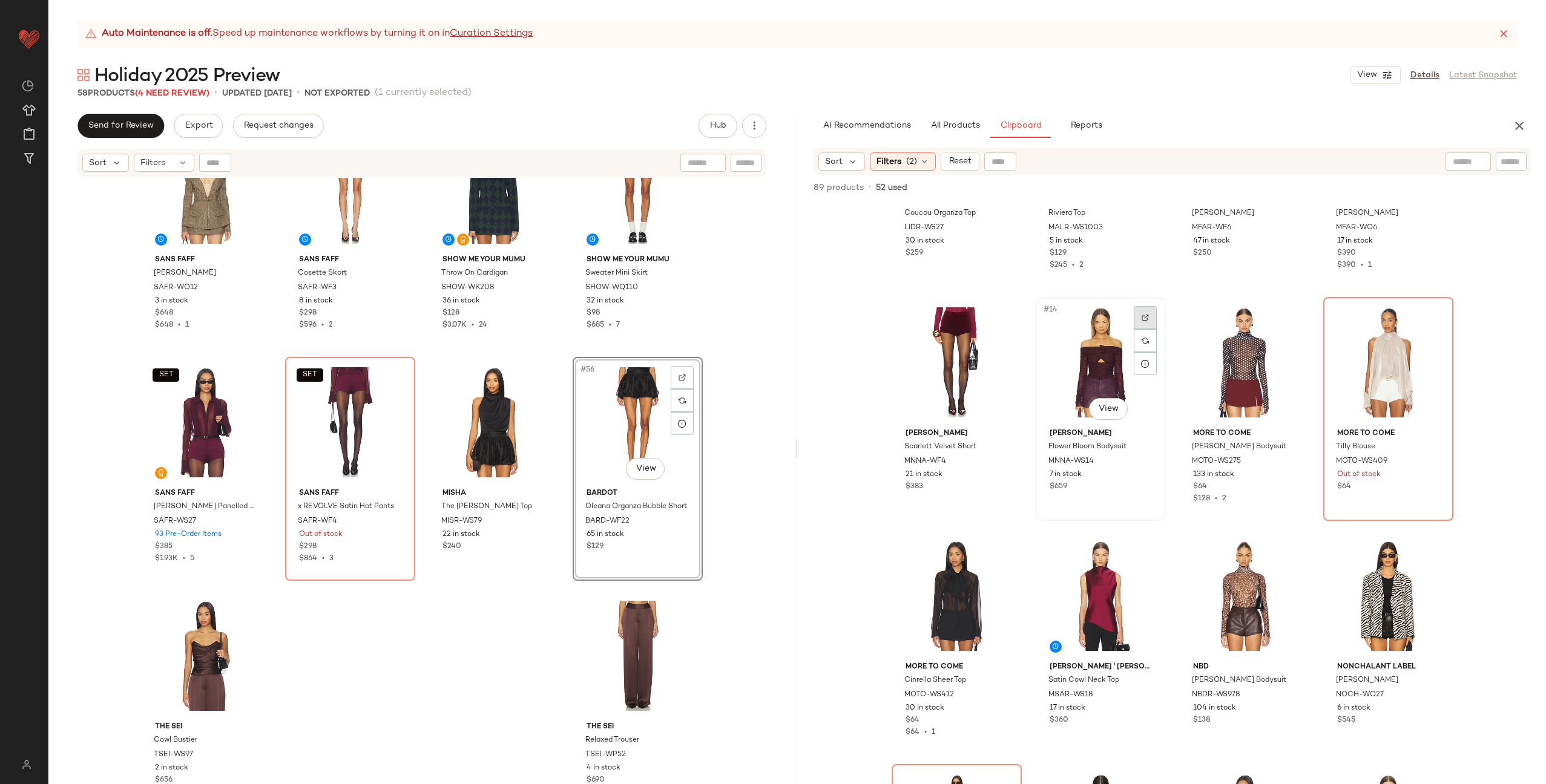
click at [1146, 319] on div at bounding box center [1145, 317] width 23 height 23
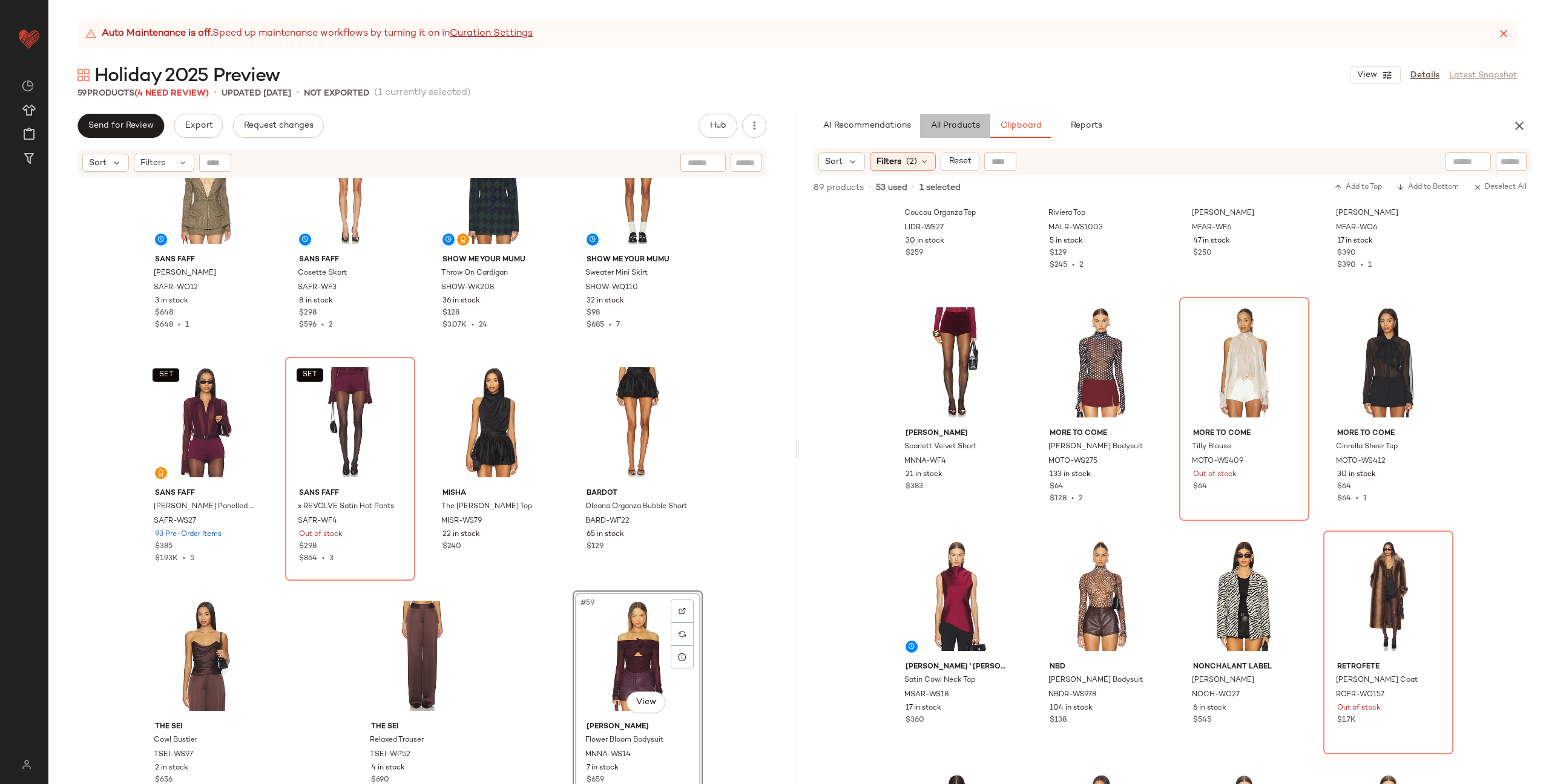
click at [951, 126] on span "All Products" at bounding box center [955, 125] width 50 height 10
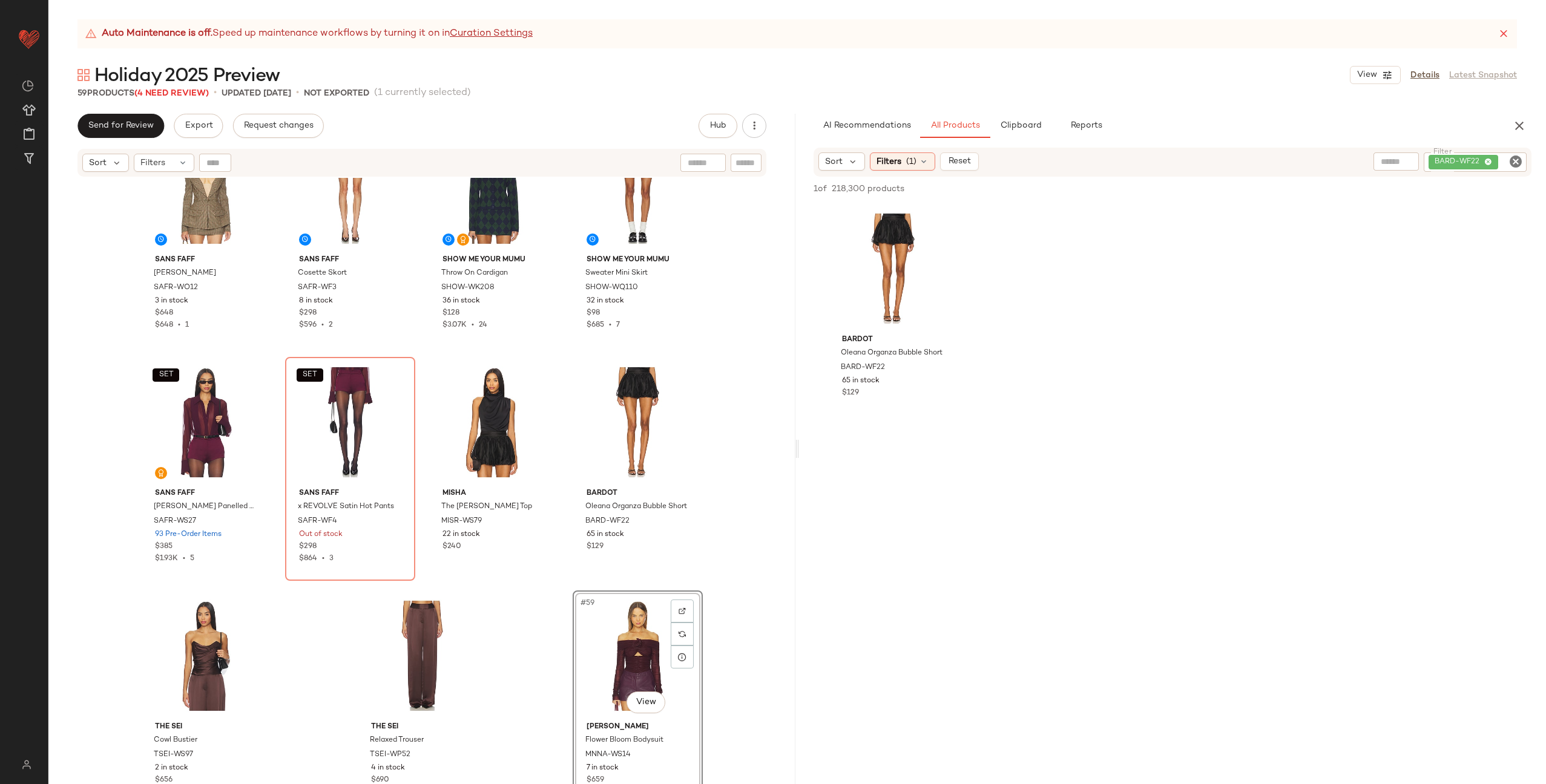
click at [1510, 160] on icon "Clear Filter" at bounding box center [1516, 162] width 15 height 15
paste input "*********"
type input "*********"
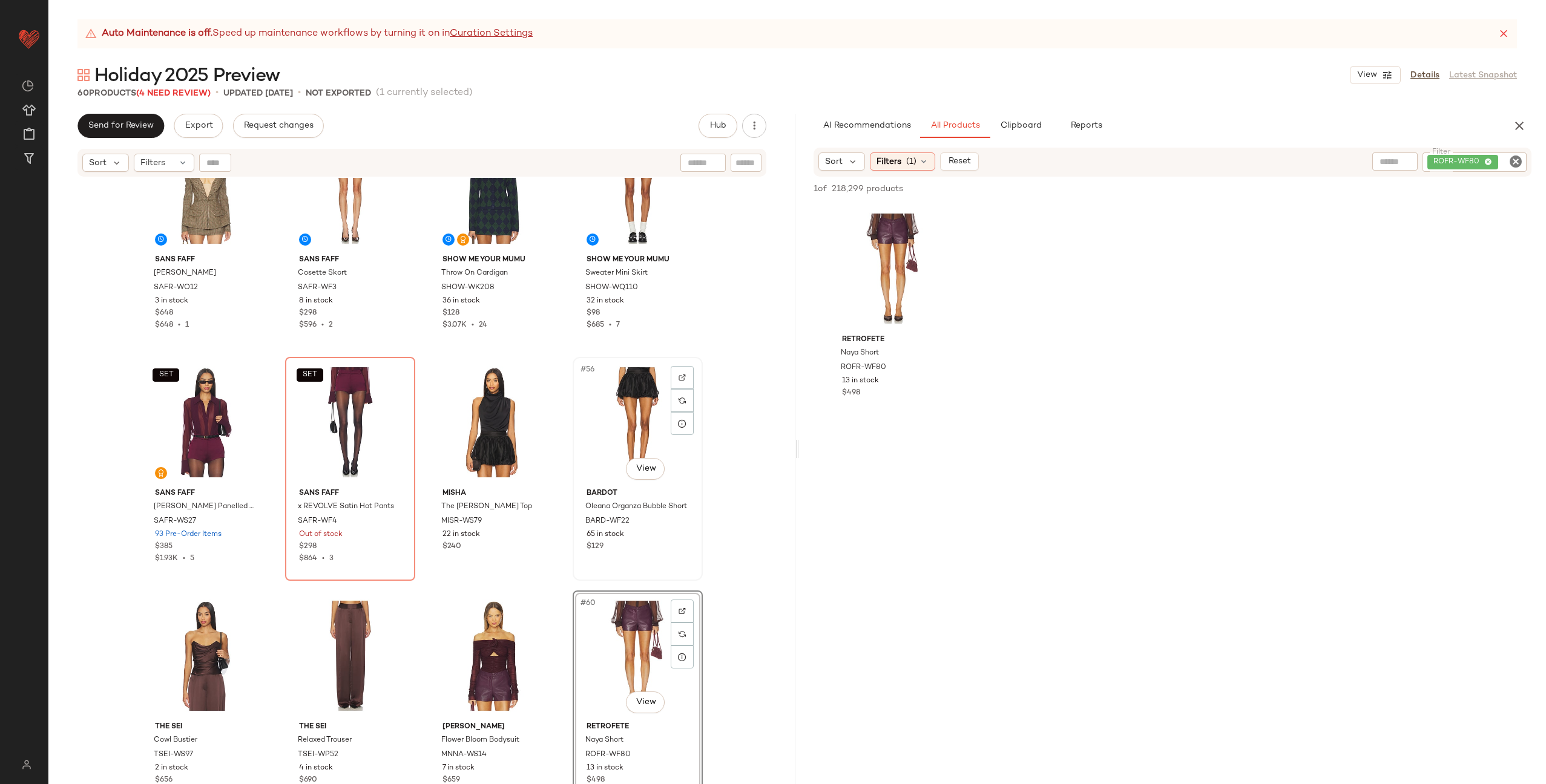
click at [574, 575] on div "#56 View Bardot Oleana Organza Bubble Short BARD-WF22 65 in stock $129" at bounding box center [638, 468] width 128 height 222
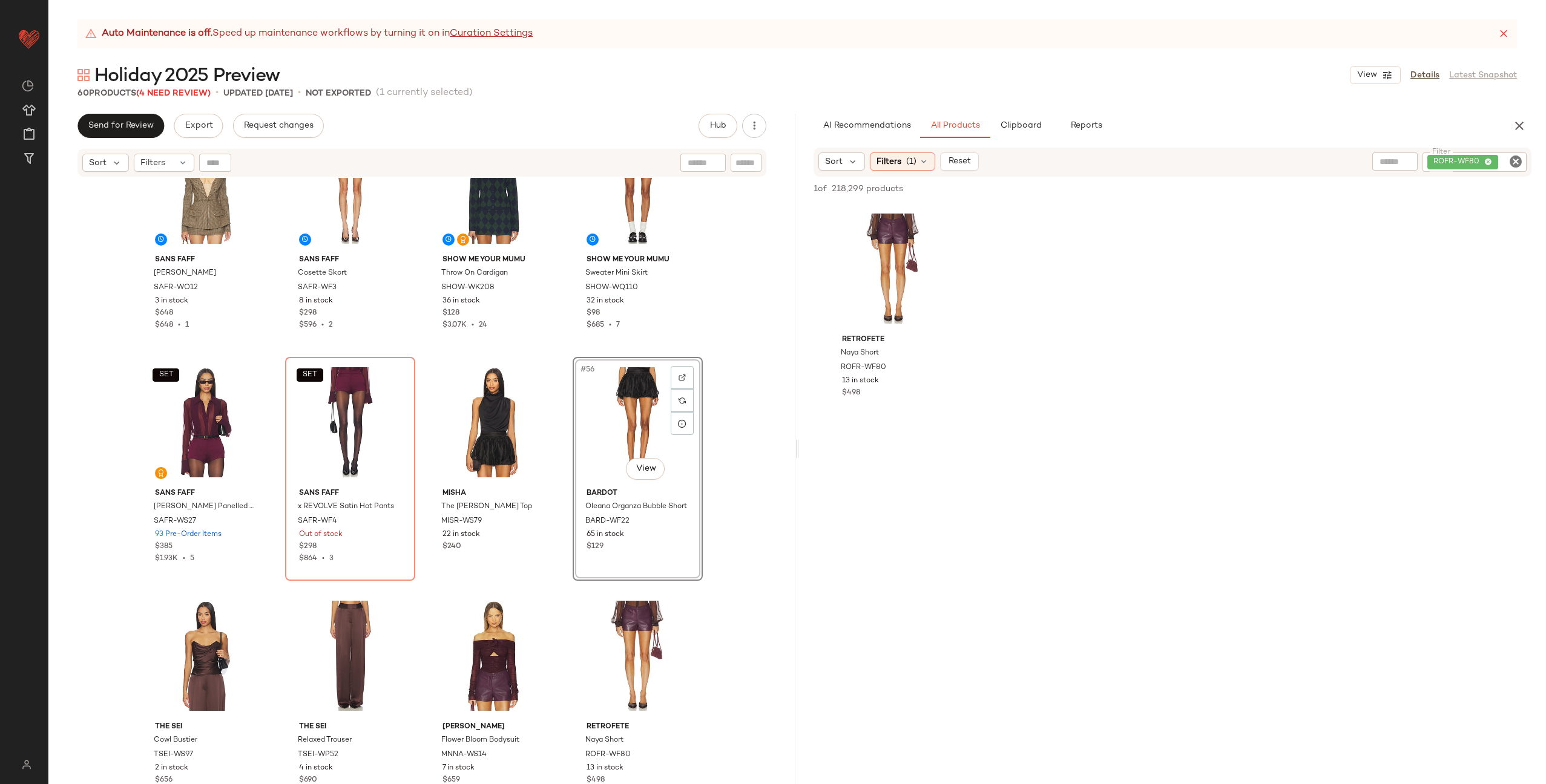
click at [564, 586] on div "SANS FAFF Delaney Blazer SAFR-WO12 3 in stock $648 $648 • 1 SANS FAFF Cosette S…" at bounding box center [421, 496] width 747 height 637
click at [1056, 122] on button "Reports" at bounding box center [1086, 125] width 70 height 24
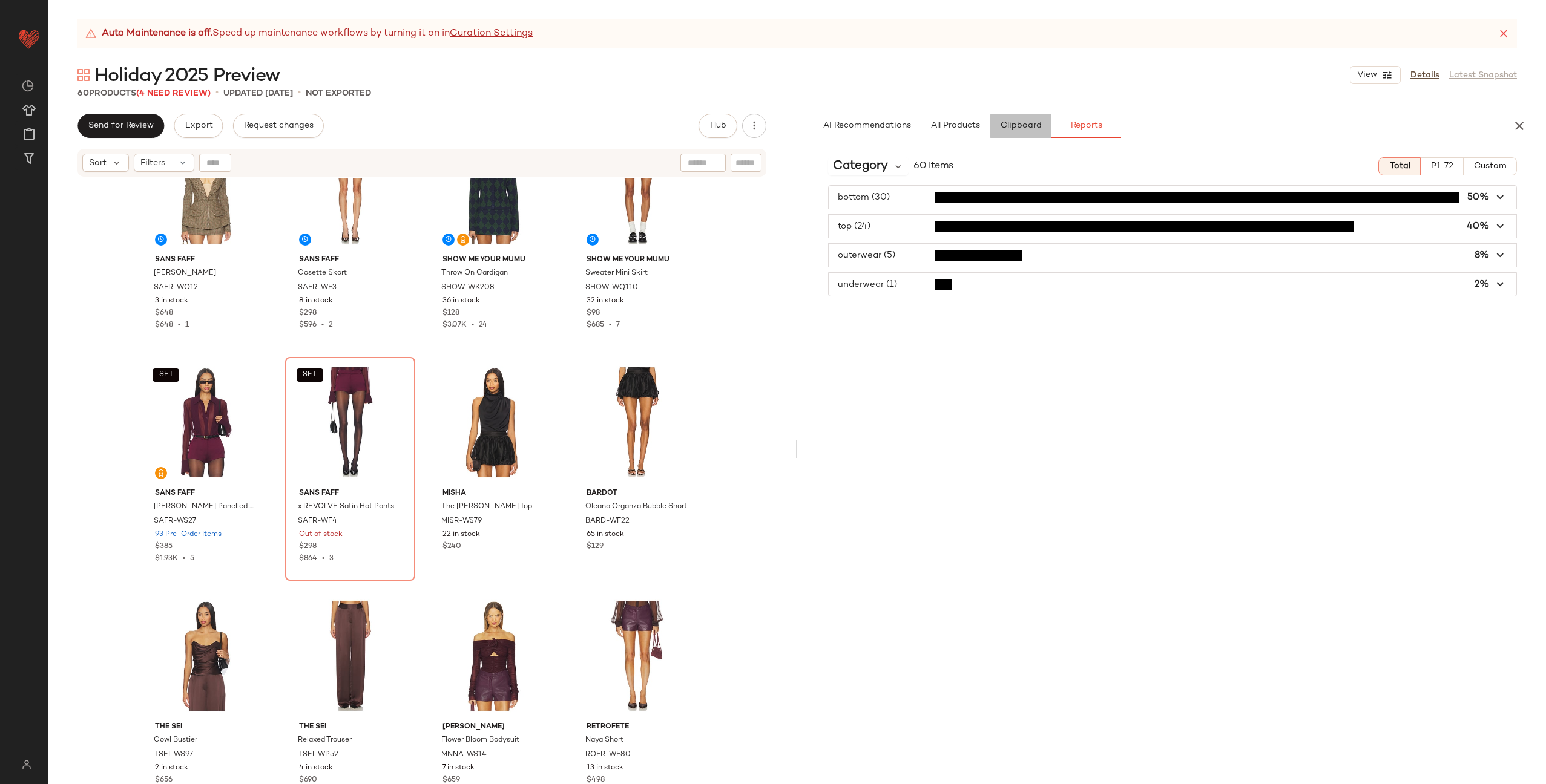
click at [1014, 130] on span "Clipboard" at bounding box center [1020, 125] width 42 height 10
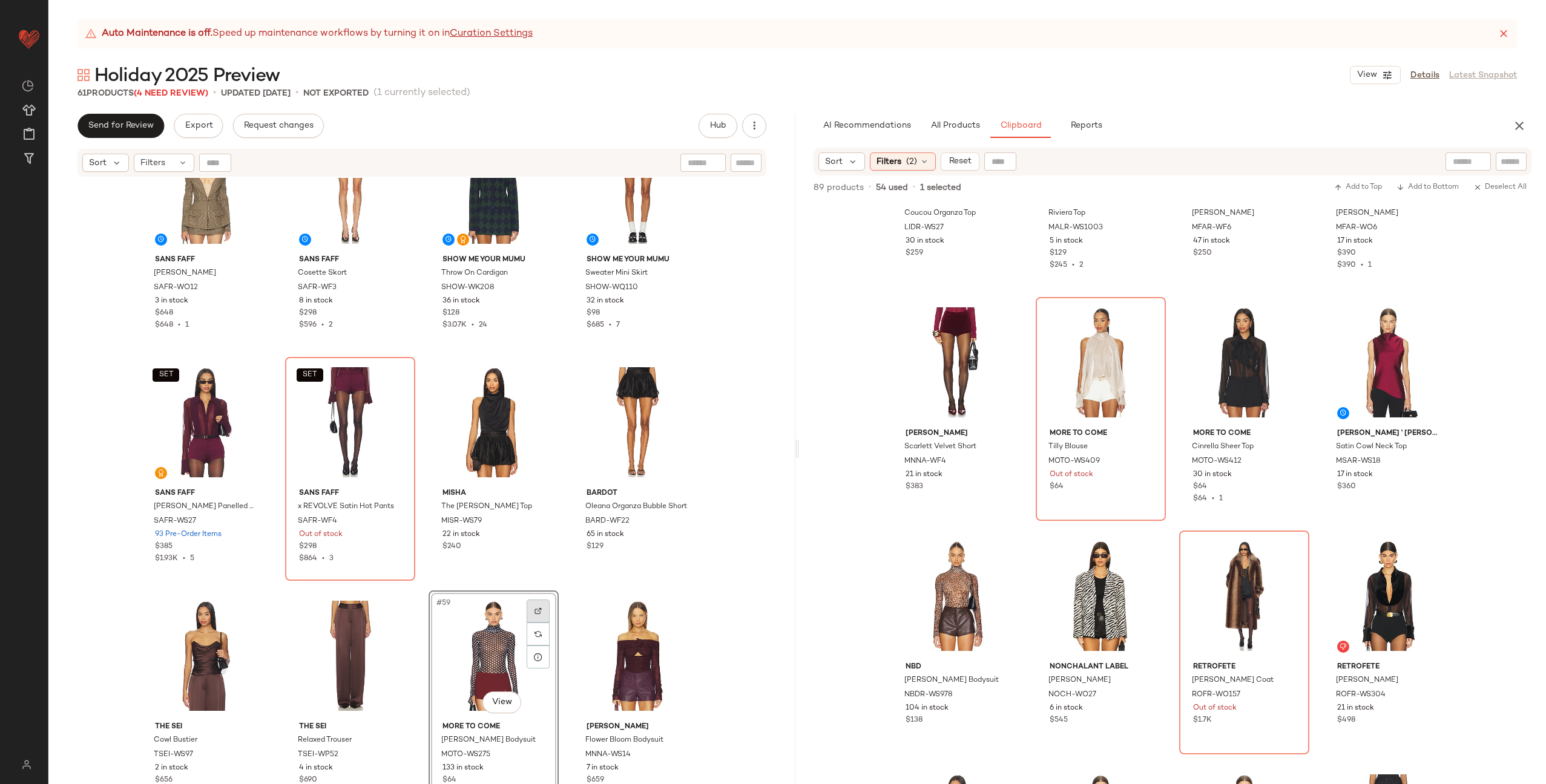
click at [534, 604] on div at bounding box center [538, 611] width 23 height 23
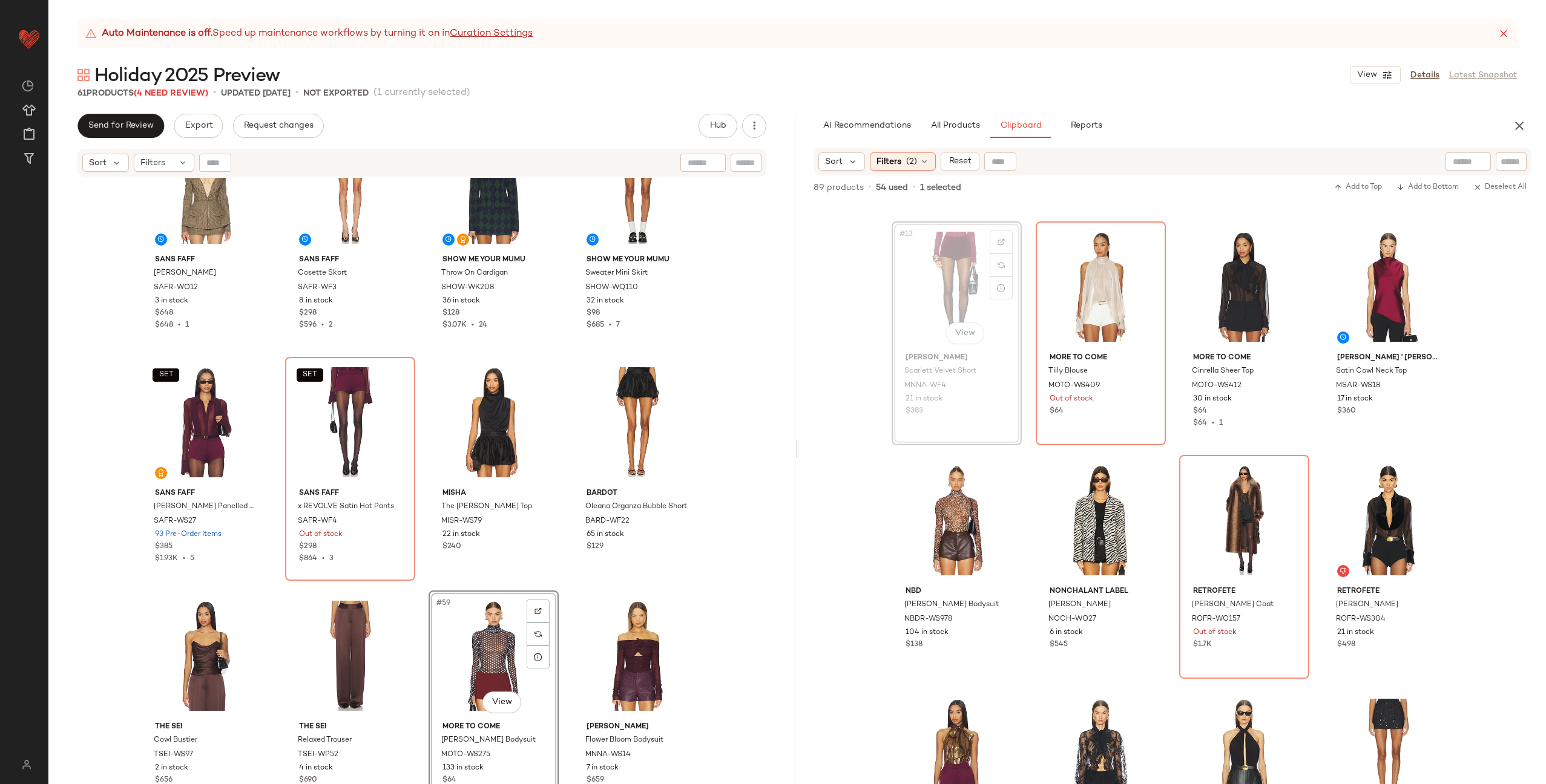
scroll to position [690, 0]
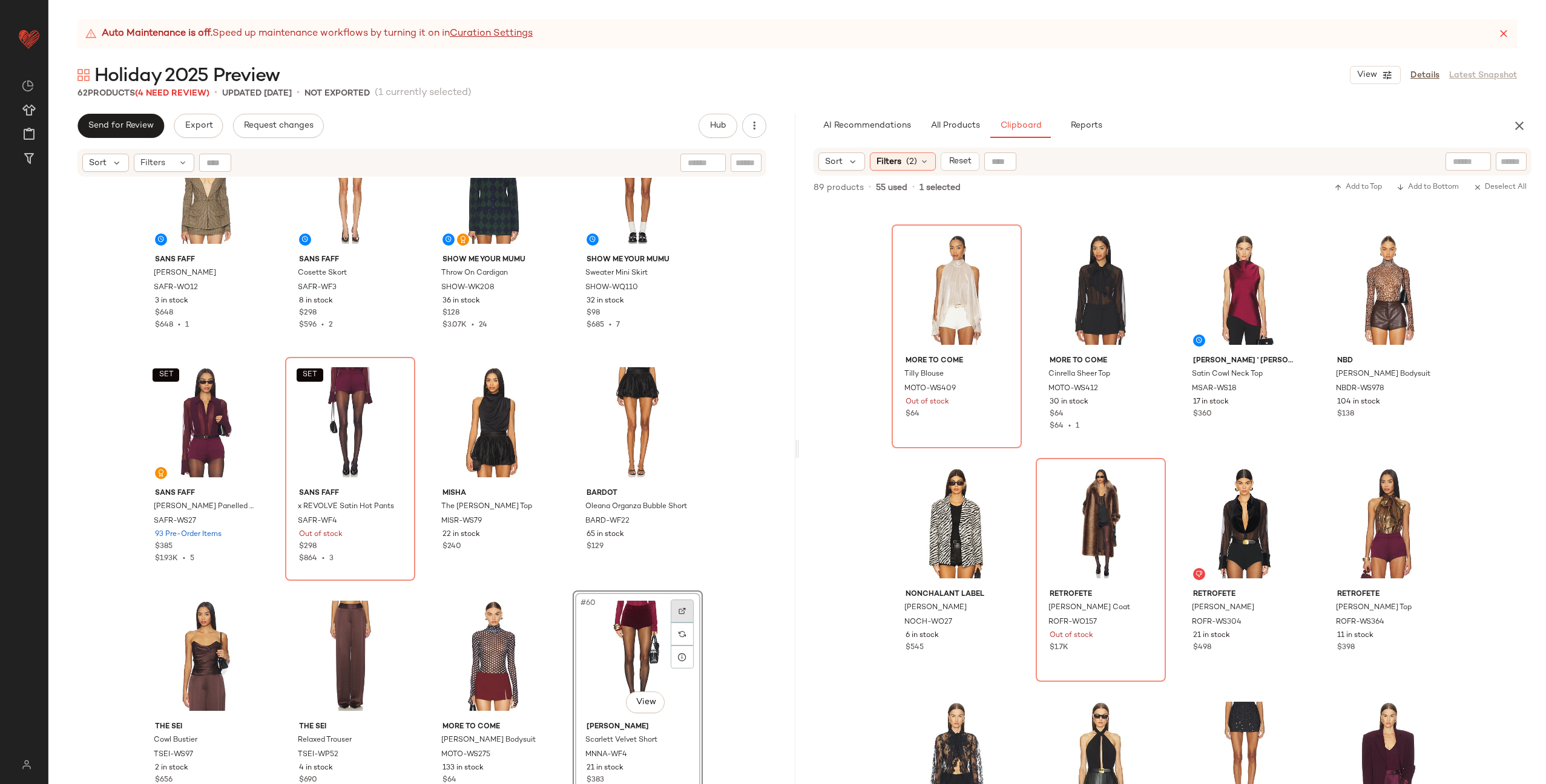
click at [684, 611] on div at bounding box center [681, 611] width 23 height 23
click at [558, 559] on div "SANS FAFF Delaney Blazer SAFR-WO12 3 in stock $648 $648 • 1 SANS FAFF Cosette S…" at bounding box center [421, 496] width 747 height 637
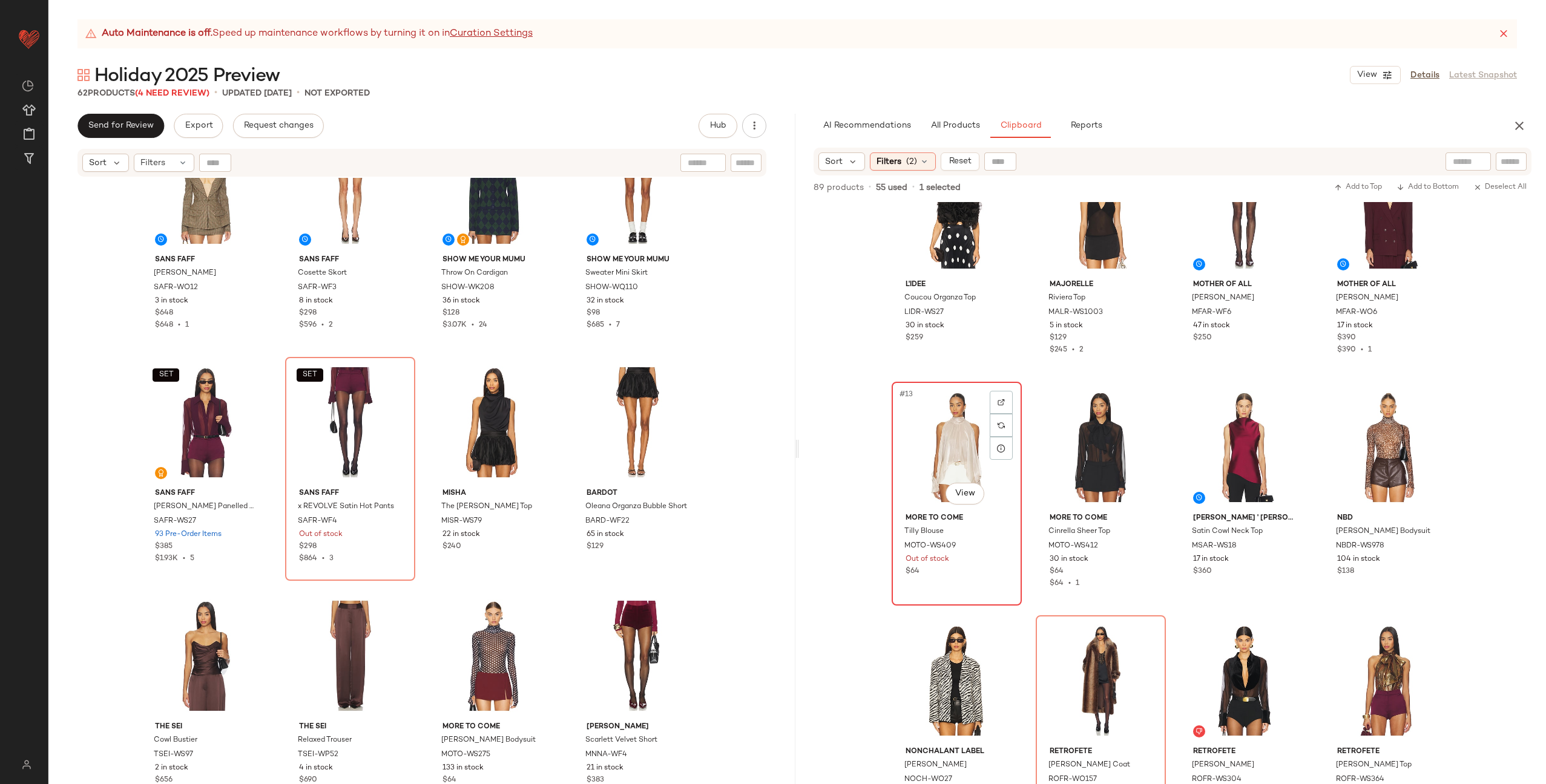
scroll to position [534, 0]
click at [999, 403] on img at bounding box center [1001, 402] width 7 height 7
click at [1136, 403] on div at bounding box center [1145, 402] width 23 height 23
click at [486, 645] on div "#59 View" at bounding box center [494, 655] width 122 height 122
click at [647, 643] on div "#60 View" at bounding box center [638, 655] width 122 height 122
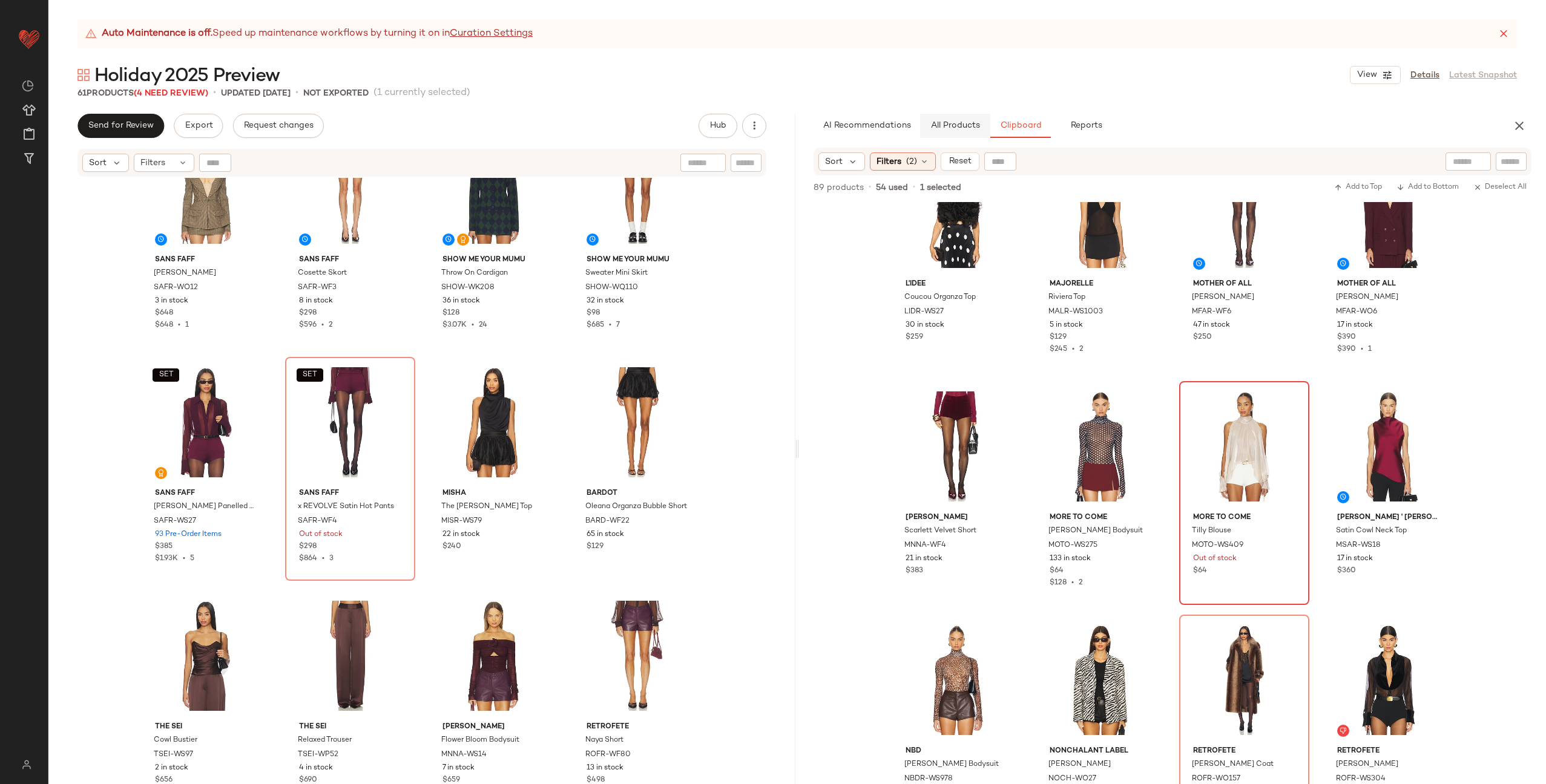
click at [948, 116] on button "All Products" at bounding box center [955, 125] width 70 height 24
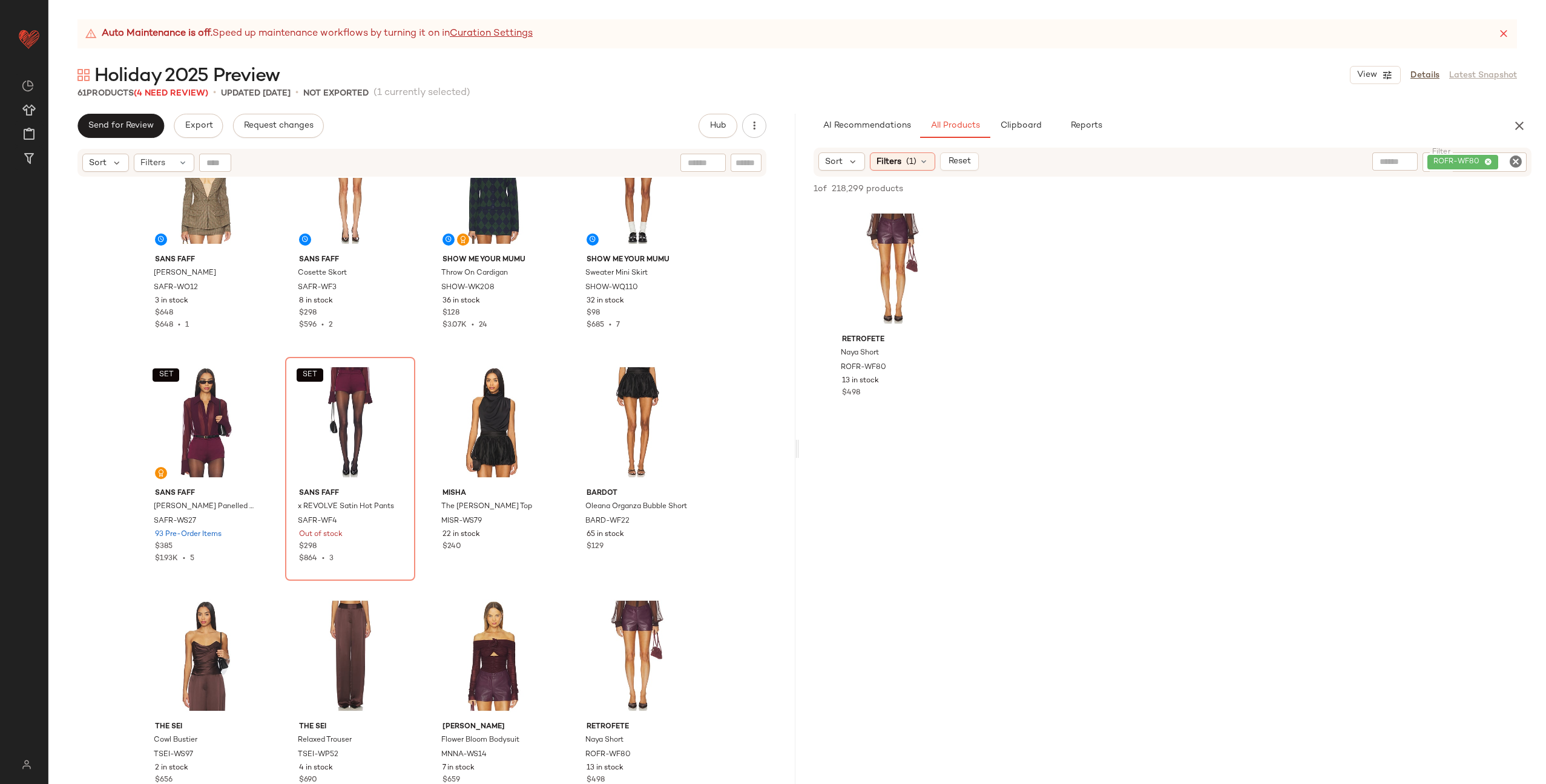
click at [1512, 163] on icon "Clear Filter" at bounding box center [1516, 162] width 15 height 15
paste input "**********"
type input "**********"
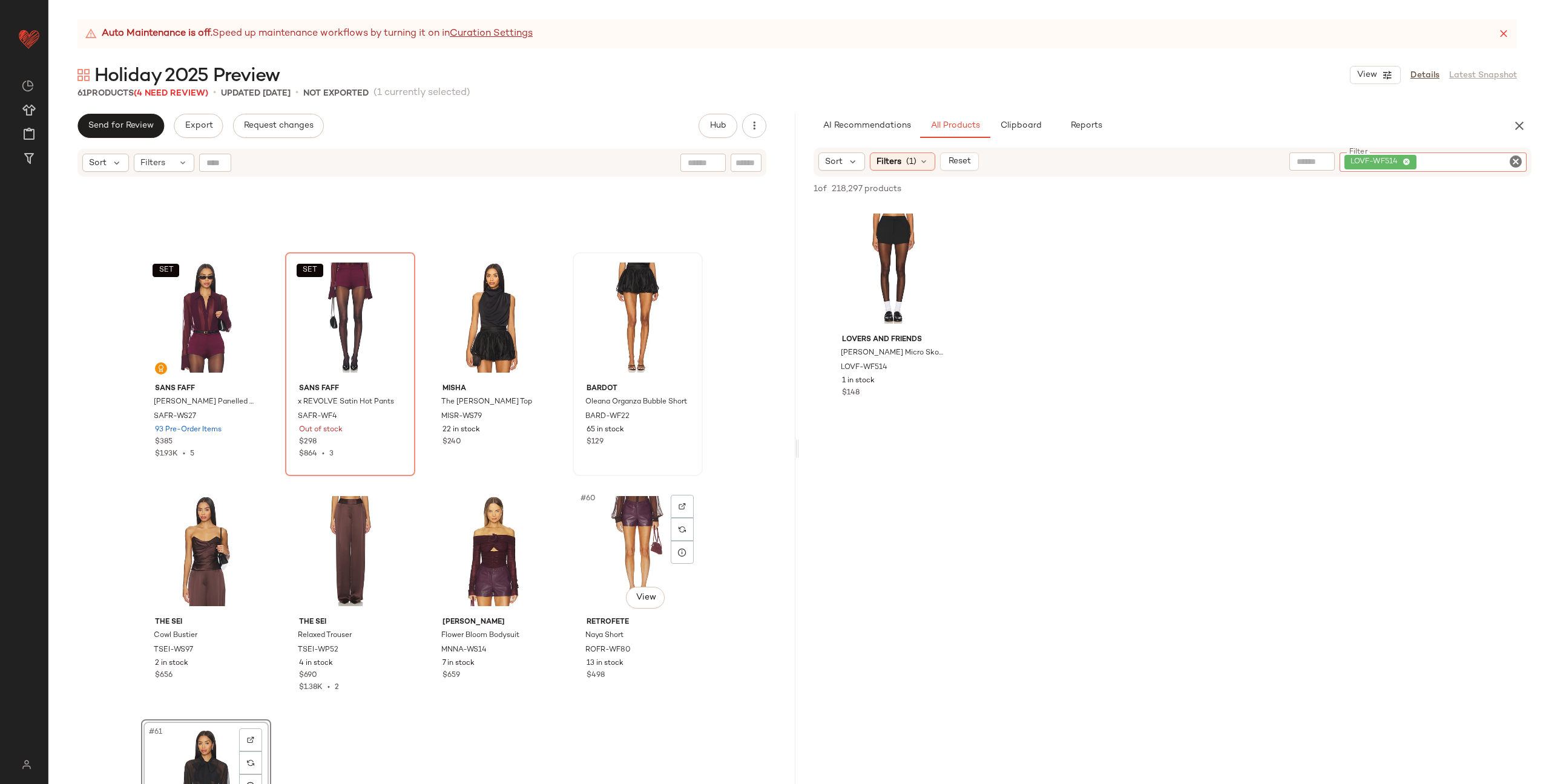
scroll to position [3102, 0]
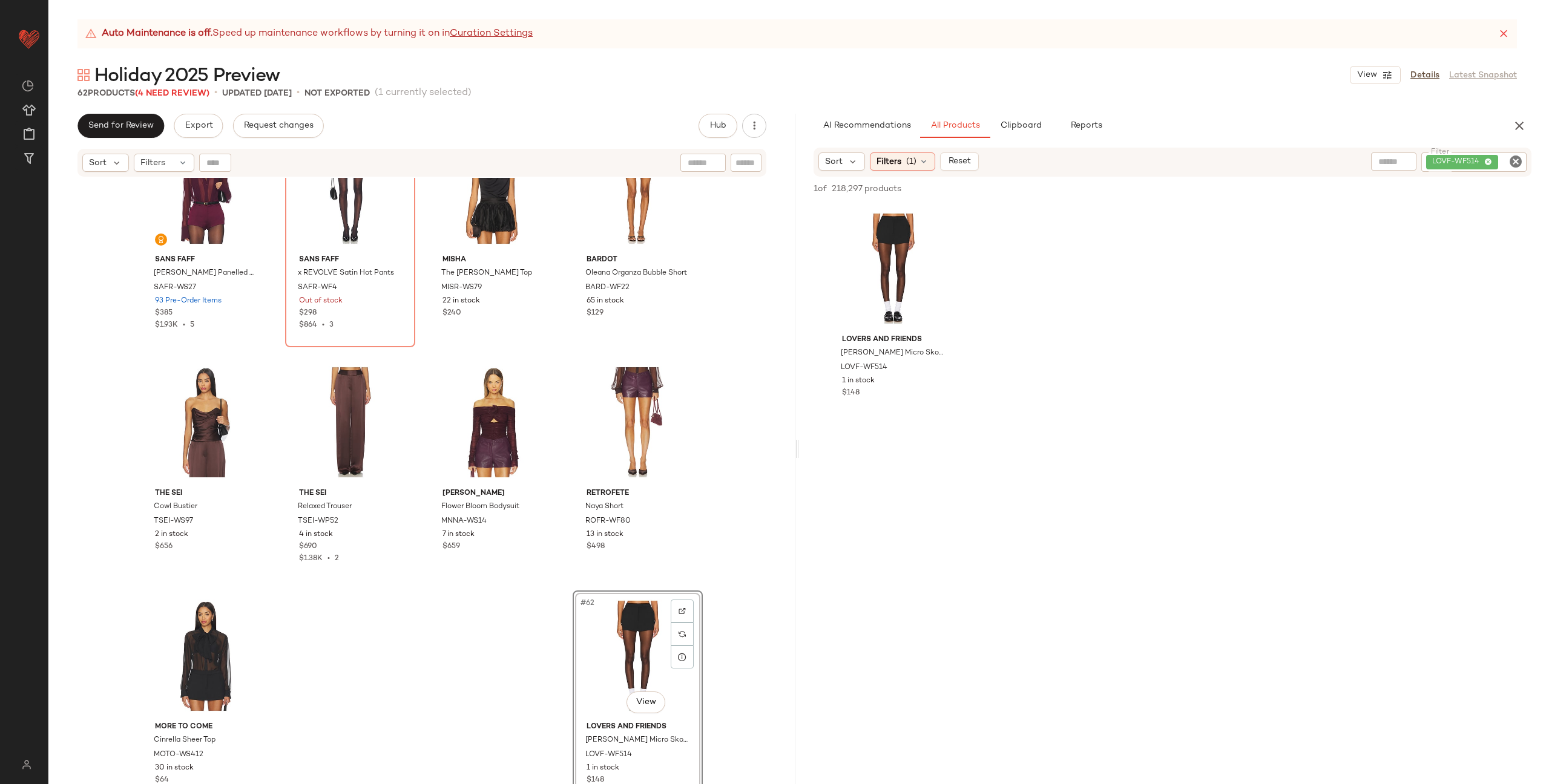
click at [383, 625] on div "SET SANS FAFF Meghan Panelled Silk Blouse SAFR-WS27 93 Pre-Order Items $385 $1.…" at bounding box center [421, 496] width 747 height 637
click at [1017, 114] on button "Clipboard" at bounding box center [1020, 125] width 61 height 24
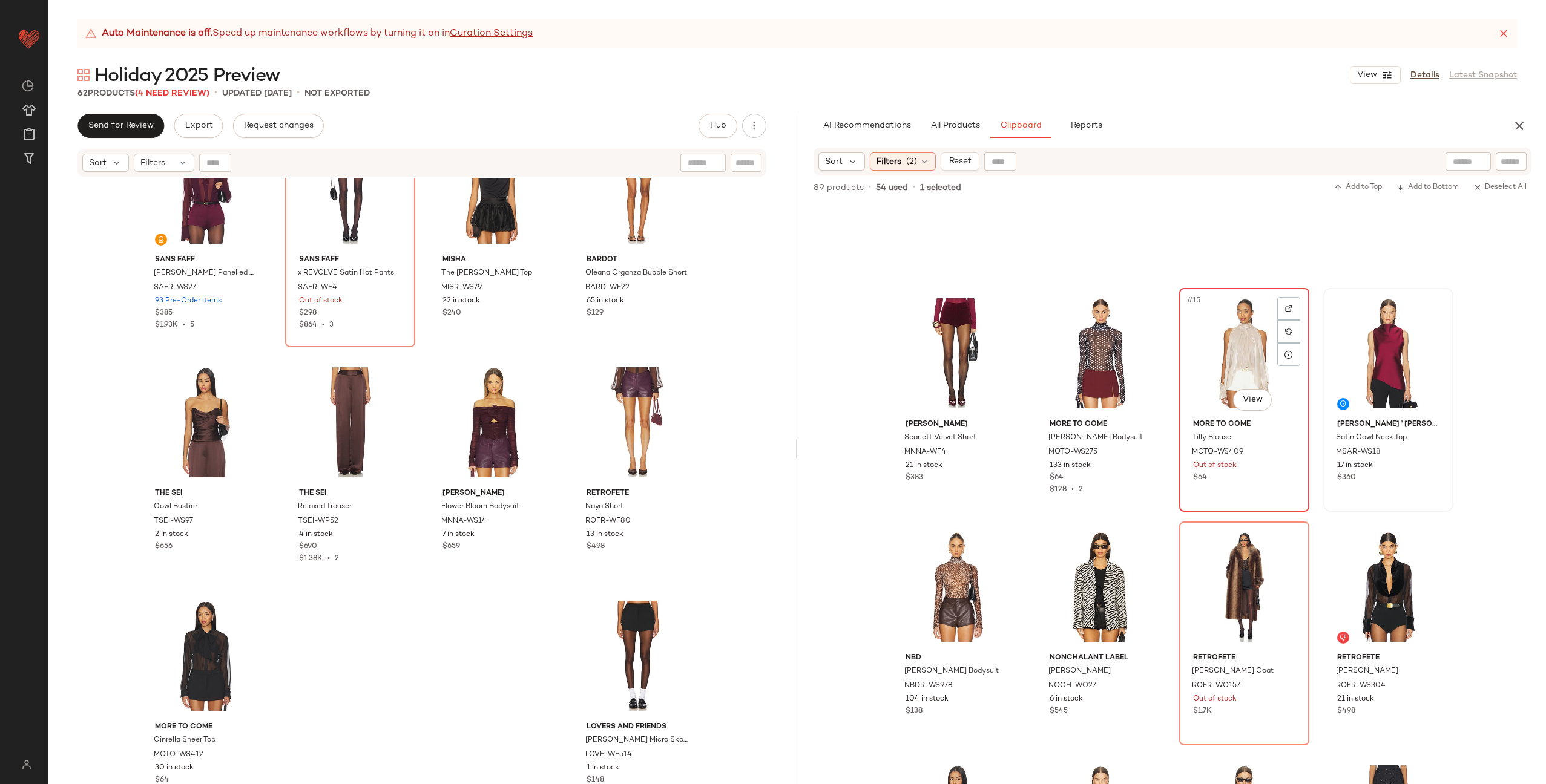
scroll to position [624, 0]
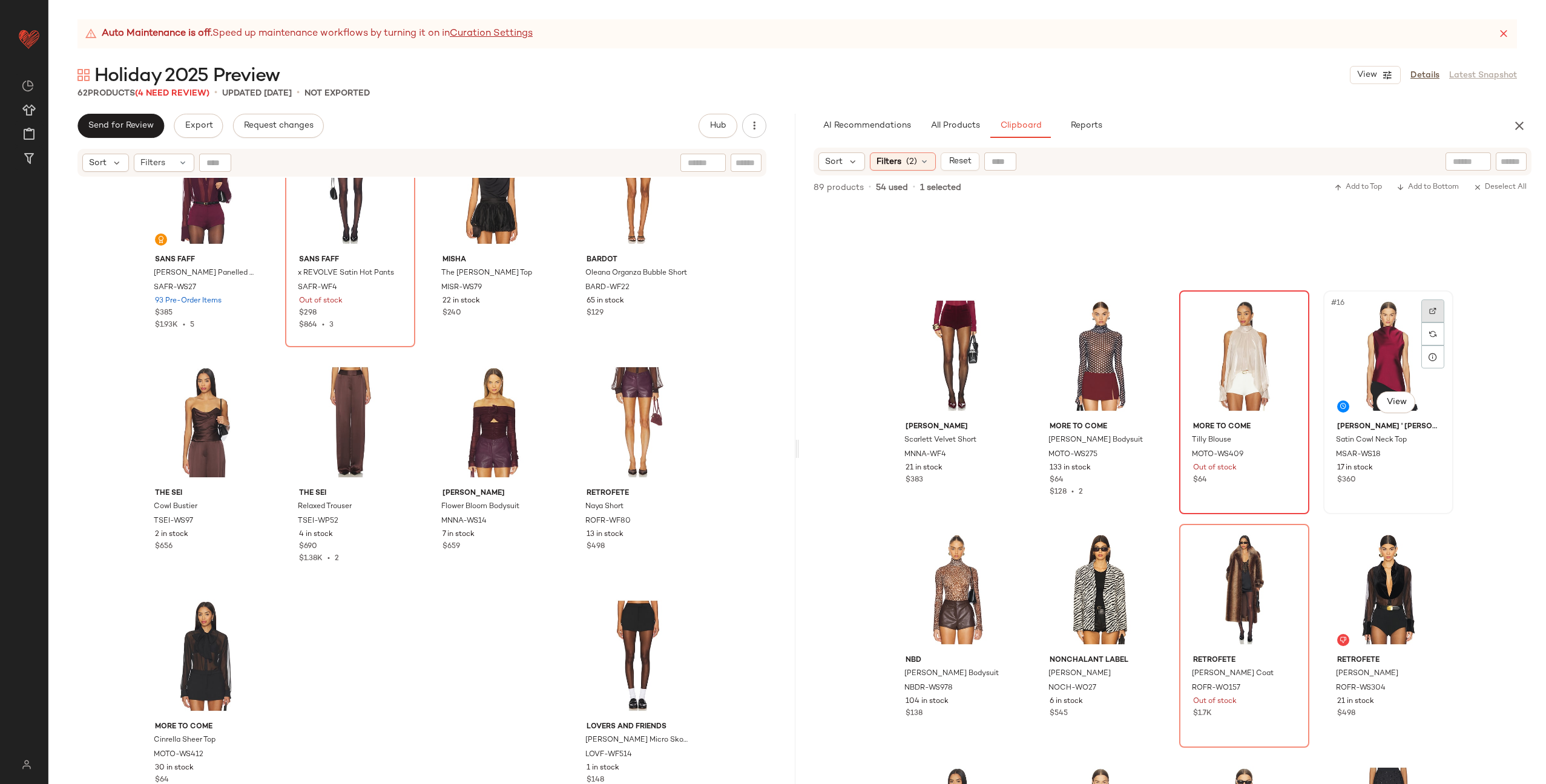
click at [1436, 312] on div at bounding box center [1433, 310] width 23 height 23
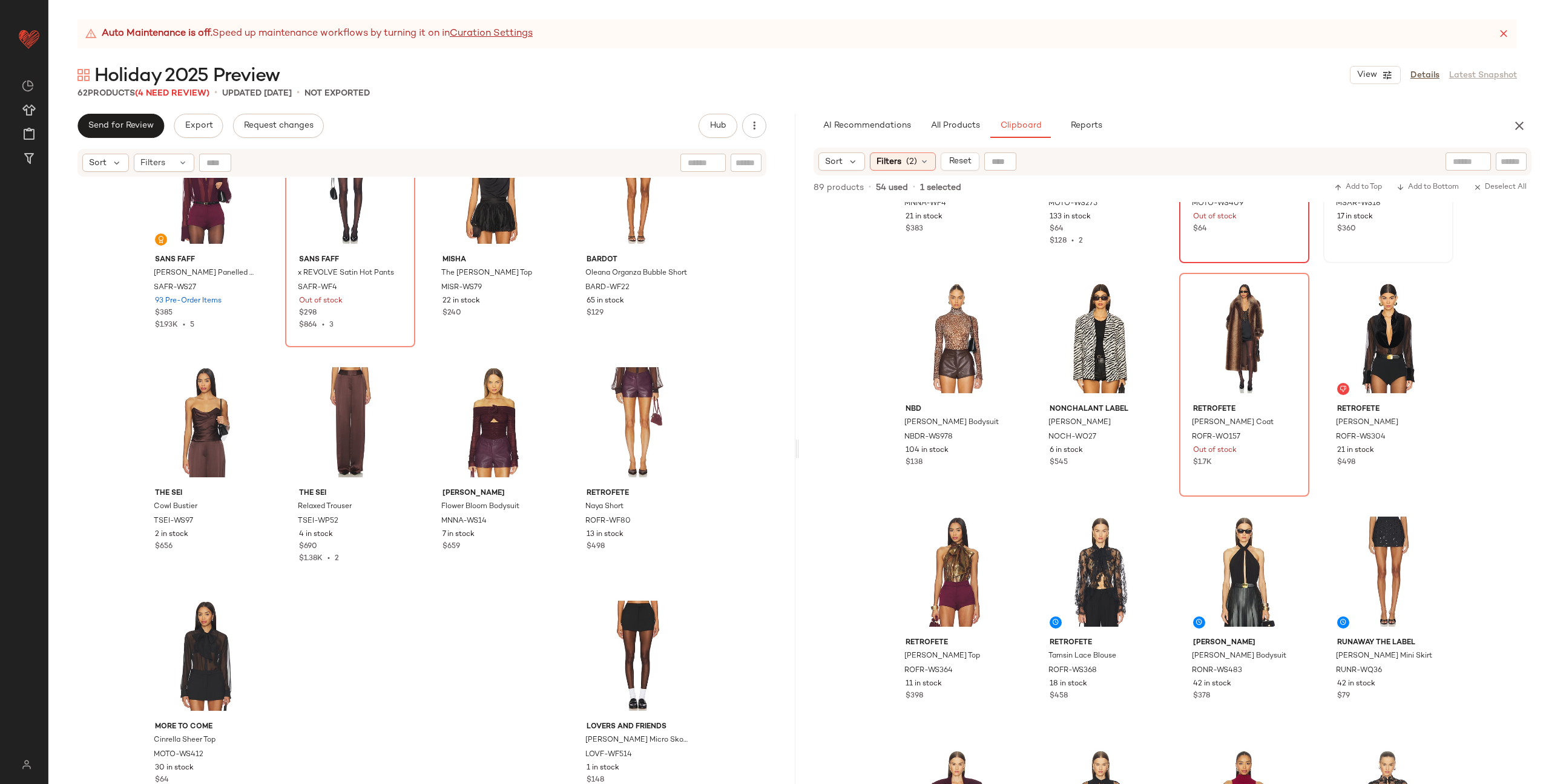
scroll to position [873, 0]
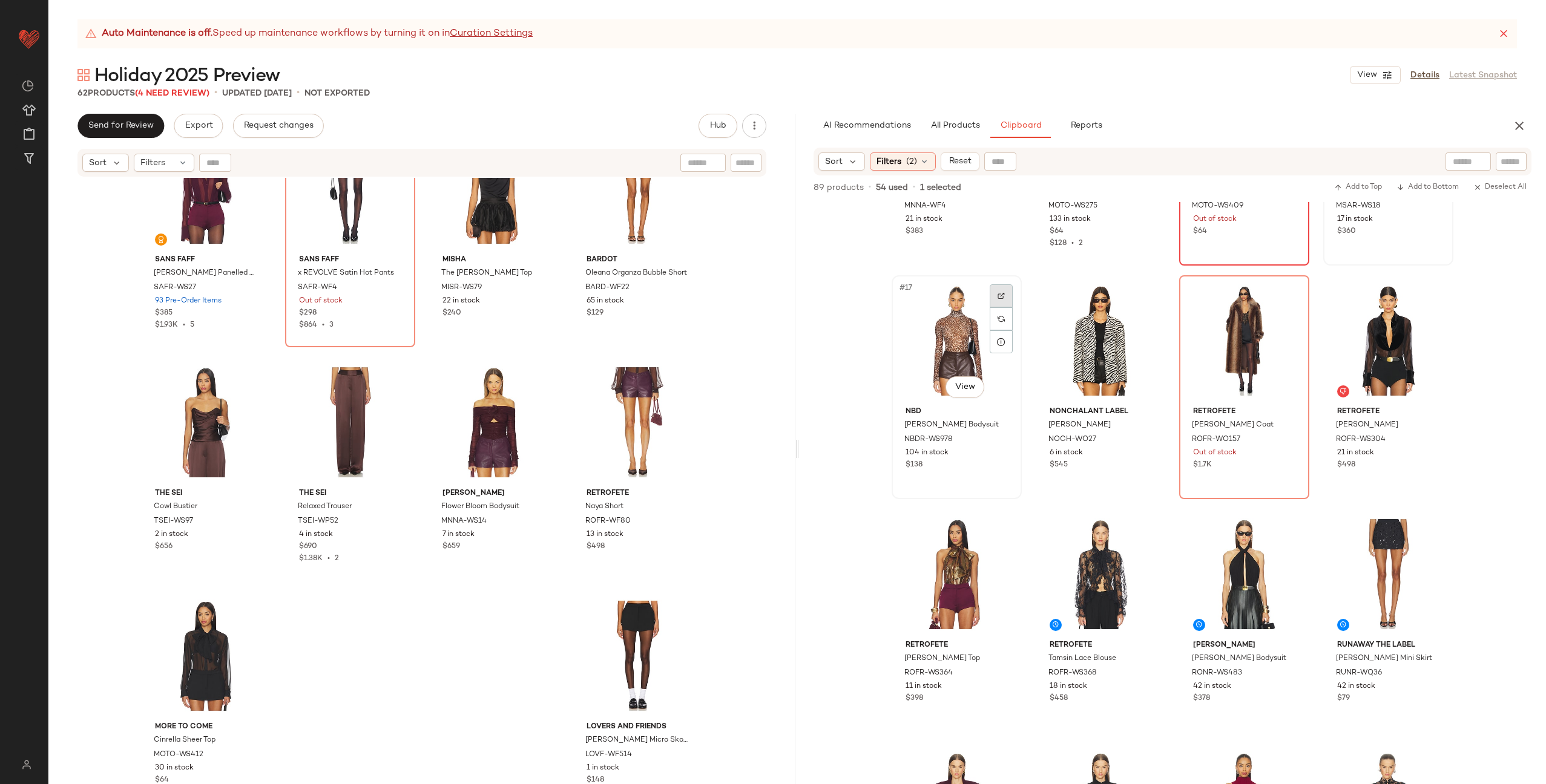
click at [1000, 294] on img at bounding box center [1001, 296] width 7 height 7
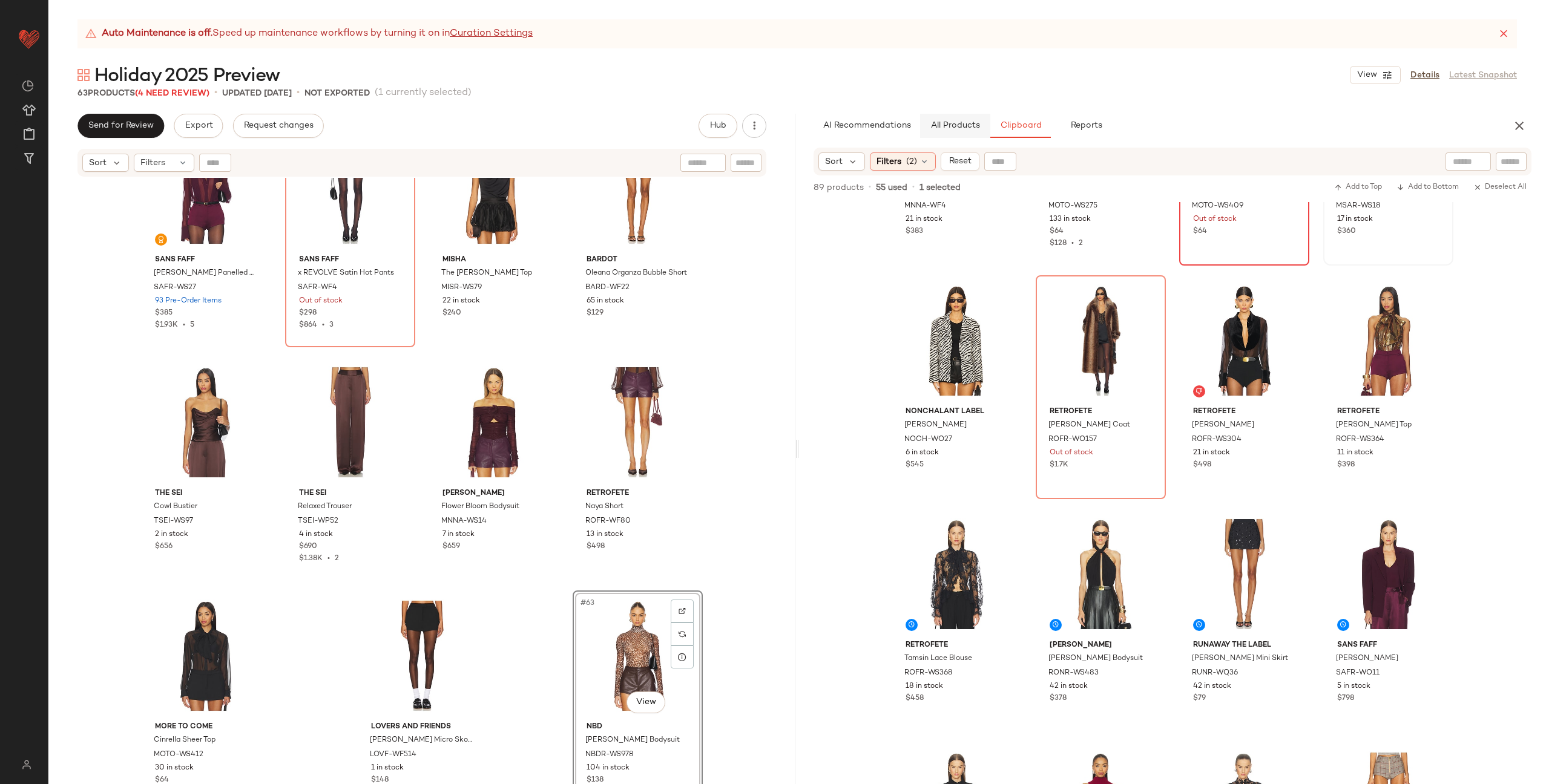
click at [936, 130] on span "All Products" at bounding box center [955, 125] width 50 height 10
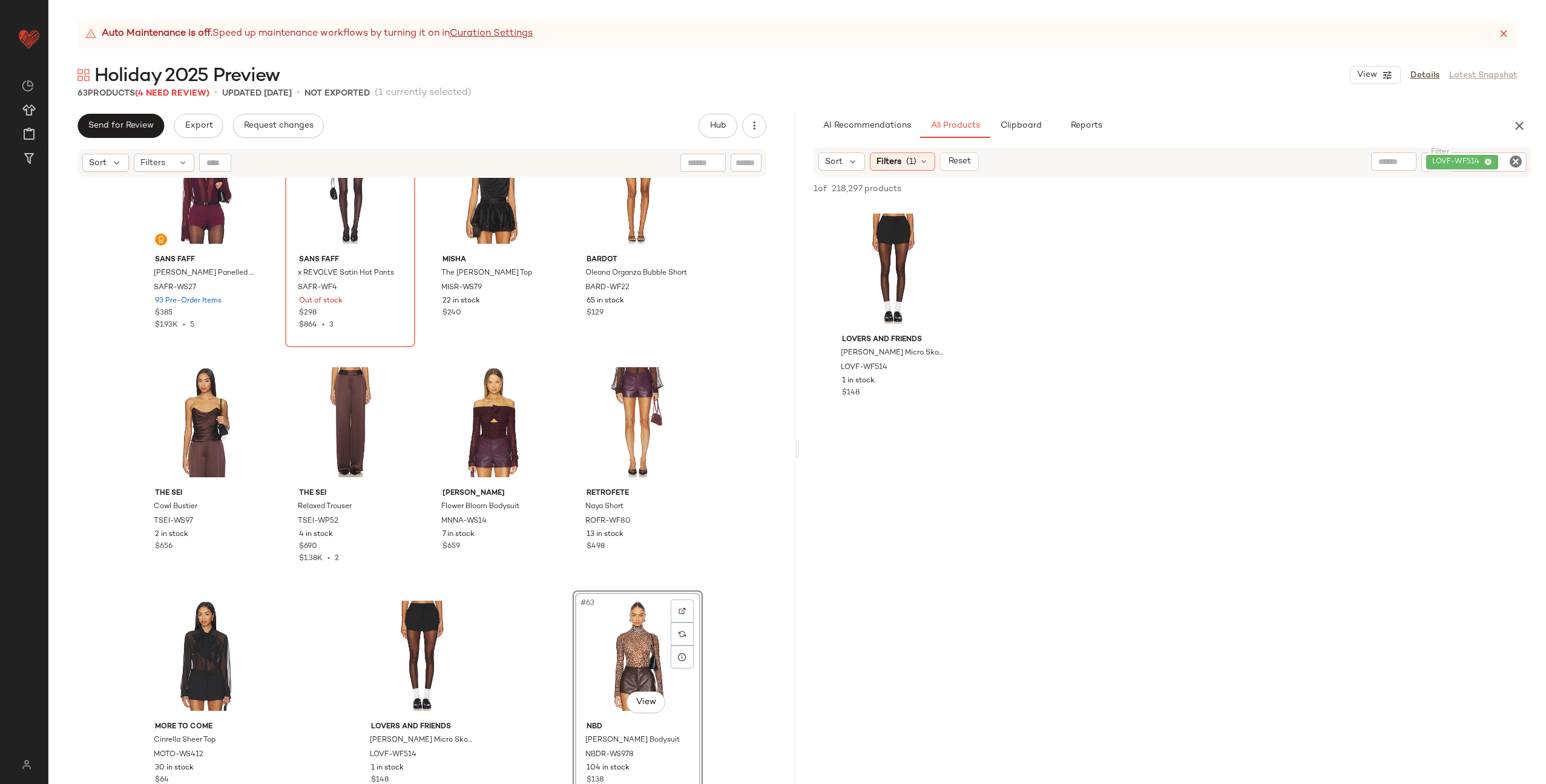
click at [1509, 165] on icon "Clear Filter" at bounding box center [1516, 162] width 15 height 15
paste input "**********"
type input "**********"
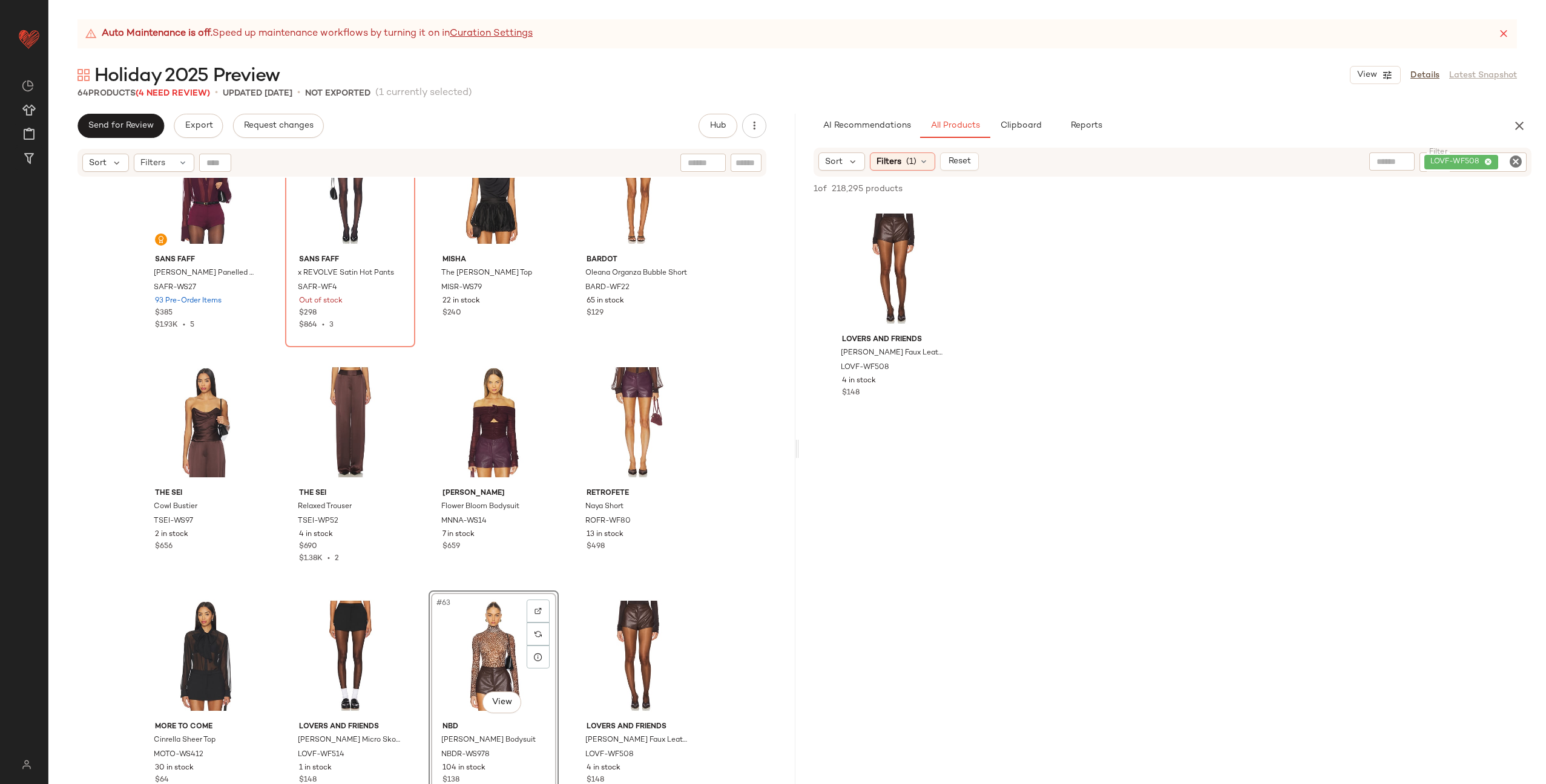
click at [562, 579] on div "SET SANS FAFF Meghan Panelled Silk Blouse SAFR-WS27 93 Pre-Order Items $385 $1.…" at bounding box center [421, 496] width 747 height 637
click at [1000, 119] on button "Clipboard" at bounding box center [1020, 125] width 61 height 24
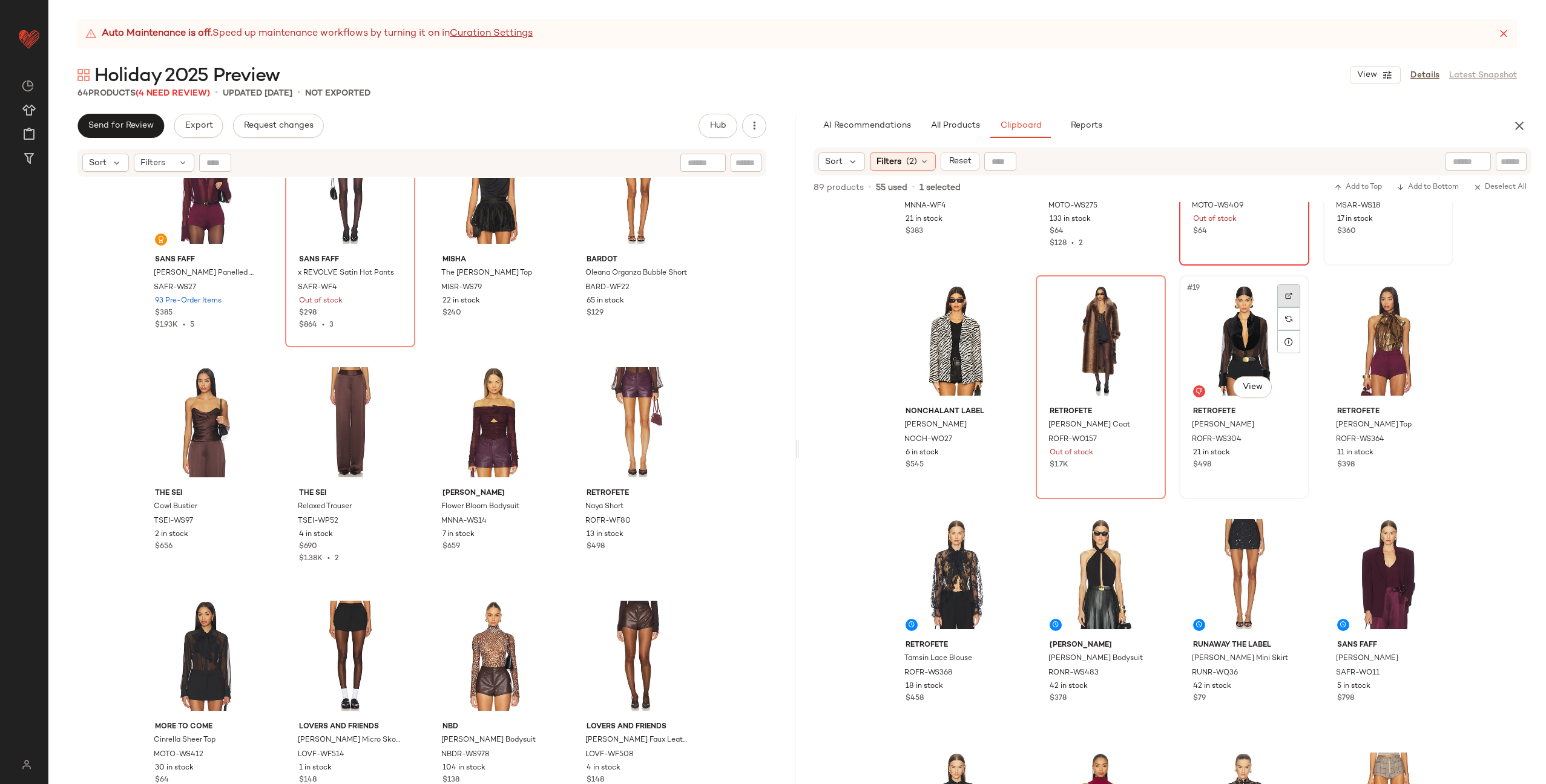
click at [1277, 297] on div at bounding box center [1288, 296] width 23 height 23
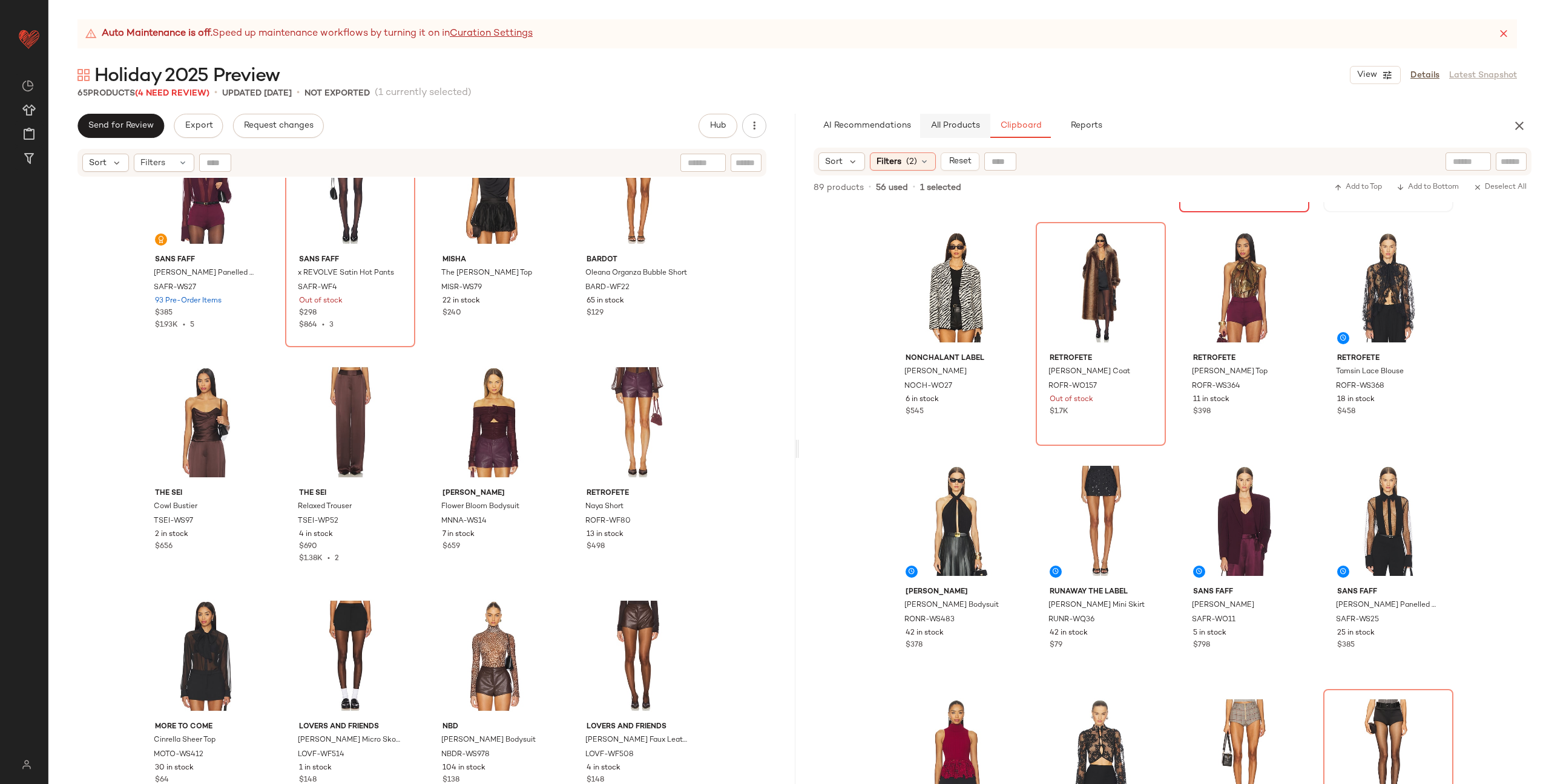
click at [957, 131] on button "All Products" at bounding box center [955, 125] width 70 height 24
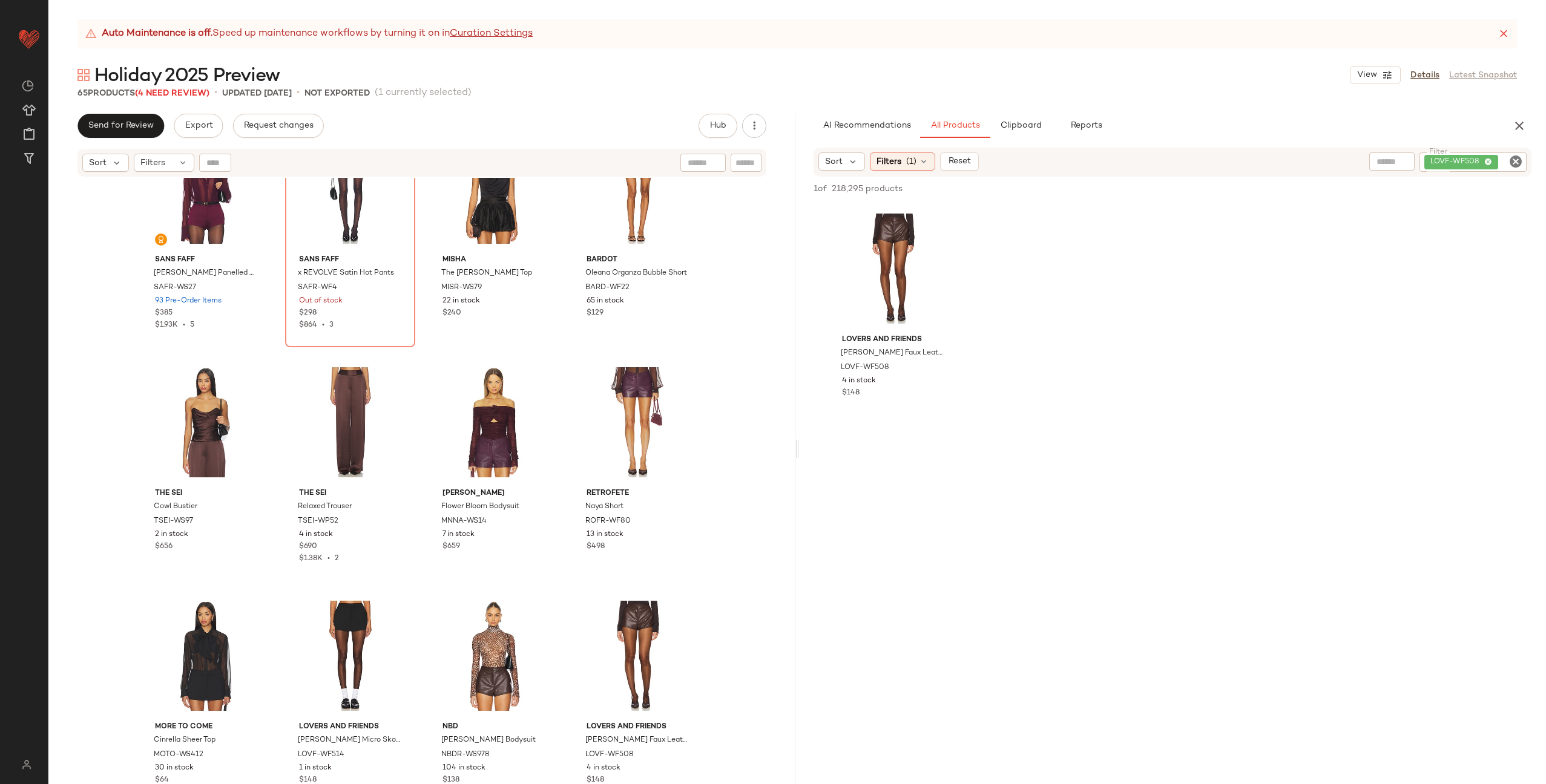
click at [1518, 160] on icon "Clear Filter" at bounding box center [1516, 162] width 15 height 15
paste input "********"
type input "********"
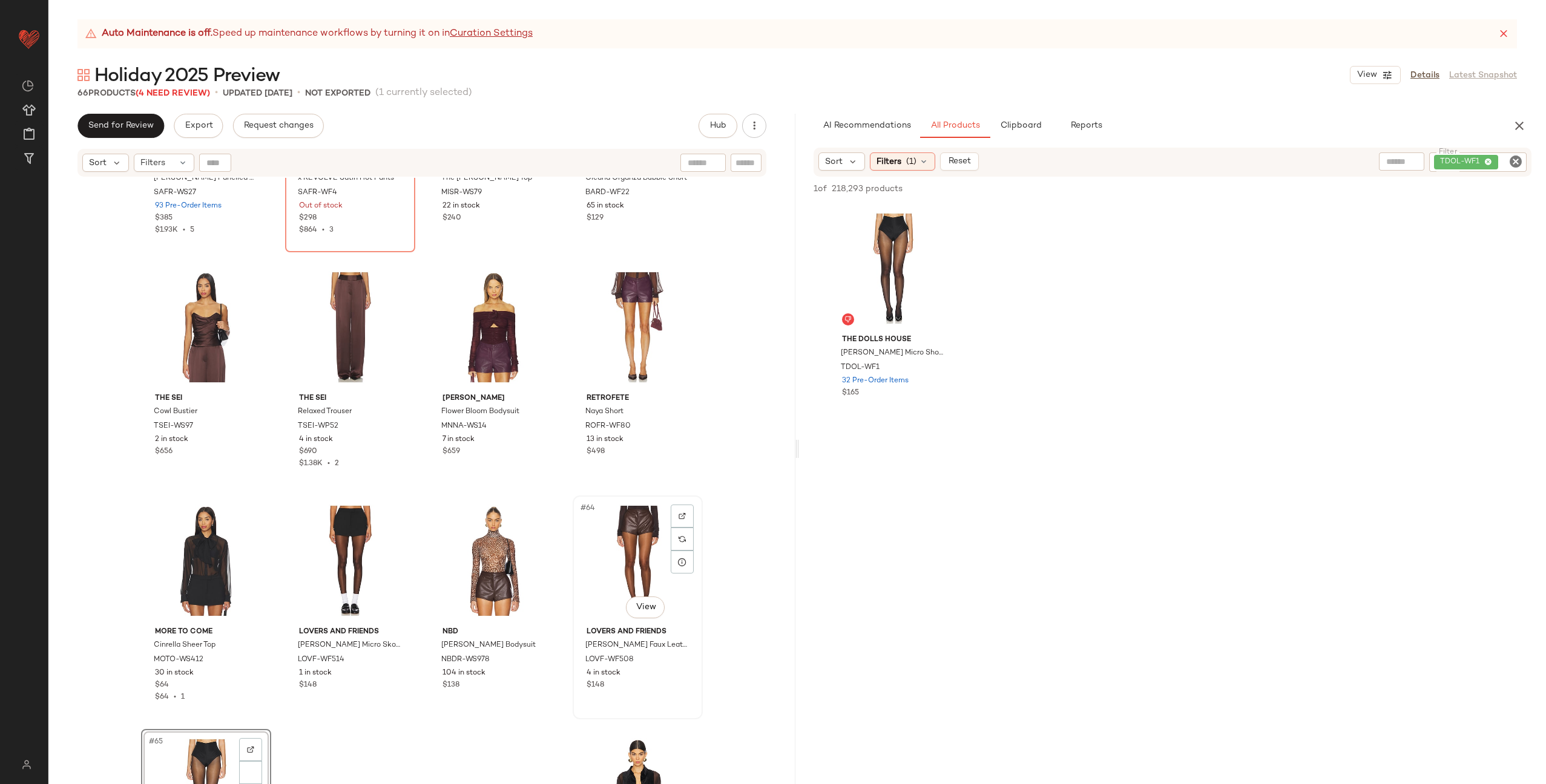
scroll to position [3335, 0]
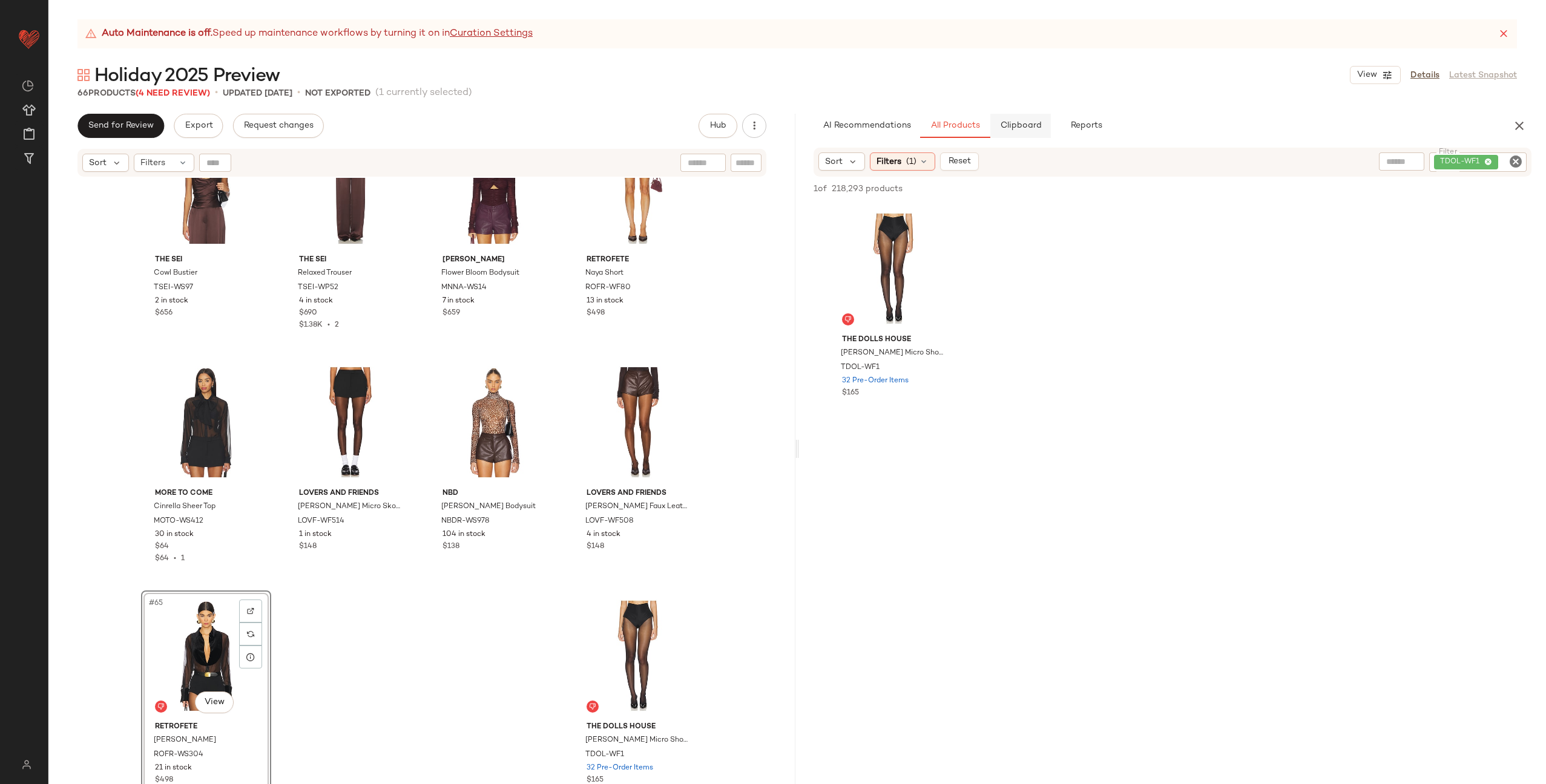
click at [1023, 124] on span "Clipboard" at bounding box center [1020, 125] width 42 height 10
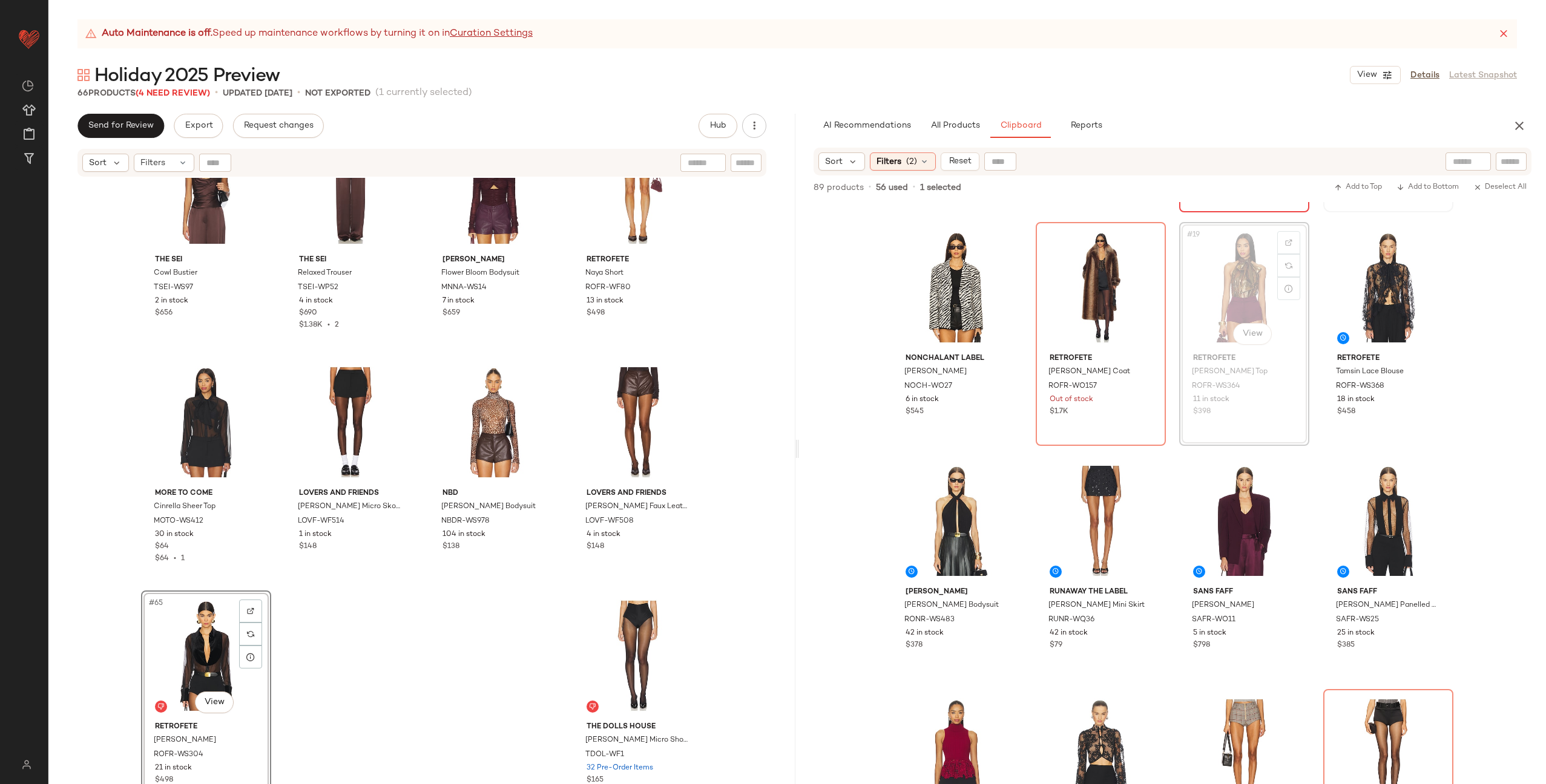
scroll to position [923, 0]
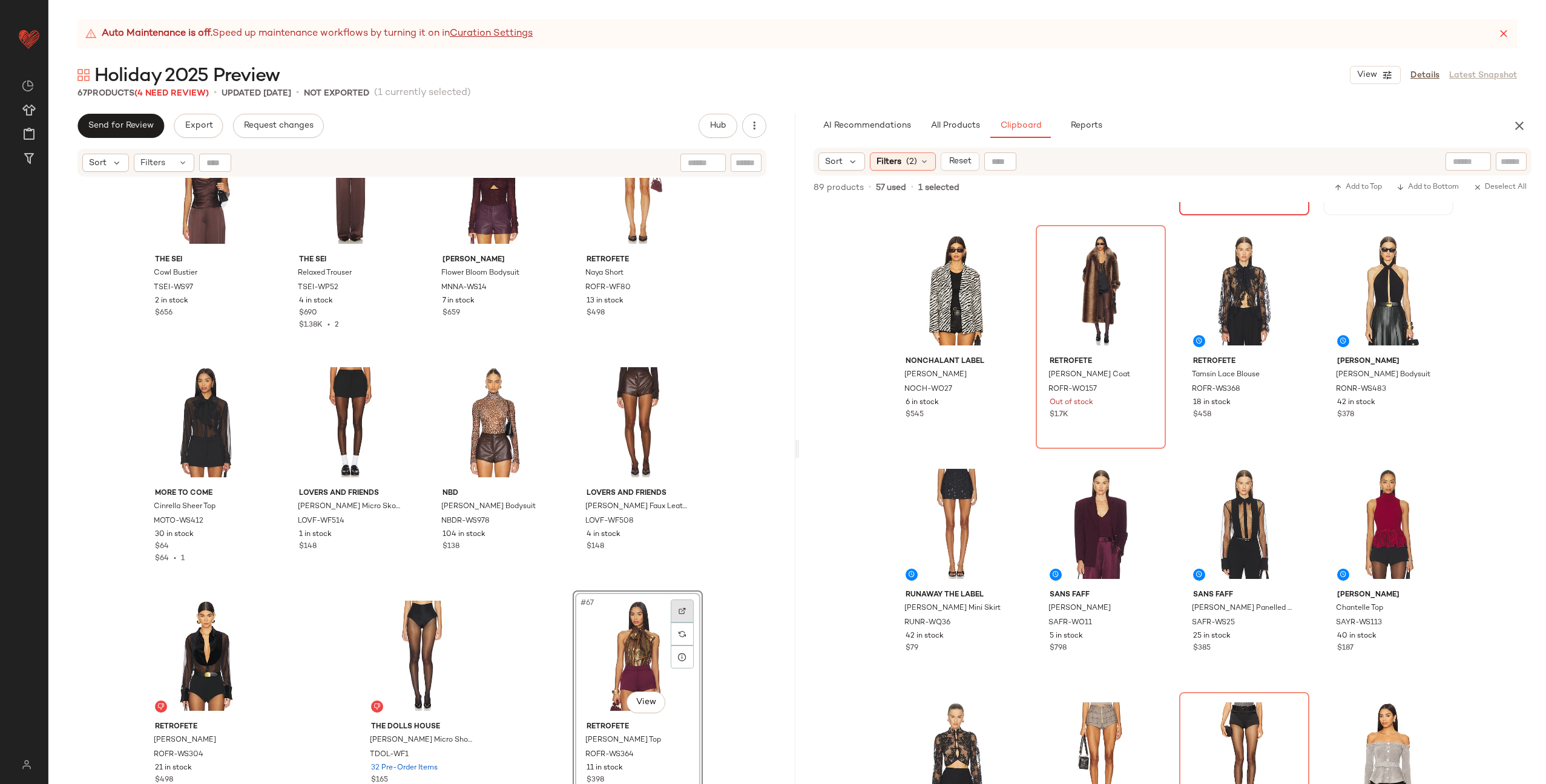
click at [685, 612] on div at bounding box center [681, 611] width 23 height 23
click at [535, 617] on div "The Sei Cowl Bustier TSEI-WS97 2 in stock $656 The Sei Relaxed Trouser TSEI-WP5…" at bounding box center [421, 496] width 747 height 637
click at [620, 628] on div "#67 View" at bounding box center [638, 655] width 122 height 122
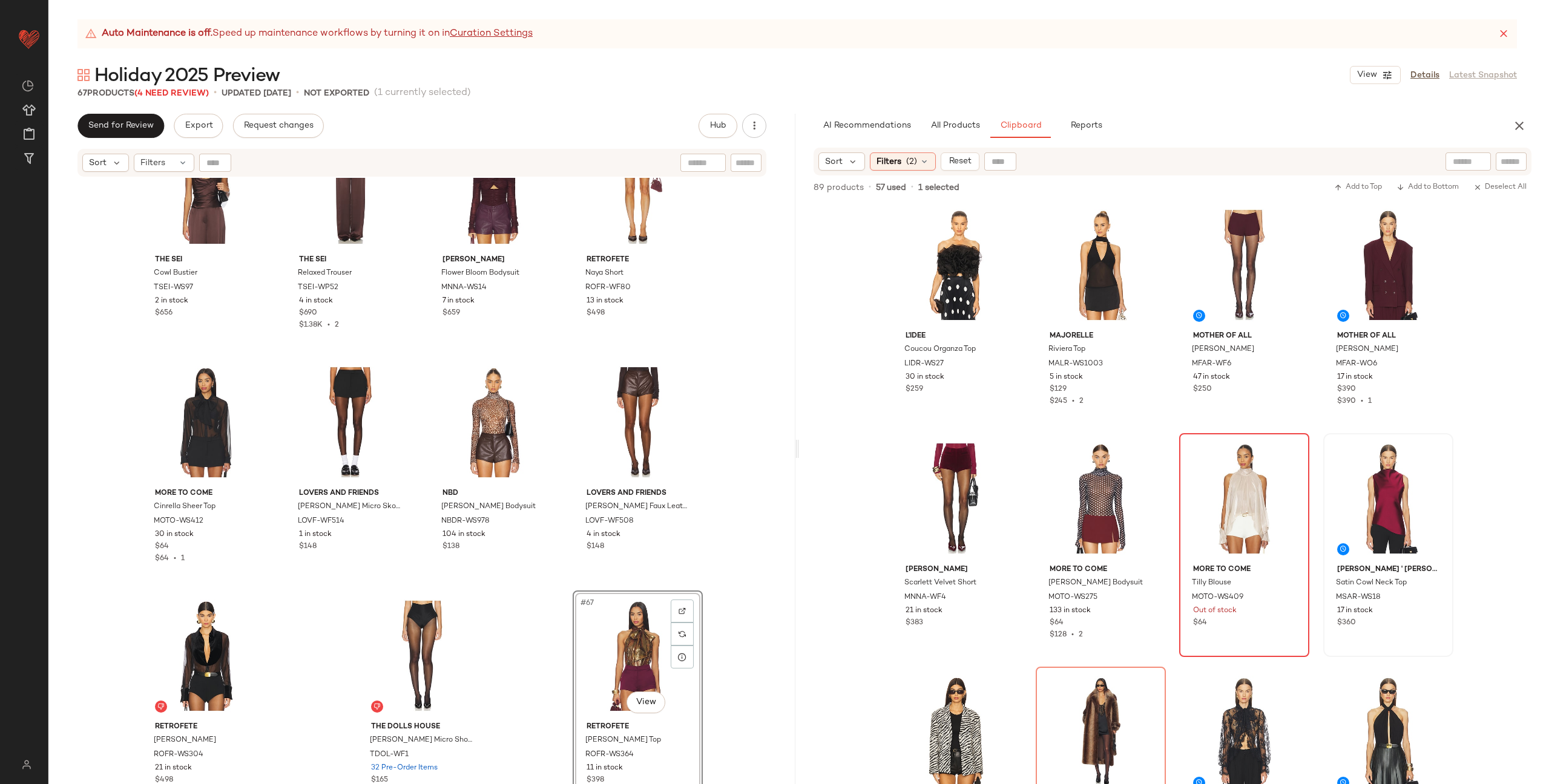
scroll to position [615, 0]
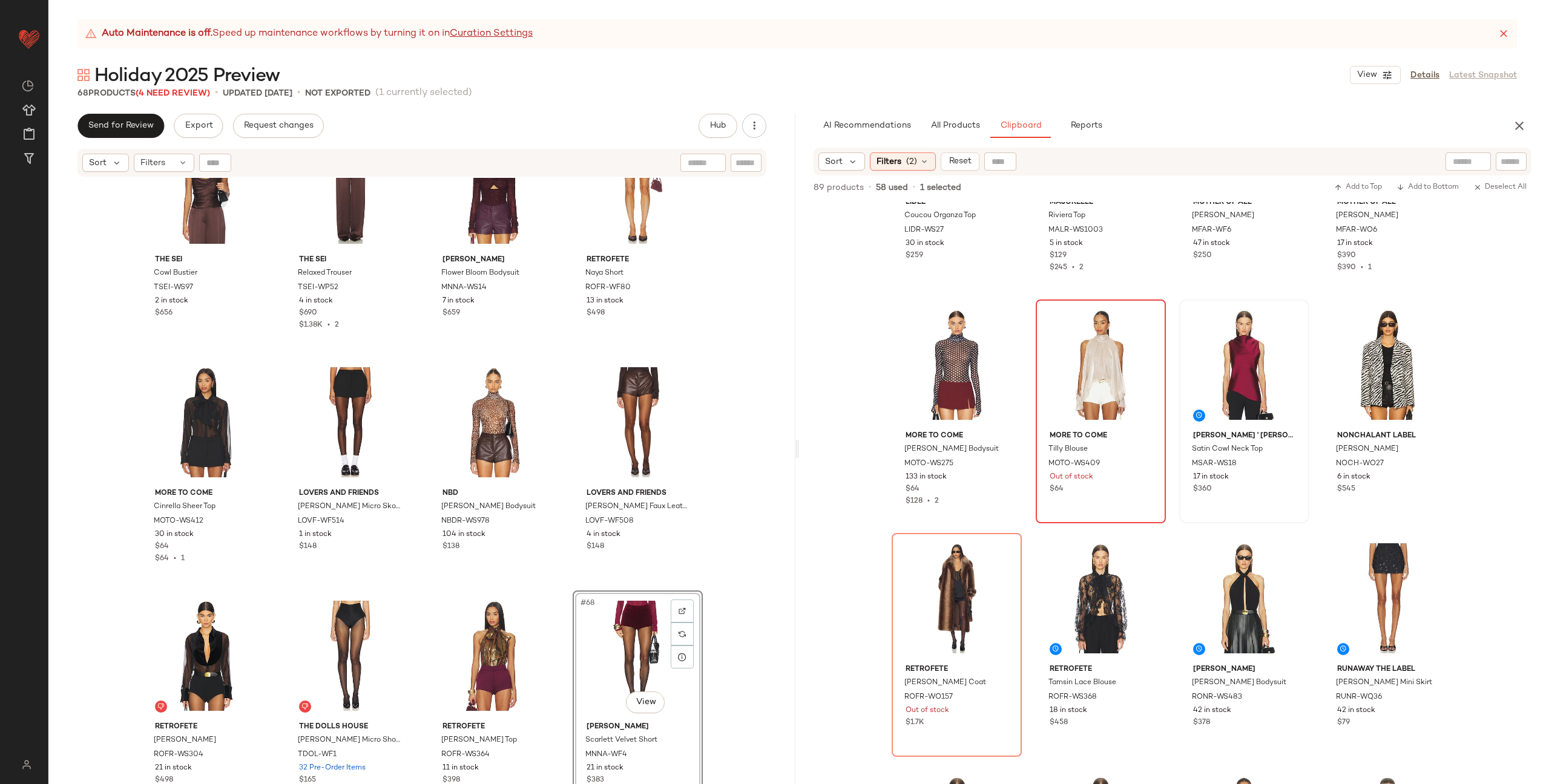
click at [566, 581] on div "The Sei Cowl Bustier TSEI-WS97 2 in stock $656 The Sei Relaxed Trouser TSEI-WP5…" at bounding box center [421, 496] width 747 height 637
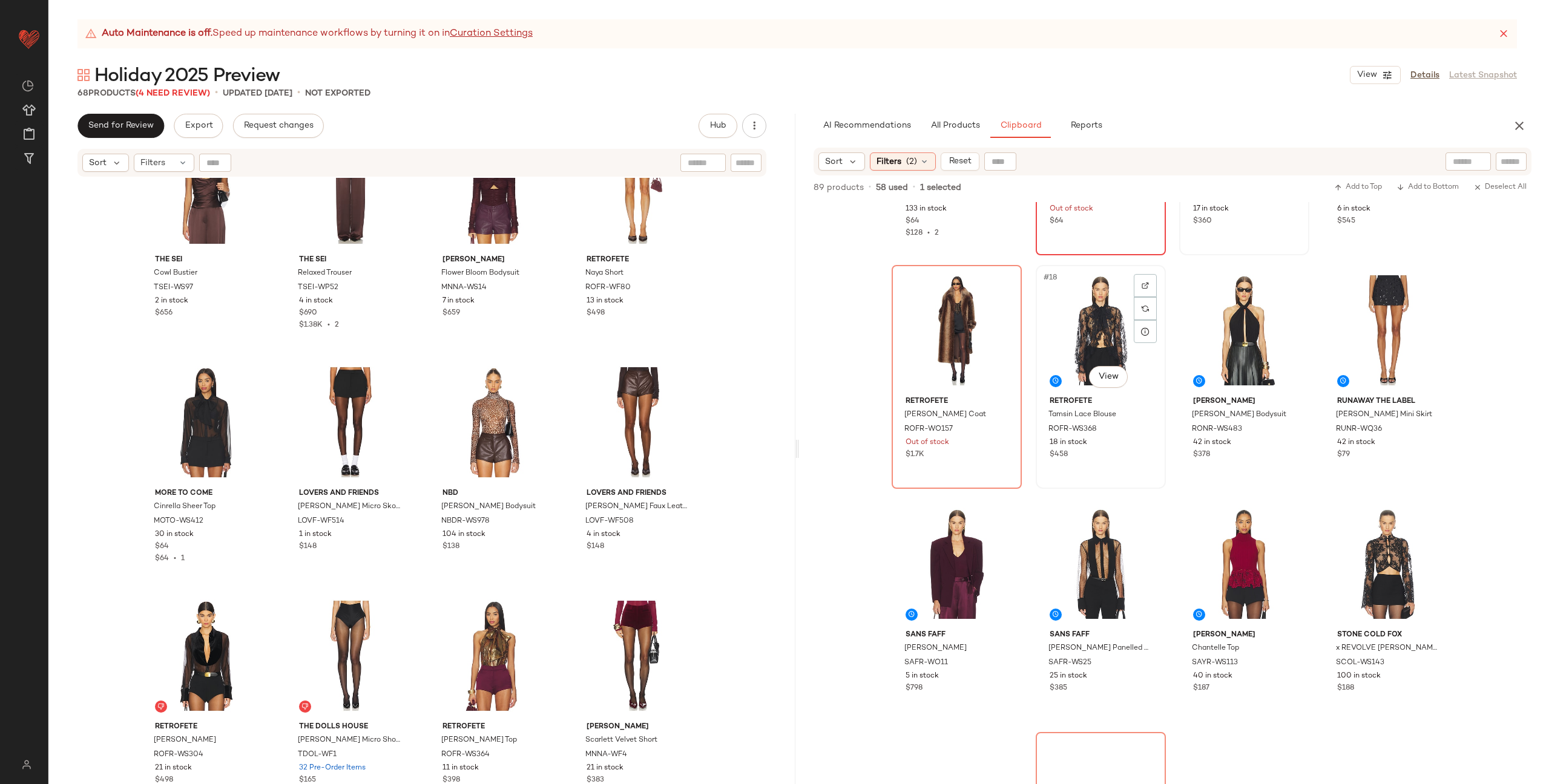
scroll to position [909, 0]
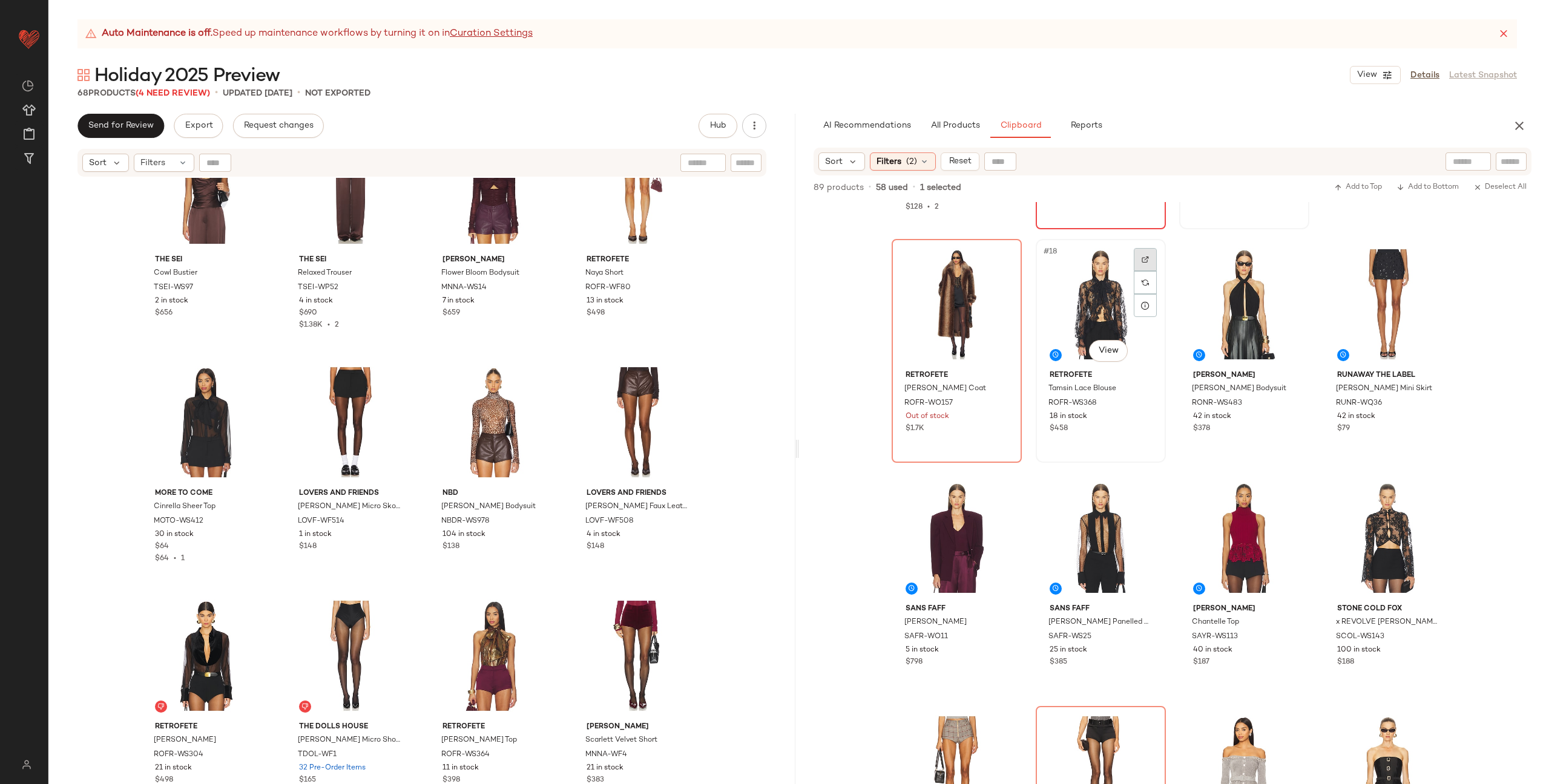
click at [1146, 255] on div at bounding box center [1145, 259] width 23 height 23
click at [1286, 262] on img at bounding box center [1289, 259] width 7 height 7
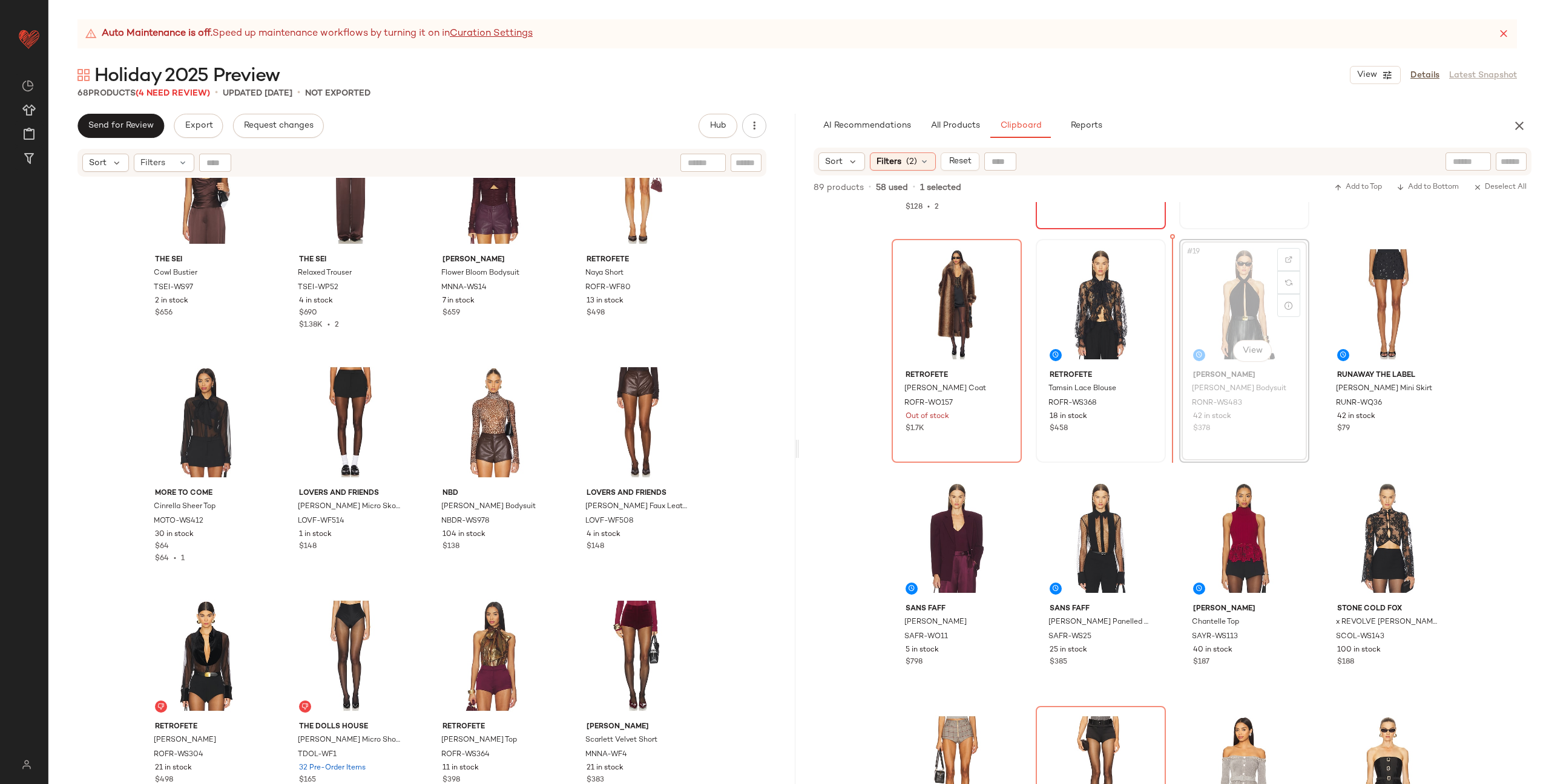
scroll to position [907, 0]
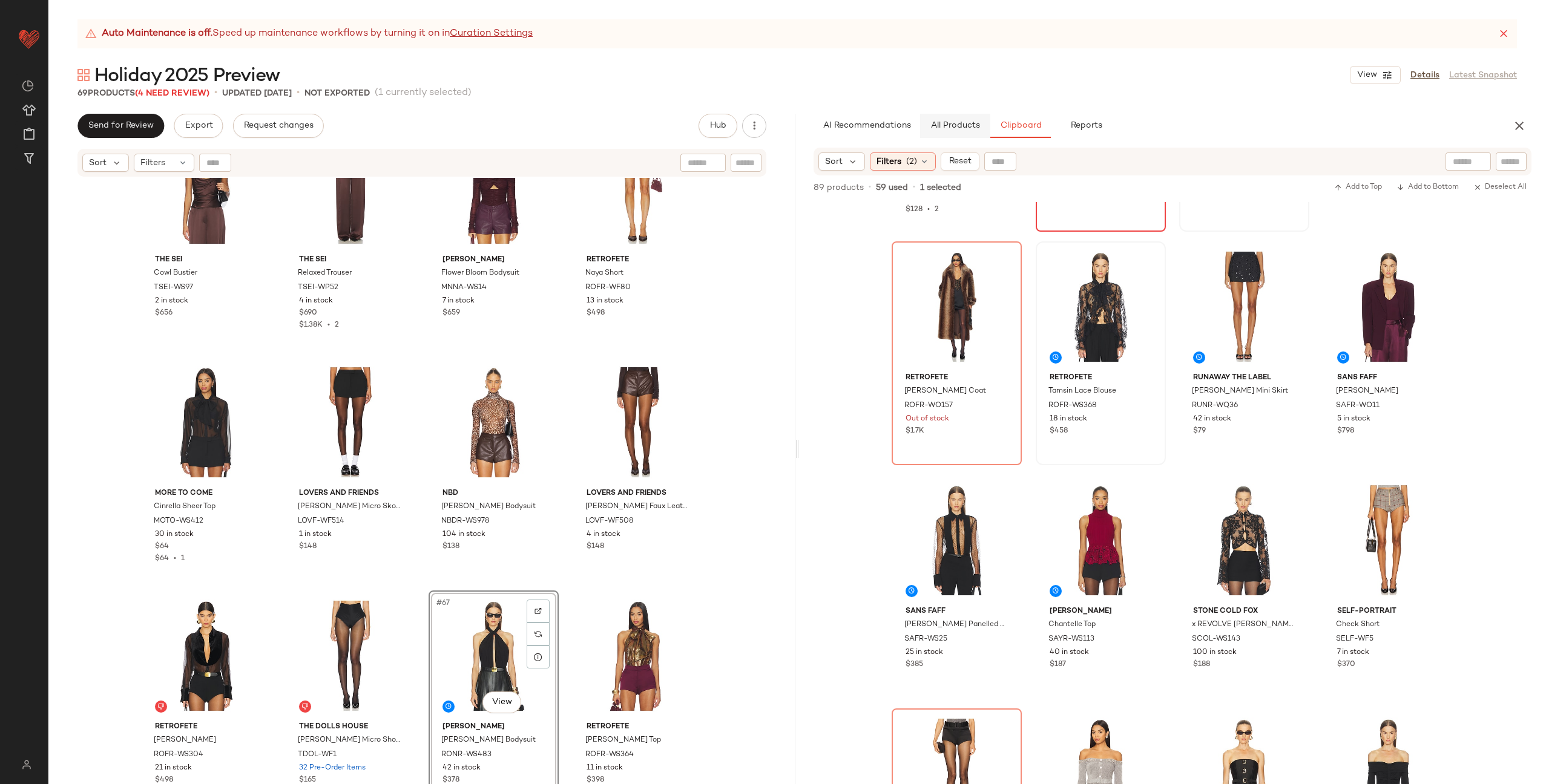
click at [961, 120] on button "All Products" at bounding box center [955, 125] width 70 height 24
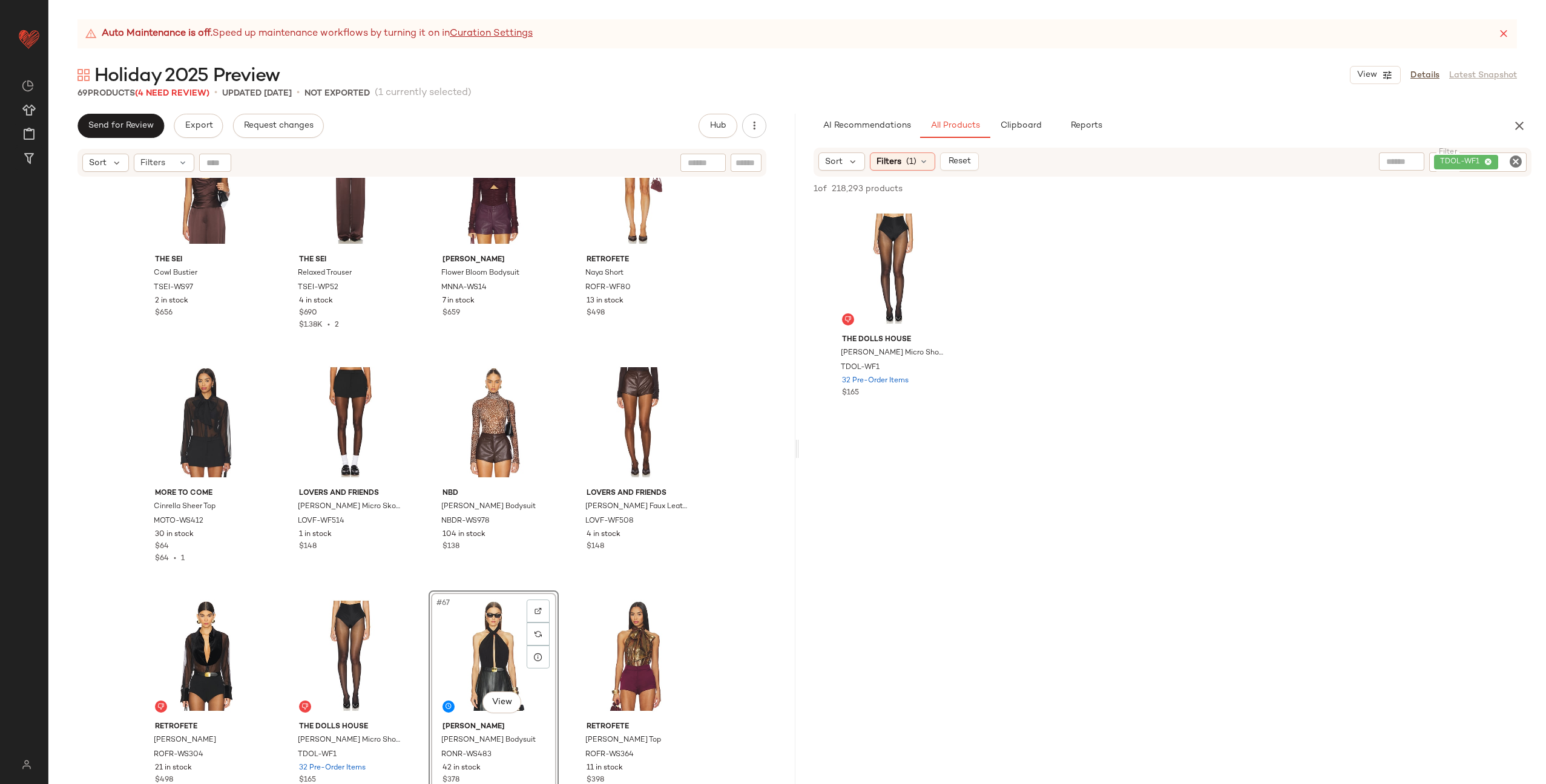
click at [1514, 163] on icon "Clear Filter" at bounding box center [1516, 162] width 15 height 15
paste input "**********"
type input "**********"
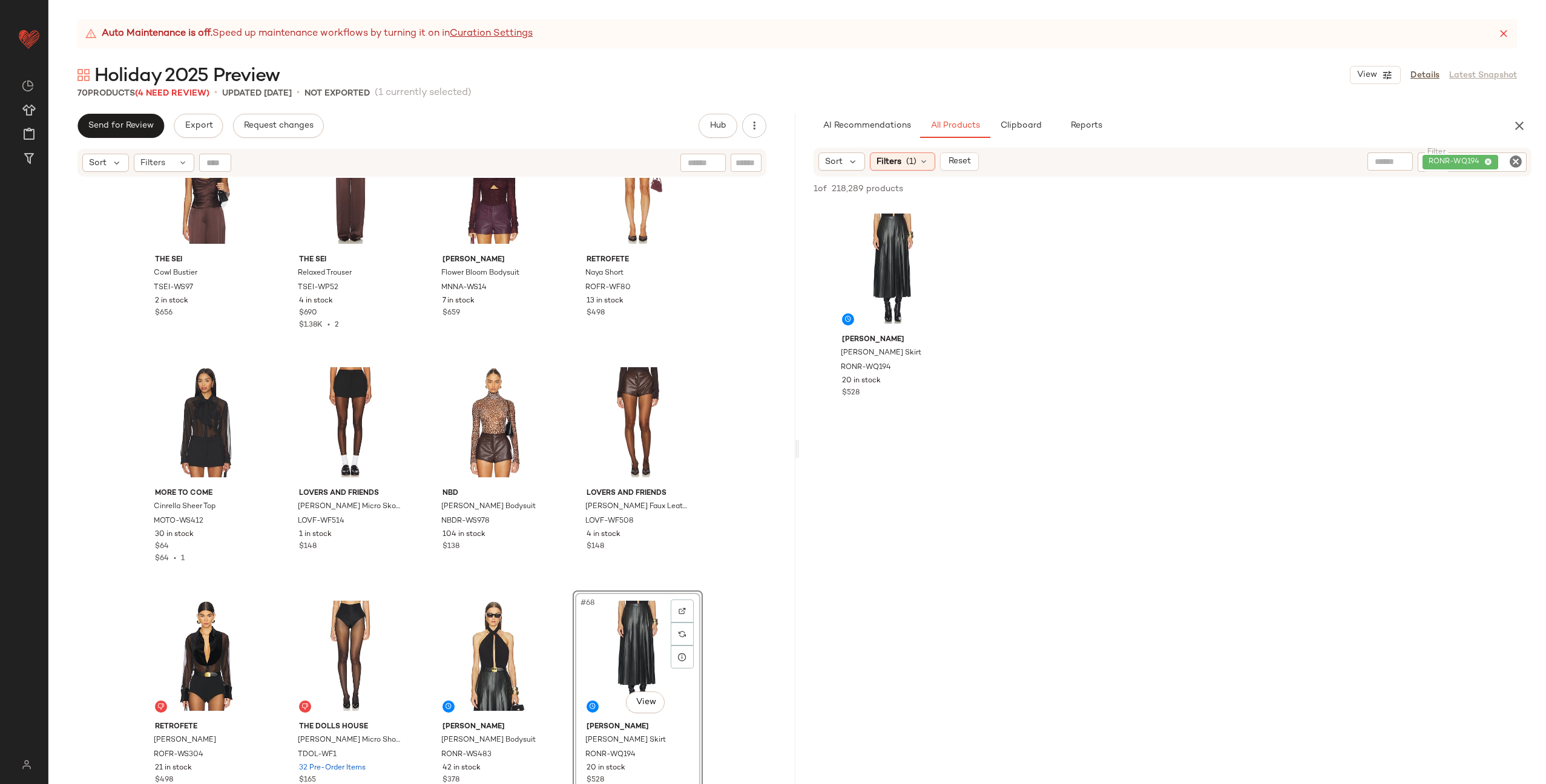
click at [555, 578] on div "The Sei Cowl Bustier TSEI-WS97 2 in stock $656 The Sei Relaxed Trouser TSEI-WP5…" at bounding box center [421, 496] width 747 height 637
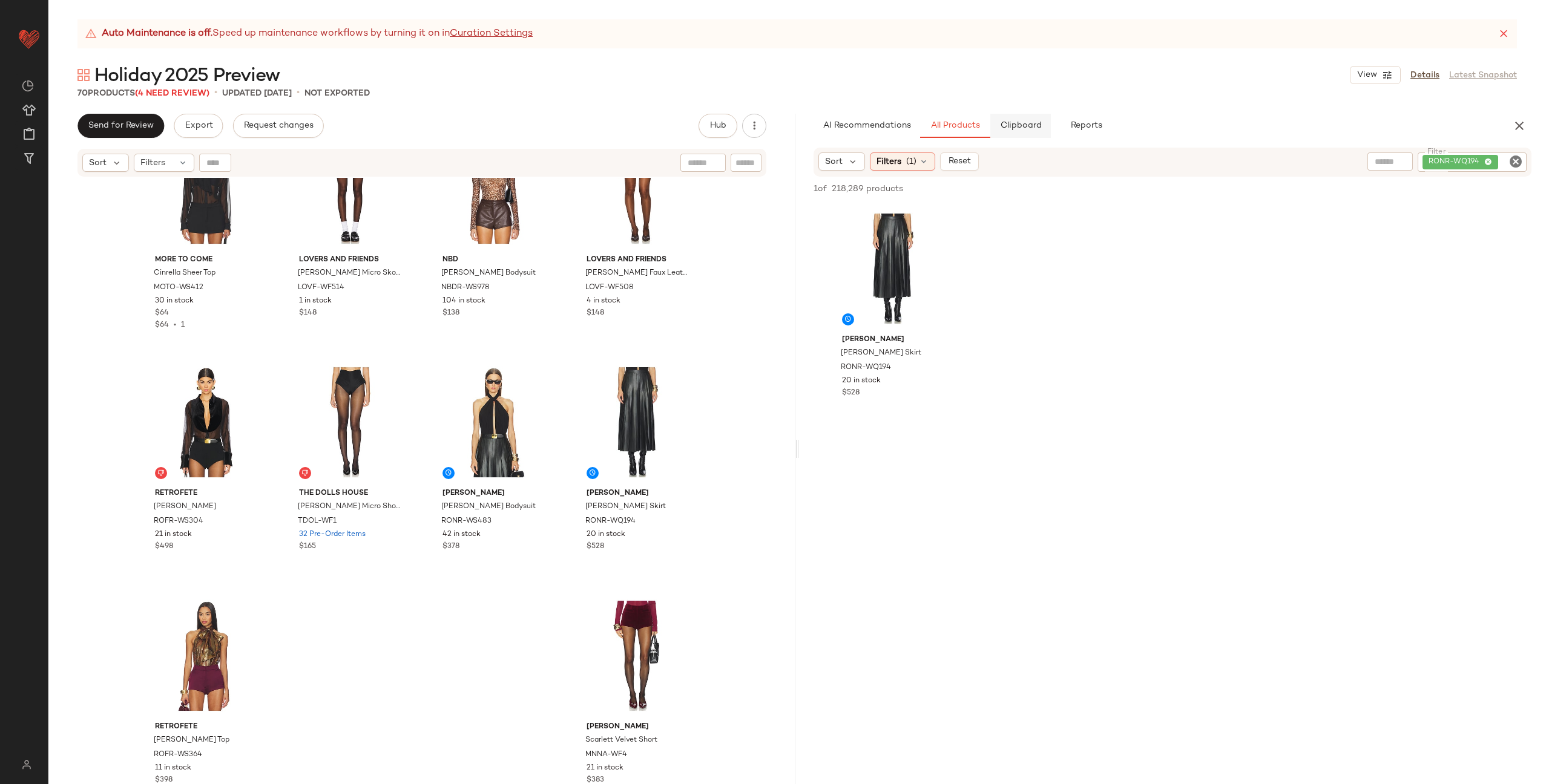
click at [1013, 122] on span "Clipboard" at bounding box center [1020, 125] width 42 height 10
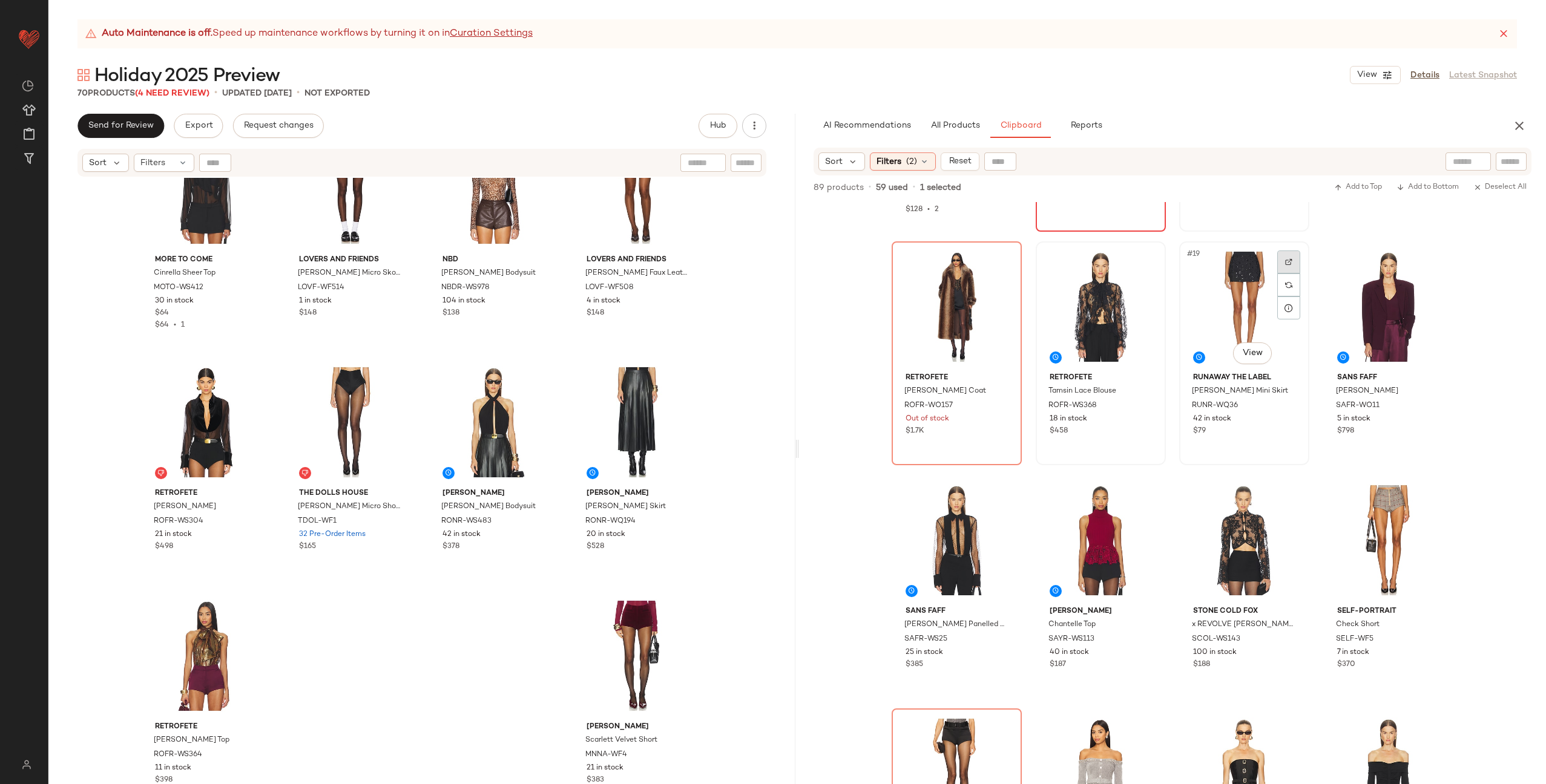
click at [1288, 255] on div at bounding box center [1288, 262] width 23 height 23
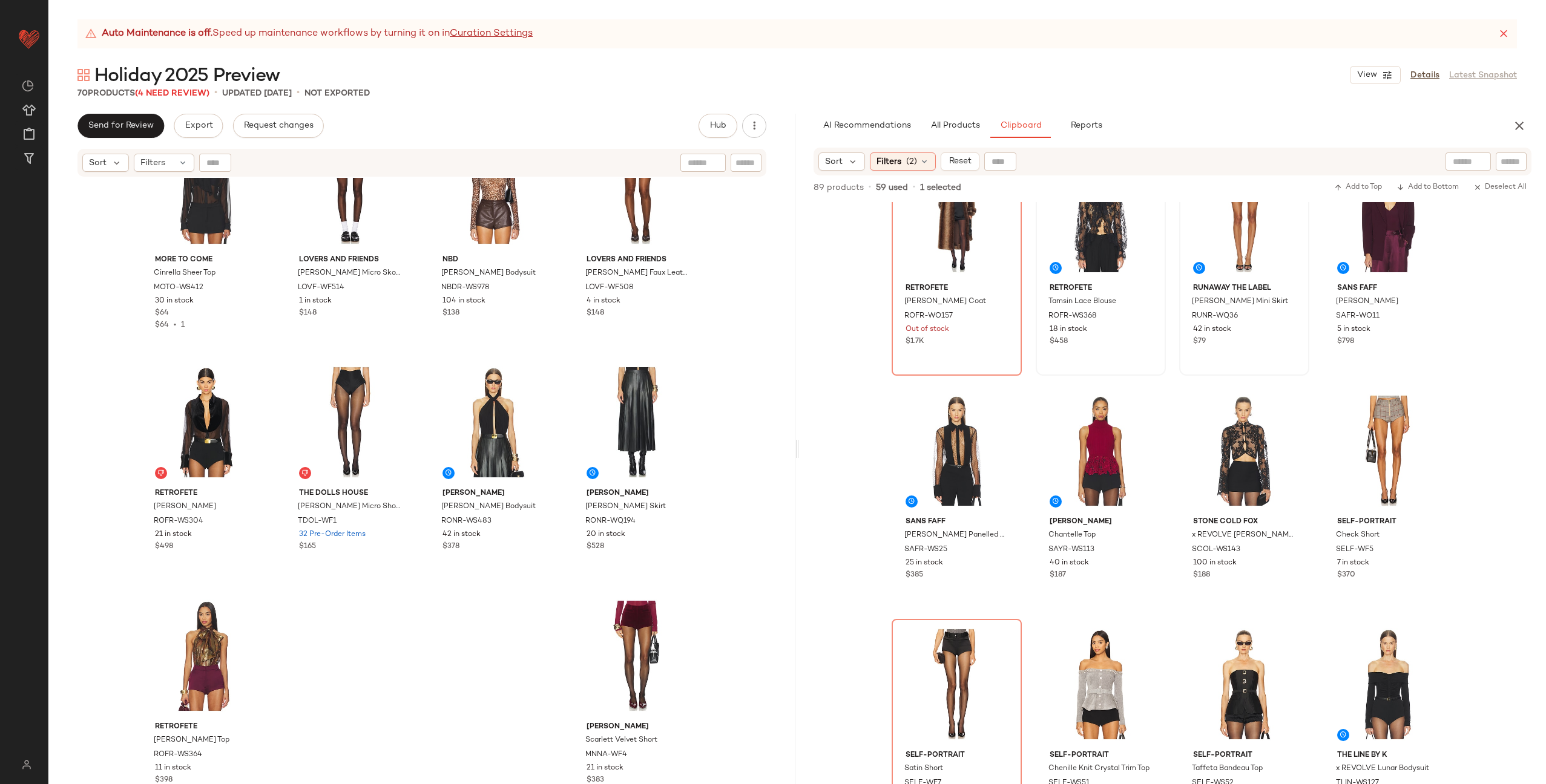
scroll to position [1090, 0]
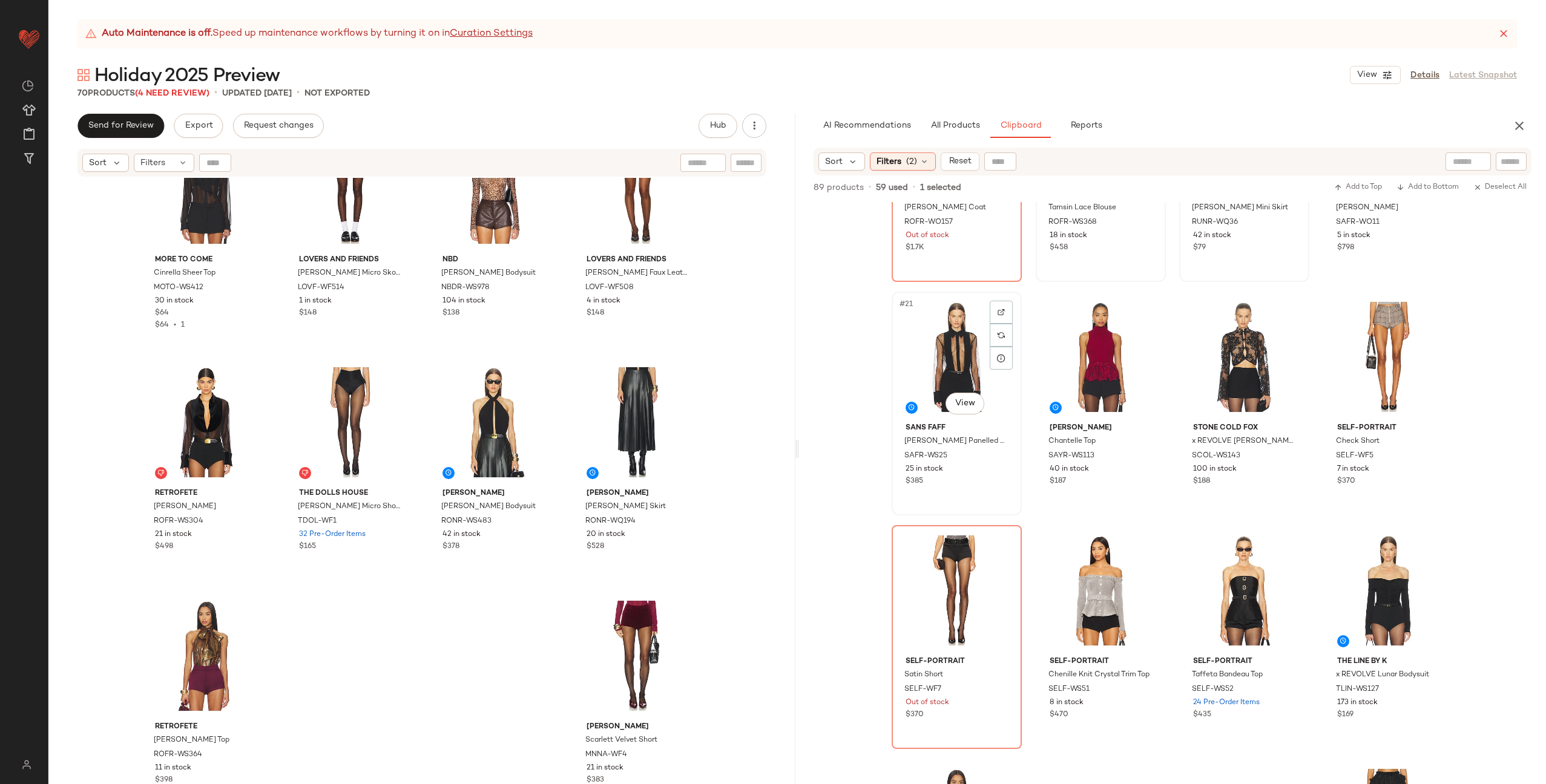
click at [993, 313] on div at bounding box center [1001, 312] width 23 height 23
click at [1138, 316] on div at bounding box center [1145, 312] width 23 height 23
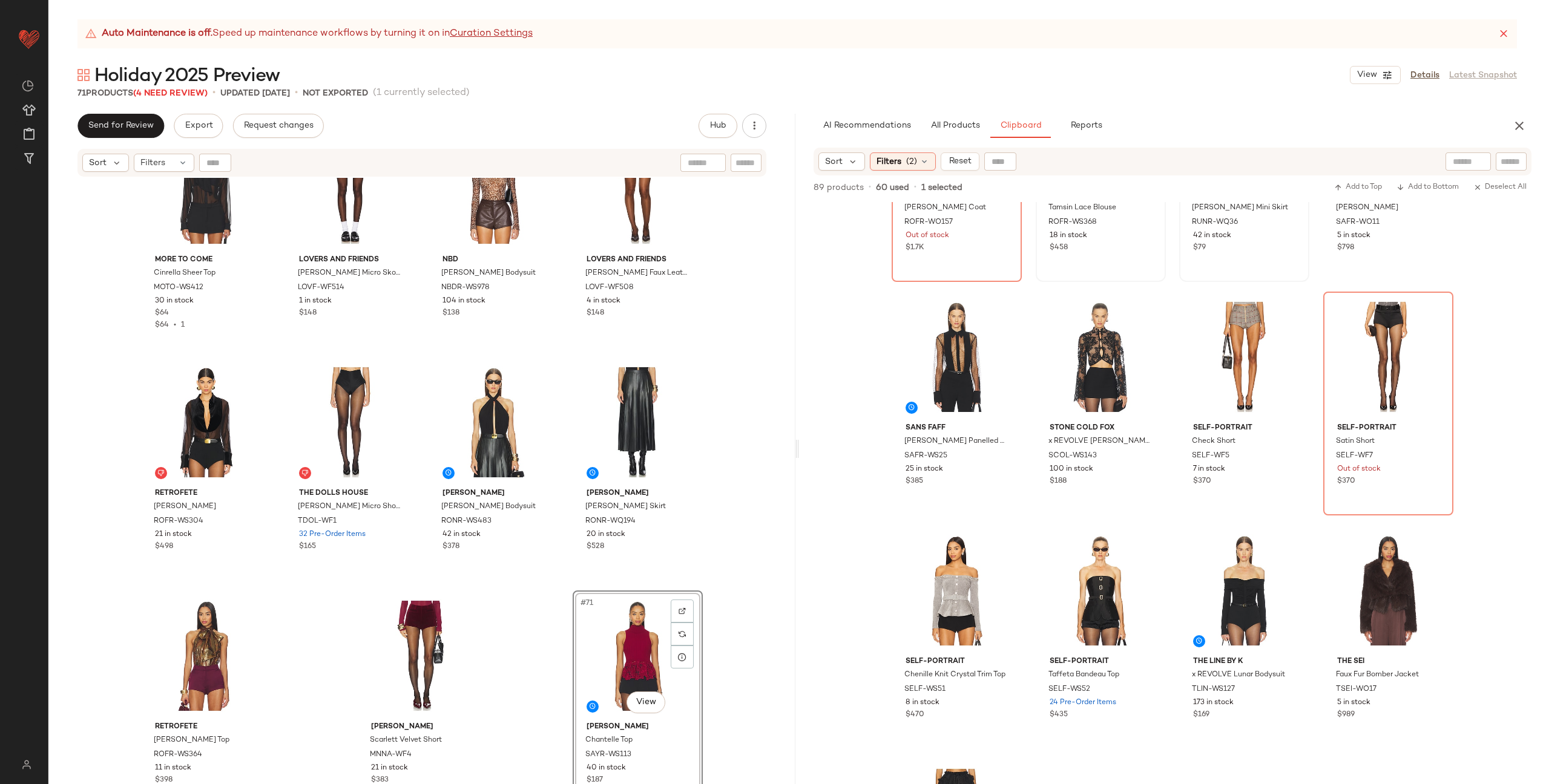
click at [561, 595] on div "MORE TO COME Cinrella Sheer Top MOTO-WS412 30 in stock $64 $64 • 1 Lovers and F…" at bounding box center [421, 496] width 747 height 637
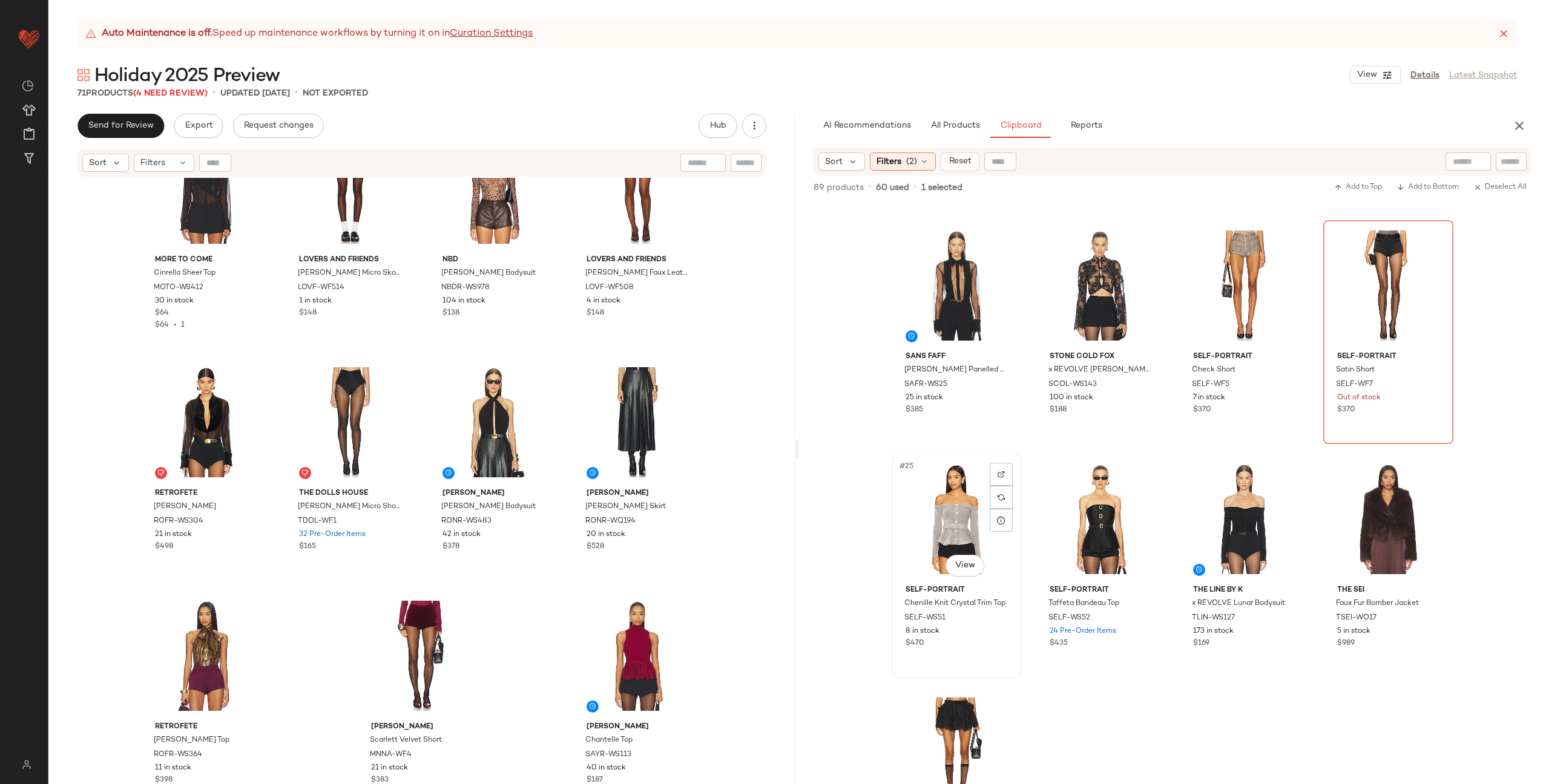
scroll to position [1128, 0]
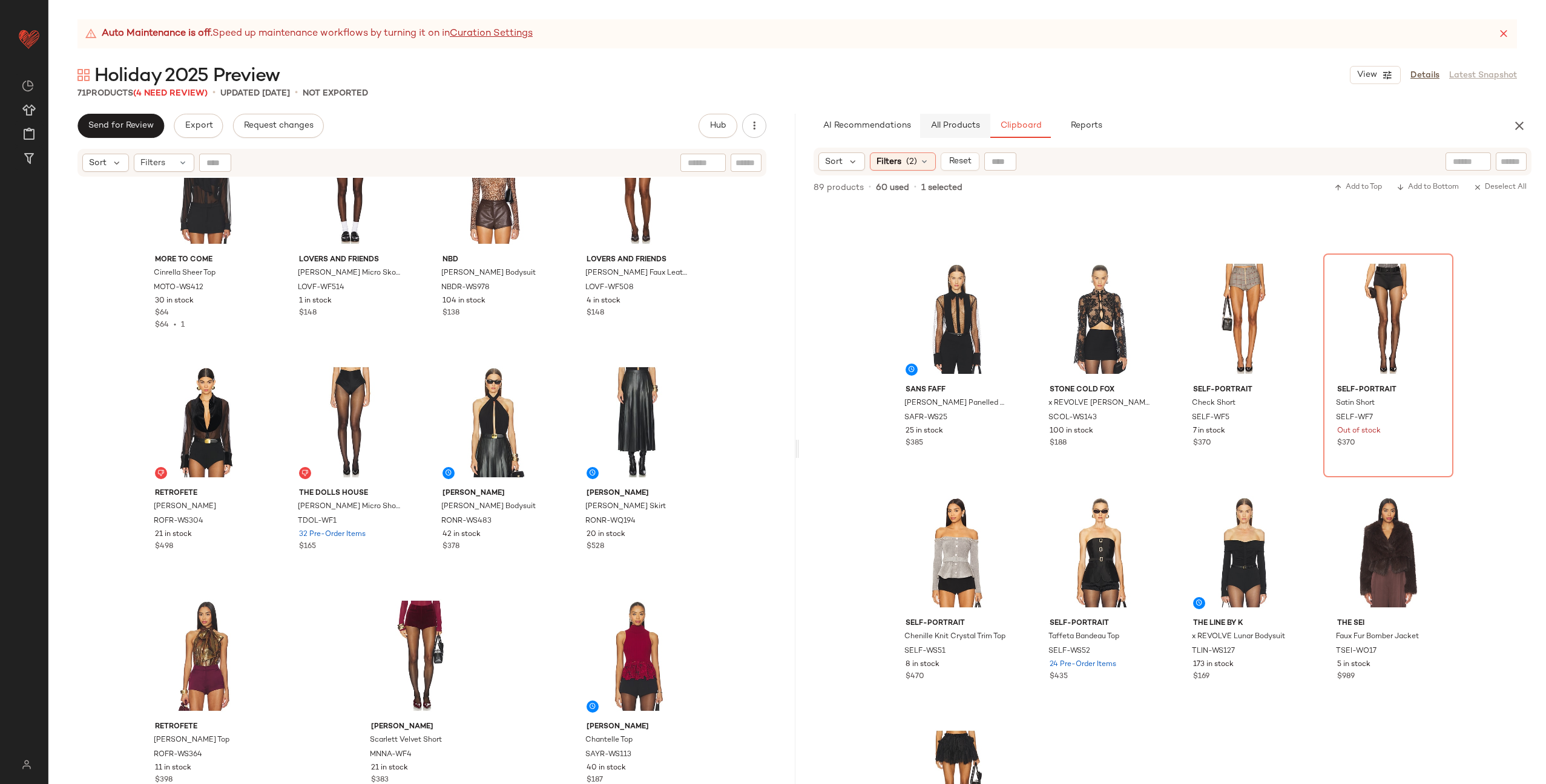
click at [961, 122] on span "All Products" at bounding box center [955, 125] width 50 height 10
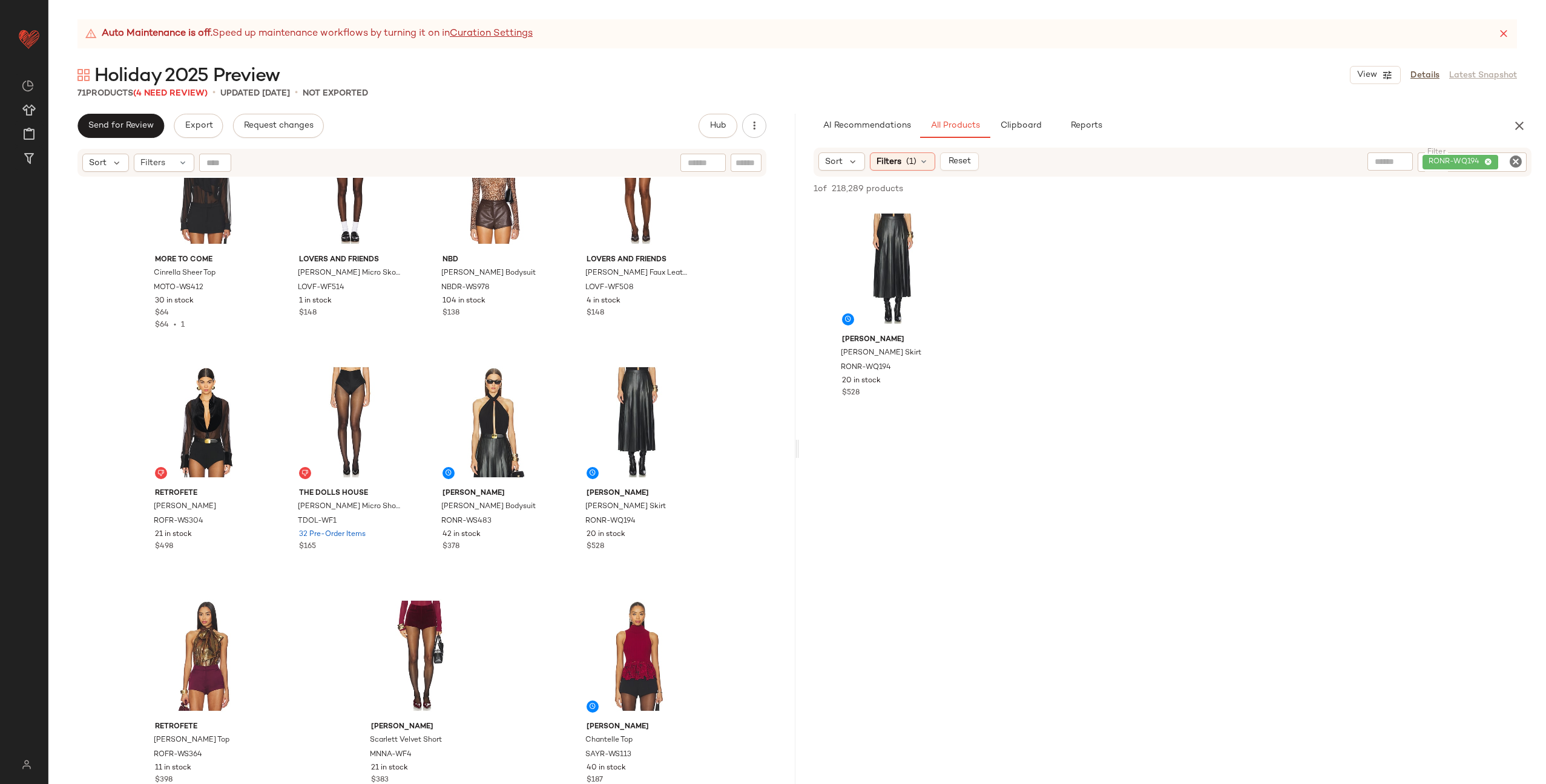
click at [1520, 157] on icon "Clear Filter" at bounding box center [1516, 162] width 15 height 15
click at [898, 162] on span "Filters" at bounding box center [888, 162] width 24 height 13
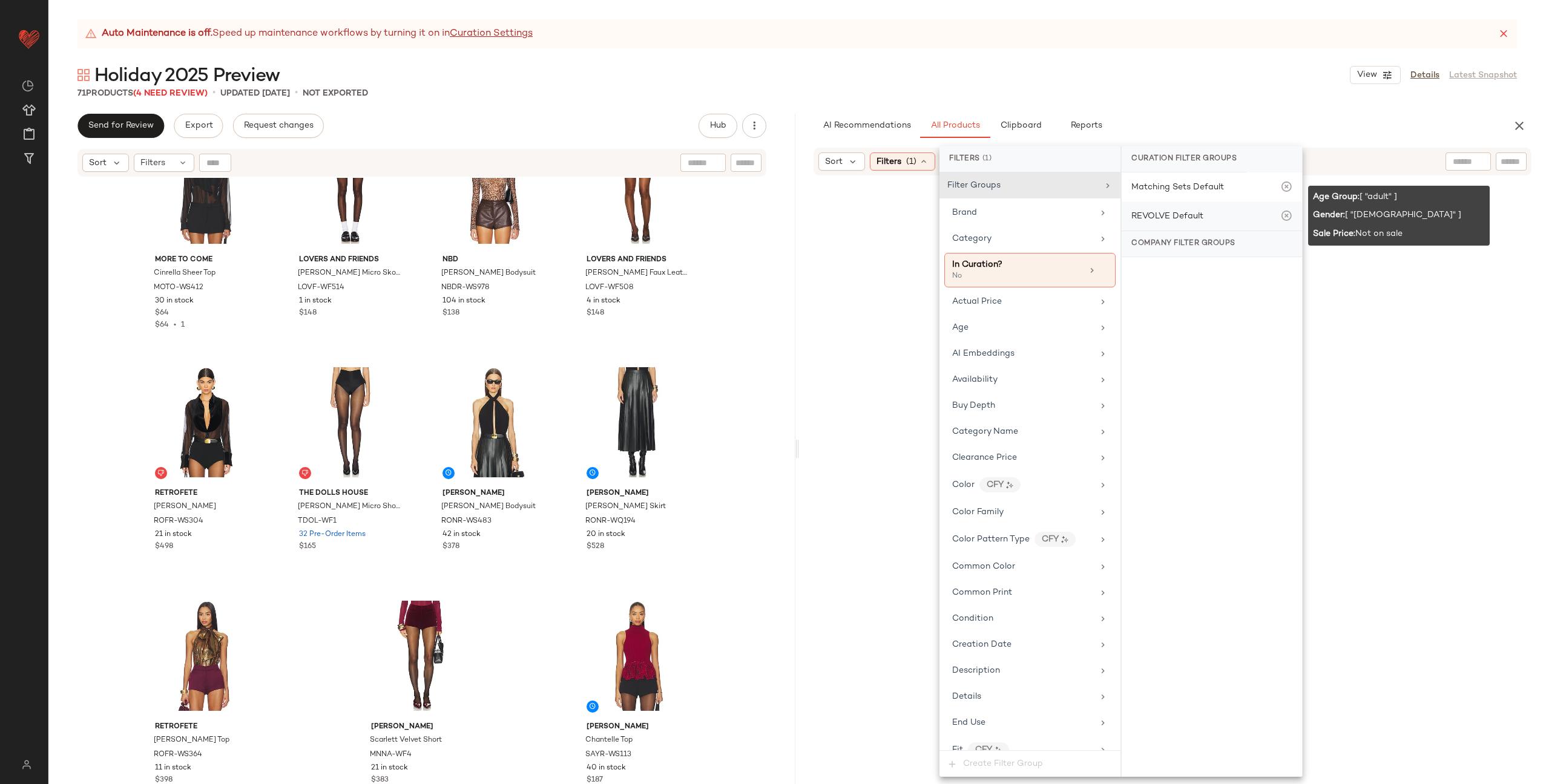
click at [1168, 216] on div "REVOLVE Default" at bounding box center [1167, 216] width 72 height 13
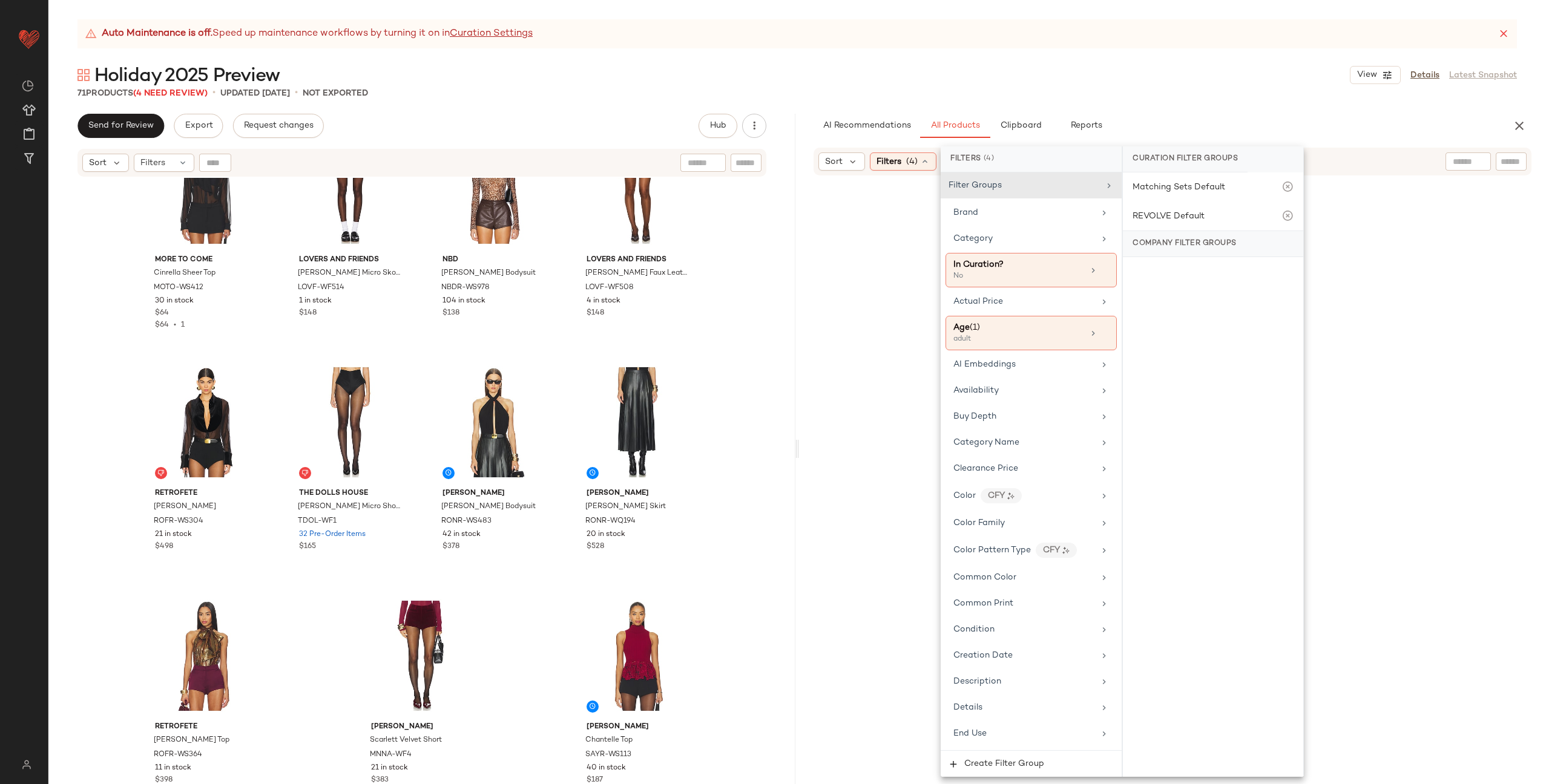
click at [1455, 165] on input "text" at bounding box center [1468, 162] width 31 height 13
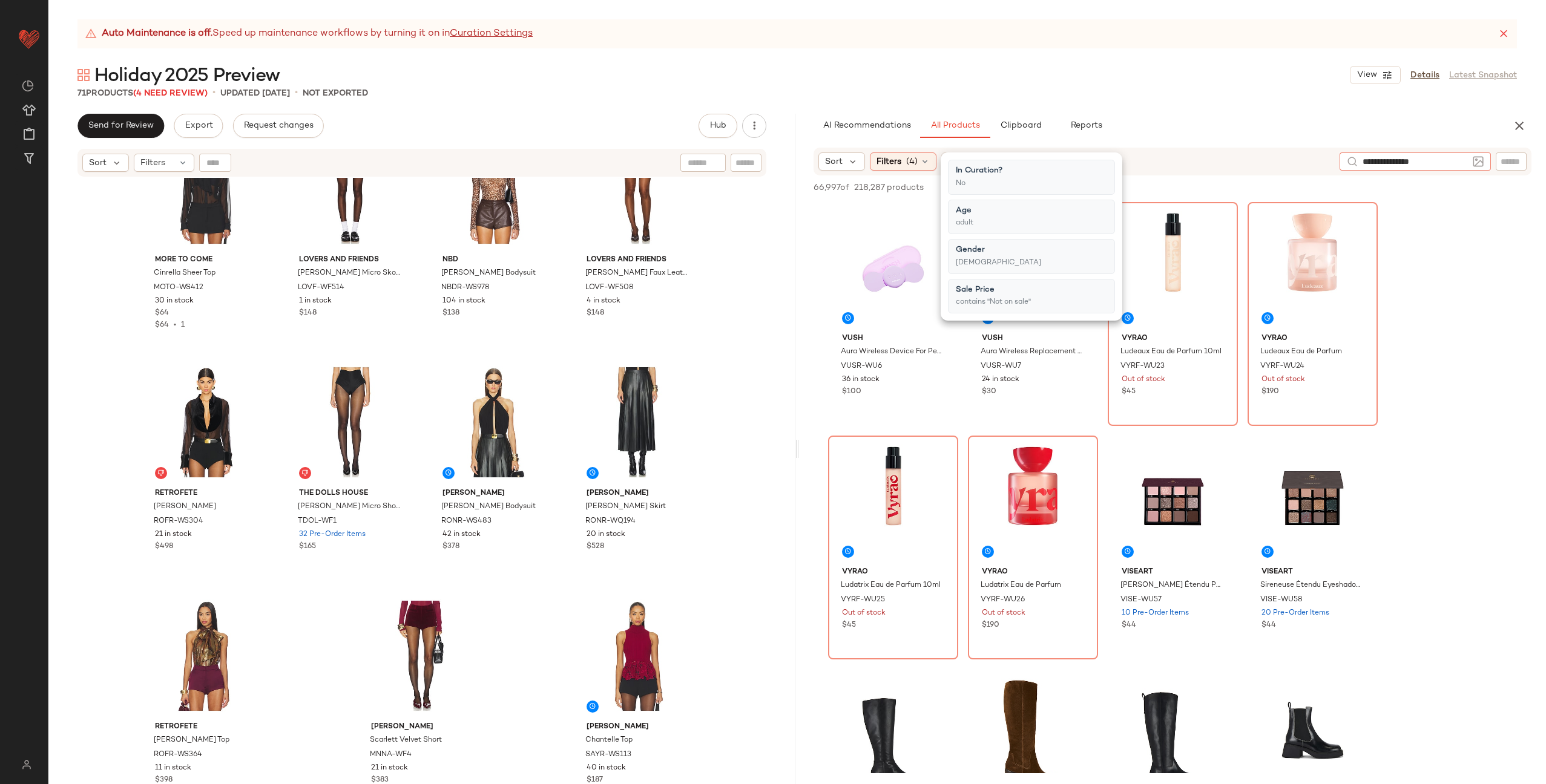
type input "**********"
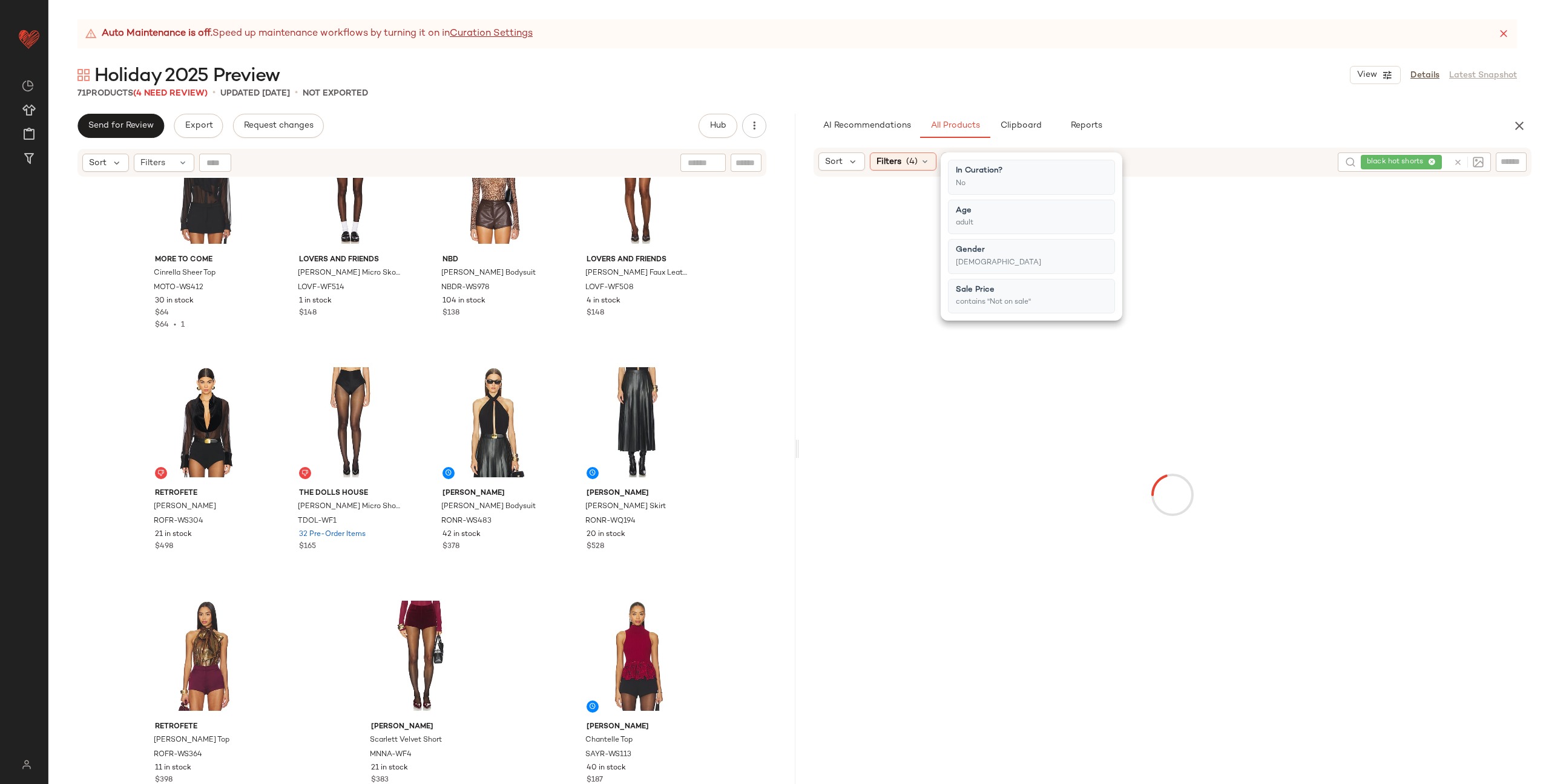
click at [1447, 522] on div at bounding box center [1172, 495] width 742 height 631
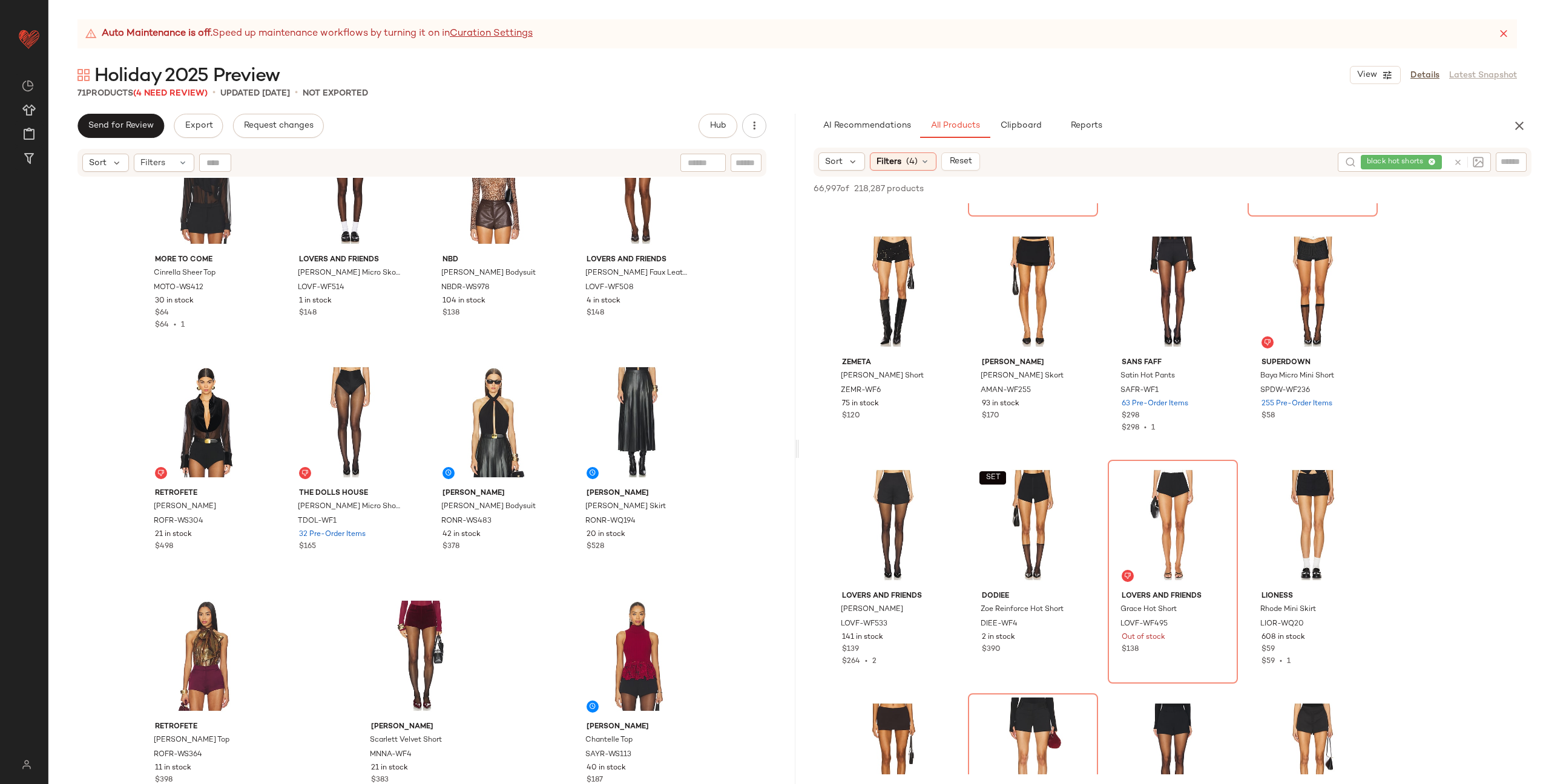
scroll to position [1141, 0]
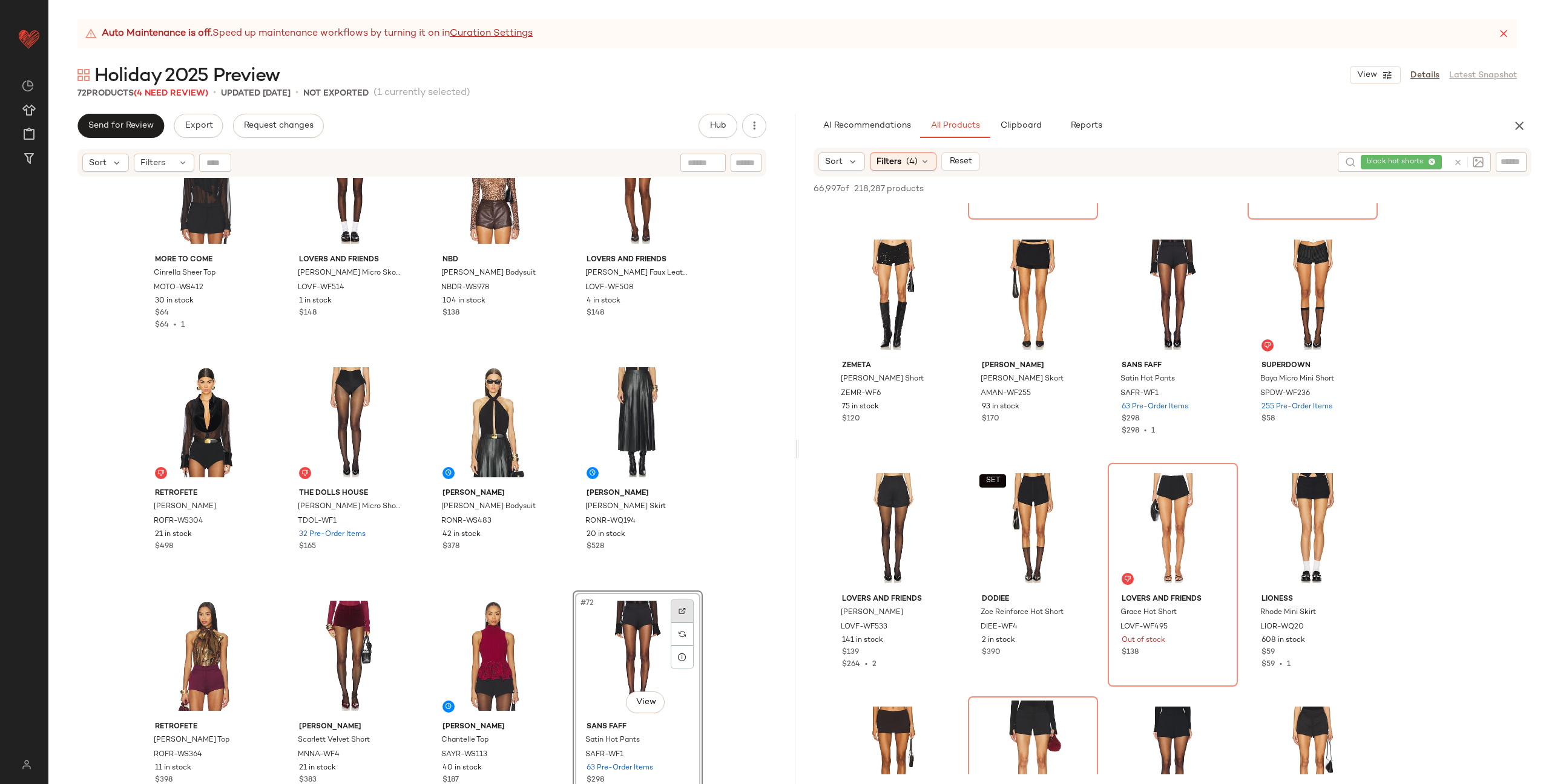
click at [684, 611] on div at bounding box center [681, 611] width 23 height 23
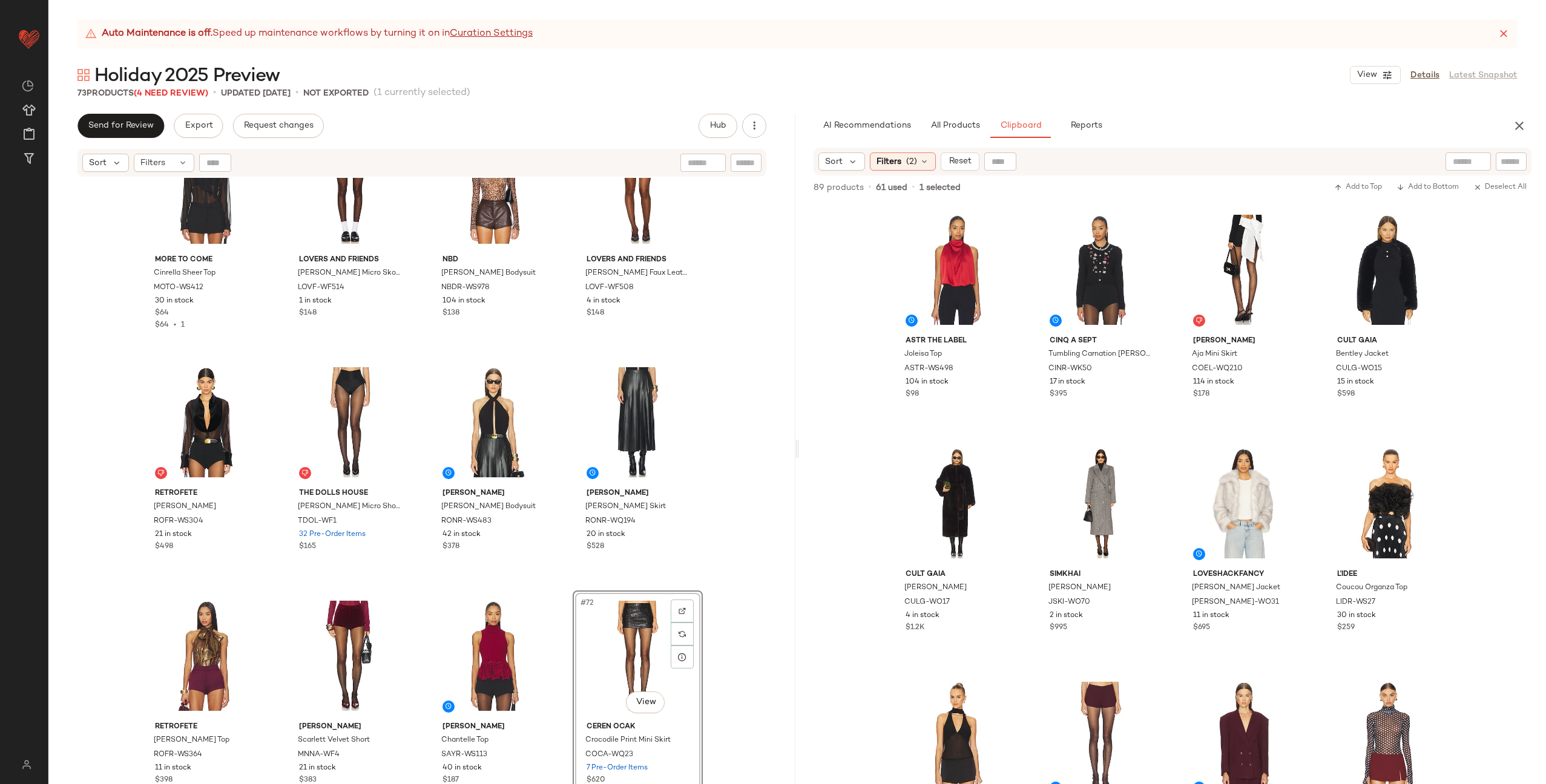
click at [560, 640] on div "MORE TO COME Cinrella Sheer Top MOTO-WS412 30 in stock $64 $64 • 1 Lovers and F…" at bounding box center [421, 496] width 747 height 637
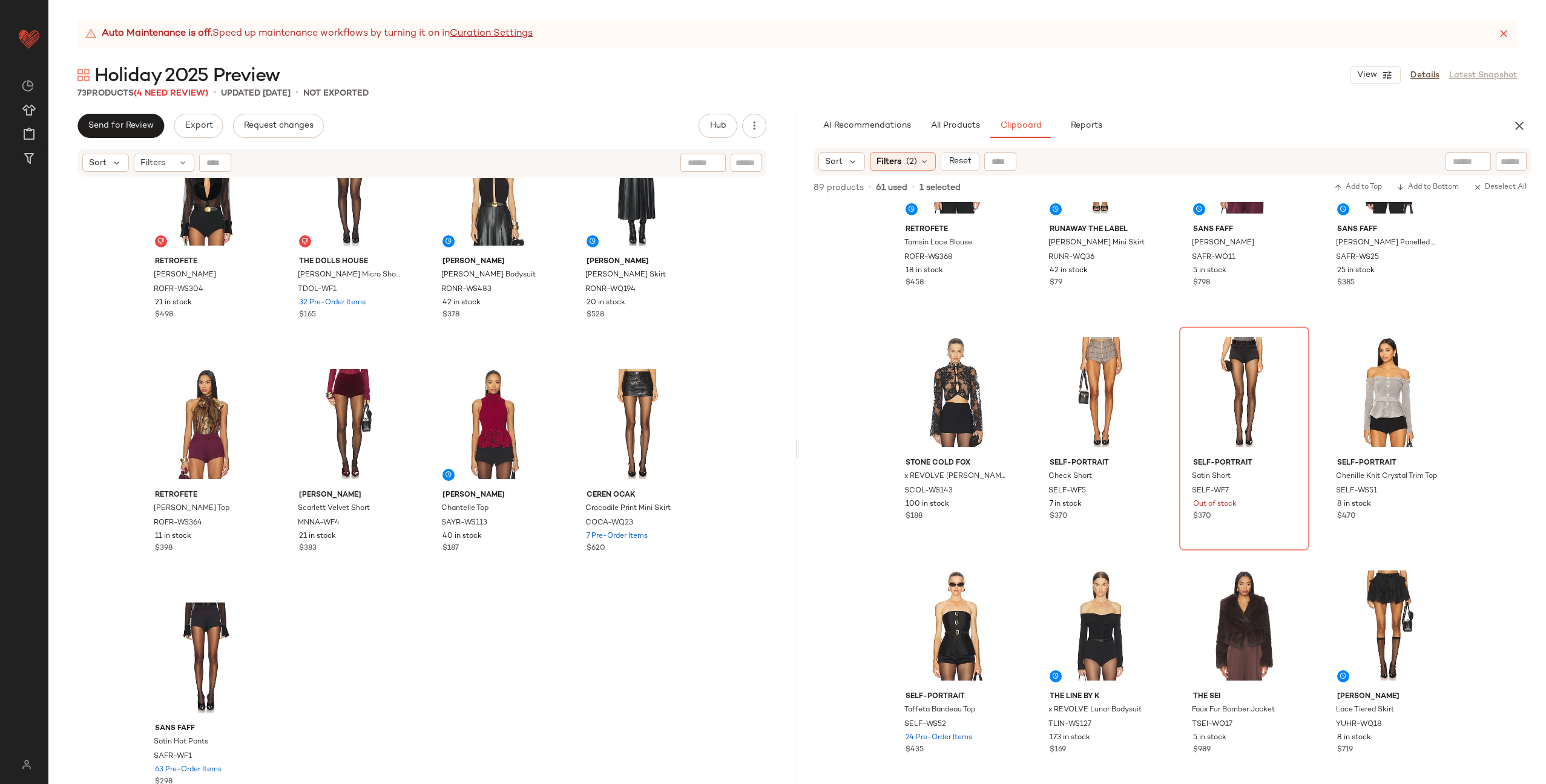
scroll to position [3802, 0]
click at [1292, 345] on div at bounding box center [1288, 347] width 23 height 23
click at [480, 433] on div "#71 View" at bounding box center [494, 422] width 122 height 122
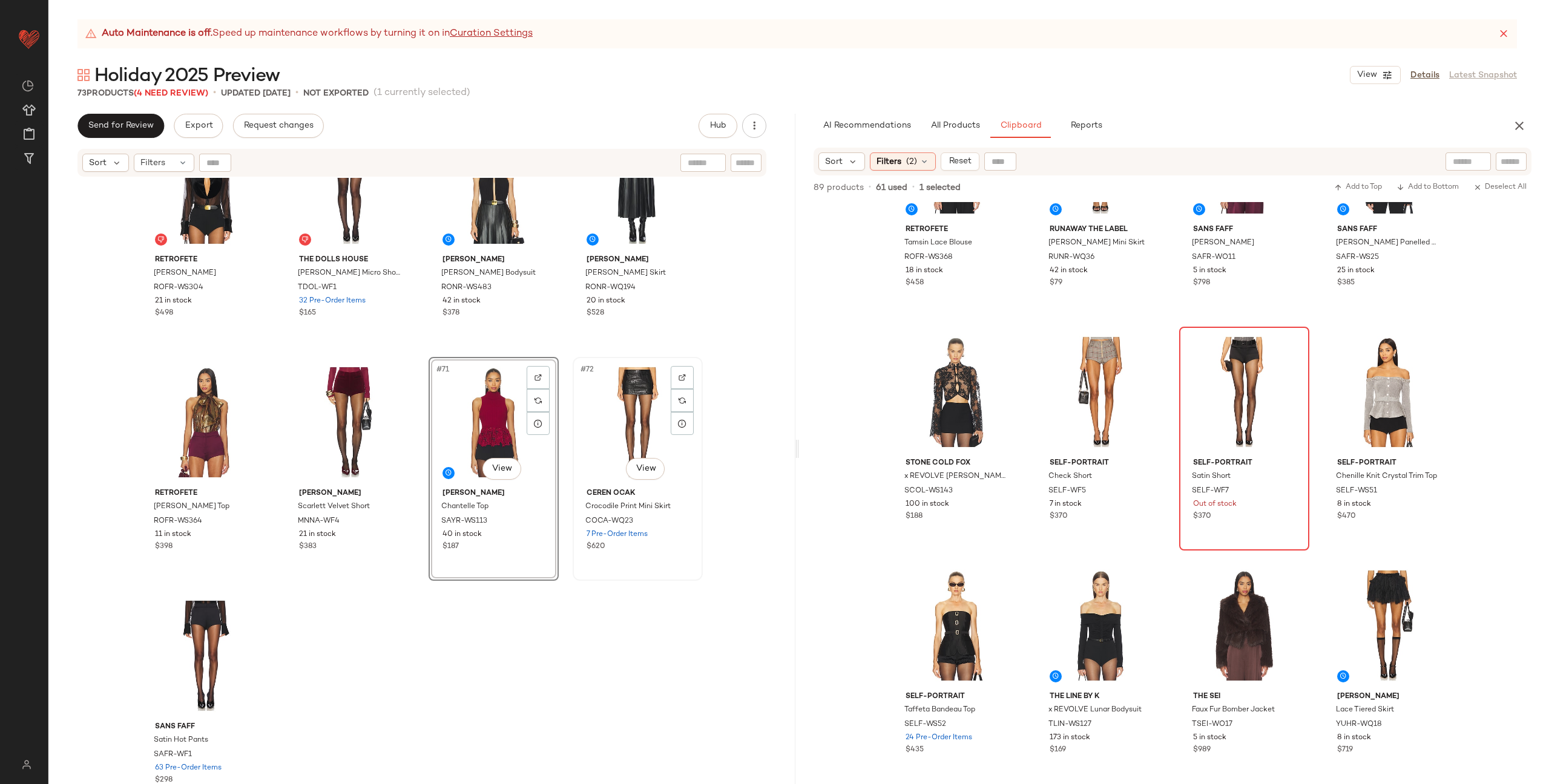
click at [590, 435] on div "#72 View" at bounding box center [638, 422] width 122 height 122
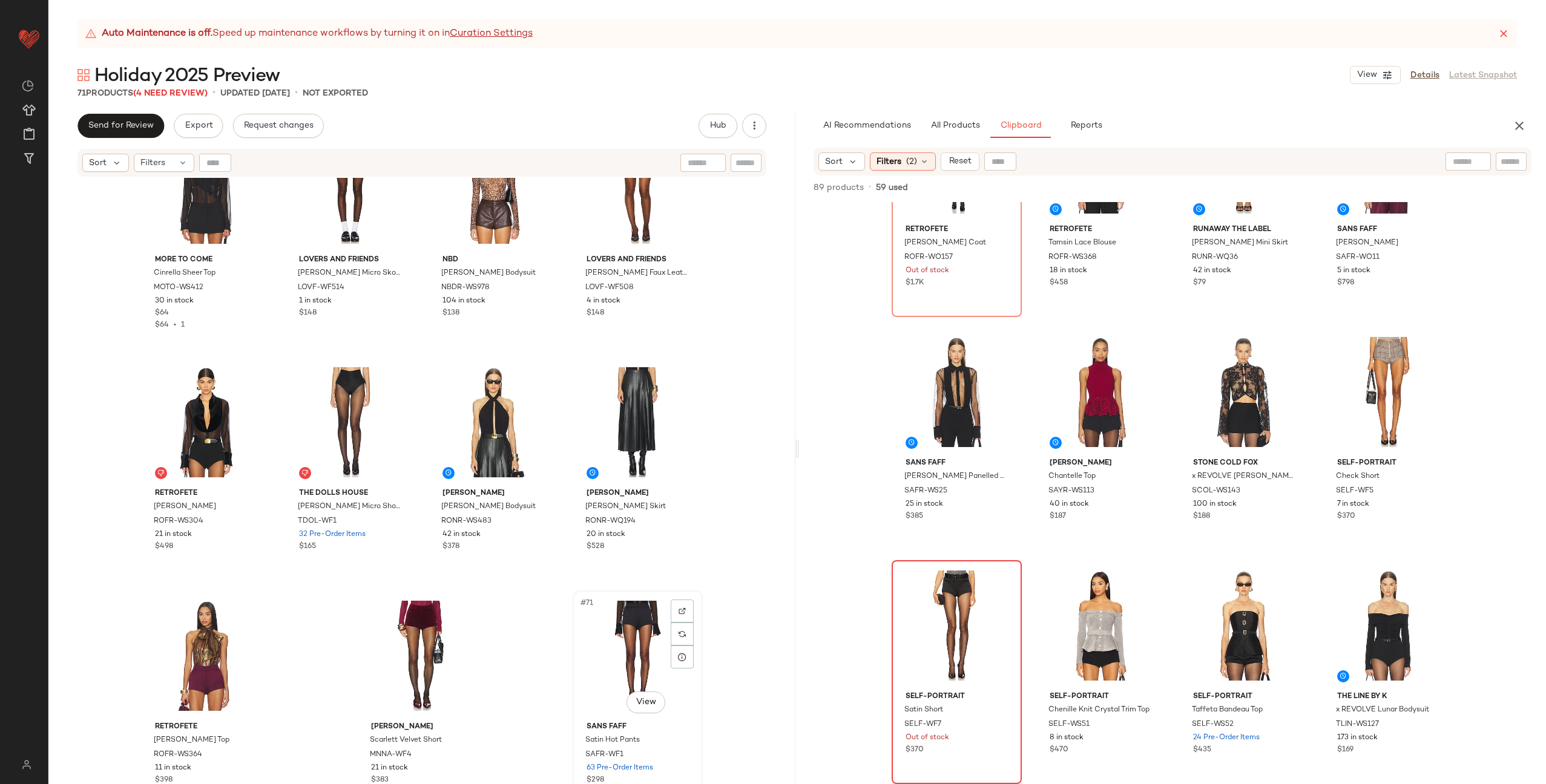
click at [674, 611] on div at bounding box center [681, 611] width 23 height 23
click at [960, 127] on span "All Products" at bounding box center [955, 125] width 50 height 10
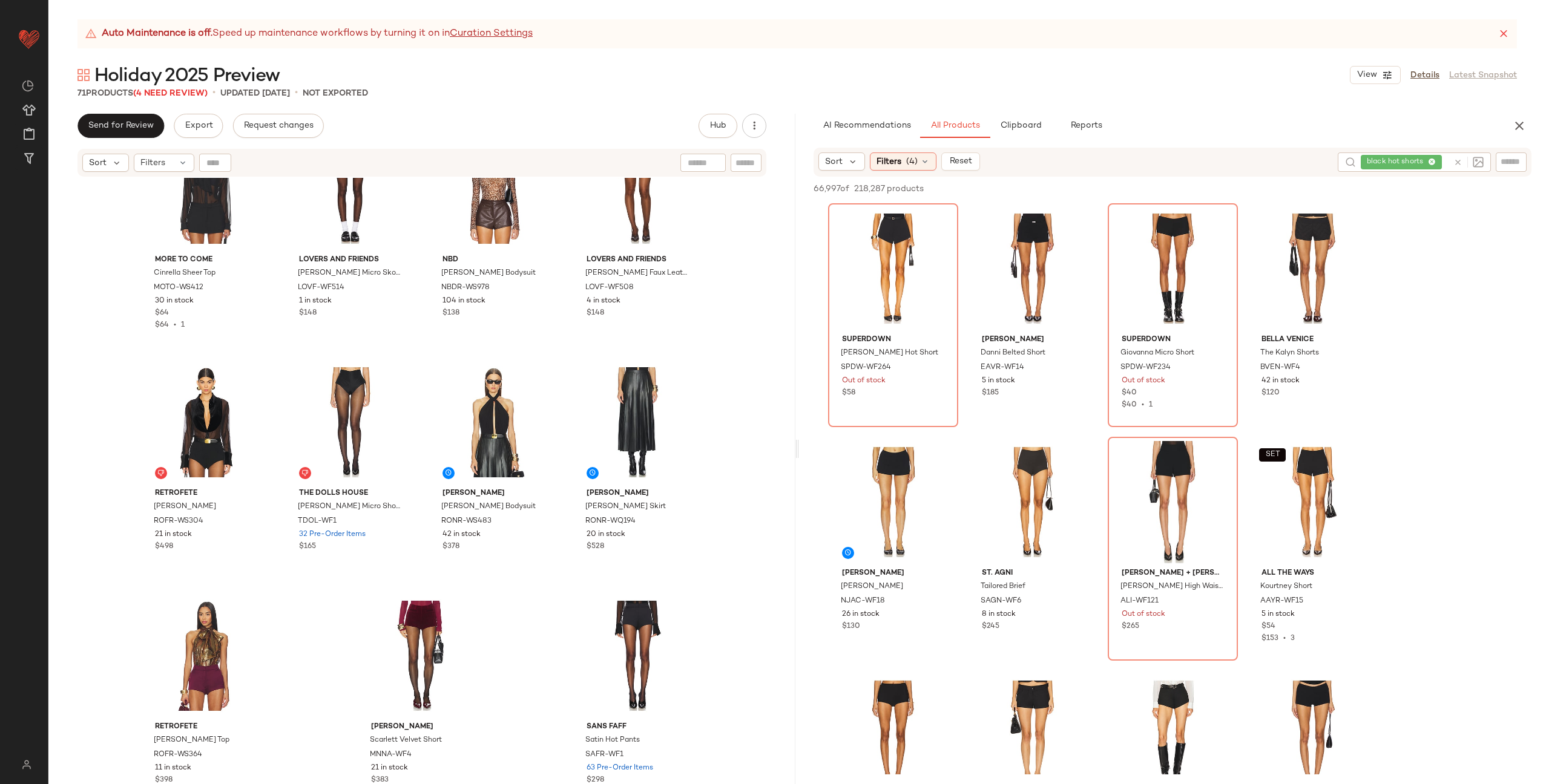
click at [1459, 163] on icon at bounding box center [1458, 162] width 9 height 9
click at [1507, 163] on input "text" at bounding box center [1511, 162] width 22 height 13
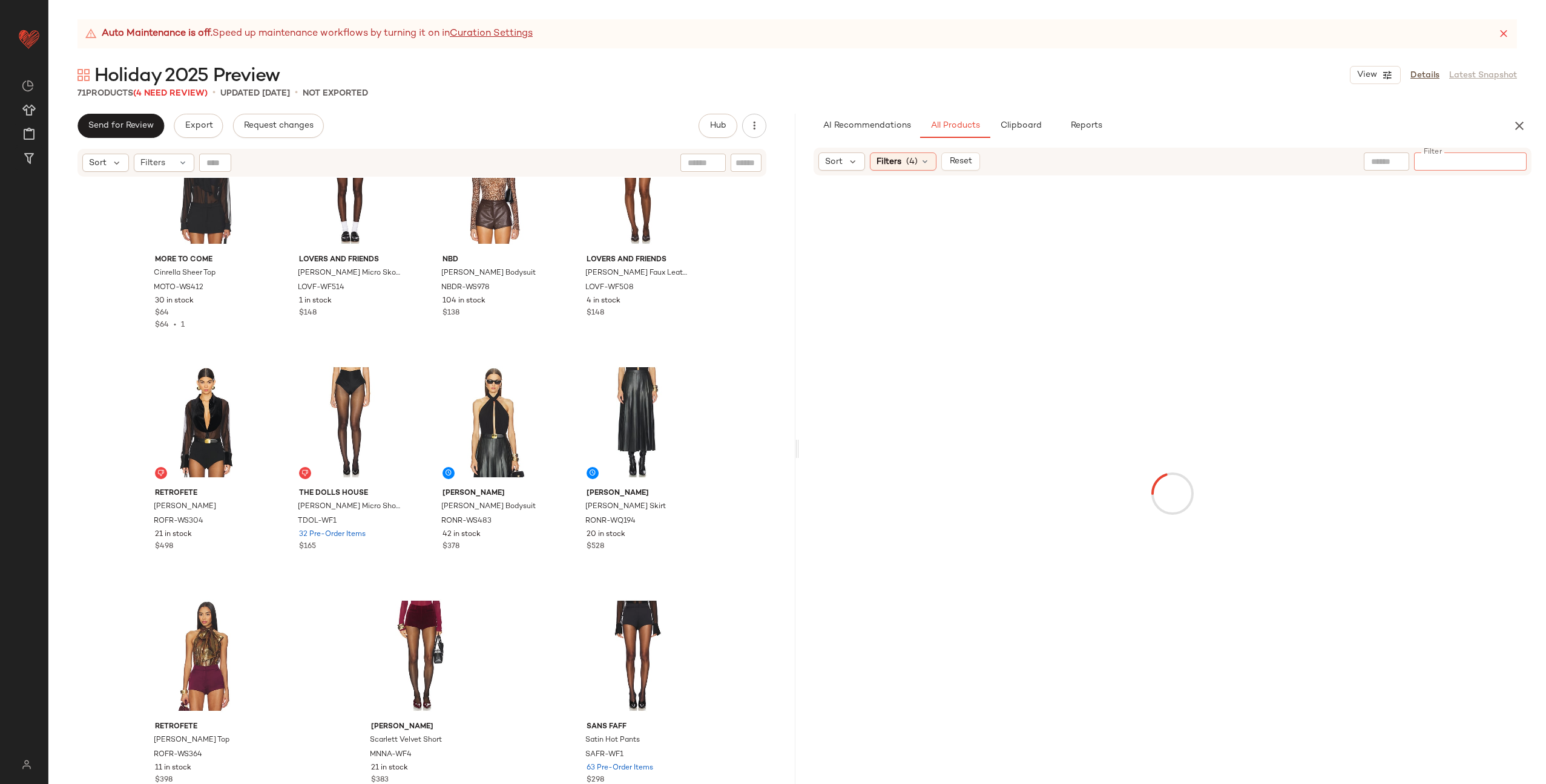
type input "*********"
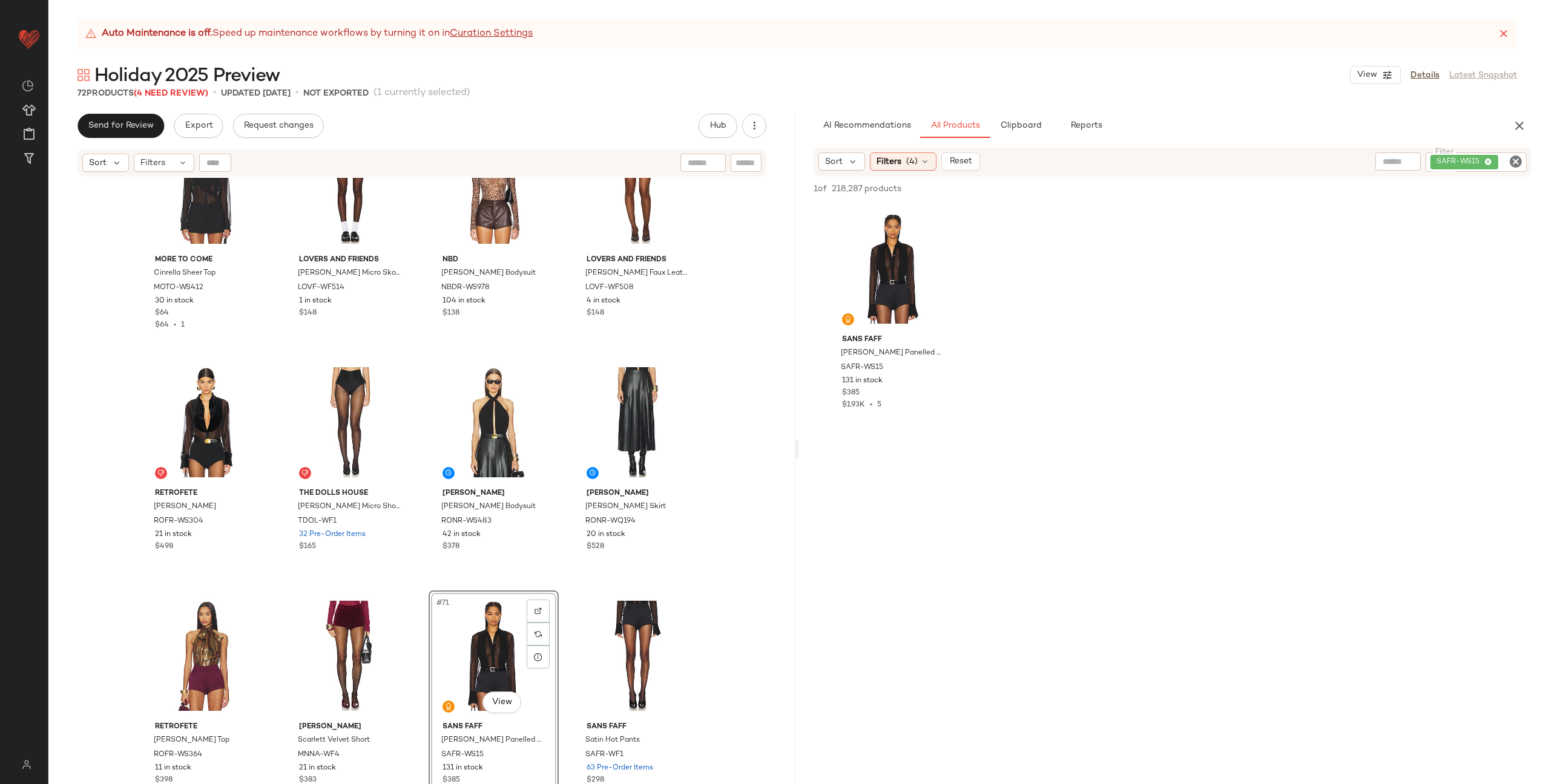
click at [569, 588] on div "MORE TO COME Cinrella Sheer Top MOTO-WS412 30 in stock $64 $64 • 1 Lovers and F…" at bounding box center [421, 496] width 747 height 637
click at [1030, 116] on button "Clipboard" at bounding box center [1020, 125] width 61 height 24
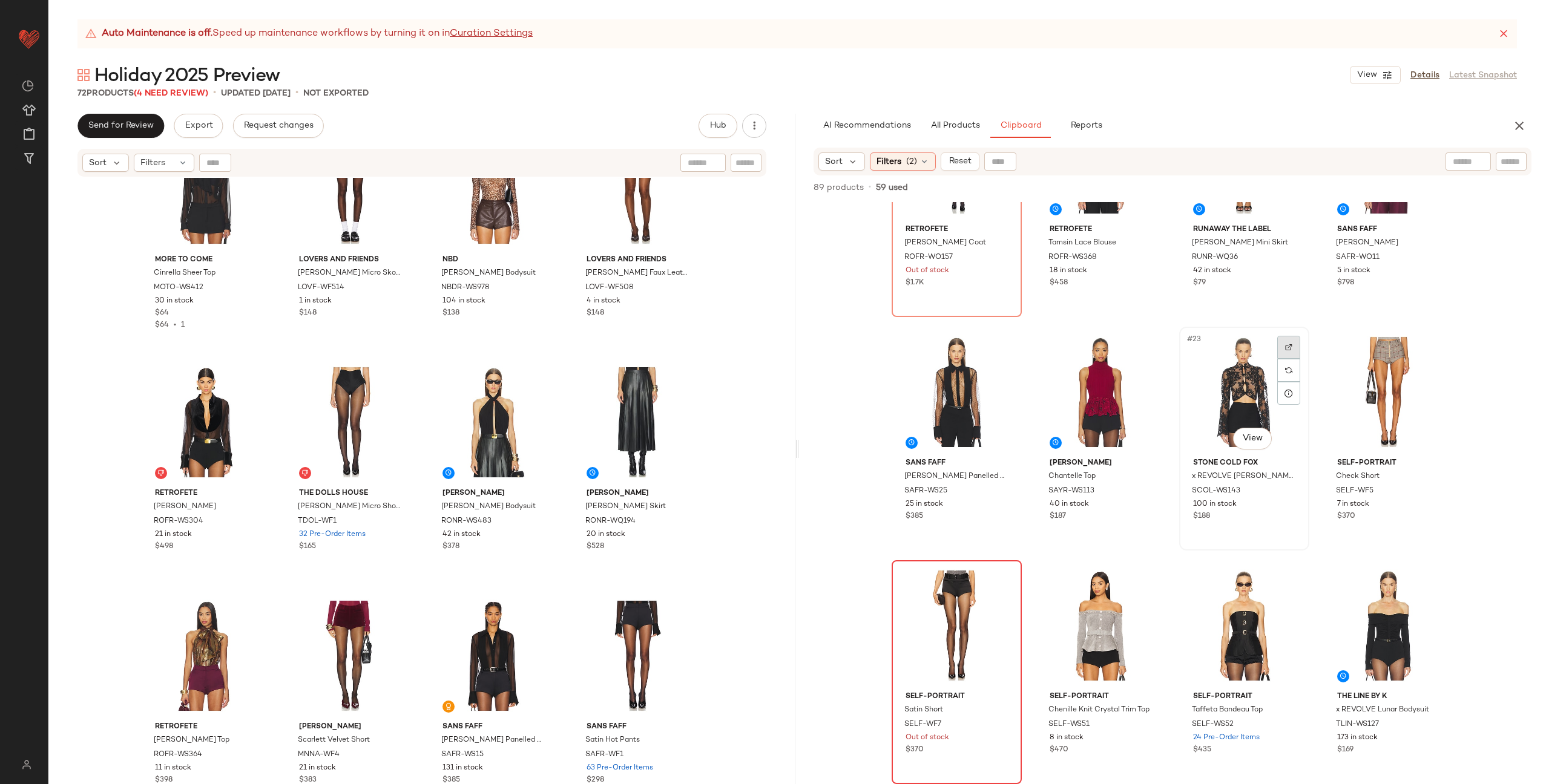
click at [1277, 343] on div at bounding box center [1288, 347] width 23 height 23
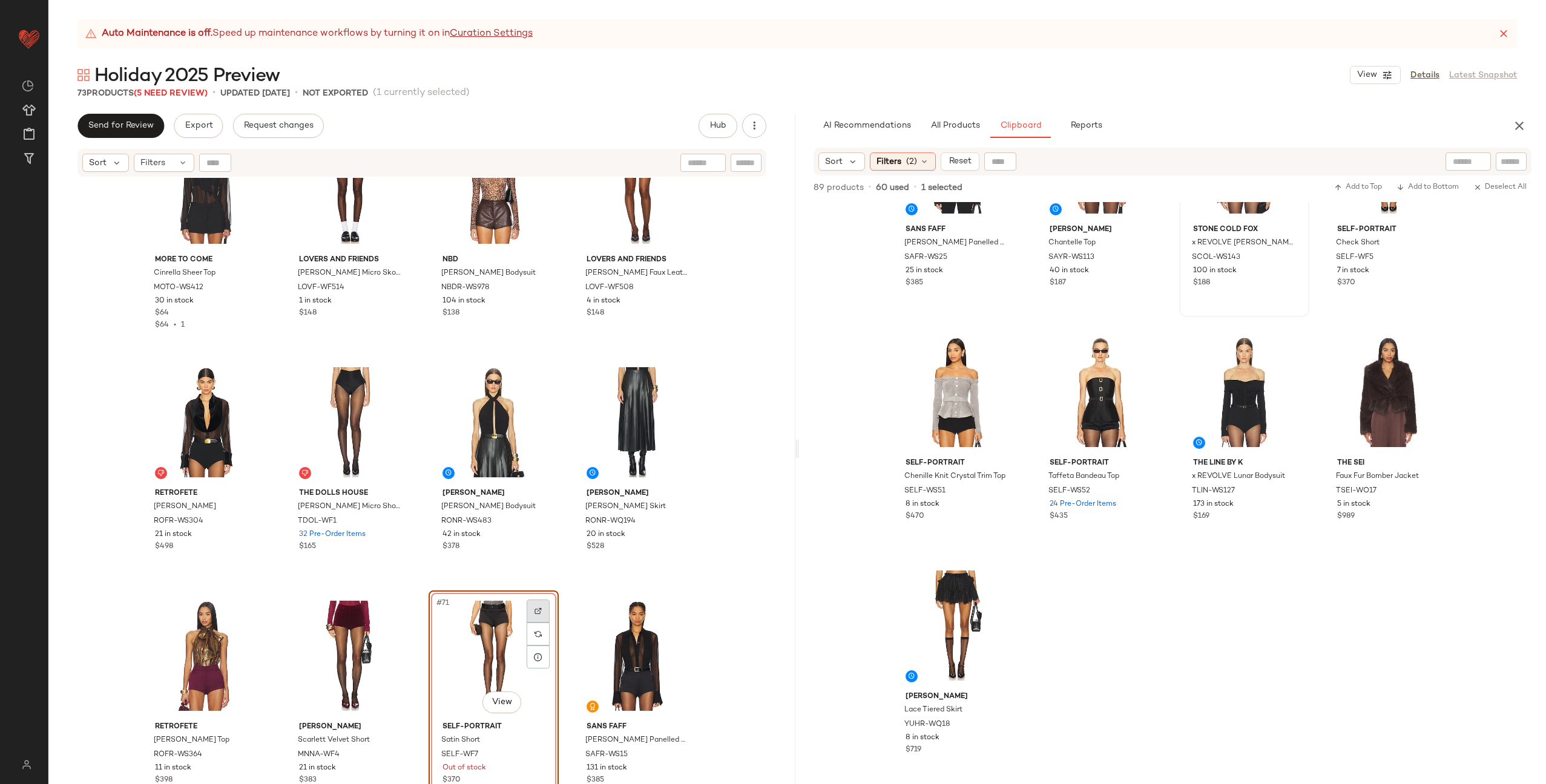
click at [535, 604] on div at bounding box center [538, 611] width 23 height 23
drag, startPoint x: 962, startPoint y: 122, endPoint x: 971, endPoint y: 124, distance: 9.2
click at [962, 122] on span "All Products" at bounding box center [955, 125] width 50 height 10
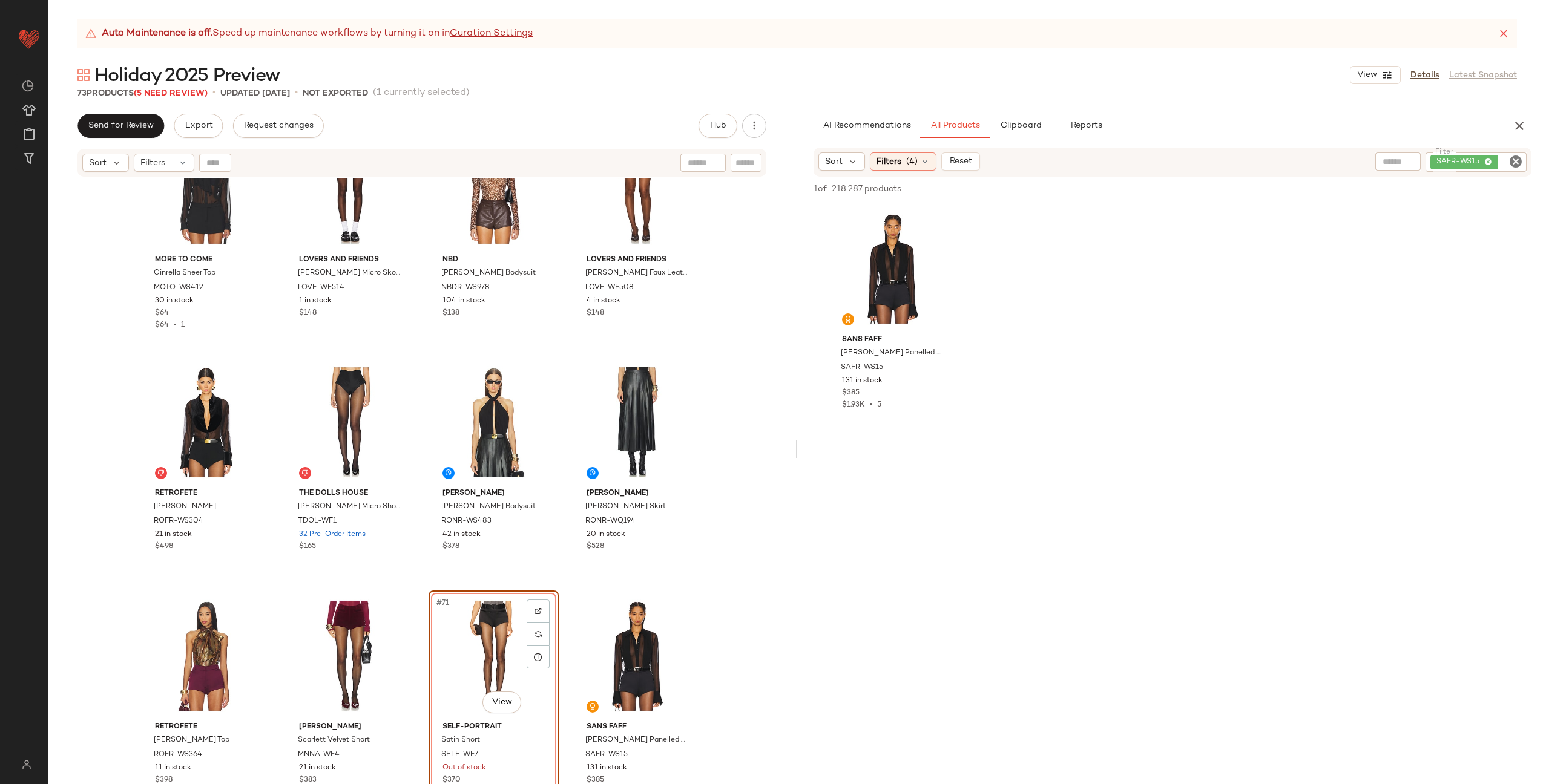
click at [1513, 157] on icon "Clear Filter" at bounding box center [1516, 162] width 15 height 15
paste input "**********"
type input "**********"
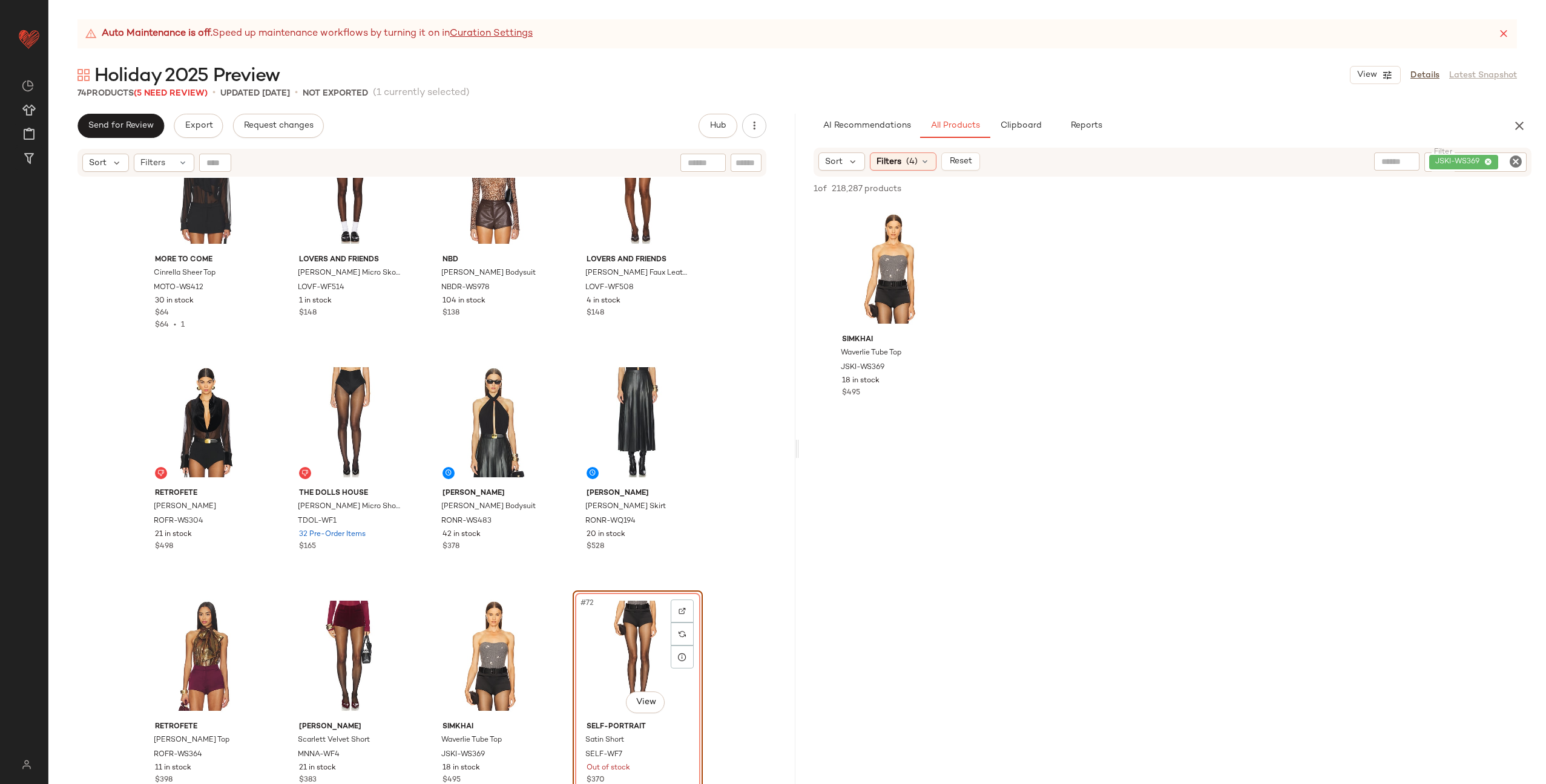
click at [564, 585] on div "MORE TO COME Cinrella Sheer Top MOTO-WS412 30 in stock $64 $64 • 1 Lovers and F…" at bounding box center [421, 496] width 747 height 637
click at [997, 128] on button "Clipboard" at bounding box center [1020, 125] width 61 height 24
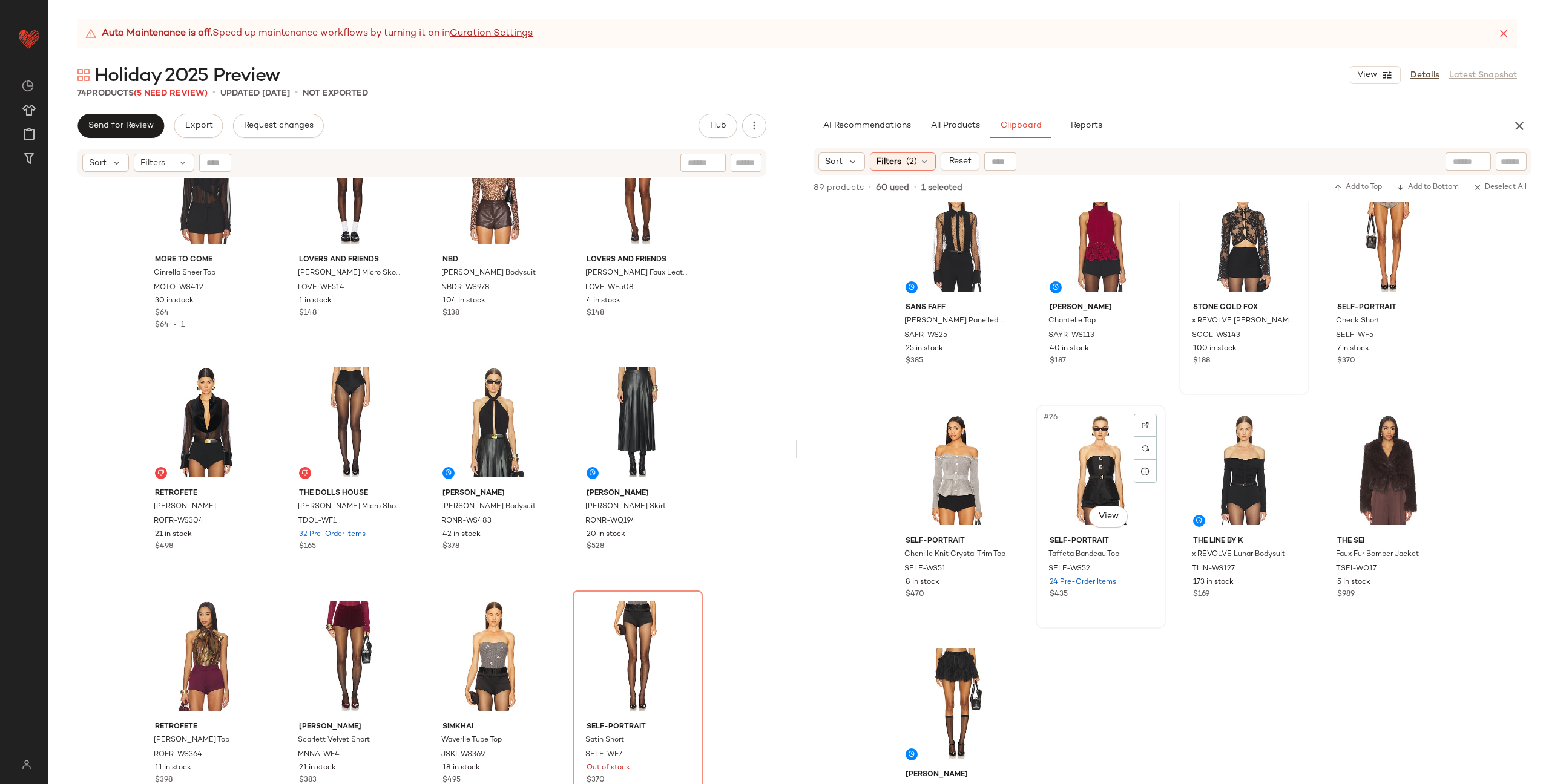
scroll to position [1102, 0]
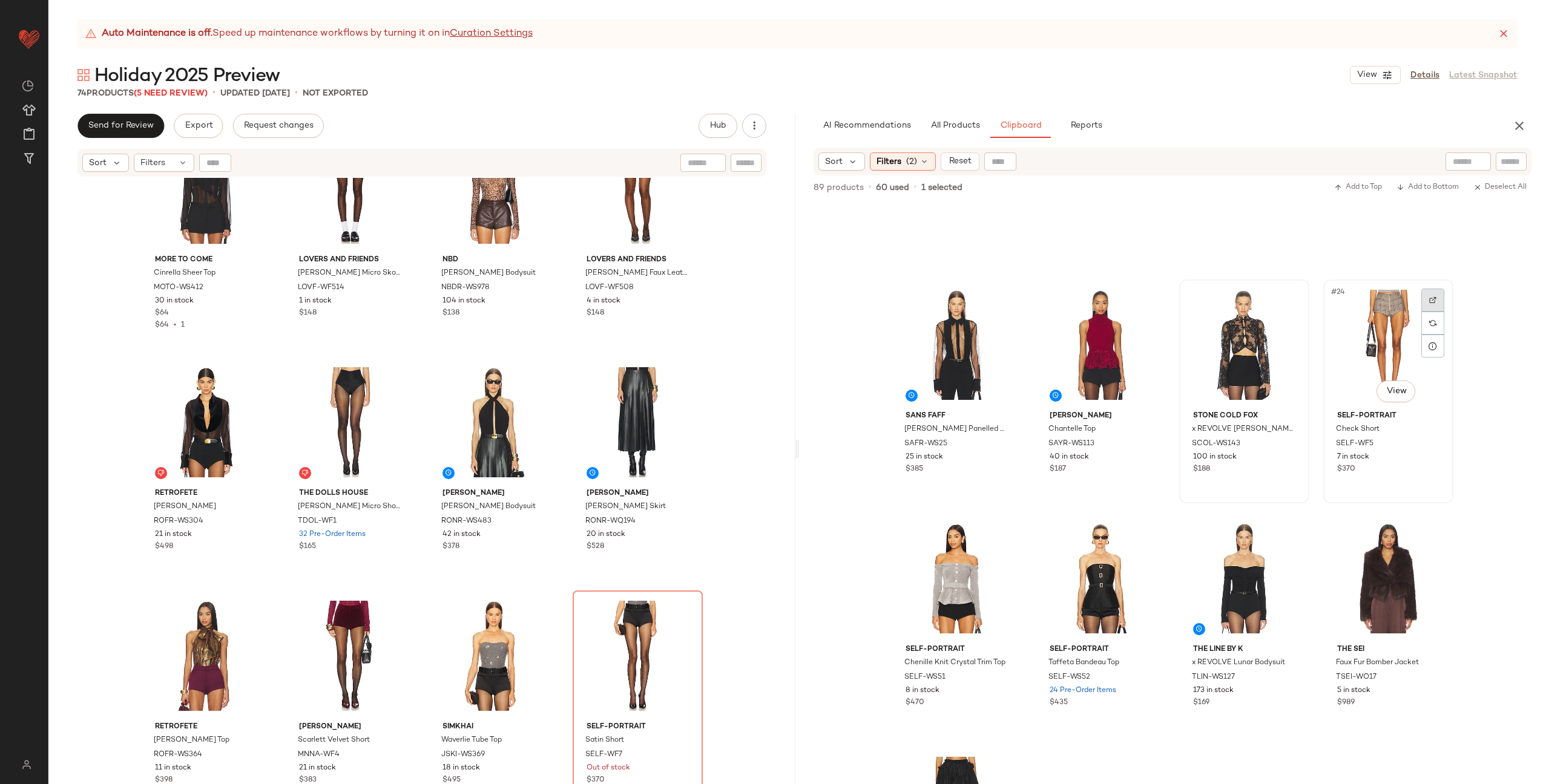
click at [1424, 297] on div at bounding box center [1433, 299] width 23 height 23
click at [934, 122] on span "All Products" at bounding box center [955, 125] width 50 height 10
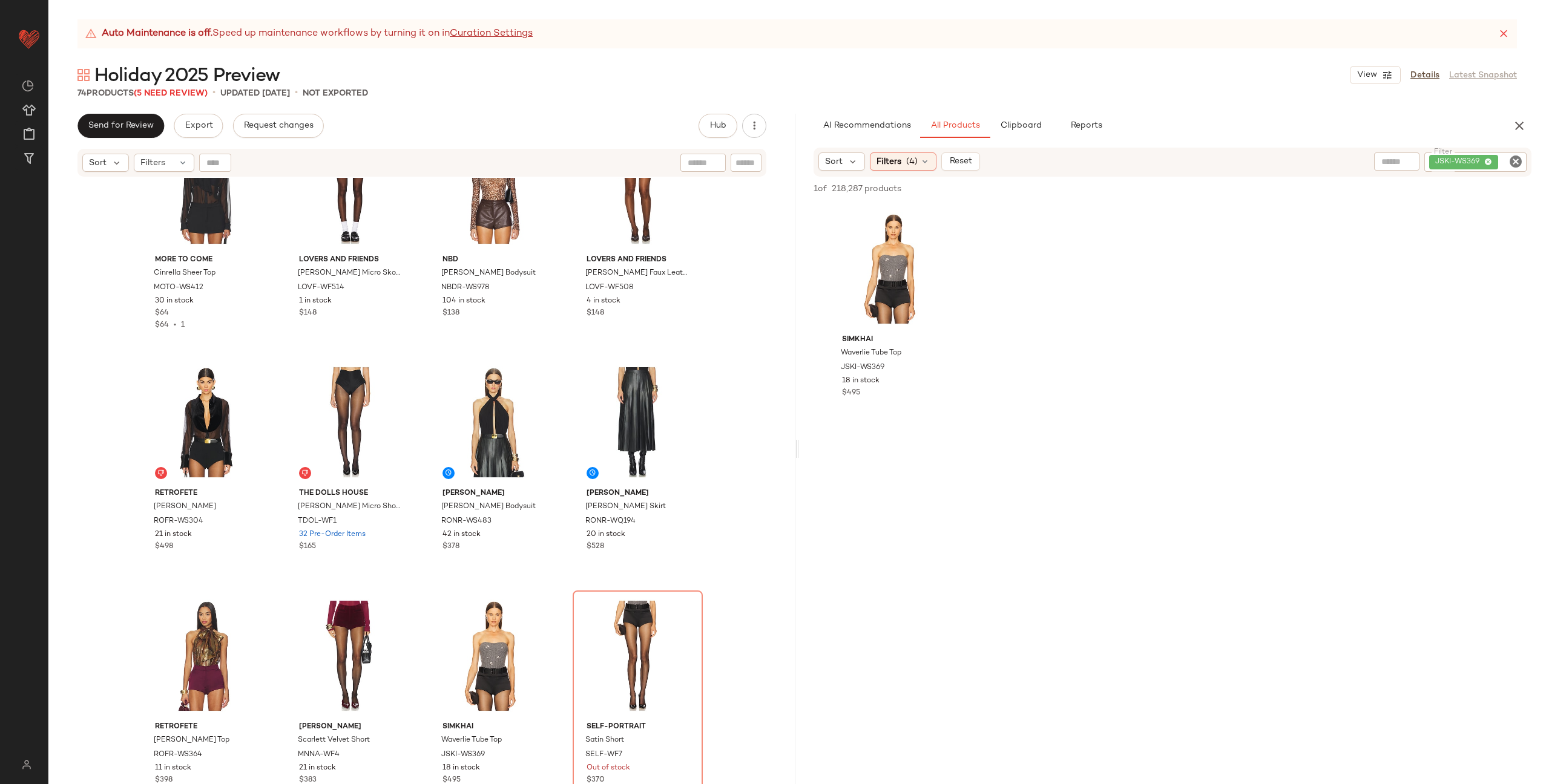
click at [1521, 164] on icon "Clear Filter" at bounding box center [1516, 162] width 15 height 15
paste input "********"
type input "********"
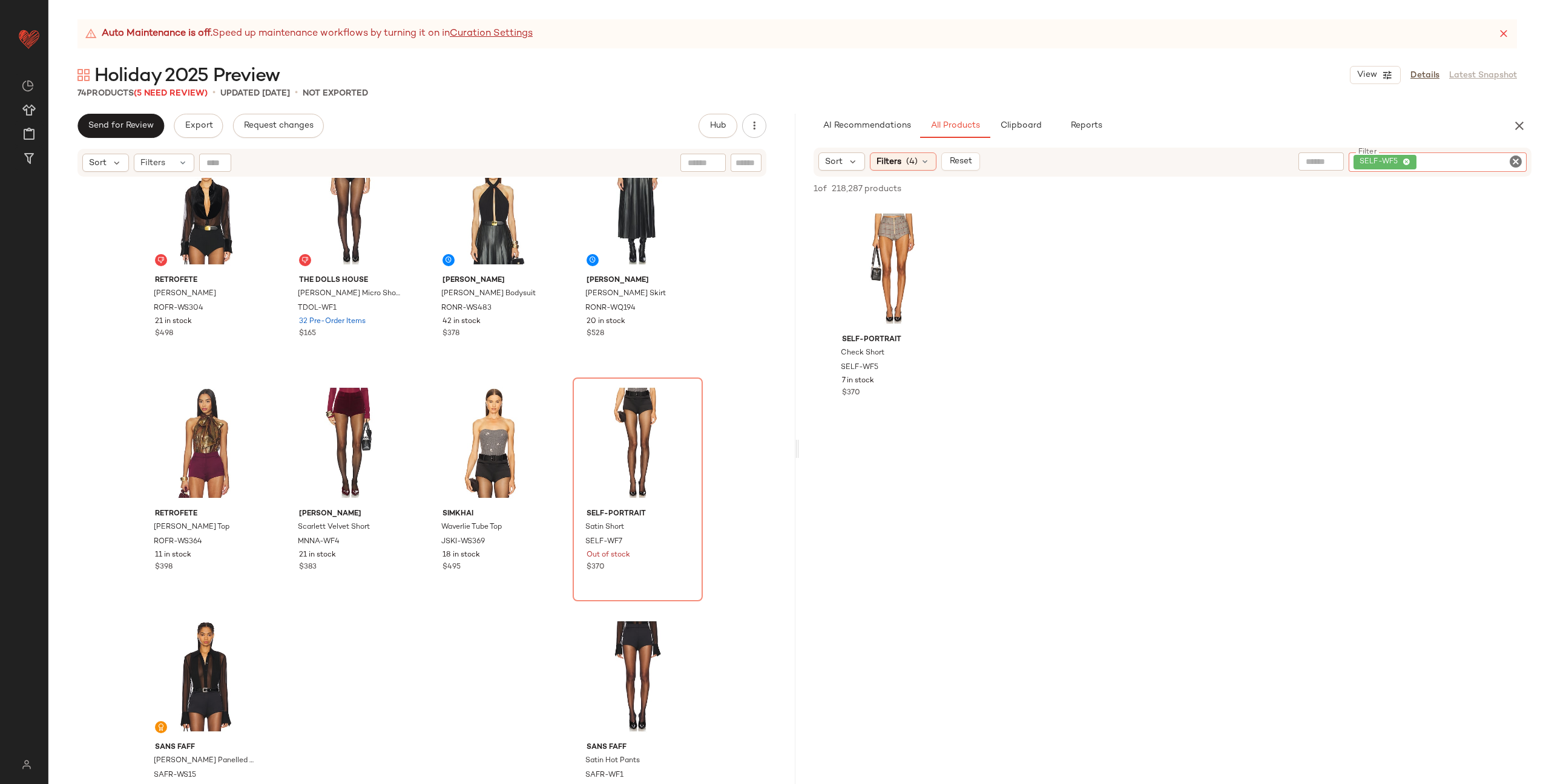
scroll to position [3802, 0]
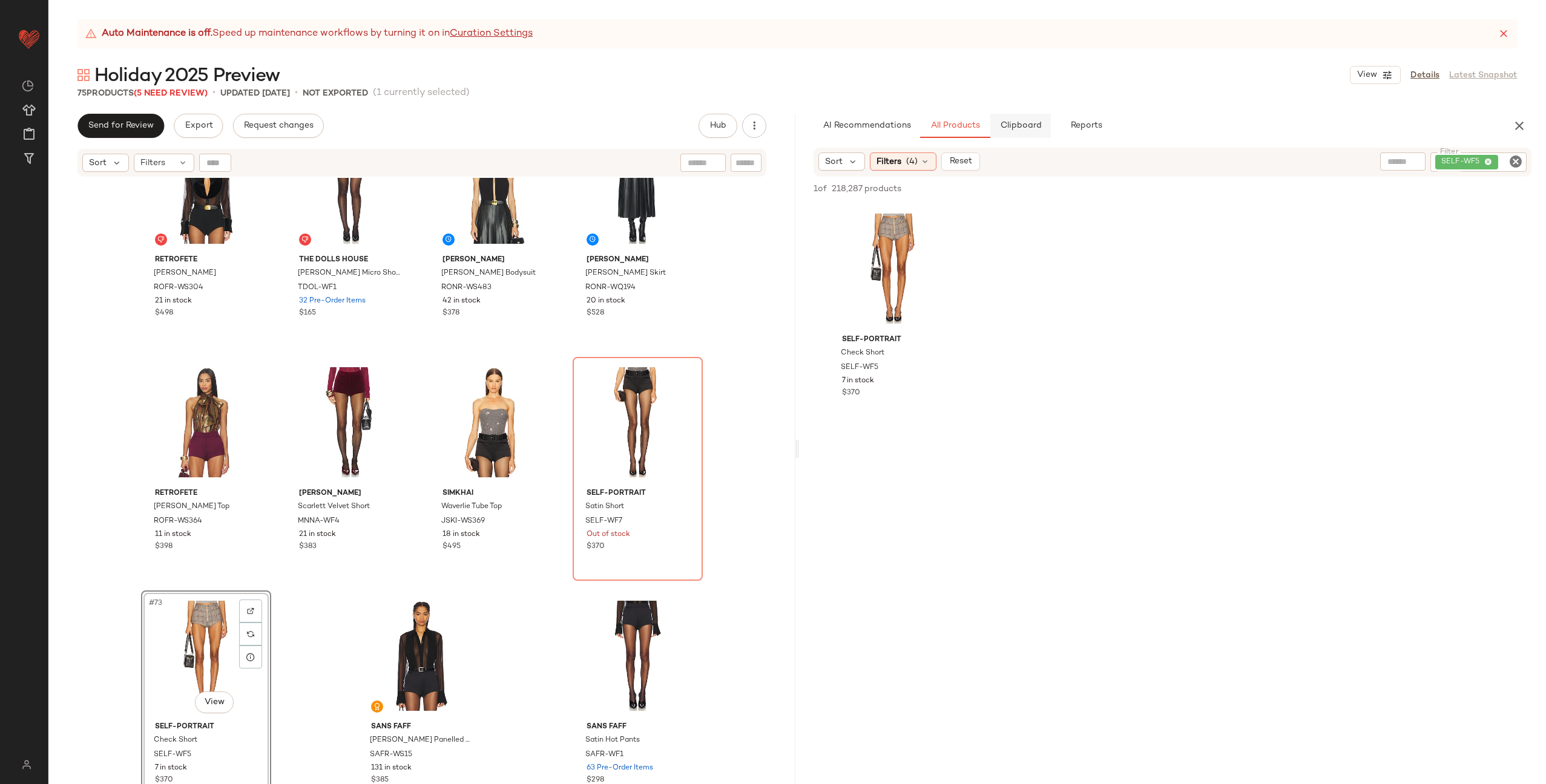
click at [1009, 118] on button "Clipboard" at bounding box center [1020, 125] width 61 height 24
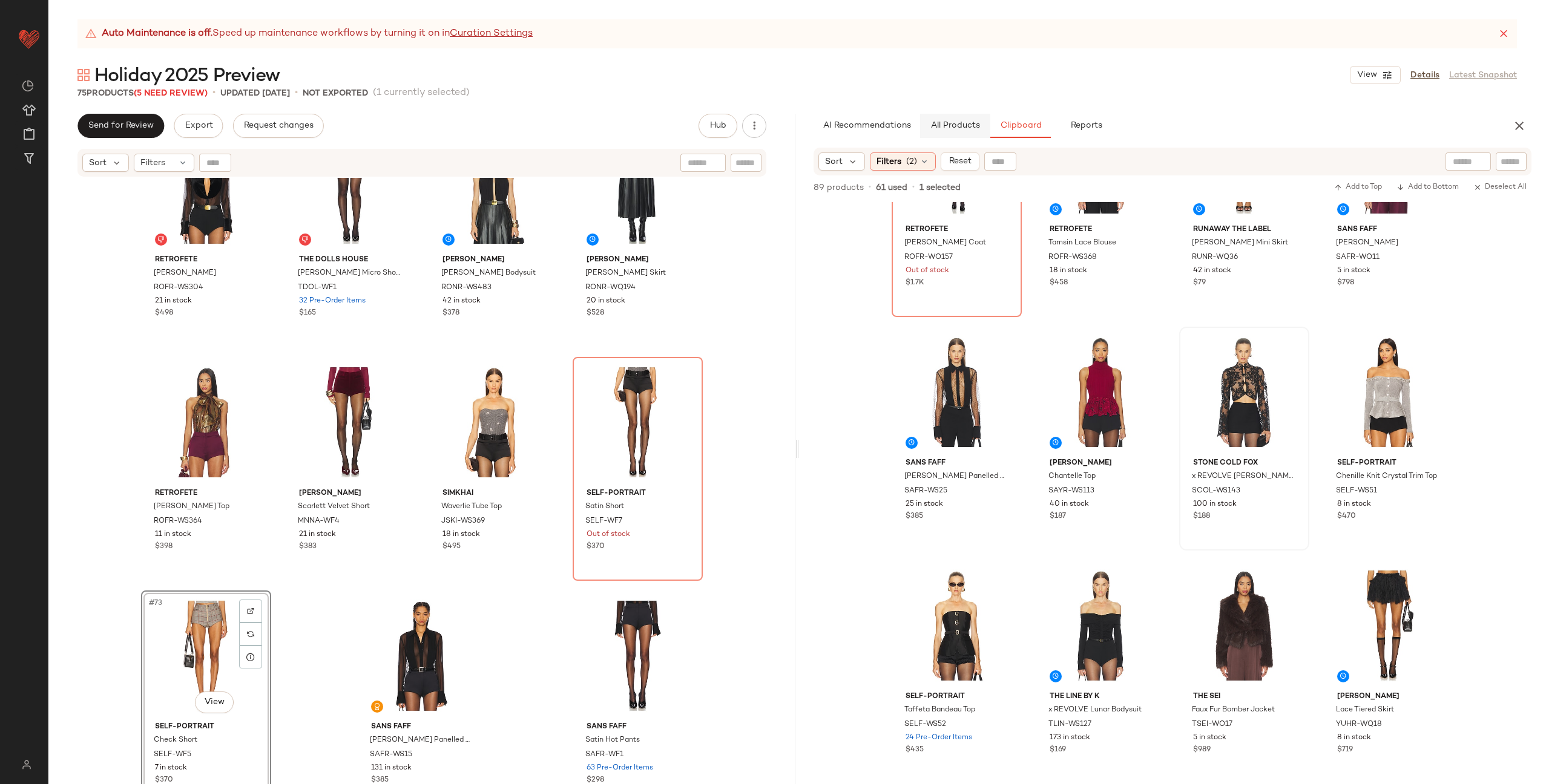
click at [936, 133] on button "All Products" at bounding box center [955, 125] width 70 height 24
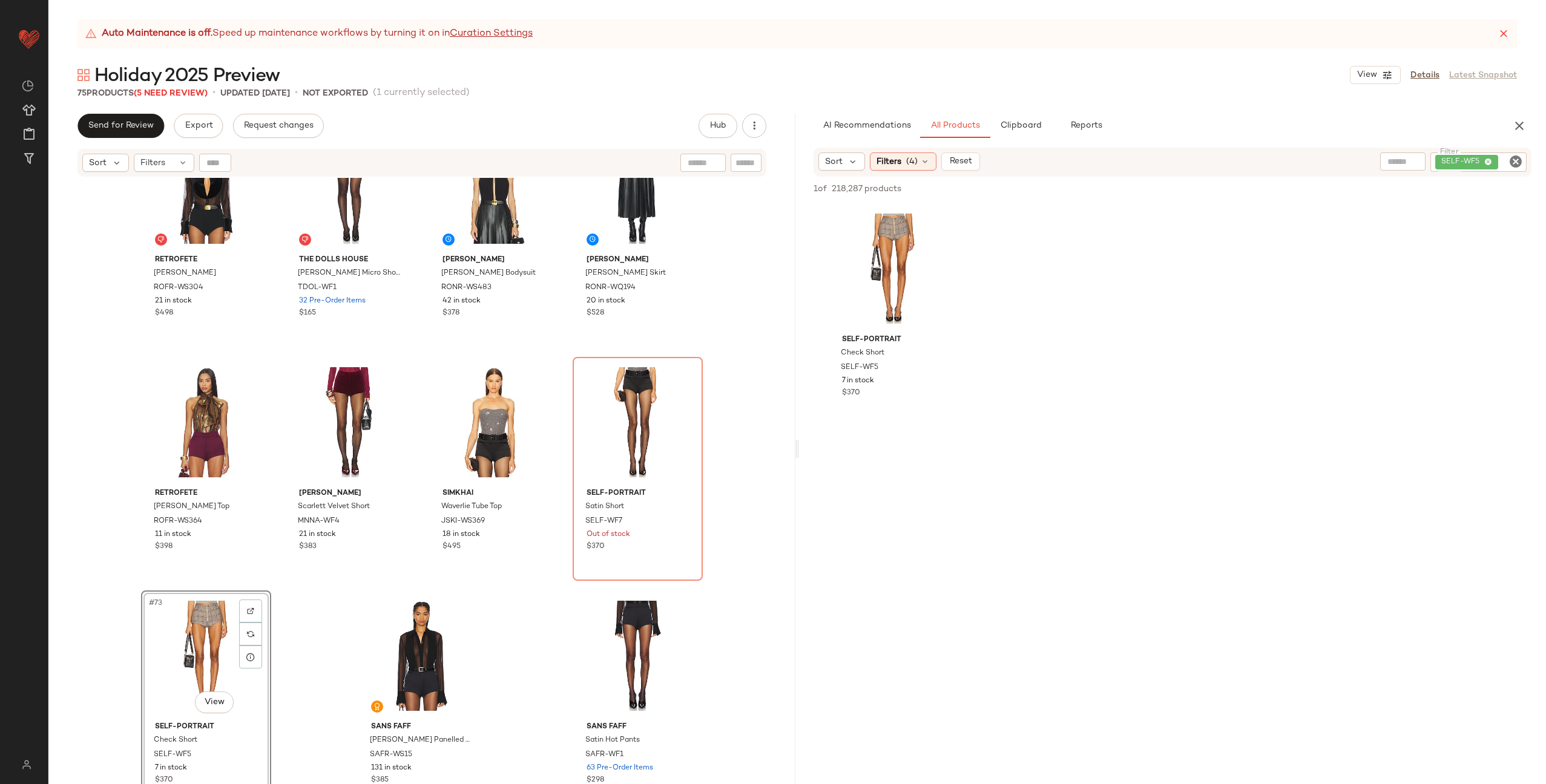
click at [1519, 162] on icon "Clear Filter" at bounding box center [1516, 162] width 15 height 15
paste input "*********"
type input "*********"
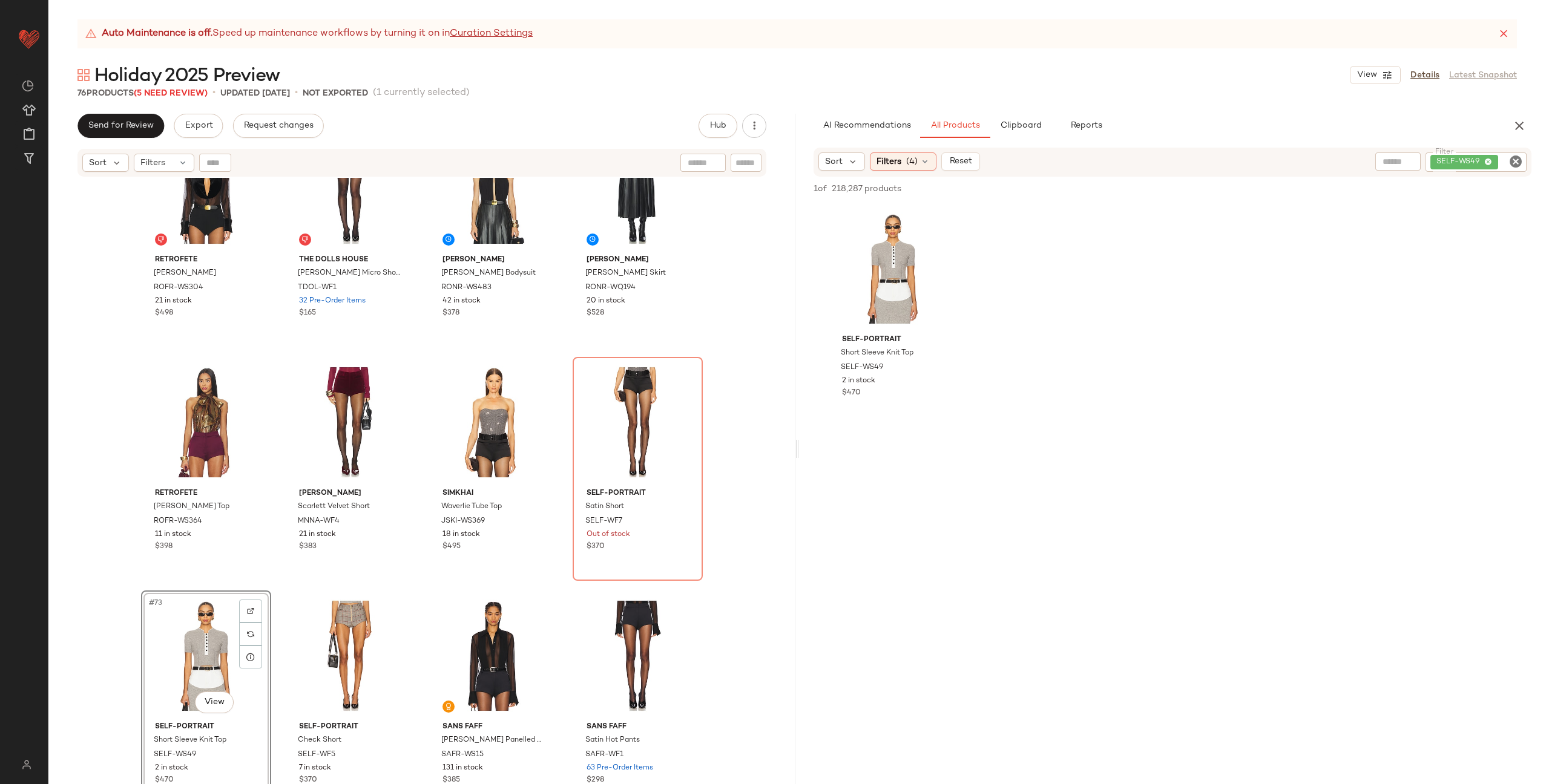
click at [561, 489] on div "MORE TO COME Cinrella Sheer Top MOTO-WS412 30 in stock $64 $64 • 1 Lovers and F…" at bounding box center [421, 496] width 747 height 637
click at [1039, 116] on button "Clipboard" at bounding box center [1020, 125] width 61 height 24
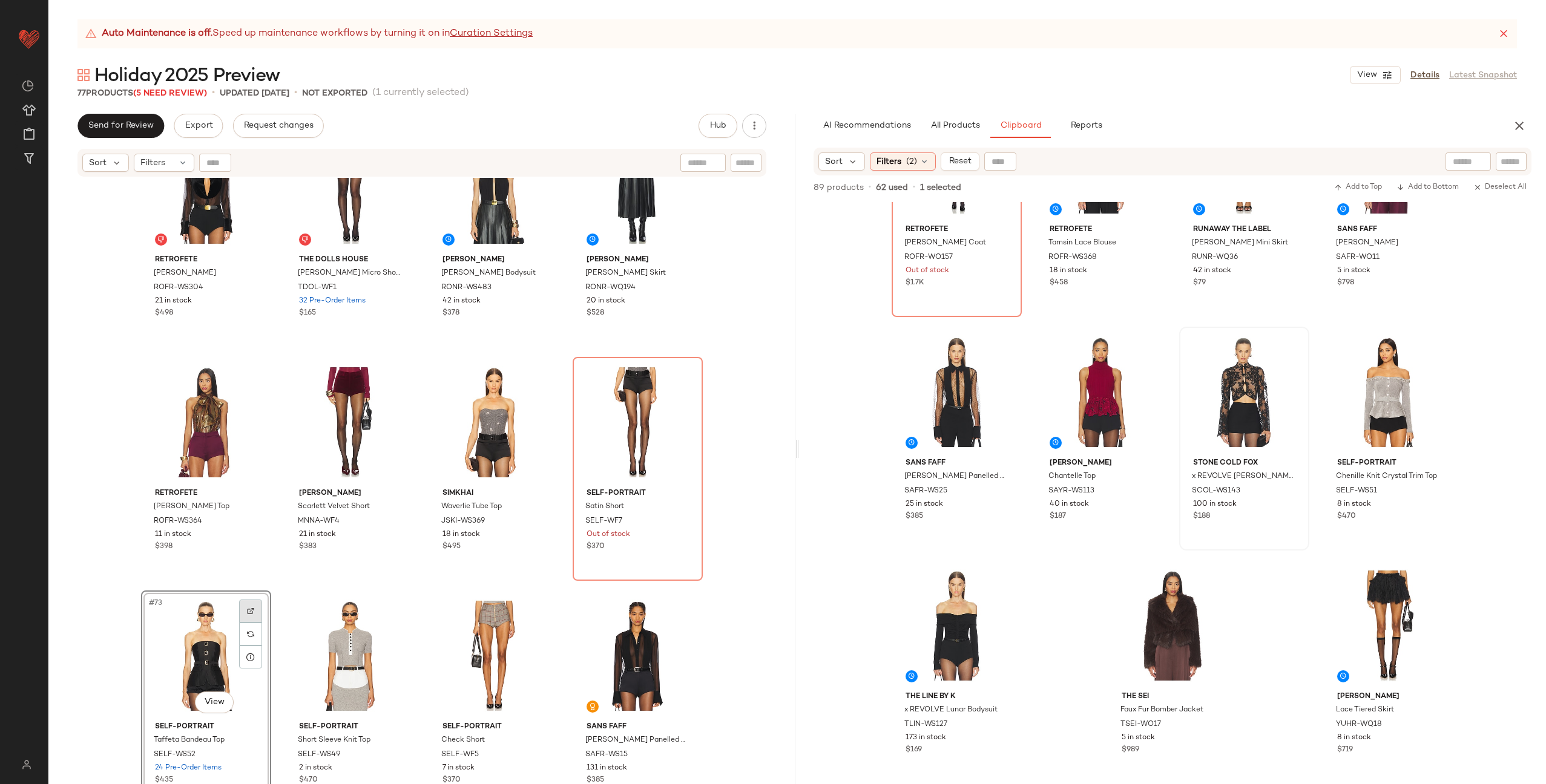
click at [242, 612] on div at bounding box center [250, 611] width 23 height 23
click at [268, 577] on div "MORE TO COME Cinrella Sheer Top MOTO-WS412 30 in stock $64 $64 • 1 Lovers and F…" at bounding box center [421, 496] width 747 height 637
click at [213, 641] on div "#73 View" at bounding box center [206, 655] width 122 height 122
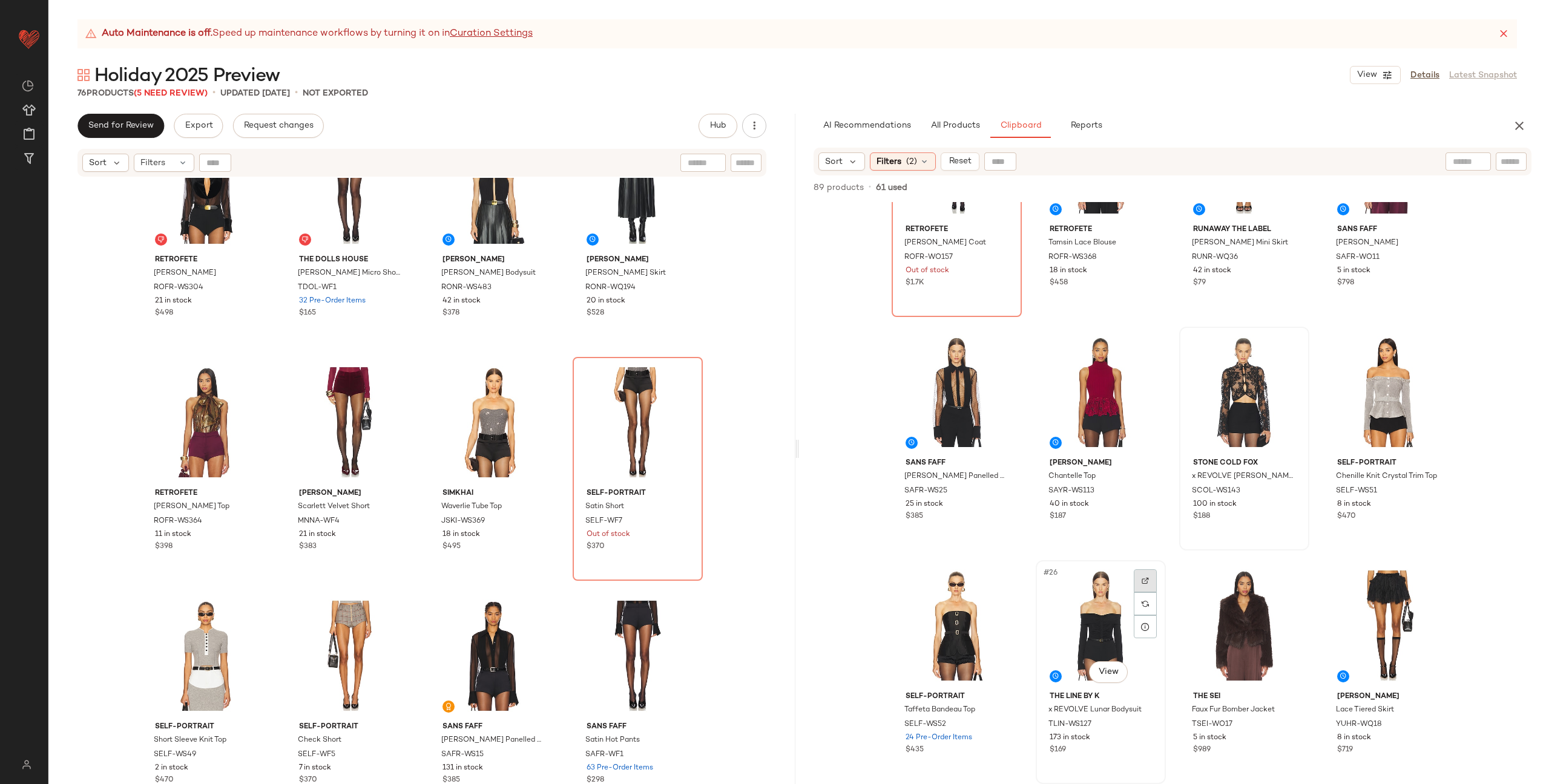
click at [1142, 580] on img at bounding box center [1146, 581] width 7 height 7
click at [1431, 344] on img at bounding box center [1433, 348] width 7 height 7
click at [954, 130] on span "All Products" at bounding box center [955, 125] width 50 height 10
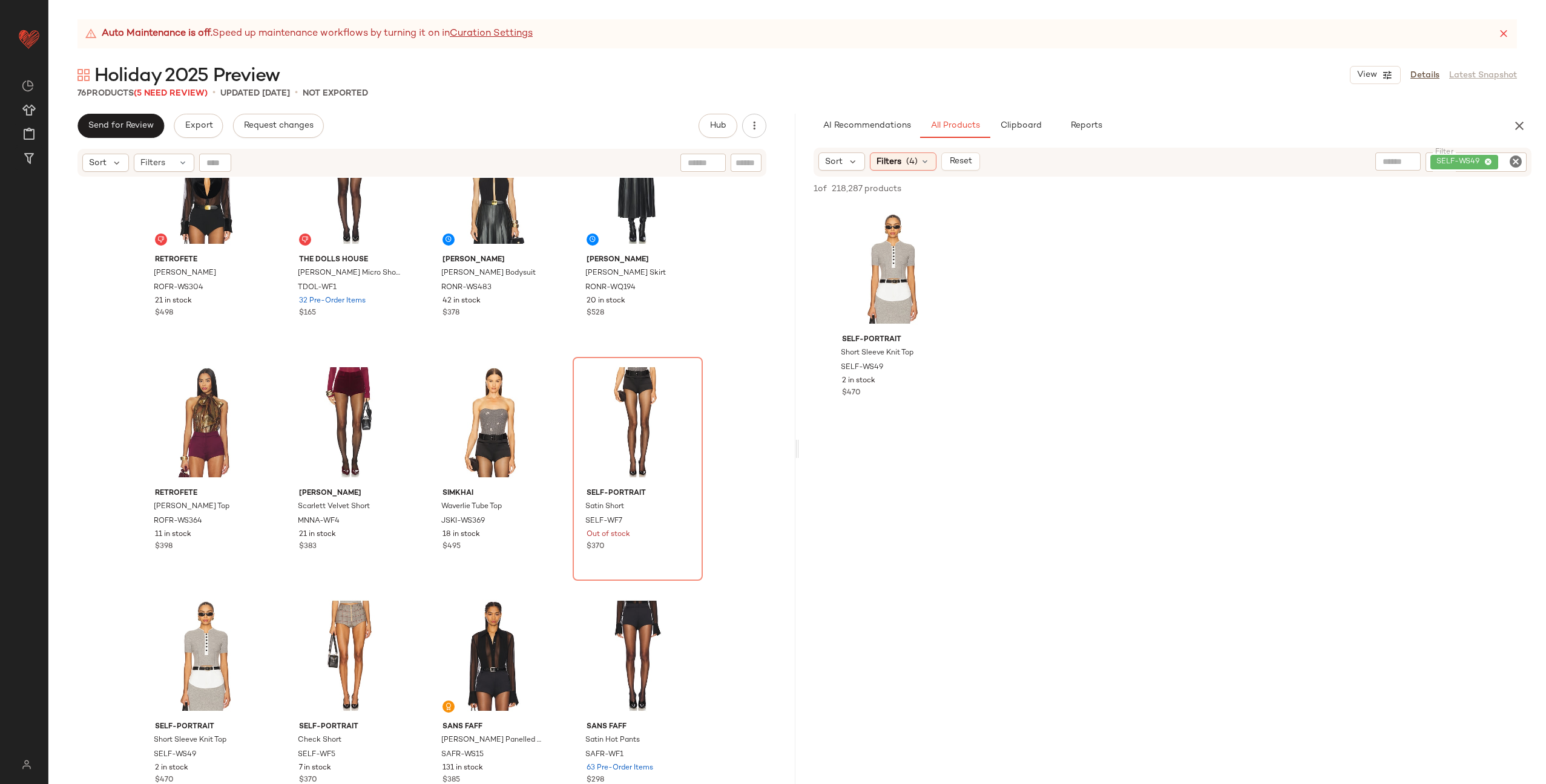
click at [1512, 163] on icon "Clear Filter" at bounding box center [1516, 162] width 15 height 15
paste input "********"
type input "********"
click at [1010, 127] on span "Clipboard" at bounding box center [1020, 125] width 42 height 10
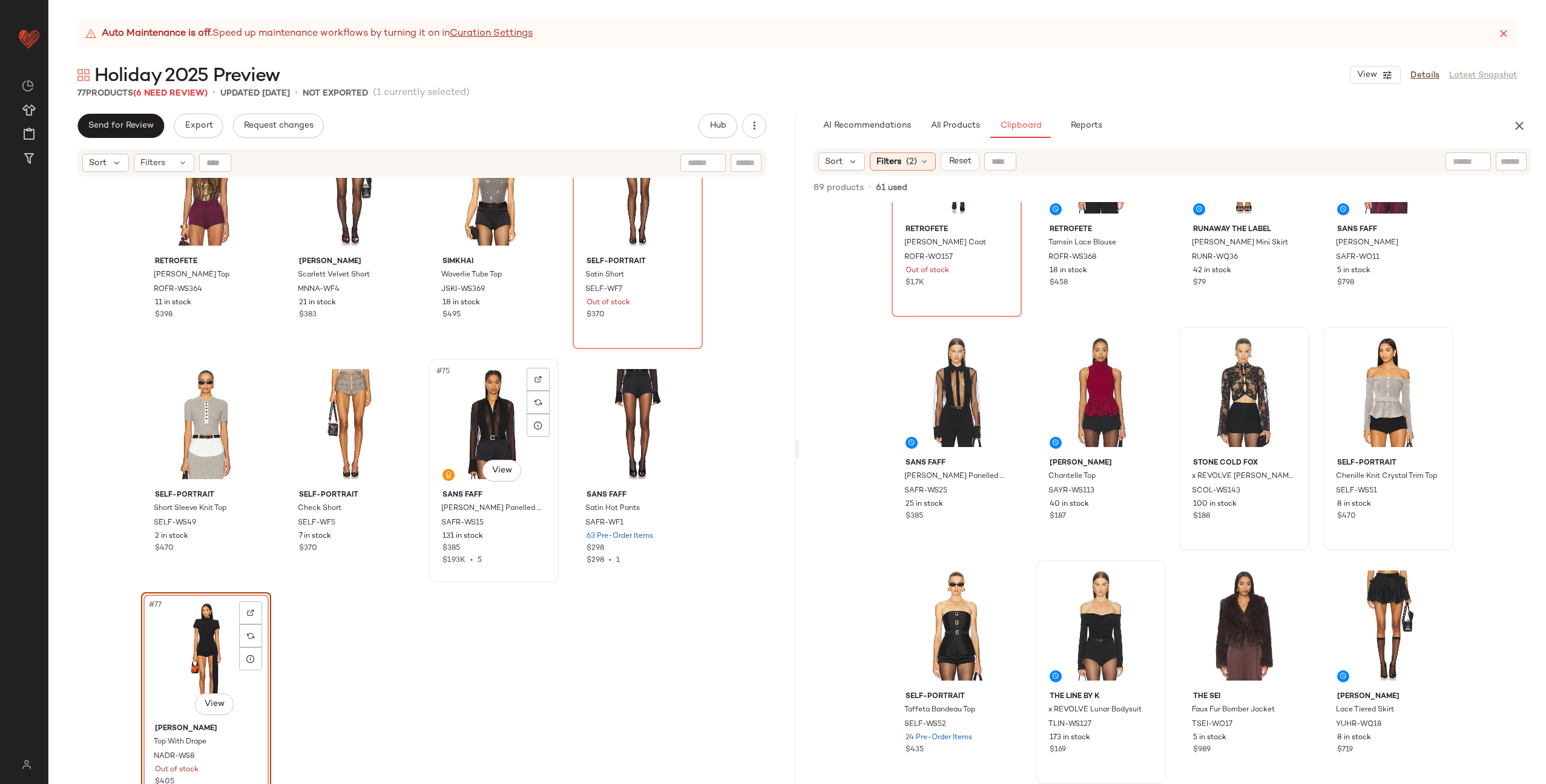
scroll to position [4036, 0]
click at [969, 130] on span "All Products" at bounding box center [955, 125] width 50 height 10
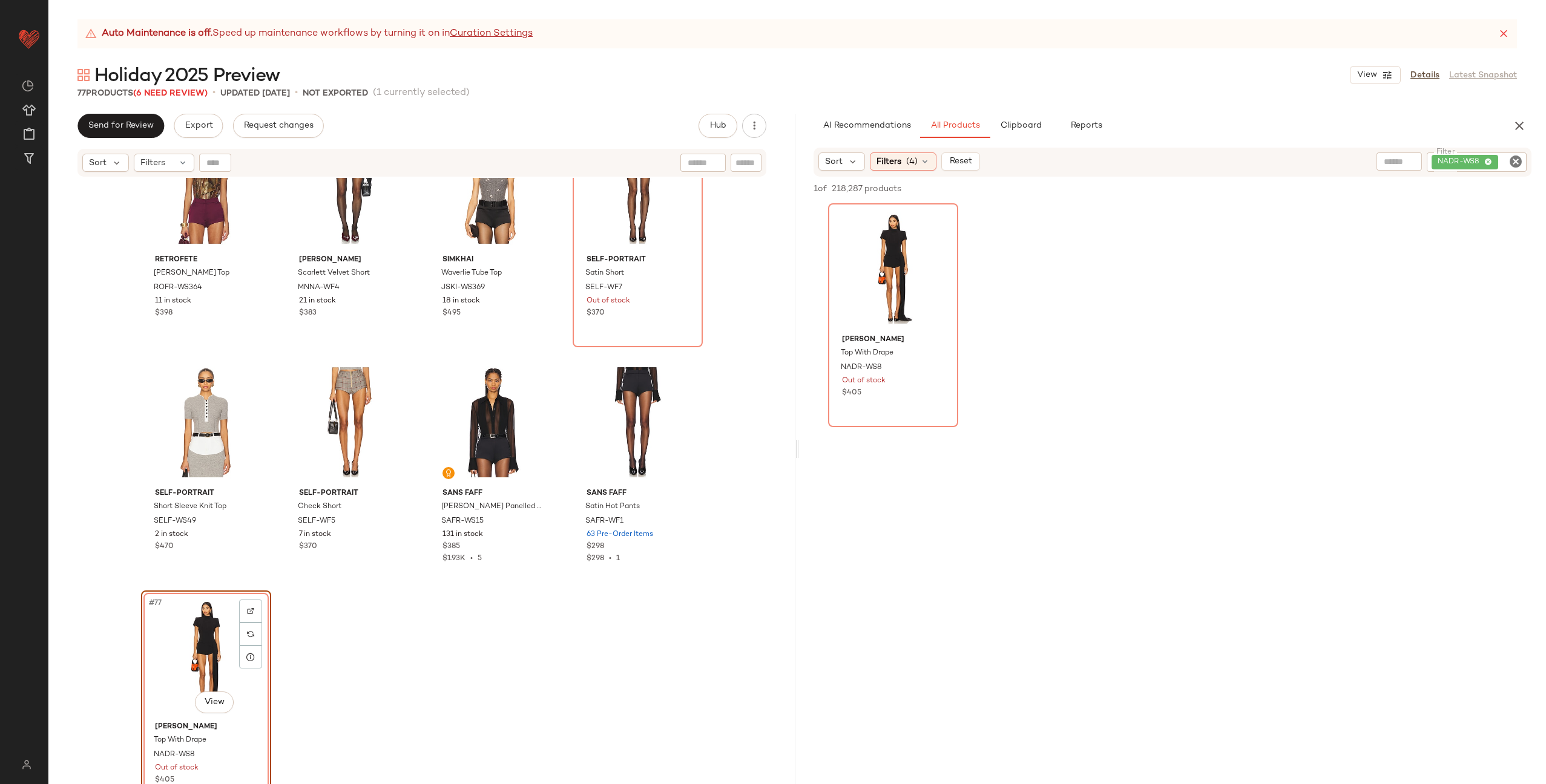
click at [1512, 159] on icon "Clear Filter" at bounding box center [1516, 162] width 15 height 15
paste input "********"
type input "********"
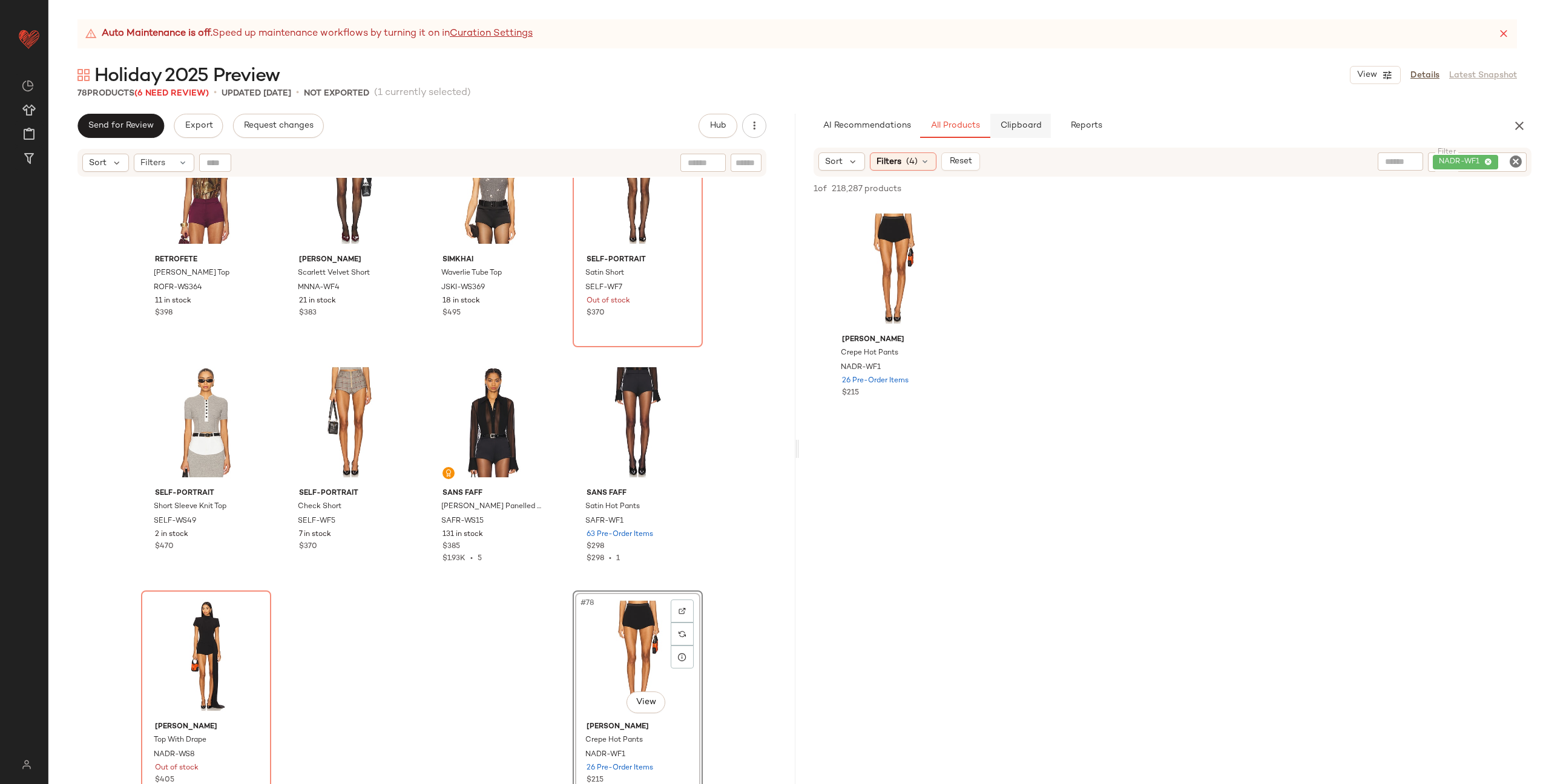
click at [1018, 129] on span "Clipboard" at bounding box center [1020, 125] width 42 height 10
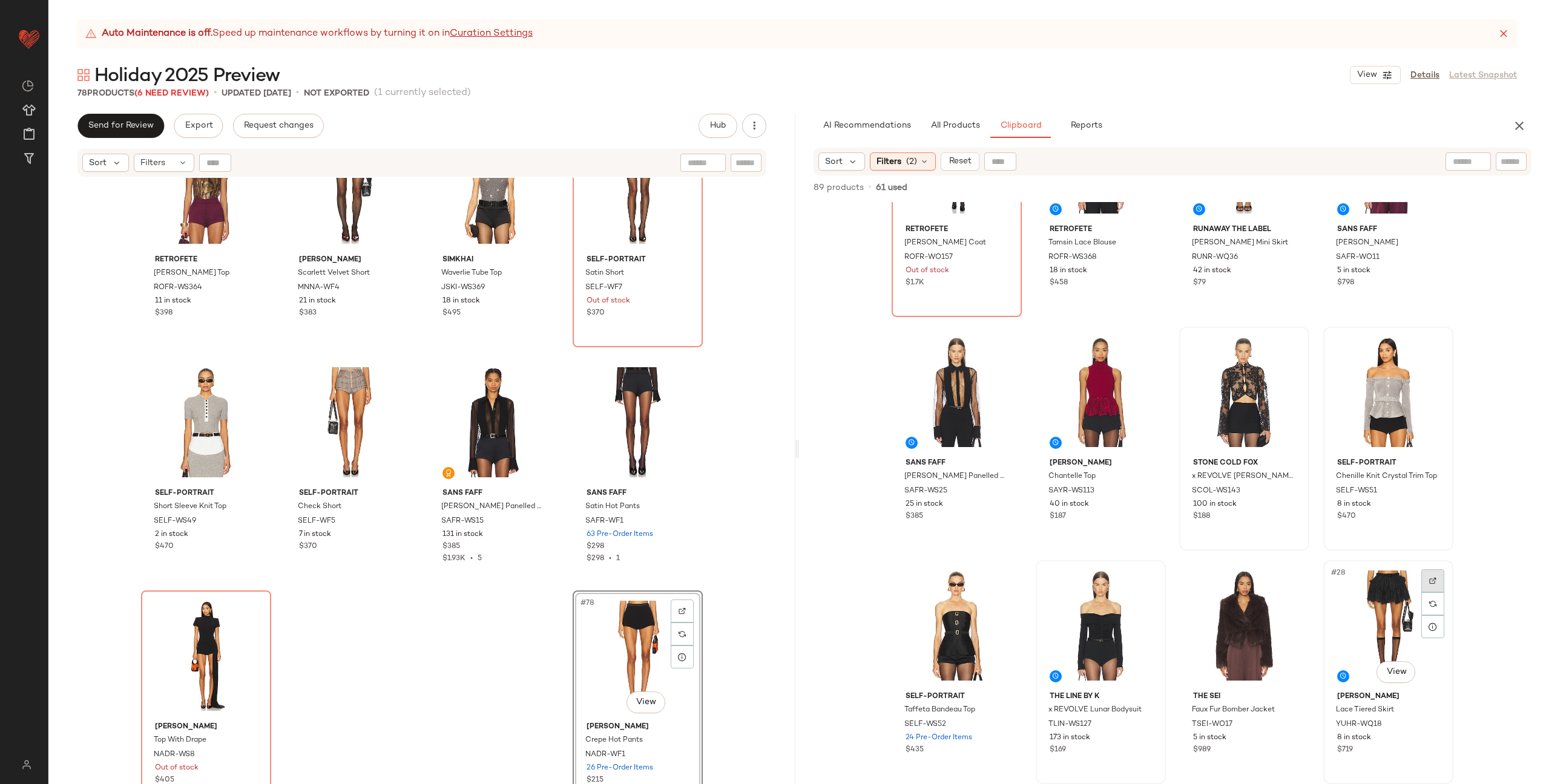
click at [1426, 585] on div at bounding box center [1433, 580] width 23 height 23
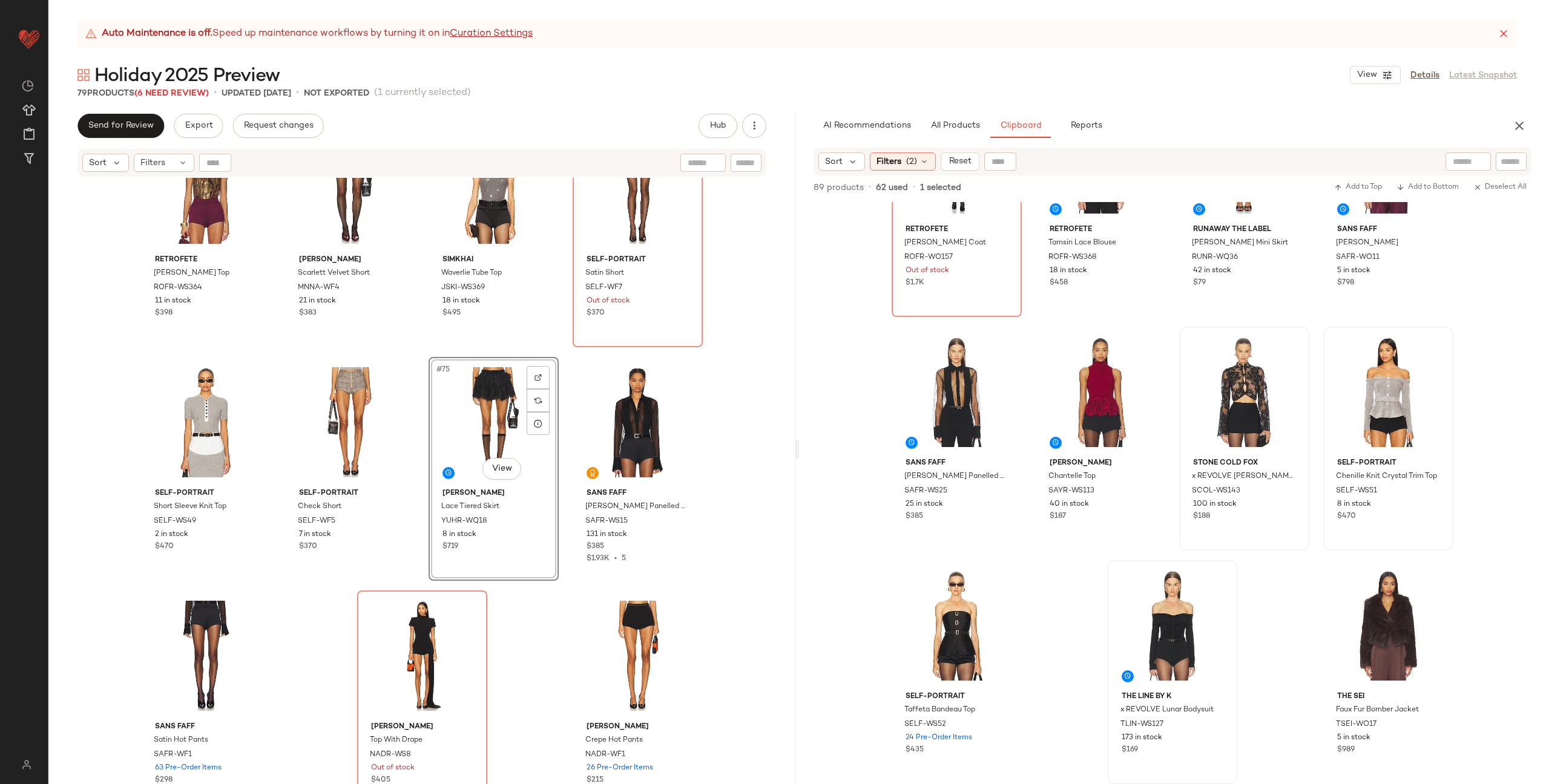
drag, startPoint x: 1374, startPoint y: 622, endPoint x: 452, endPoint y: 13, distance: 1105.0
click at [948, 124] on span "All Products" at bounding box center [955, 125] width 50 height 10
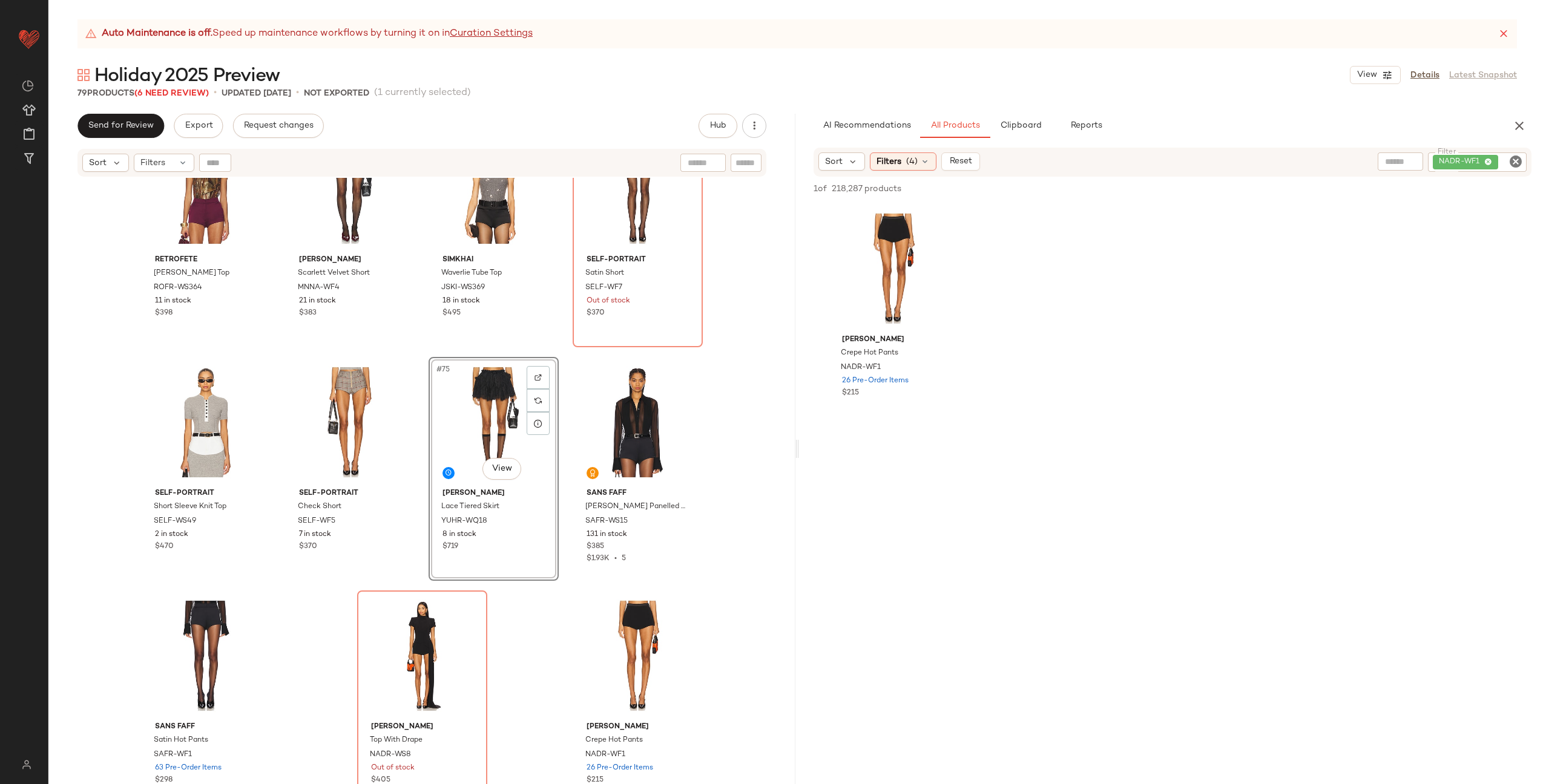
click at [1512, 163] on icon "Clear Filter" at bounding box center [1516, 162] width 15 height 15
paste input "********"
type input "********"
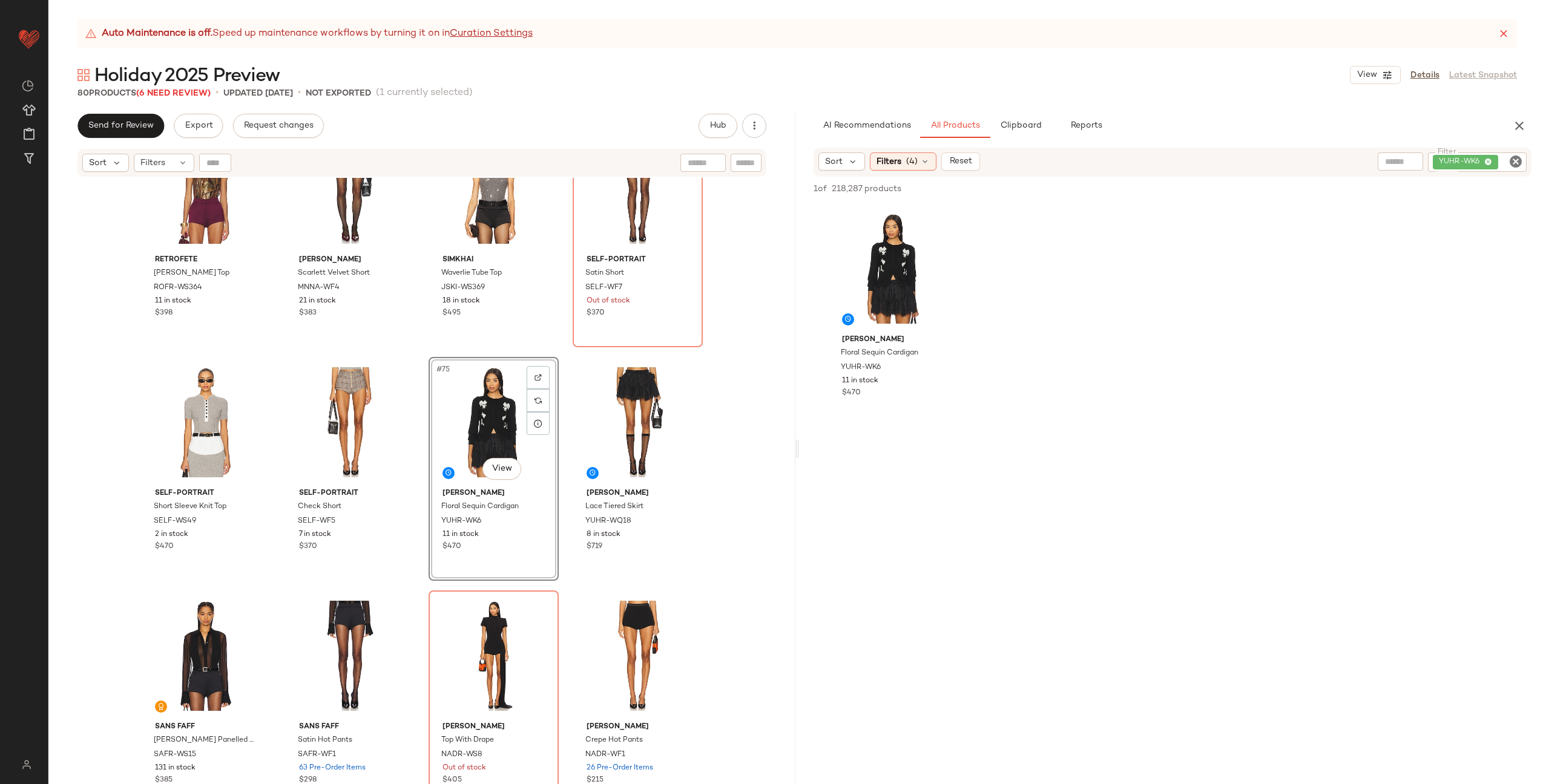
click at [556, 394] on div "retrofete Liana Blouse ROFR-WS304 21 in stock $498 The Dolls House Toni Micro S…" at bounding box center [421, 496] width 747 height 637
click at [1020, 131] on button "Clipboard" at bounding box center [1020, 125] width 61 height 24
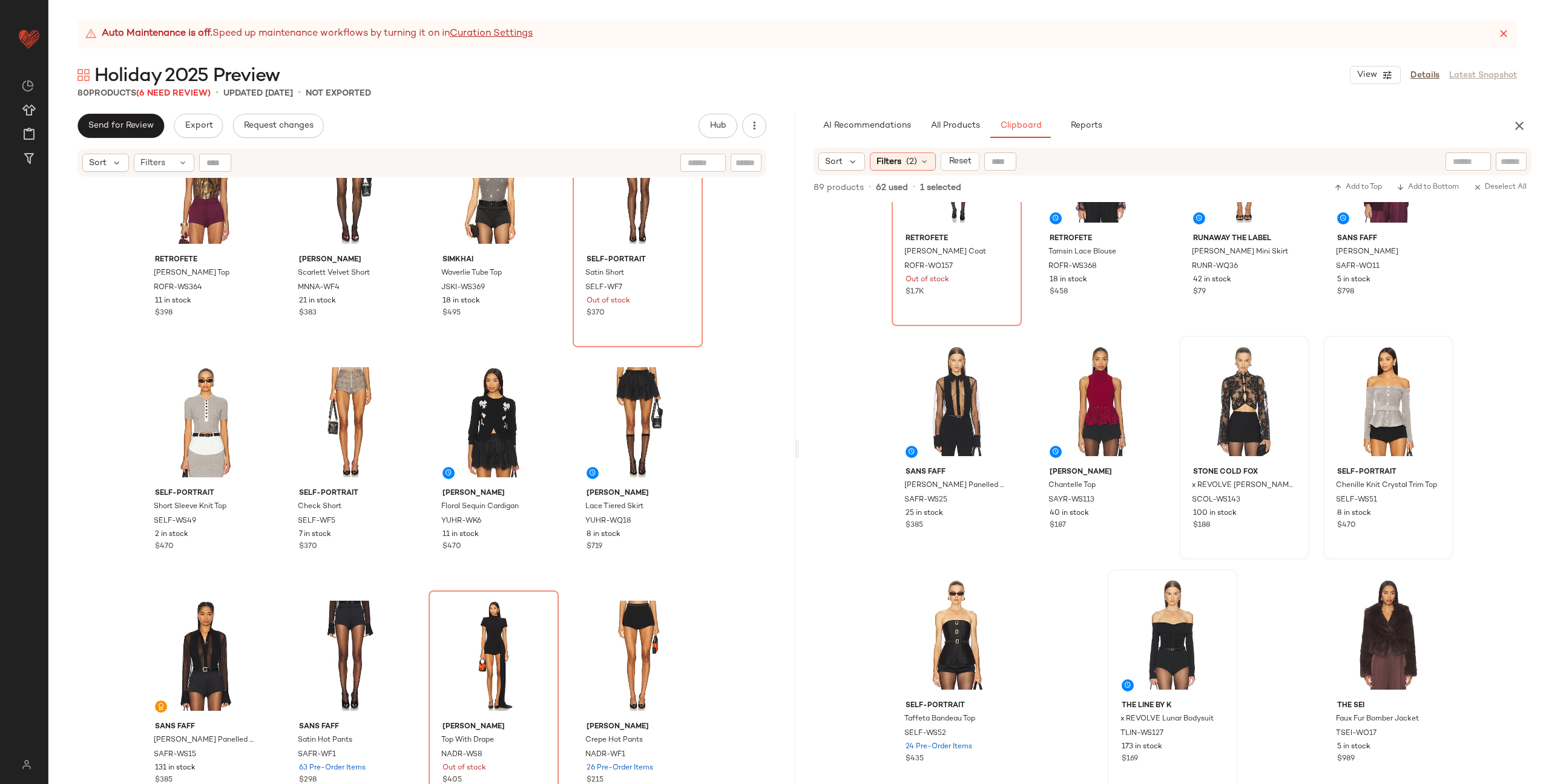
scroll to position [1055, 0]
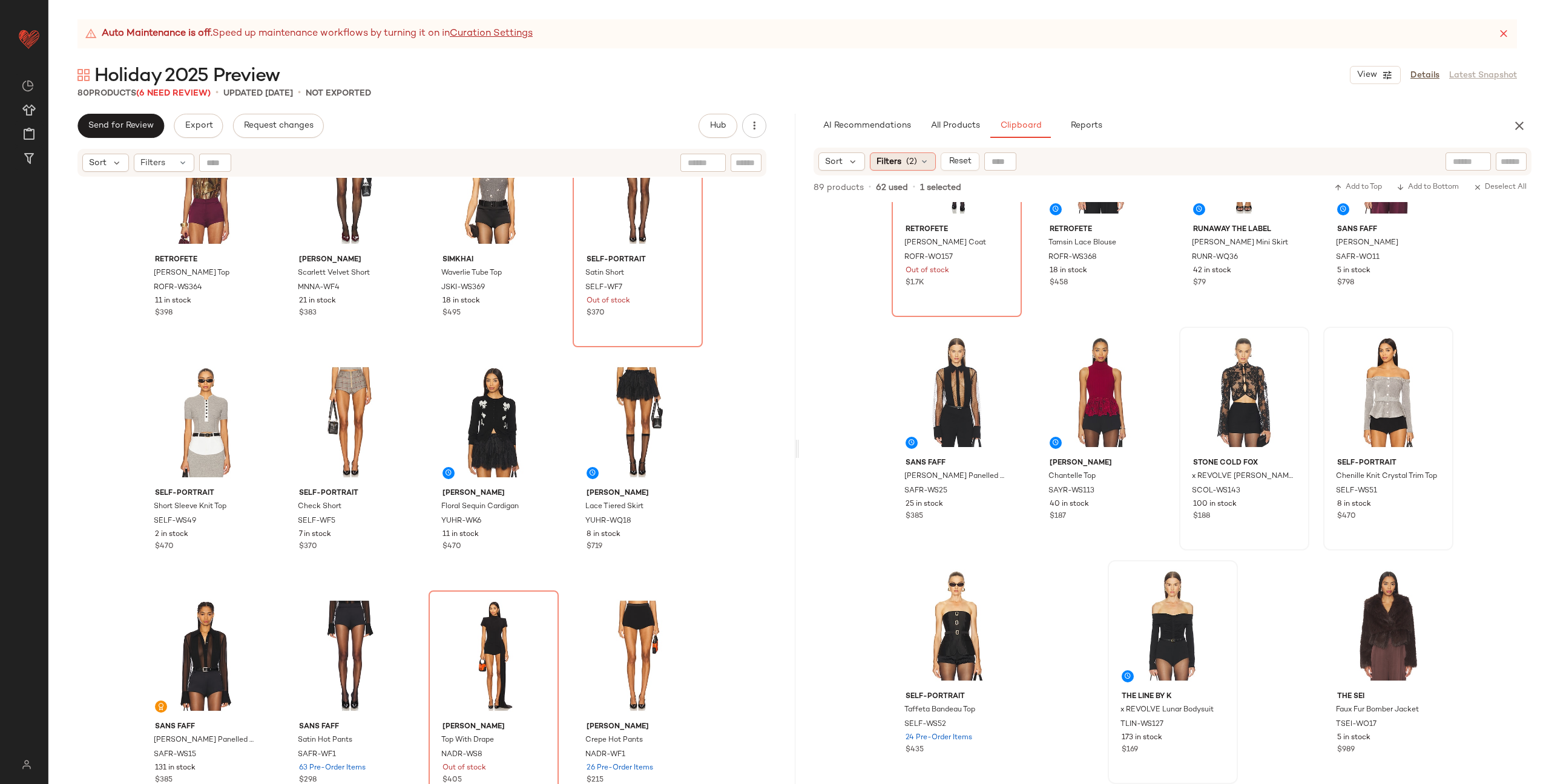
click at [930, 161] on div "Filters (2)" at bounding box center [902, 162] width 66 height 18
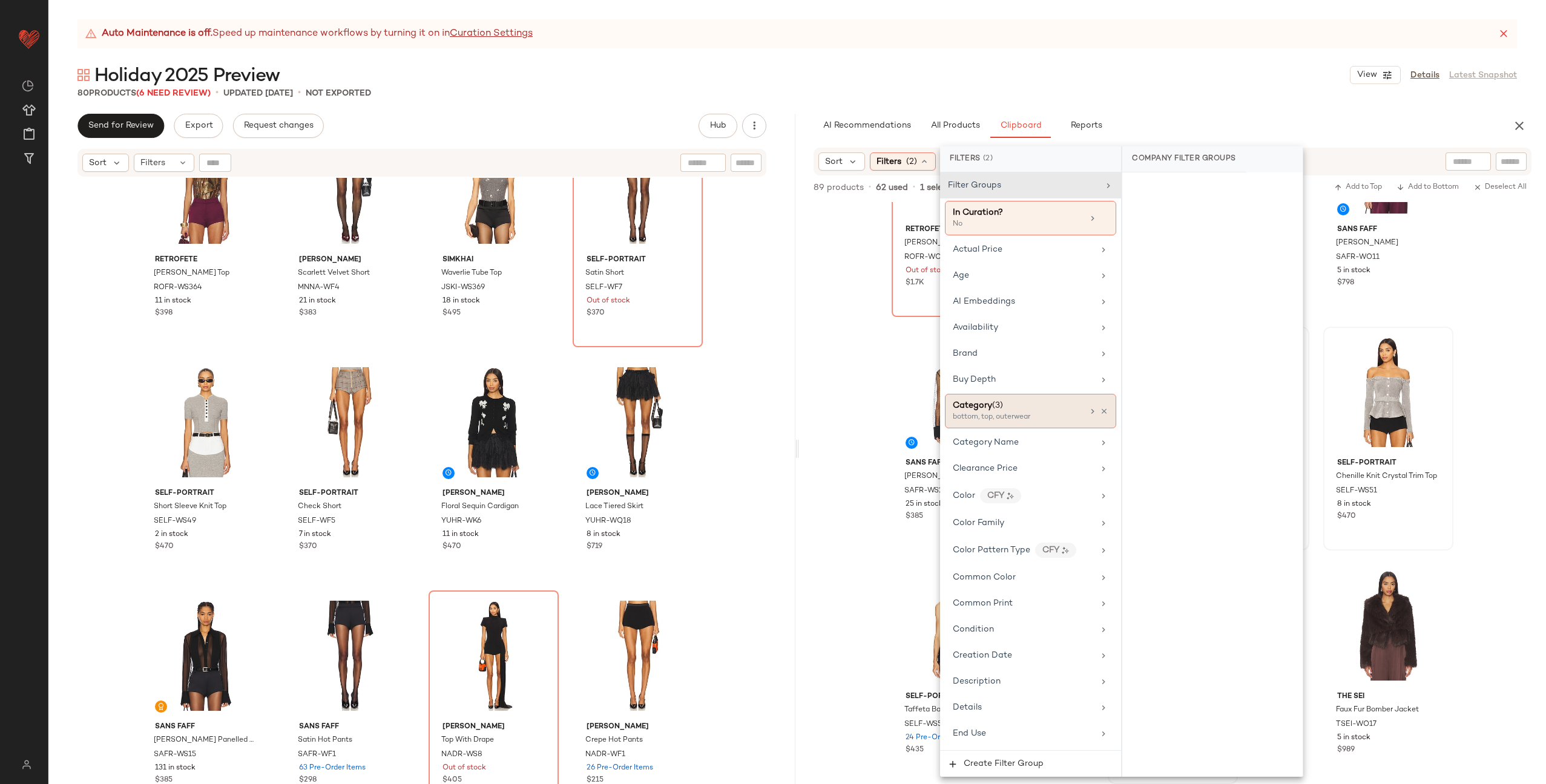
click at [1055, 413] on div "bottom, top, outerwear" at bounding box center [1013, 417] width 121 height 11
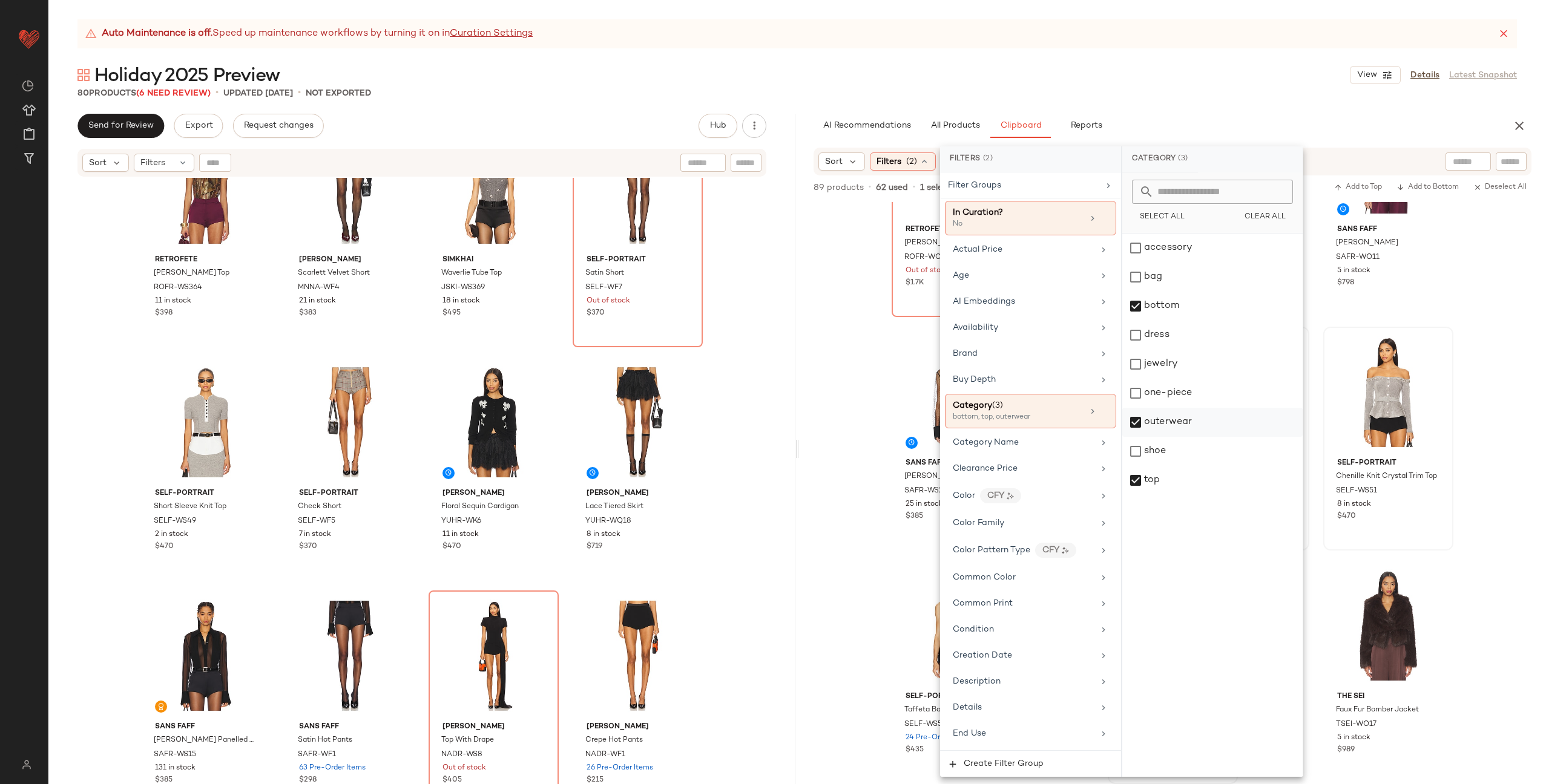
click at [1195, 416] on div "outerwear" at bounding box center [1212, 422] width 180 height 29
click at [1473, 414] on div "retrofete Shantel Coat ROFR-WO157 Out of stock $1.7K retrofete Tamsin Lace Blou…" at bounding box center [1172, 493] width 747 height 582
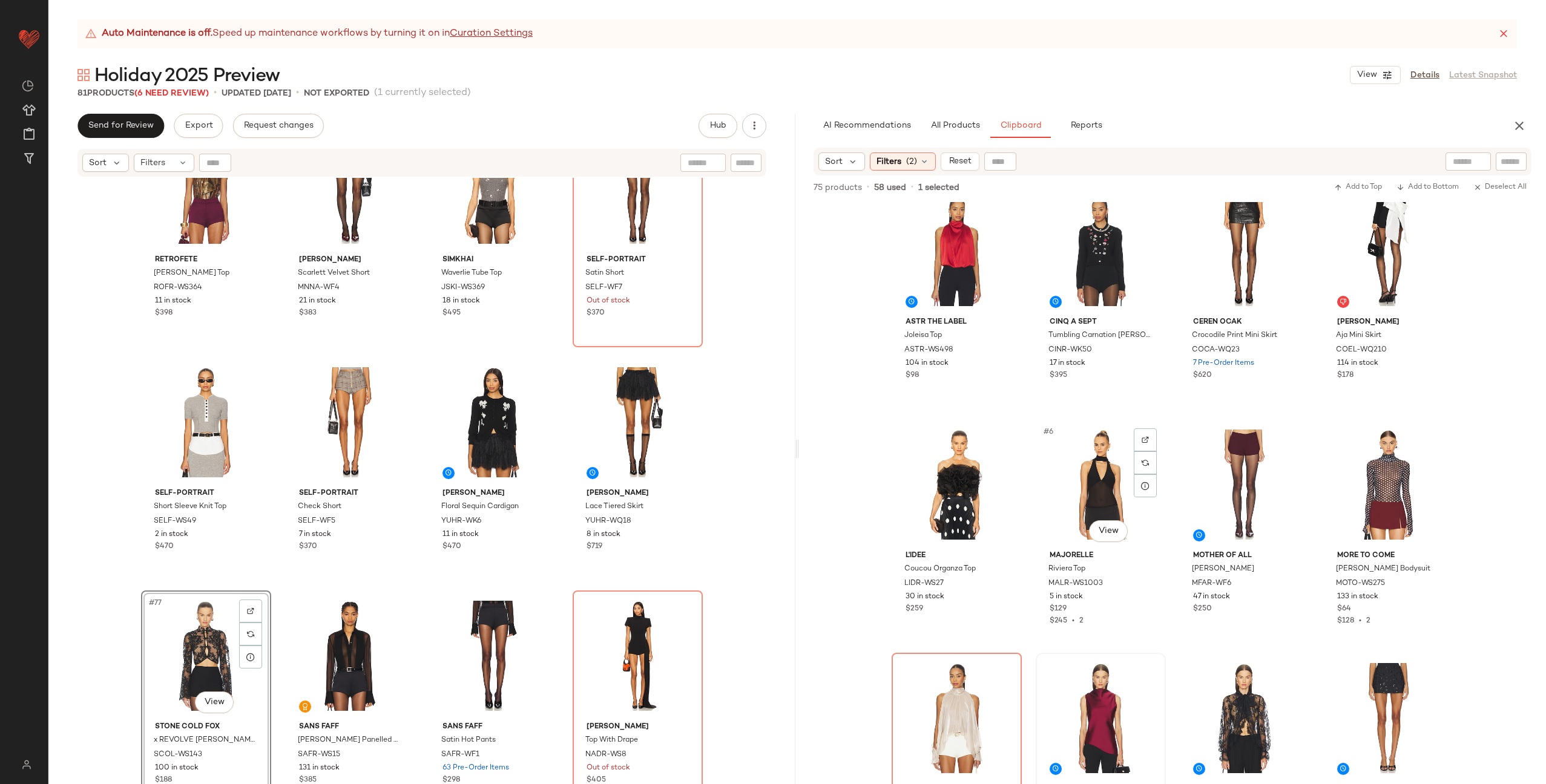
scroll to position [0, 0]
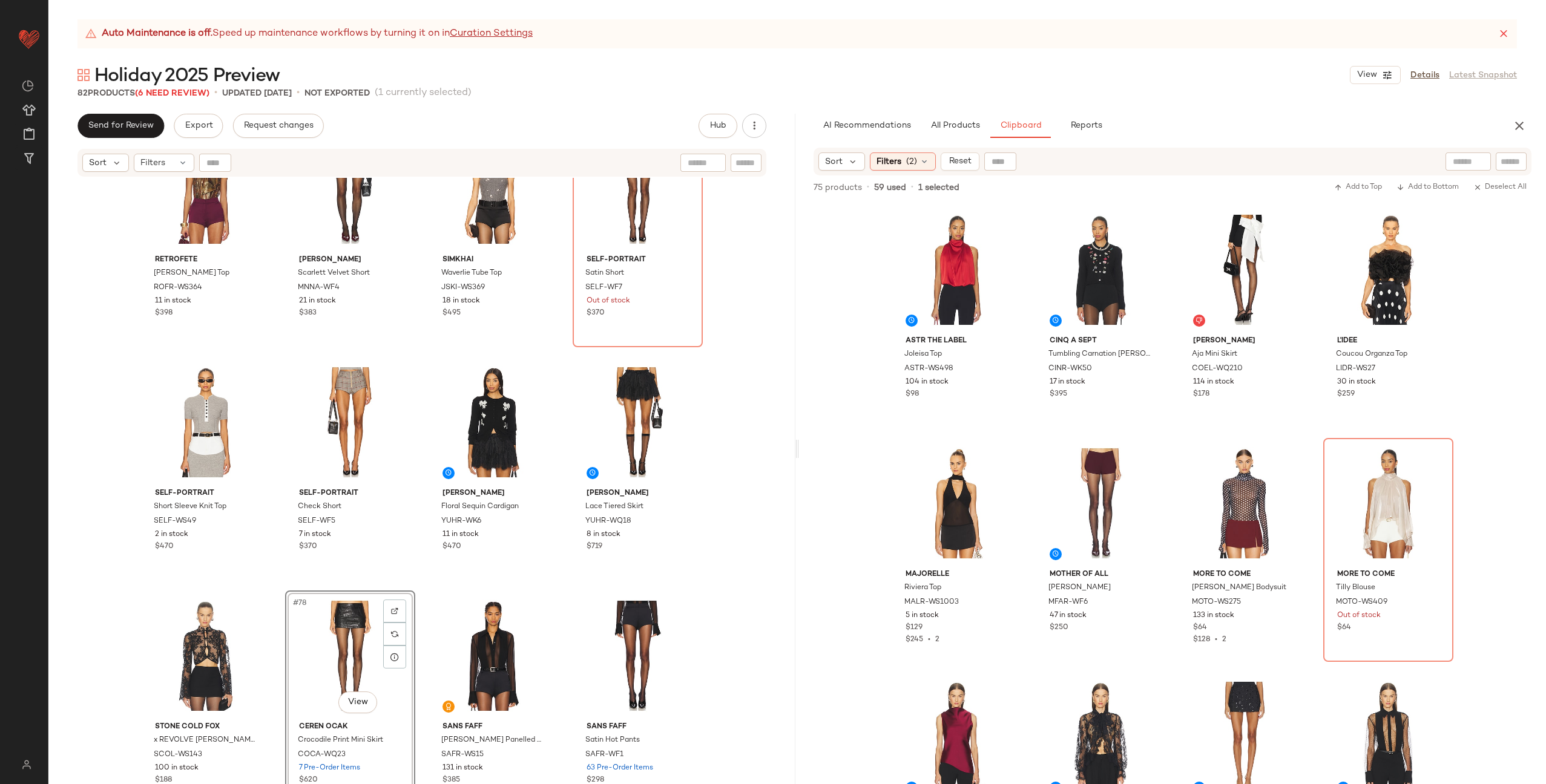
click at [416, 591] on div "retrofete Liana Blouse ROFR-WS304 21 in stock $498 The Dolls House Toni Micro S…" at bounding box center [421, 496] width 747 height 637
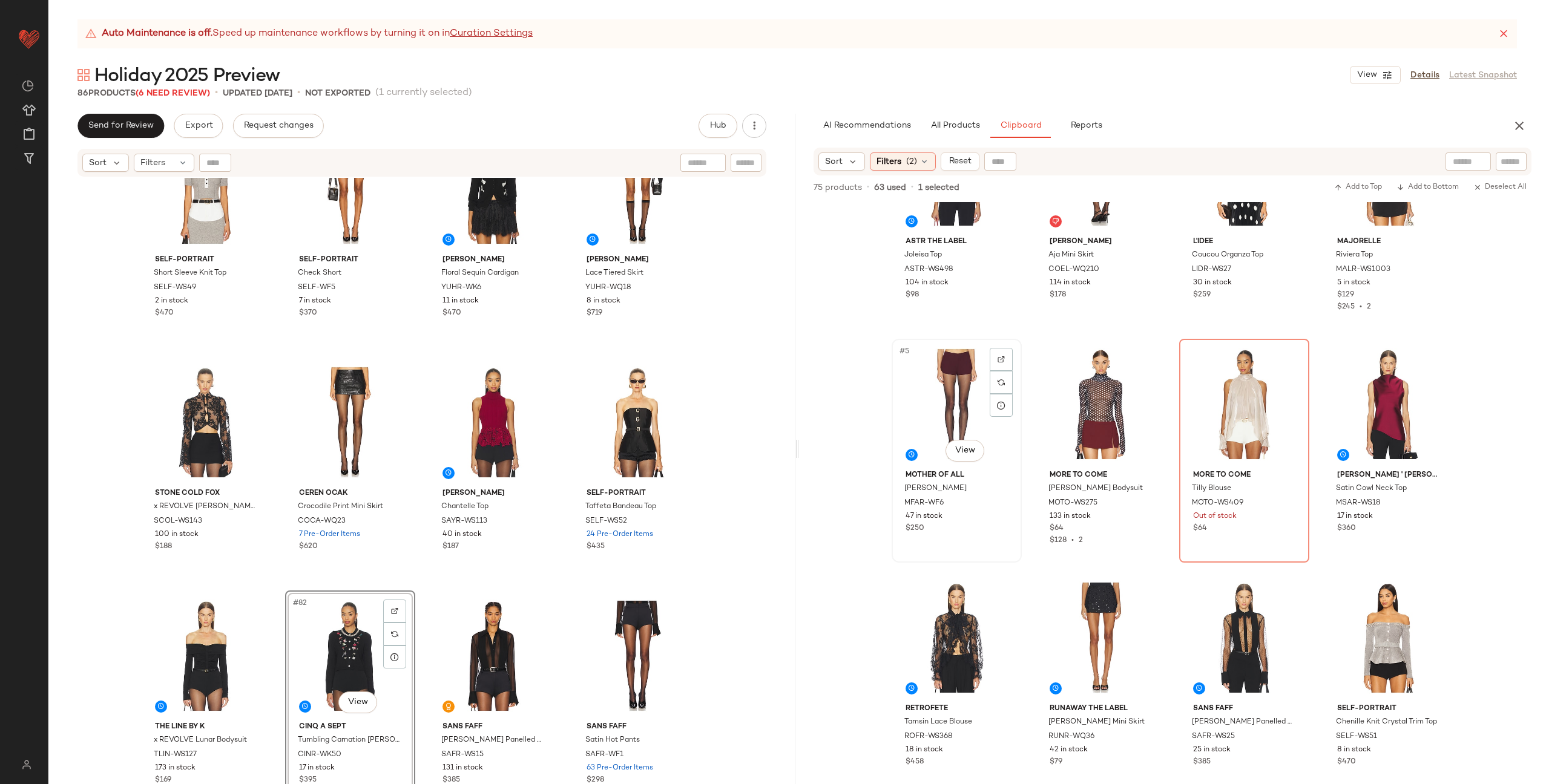
scroll to position [111, 0]
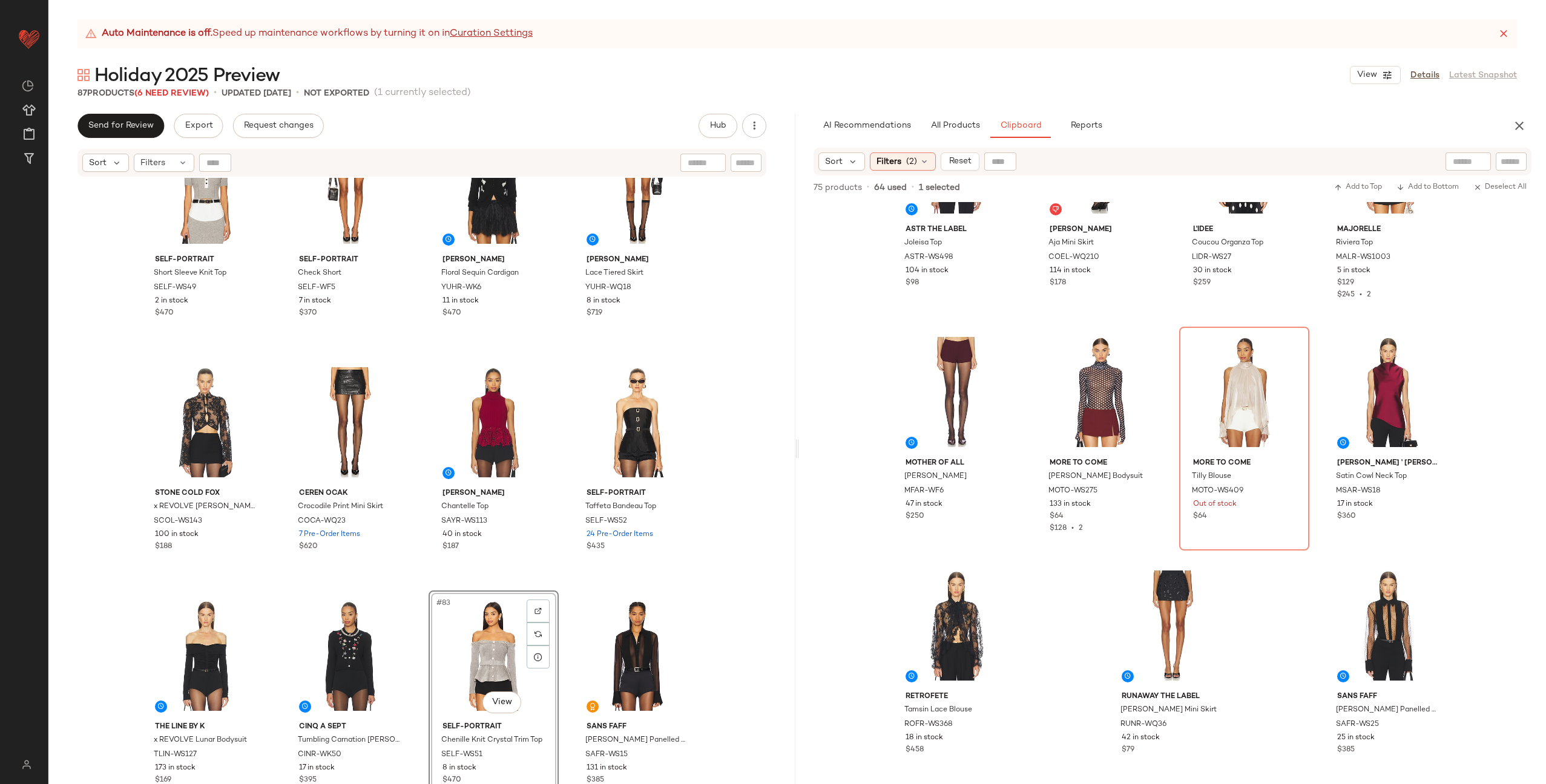
click at [567, 587] on div "retrofete Mazzie Top ROFR-WS364 11 in stock $398 MARIANNA SENCHINA Scarlett Vel…" at bounding box center [421, 496] width 747 height 637
click at [952, 120] on button "All Products" at bounding box center [955, 125] width 70 height 24
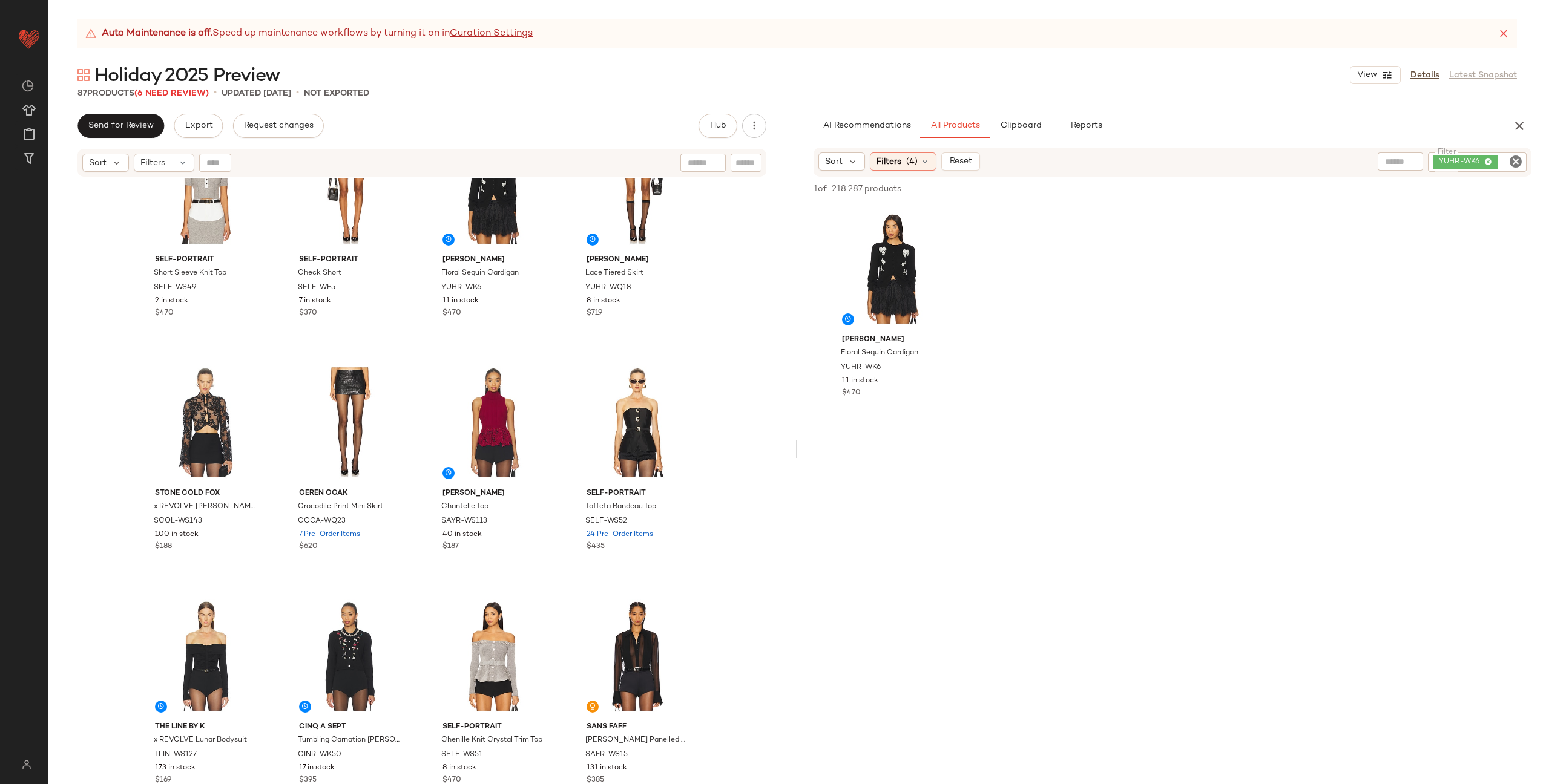
click at [1513, 159] on icon "Clear Filter" at bounding box center [1516, 162] width 15 height 15
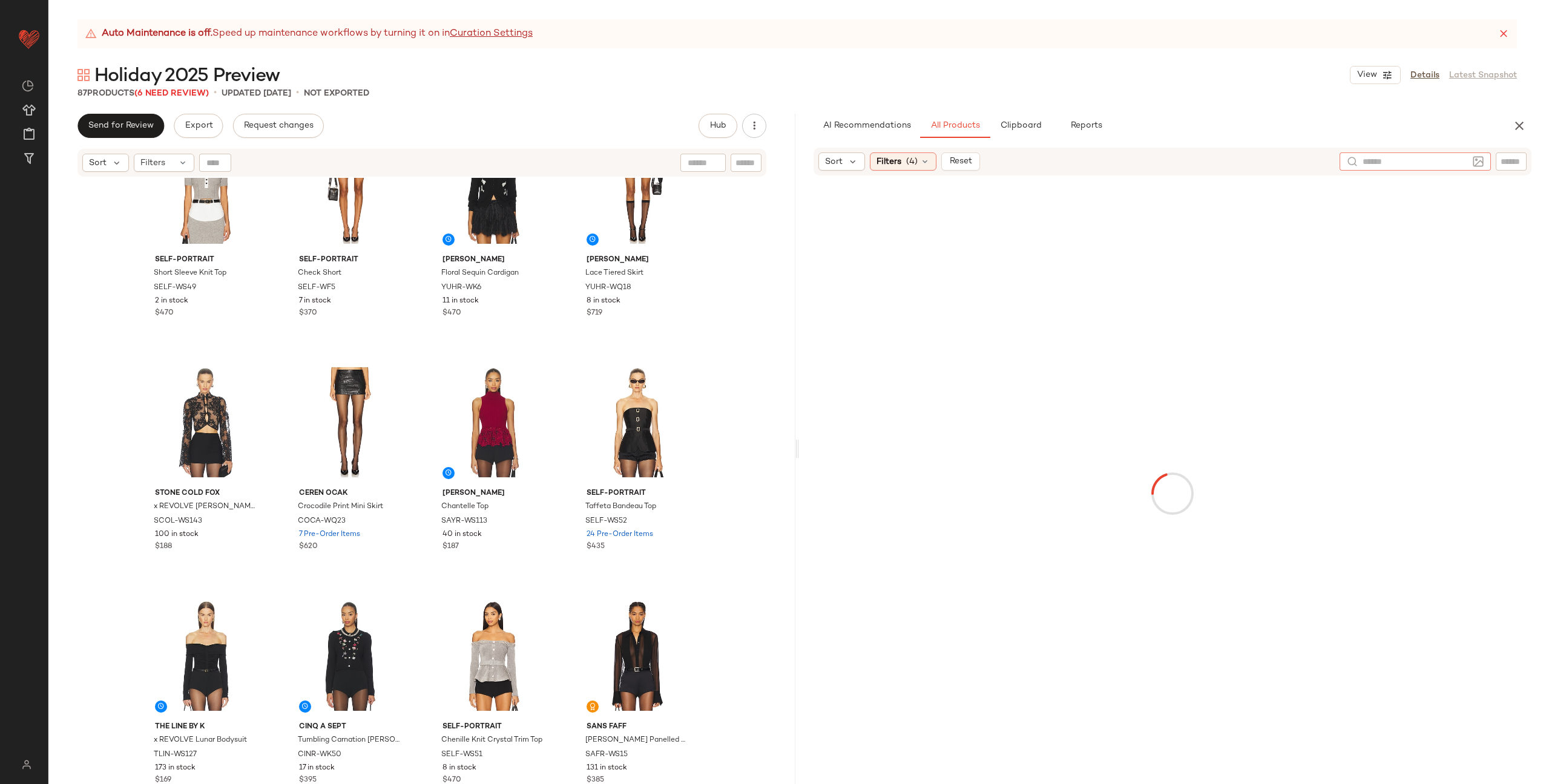
click at [1381, 165] on input "text" at bounding box center [1415, 162] width 105 height 13
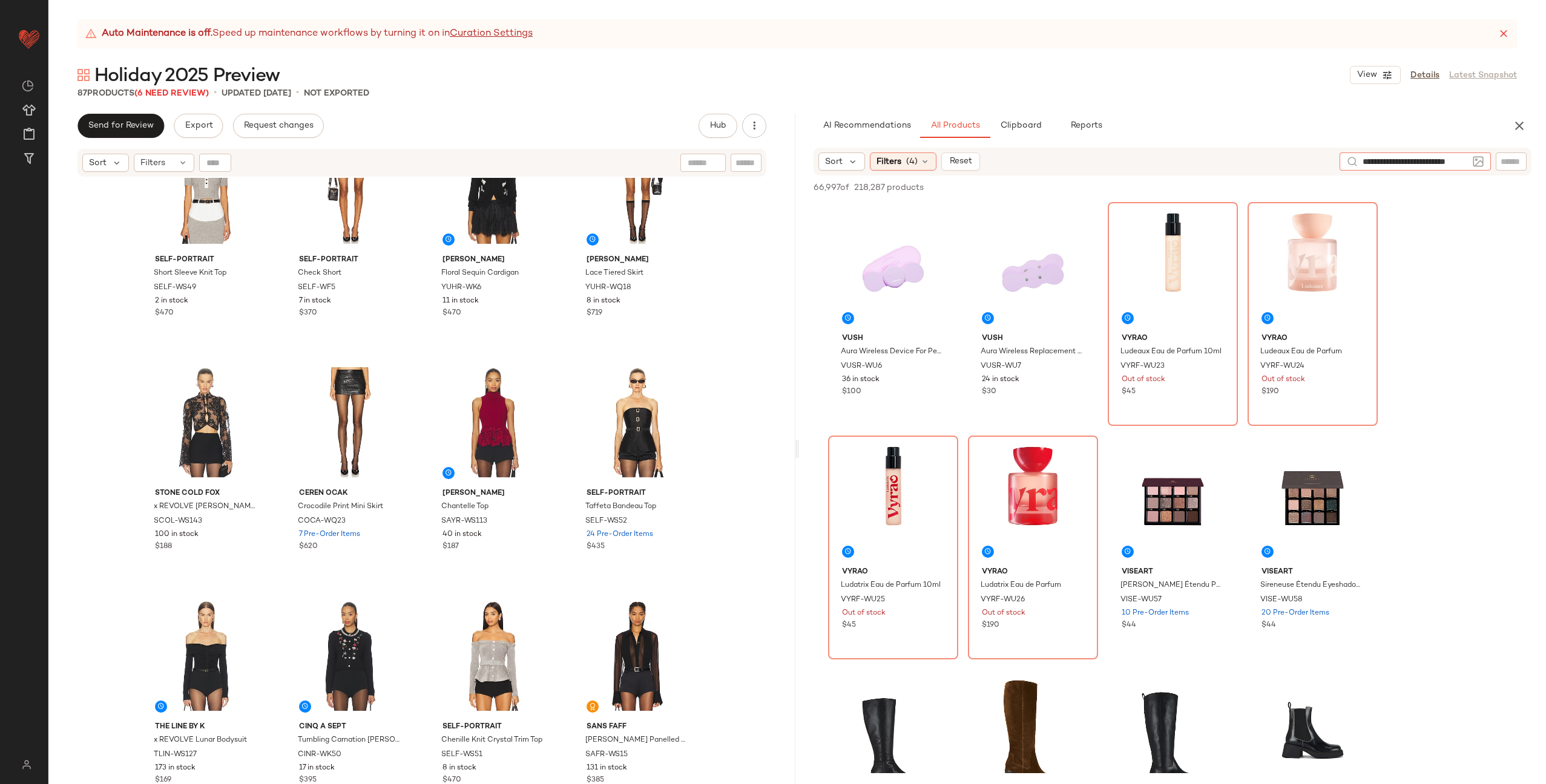
type input "**********"
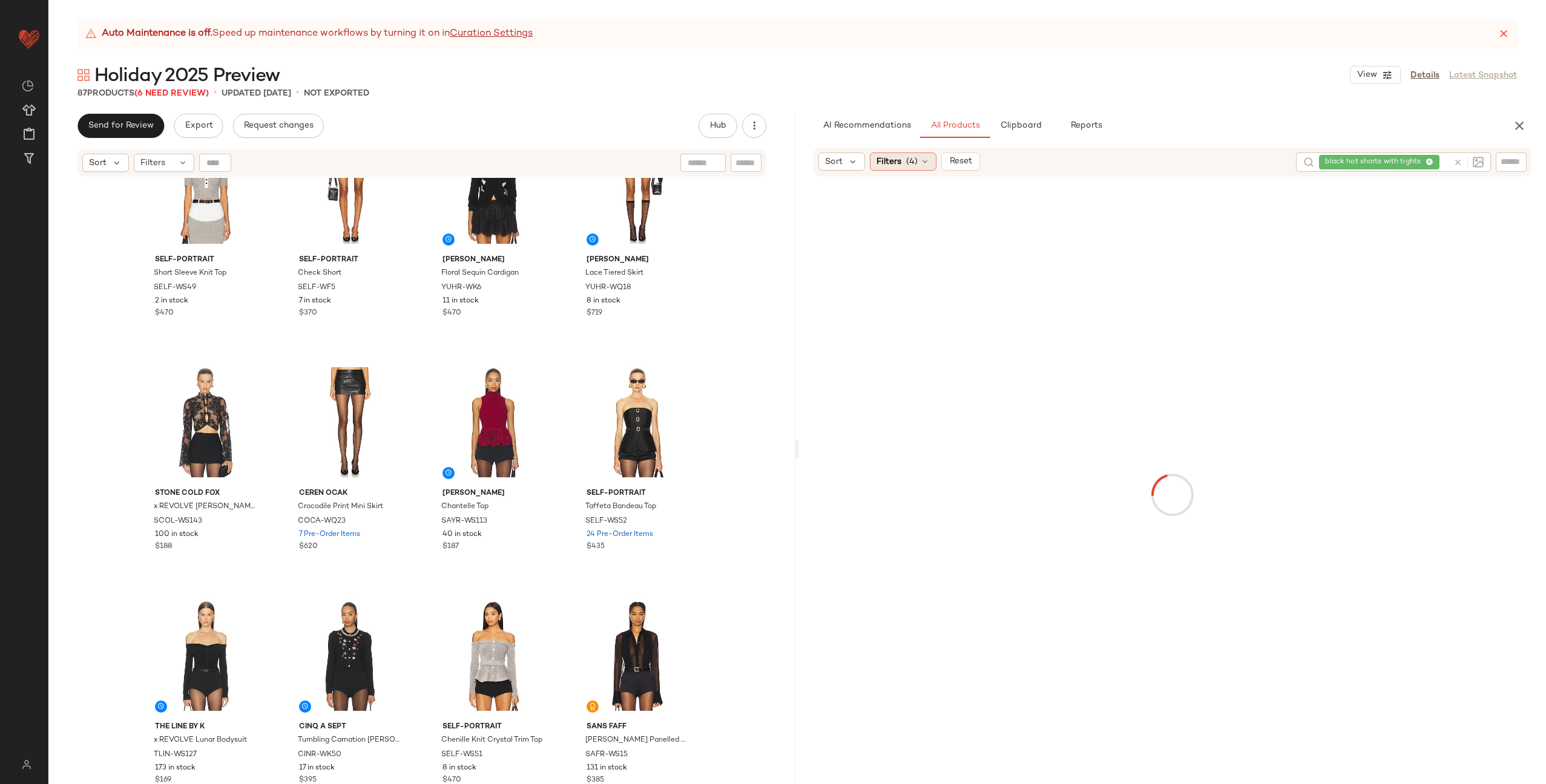
click at [912, 160] on span "(4)" at bounding box center [912, 162] width 12 height 13
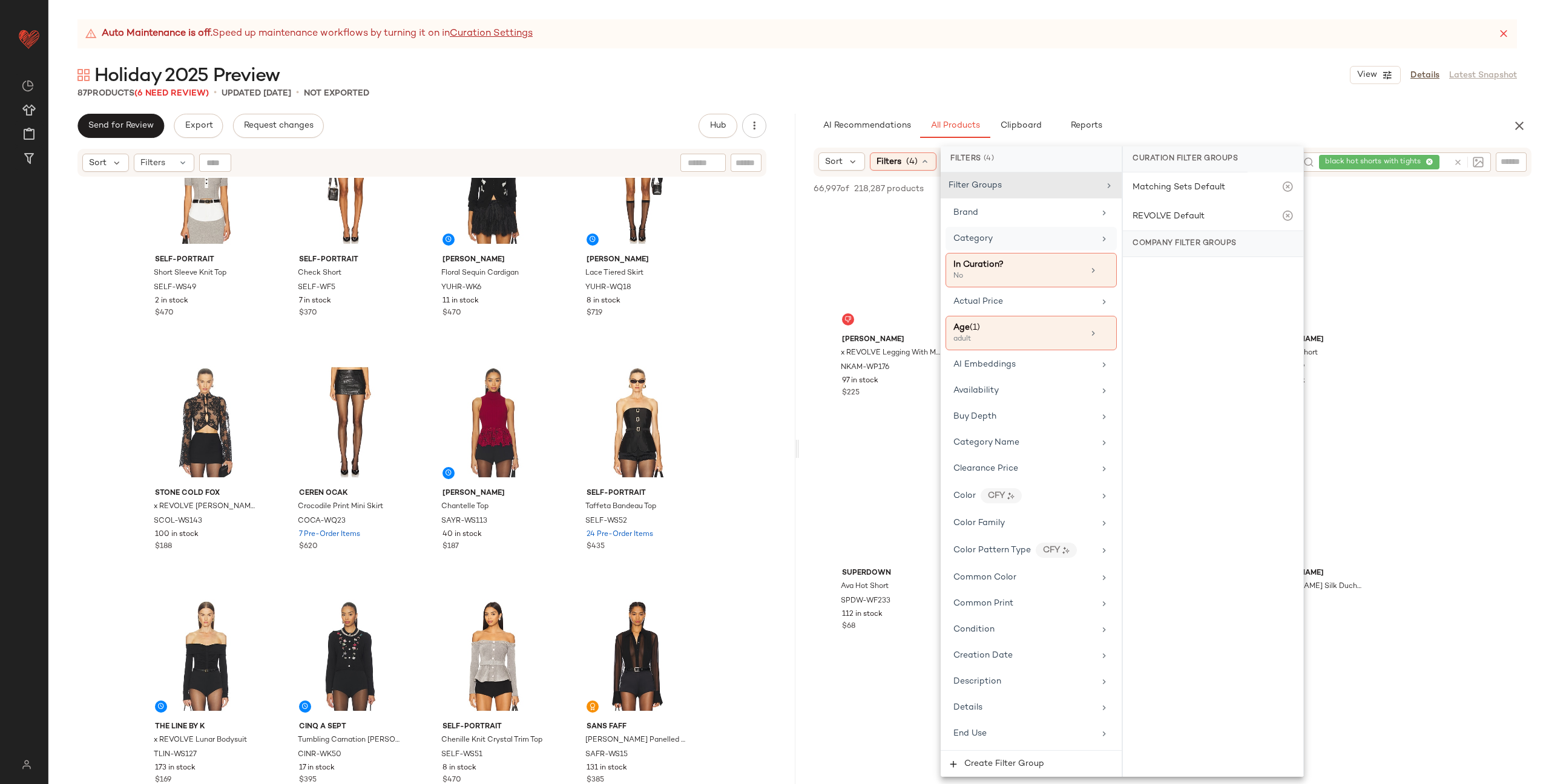
click at [1060, 239] on div "Category" at bounding box center [1024, 238] width 141 height 13
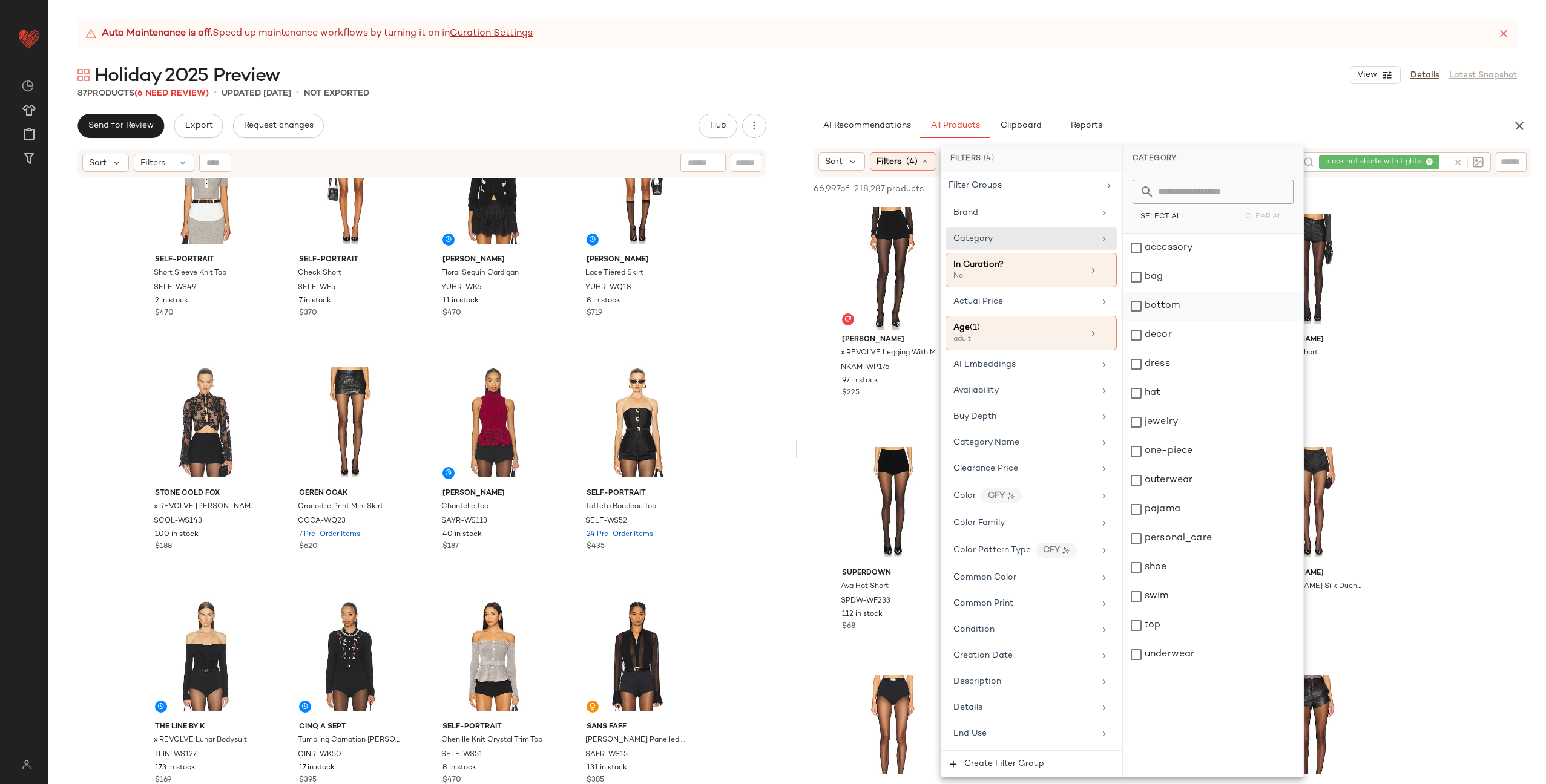
click at [1177, 299] on div "bottom" at bounding box center [1212, 305] width 180 height 29
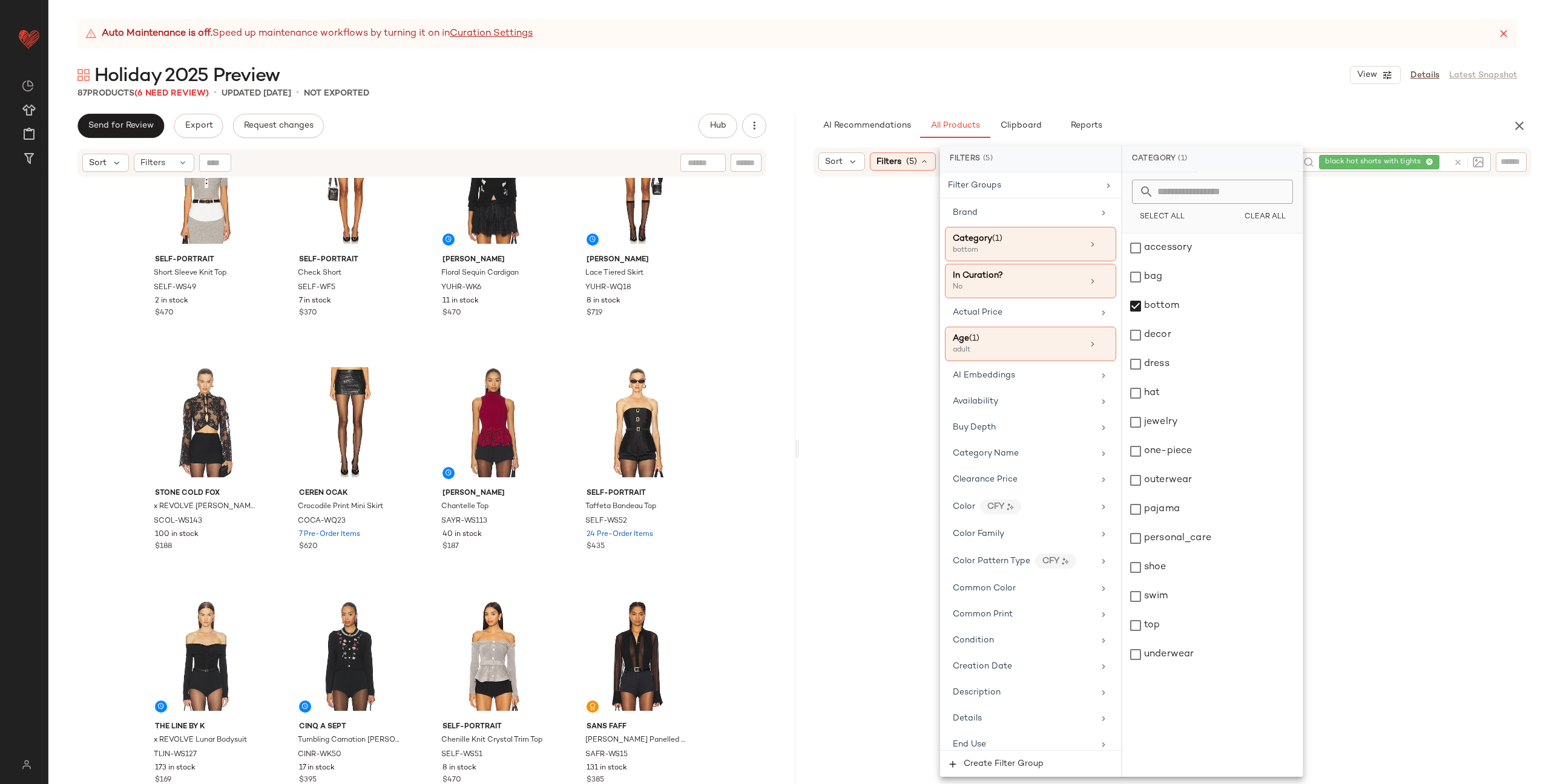
click at [1475, 299] on div at bounding box center [1172, 495] width 742 height 631
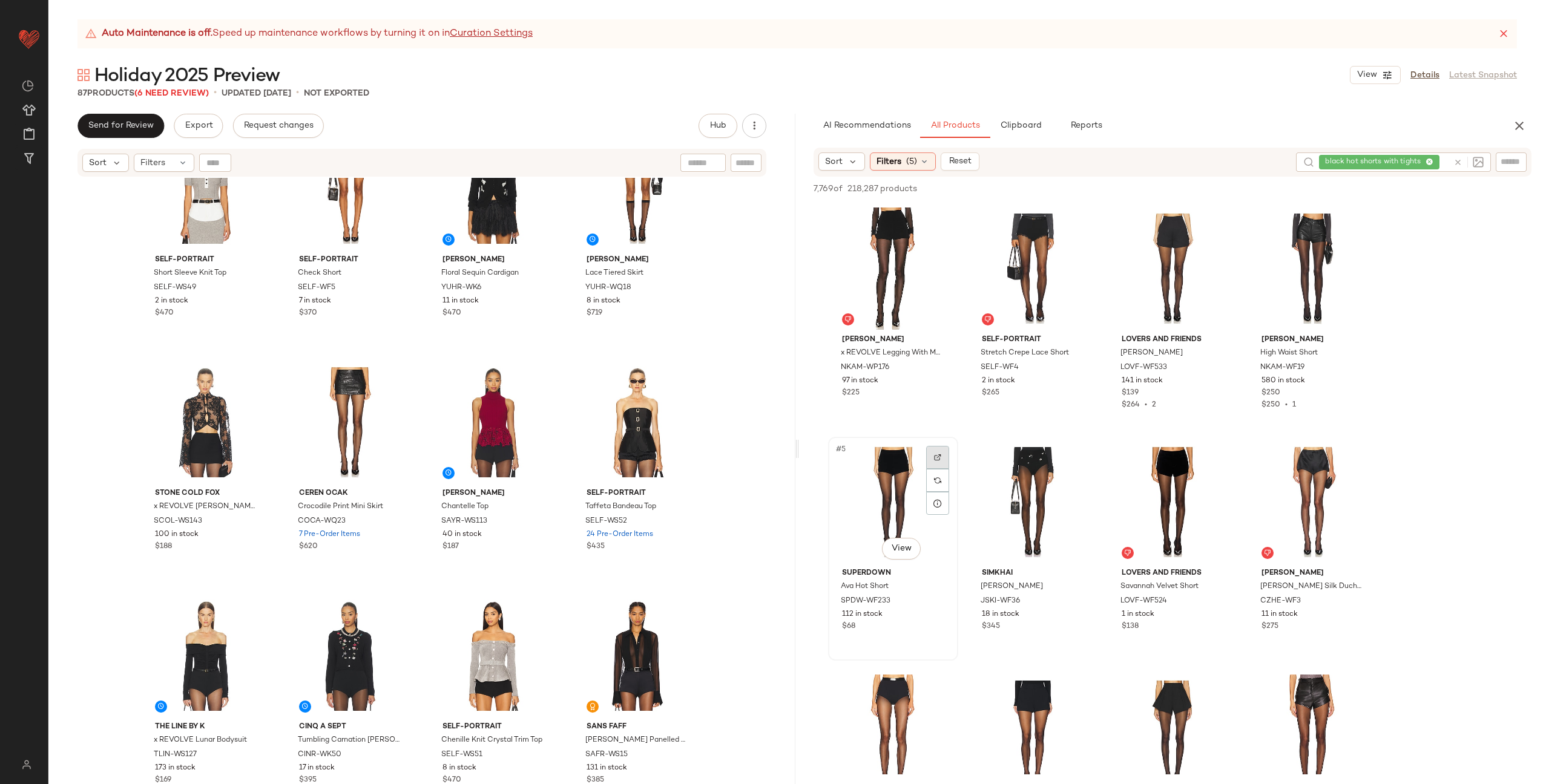
click at [934, 457] on img at bounding box center [938, 457] width 7 height 7
click at [1077, 456] on img at bounding box center [1077, 457] width 7 height 7
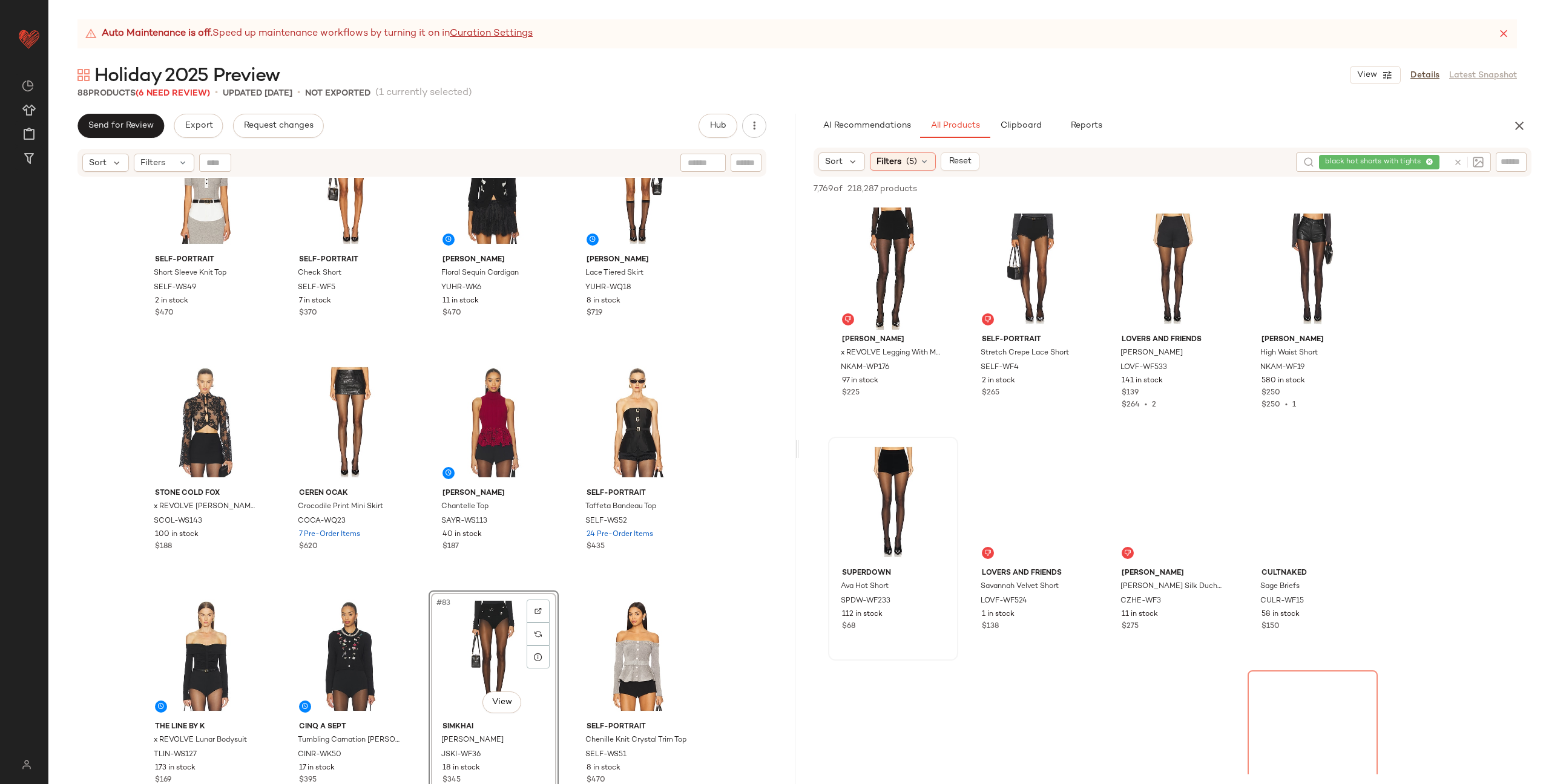
click at [559, 594] on div "retrofete Mazzie Top ROFR-WS364 11 in stock $398 MARIANNA SENCHINA Scarlett Vel…" at bounding box center [421, 496] width 747 height 637
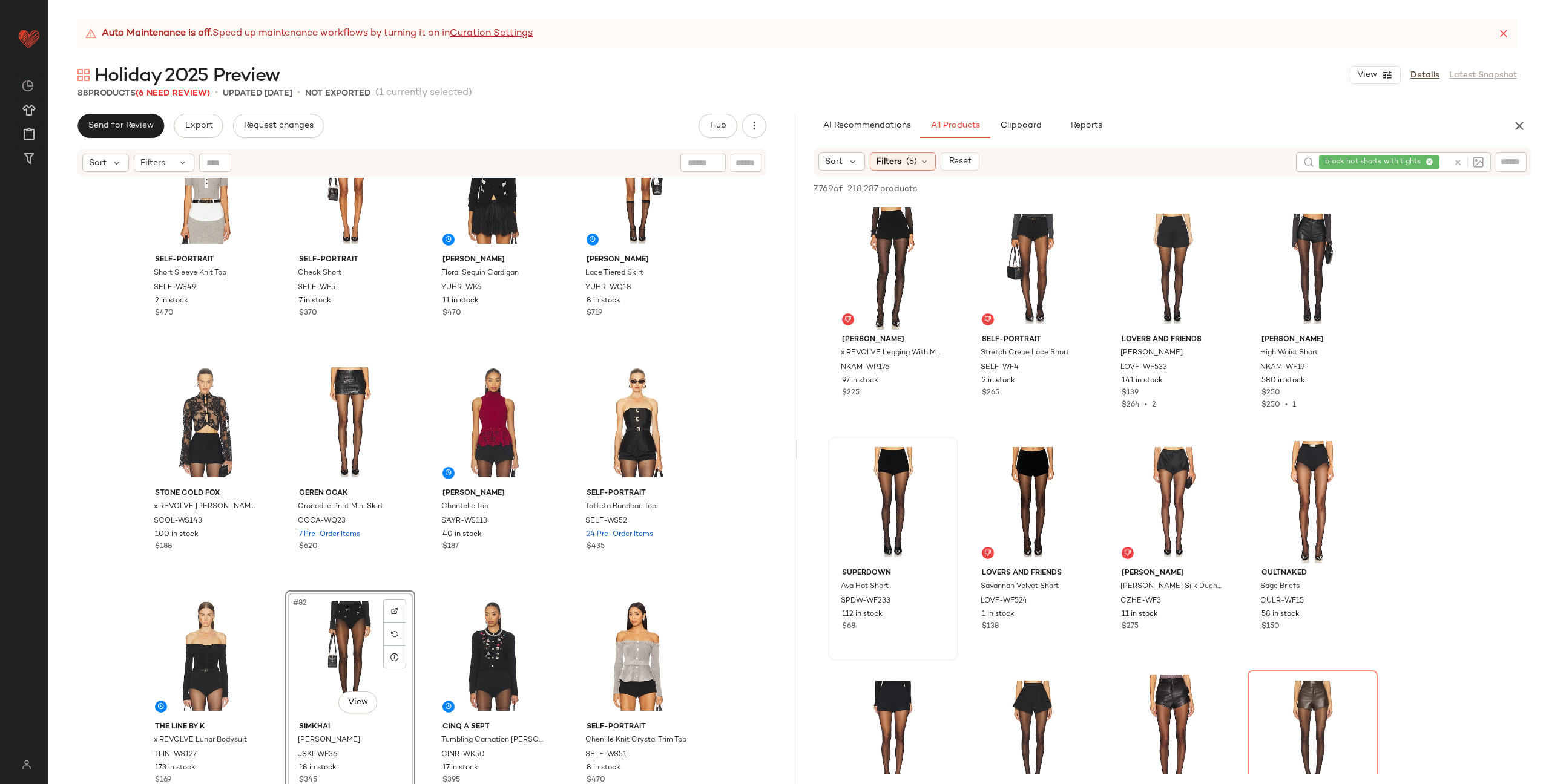
click at [420, 588] on div "retrofete Mazzie Top ROFR-WS364 11 in stock $398 MARIANNA SENCHINA Scarlett Vel…" at bounding box center [421, 496] width 747 height 637
click at [1214, 221] on img at bounding box center [1218, 224] width 7 height 7
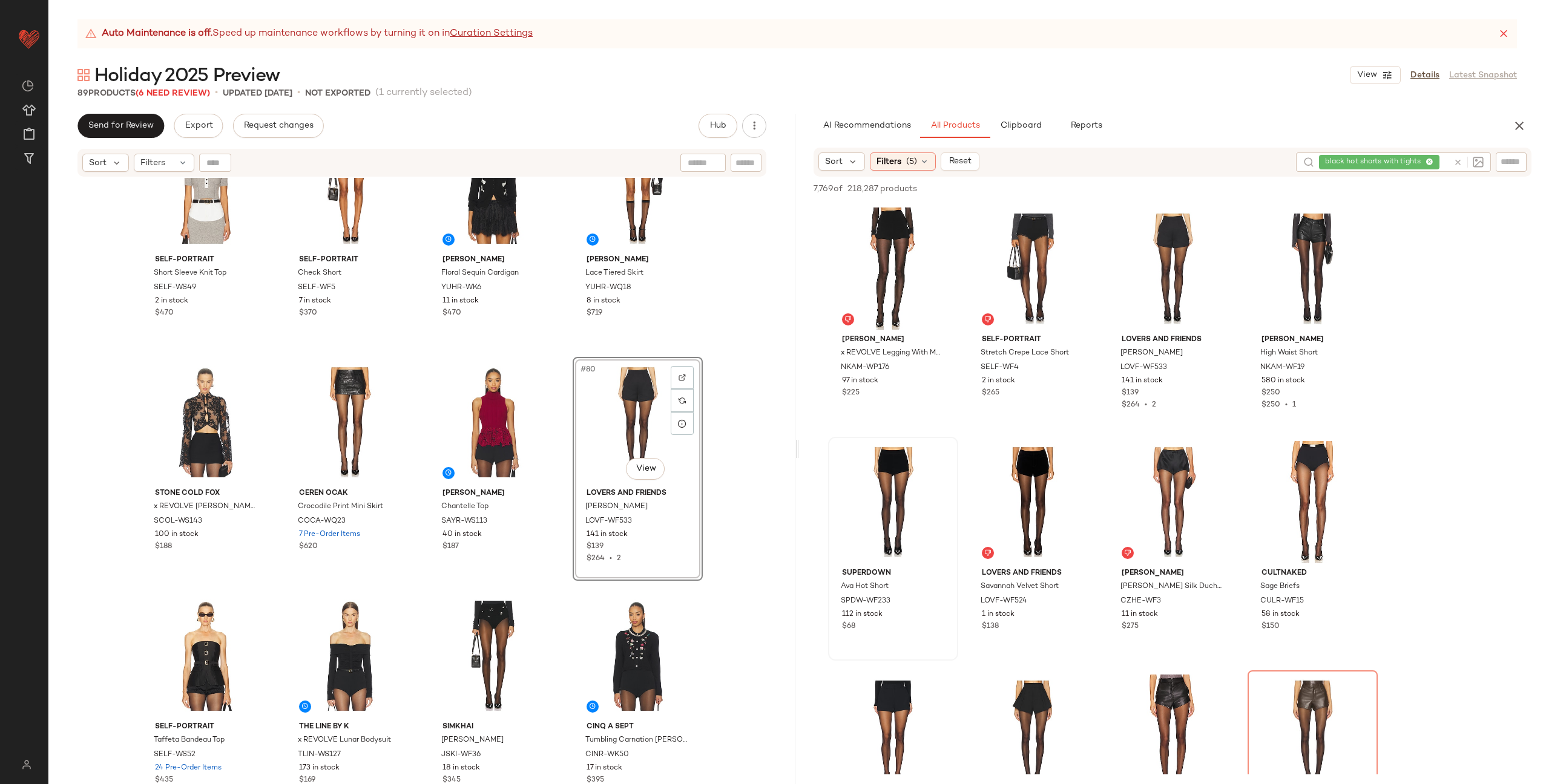
click at [568, 471] on div "retrofete Mazzie Top ROFR-WS364 11 in stock $398 MARIANNA SENCHINA Scarlett Vel…" at bounding box center [421, 496] width 747 height 637
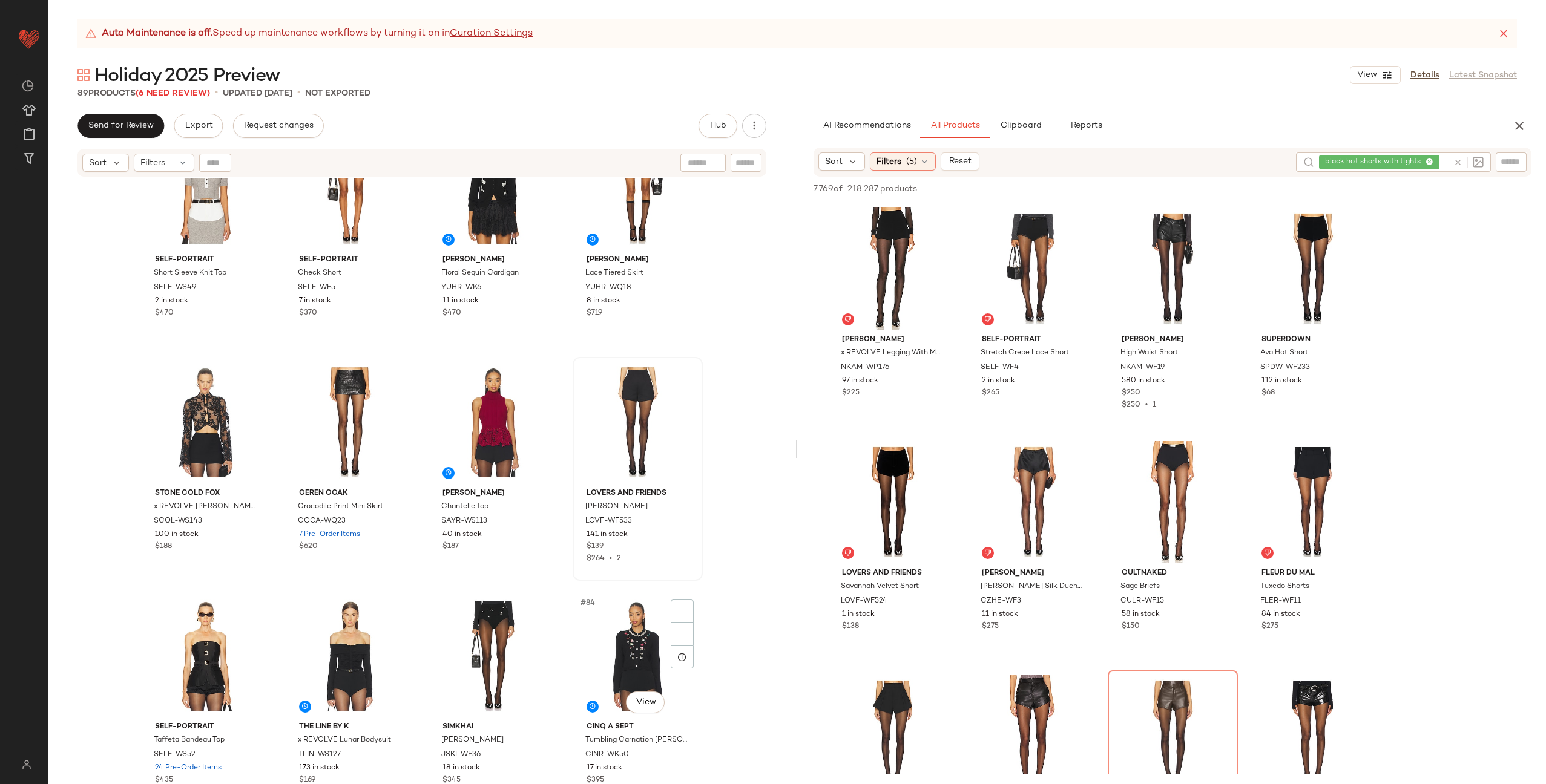
scroll to position [4482, 0]
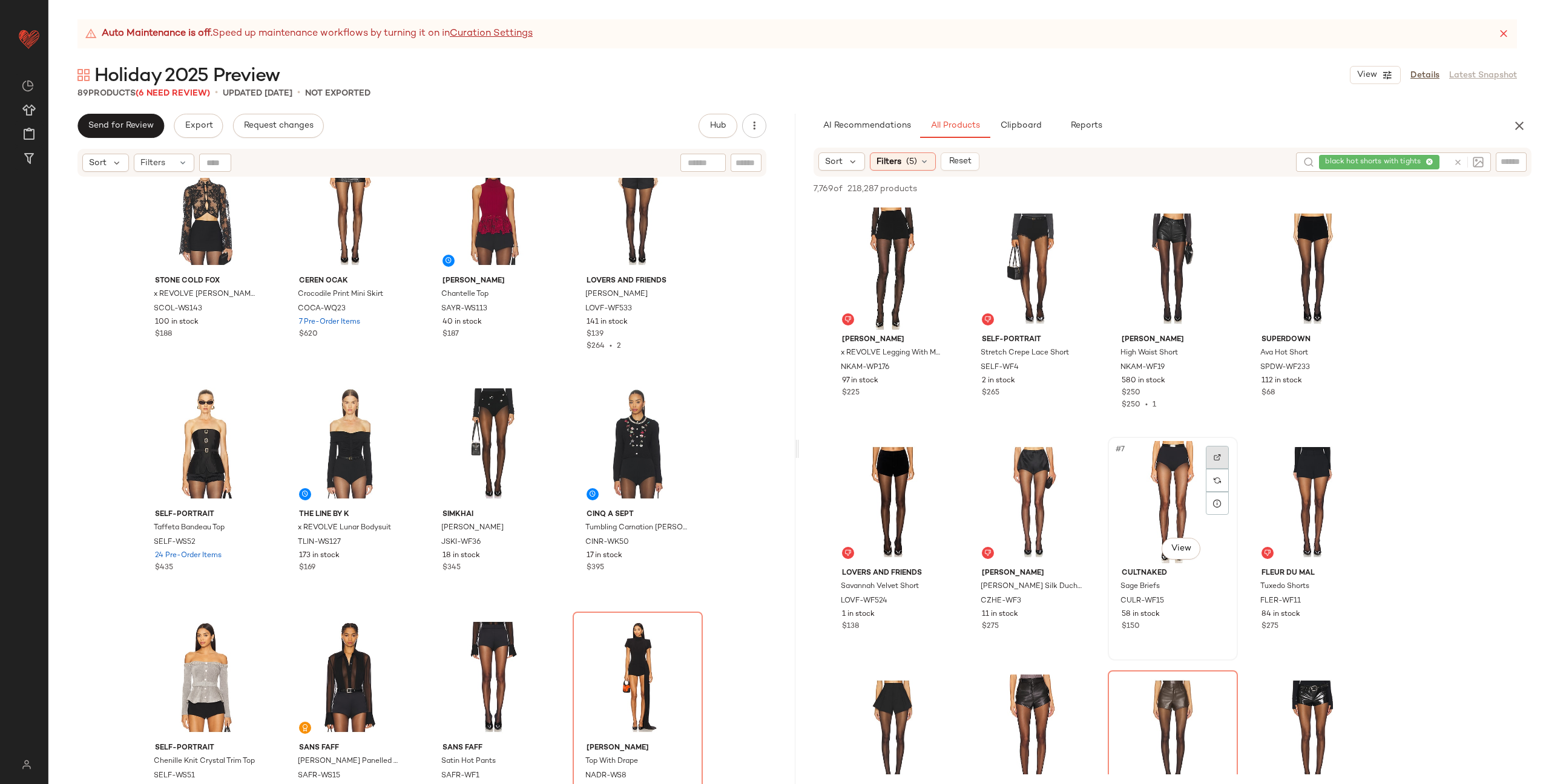
click at [1214, 451] on div at bounding box center [1217, 457] width 23 height 23
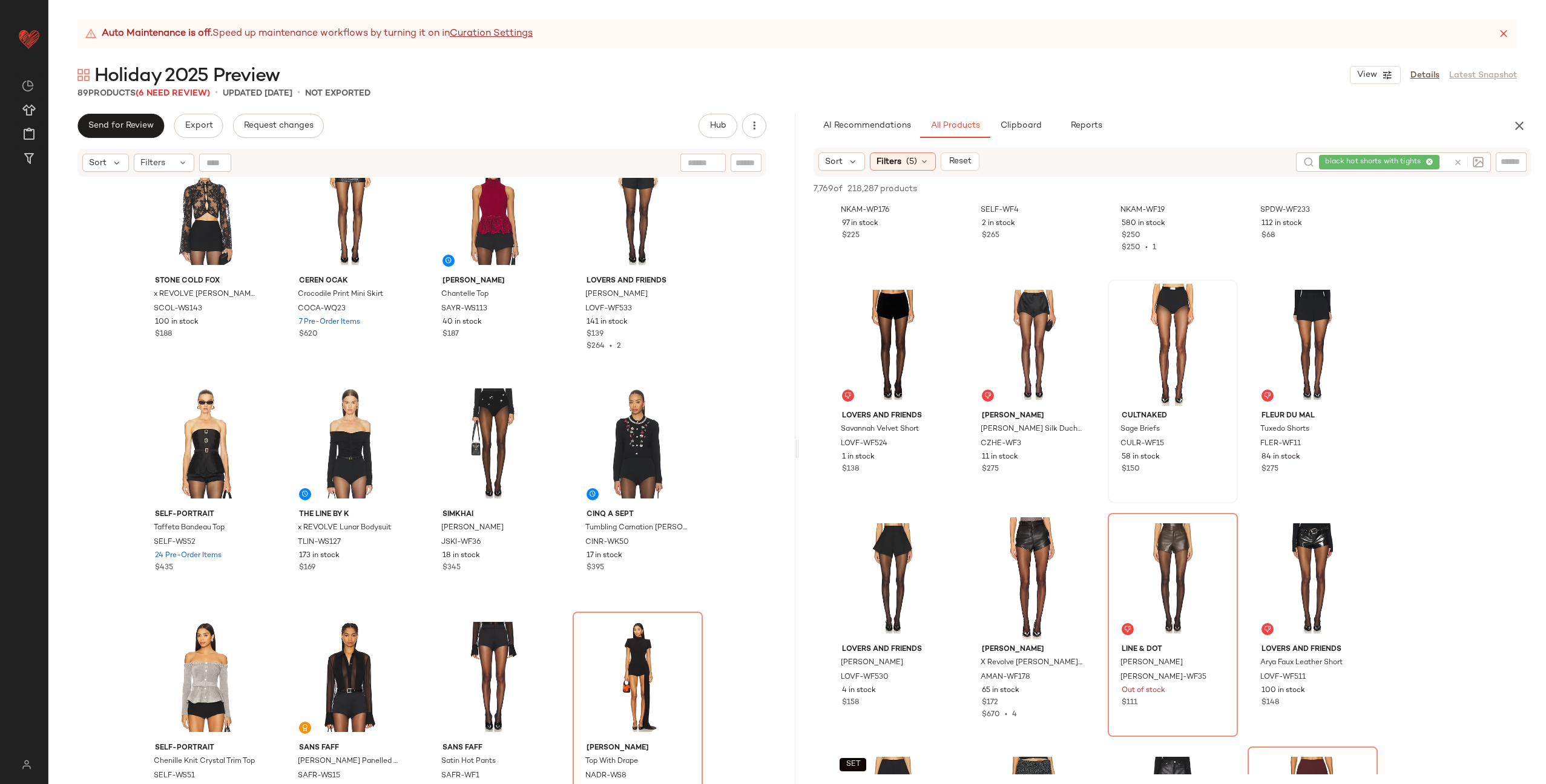
scroll to position [107, 0]
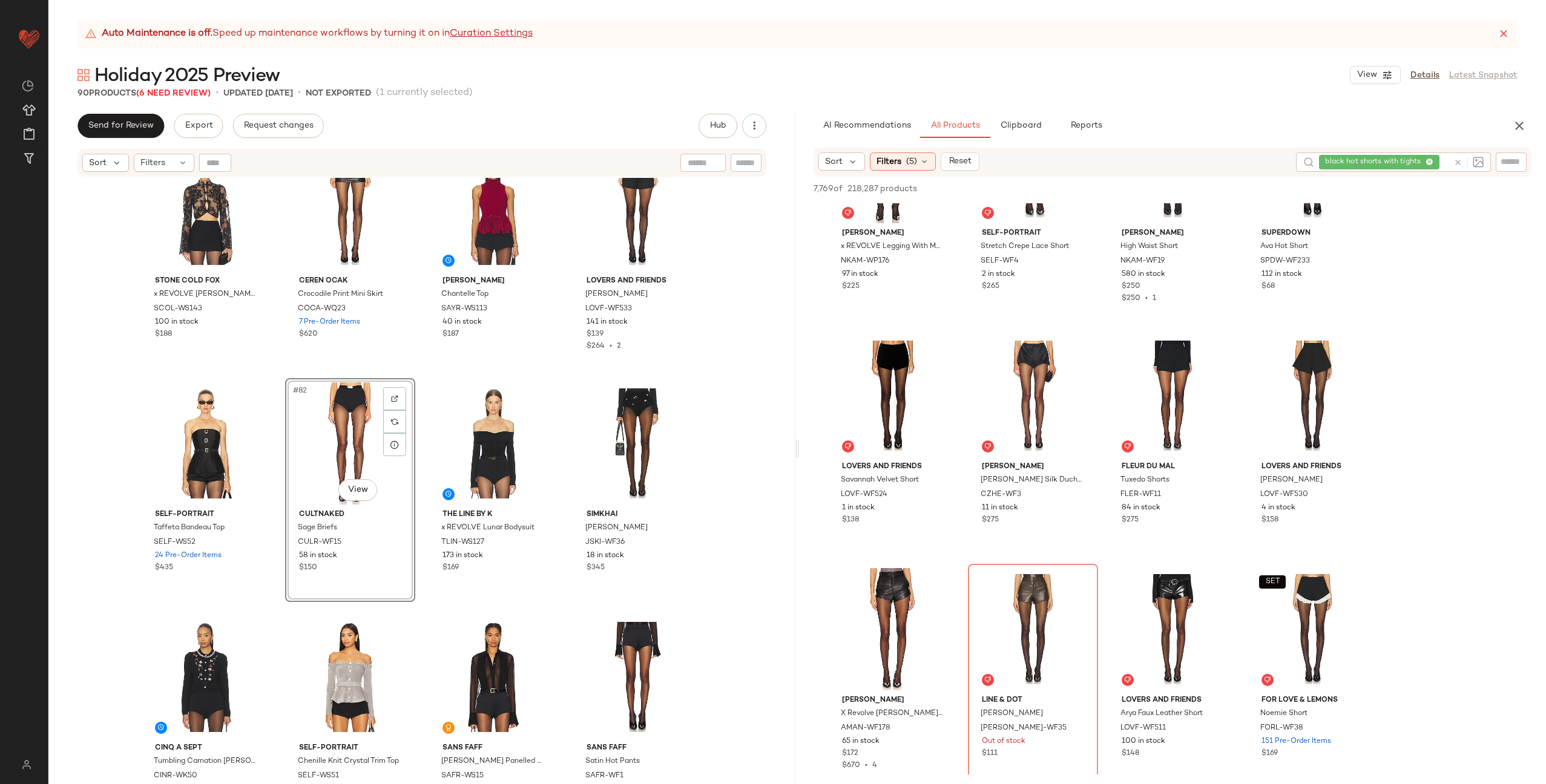
click at [417, 462] on div "Stone Cold Fox x REVOLVE Gianna Top SCOL-WS143 100 in stock $188 Ceren Ocak Cro…" at bounding box center [421, 496] width 747 height 637
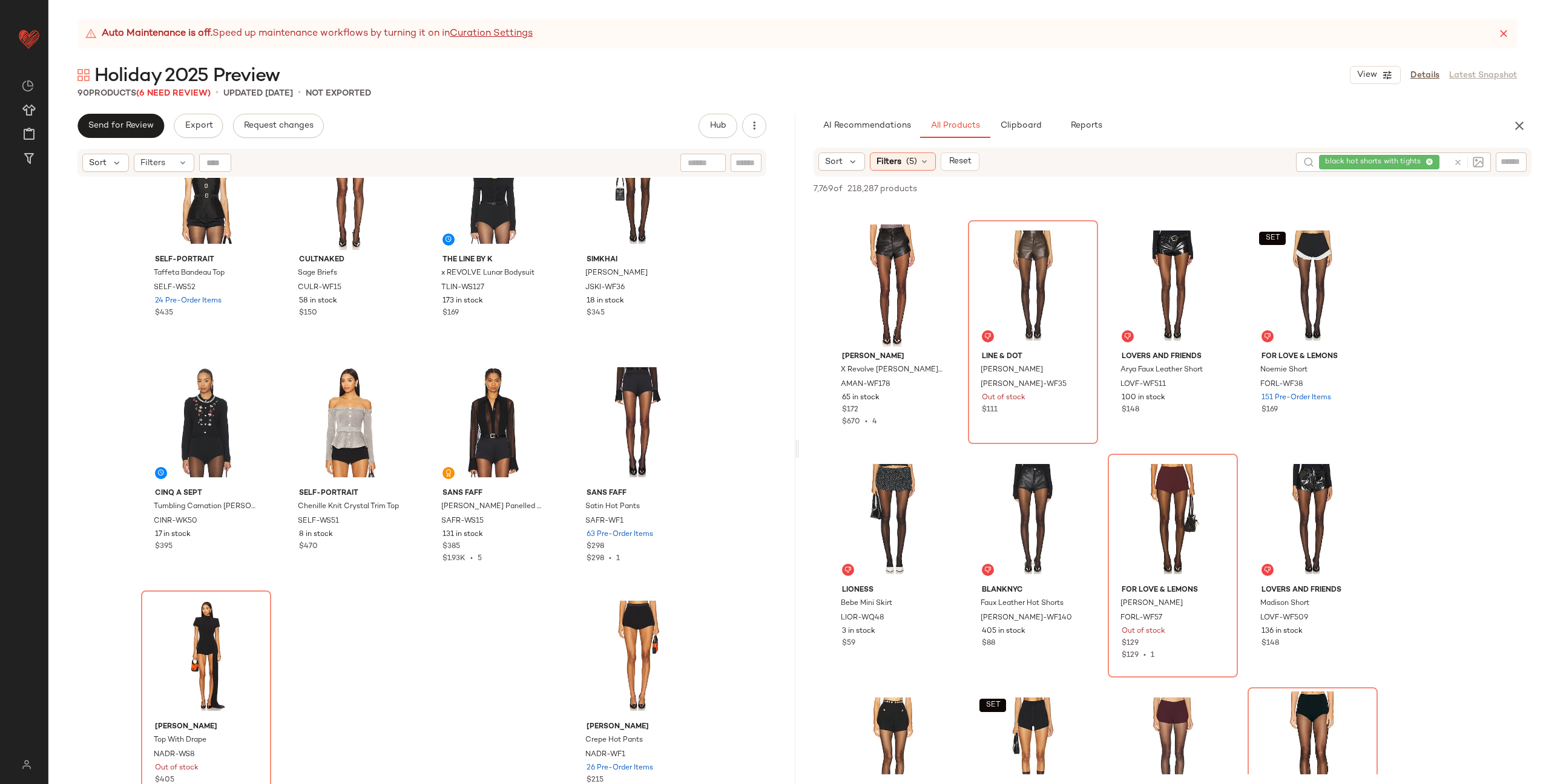
scroll to position [487, 0]
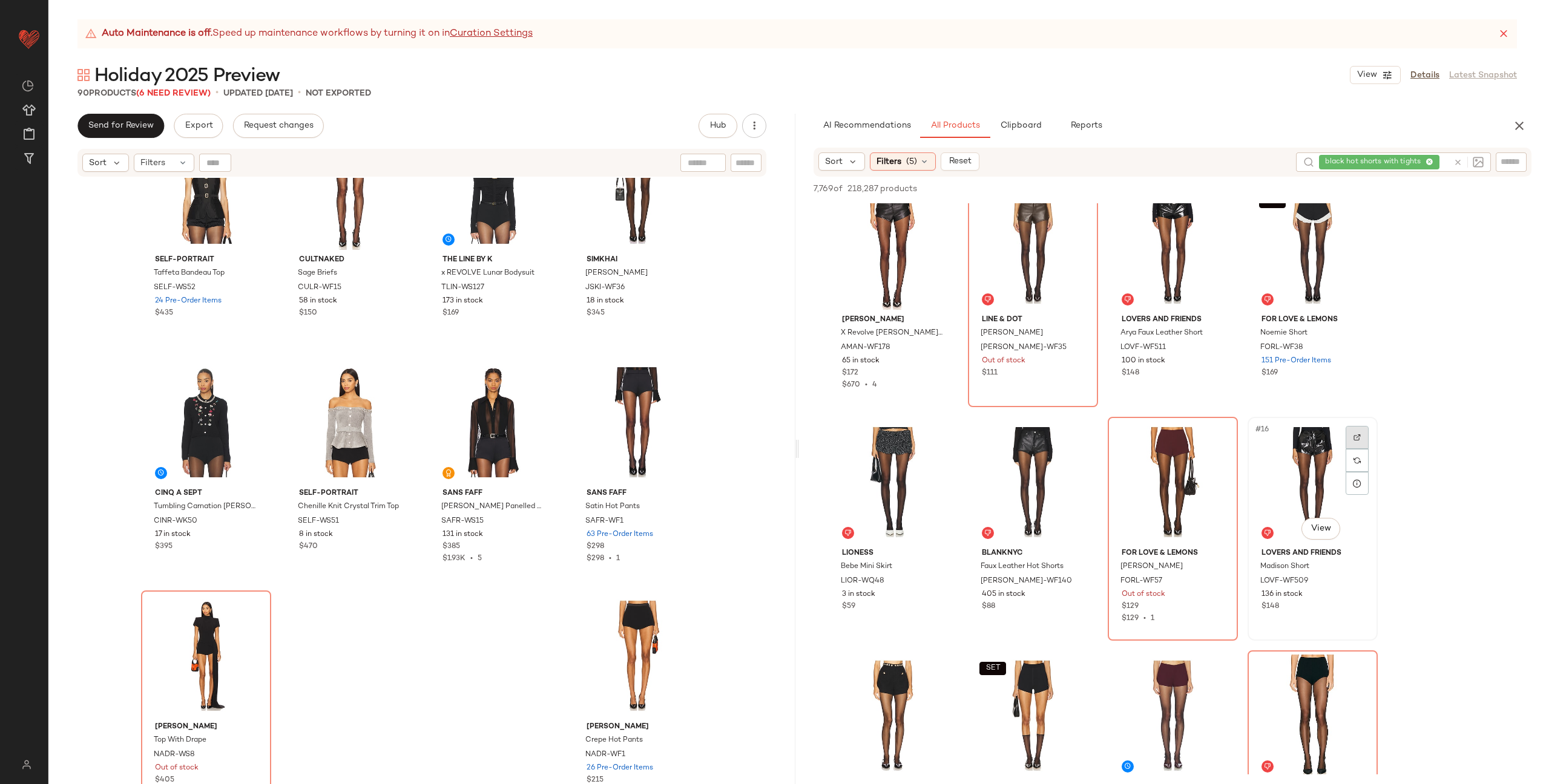
click at [1357, 438] on img at bounding box center [1357, 437] width 7 height 7
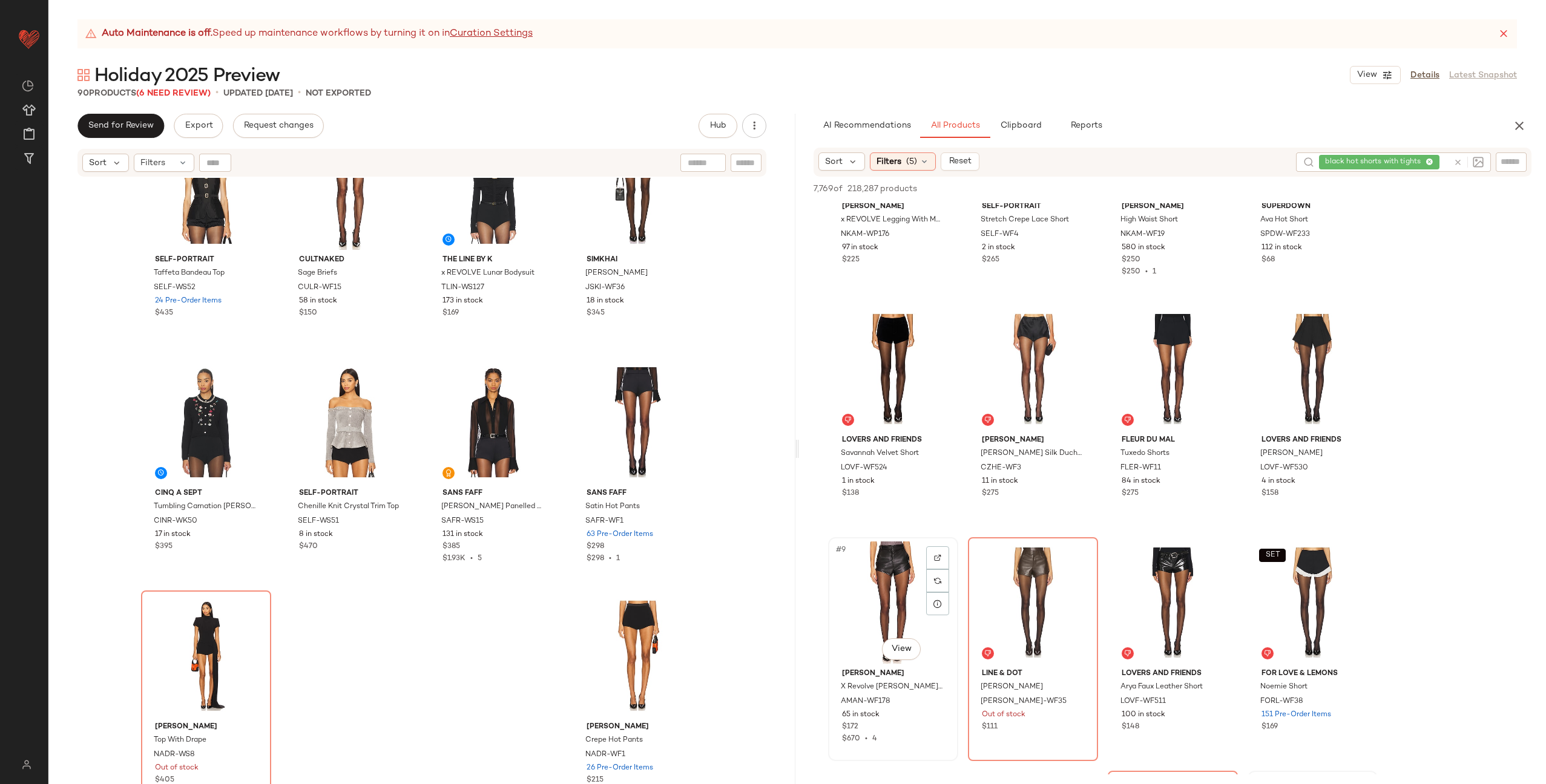
scroll to position [113, 0]
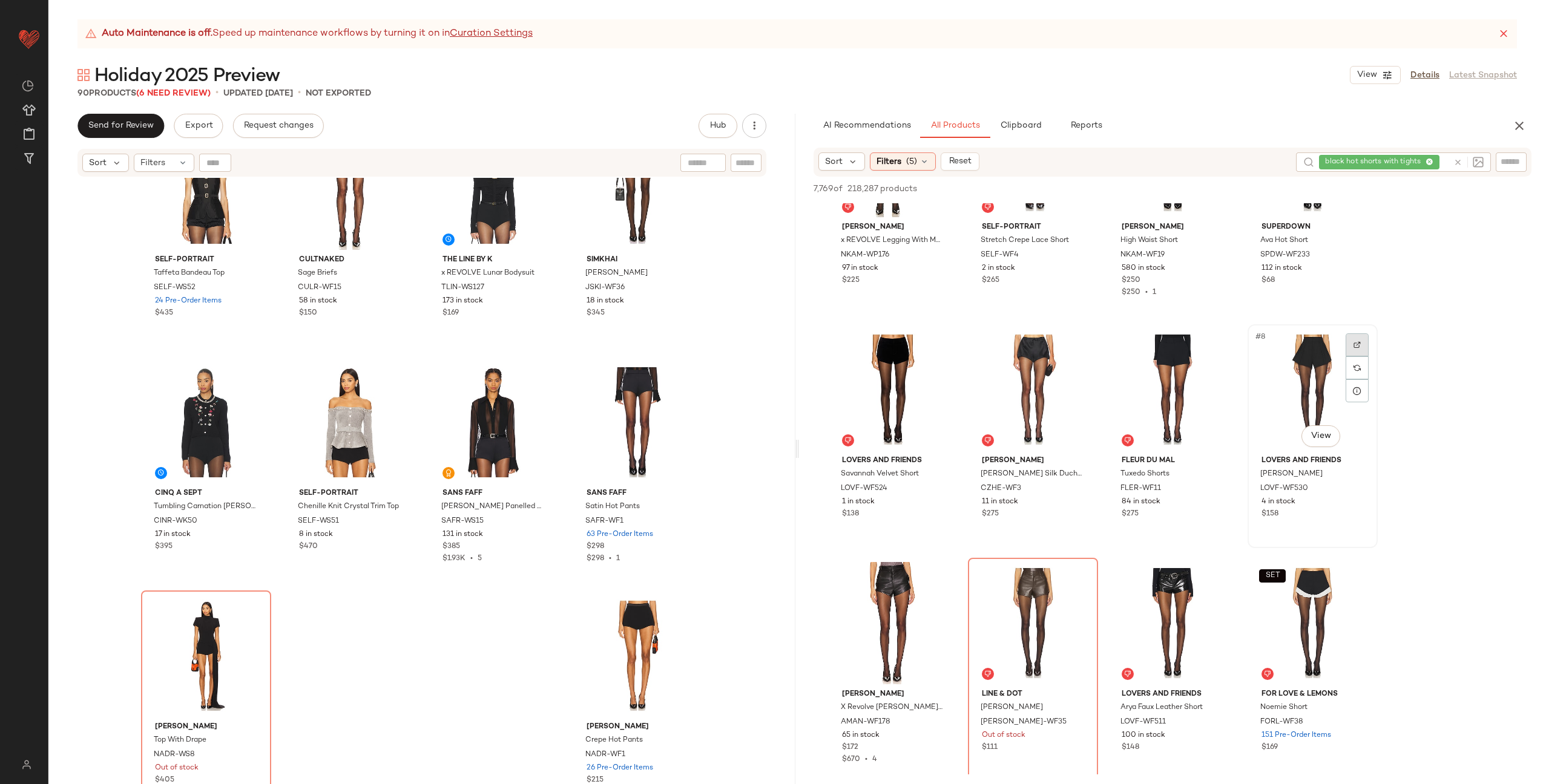
click at [1367, 344] on div at bounding box center [1357, 345] width 23 height 23
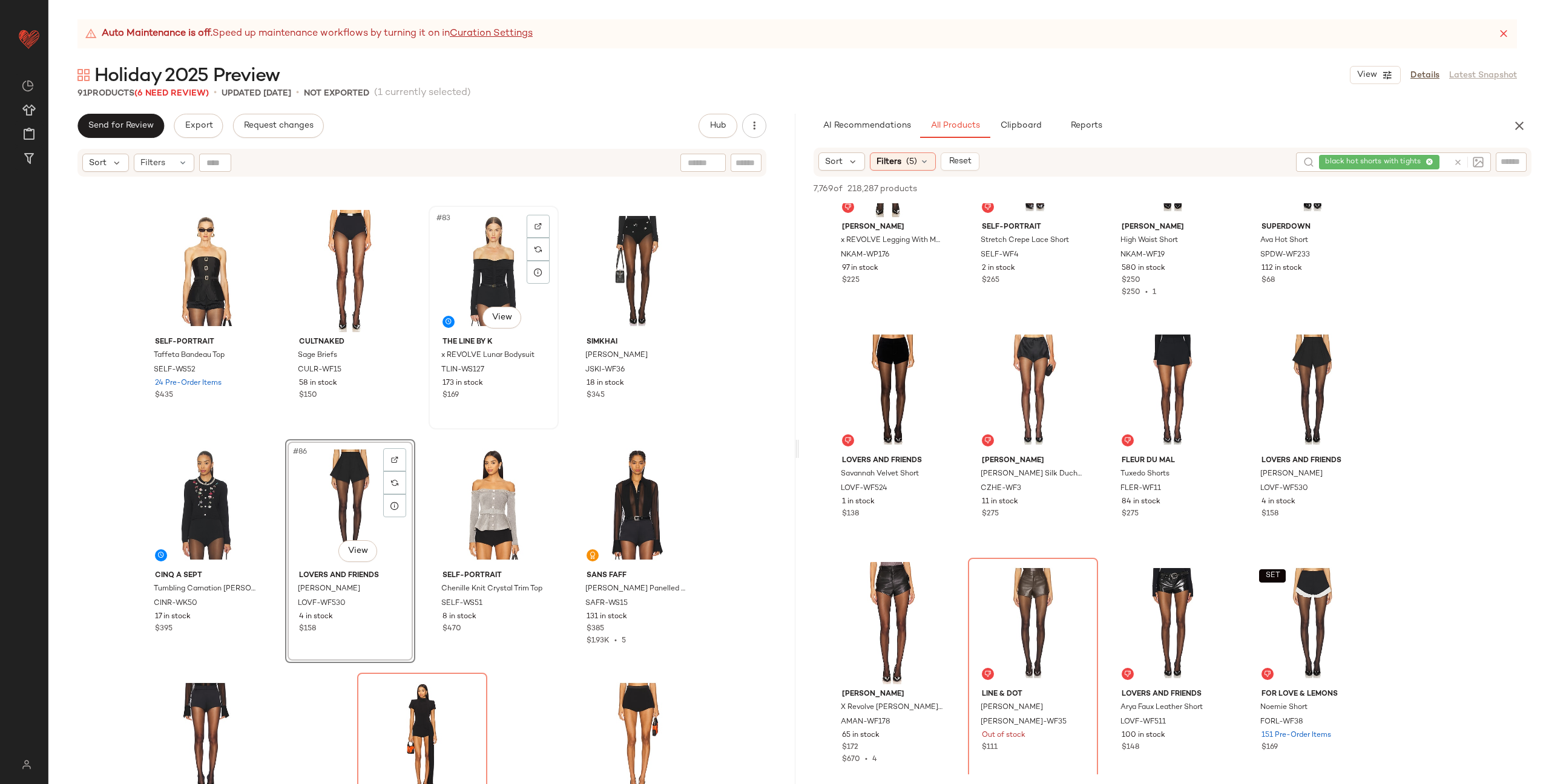
scroll to position [4651, 0]
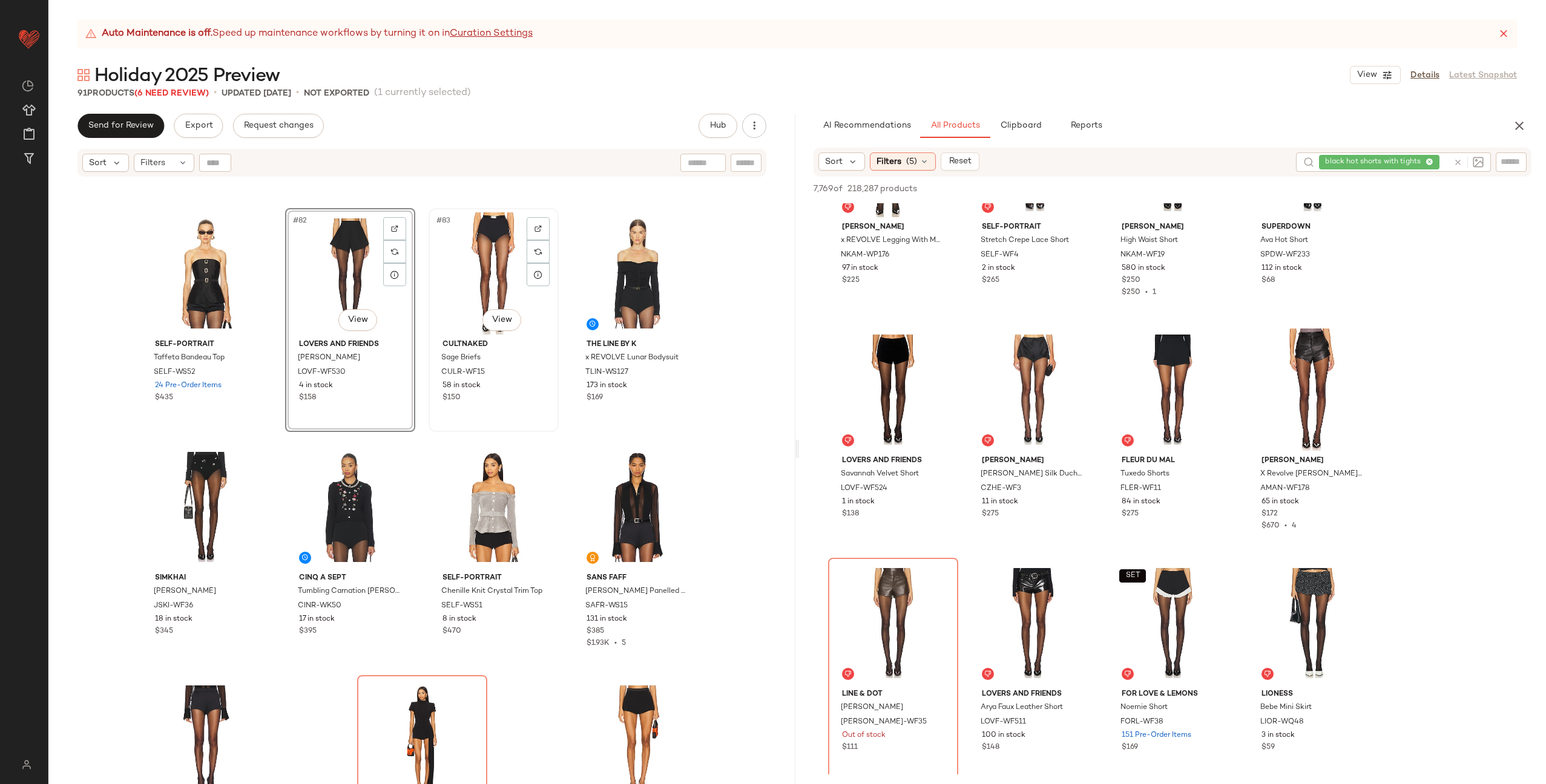
scroll to position [4649, 0]
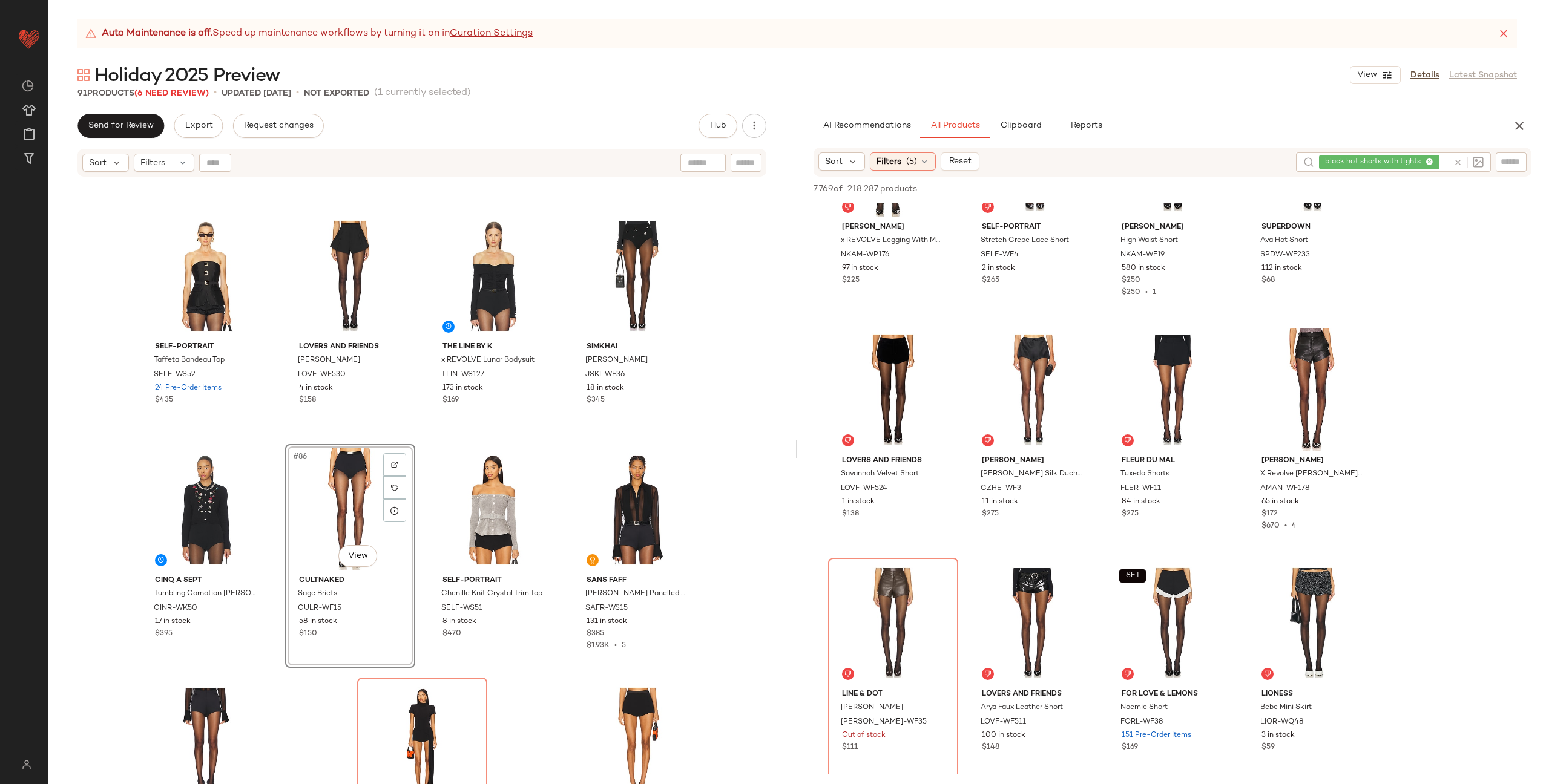
click at [418, 462] on div "self-portrait Taffeta Bandeau Top SELF-WS52 24 Pre-Order Items $435 Lovers and …" at bounding box center [421, 496] width 747 height 637
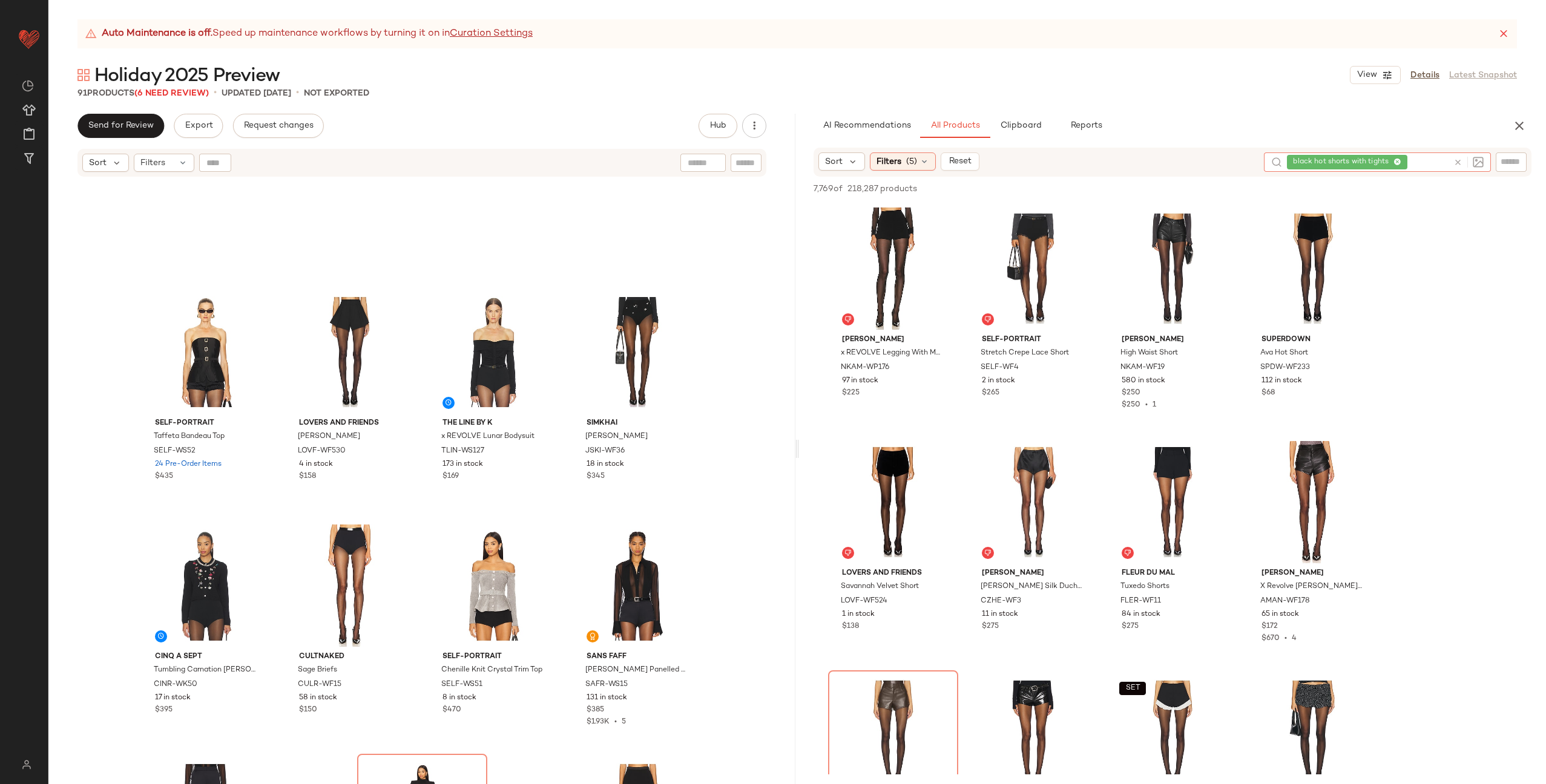
click at [1458, 160] on icon at bounding box center [1458, 162] width 9 height 9
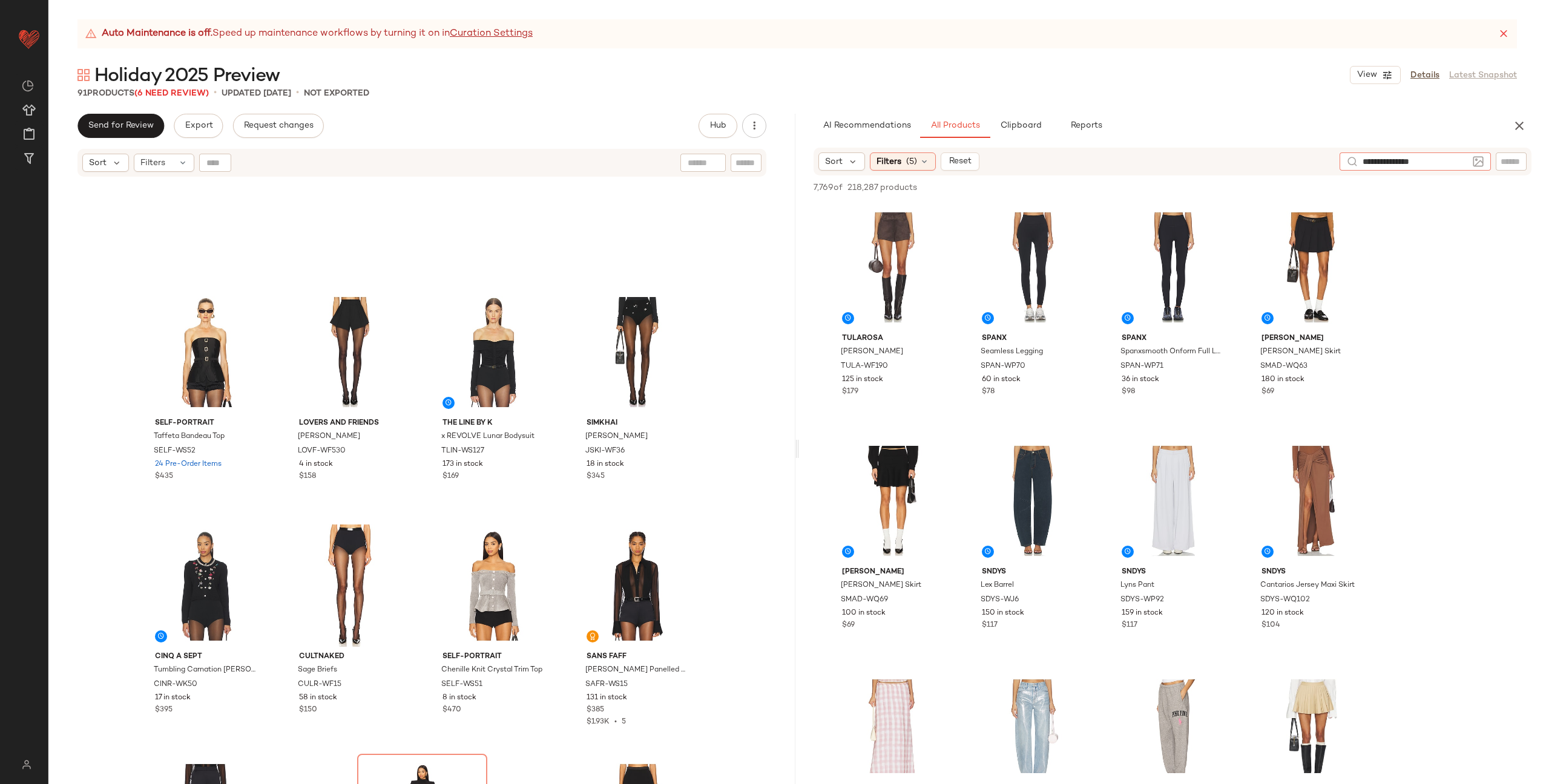
type input "**********"
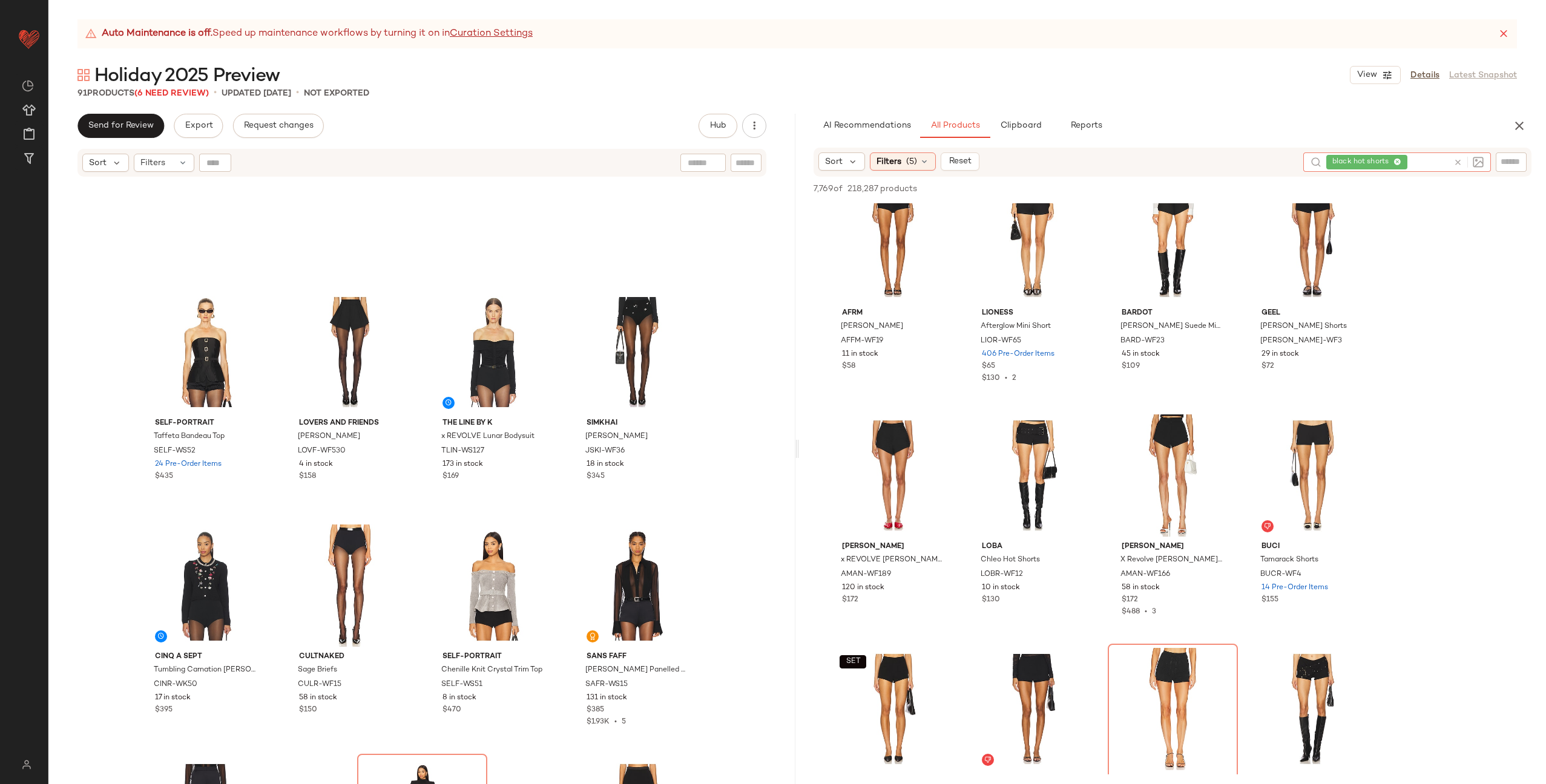
scroll to position [413, 0]
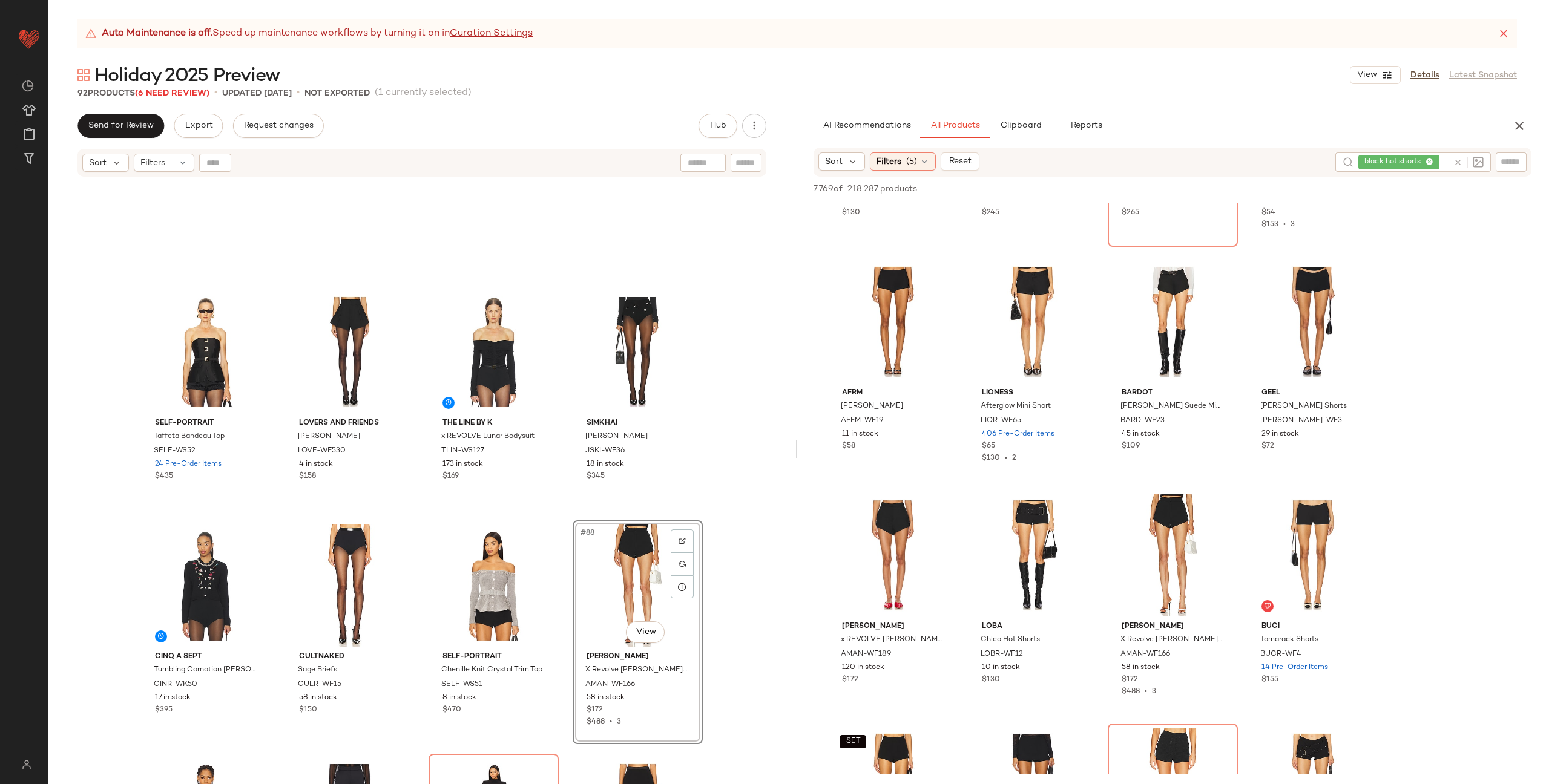
click at [561, 588] on div "self-portrait Taffeta Bandeau Top SELF-WS52 24 Pre-Order Items $435 Lovers and …" at bounding box center [421, 496] width 747 height 637
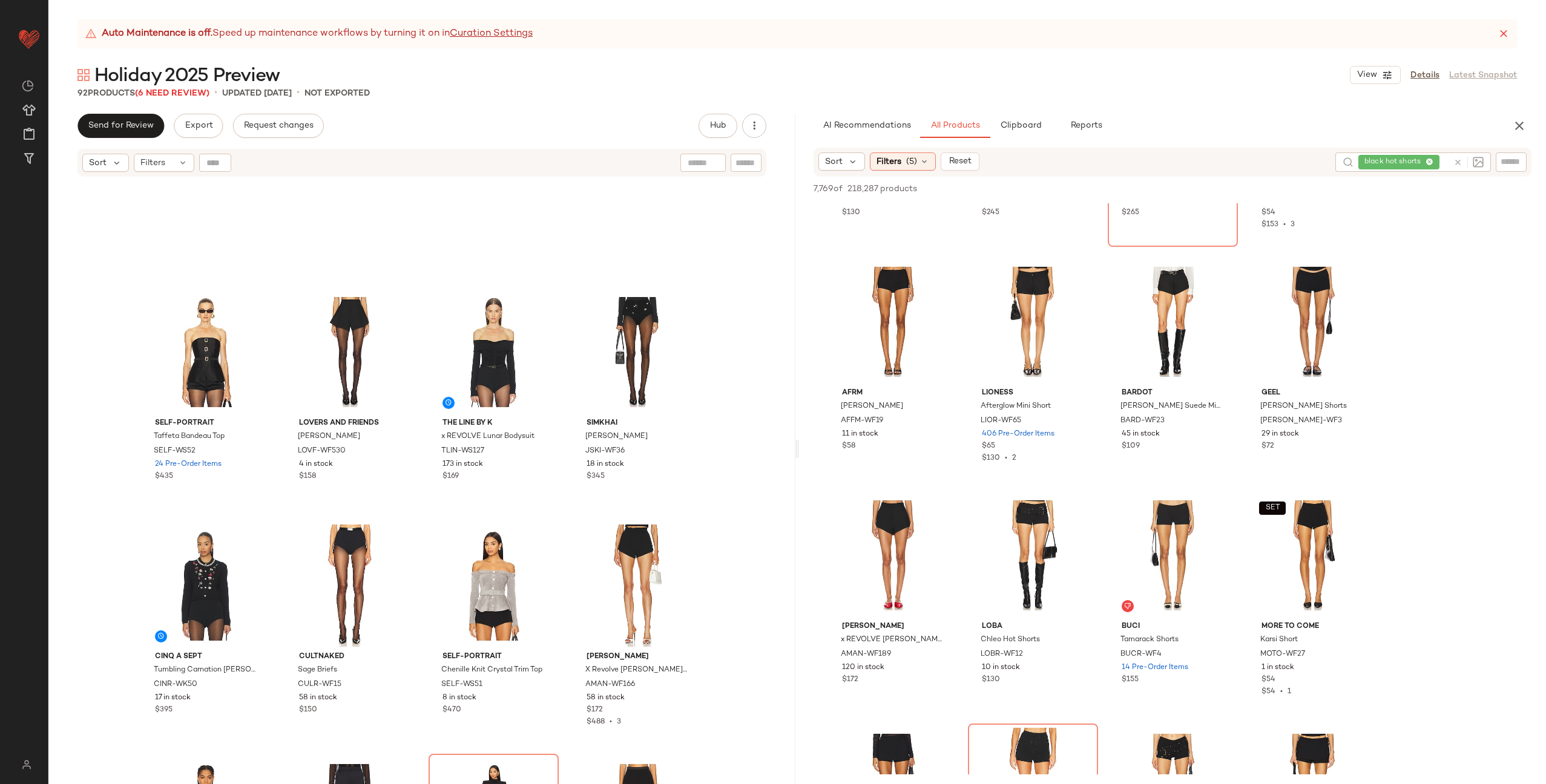
scroll to position [4737, 0]
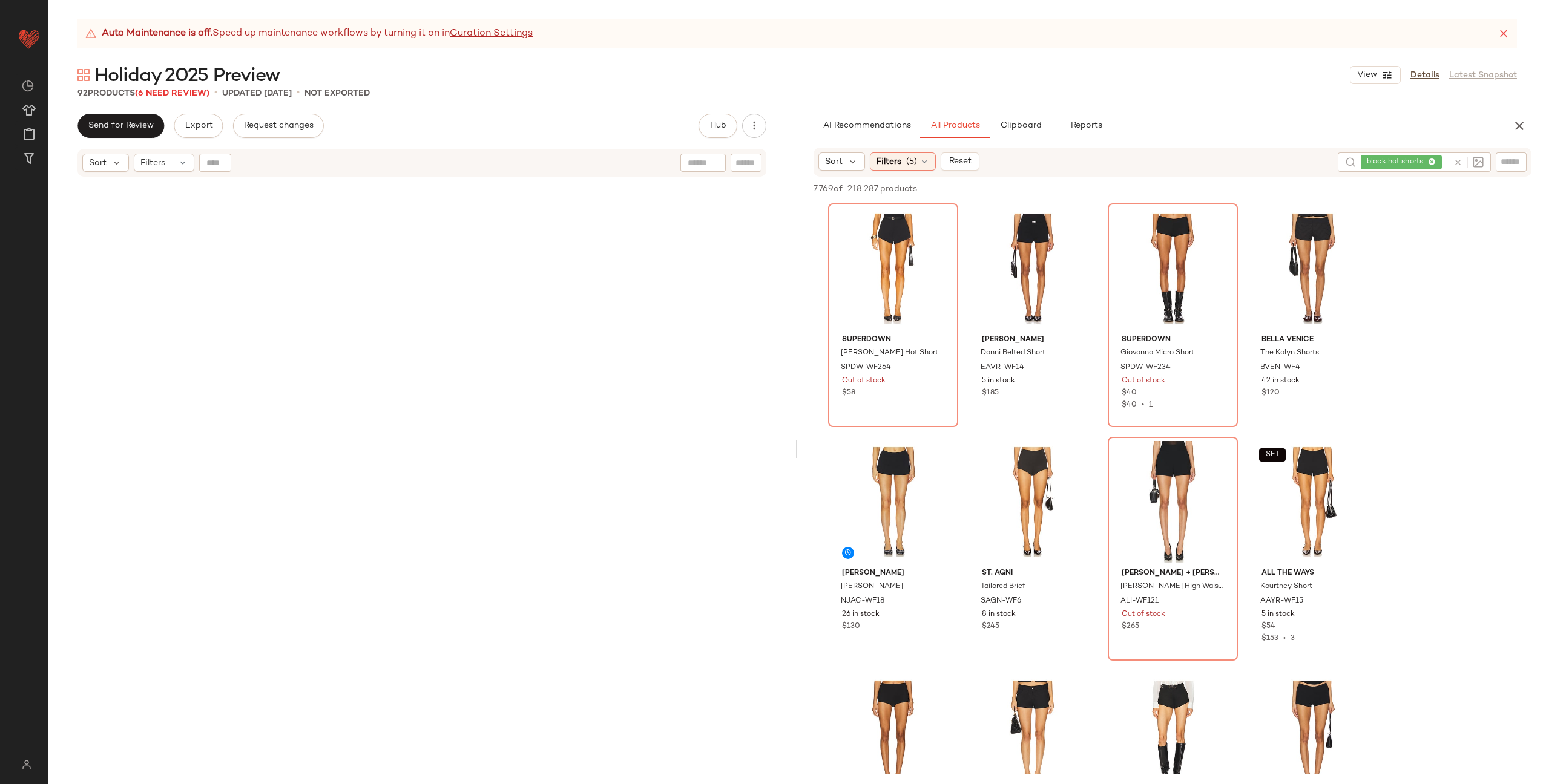
scroll to position [413, 0]
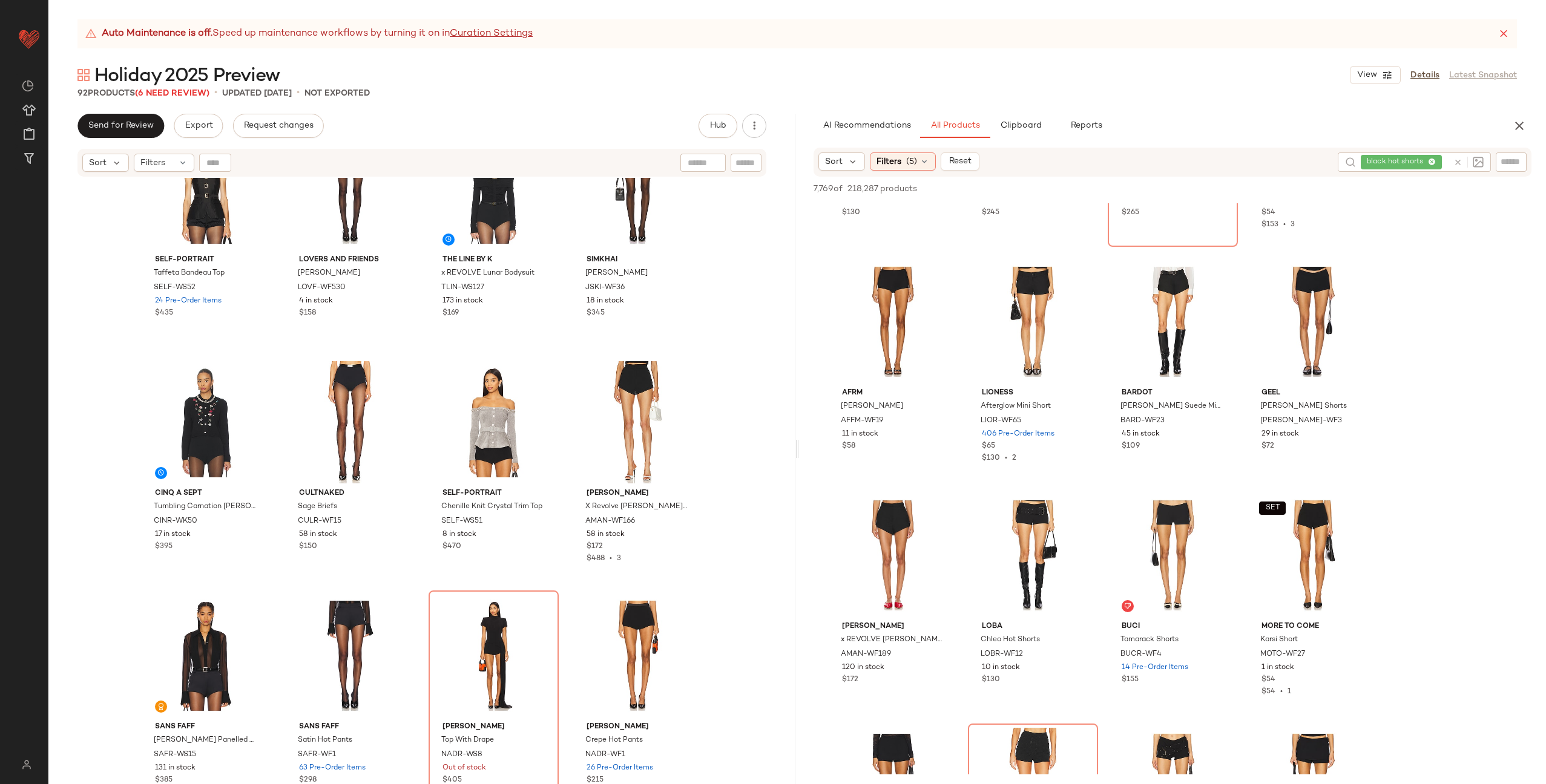
click at [558, 435] on div "self-portrait Taffeta Bandeau Top SELF-WS52 24 Pre-Order Items $435 Lovers and …" at bounding box center [421, 496] width 747 height 637
click at [1034, 120] on button "Clipboard" at bounding box center [1020, 125] width 61 height 24
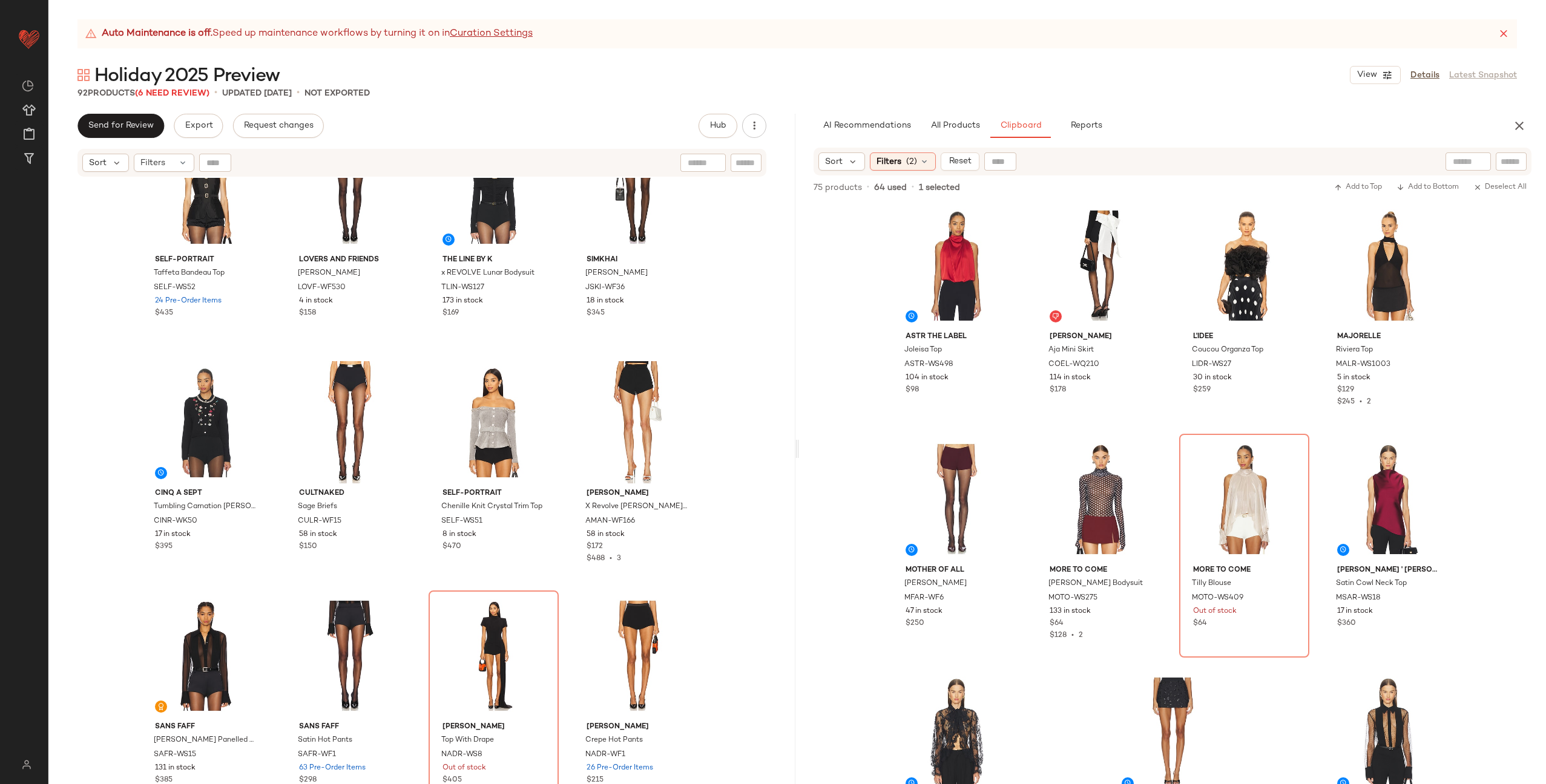
scroll to position [0, 0]
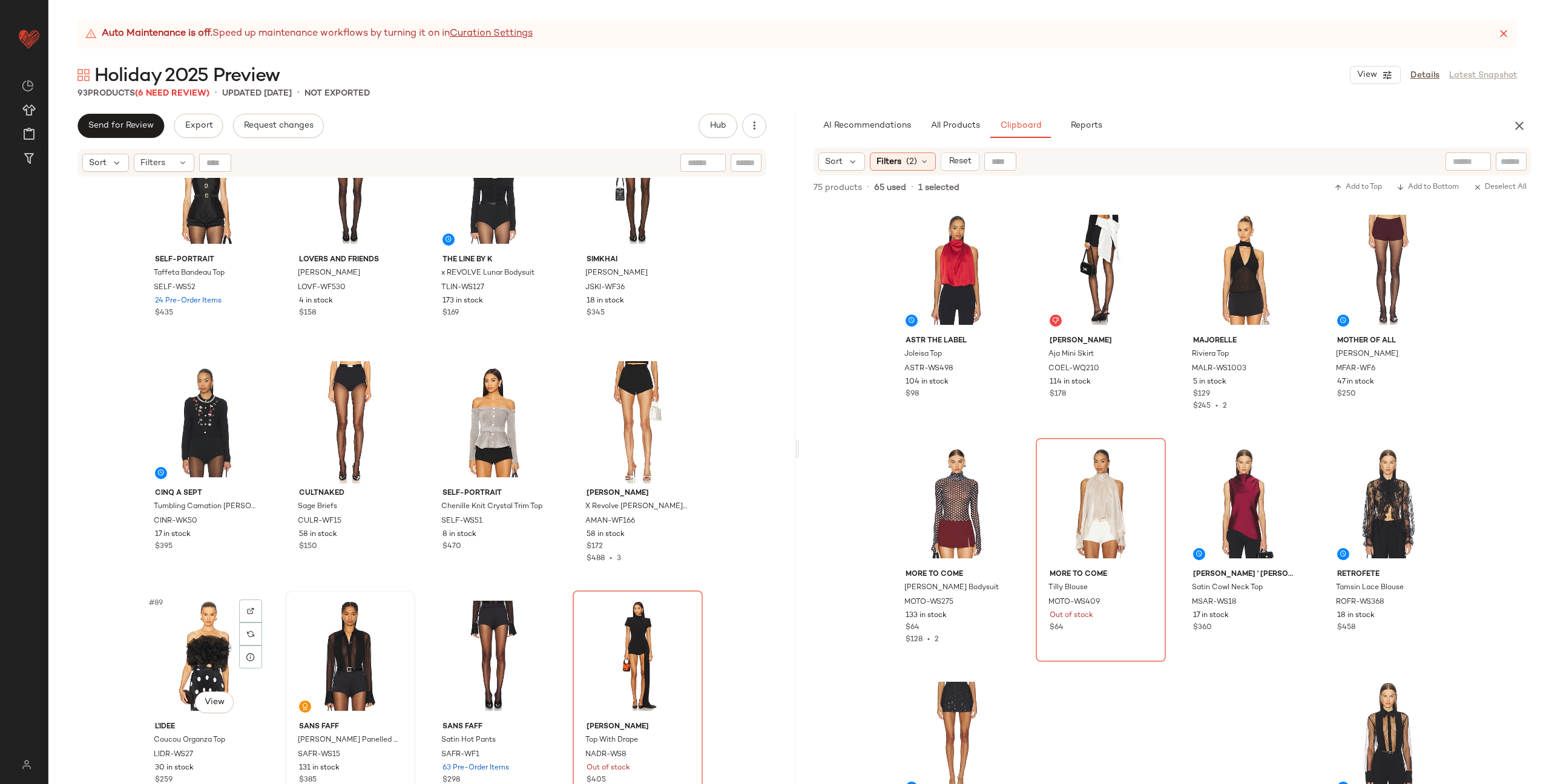
click at [242, 605] on div at bounding box center [250, 611] width 23 height 23
click at [942, 130] on span "All Products" at bounding box center [955, 125] width 50 height 10
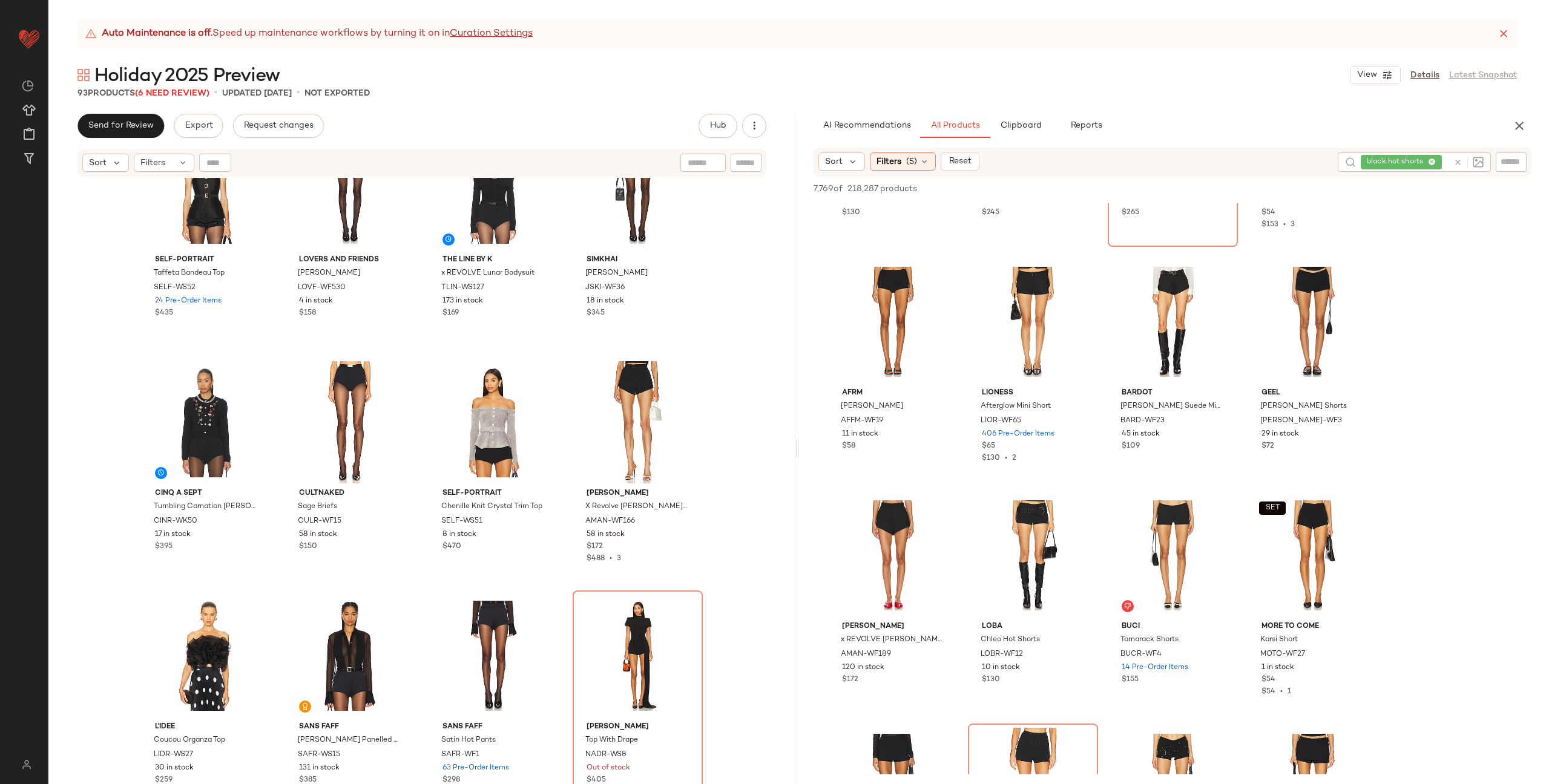
click at [1456, 164] on icon at bounding box center [1458, 162] width 9 height 9
click at [1507, 163] on input "text" at bounding box center [1511, 162] width 22 height 13
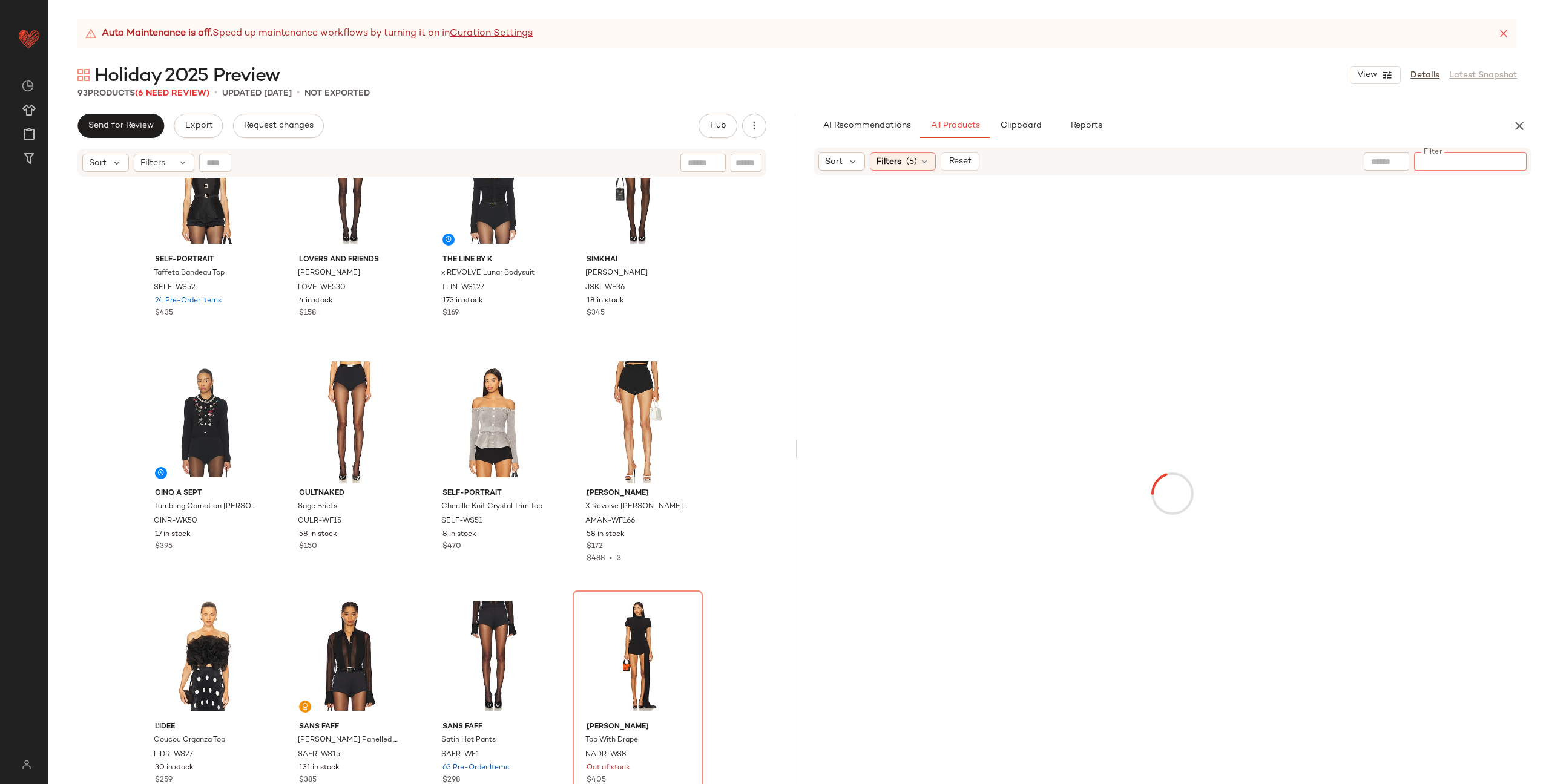
paste input "*********"
type input "*********"
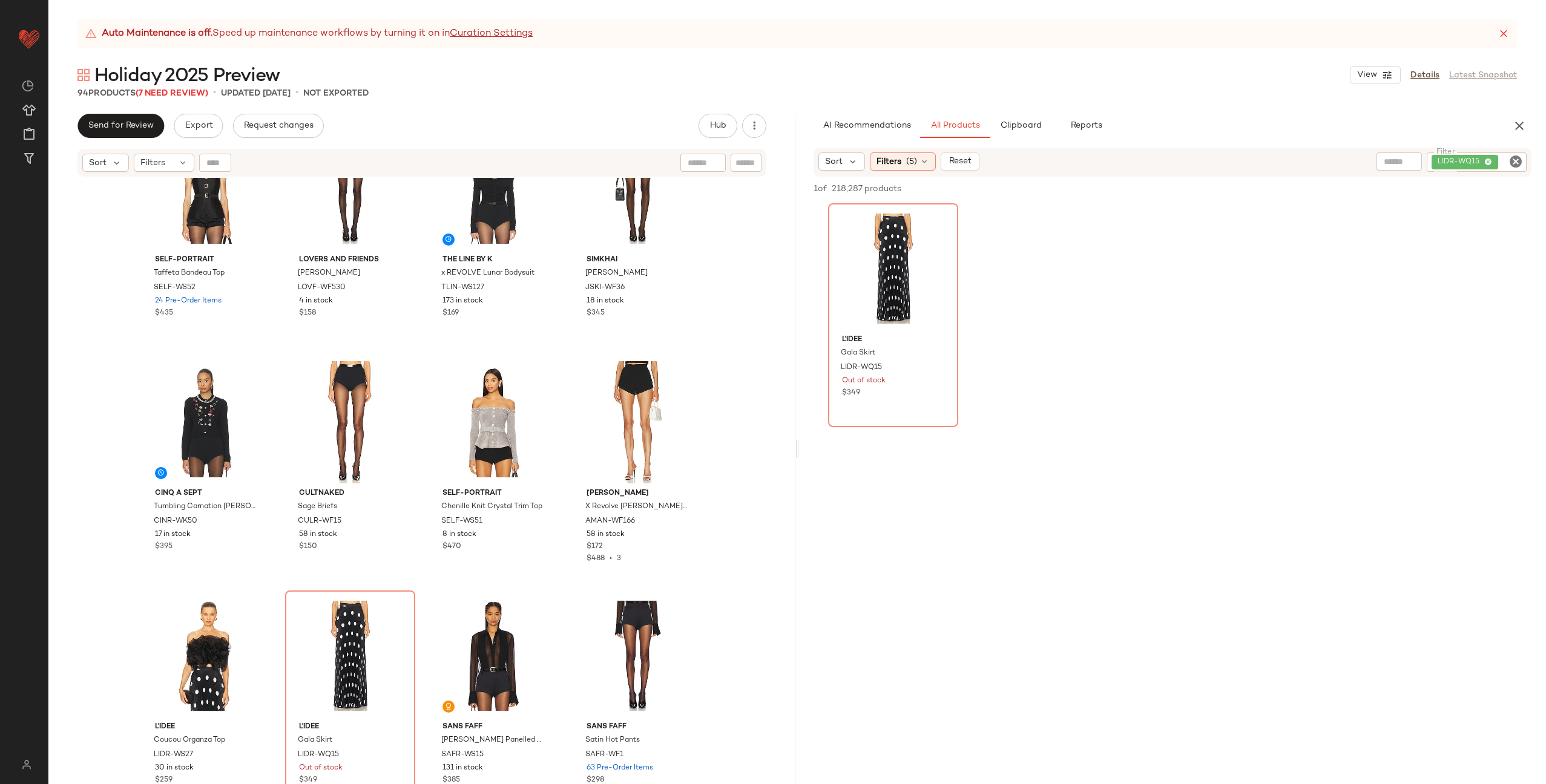
click at [416, 591] on div "self-portrait Taffeta Bandeau Top SELF-WS52 24 Pre-Order Items $435 Lovers and …" at bounding box center [421, 496] width 747 height 637
click at [1007, 119] on button "Clipboard" at bounding box center [1020, 125] width 61 height 24
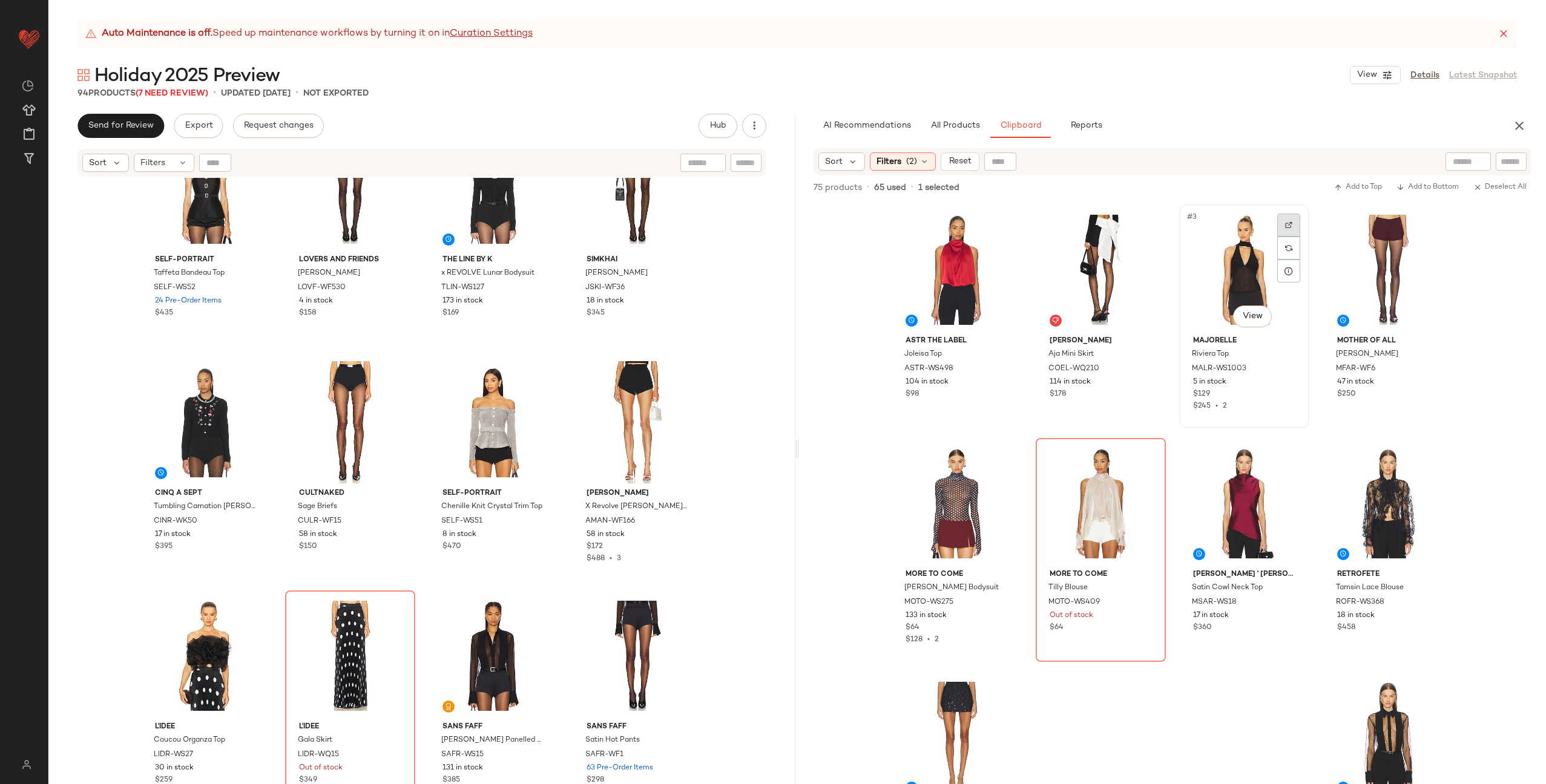
click at [1283, 228] on div at bounding box center [1288, 225] width 23 height 23
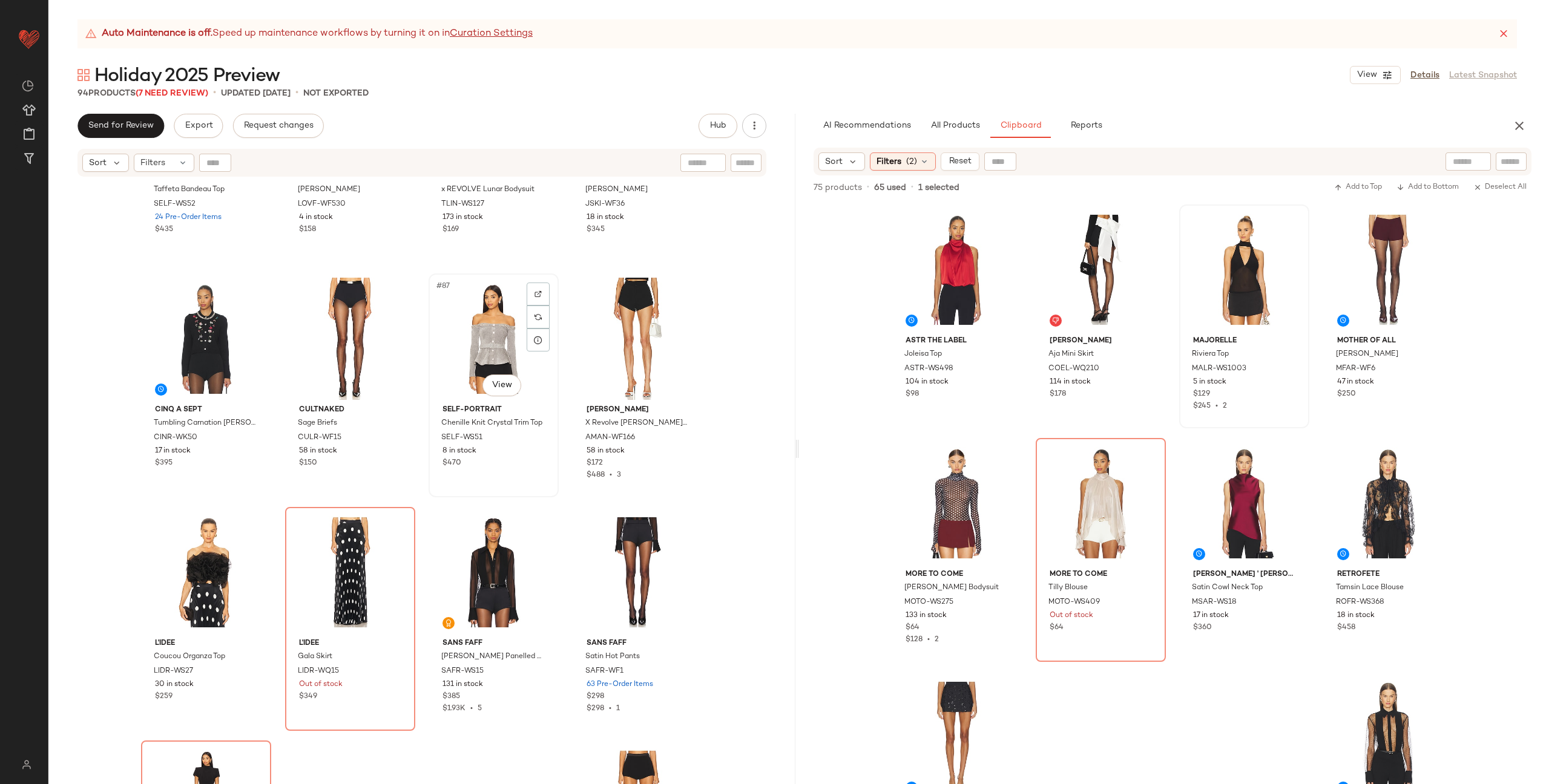
scroll to position [4970, 0]
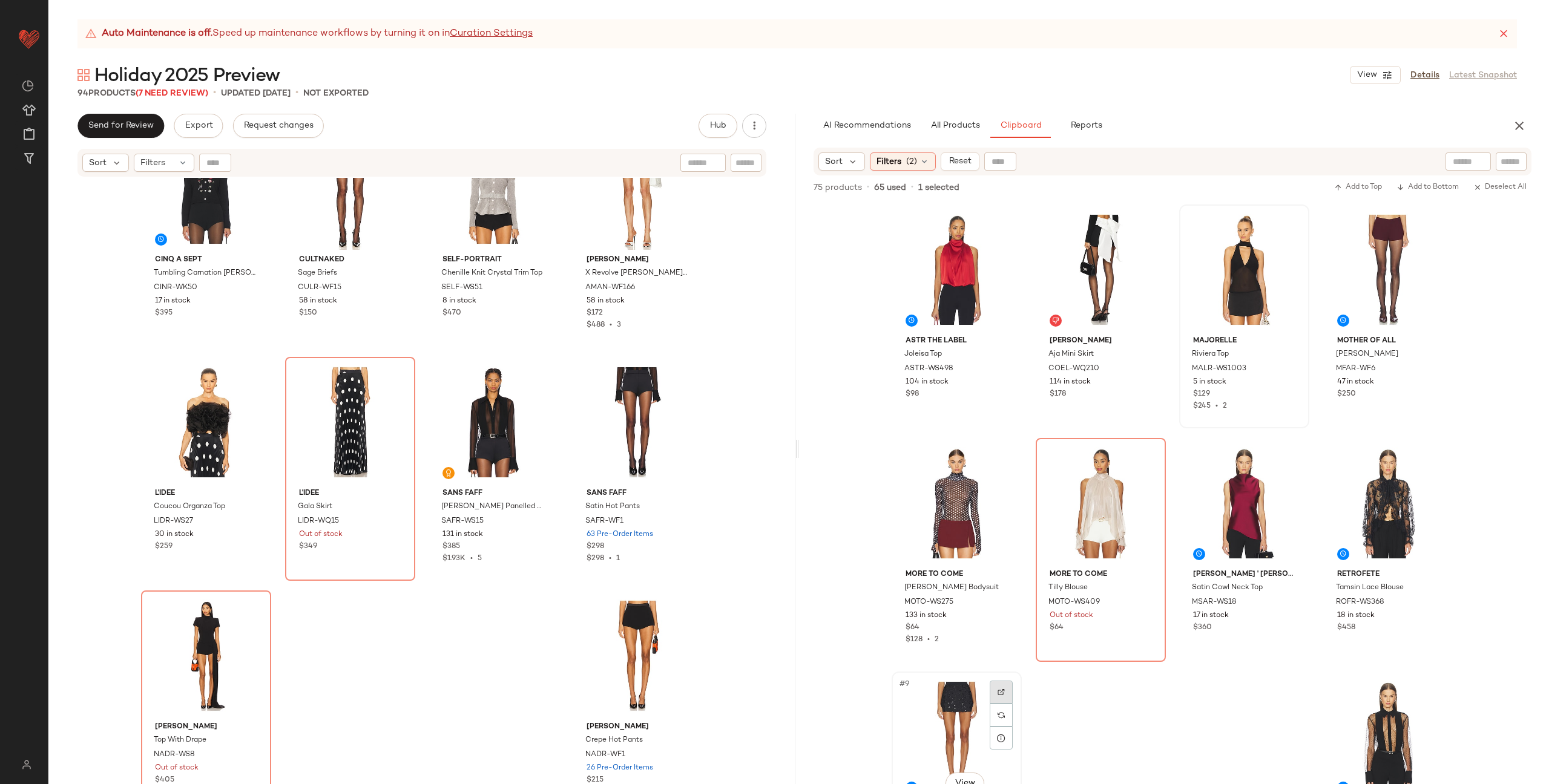
click at [997, 690] on img at bounding box center [1001, 692] width 7 height 7
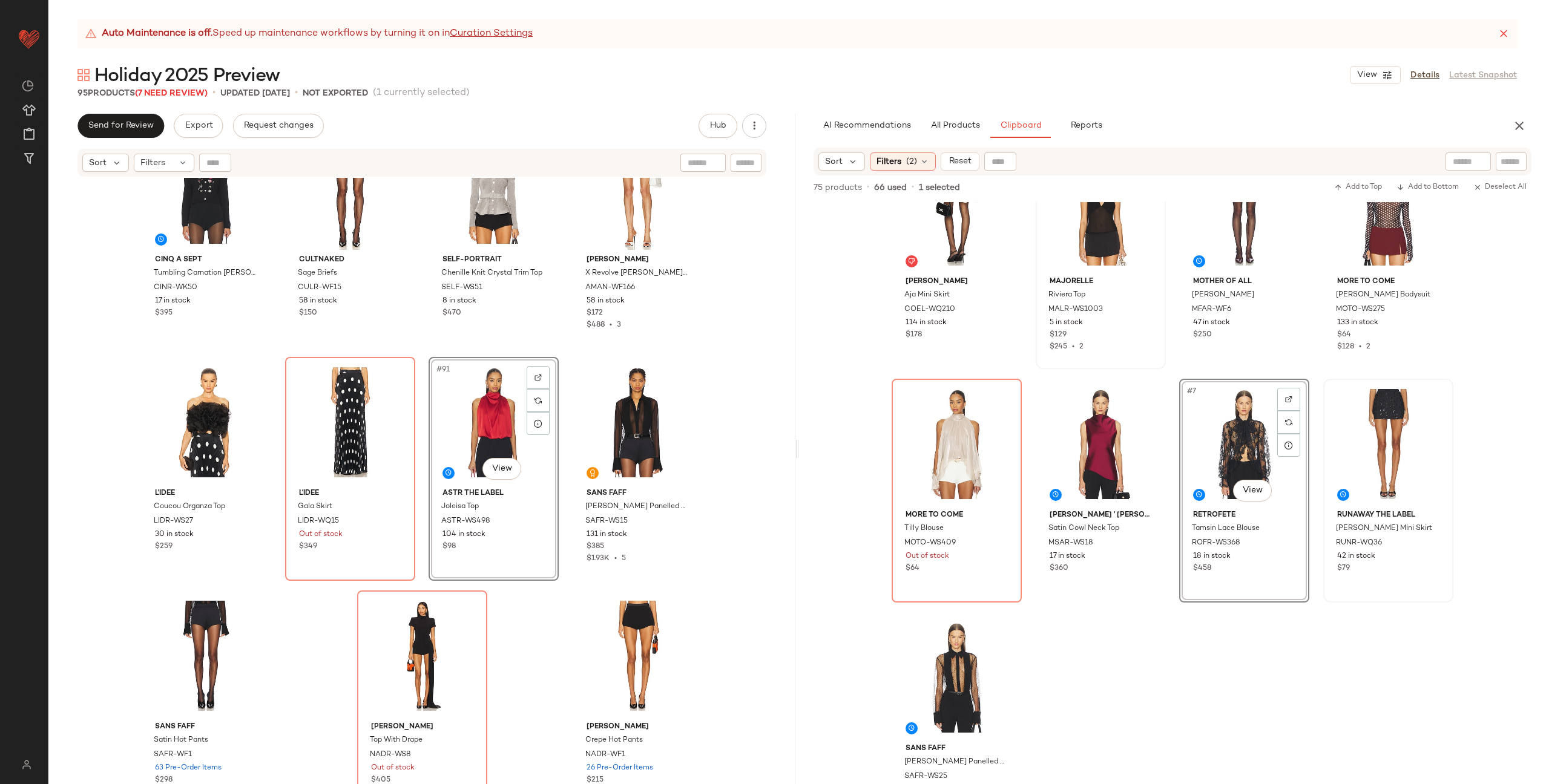
scroll to position [0, 0]
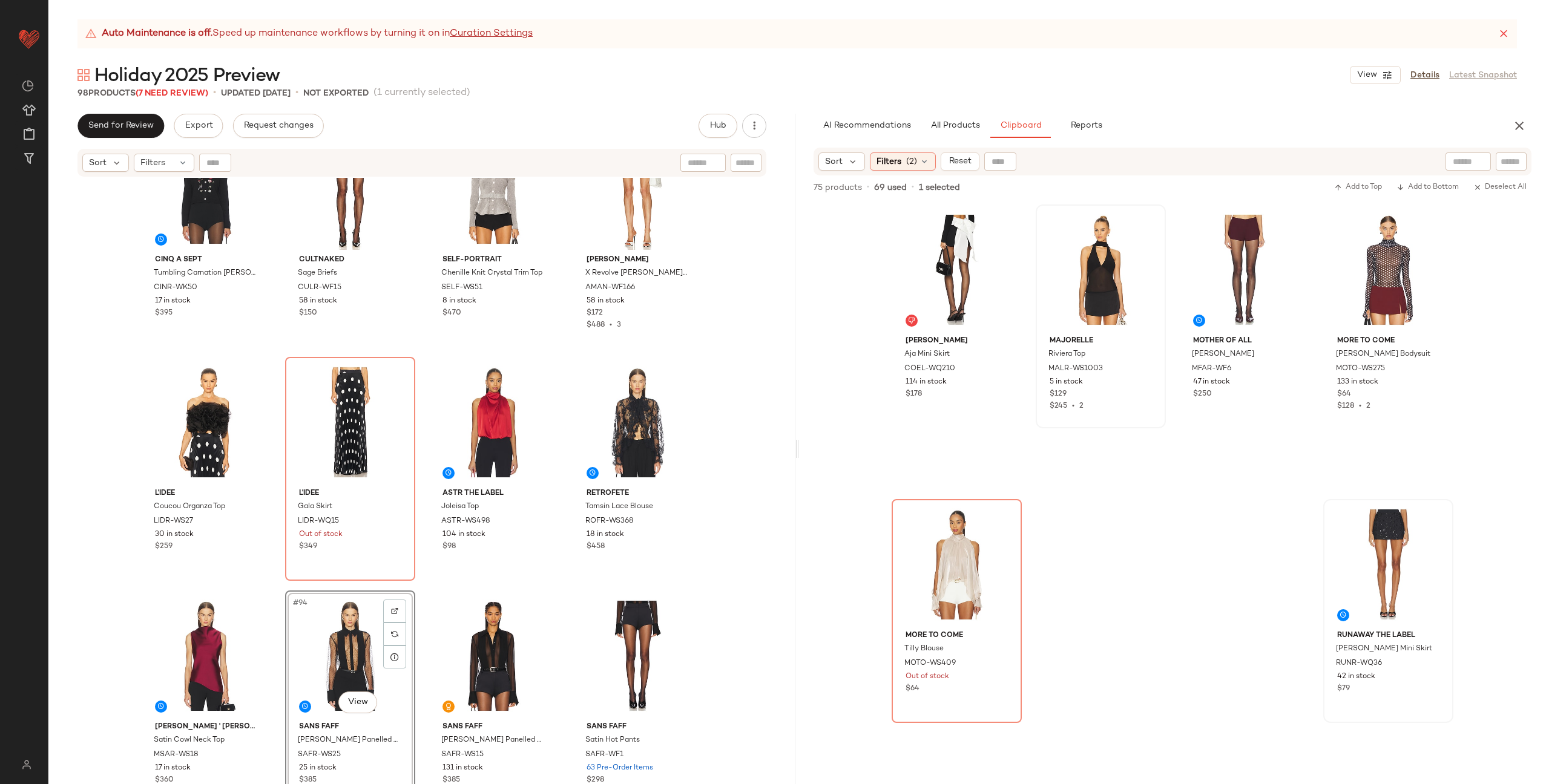
click at [417, 587] on div "Cinq a Sept Tumbling Carnation Isolde Cardigan CINR-WK50 17 in stock $395 CULTN…" at bounding box center [421, 496] width 747 height 637
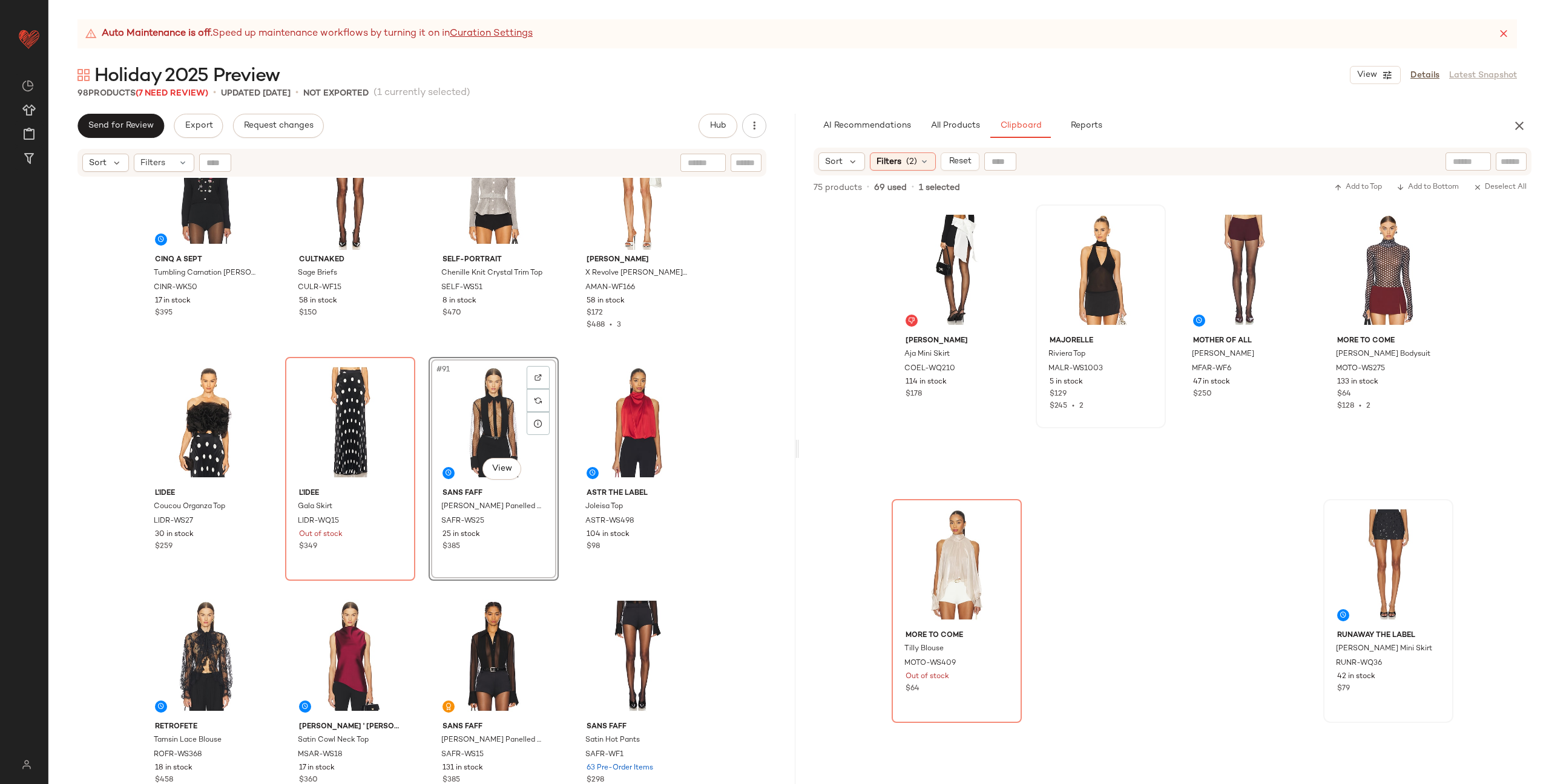
click at [412, 585] on div "Cinq a Sept Tumbling Carnation Isolde Cardigan CINR-WK50 17 in stock $395 CULTN…" at bounding box center [421, 496] width 747 height 637
click at [540, 377] on div at bounding box center [538, 377] width 23 height 23
click at [974, 126] on span "All Products" at bounding box center [955, 125] width 50 height 10
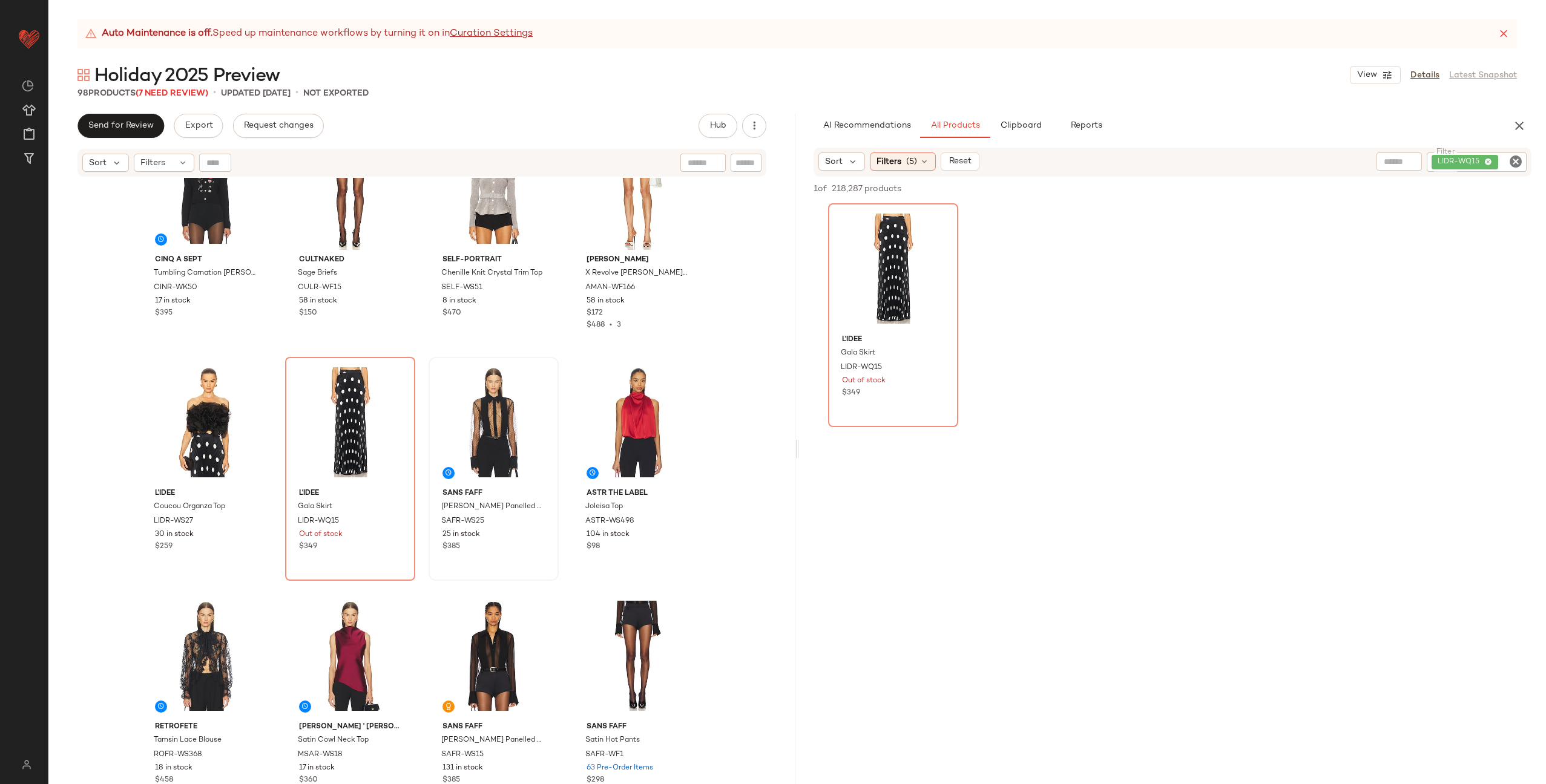
click at [1519, 162] on icon "Clear Filter" at bounding box center [1516, 162] width 15 height 15
paste input "**********"
type input "**********"
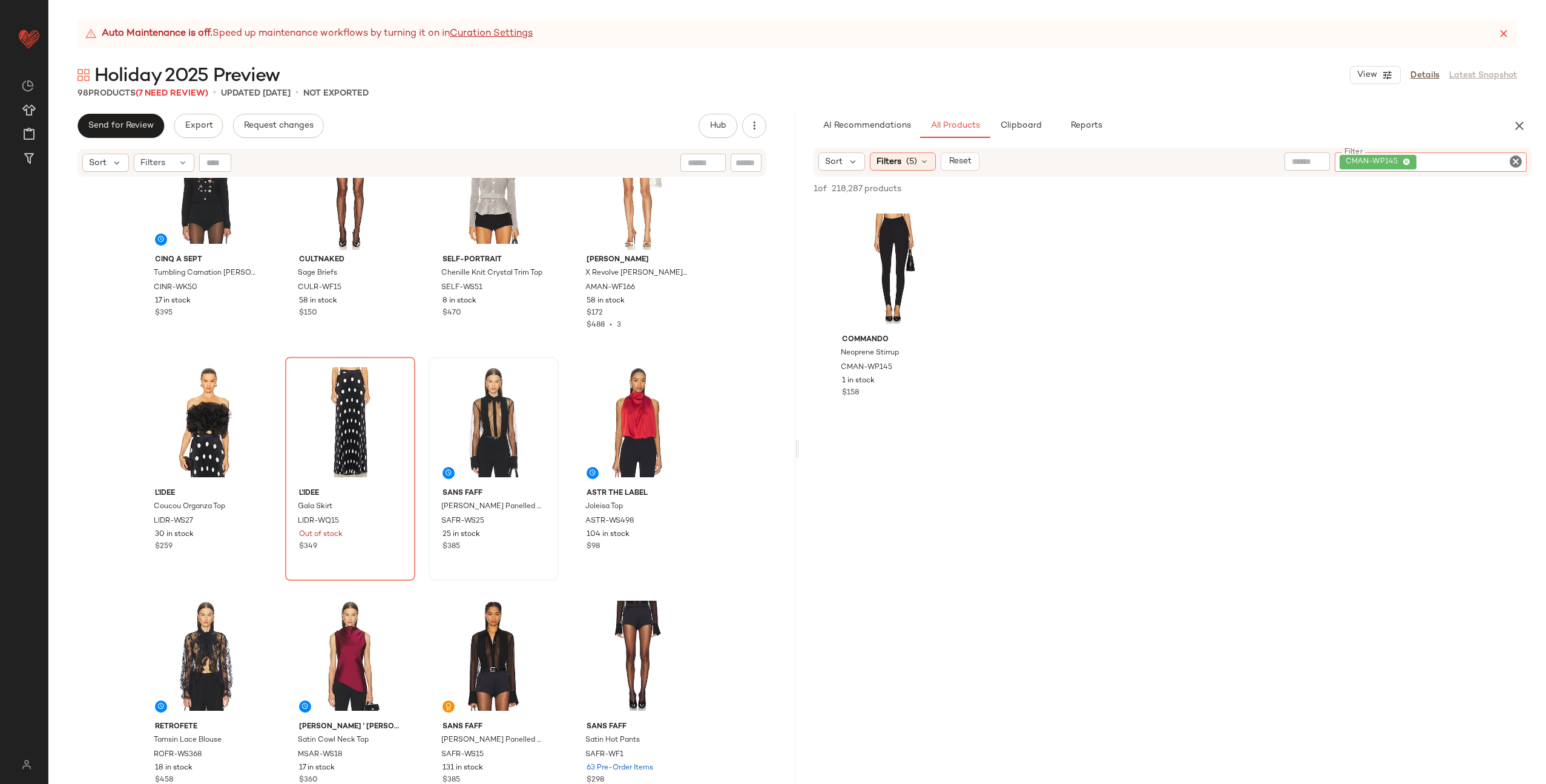
click at [1521, 158] on icon "Clear Filter" at bounding box center [1516, 162] width 15 height 15
paste input "*********"
type input "*********"
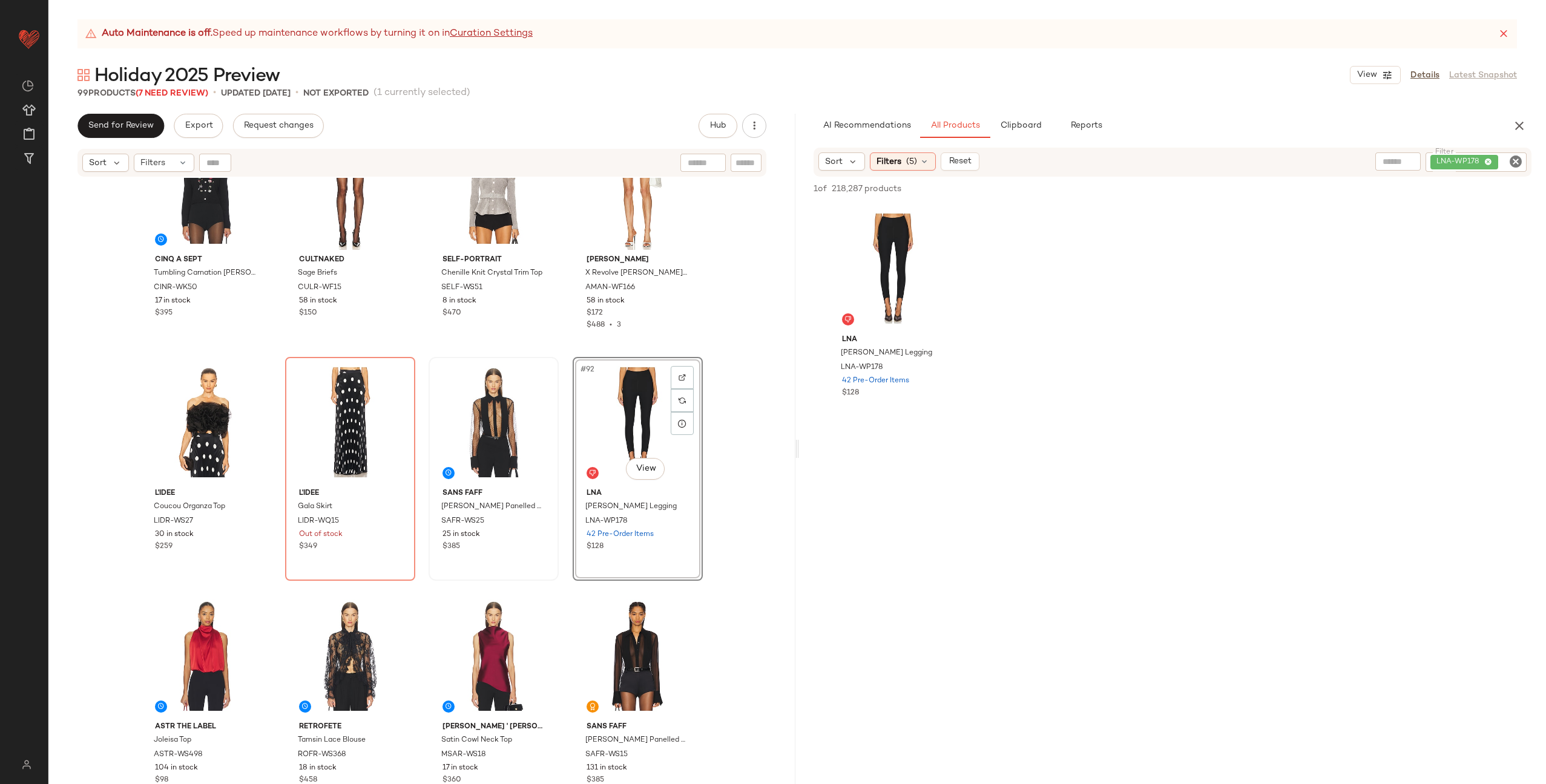
click at [562, 433] on div "Cinq a Sept Tumbling Carnation Isolde Cardigan CINR-WK50 17 in stock $395 CULTN…" at bounding box center [421, 496] width 747 height 637
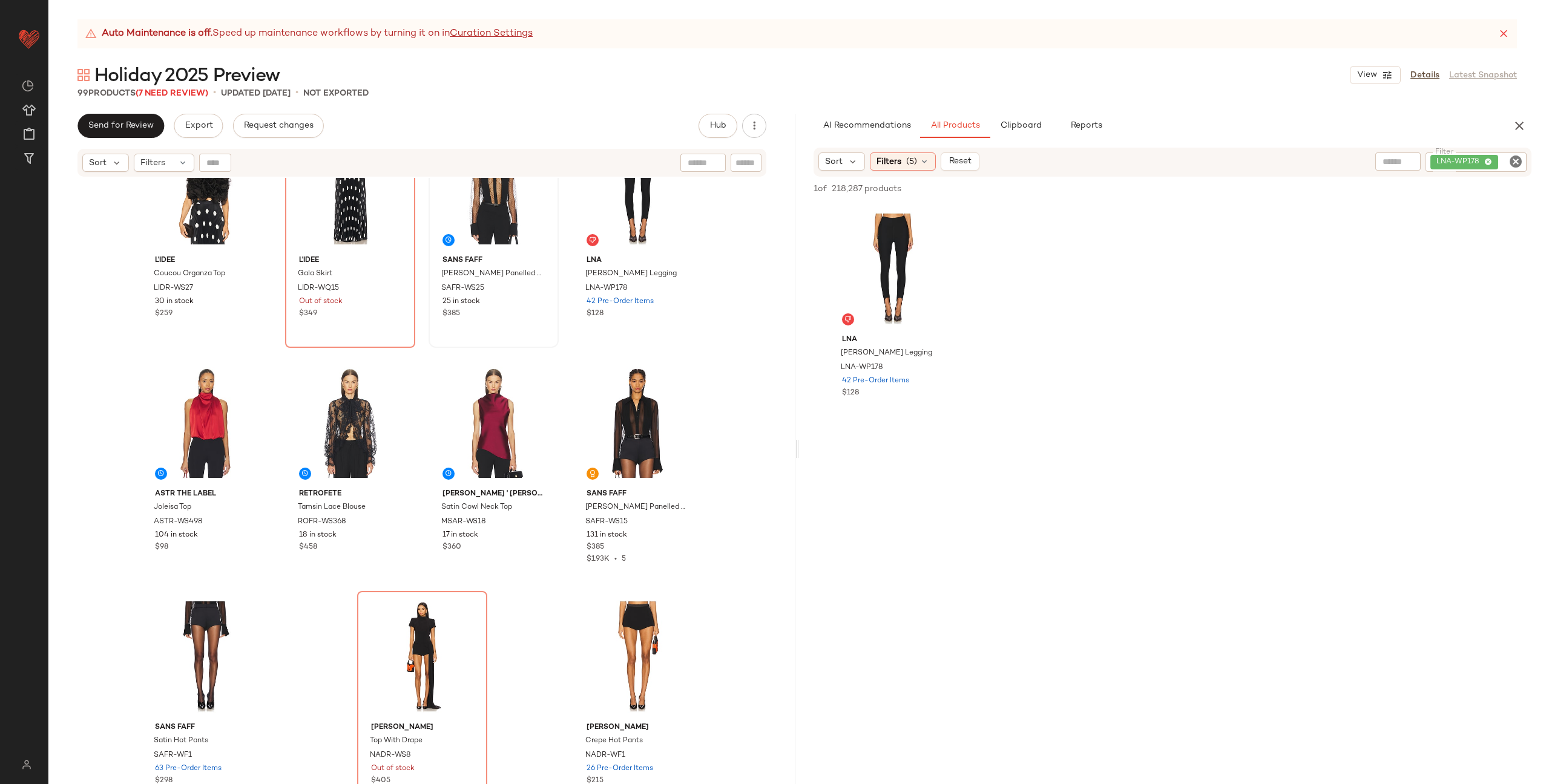
scroll to position [5203, 0]
click at [255, 377] on div at bounding box center [250, 377] width 23 height 23
click at [1514, 162] on icon "Clear Filter" at bounding box center [1516, 162] width 15 height 15
paste input "********"
type input "********"
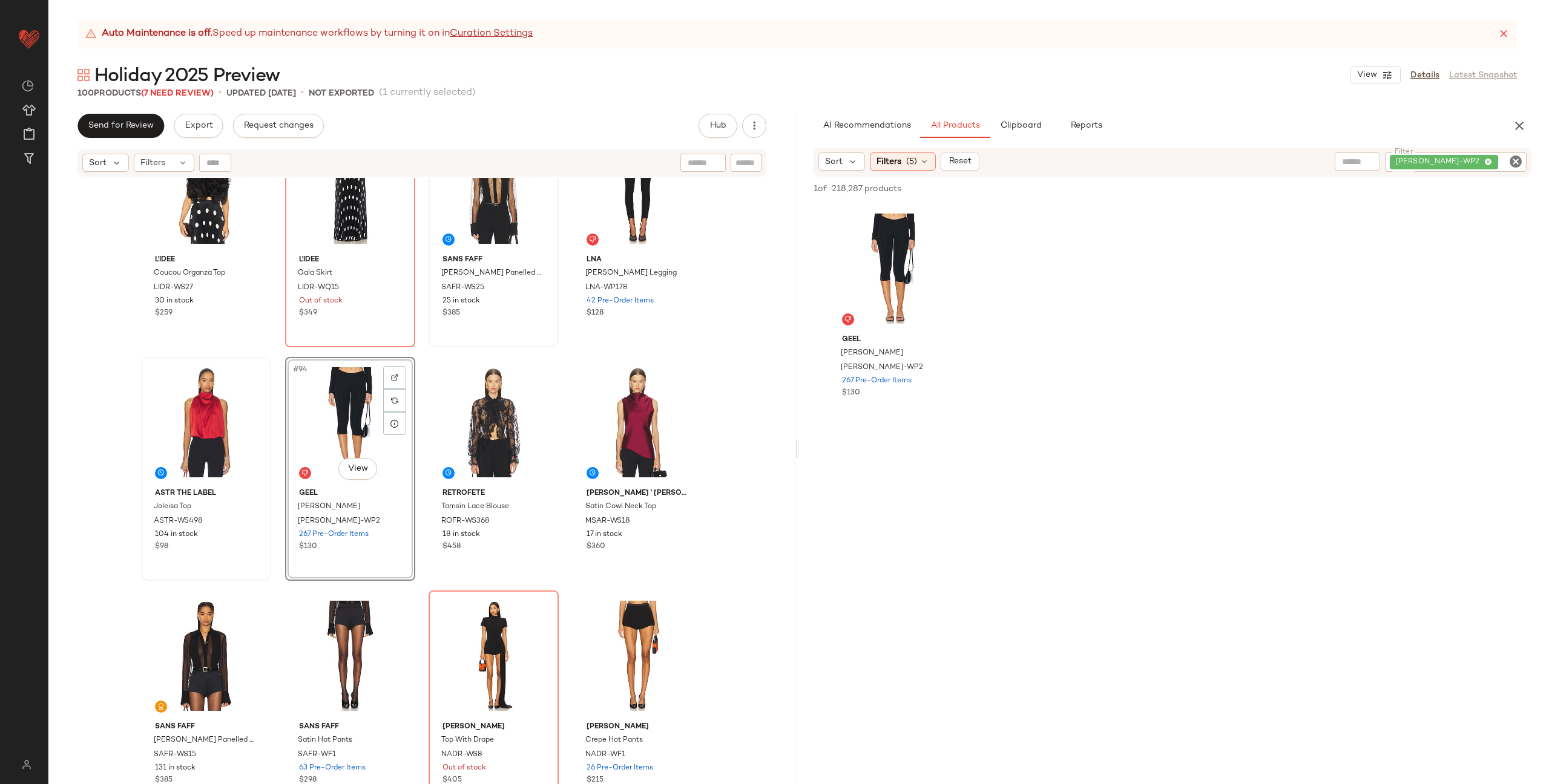
click at [417, 402] on div "L'IDEE Coucou Organza Top LIDR-WS27 30 in stock $259 L'IDEE Gala Skirt LIDR-WQ1…" at bounding box center [421, 496] width 747 height 637
click at [530, 376] on div at bounding box center [538, 377] width 23 height 23
click at [681, 371] on div at bounding box center [681, 377] width 23 height 23
click at [1514, 162] on icon "Clear Filter" at bounding box center [1516, 162] width 15 height 15
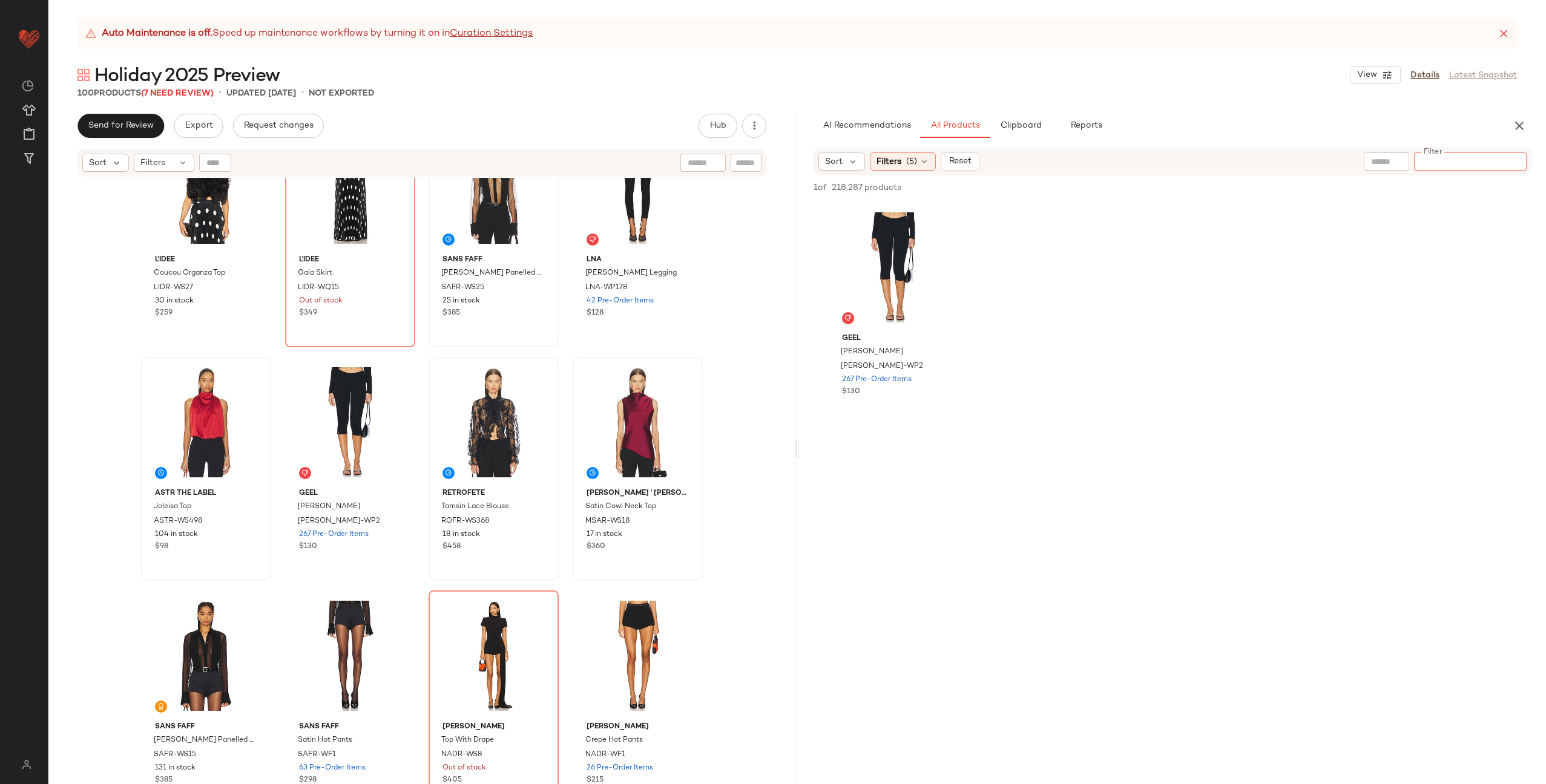
paste input "*********"
type input "*********"
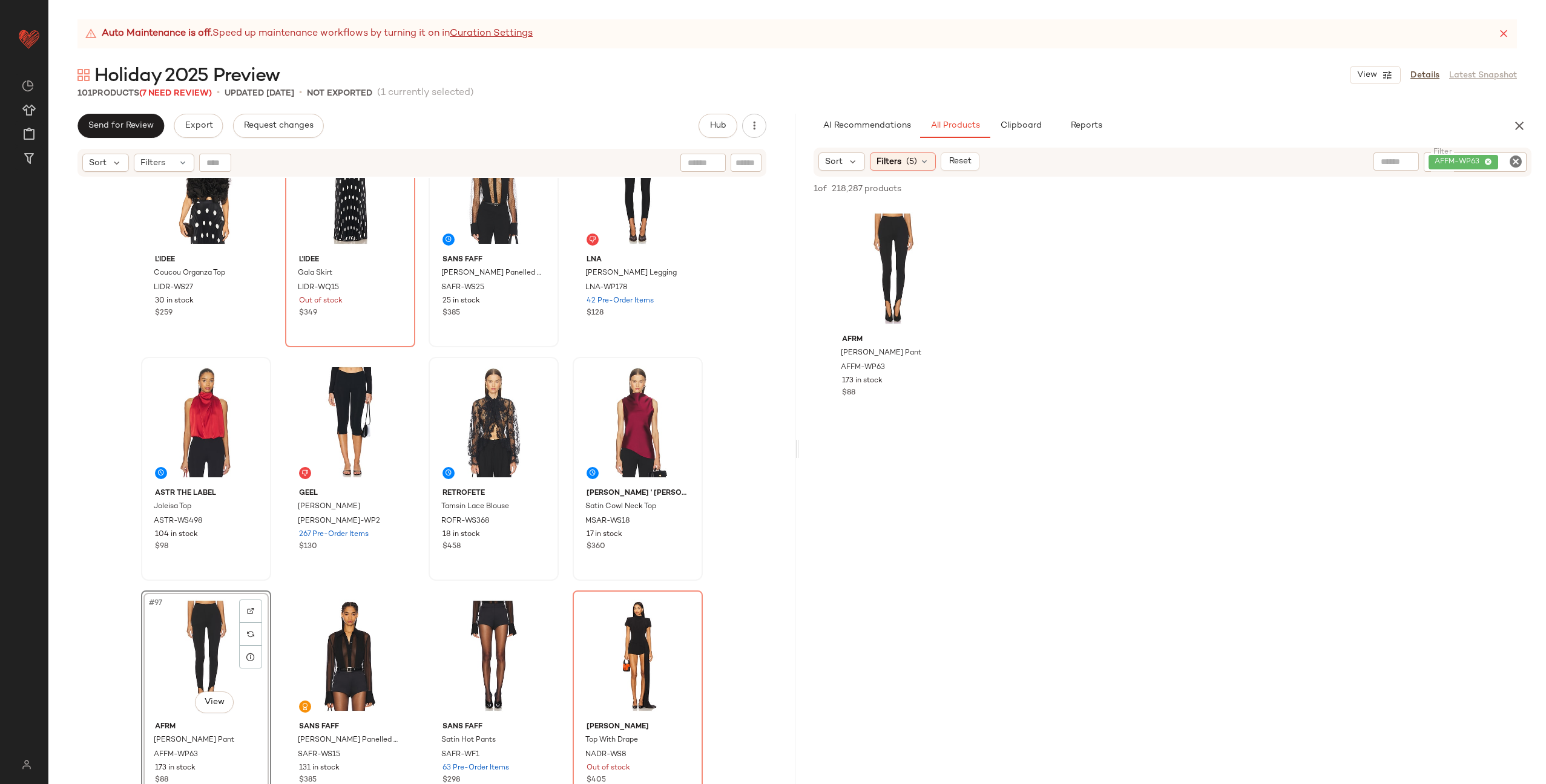
click at [556, 567] on div "L'IDEE Coucou Organza Top LIDR-WS27 30 in stock $259 L'IDEE Gala Skirt LIDR-WQ1…" at bounding box center [421, 496] width 747 height 637
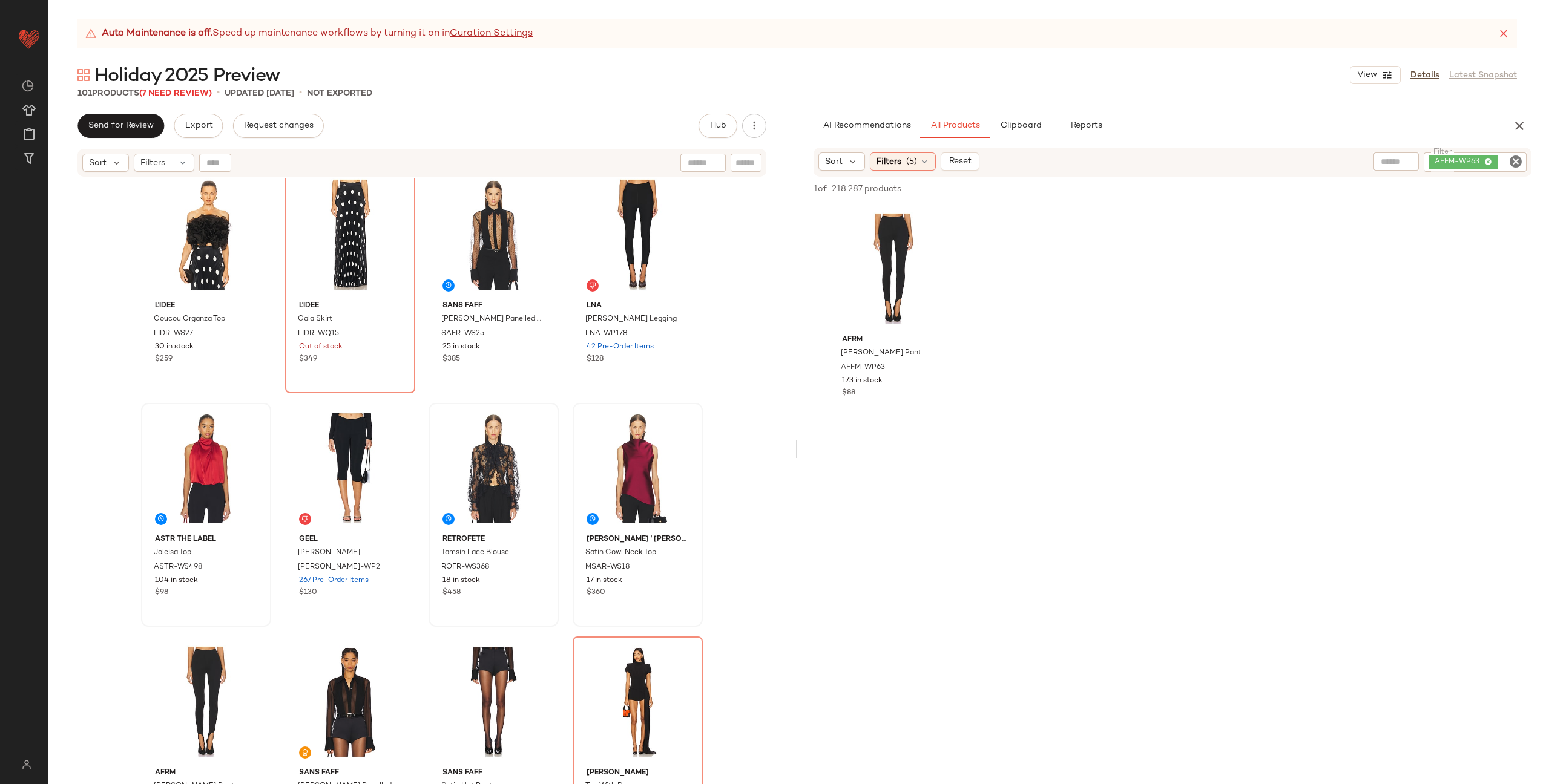
scroll to position [5193, 0]
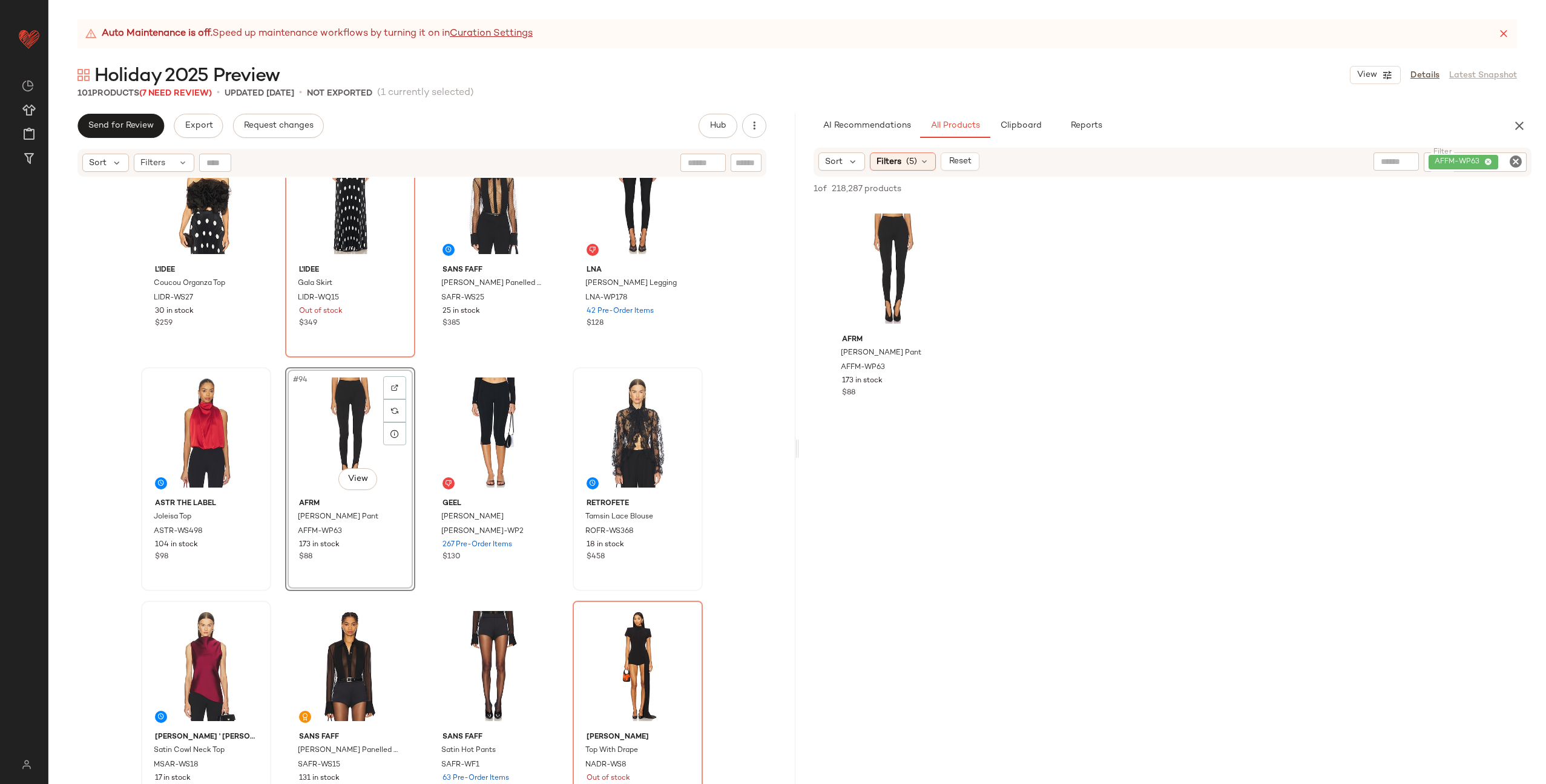
click at [417, 476] on div "L'IDEE Coucou Organza Top LIDR-WS27 30 in stock $259 L'IDEE Gala Skirt LIDR-WQ1…" at bounding box center [421, 496] width 747 height 637
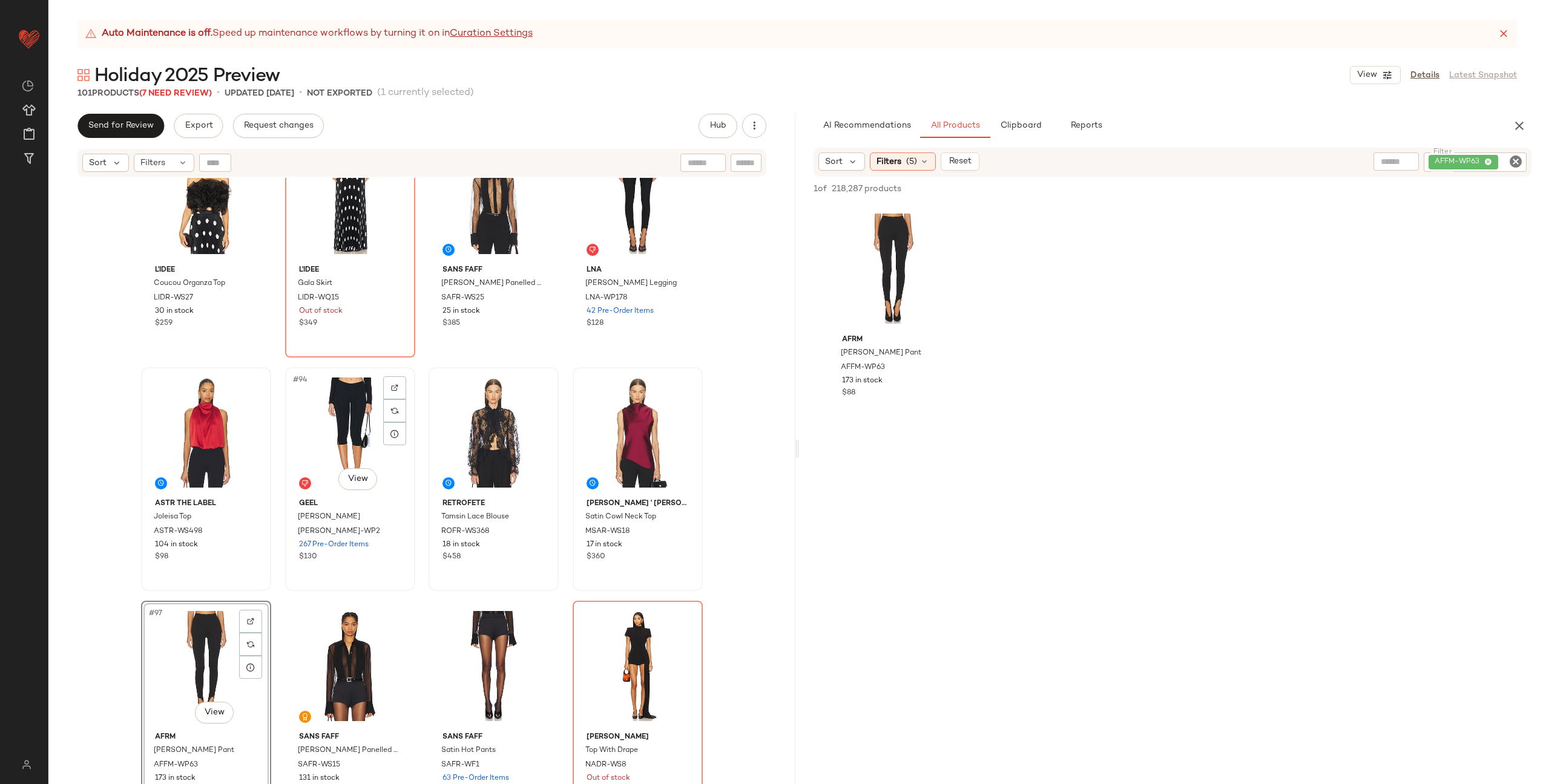
click at [361, 445] on div "#94 View" at bounding box center [350, 432] width 122 height 122
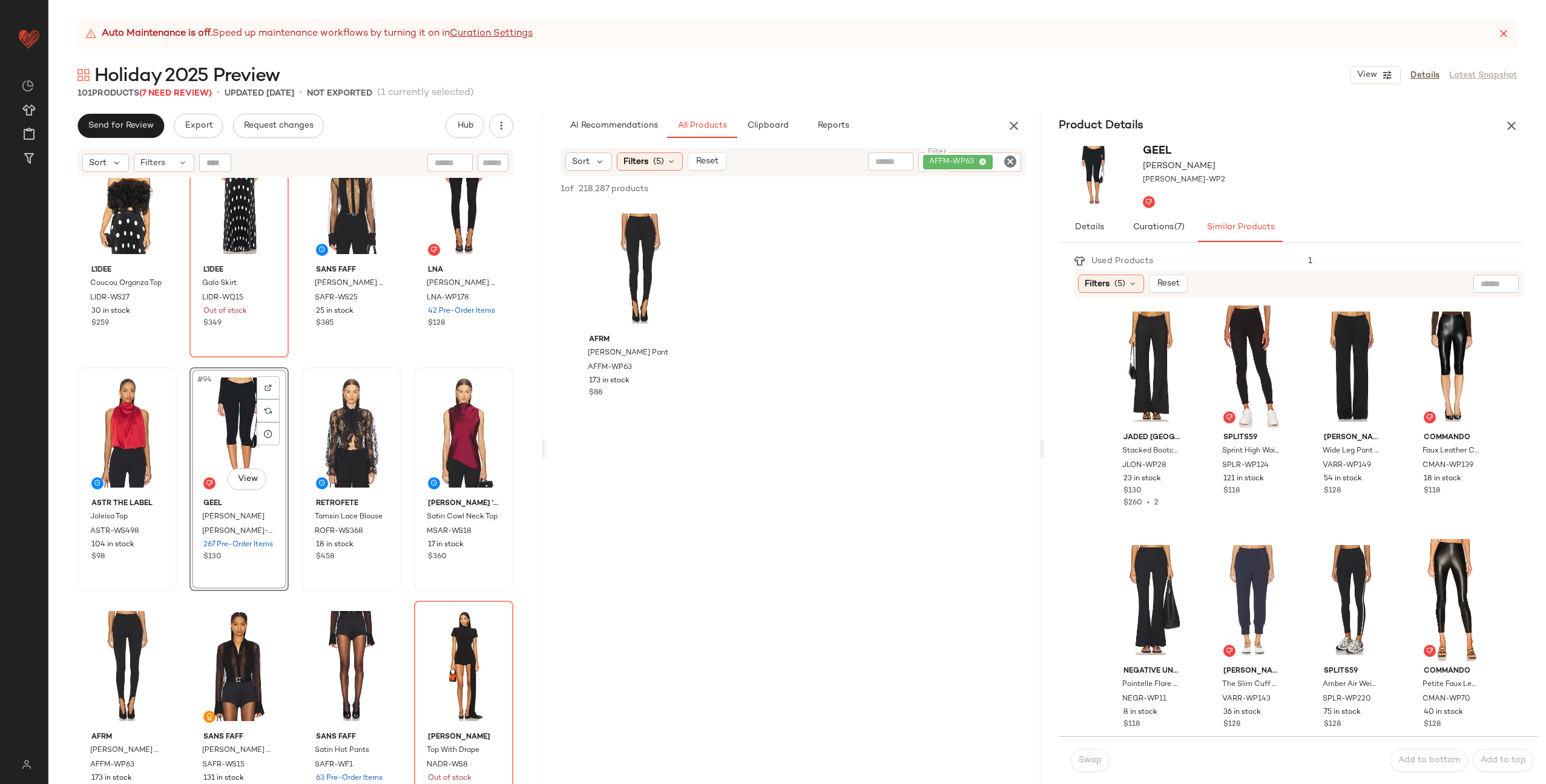
scroll to position [963, 0]
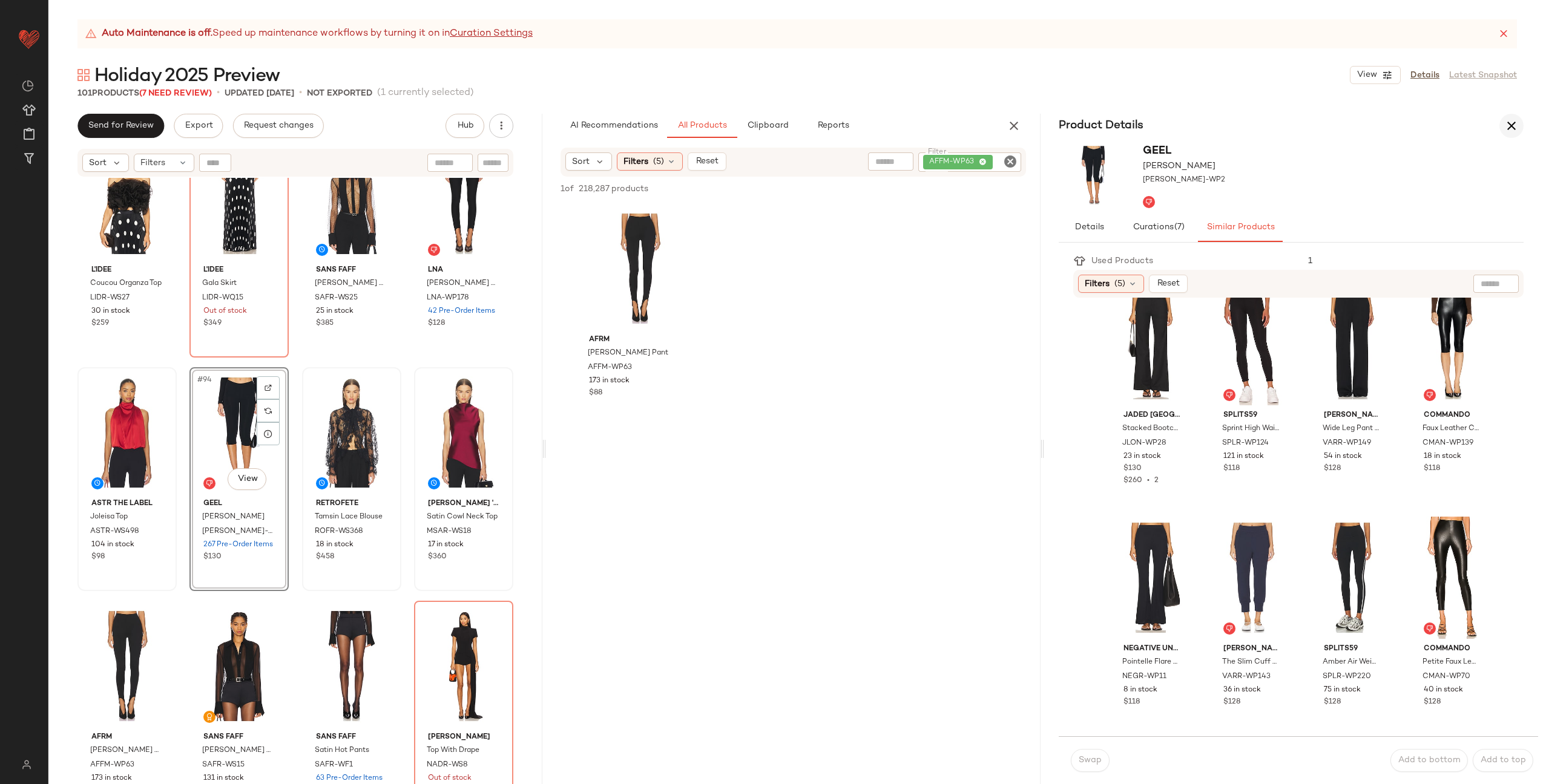
click at [1509, 127] on icon "button" at bounding box center [1511, 126] width 15 height 15
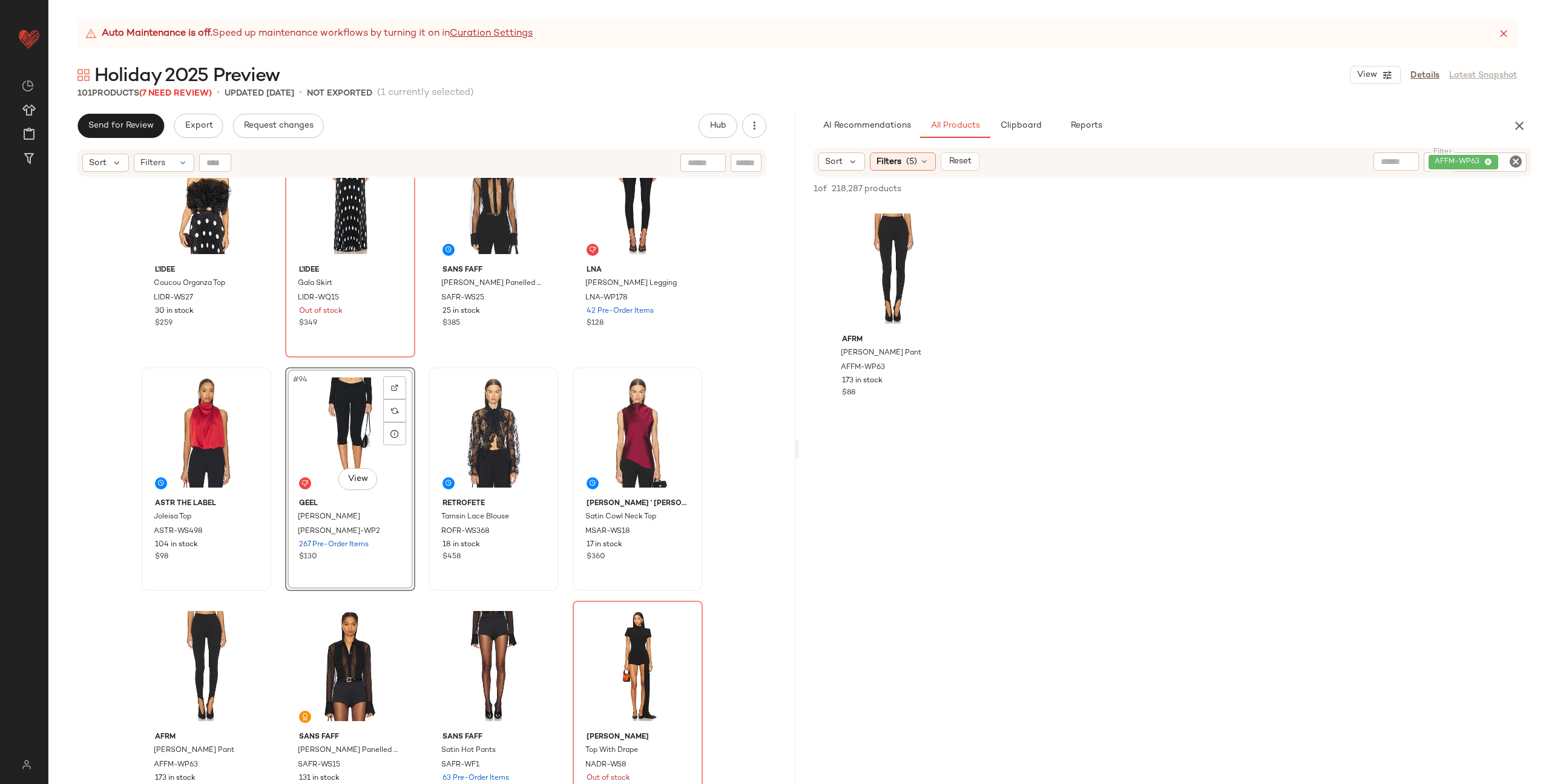
click at [1522, 163] on icon "Clear Filter" at bounding box center [1516, 162] width 15 height 15
click at [1401, 166] on input "text" at bounding box center [1415, 162] width 105 height 13
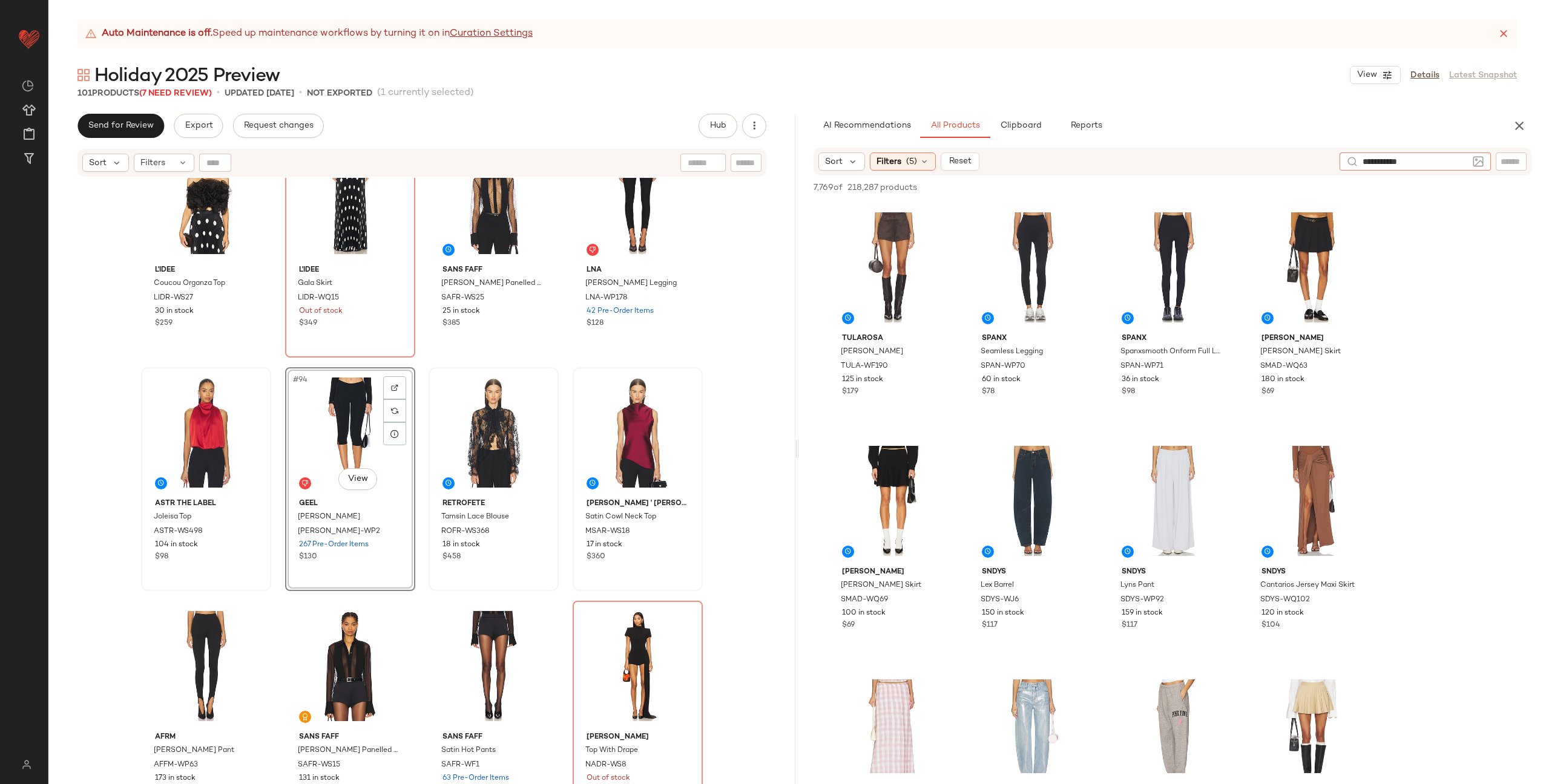
type input "**********"
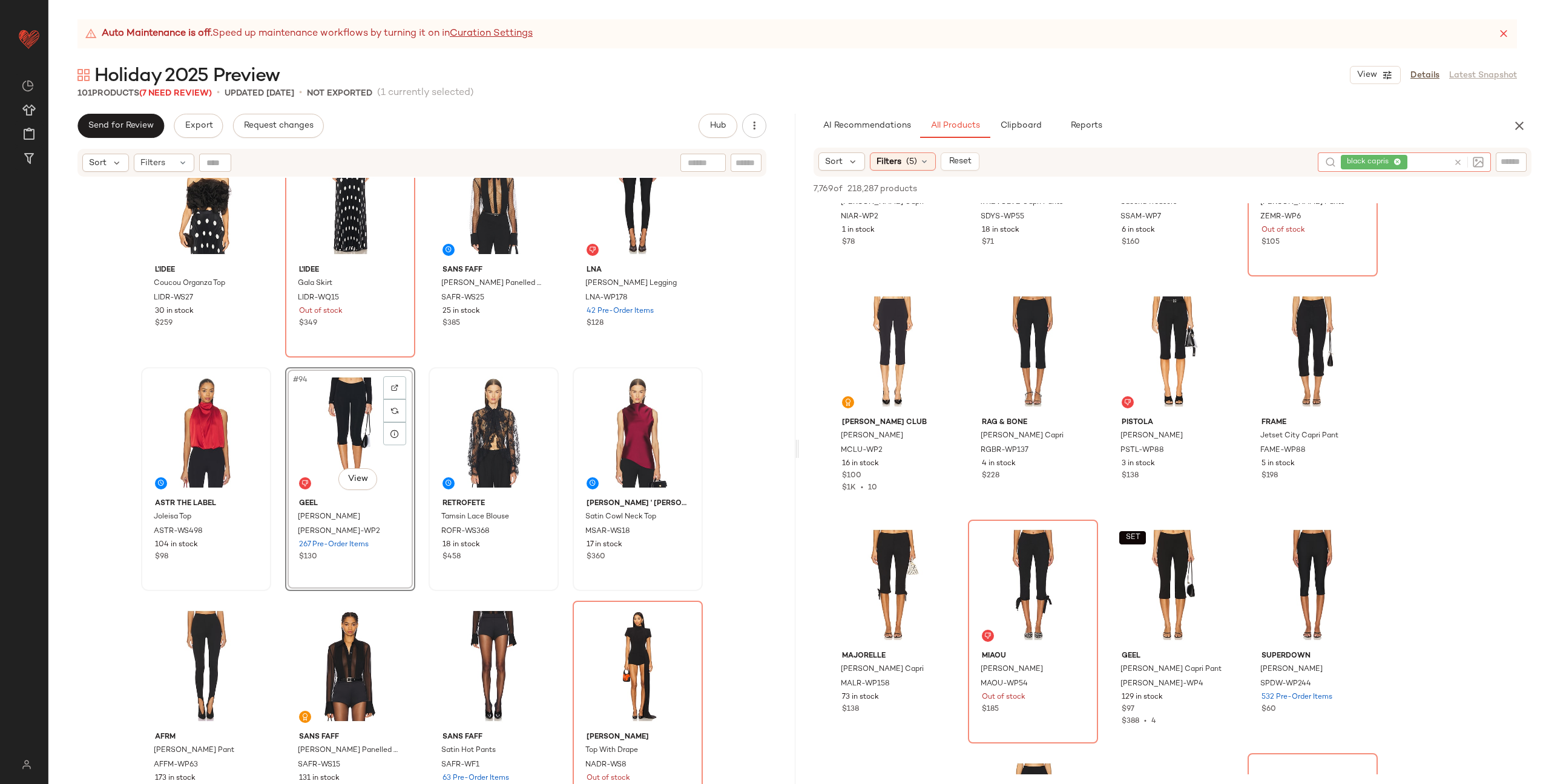
scroll to position [157, 0]
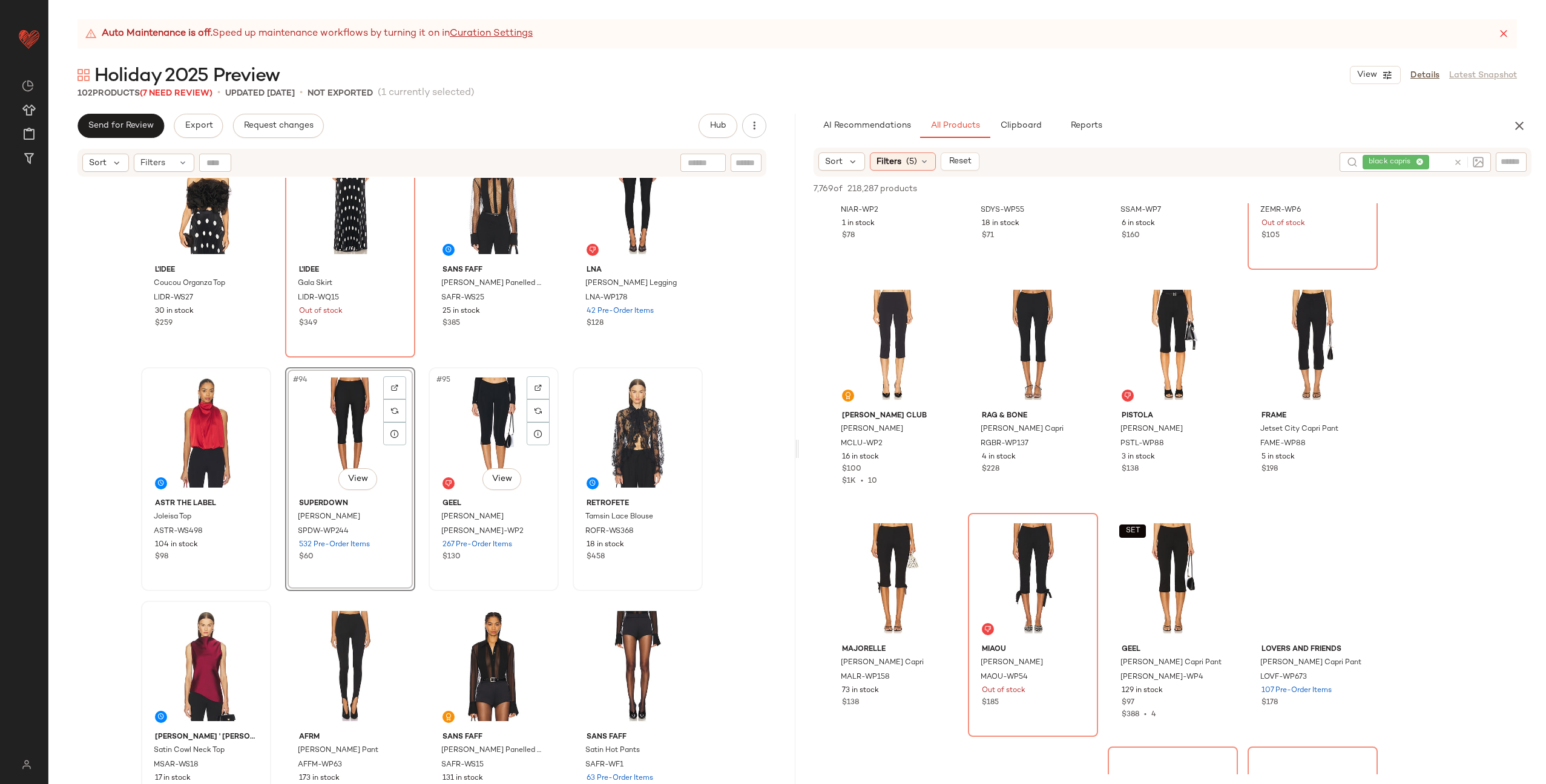
click at [472, 433] on div "#95 View" at bounding box center [494, 432] width 122 height 122
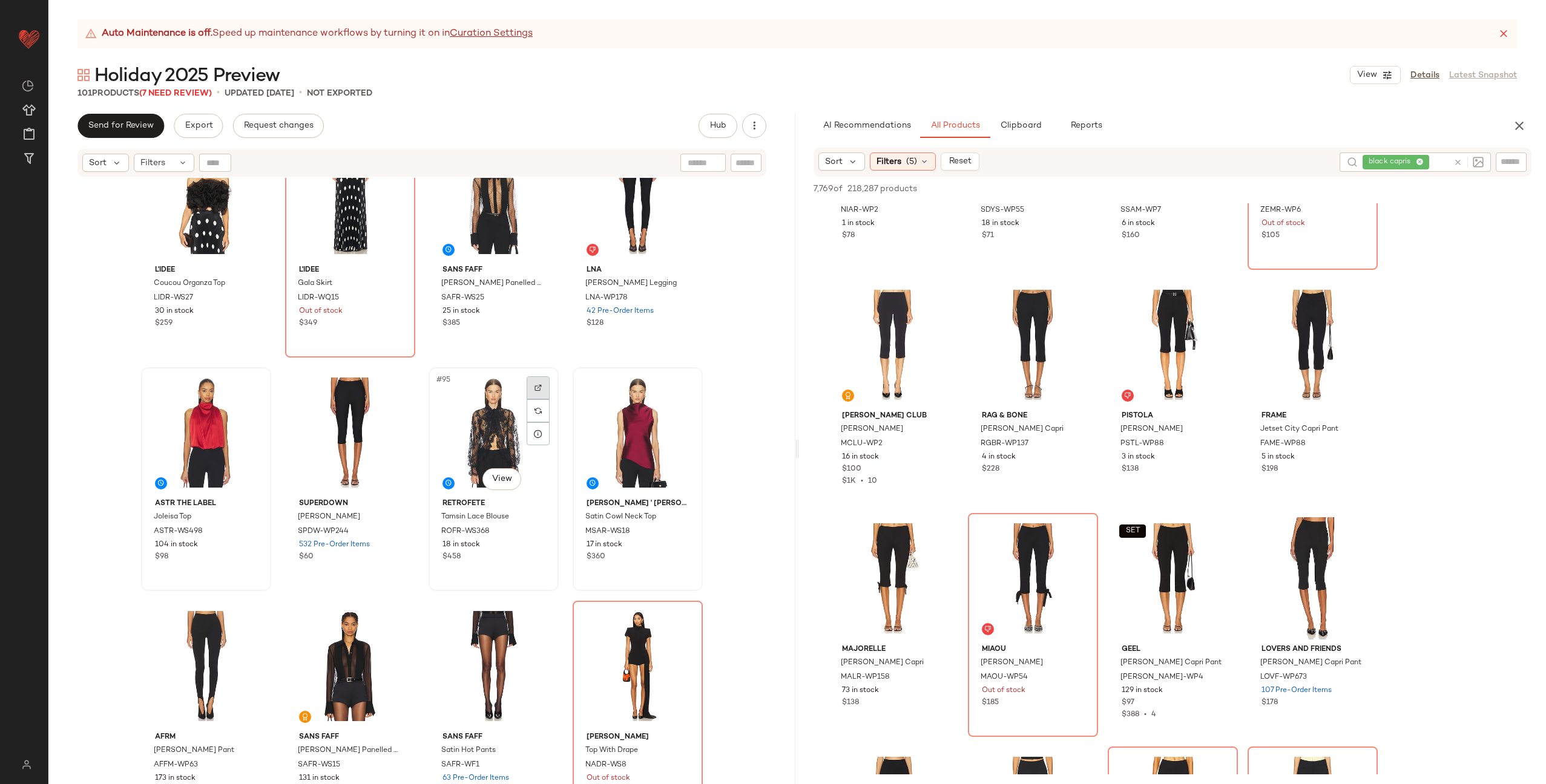
click at [535, 385] on img at bounding box center [538, 388] width 7 height 7
click at [1455, 159] on icon at bounding box center [1458, 162] width 9 height 9
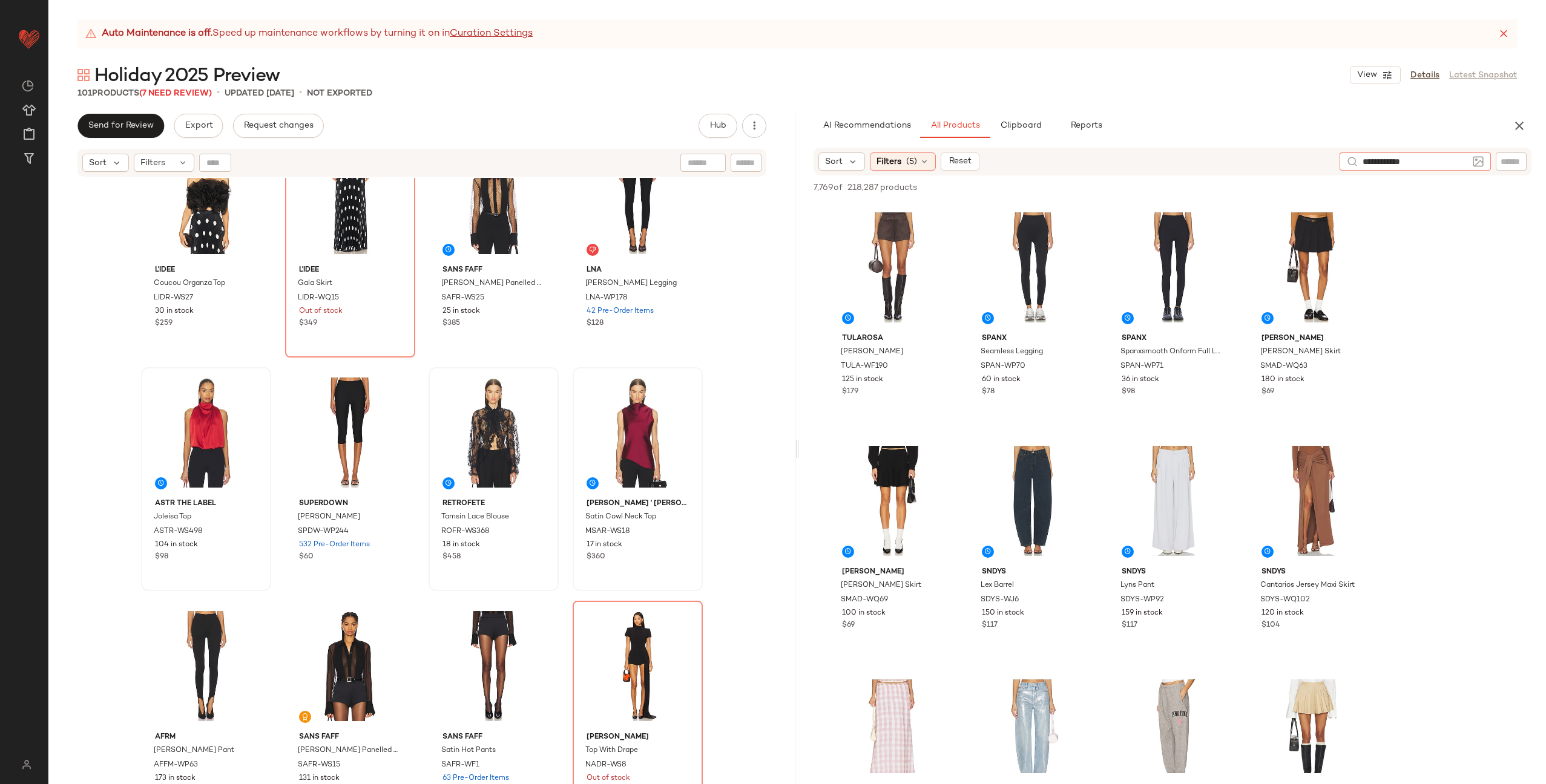
type input "**********"
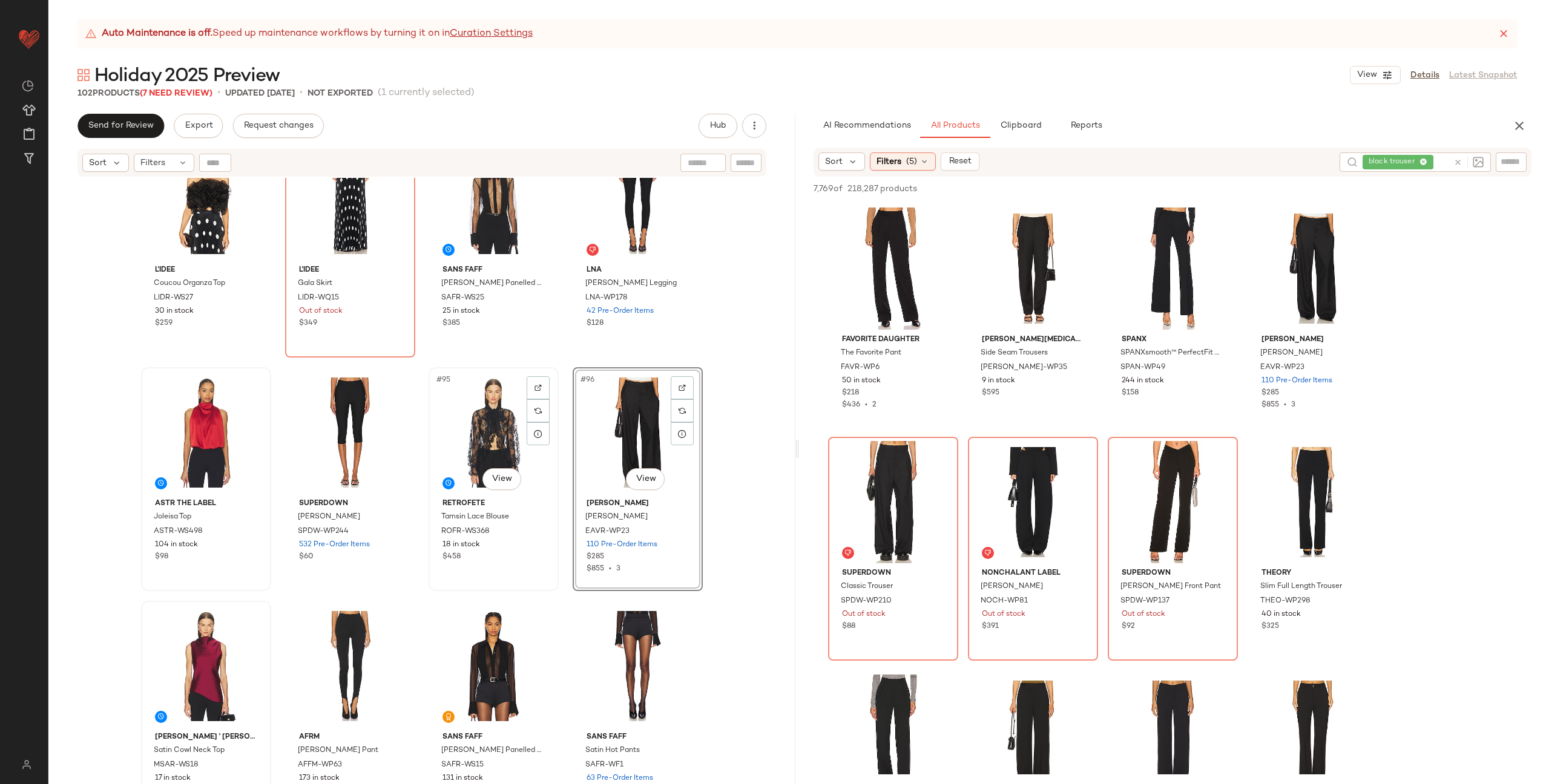
click at [554, 417] on div "#95 View retrofete Tamsin Lace Blouse ROFR-WS368 18 in stock $458" at bounding box center [494, 479] width 131 height 224
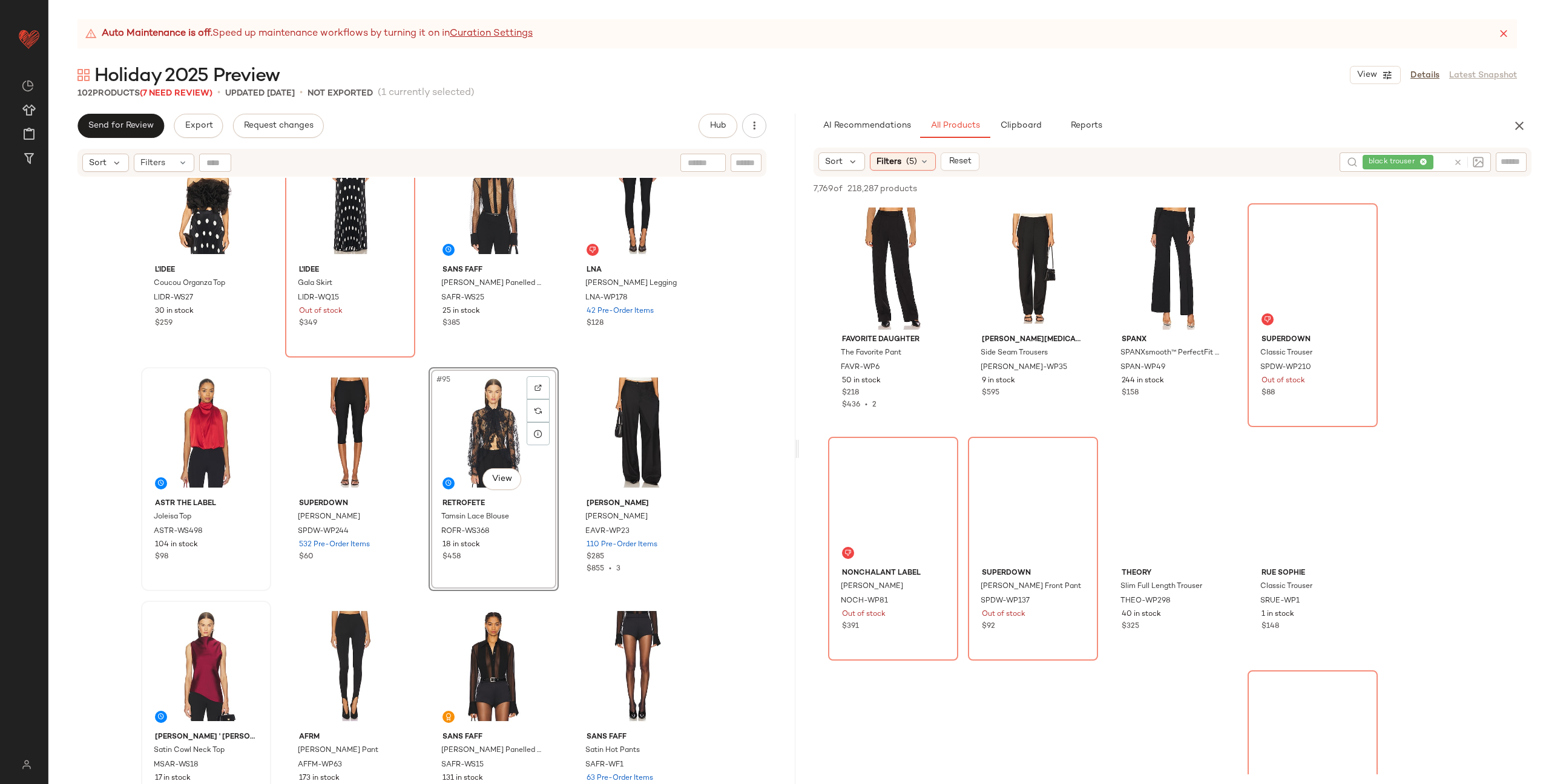
click at [555, 416] on div "L'IDEE Coucou Organza Top LIDR-WS27 30 in stock $259 L'IDEE Gala Skirt LIDR-WQ1…" at bounding box center [421, 496] width 747 height 637
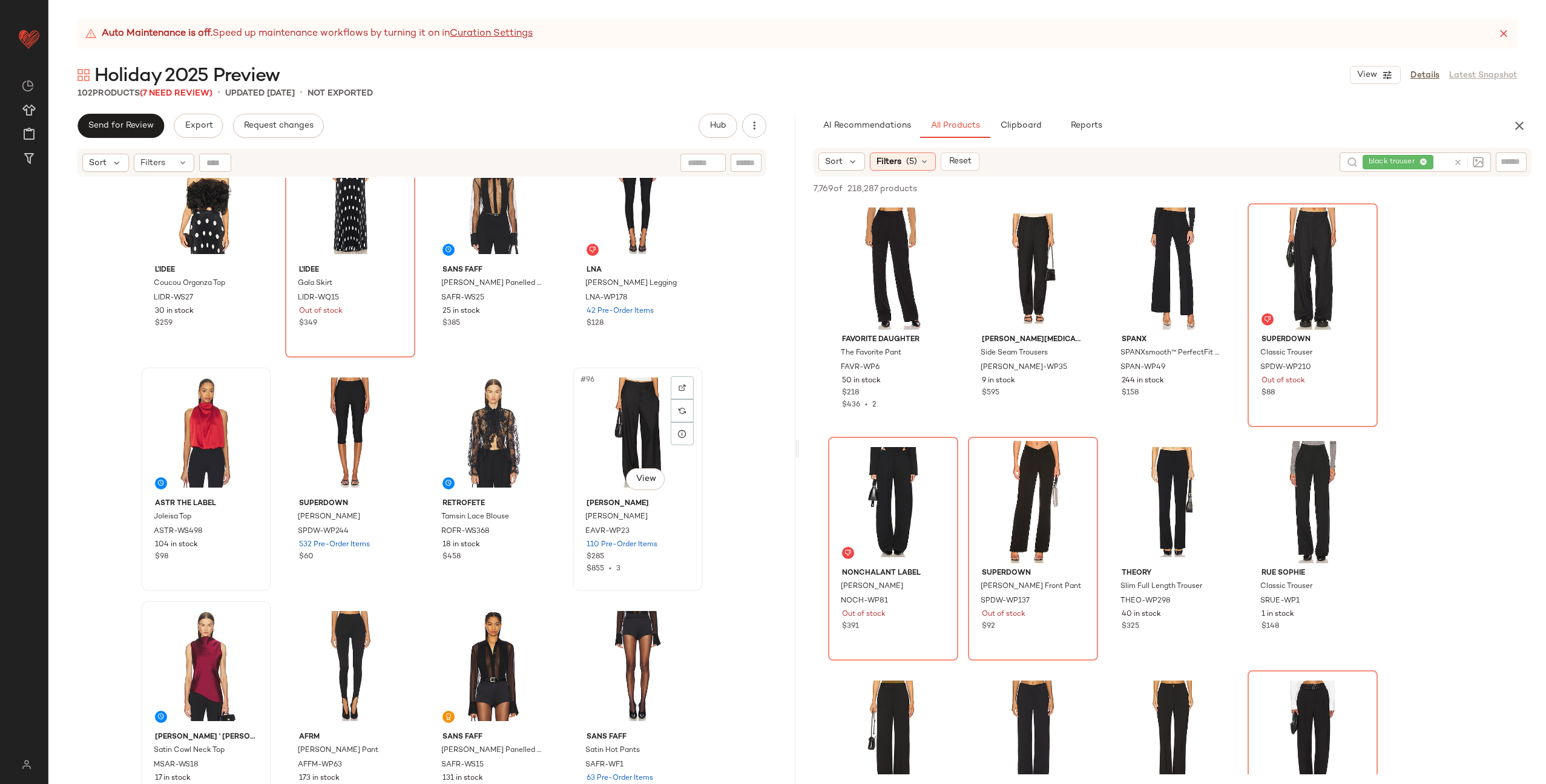
click at [630, 416] on div "#96 View" at bounding box center [638, 432] width 122 height 122
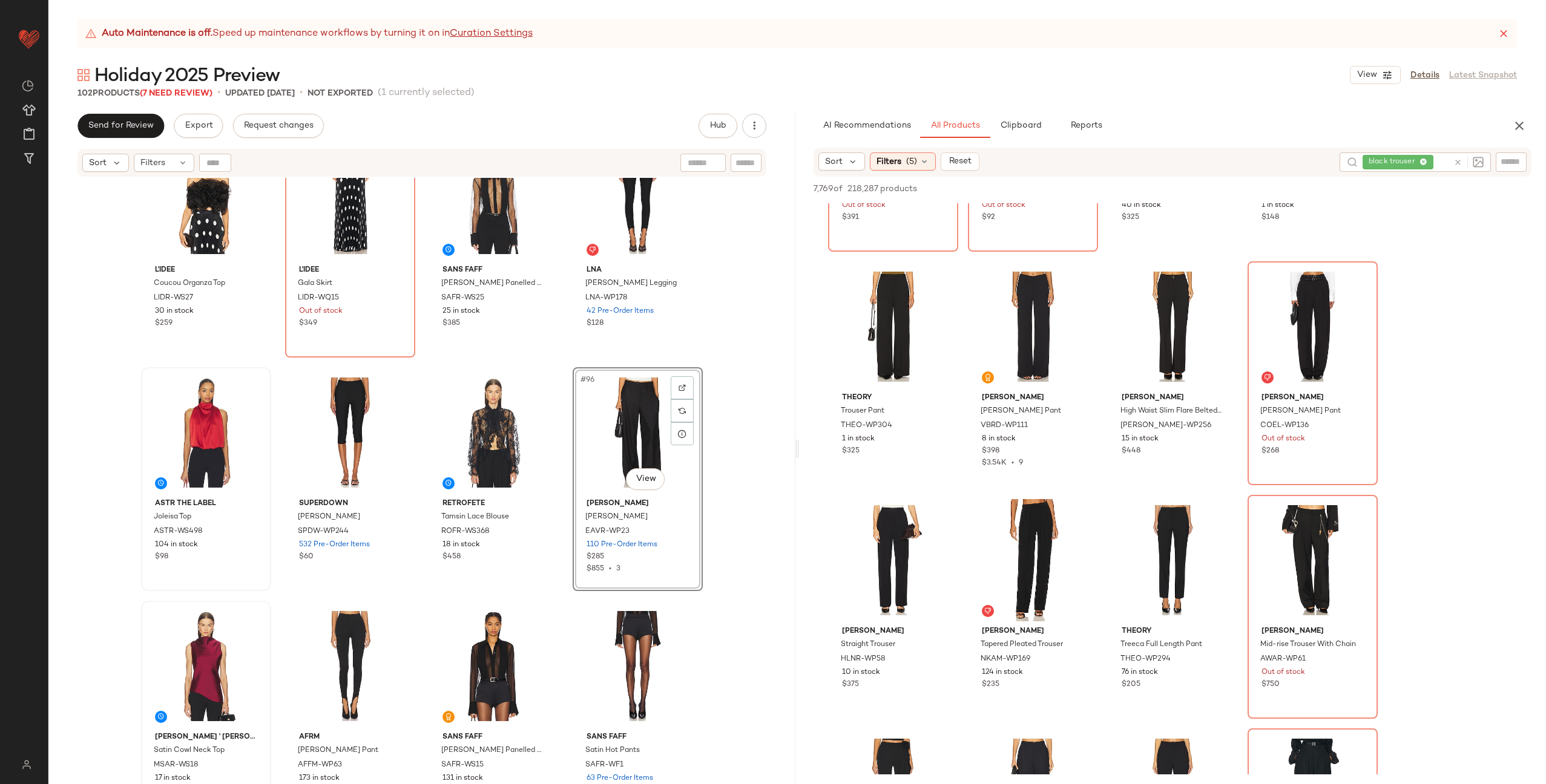
scroll to position [404, 0]
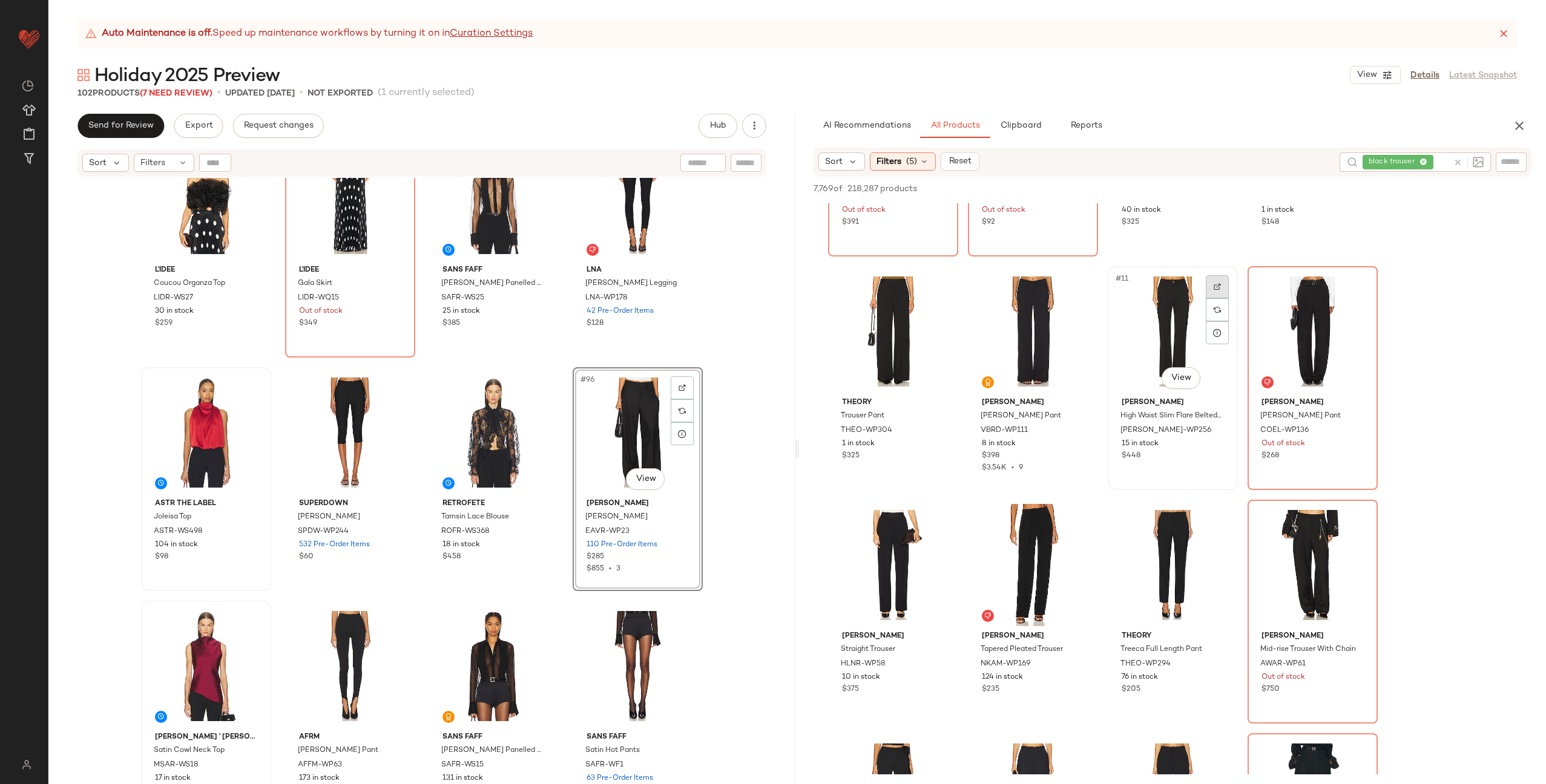
click at [1220, 285] on div at bounding box center [1217, 286] width 23 height 23
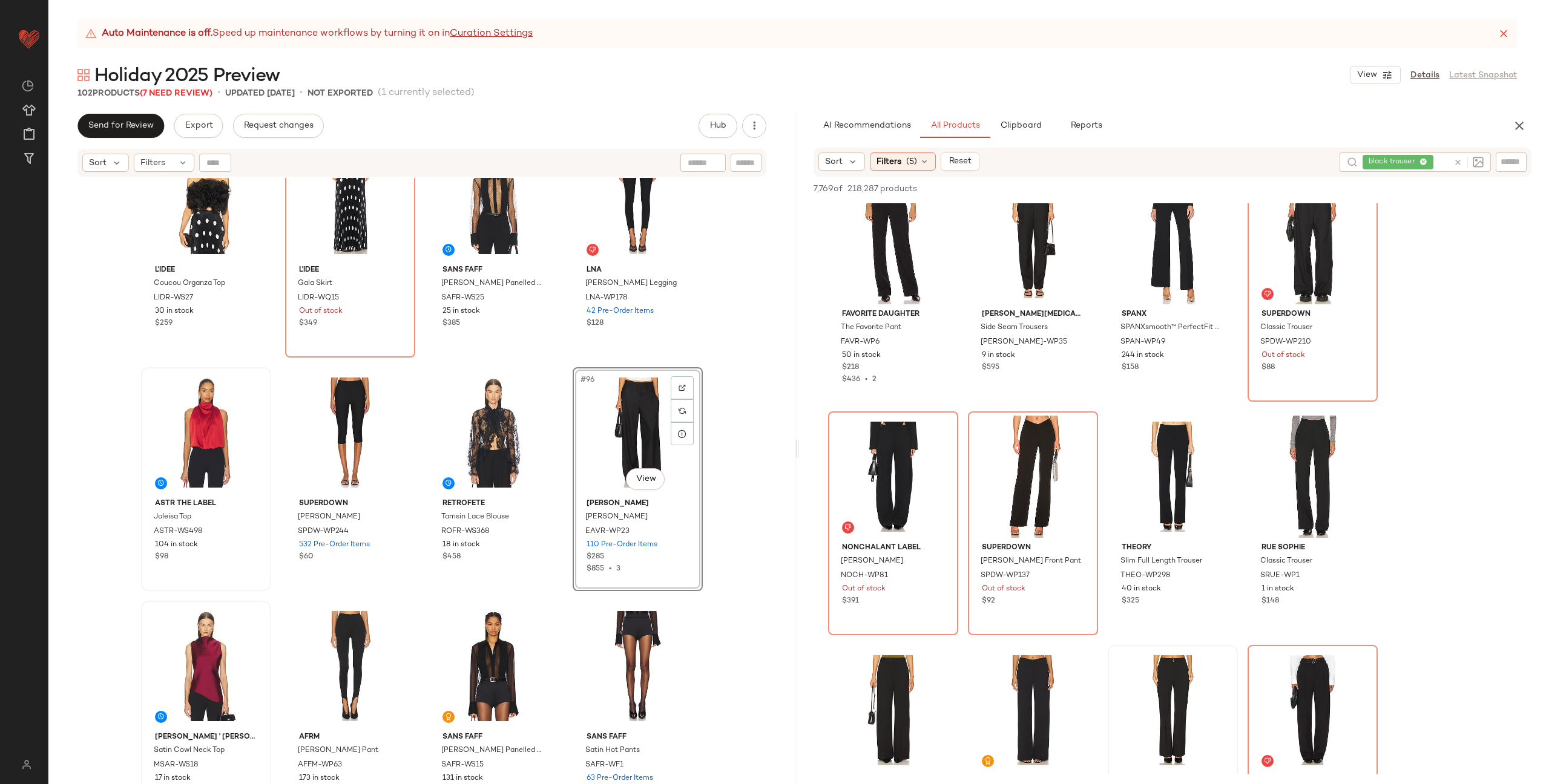
scroll to position [0, 0]
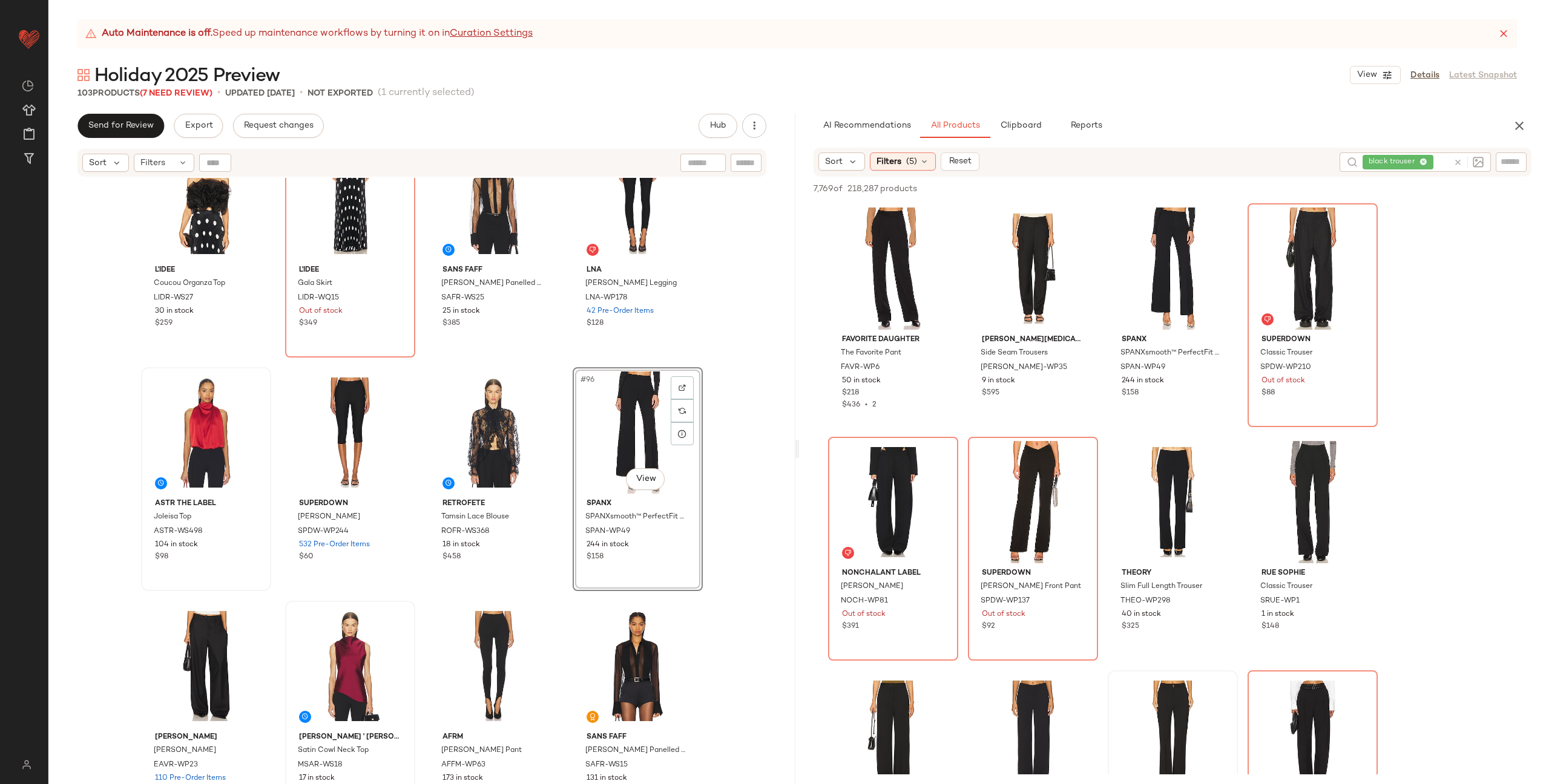
click at [558, 449] on div "L'IDEE Coucou Organza Top LIDR-WS27 30 in stock $259 L'IDEE Gala Skirt LIDR-WQ1…" at bounding box center [421, 496] width 747 height 637
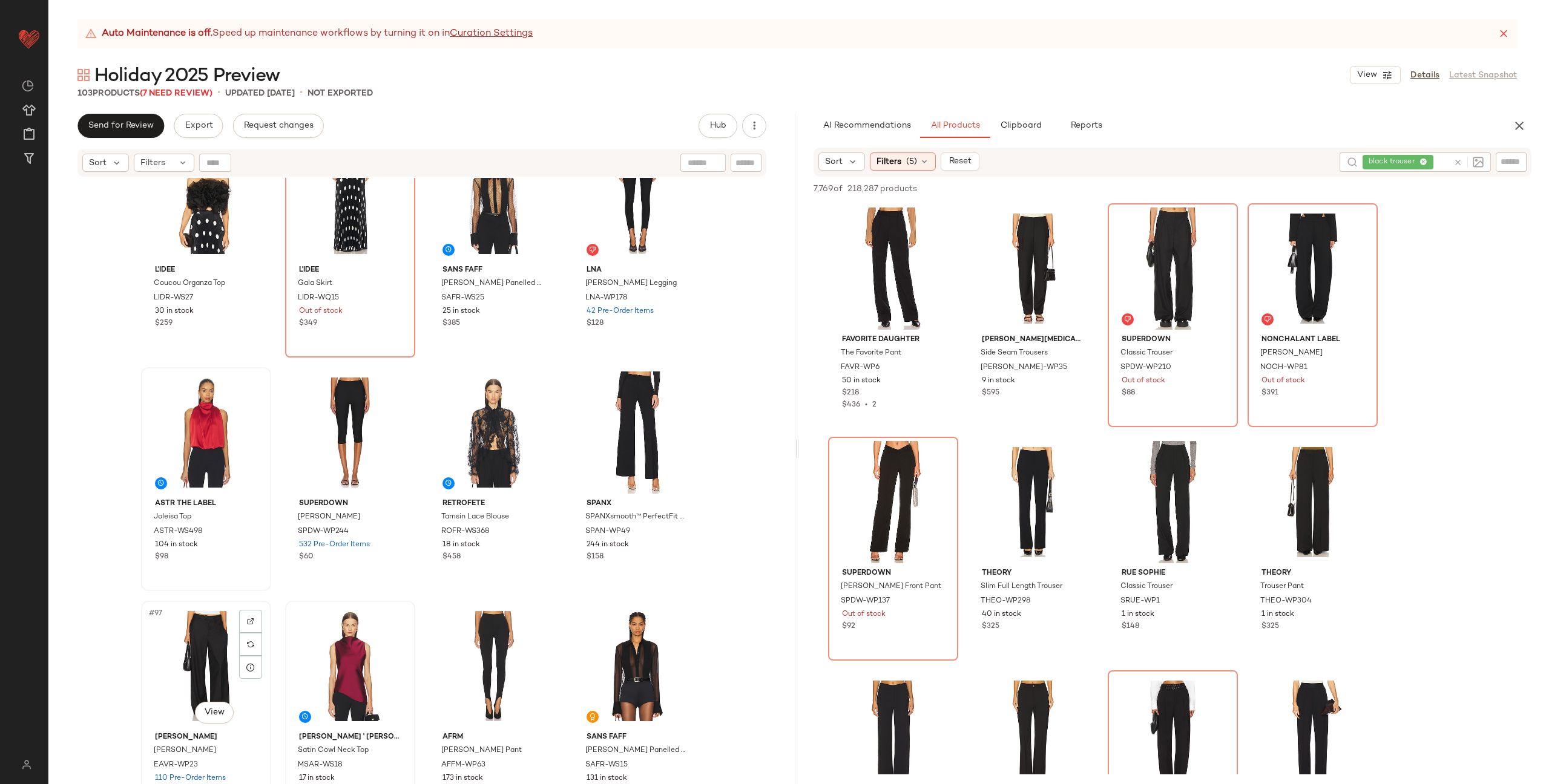
click at [196, 643] on div "#97 View" at bounding box center [206, 665] width 122 height 122
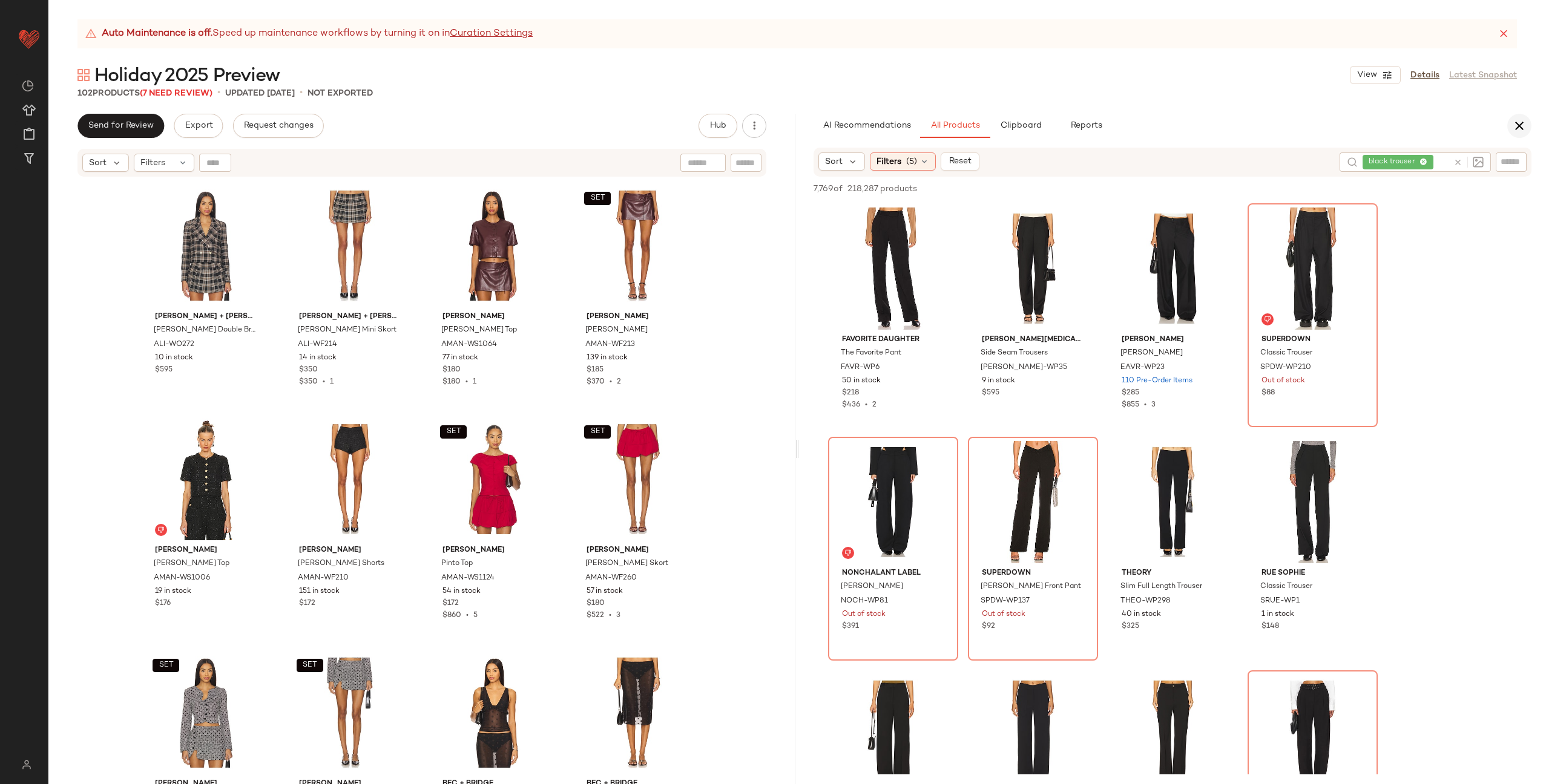
click at [1521, 122] on icon "button" at bounding box center [1519, 126] width 15 height 15
